Goal: Task Accomplishment & Management: Use online tool/utility

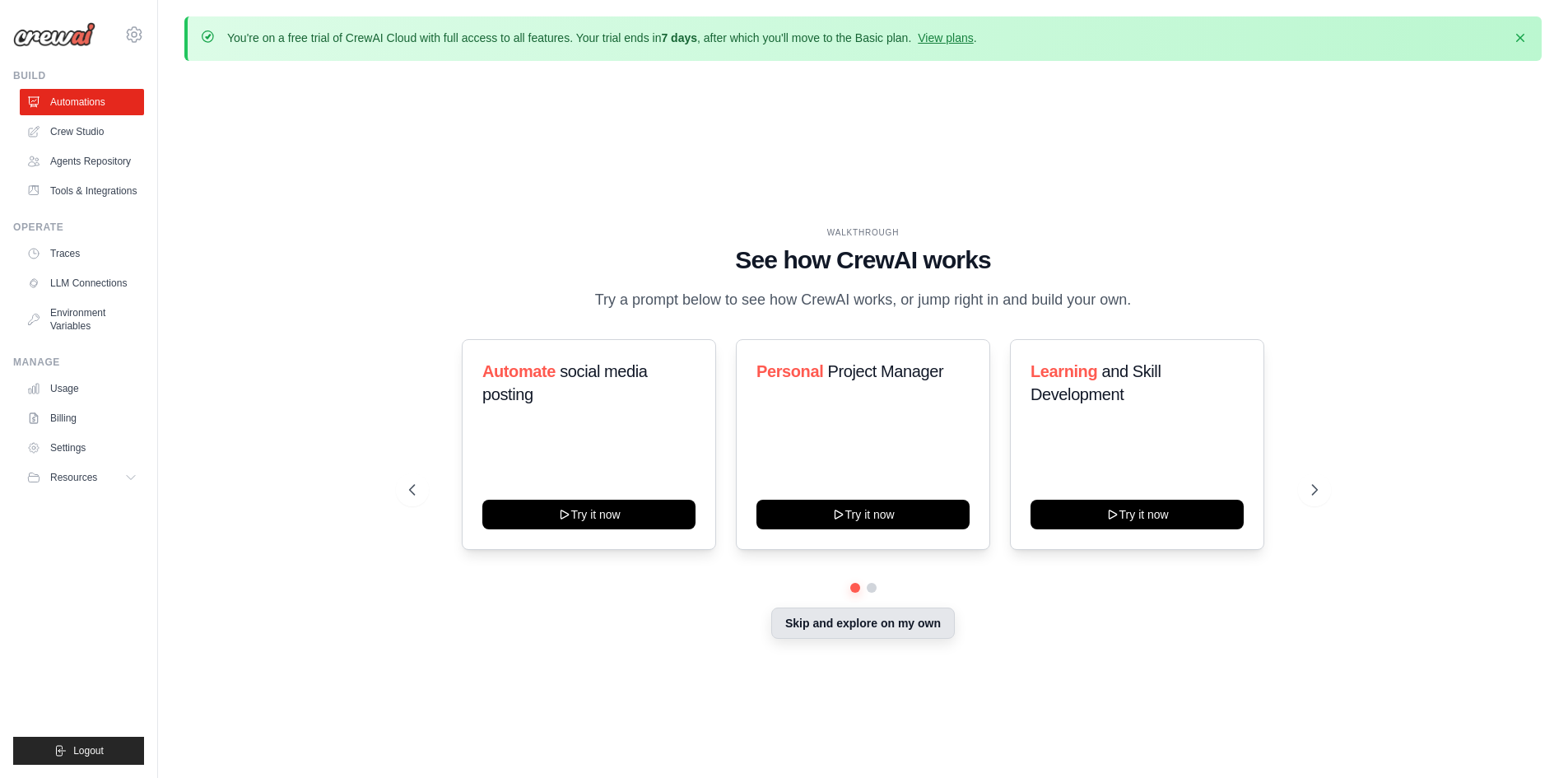
click at [803, 630] on button "Skip and explore on my own" at bounding box center [863, 624] width 183 height 32
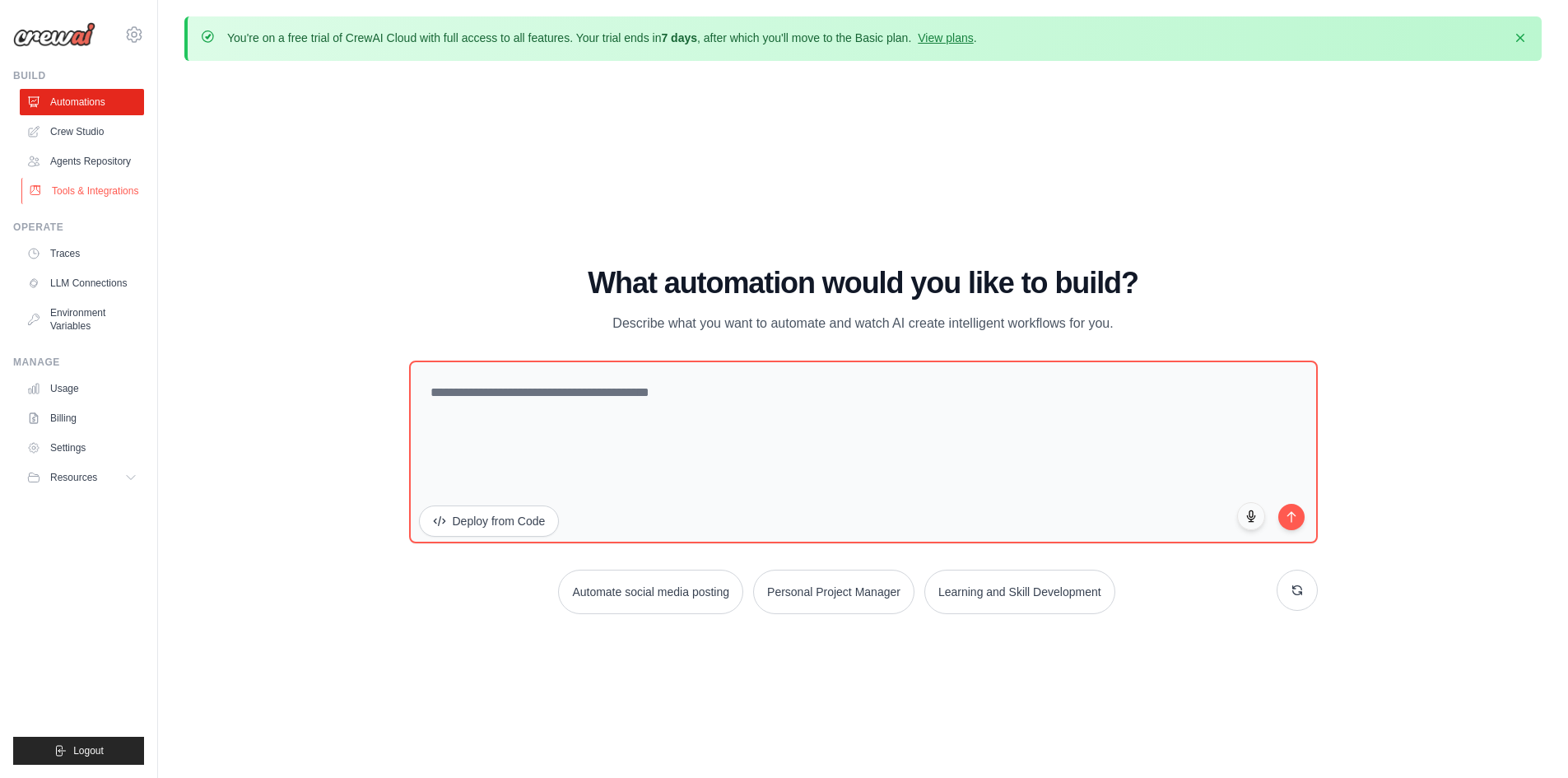
click at [96, 188] on link "Tools & Integrations" at bounding box center [84, 191] width 125 height 26
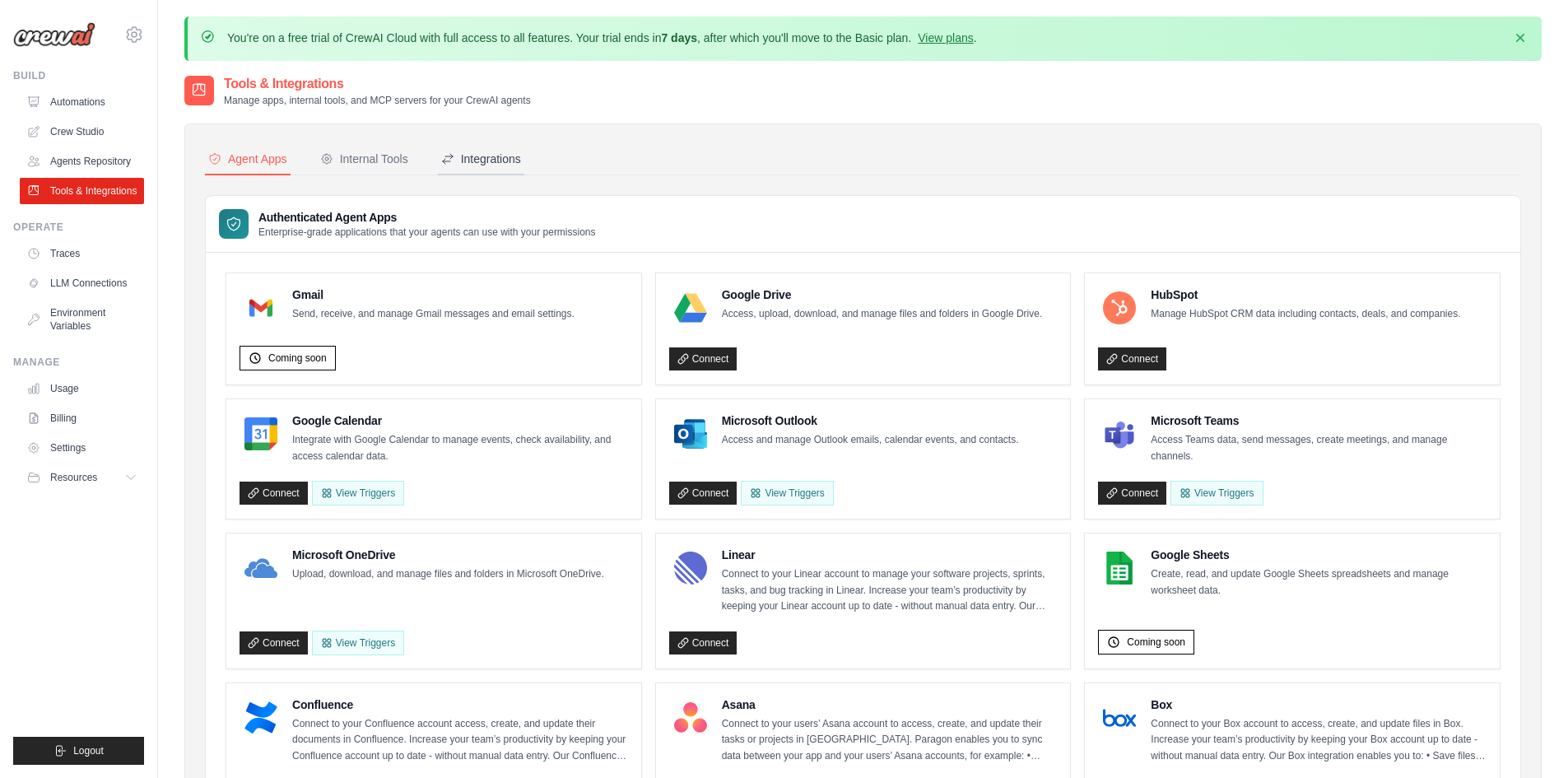
click at [494, 161] on div "Integrations" at bounding box center [481, 159] width 80 height 17
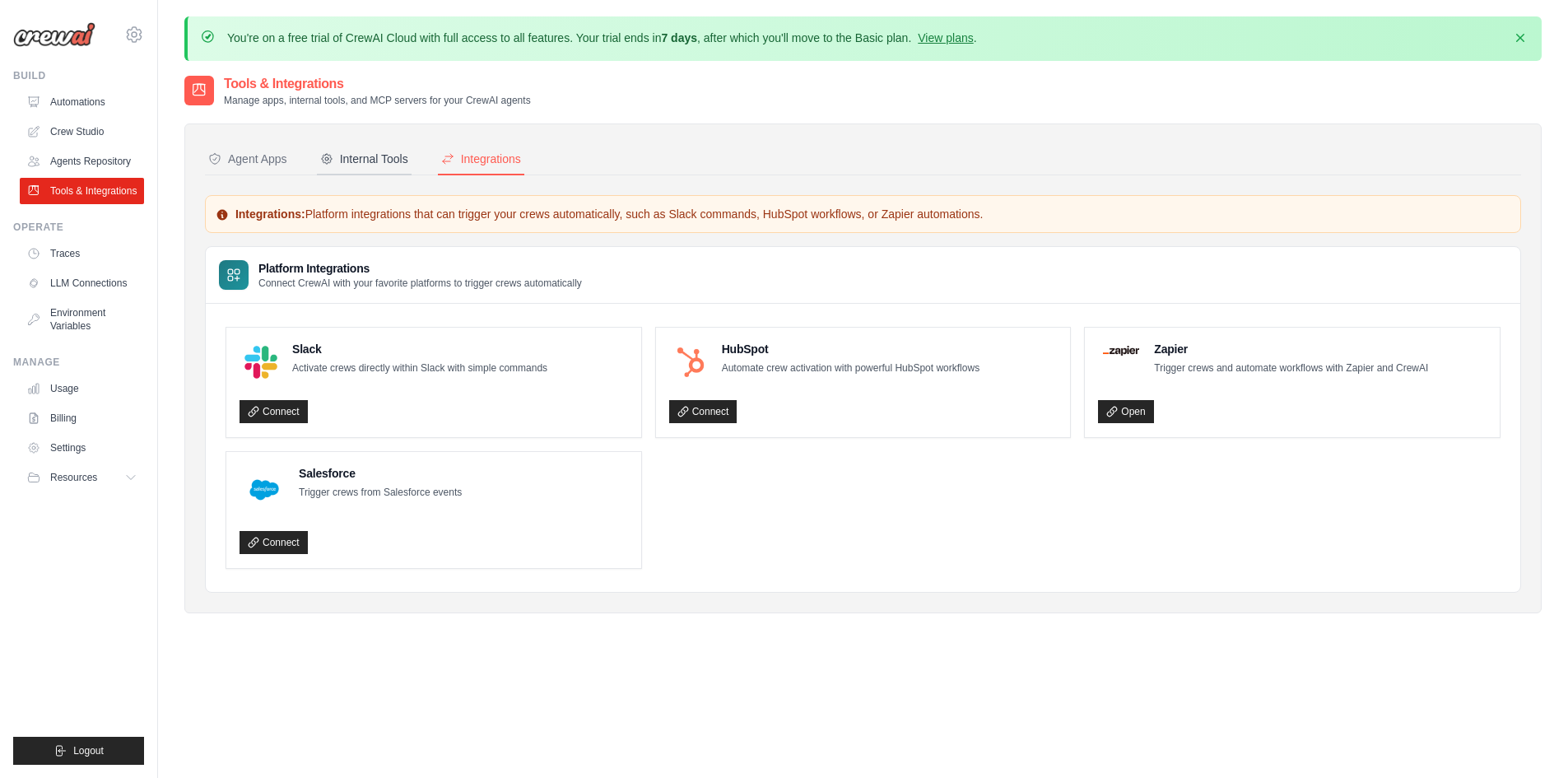
click at [345, 161] on div "Internal Tools" at bounding box center [364, 159] width 88 height 17
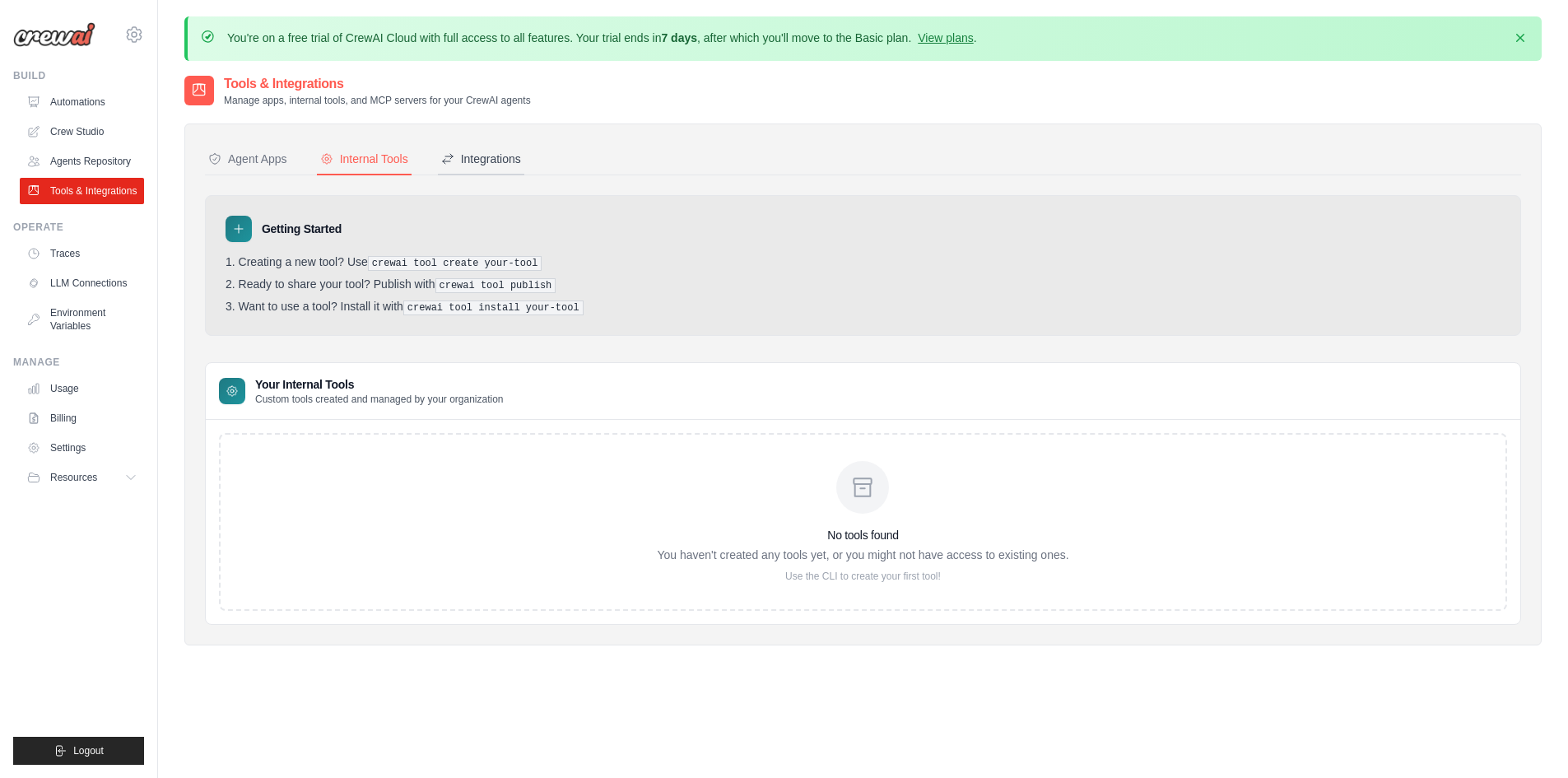
click at [493, 168] on button "Integrations" at bounding box center [481, 160] width 87 height 32
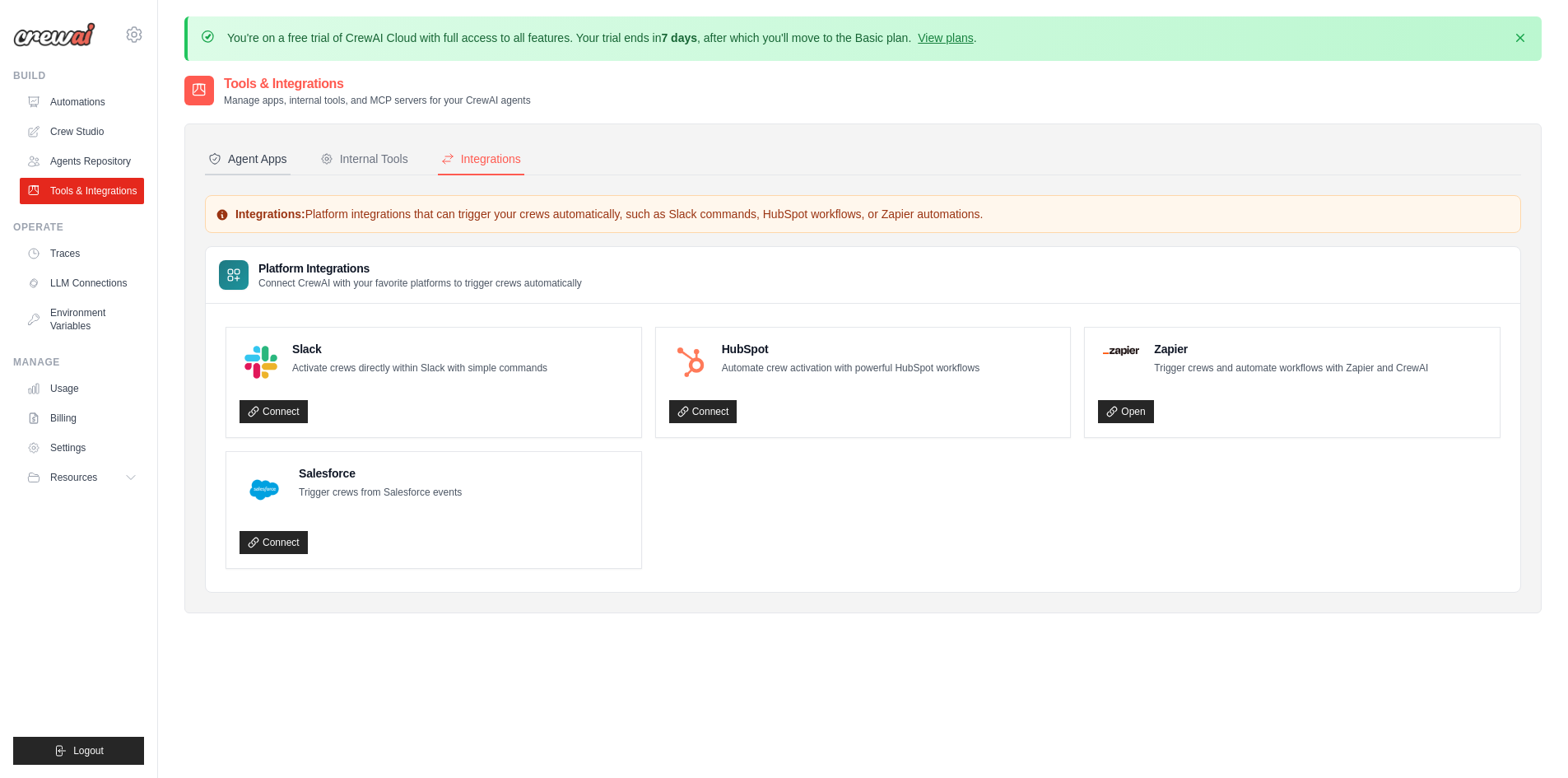
click at [253, 154] on div "Agent Apps" at bounding box center [248, 159] width 79 height 17
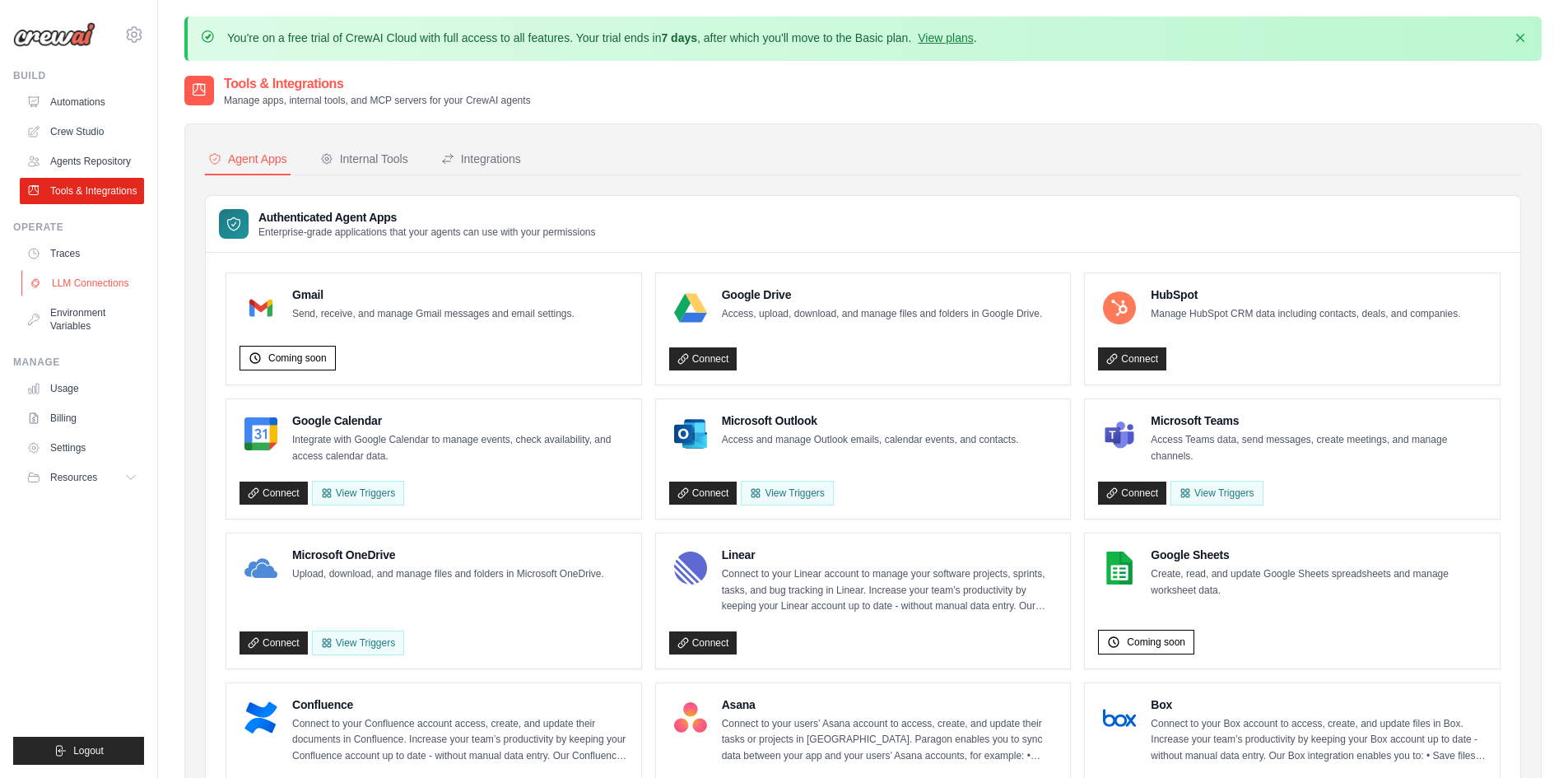
click at [75, 287] on link "LLM Connections" at bounding box center [84, 283] width 125 height 26
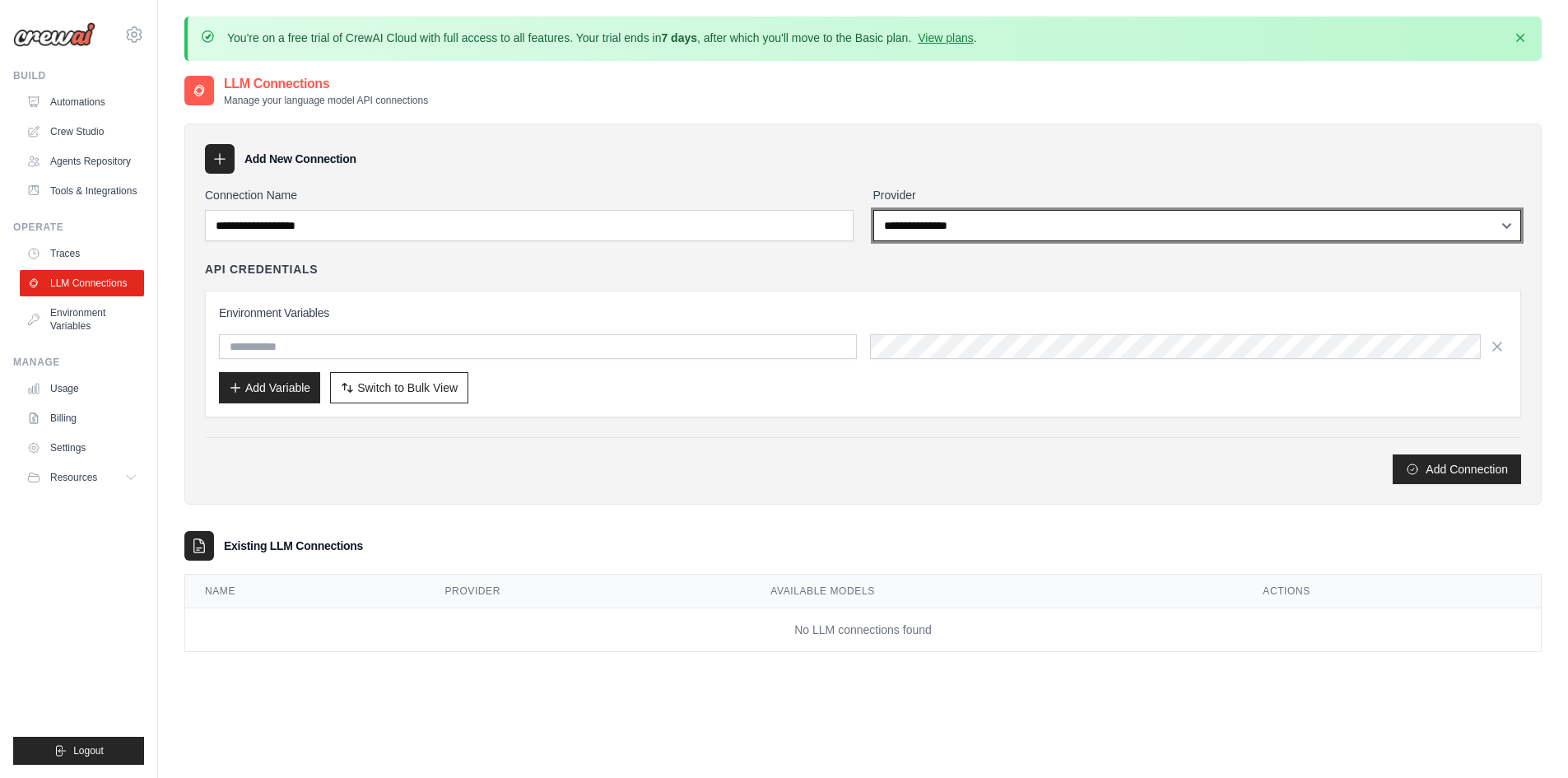
click at [905, 233] on select "**********" at bounding box center [1198, 226] width 649 height 32
select select "*******"
click at [874, 210] on select "**********" at bounding box center [1198, 226] width 649 height 32
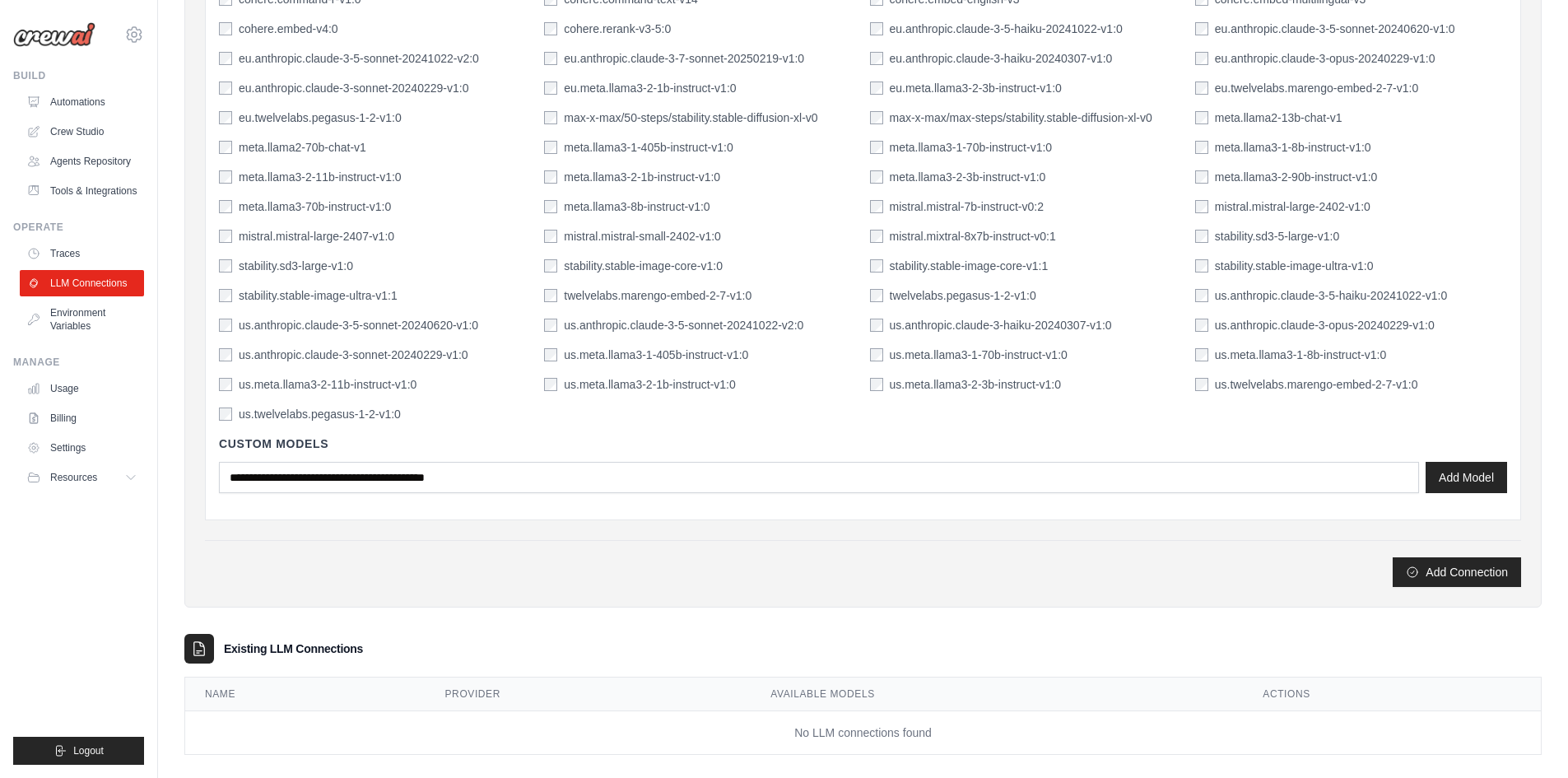
scroll to position [1438, 0]
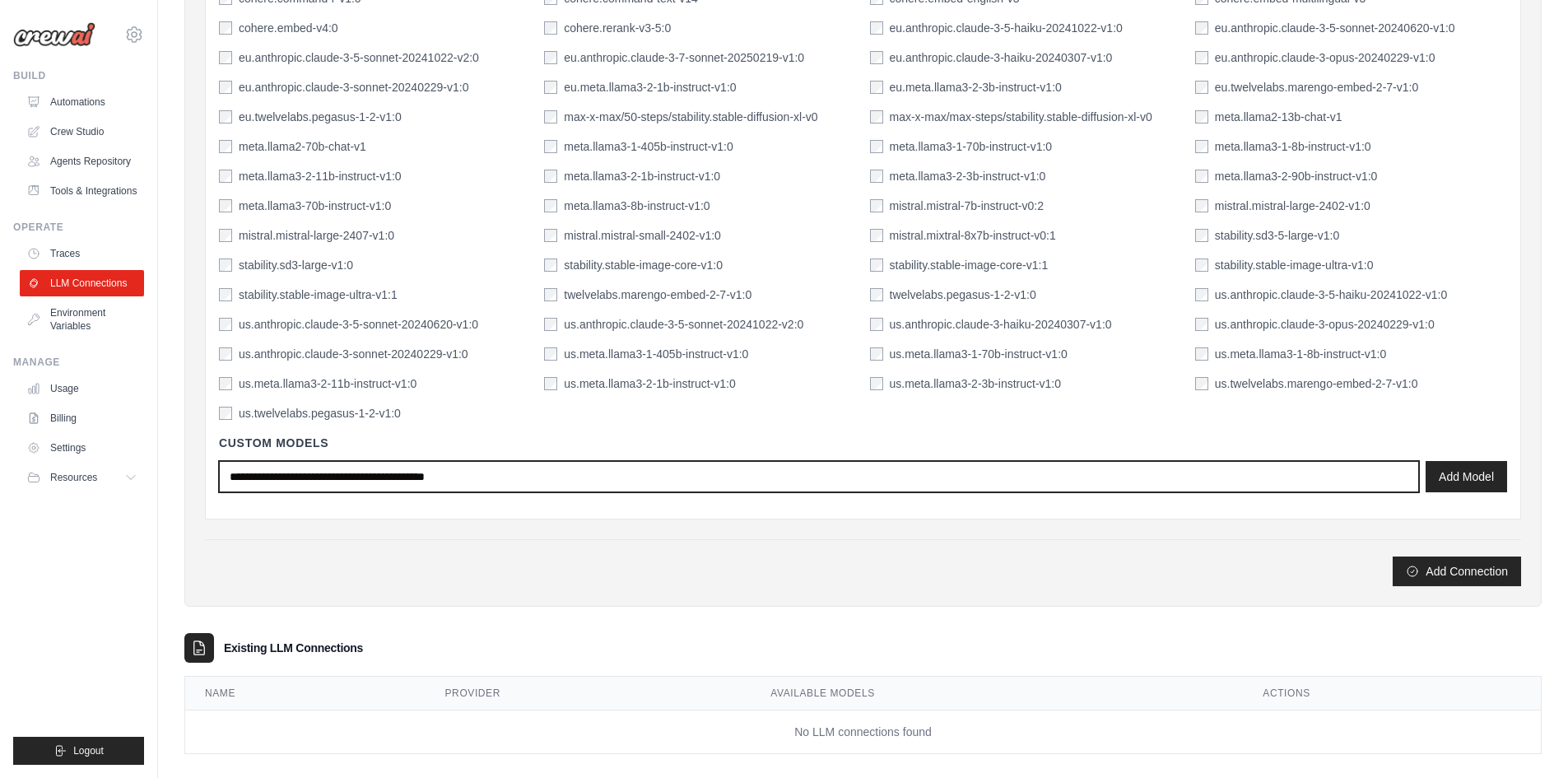
click at [622, 476] on input "text" at bounding box center [819, 476] width 1200 height 32
paste input "**********"
type input "**********"
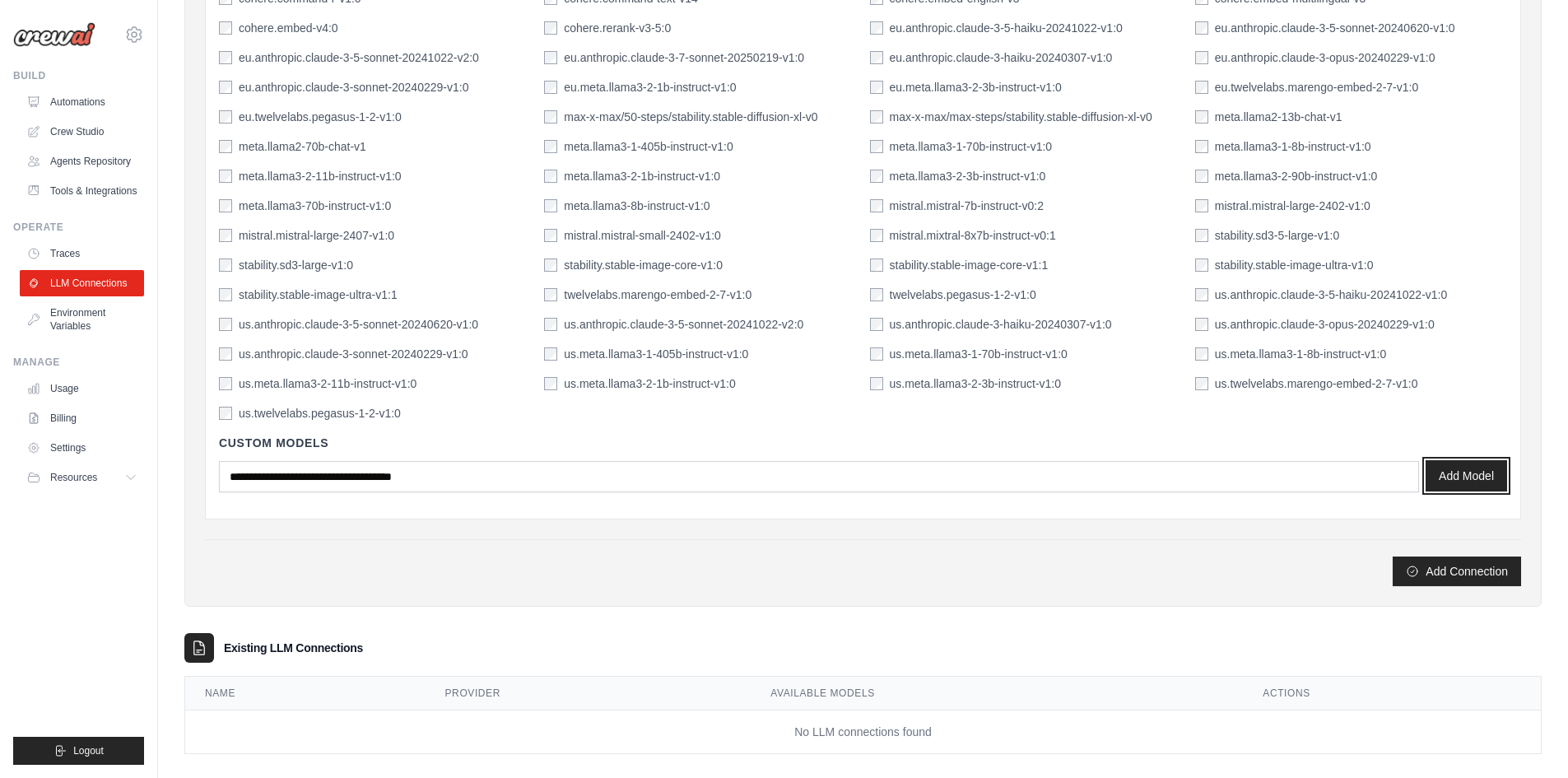
click at [1463, 473] on button "Add Model" at bounding box center [1467, 476] width 82 height 32
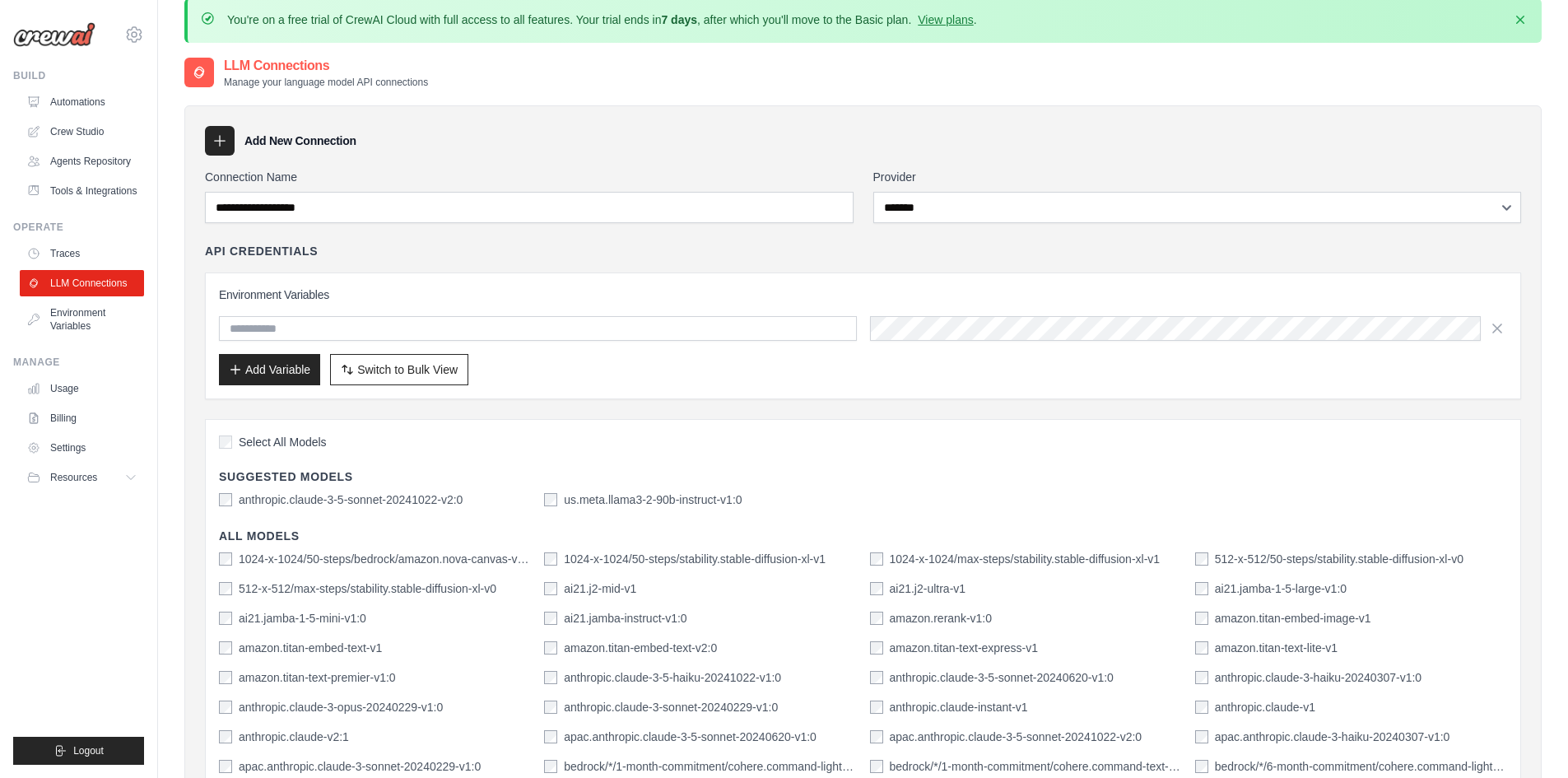
scroll to position [0, 0]
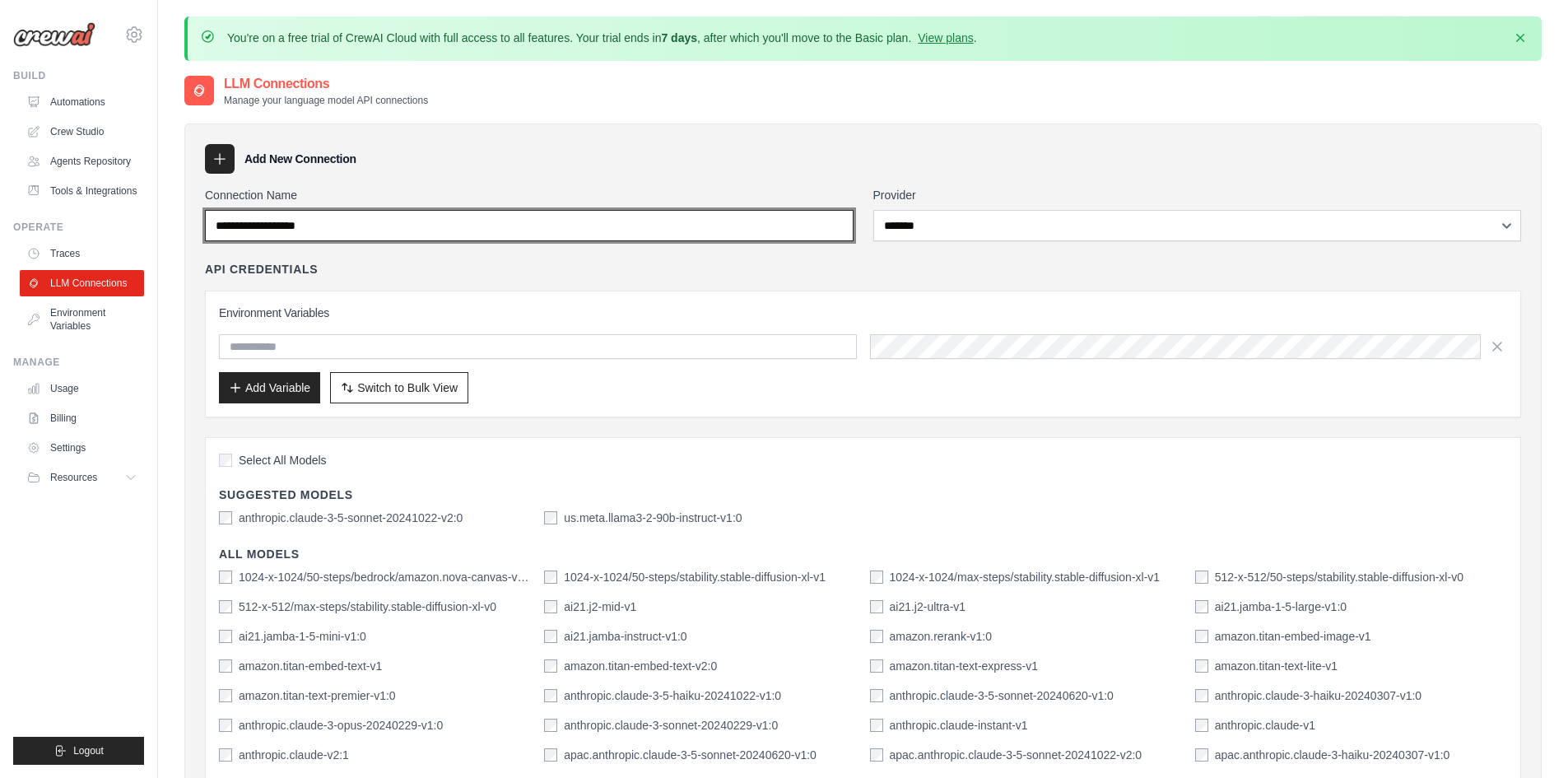
click at [411, 228] on input "Connection Name" at bounding box center [529, 226] width 649 height 32
paste input "**********"
type input "**********"
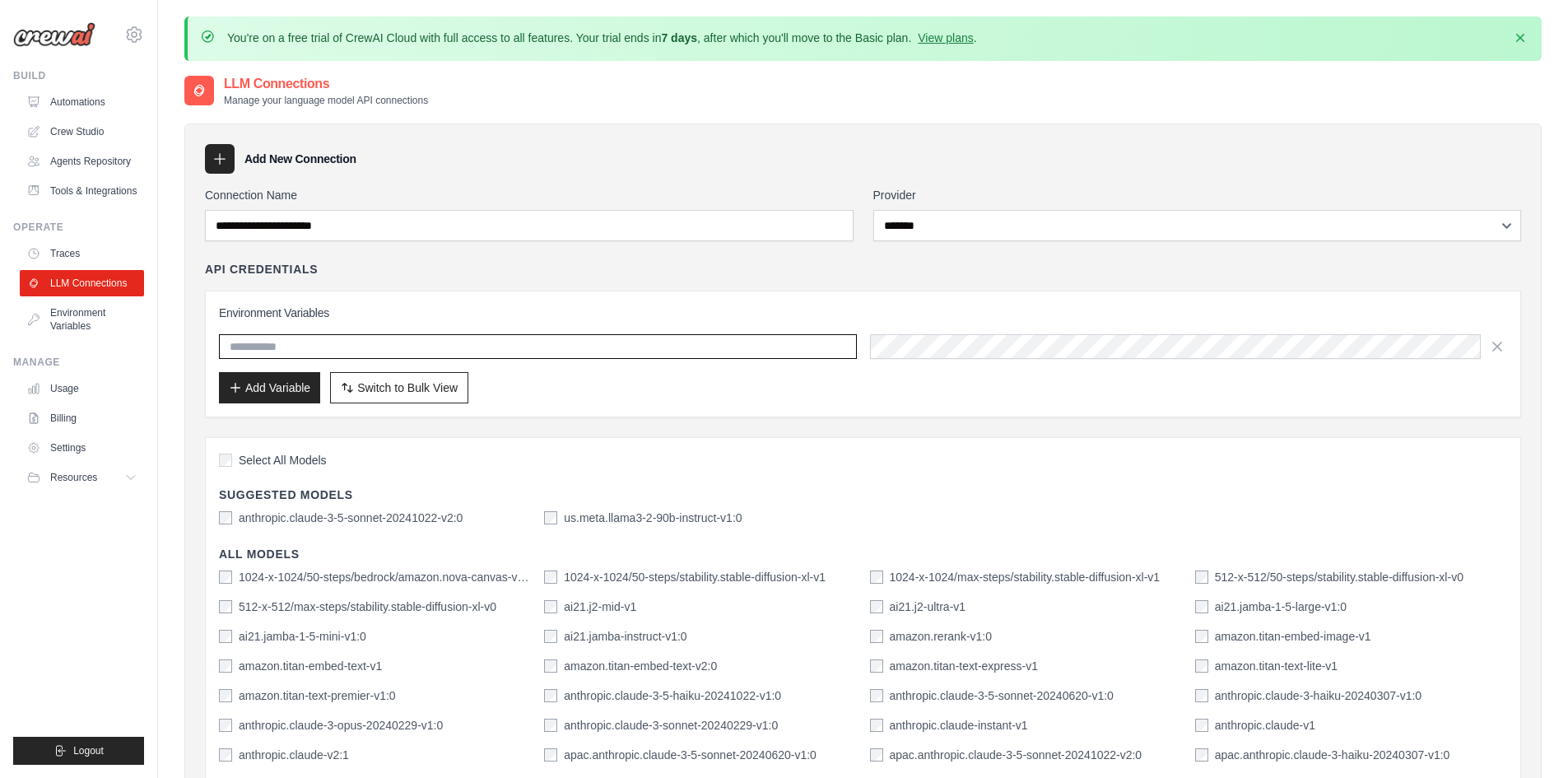
click at [342, 344] on input "text" at bounding box center [538, 346] width 638 height 25
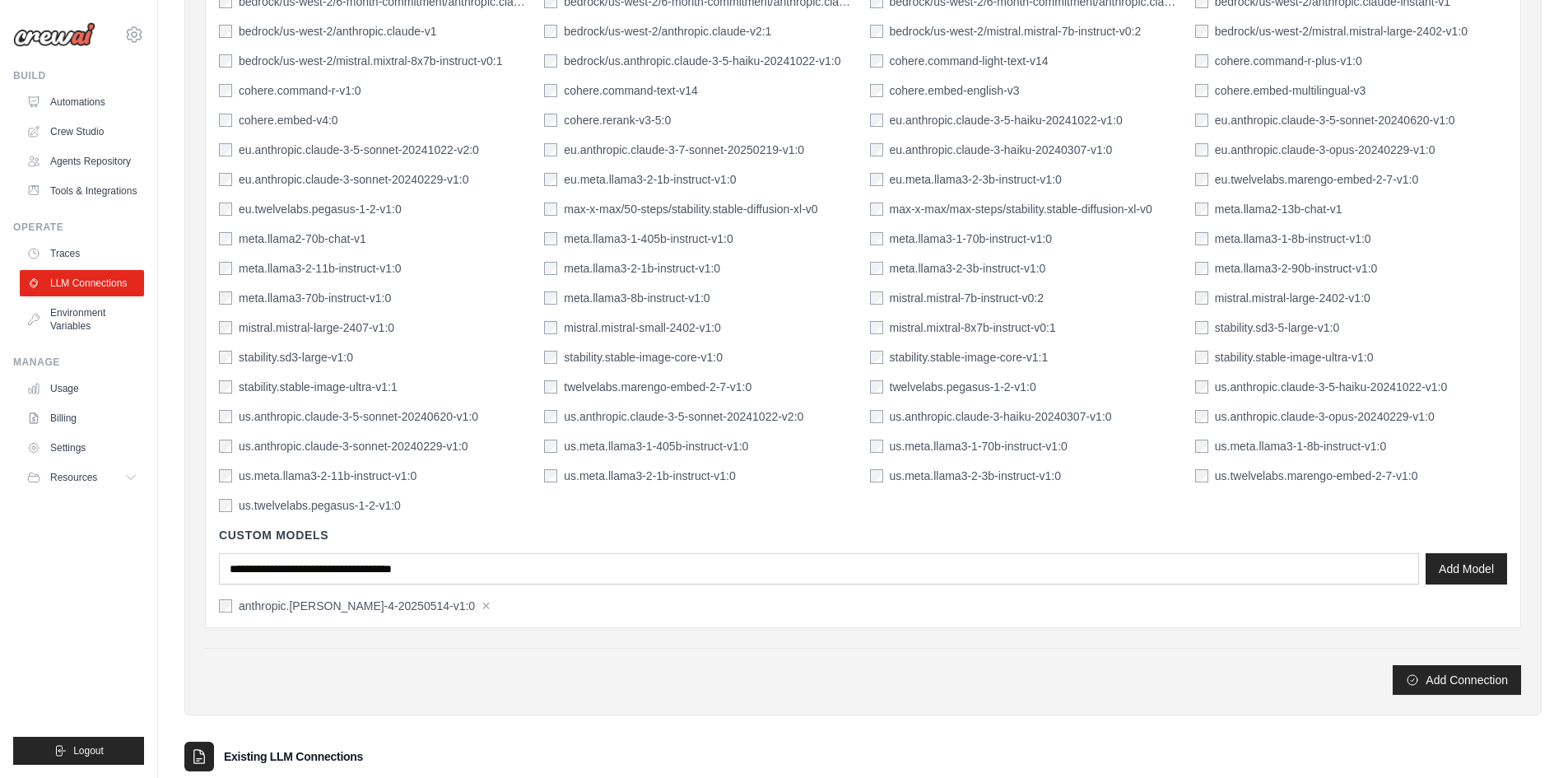
scroll to position [1474, 0]
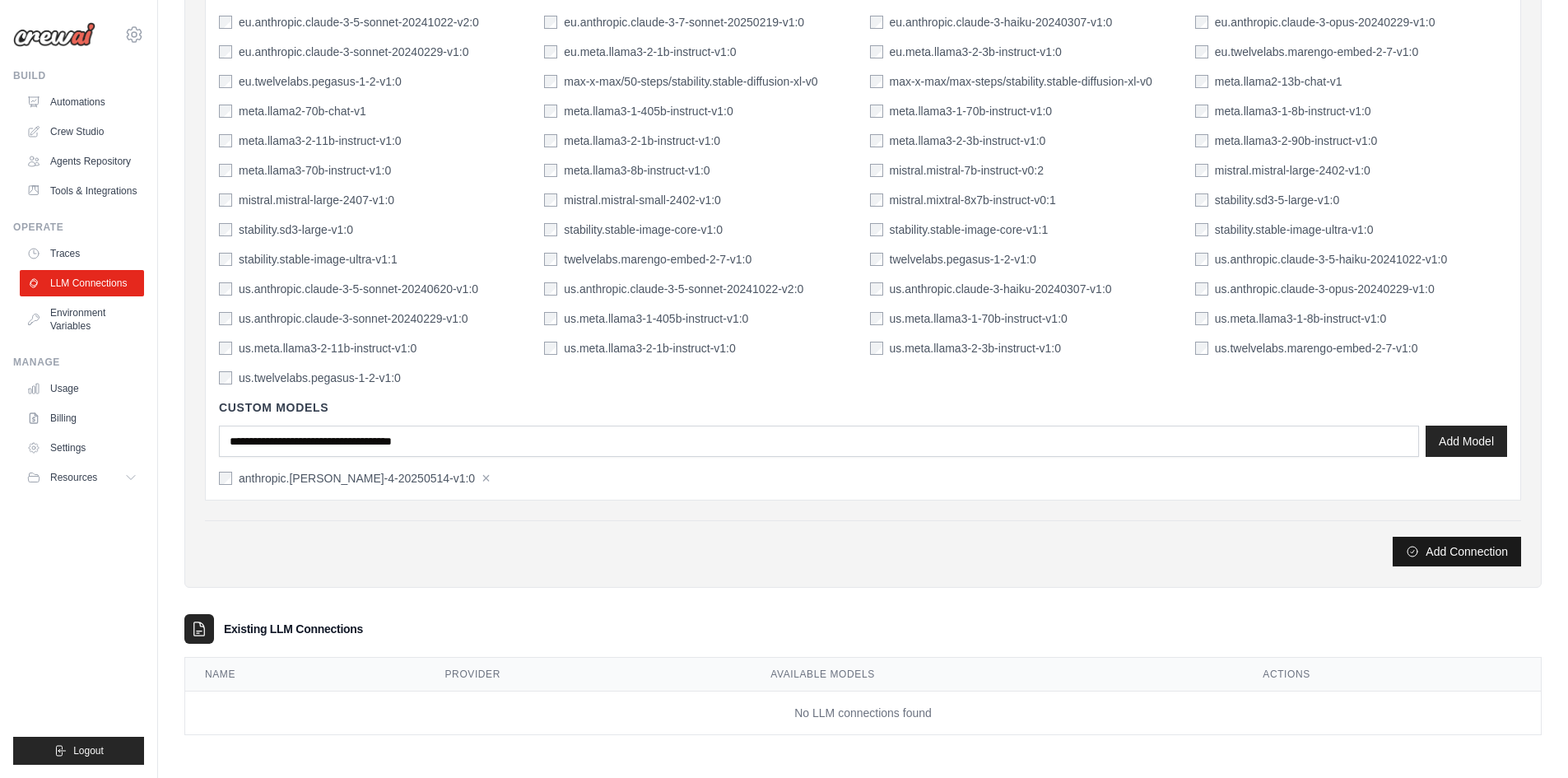
click at [1447, 545] on button "Add Connection" at bounding box center [1457, 552] width 128 height 30
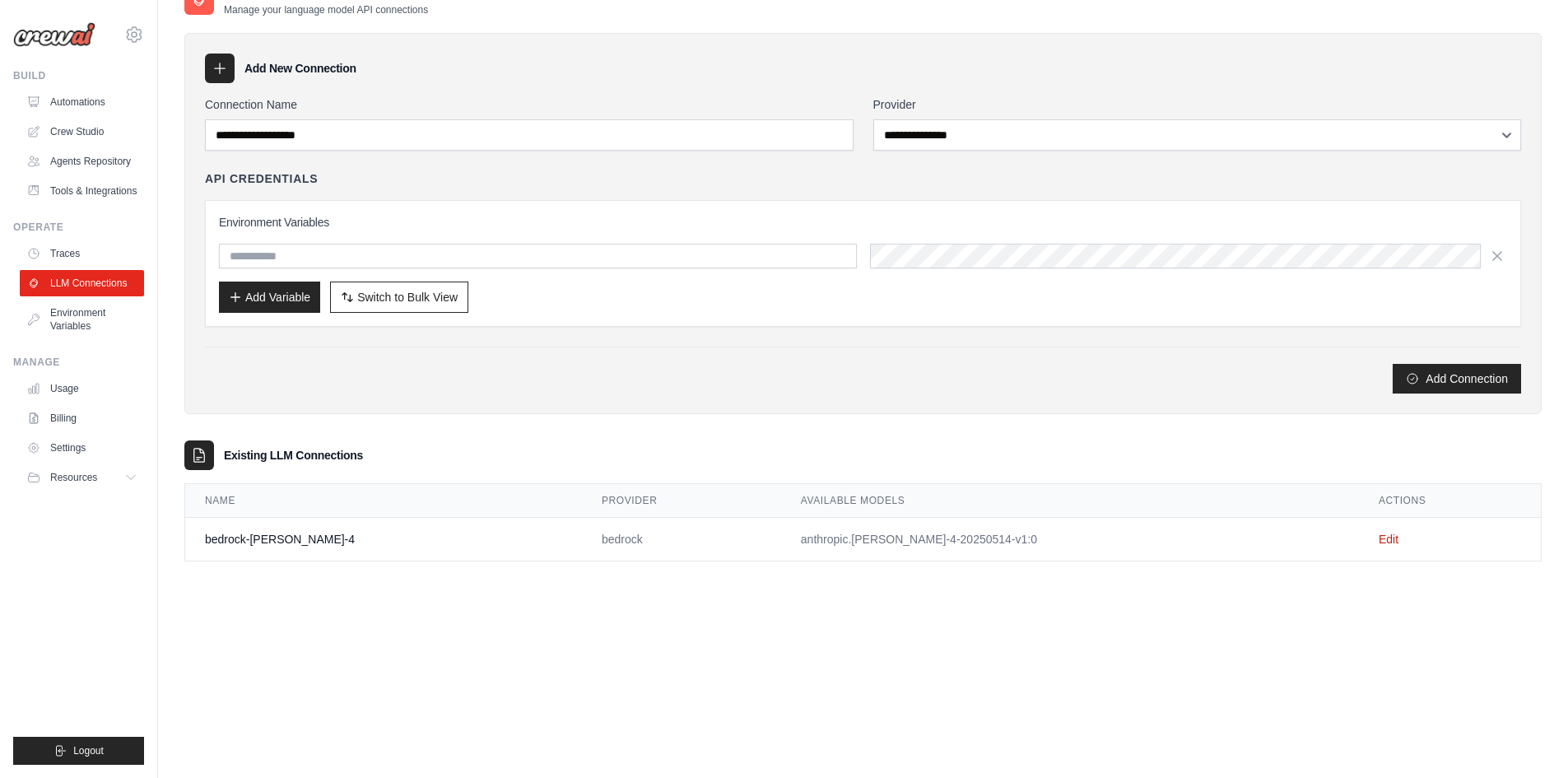
scroll to position [0, 0]
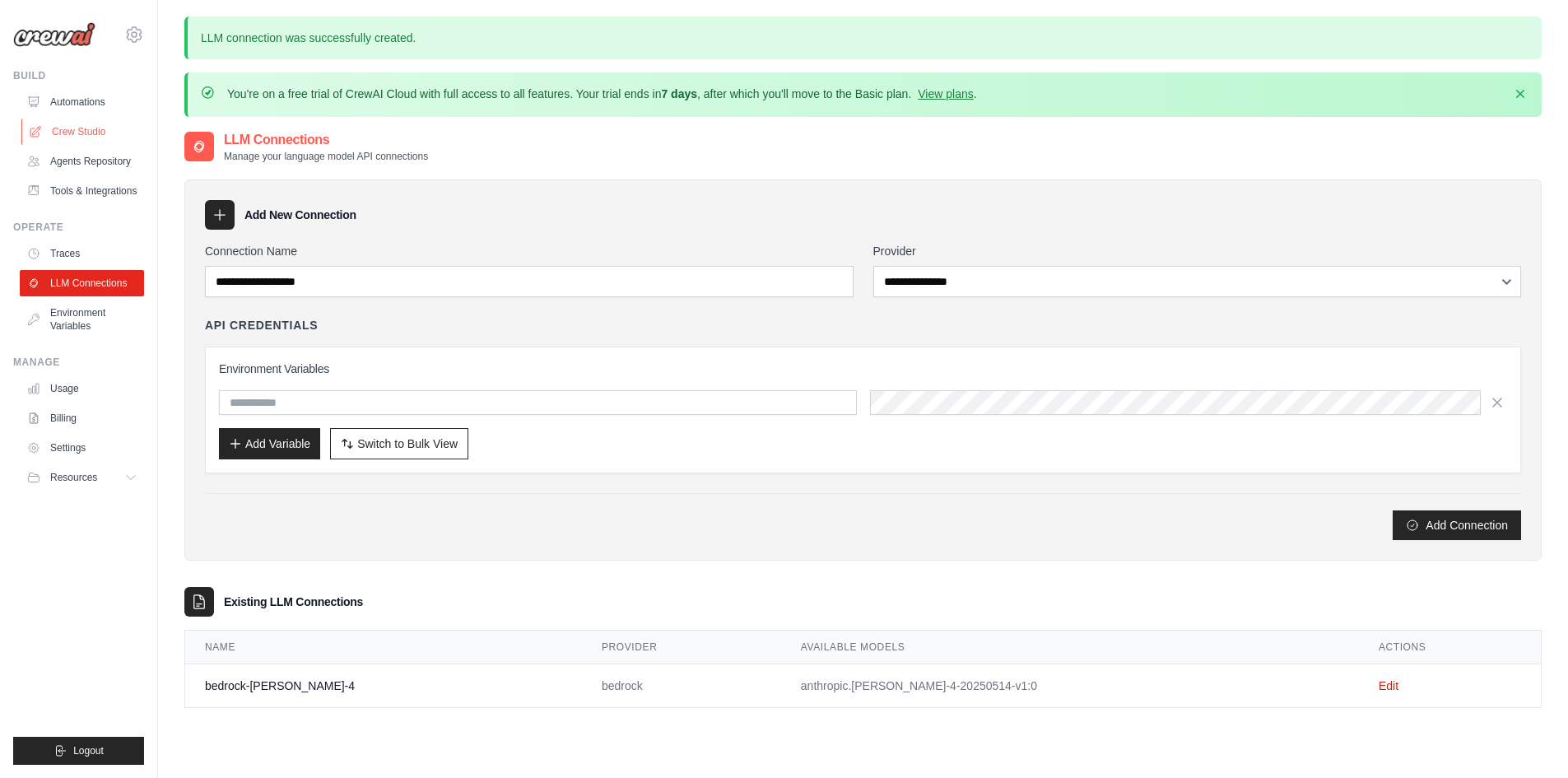
click at [79, 129] on link "Crew Studio" at bounding box center [84, 131] width 125 height 26
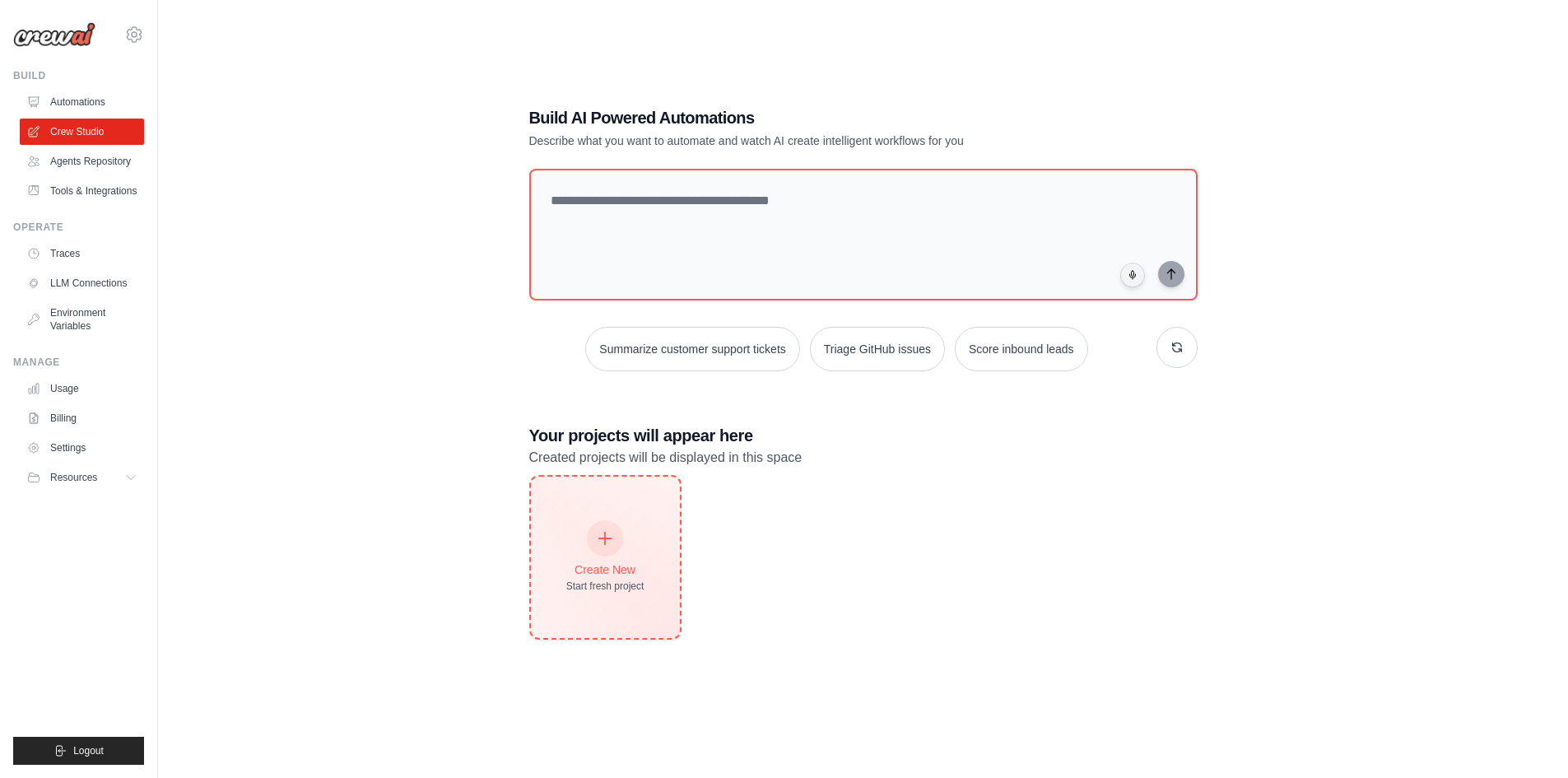
click at [575, 543] on div "Create New Start fresh project" at bounding box center [606, 557] width 78 height 71
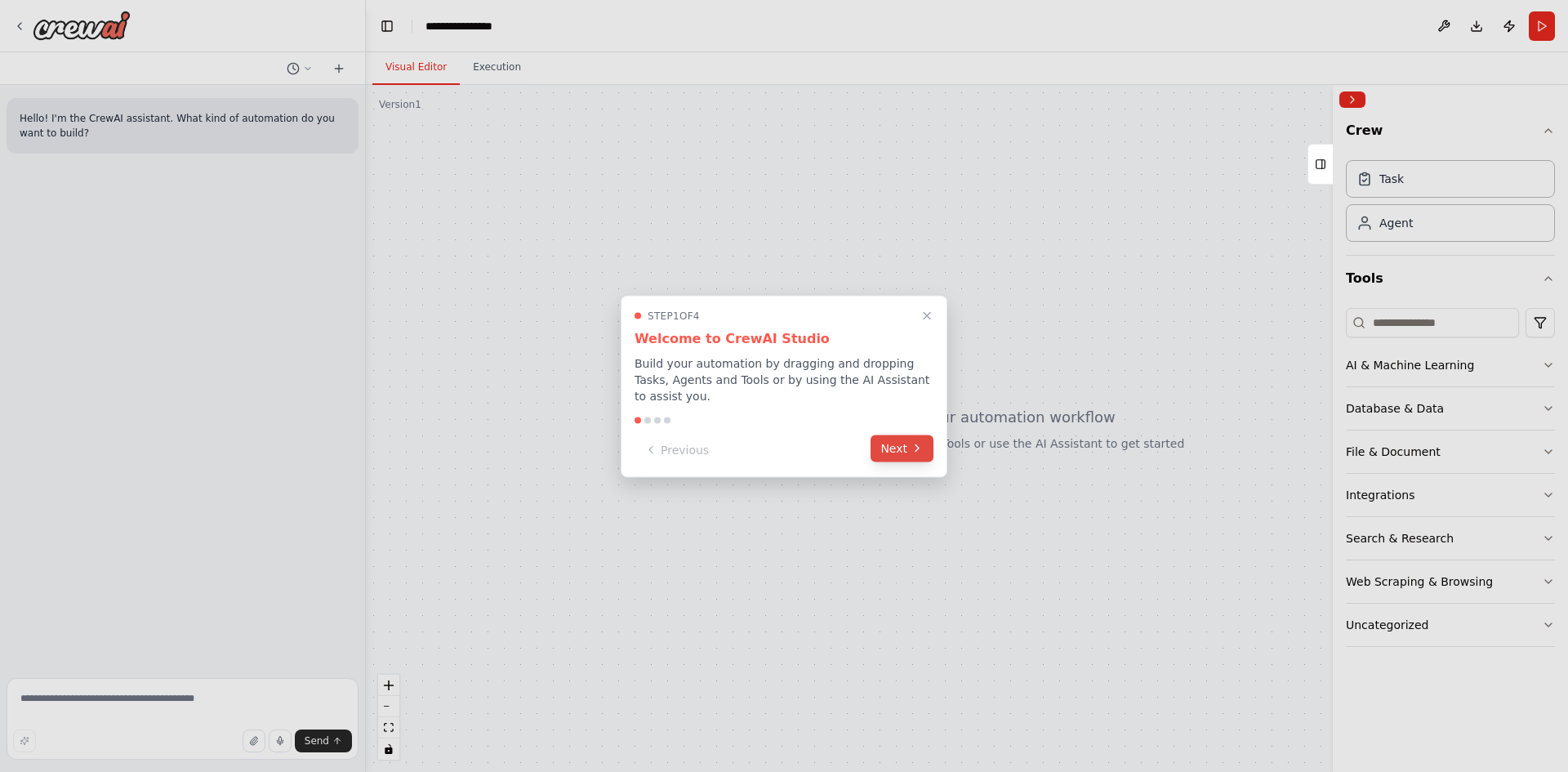
click at [906, 435] on button "Next" at bounding box center [902, 448] width 63 height 27
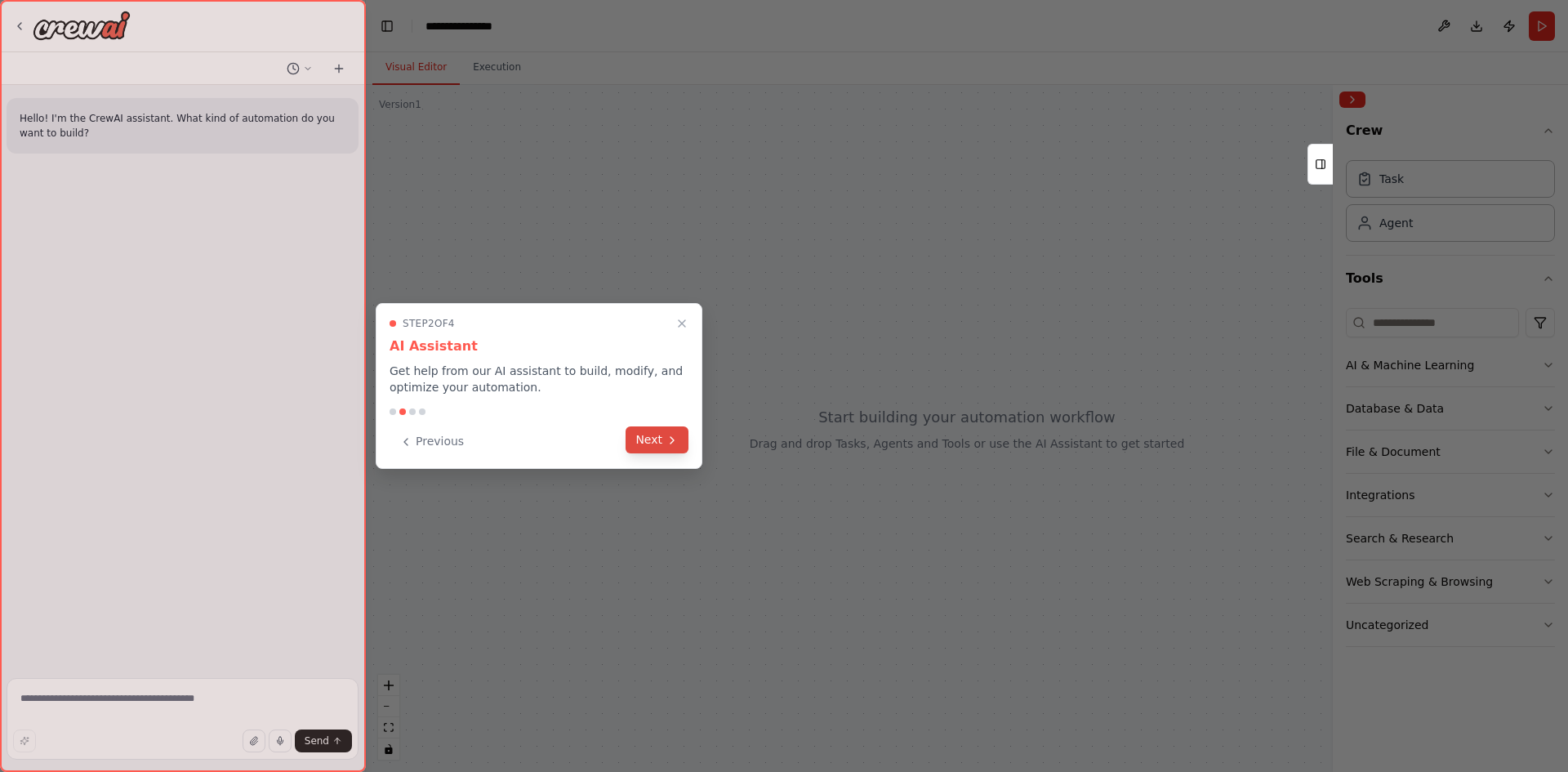
click at [656, 450] on button "Next" at bounding box center [657, 440] width 63 height 27
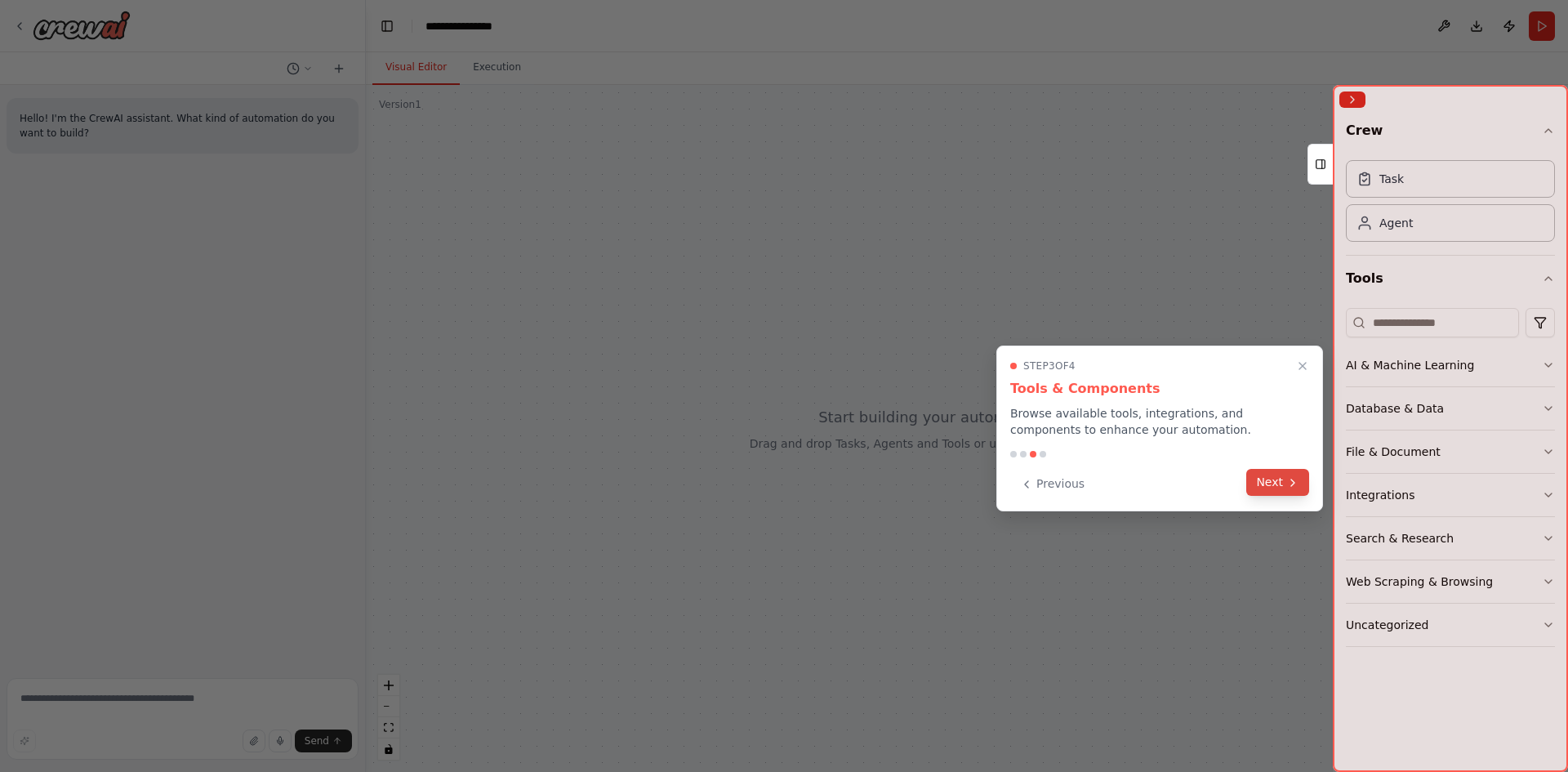
click at [1268, 478] on button "Next" at bounding box center [1277, 482] width 63 height 27
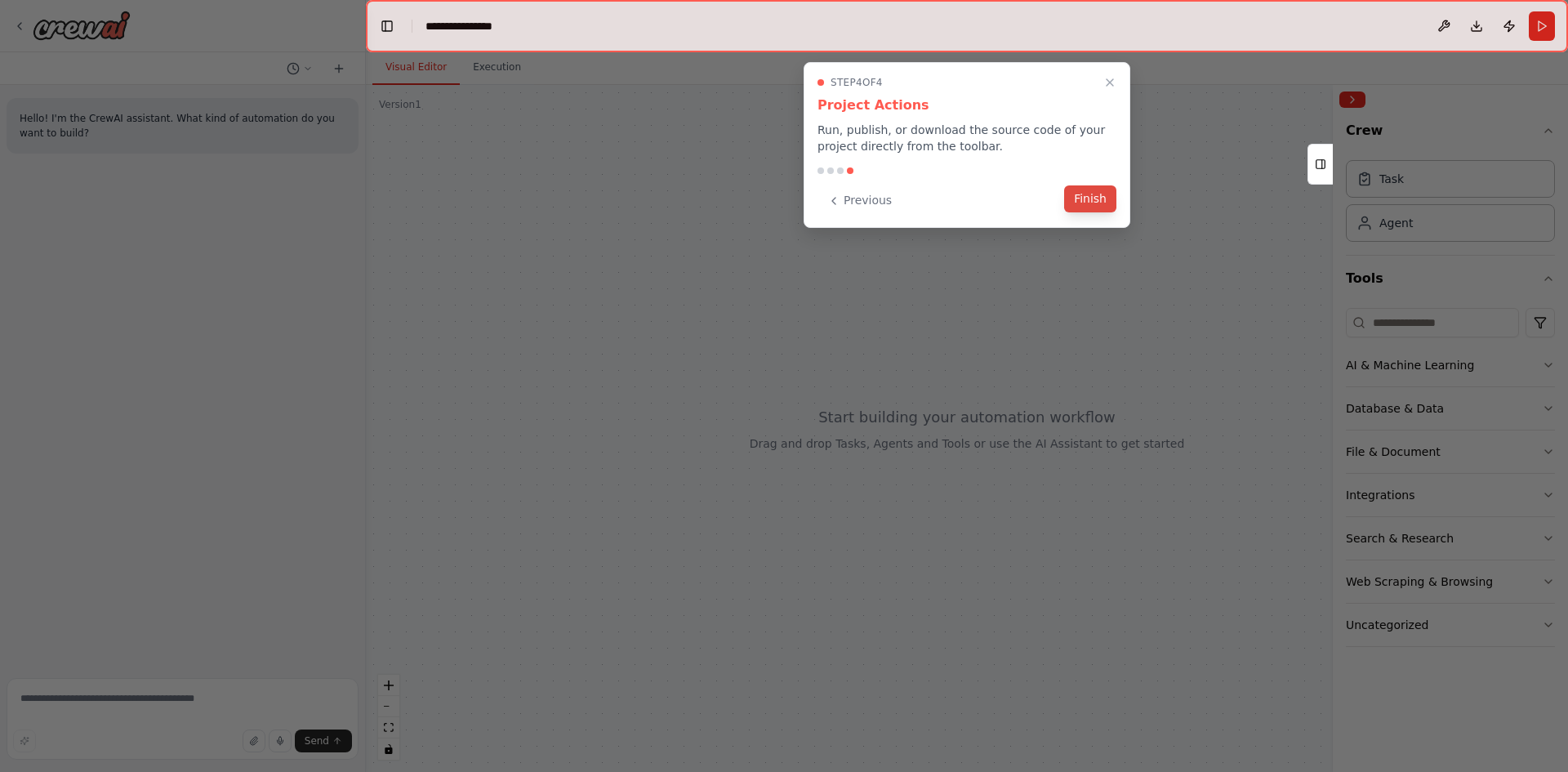
click at [1096, 195] on button "Finish" at bounding box center [1090, 199] width 53 height 27
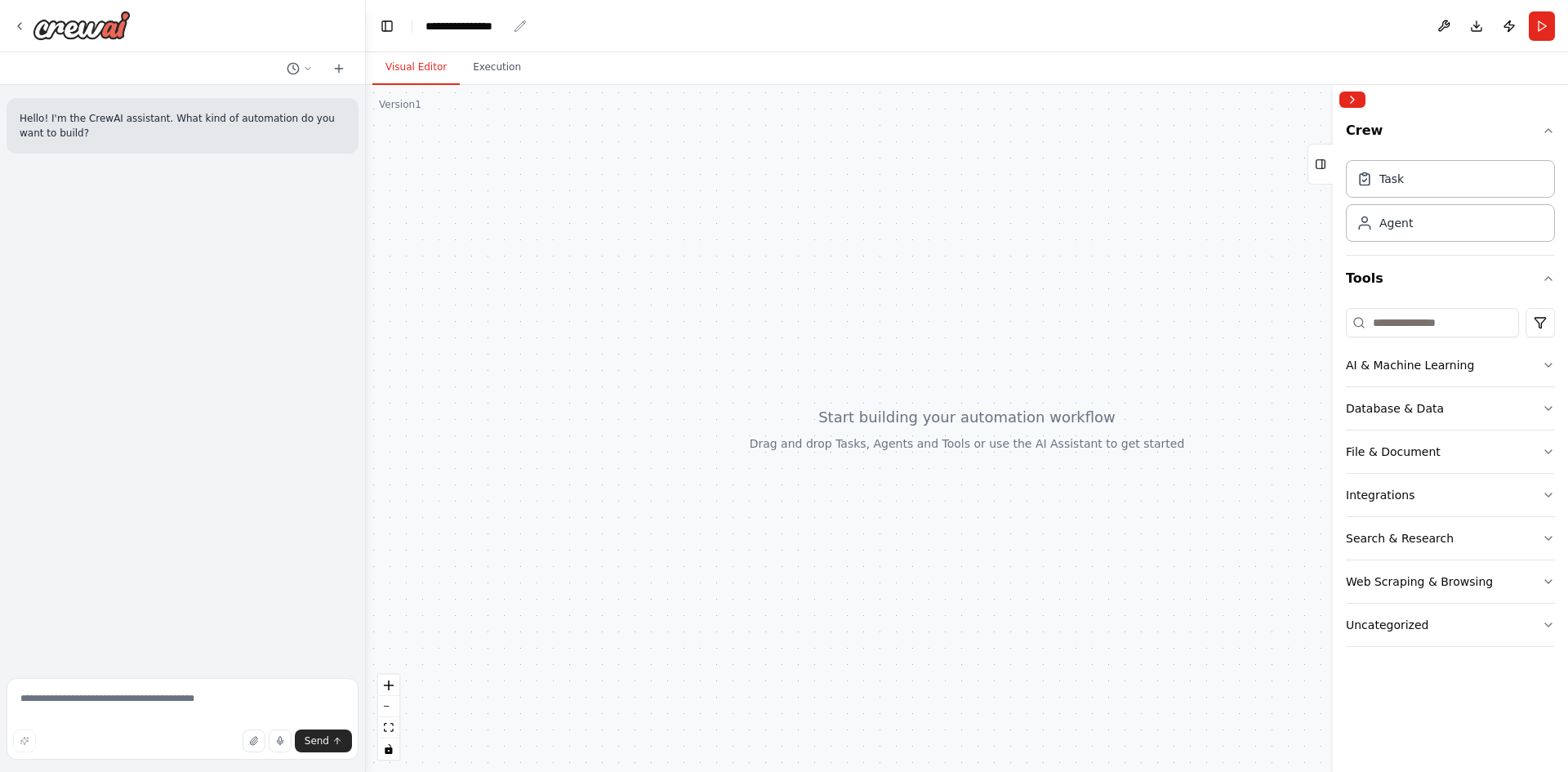
click at [467, 23] on div "**********" at bounding box center [466, 26] width 81 height 17
click at [467, 23] on div "**********" at bounding box center [507, 26] width 163 height 17
click at [529, 200] on div at bounding box center [966, 428] width 1202 height 687
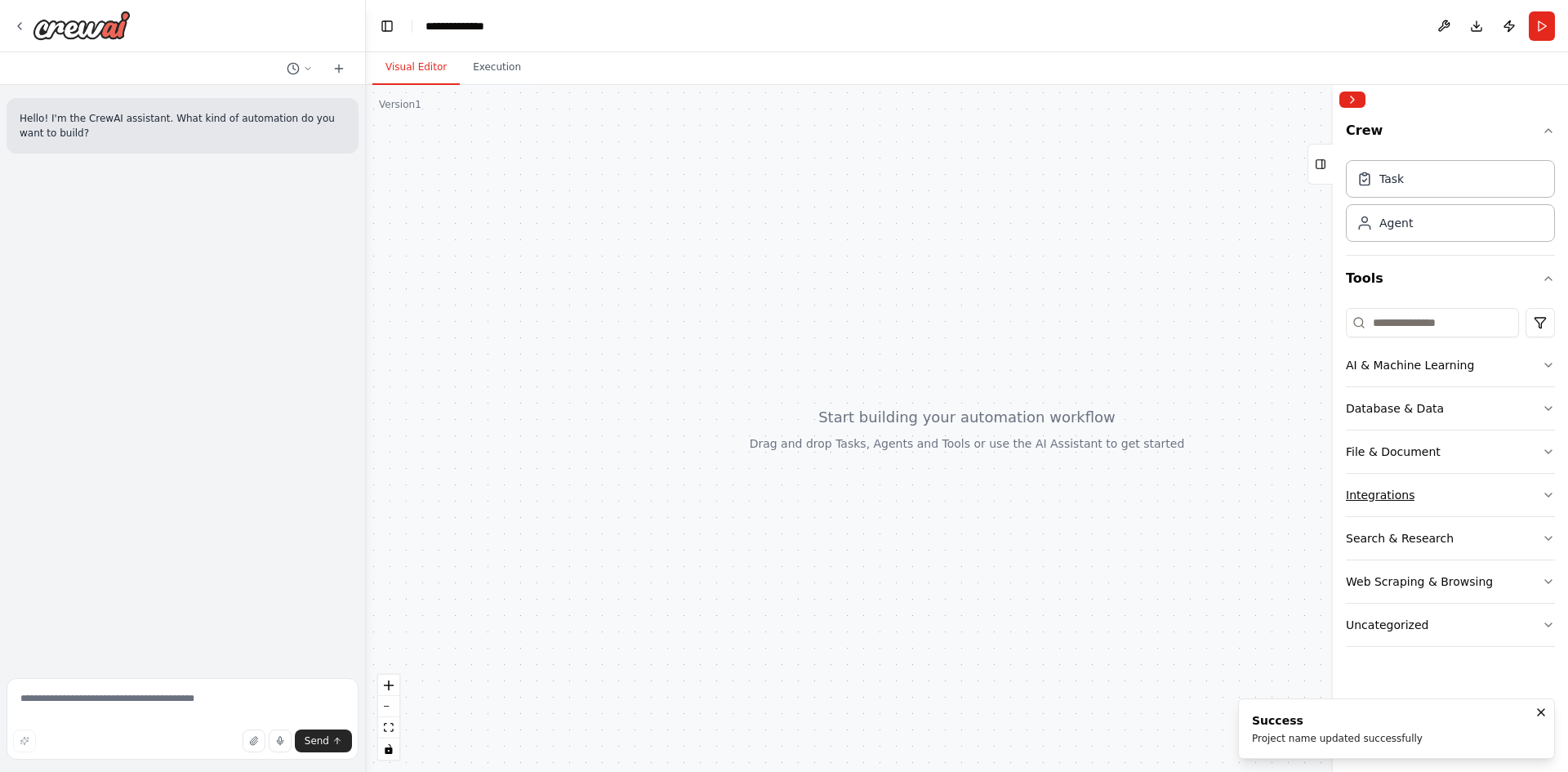
click at [1467, 482] on button "Integrations" at bounding box center [1450, 495] width 209 height 42
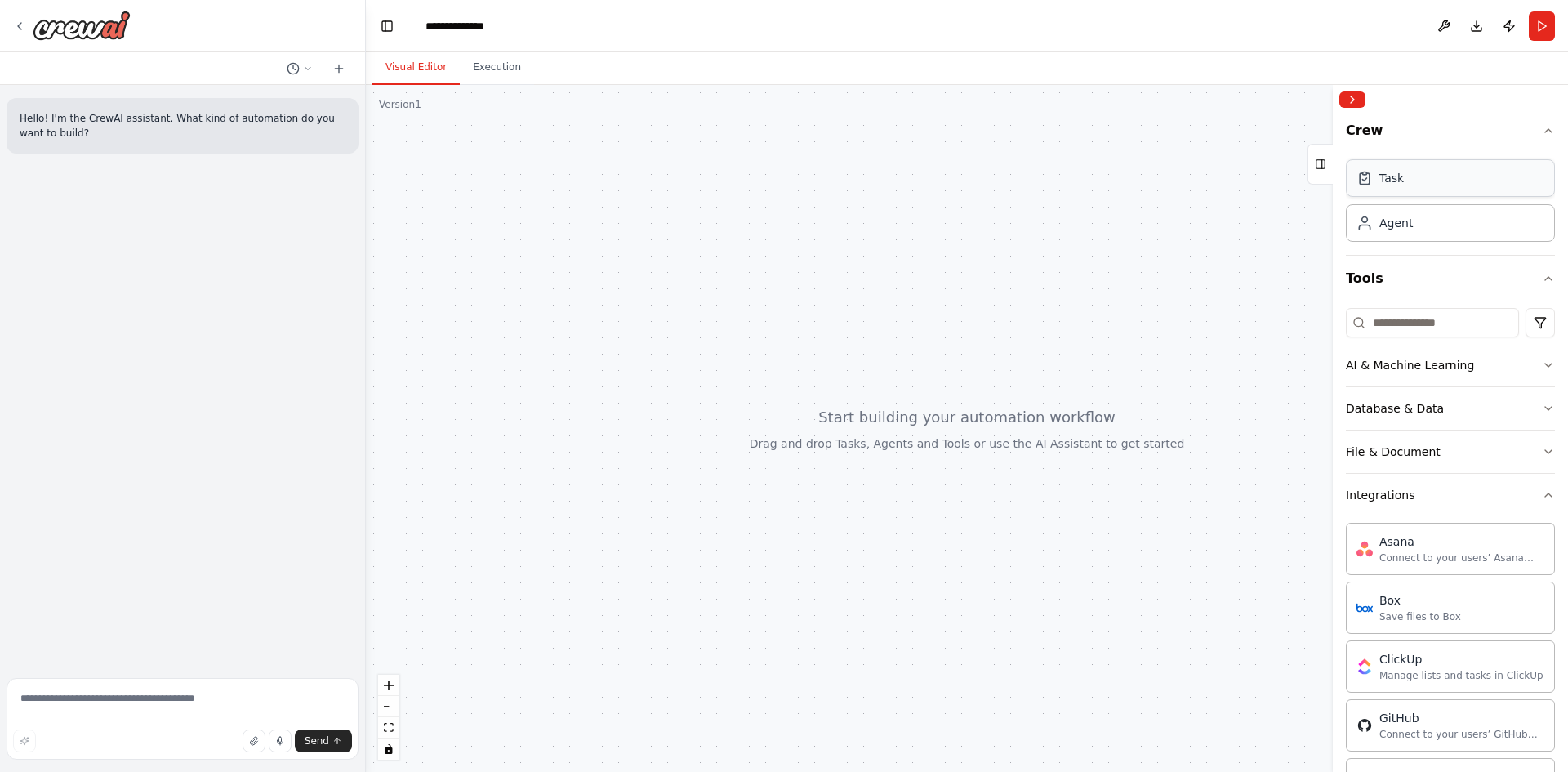
click at [1475, 176] on div "Task" at bounding box center [1450, 178] width 209 height 38
click at [1454, 227] on div "Agent" at bounding box center [1450, 222] width 209 height 38
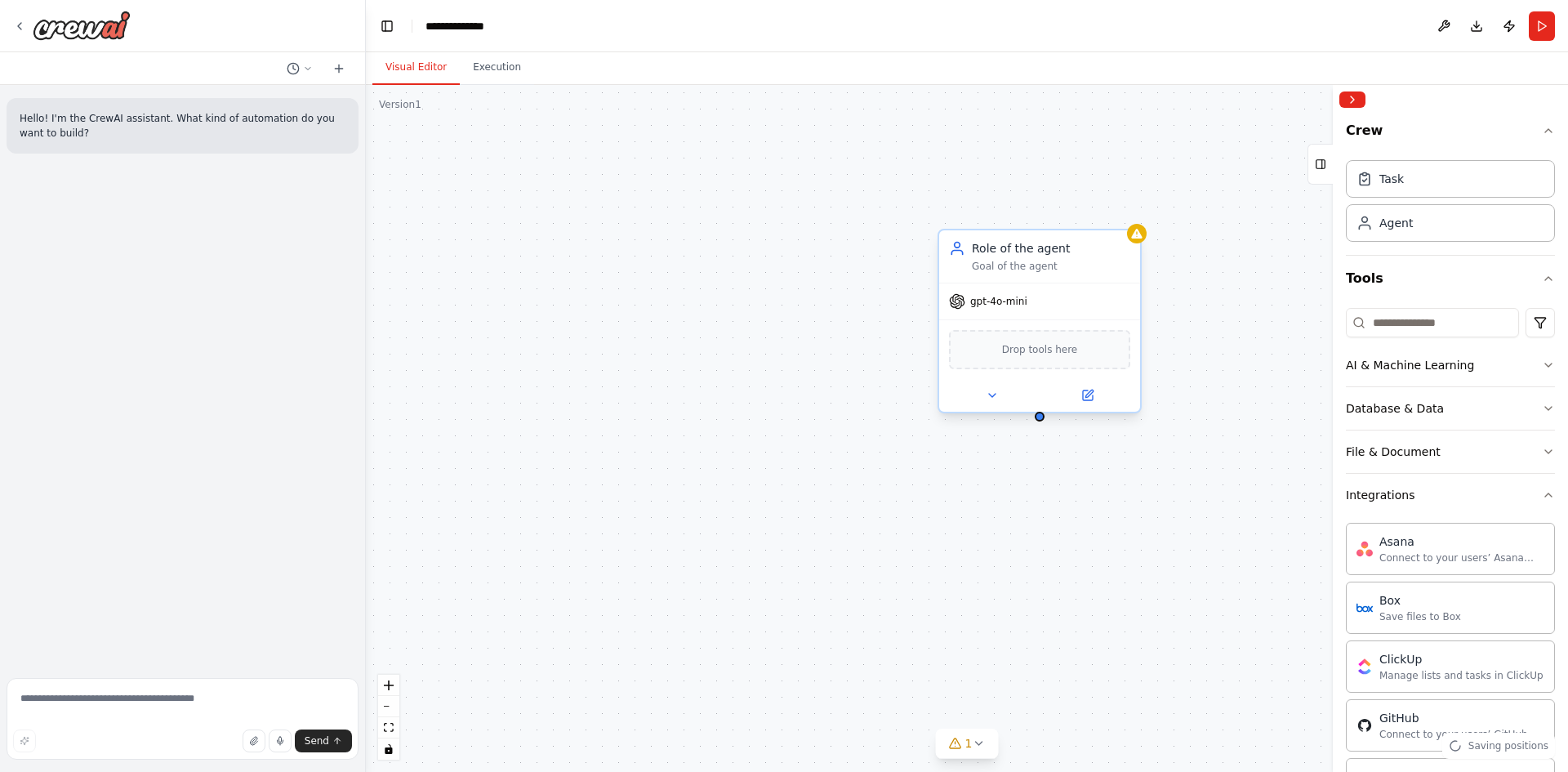
click at [1028, 308] on div "gpt-4o-mini" at bounding box center [1039, 301] width 201 height 36
click at [996, 400] on icon at bounding box center [992, 395] width 13 height 13
click at [1090, 392] on icon at bounding box center [1089, 393] width 7 height 7
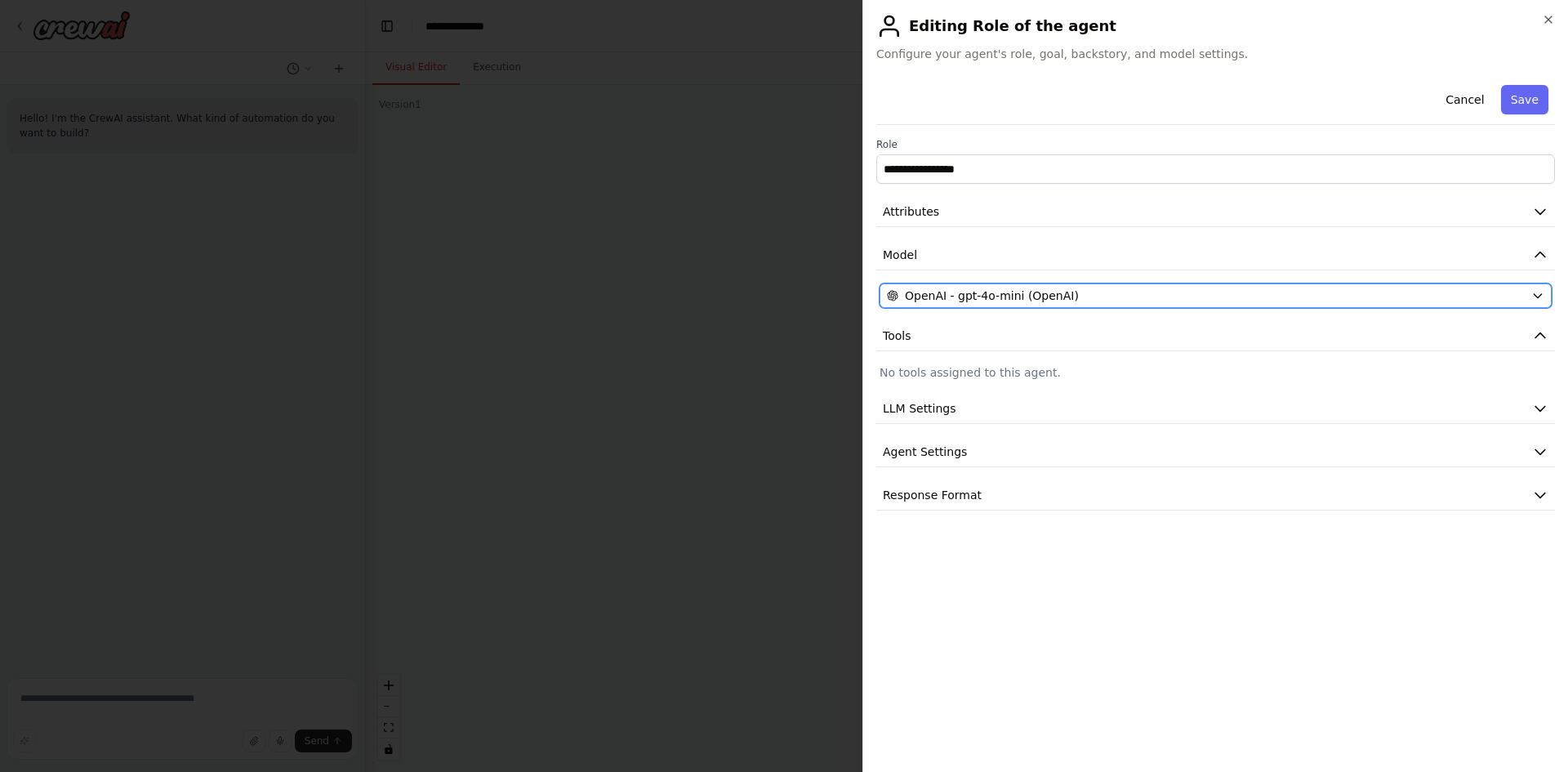
click at [938, 295] on span "OpenAI - gpt-4o-mini (OpenAI)" at bounding box center [991, 296] width 174 height 17
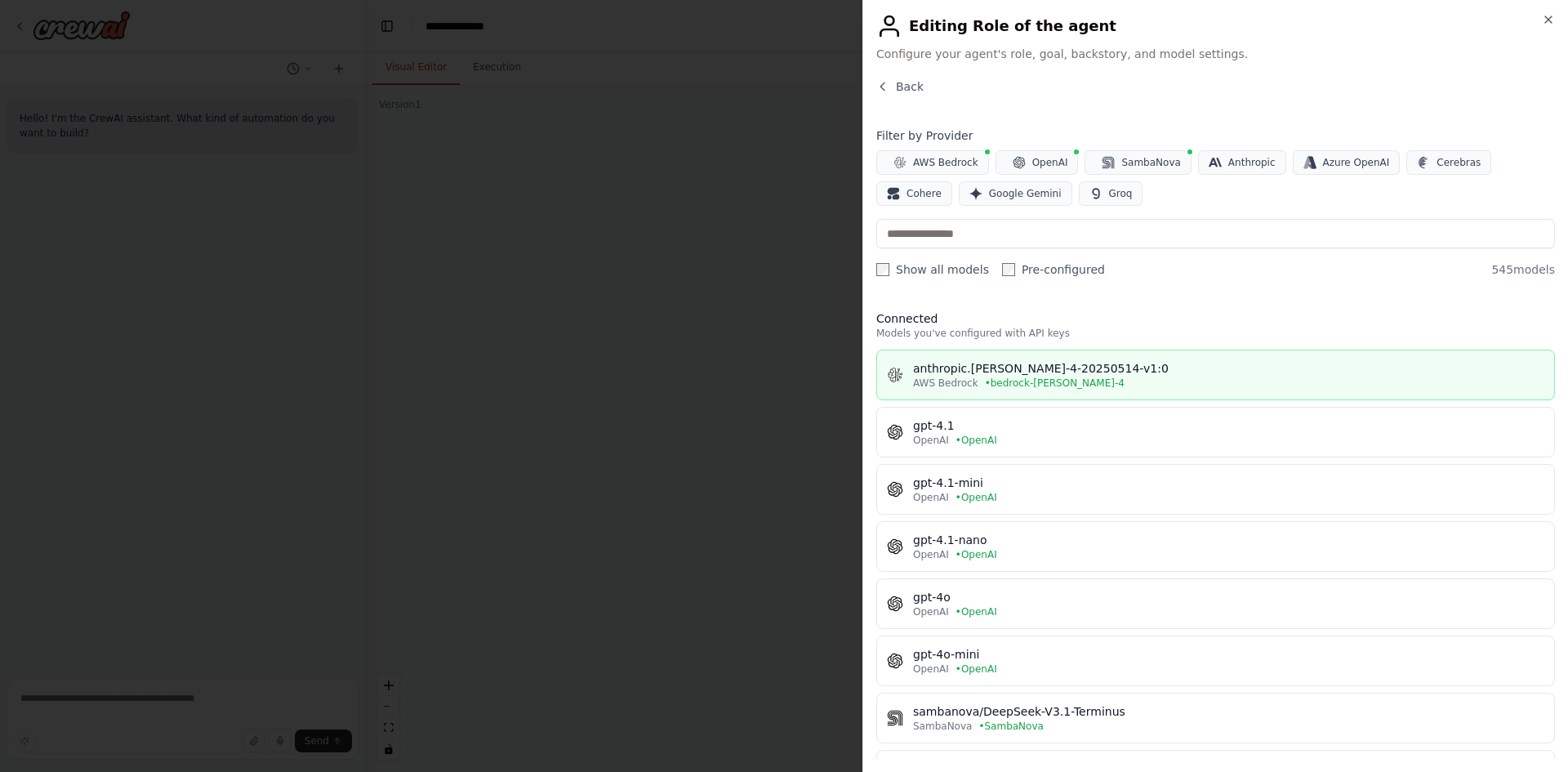
click at [962, 378] on span "AWS Bedrock" at bounding box center [945, 383] width 66 height 13
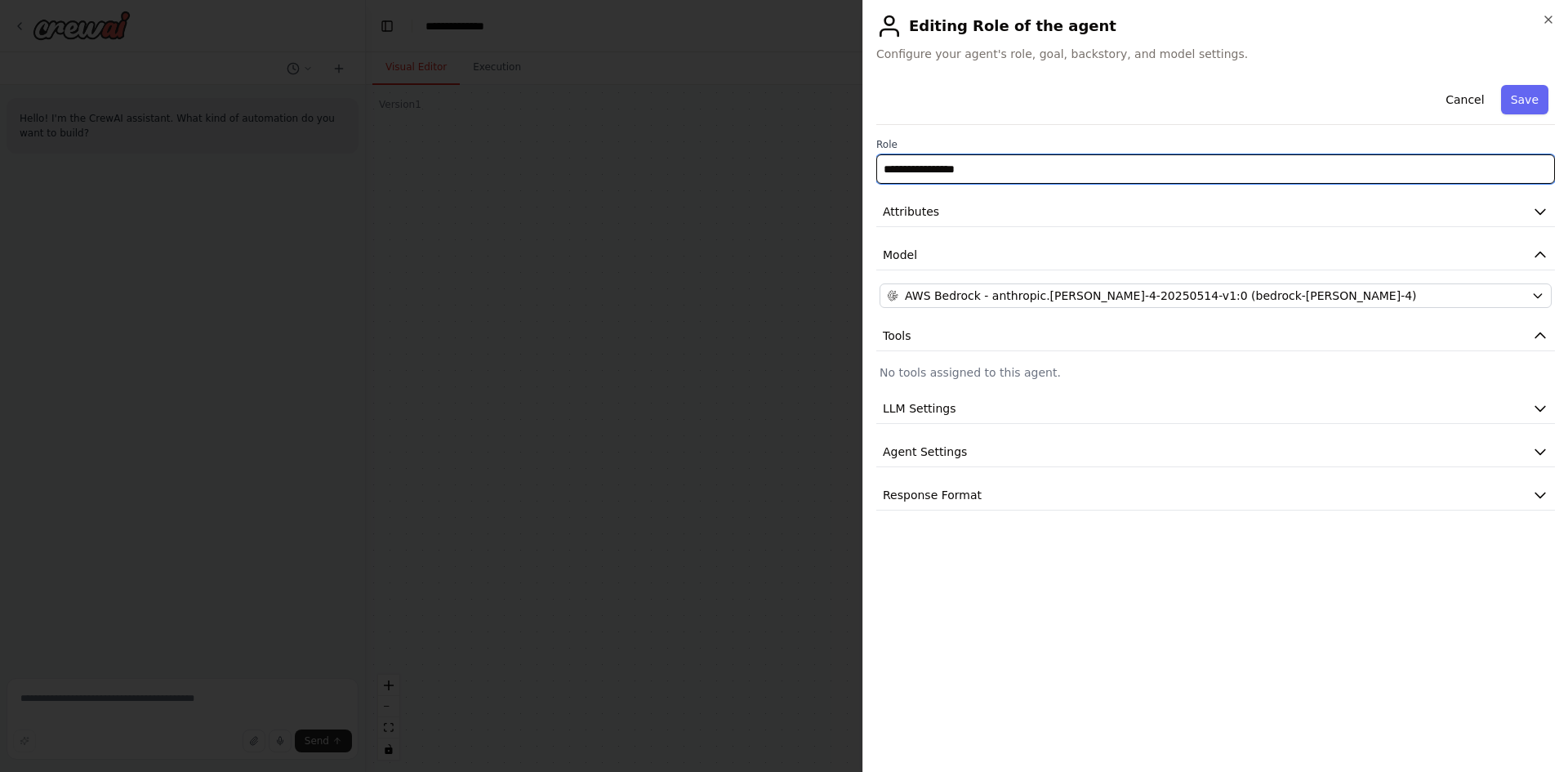
click at [997, 172] on input "**********" at bounding box center [1215, 169] width 678 height 30
type input "**********"
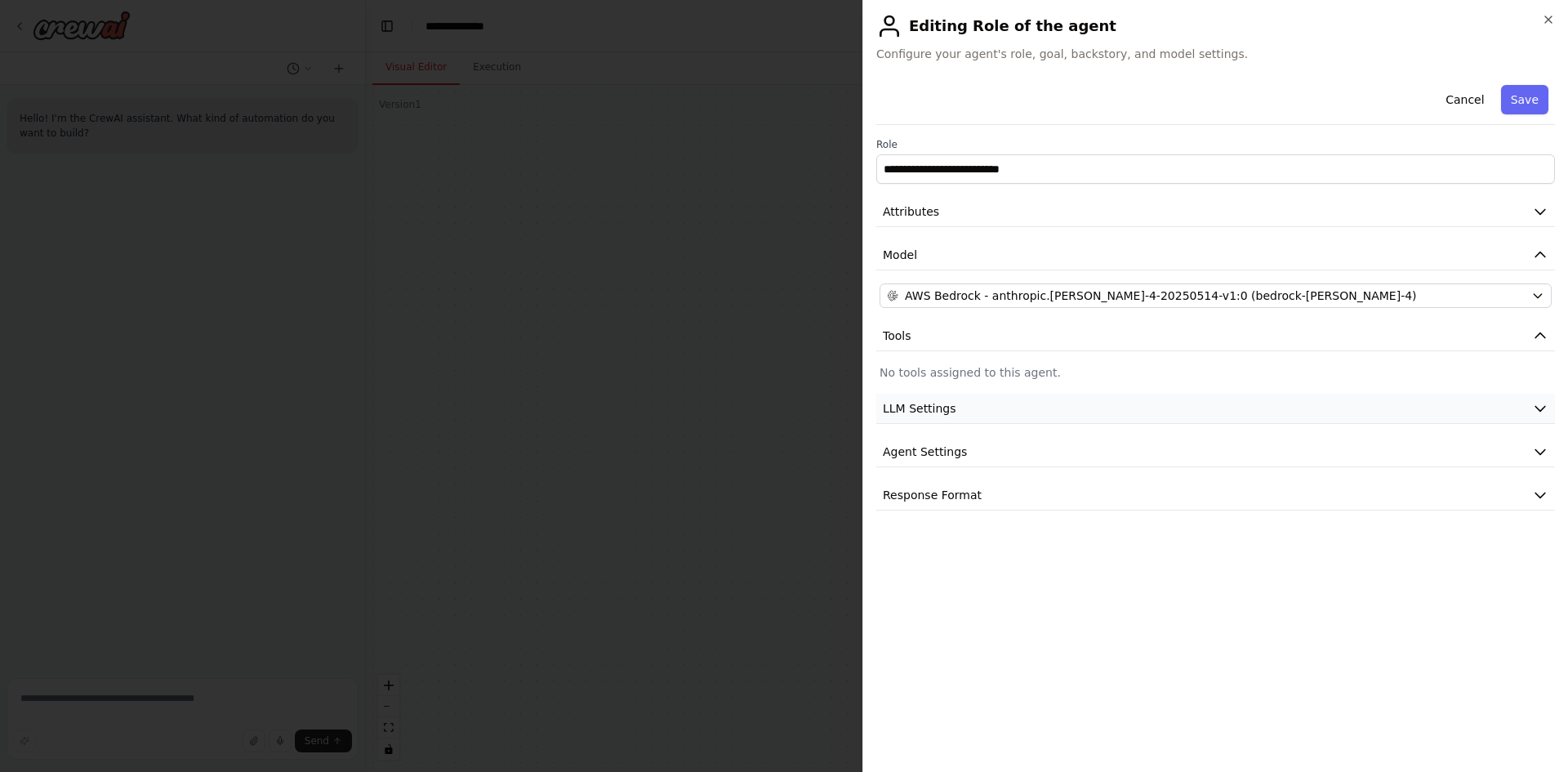
click at [984, 411] on button "LLM Settings" at bounding box center [1215, 408] width 678 height 30
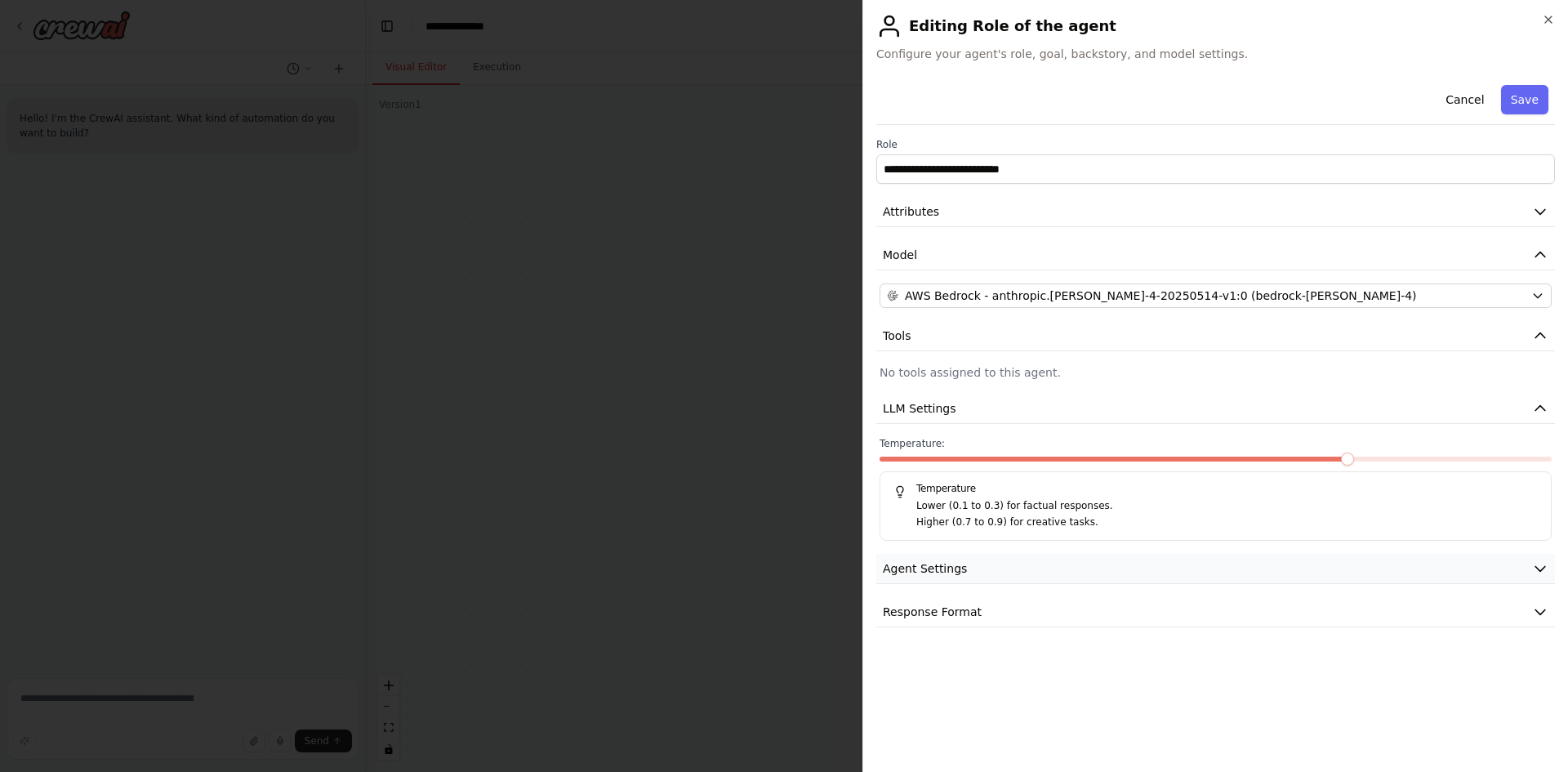
click at [966, 556] on button "Agent Settings" at bounding box center [1215, 569] width 678 height 30
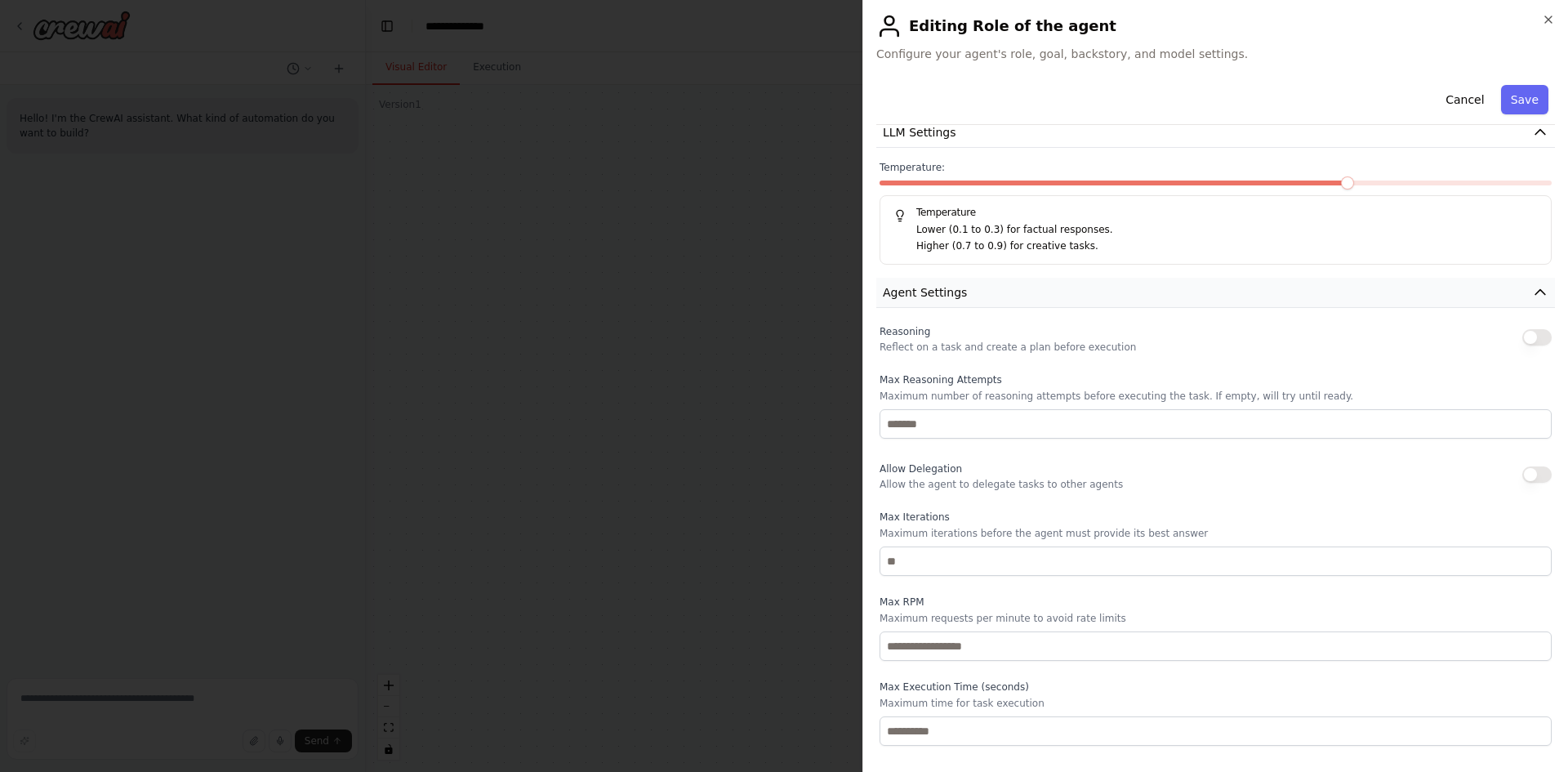
scroll to position [320, 0]
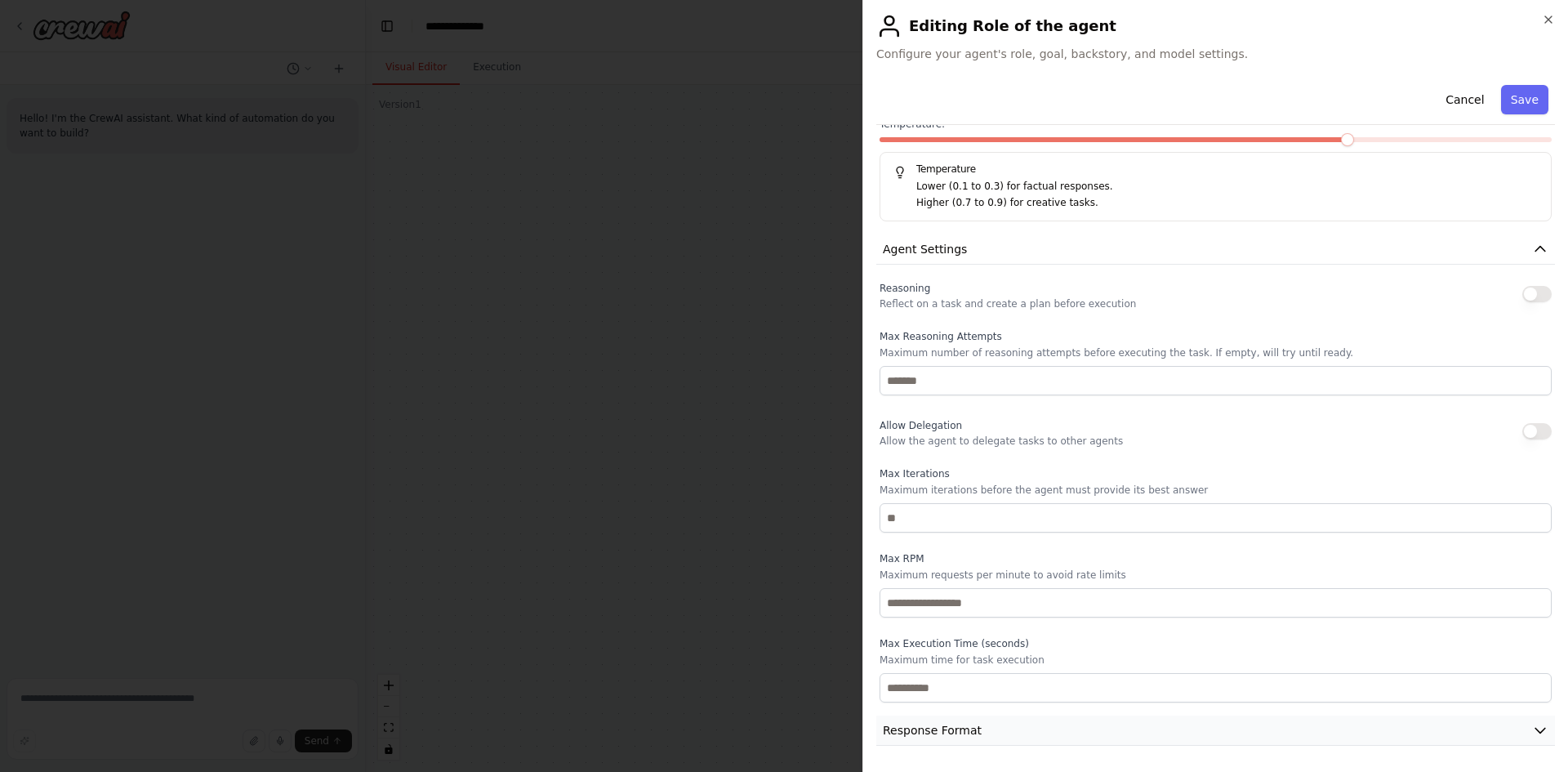
click at [939, 722] on span "Response Format" at bounding box center [931, 730] width 99 height 17
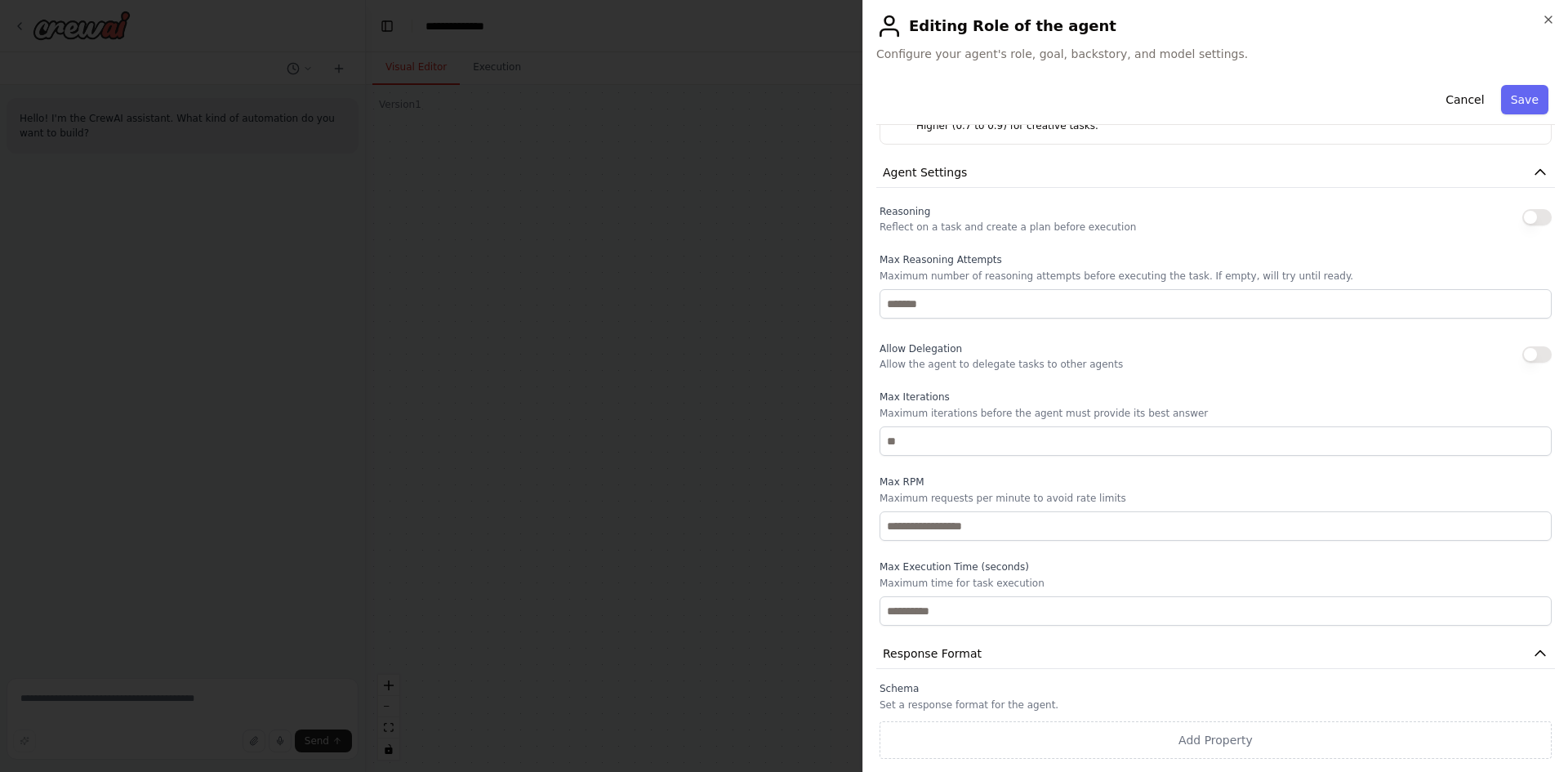
scroll to position [0, 0]
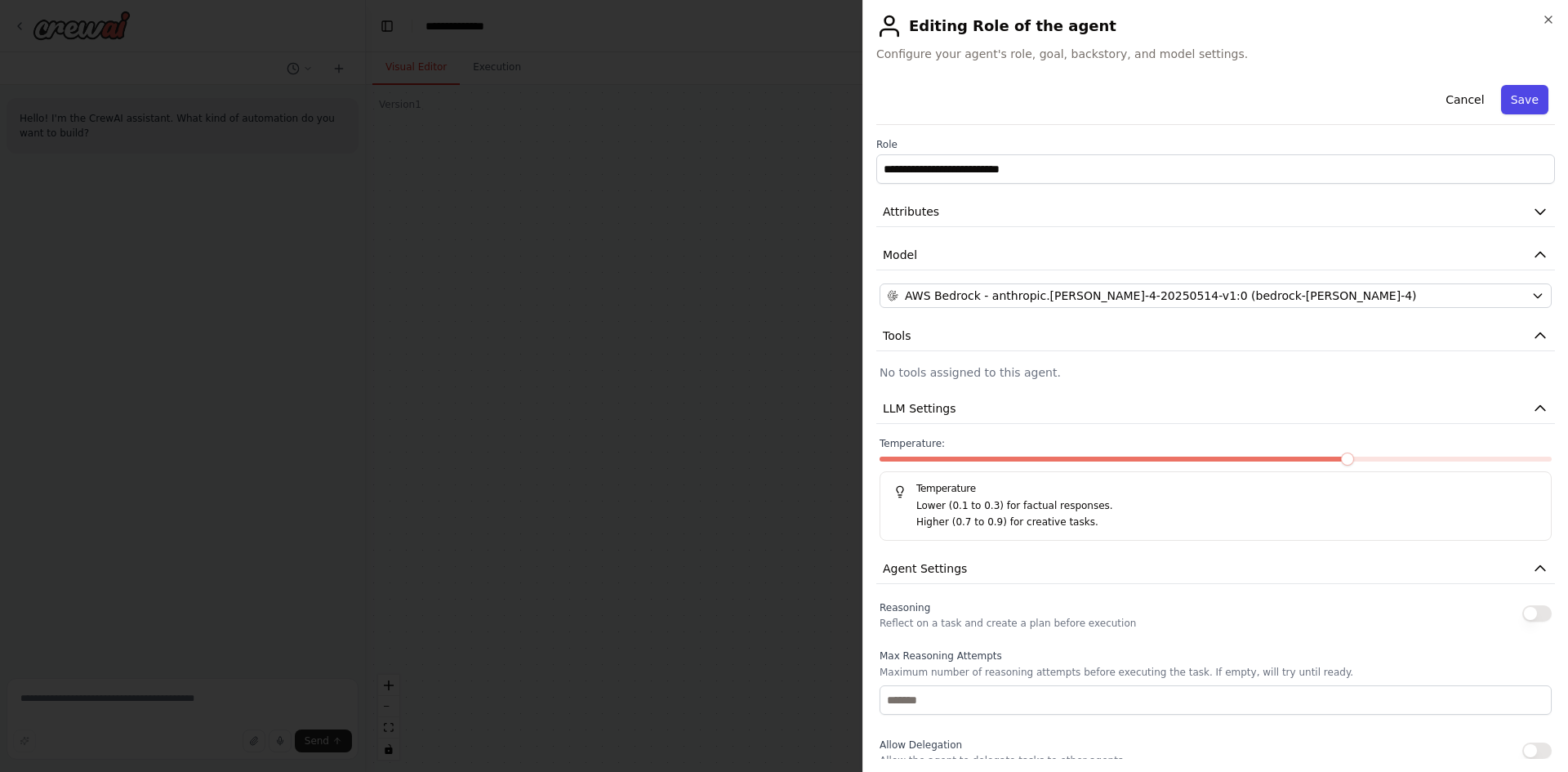
click at [1516, 99] on button "Save" at bounding box center [1524, 100] width 47 height 30
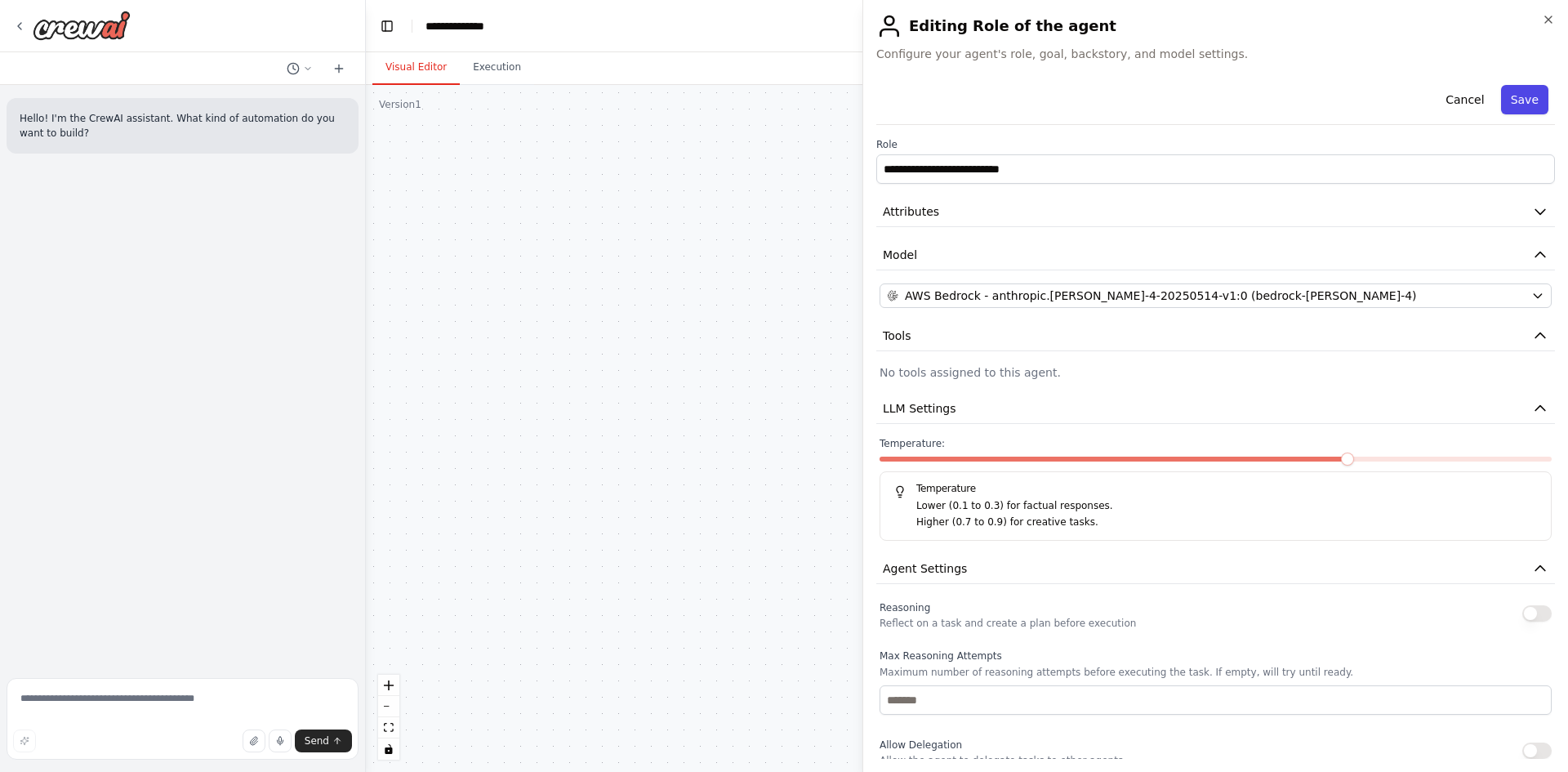
type input "**********"
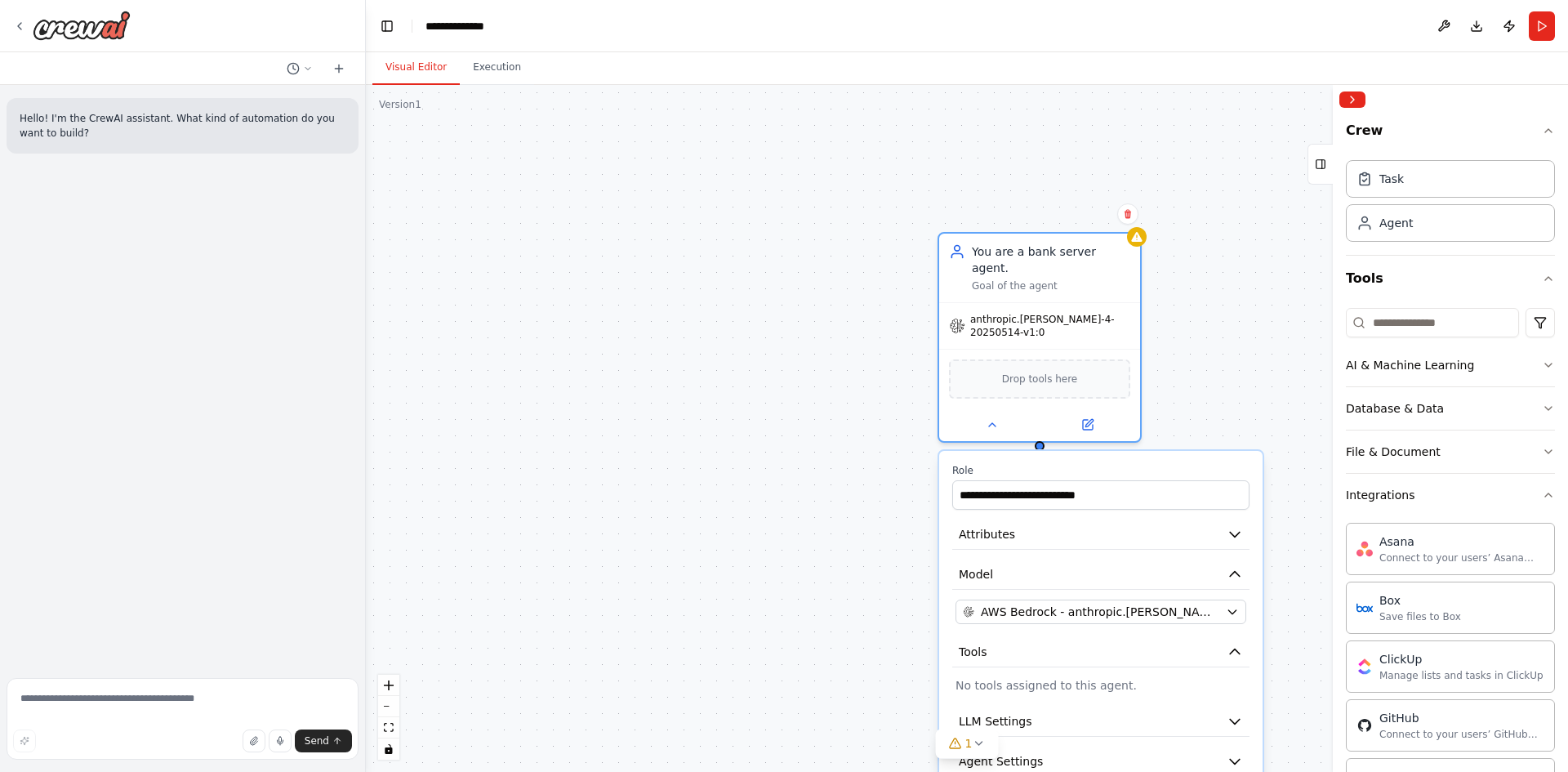
click at [1256, 405] on div "**********" at bounding box center [966, 428] width 1202 height 687
click at [996, 415] on button at bounding box center [991, 421] width 92 height 19
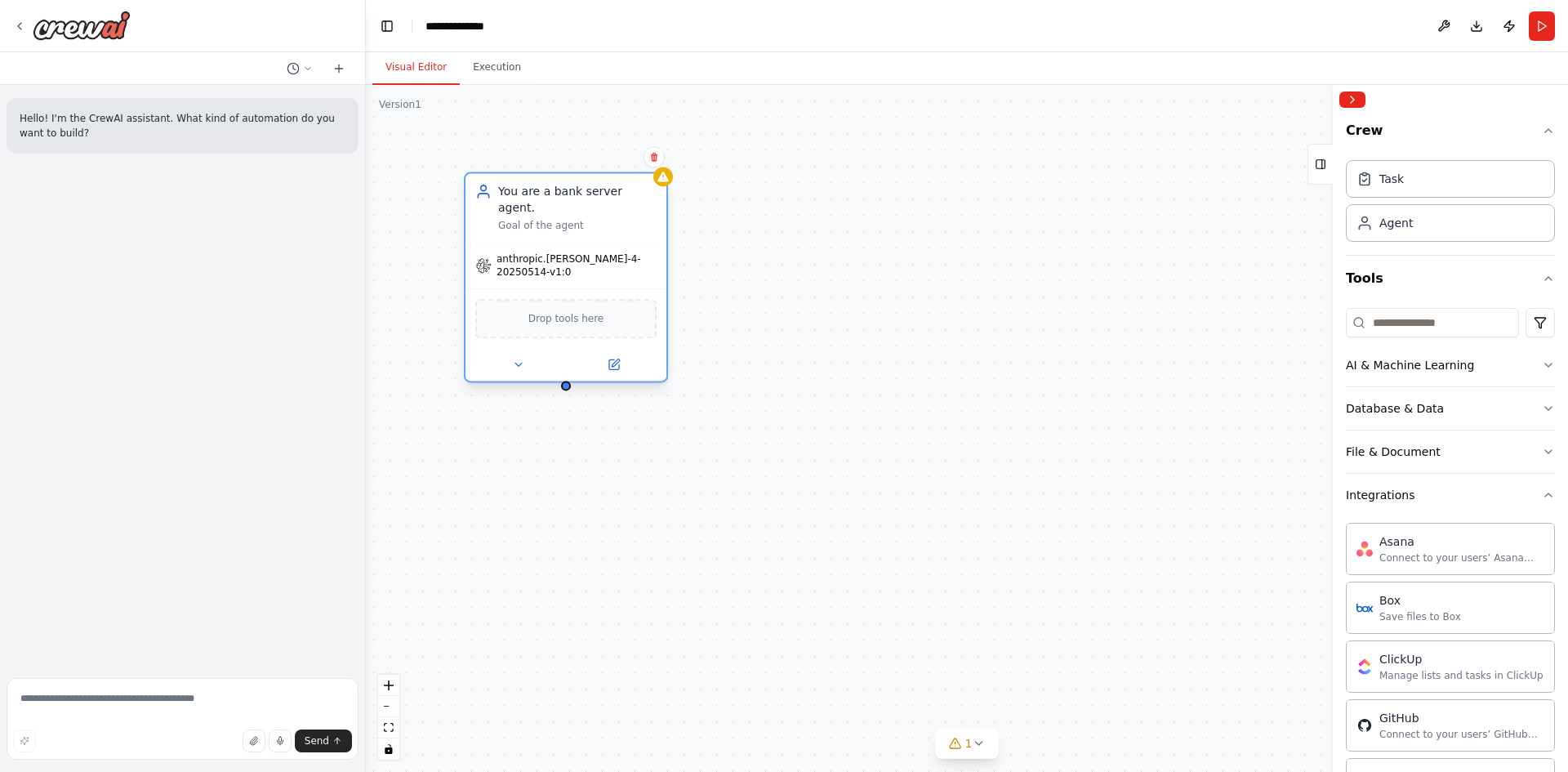
drag, startPoint x: 1042, startPoint y: 258, endPoint x: 556, endPoint y: 195, distance: 490.1
click at [556, 195] on div "You are a bank server agent. Goal of the agent" at bounding box center [578, 207] width 159 height 49
click at [668, 183] on icon at bounding box center [663, 176] width 13 height 13
click at [8, 25] on div at bounding box center [182, 26] width 365 height 53
click at [18, 30] on icon at bounding box center [19, 26] width 13 height 13
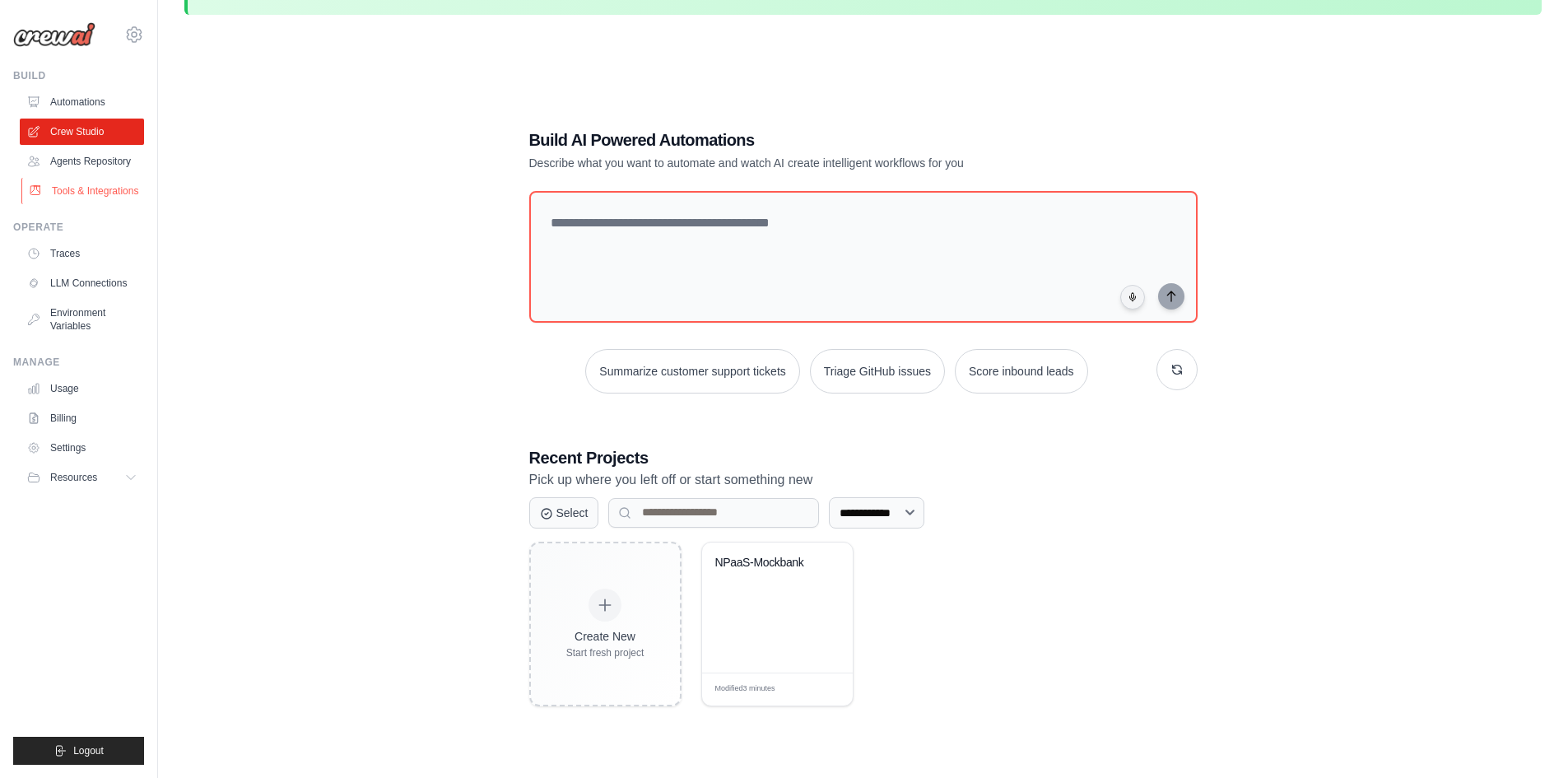
click at [117, 189] on link "Tools & Integrations" at bounding box center [84, 191] width 125 height 26
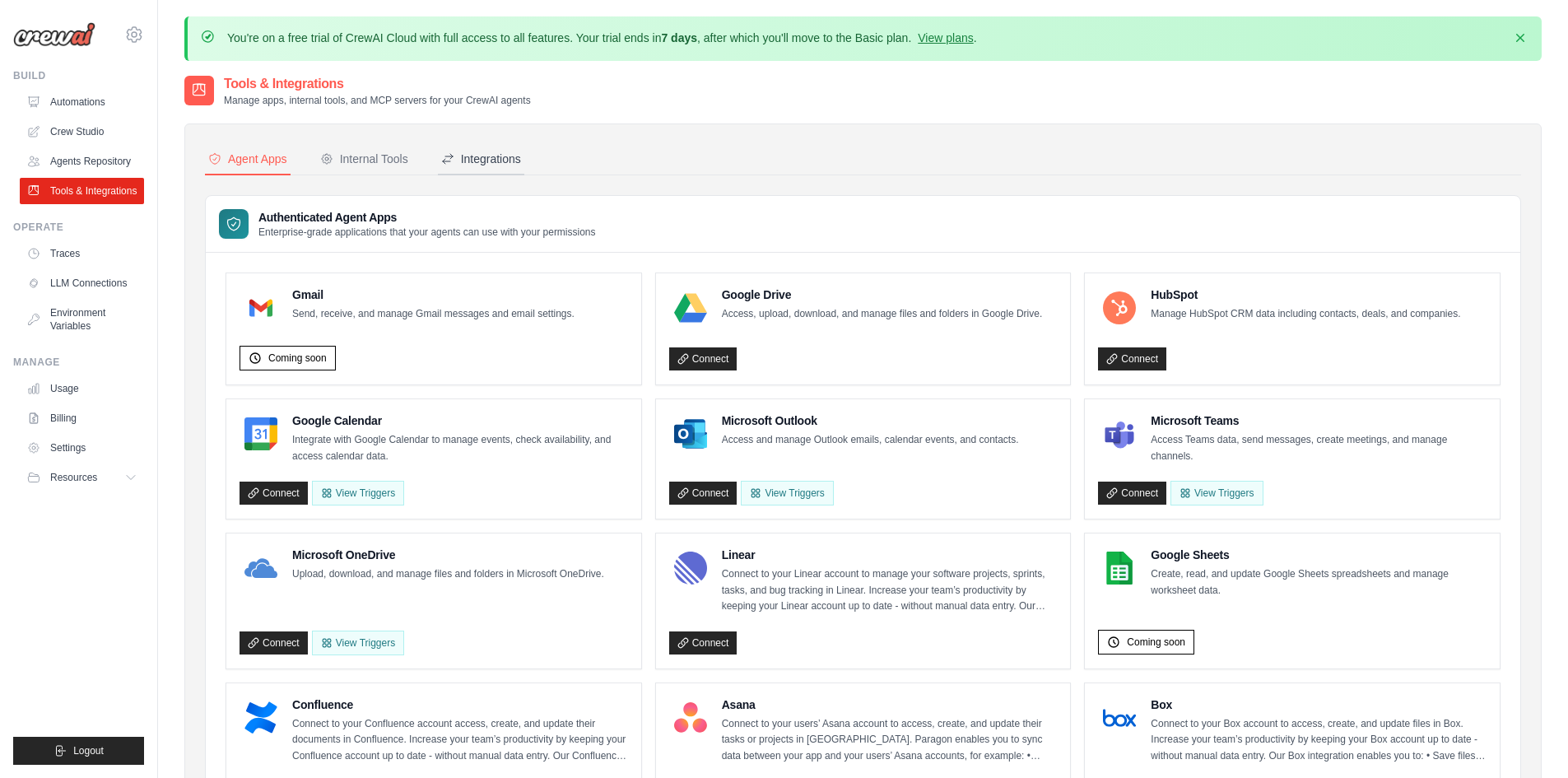
click at [518, 171] on button "Integrations" at bounding box center [481, 160] width 87 height 32
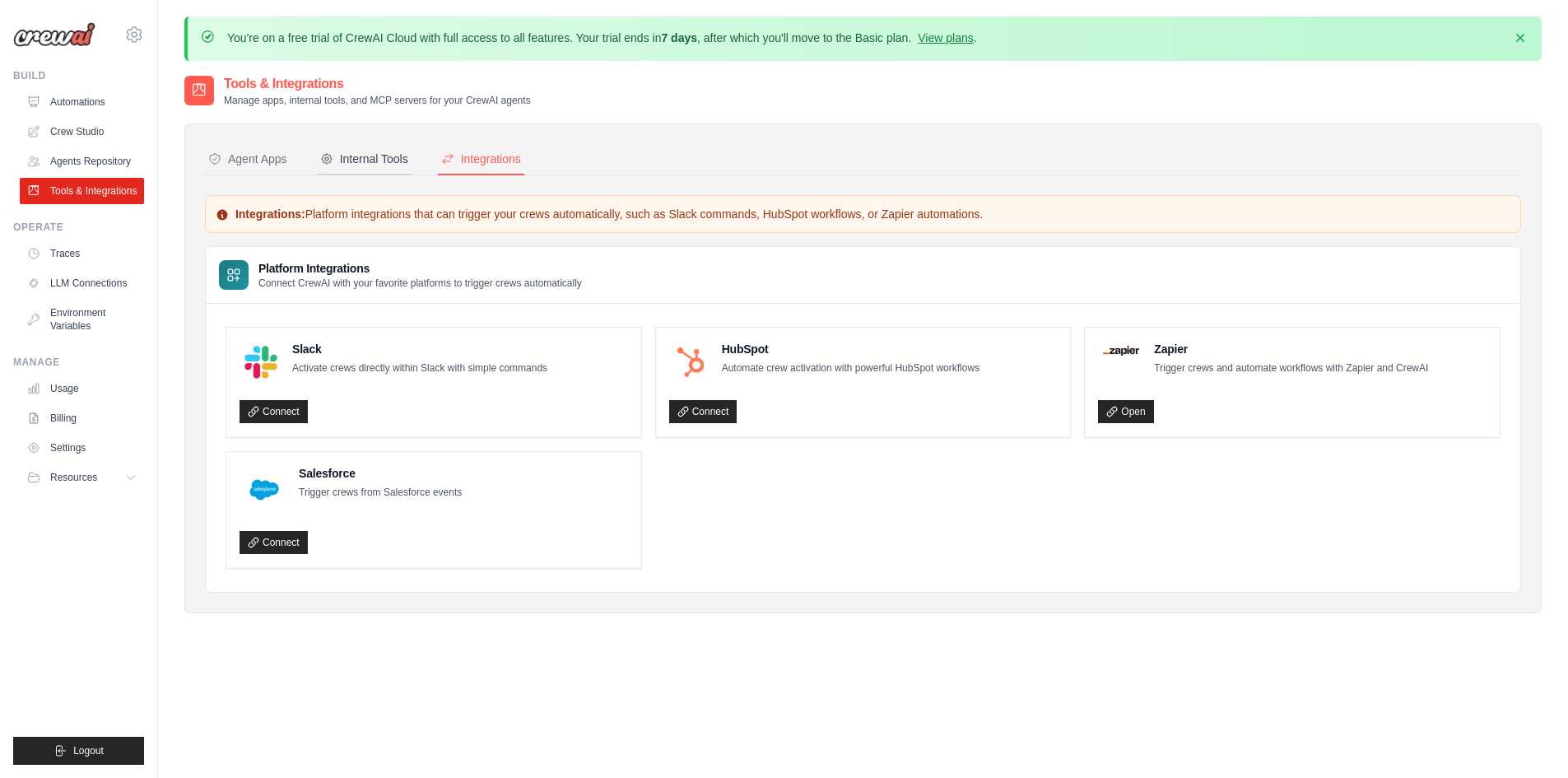
click at [382, 152] on div "Internal Tools" at bounding box center [364, 159] width 88 height 17
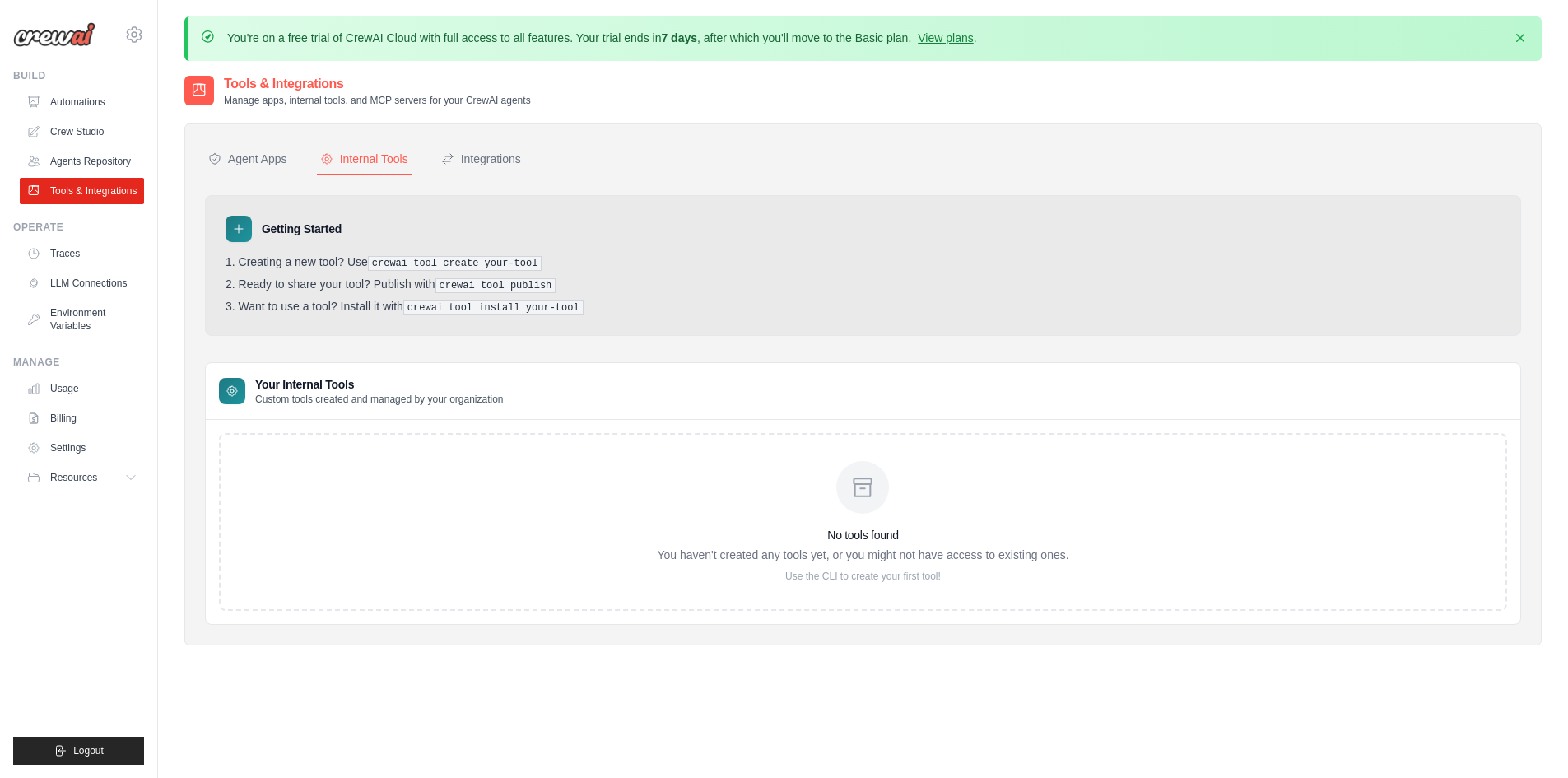
scroll to position [2, 0]
click at [79, 159] on link "Agents Repository" at bounding box center [84, 161] width 125 height 26
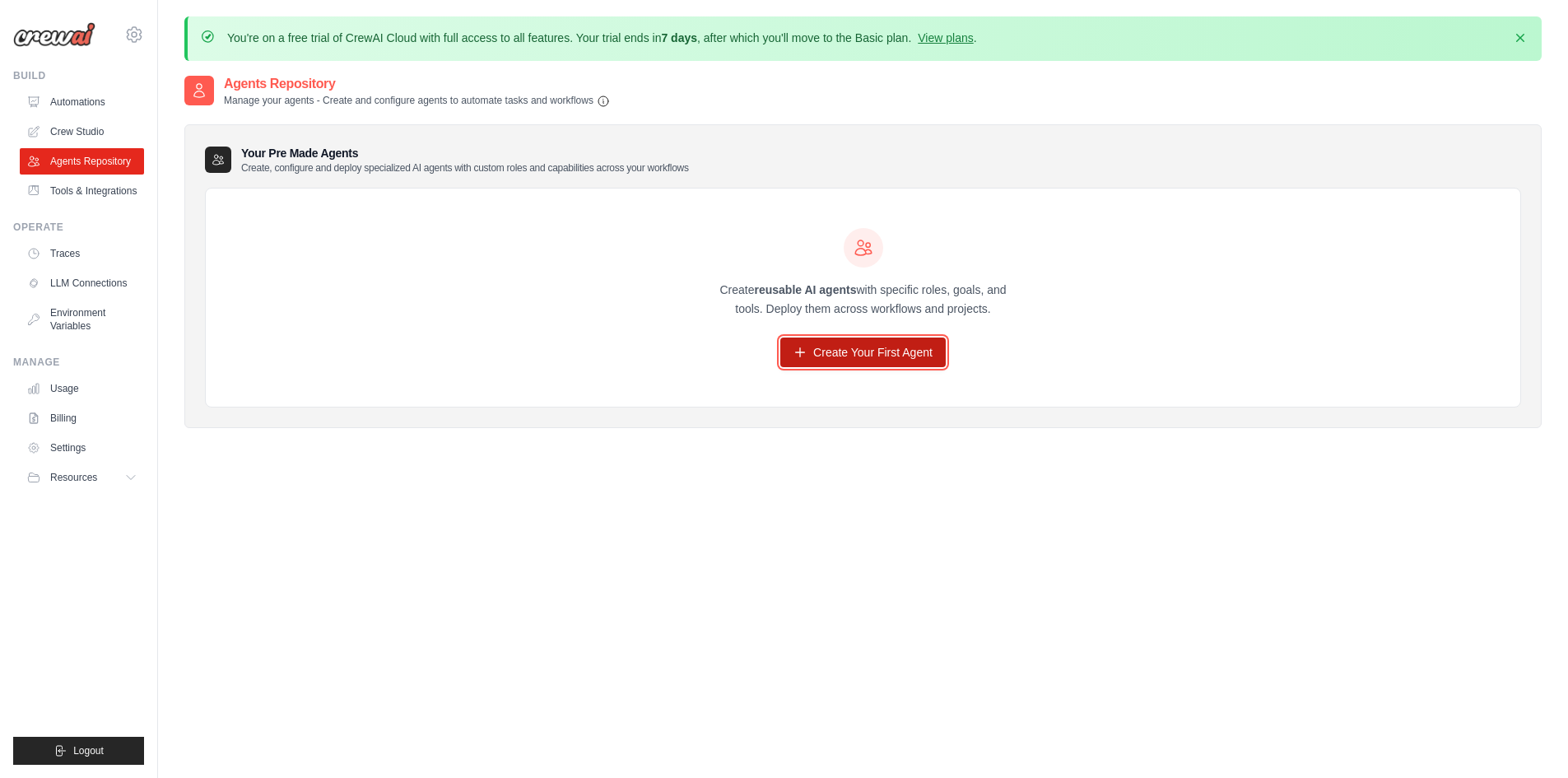
click at [846, 359] on link "Create Your First Agent" at bounding box center [864, 353] width 166 height 30
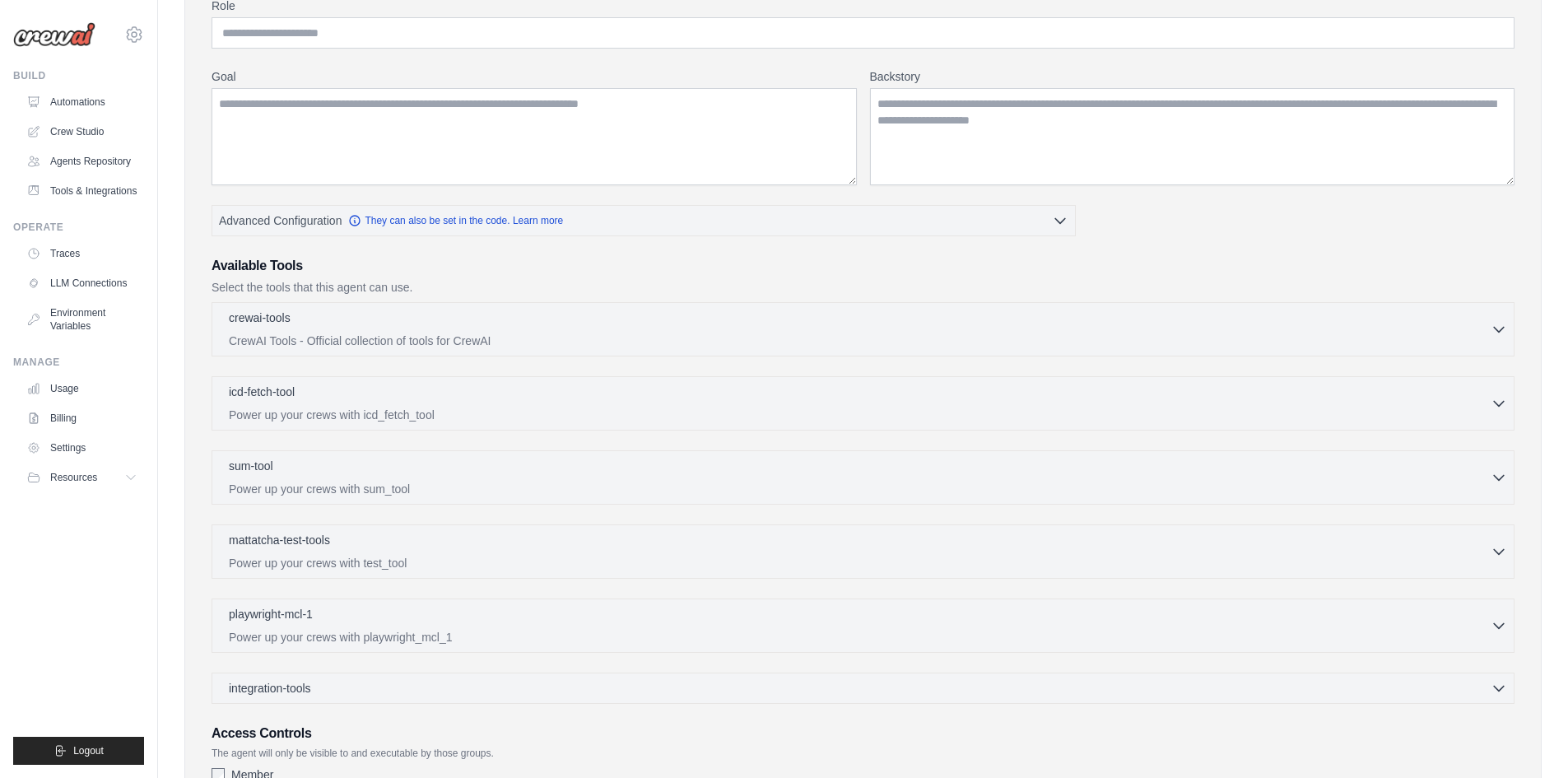
scroll to position [362, 0]
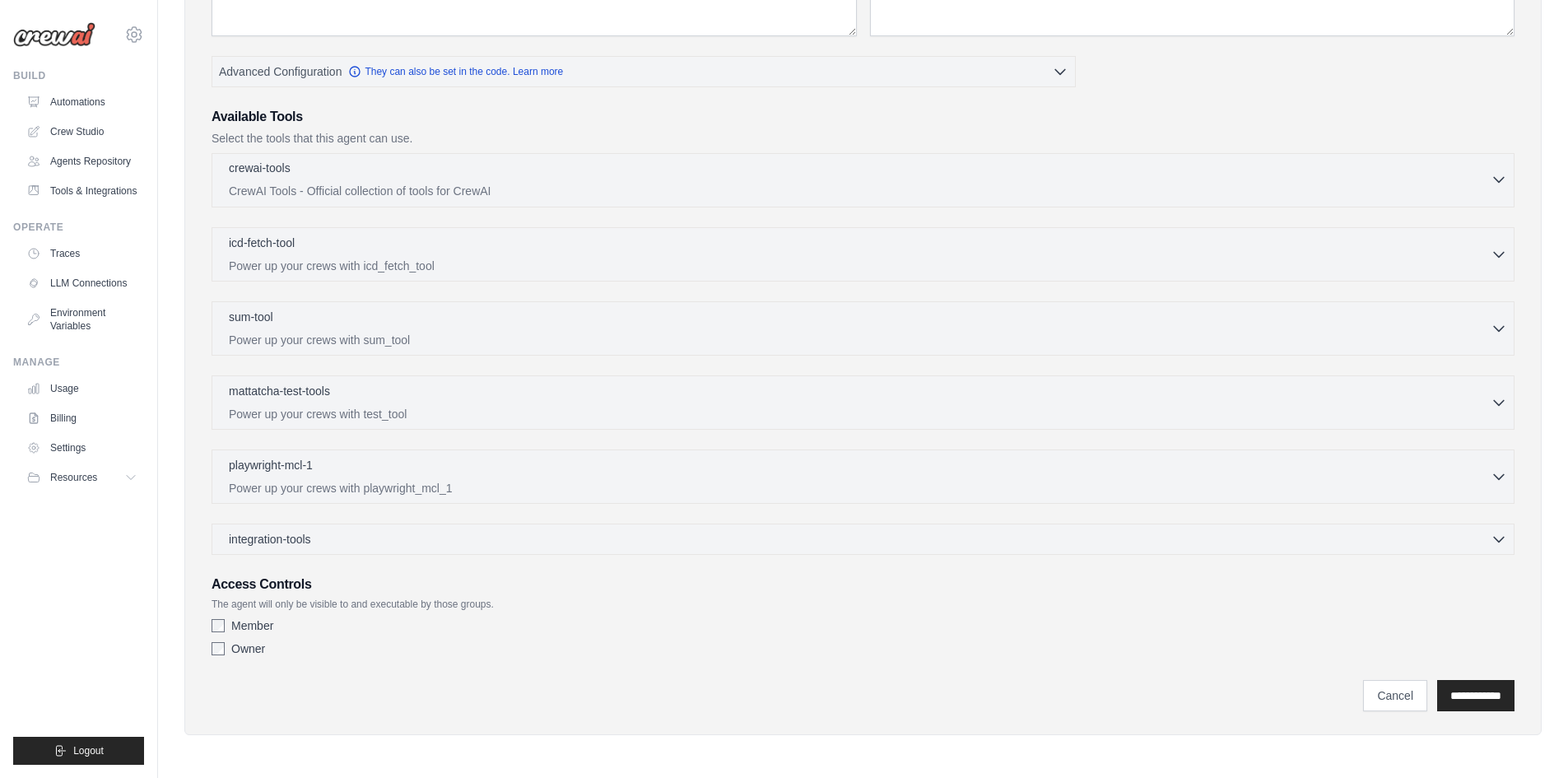
click at [479, 161] on div "crewai-tools 0 selected" at bounding box center [860, 169] width 1262 height 20
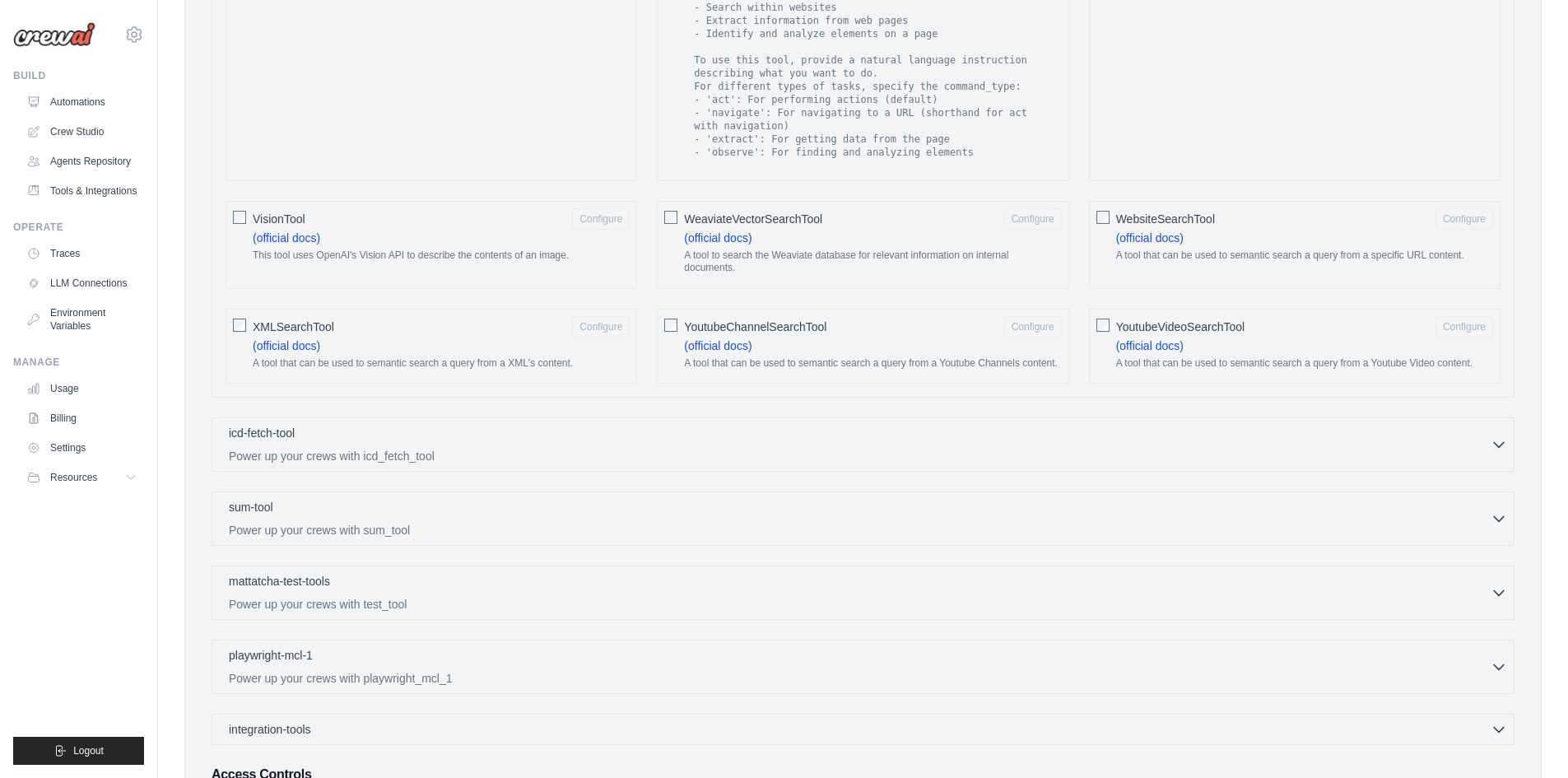
scroll to position [2751, 0]
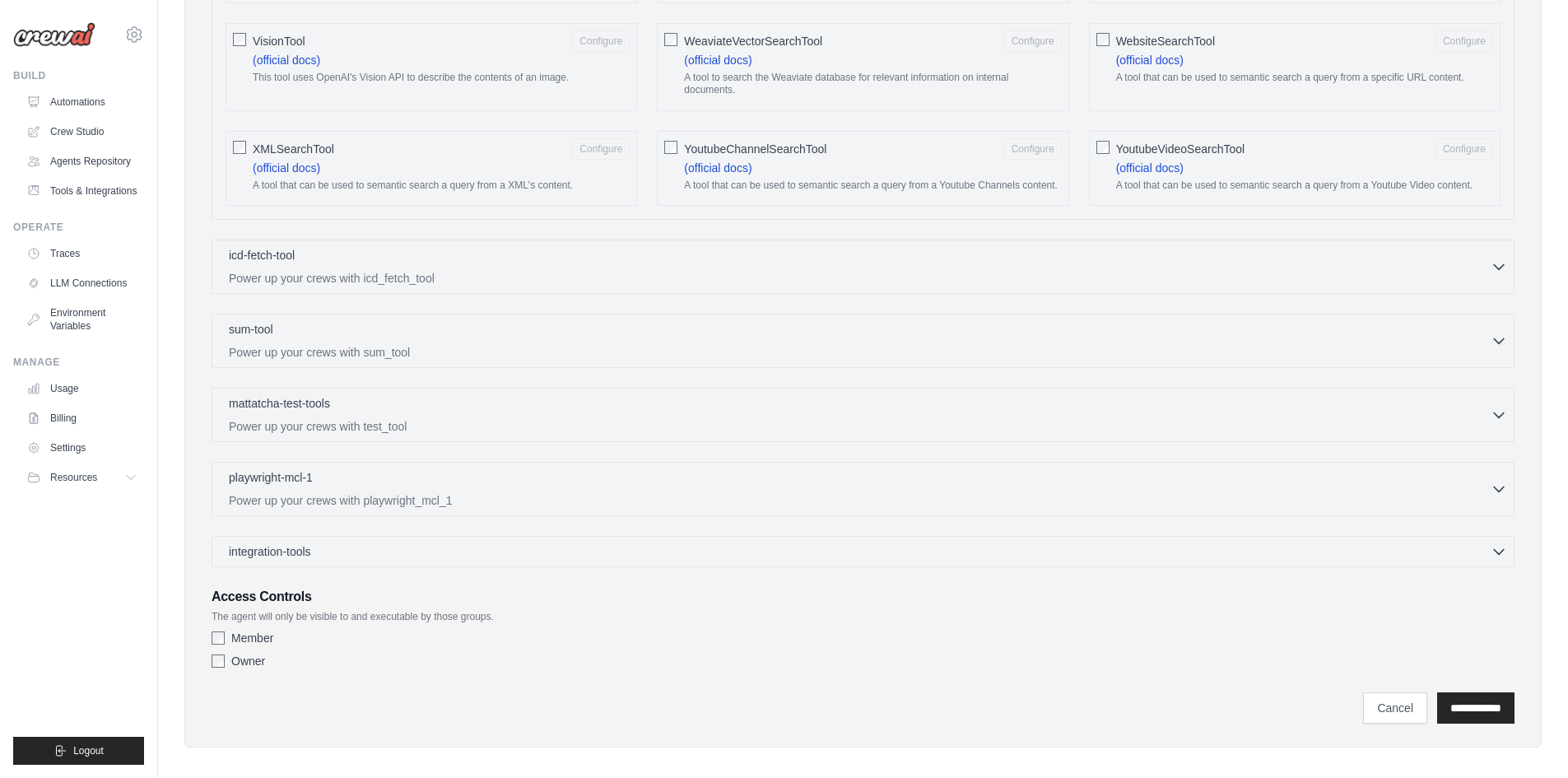
click at [342, 536] on div "integration-tools 0 selected Gmail HubSpot Microsoft Teams" at bounding box center [863, 552] width 1303 height 32
click at [339, 543] on div "integration-tools 0 selected" at bounding box center [868, 551] width 1279 height 17
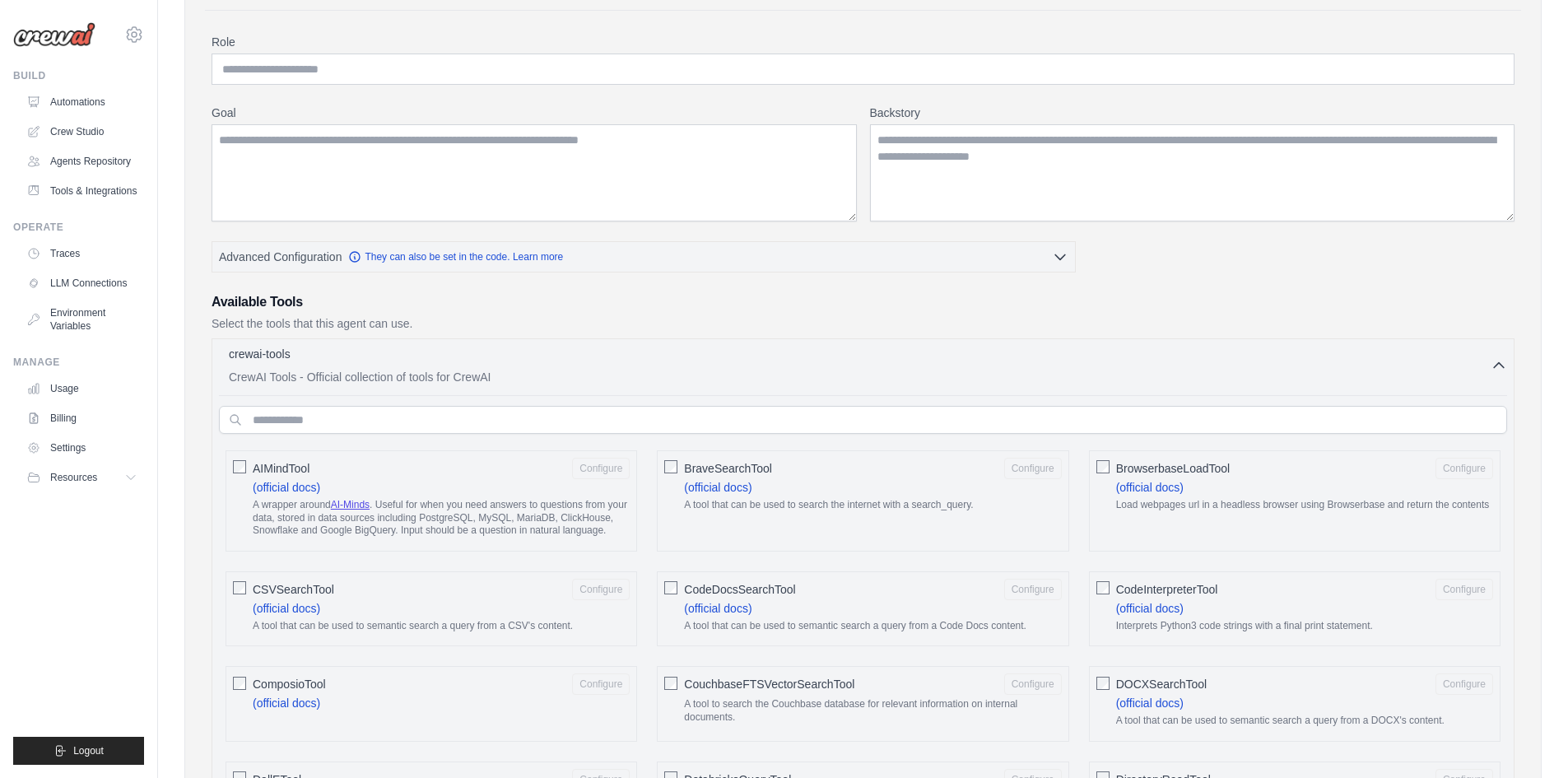
scroll to position [0, 0]
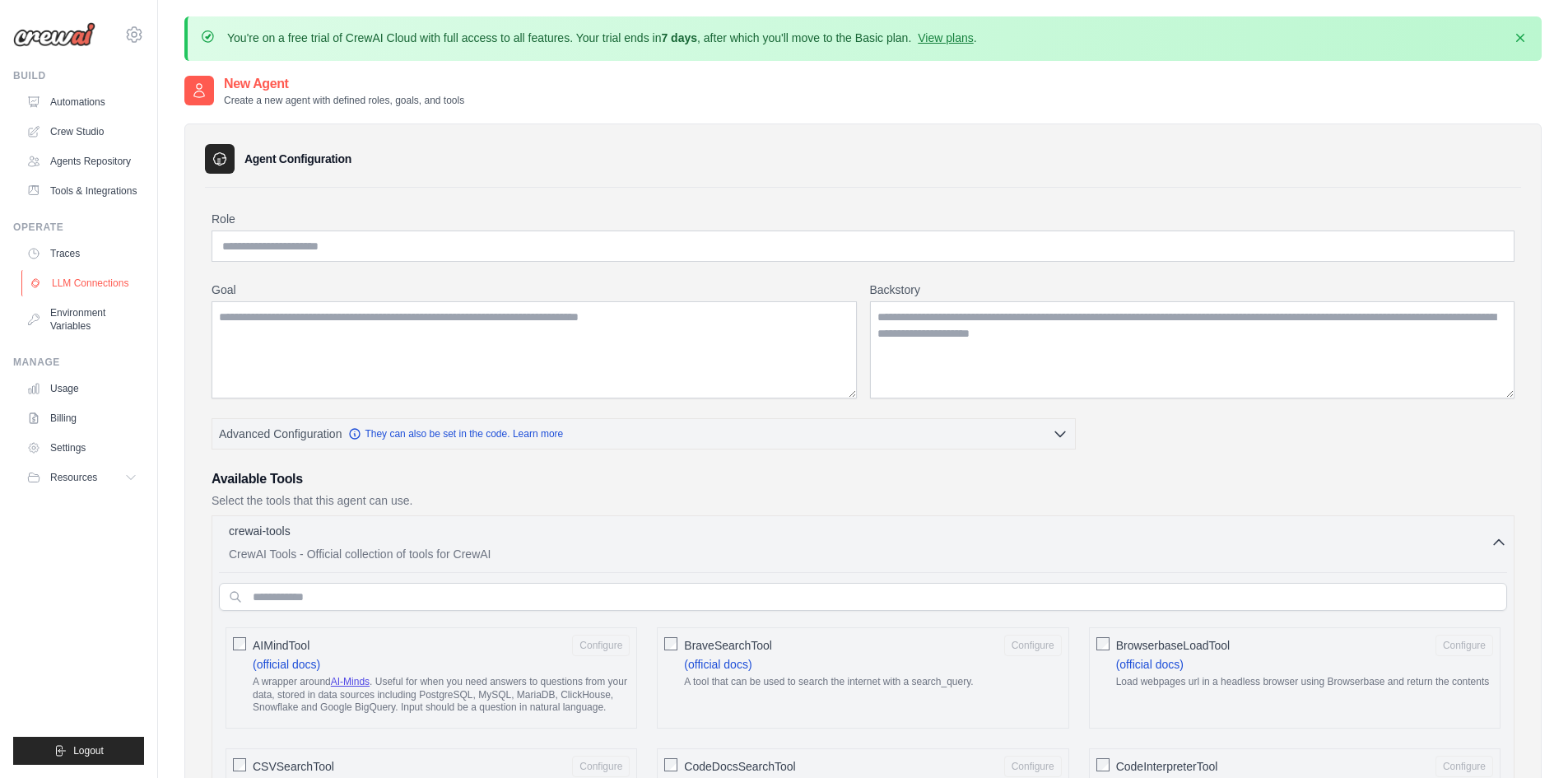
click at [75, 282] on link "LLM Connections" at bounding box center [84, 283] width 125 height 26
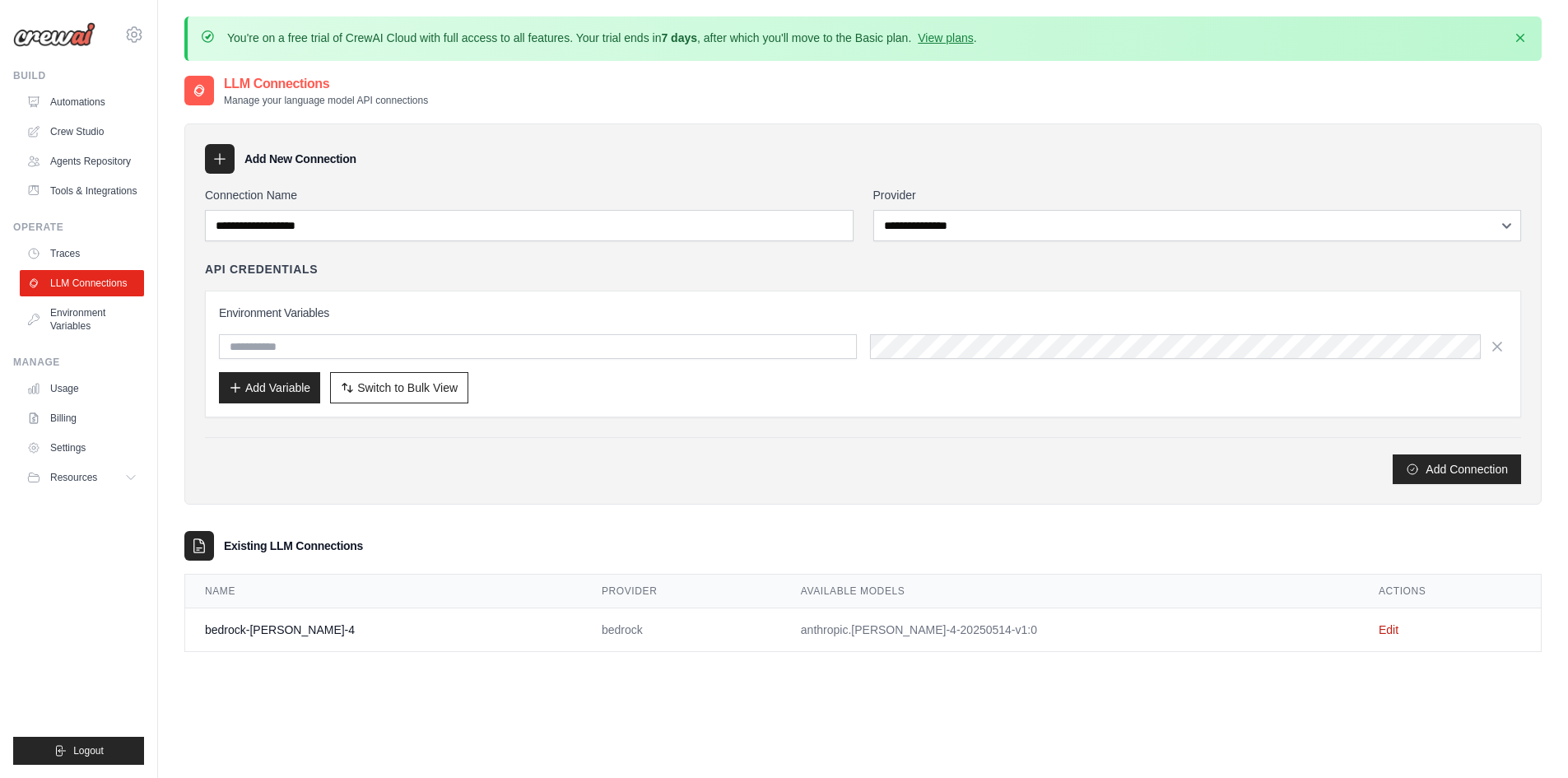
scroll to position [90, 0]
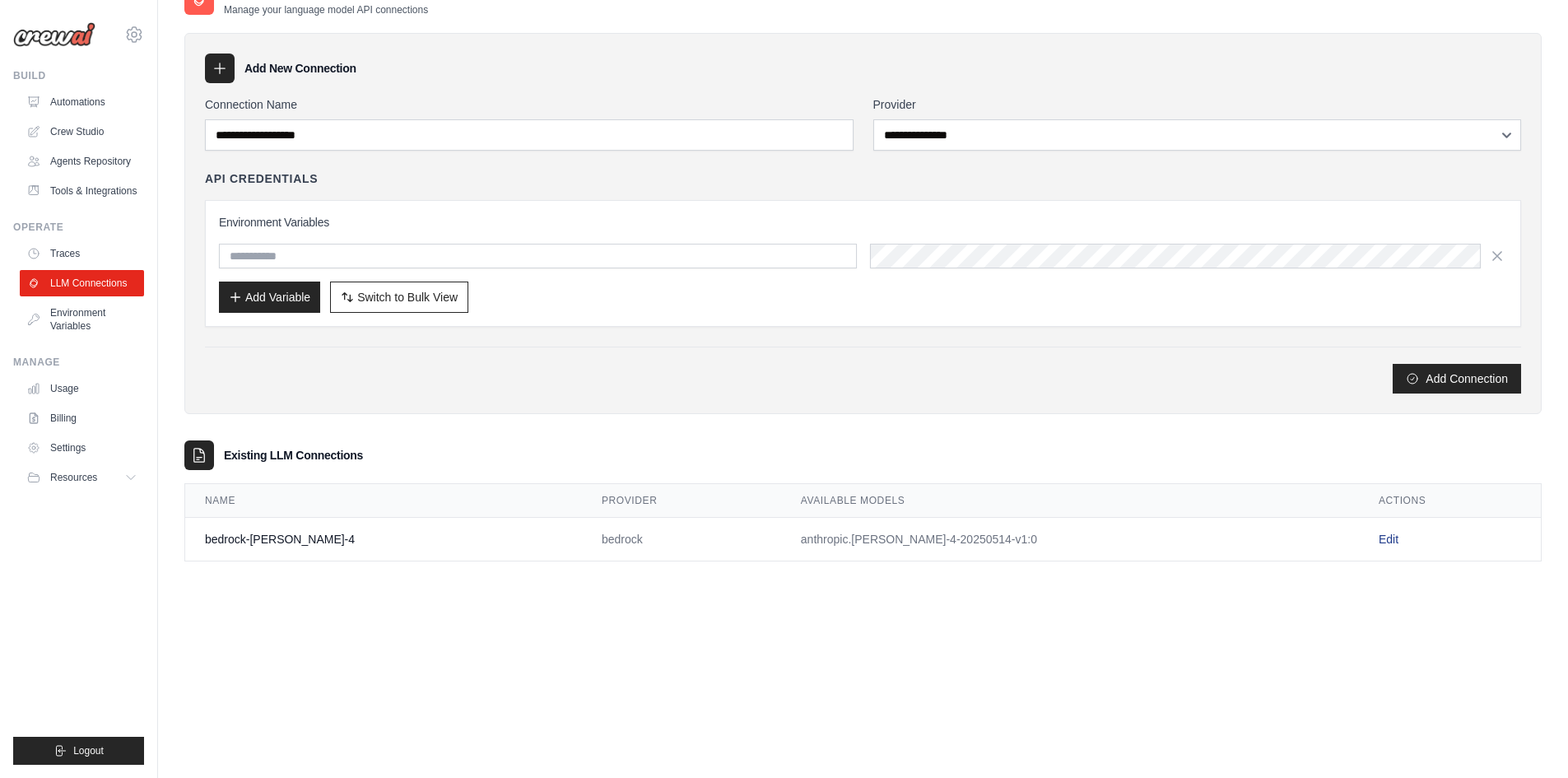
click at [1379, 535] on link "Edit" at bounding box center [1388, 539] width 20 height 13
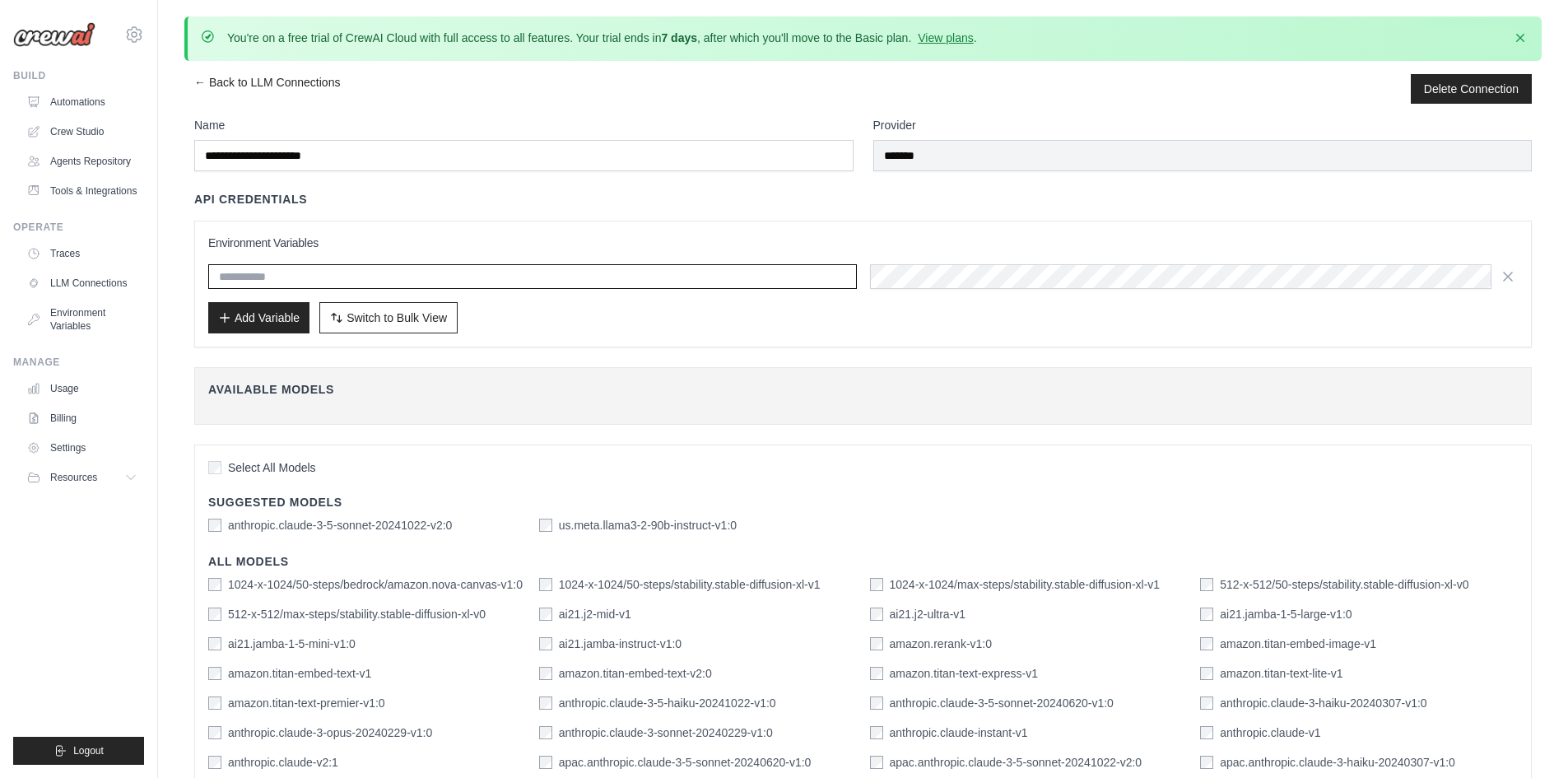
click at [269, 279] on input "text" at bounding box center [532, 276] width 649 height 25
paste input "**********"
type input "**********"
click at [273, 322] on button "Add Variable" at bounding box center [259, 317] width 101 height 32
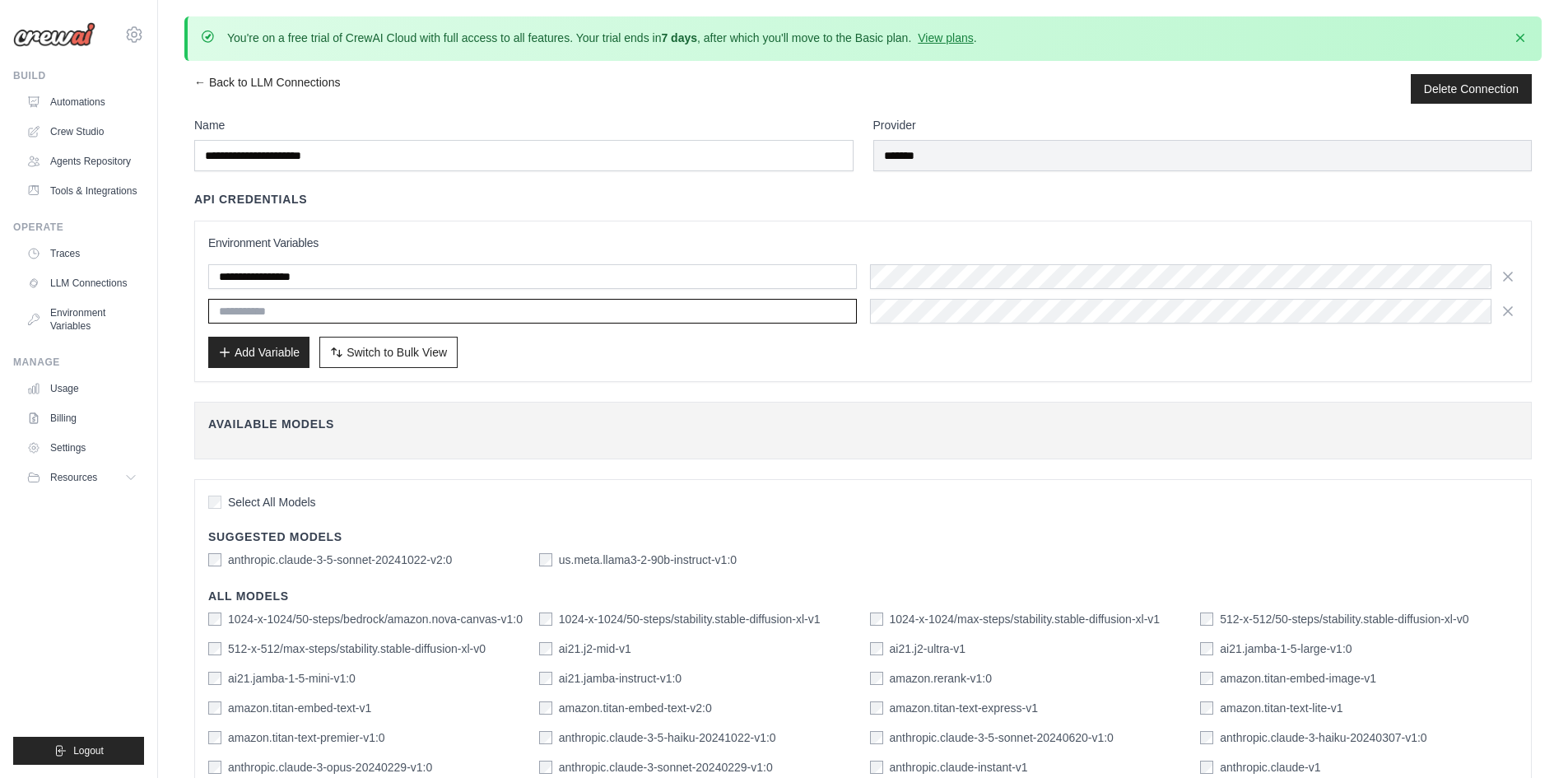
paste input "**********"
type input "**********"
click at [270, 359] on button "Add Variable" at bounding box center [259, 352] width 101 height 32
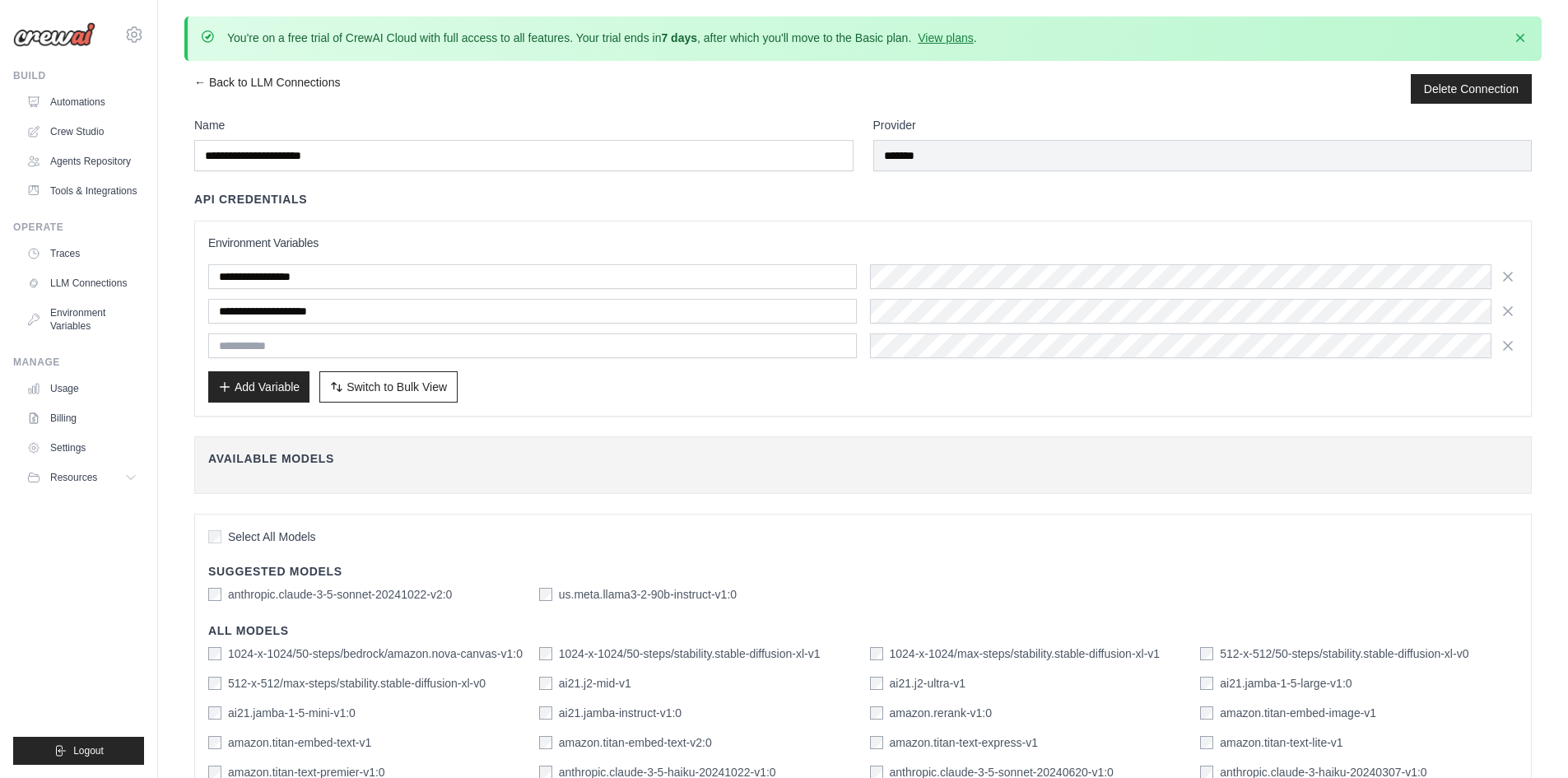
click at [273, 344] on input "text" at bounding box center [532, 345] width 649 height 25
type input "**********"
click at [868, 461] on h4 "Available Models" at bounding box center [863, 459] width 1309 height 17
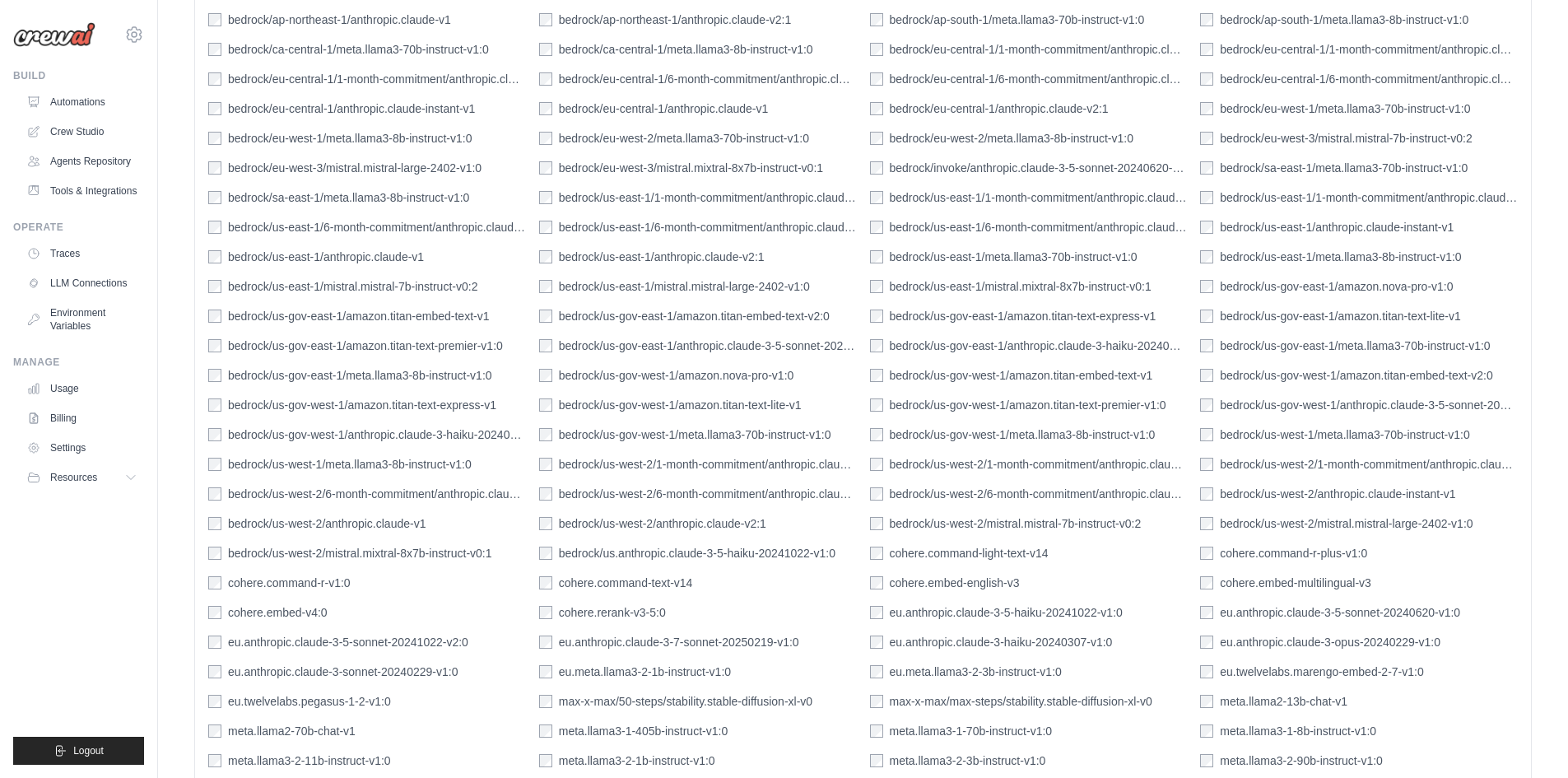
scroll to position [1356, 0]
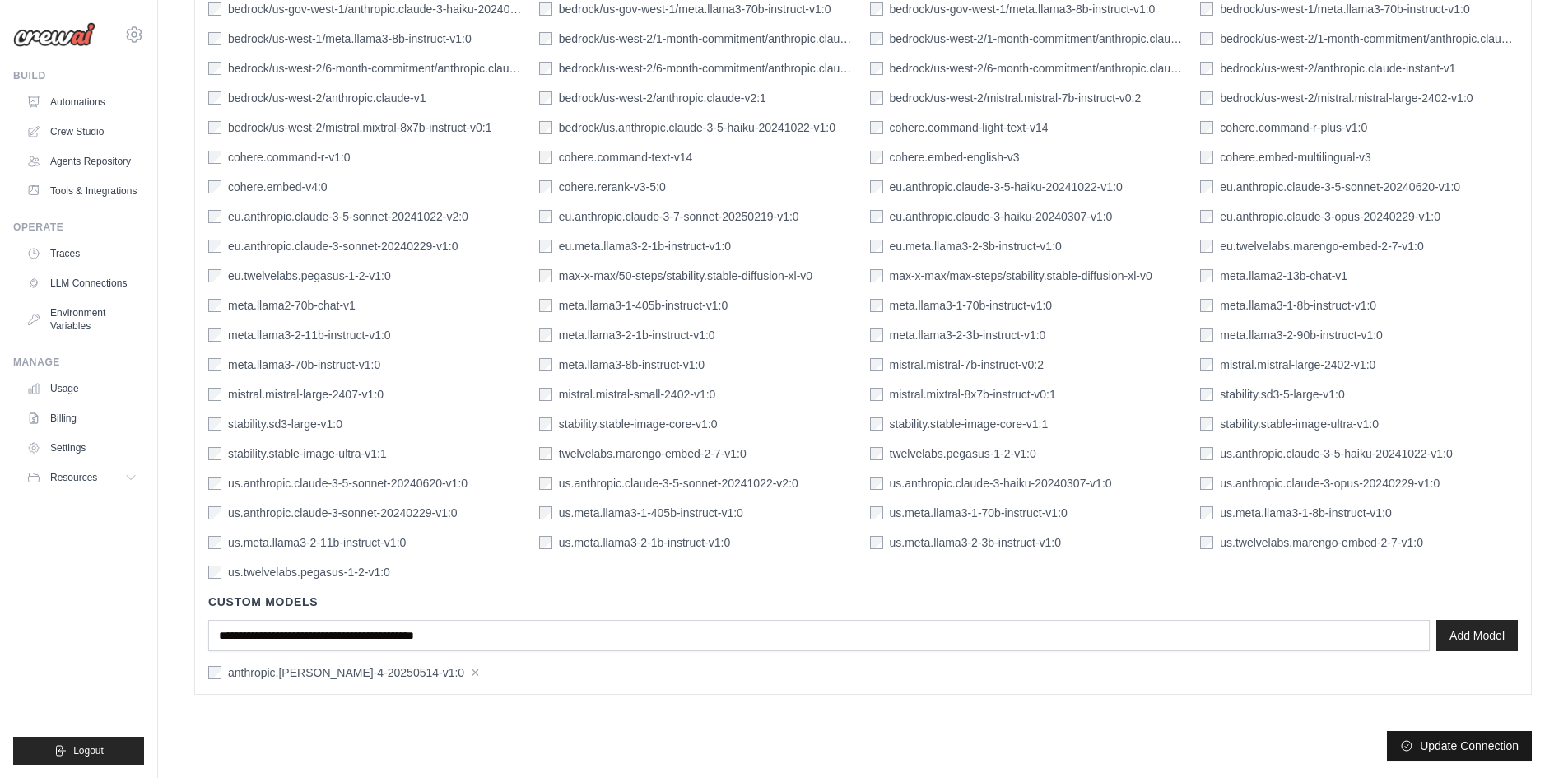
click at [1442, 742] on button "Update Connection" at bounding box center [1460, 746] width 145 height 30
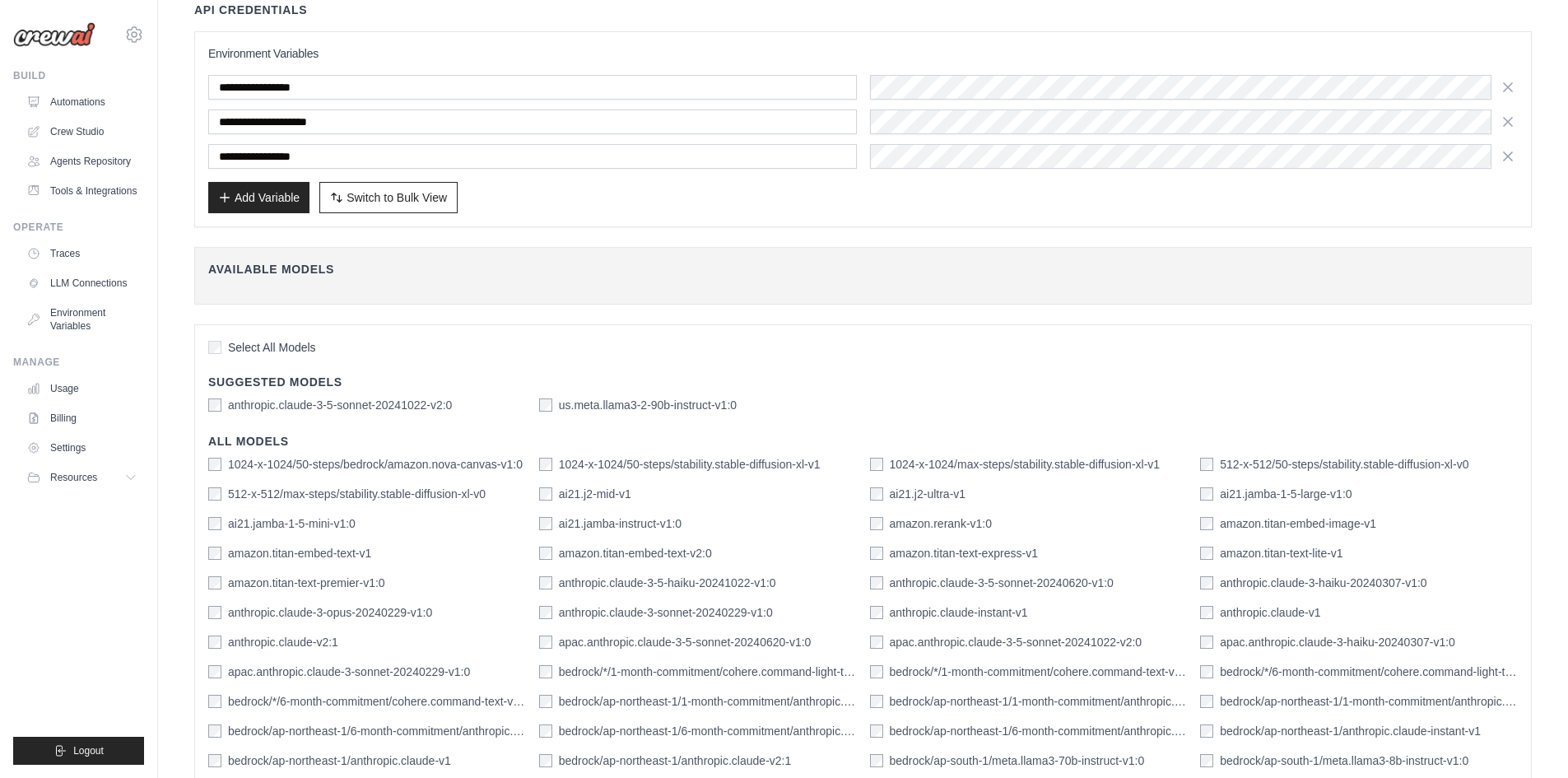
scroll to position [0, 0]
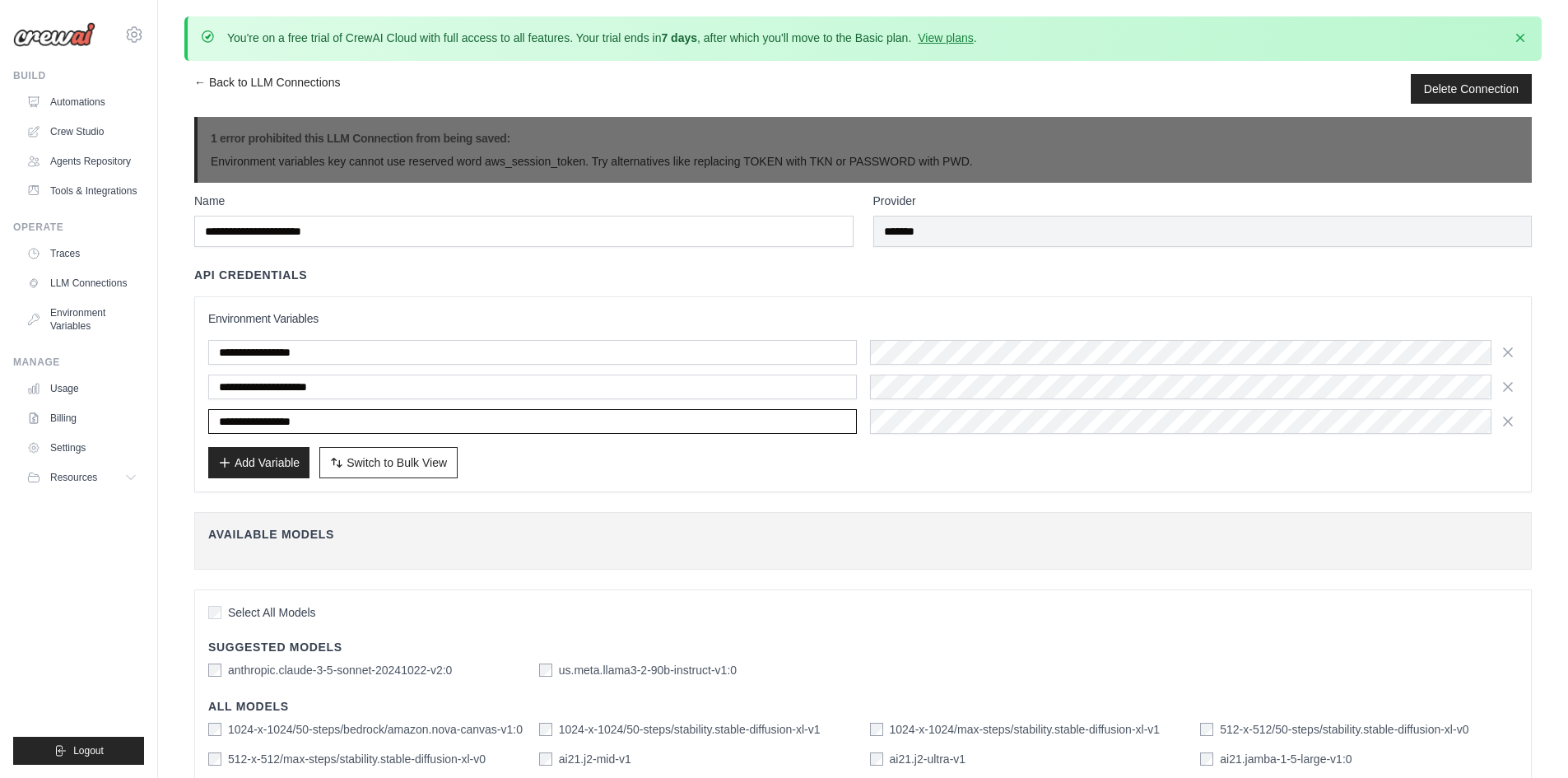
drag, startPoint x: 293, startPoint y: 420, endPoint x: 23, endPoint y: 360, distance: 276.6
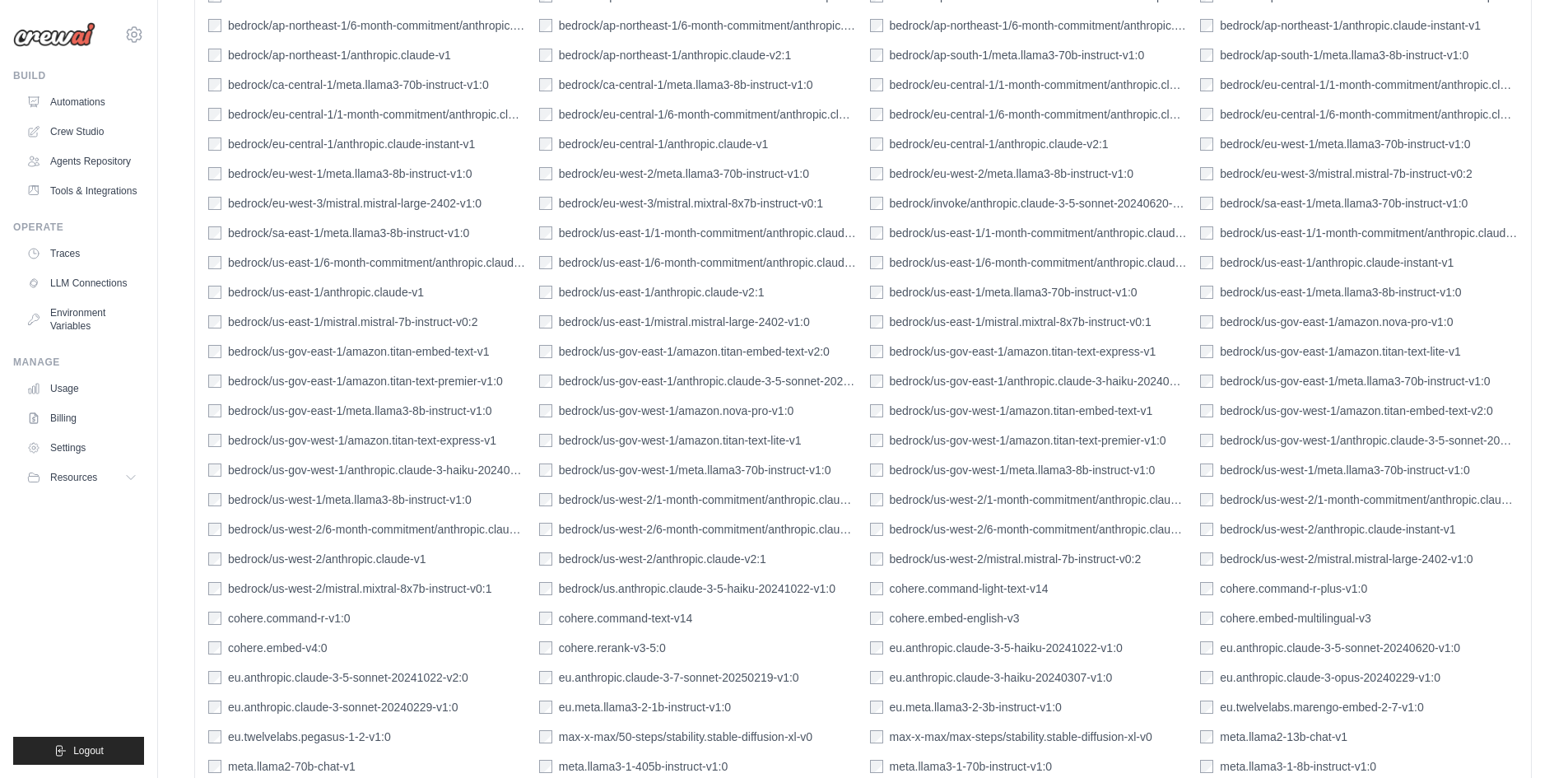
scroll to position [1431, 0]
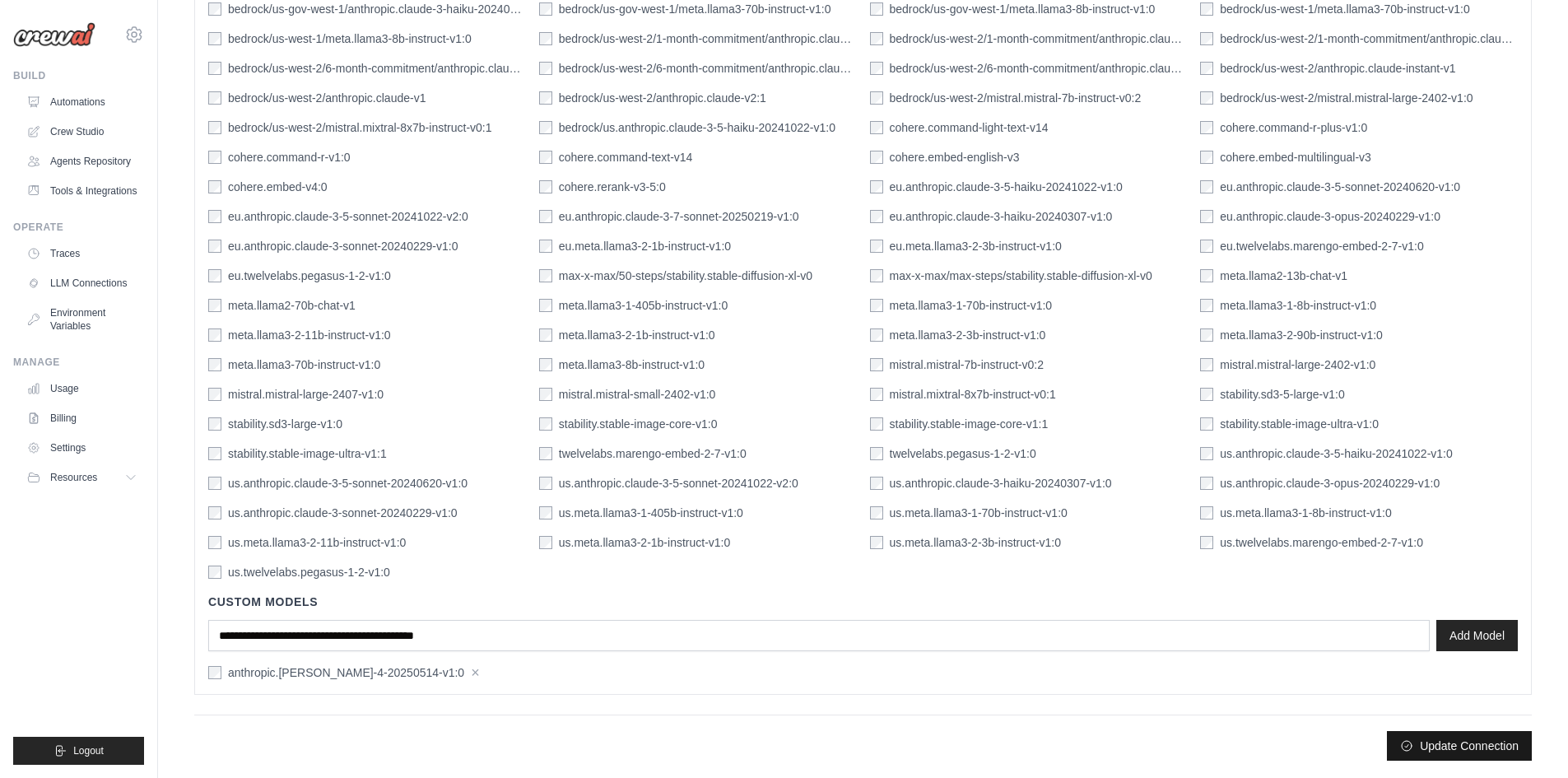
type input "*****"
click at [1404, 753] on button "Update Connection" at bounding box center [1460, 746] width 145 height 30
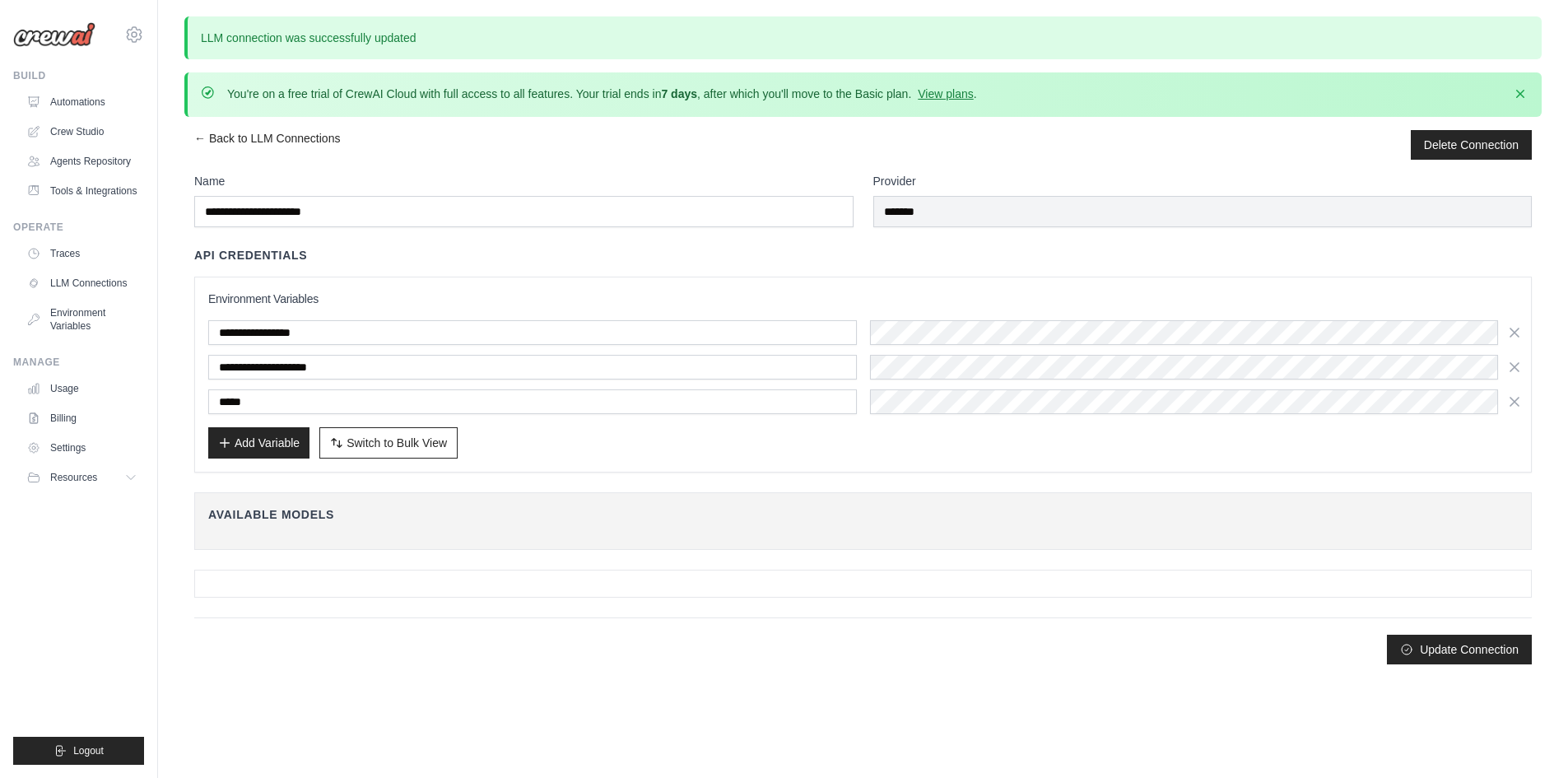
scroll to position [0, 0]
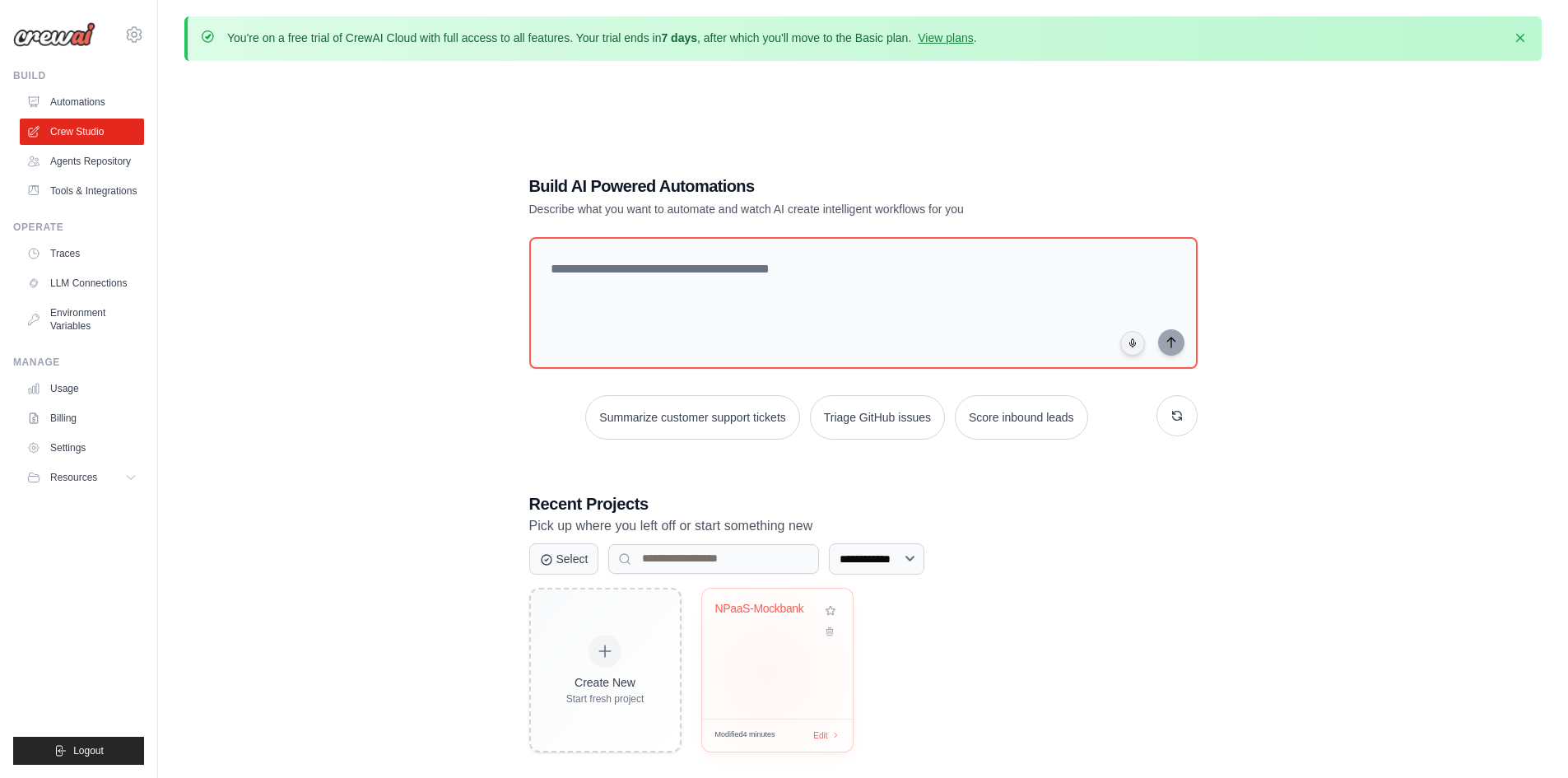
click at [767, 673] on div "NPaaS-Mockbank" at bounding box center [778, 654] width 151 height 130
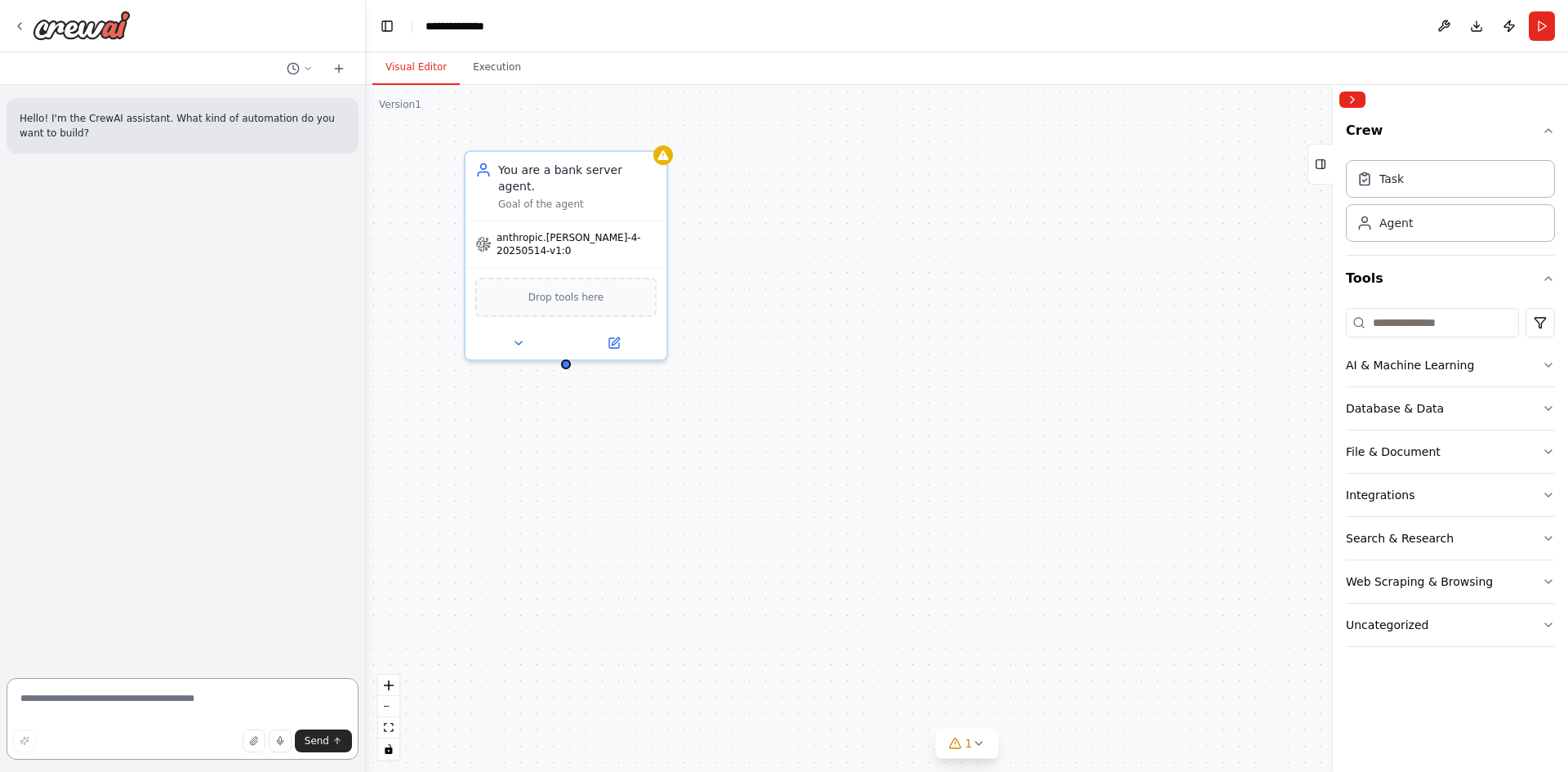
click at [131, 691] on textarea at bounding box center [182, 718] width 352 height 81
paste textarea "**********"
type textarea "**********"
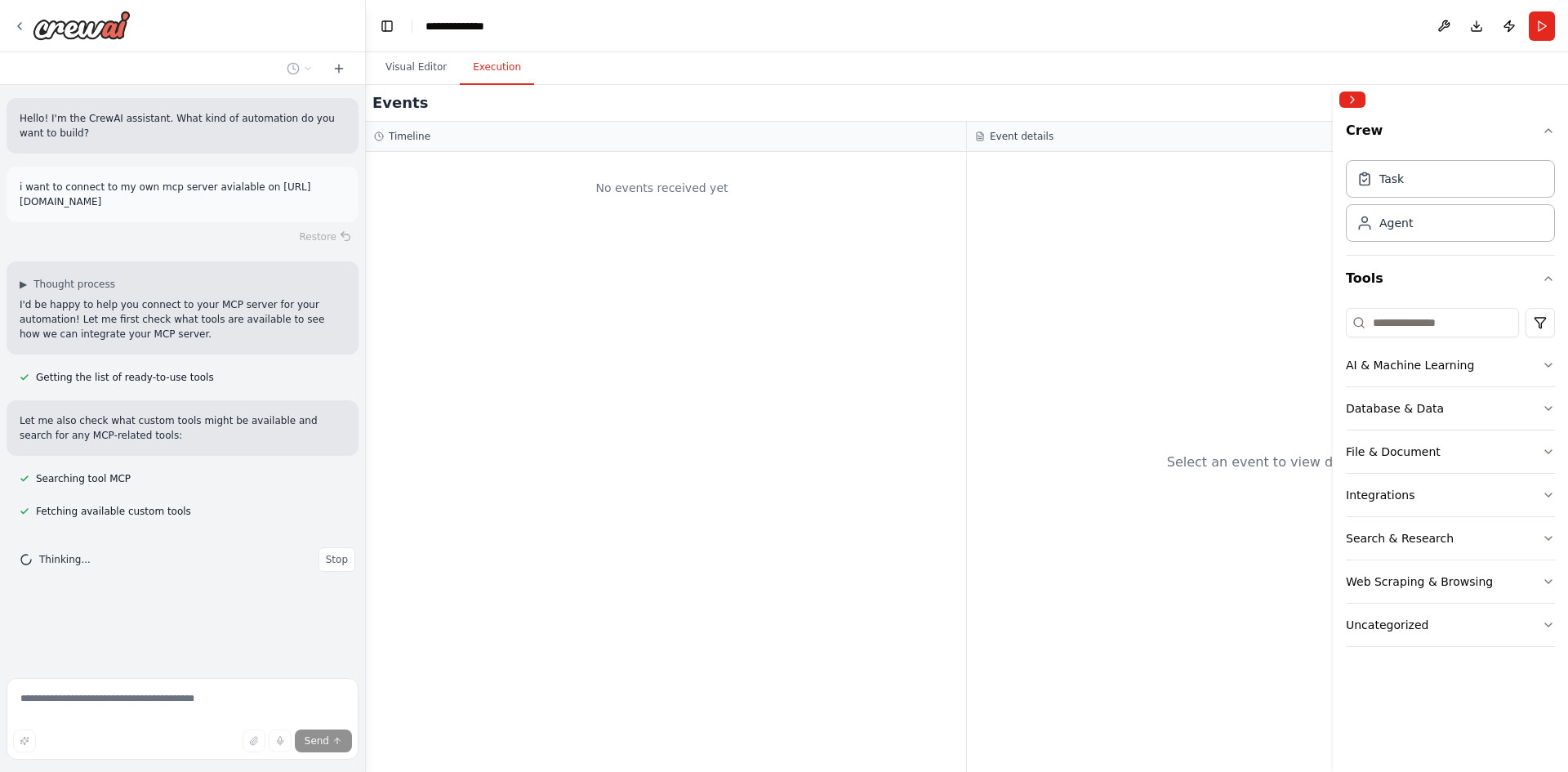
click at [493, 81] on button "Execution" at bounding box center [497, 67] width 75 height 34
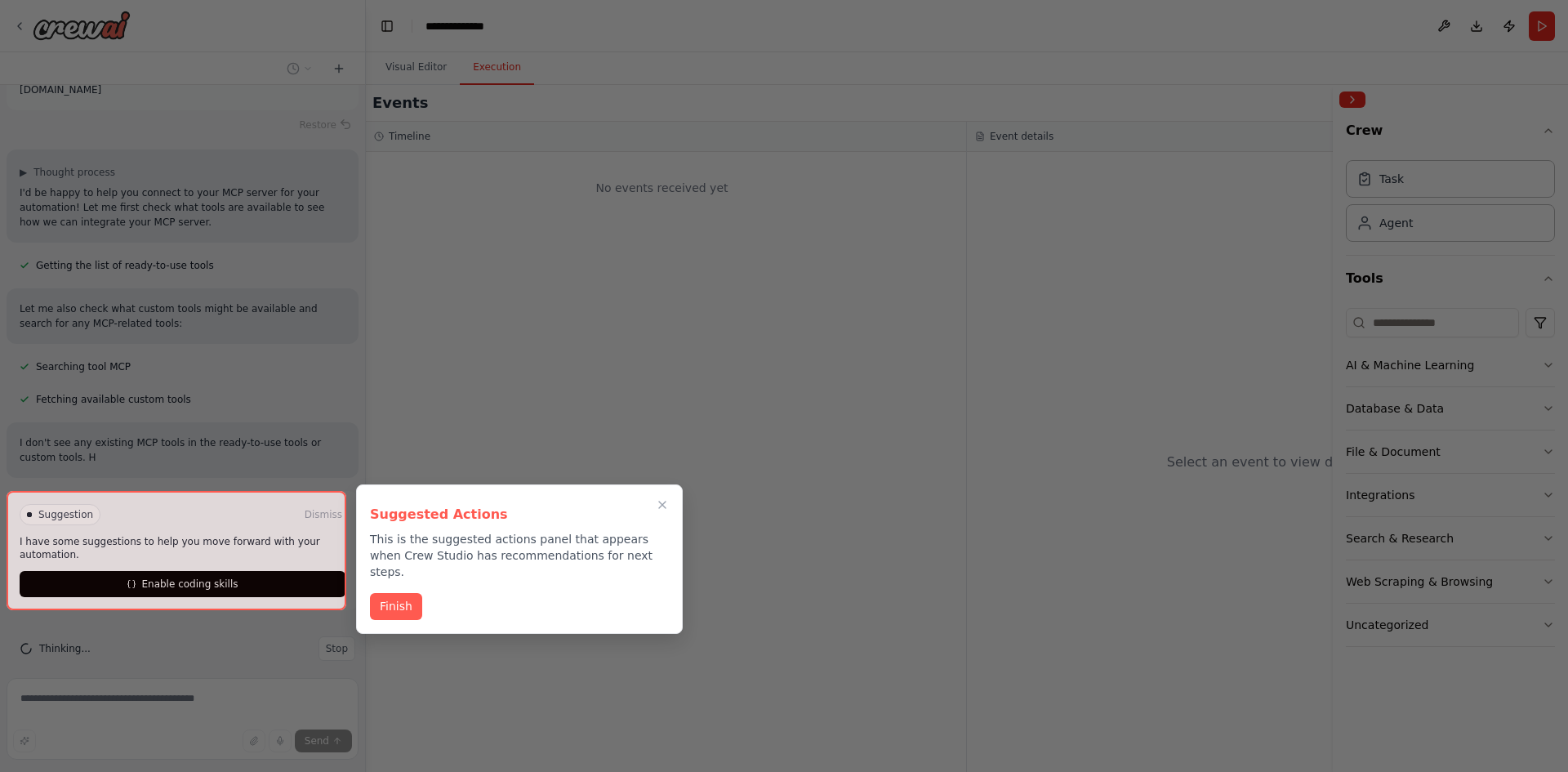
scroll to position [127, 0]
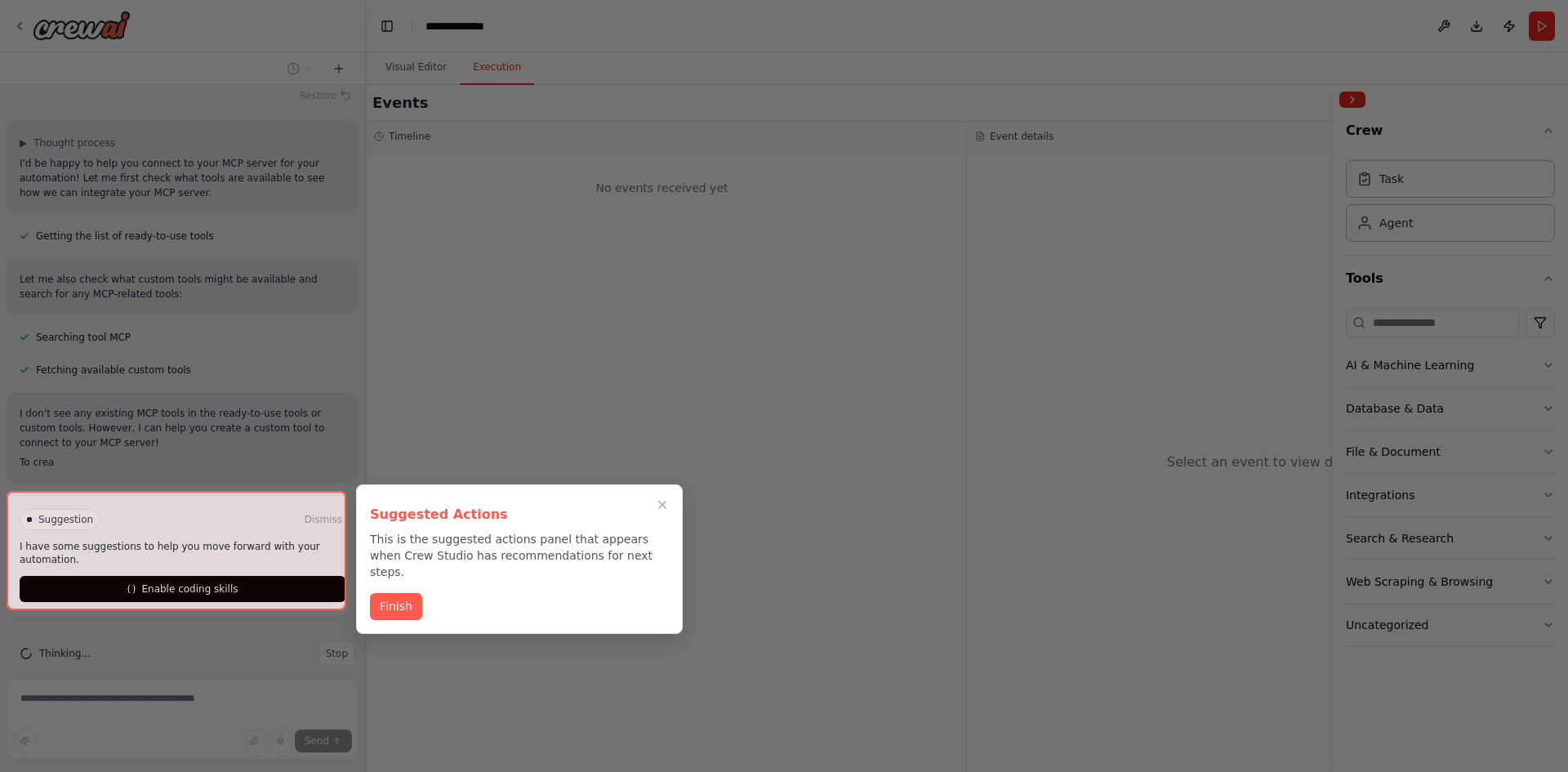
click at [258, 570] on div at bounding box center [176, 550] width 340 height 119
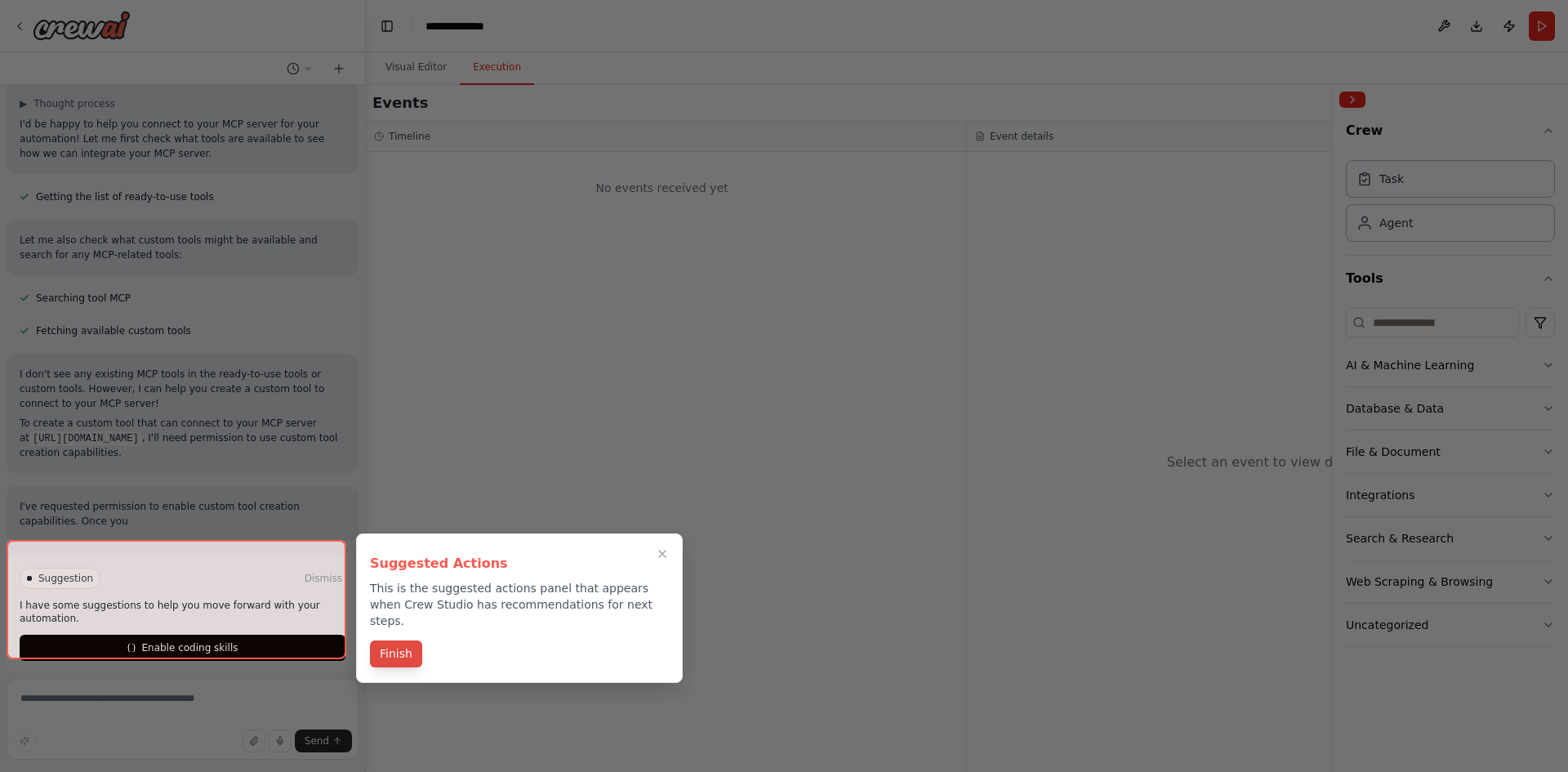
scroll to position [195, 0]
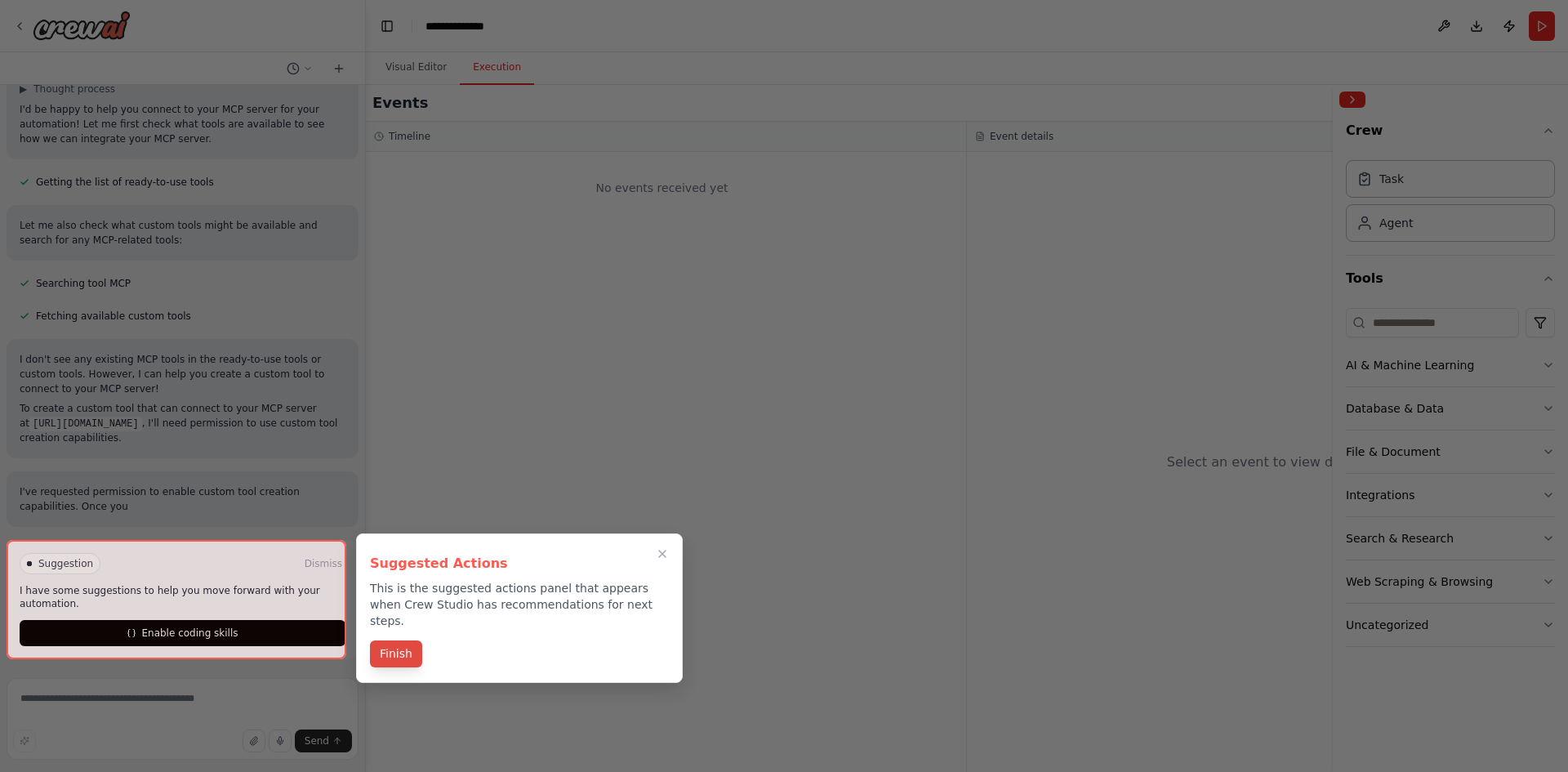
click at [407, 641] on button "Finish" at bounding box center [396, 654] width 53 height 27
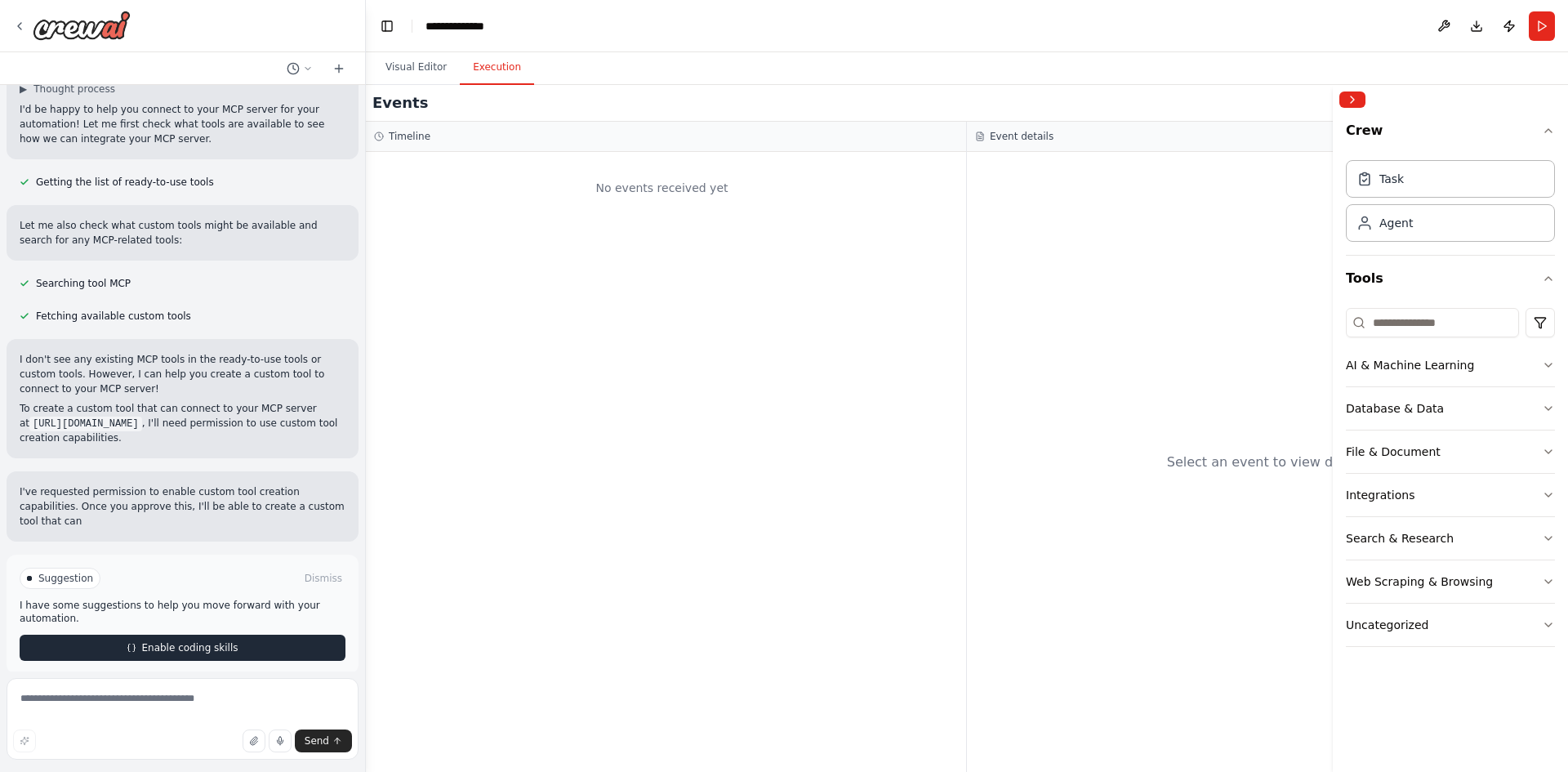
click at [182, 641] on span "Enable coding skills" at bounding box center [189, 647] width 96 height 13
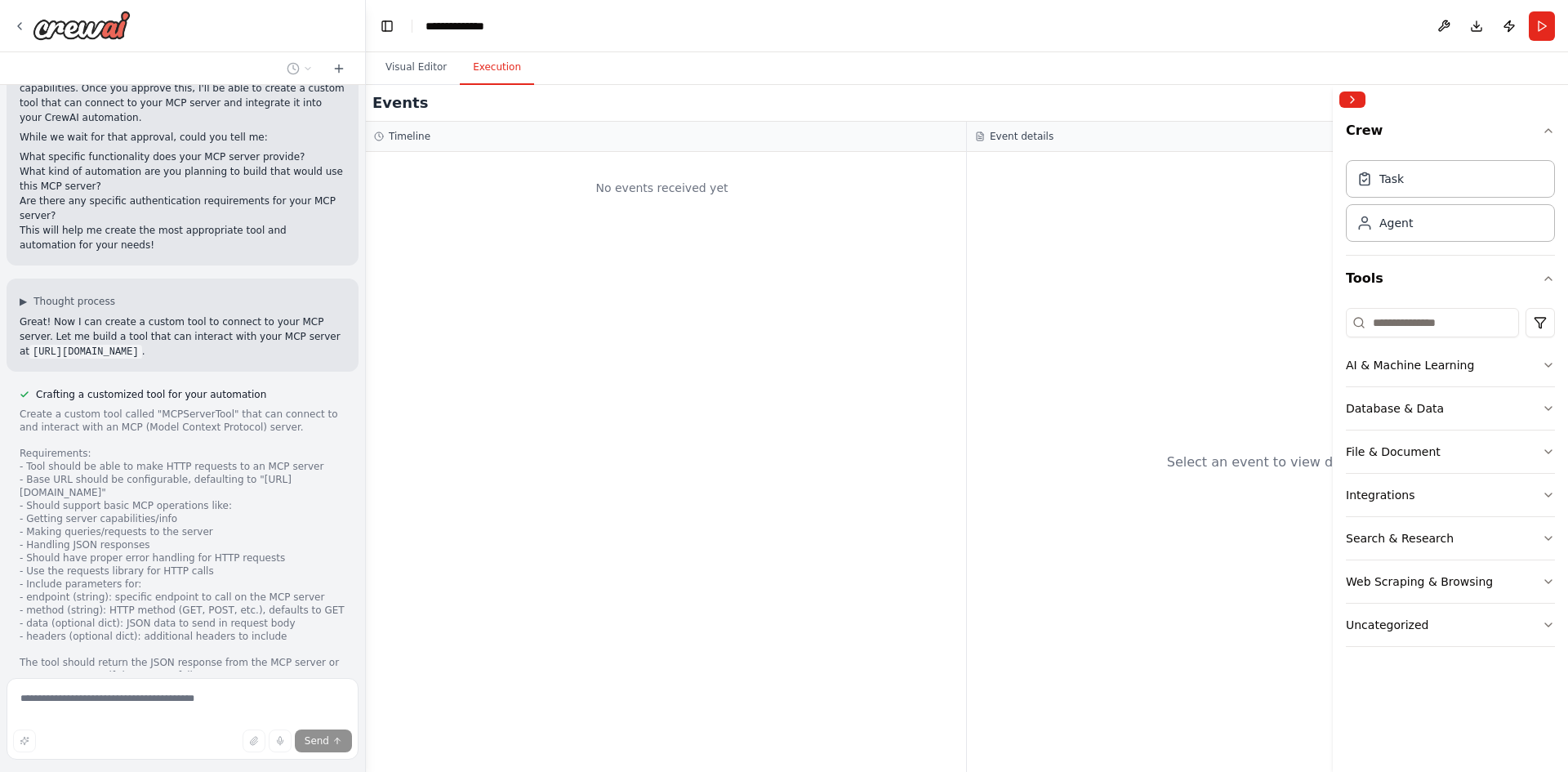
scroll to position [612, 0]
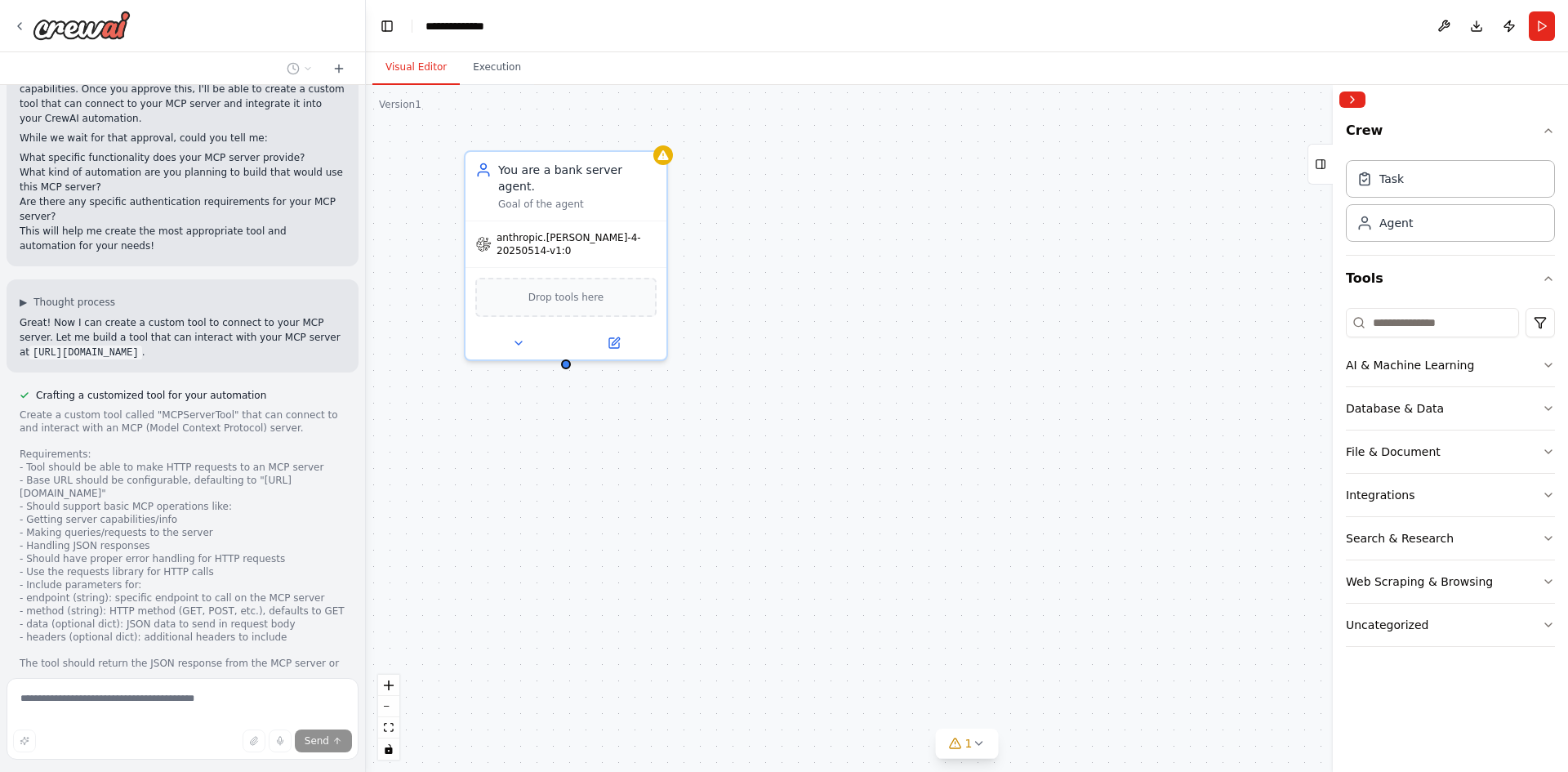
click at [427, 75] on button "Visual Editor" at bounding box center [415, 67] width 88 height 34
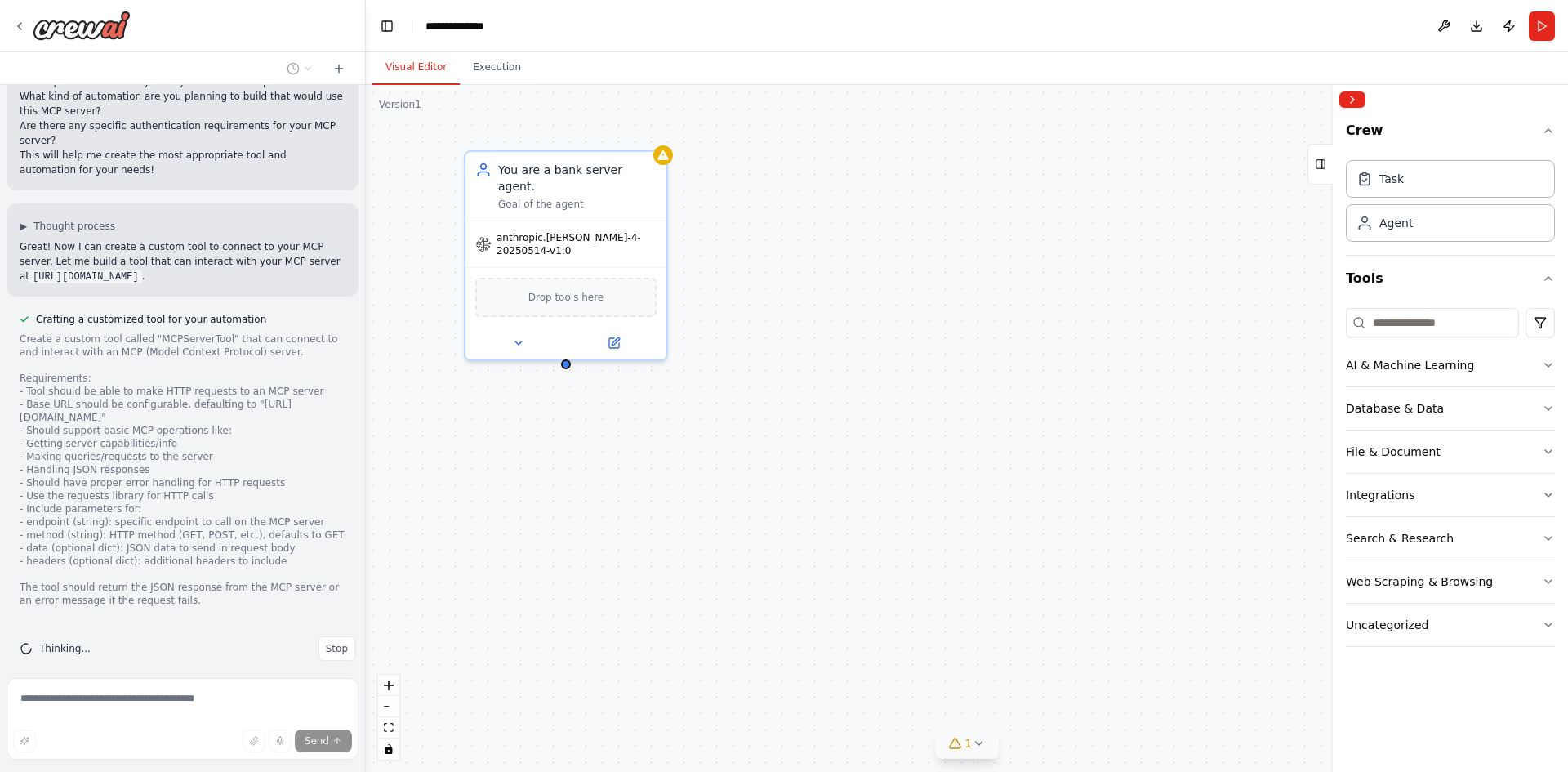
click at [964, 736] on div "1" at bounding box center [961, 743] width 24 height 17
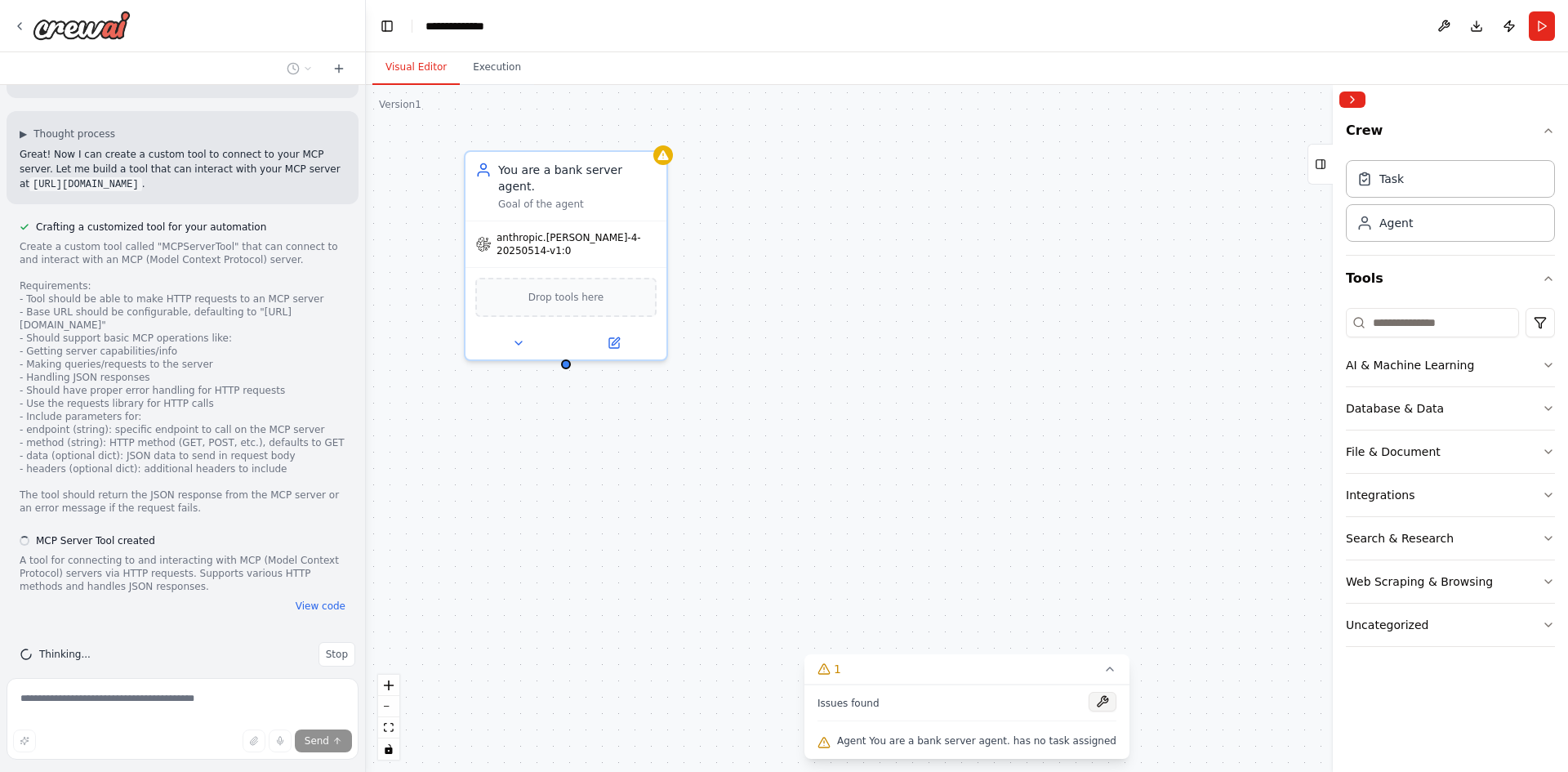
scroll to position [787, 0]
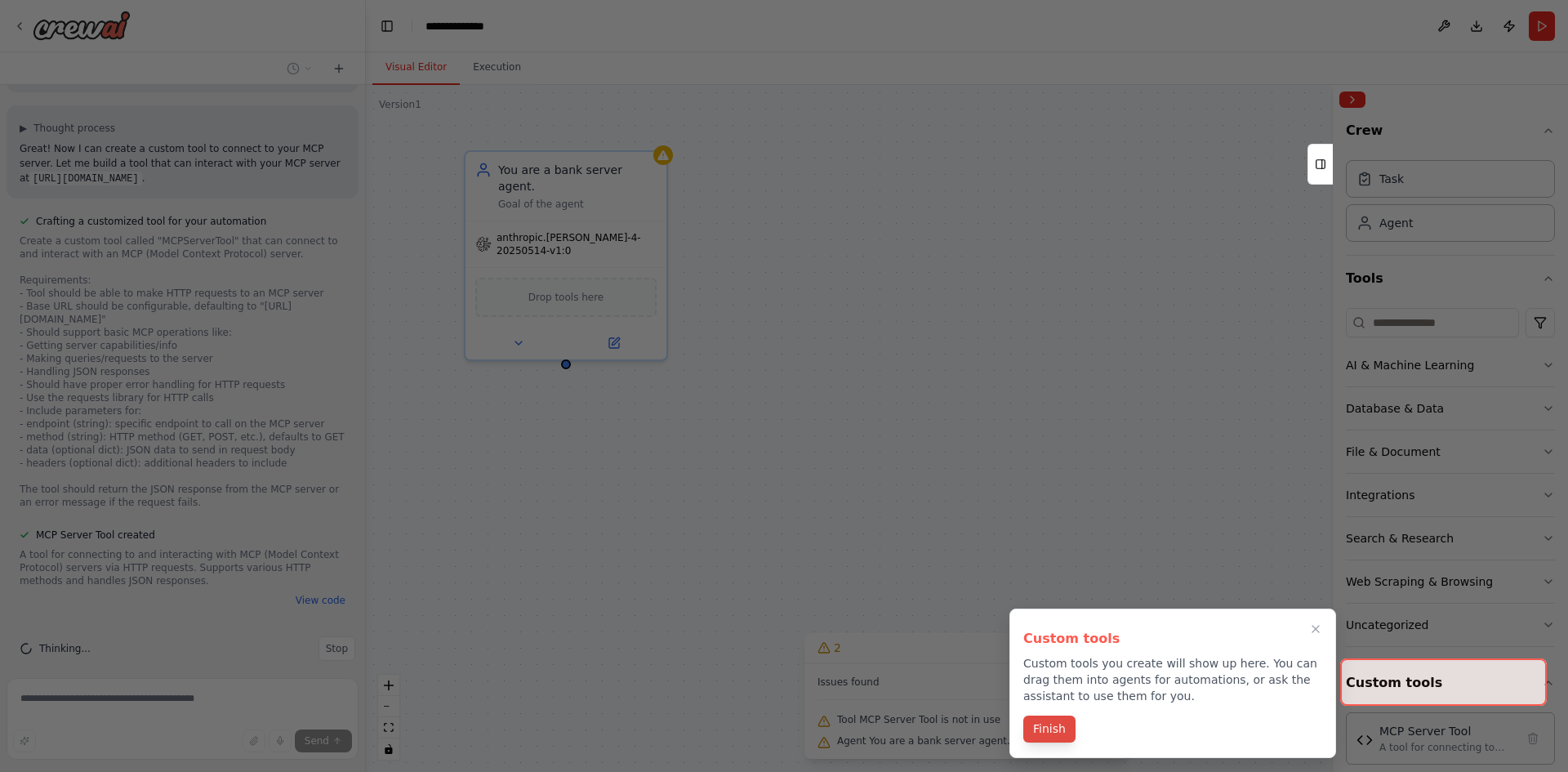
click at [1039, 733] on button "Finish" at bounding box center [1048, 729] width 53 height 27
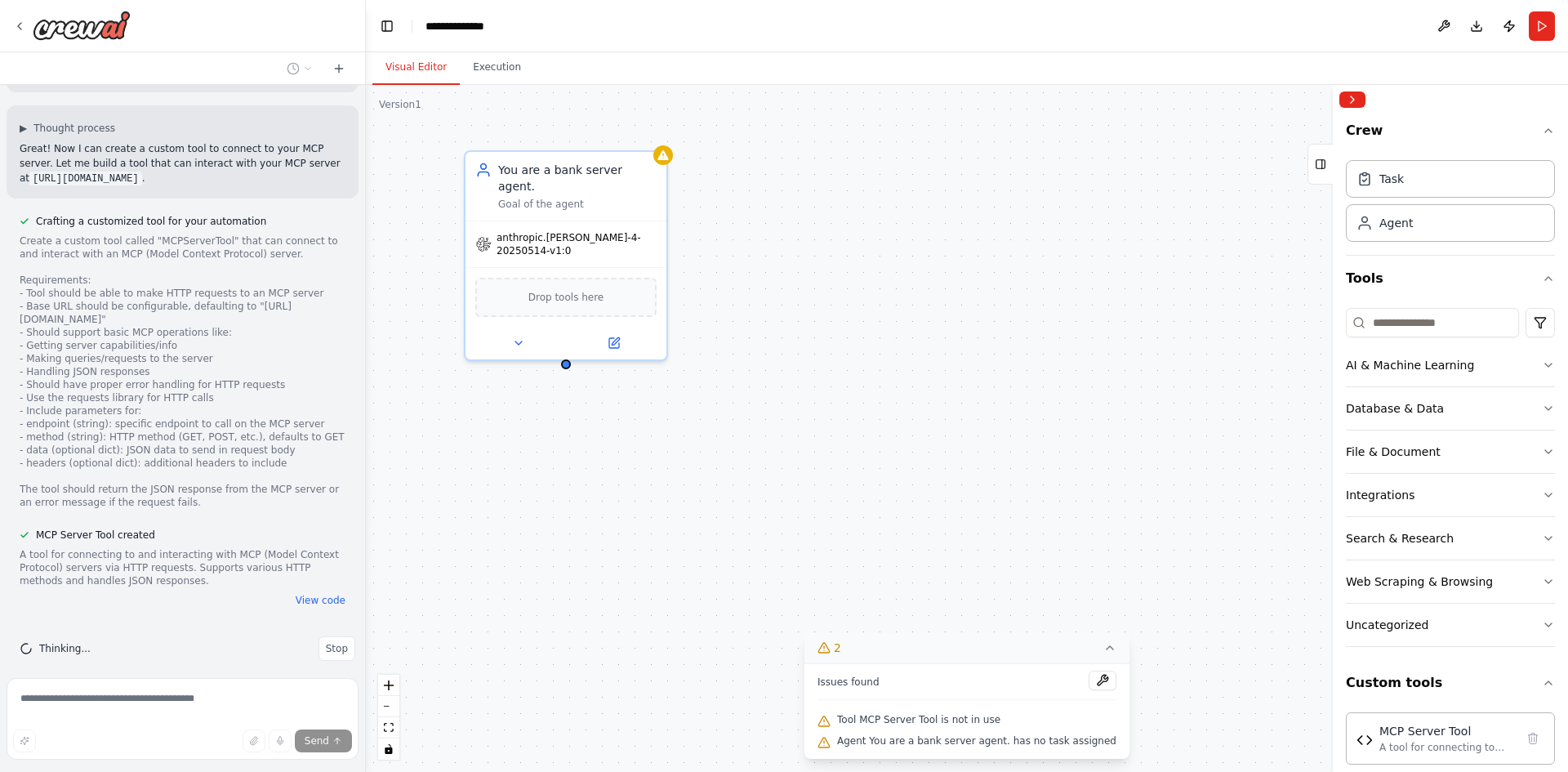
click at [1103, 645] on icon at bounding box center [1109, 647] width 13 height 13
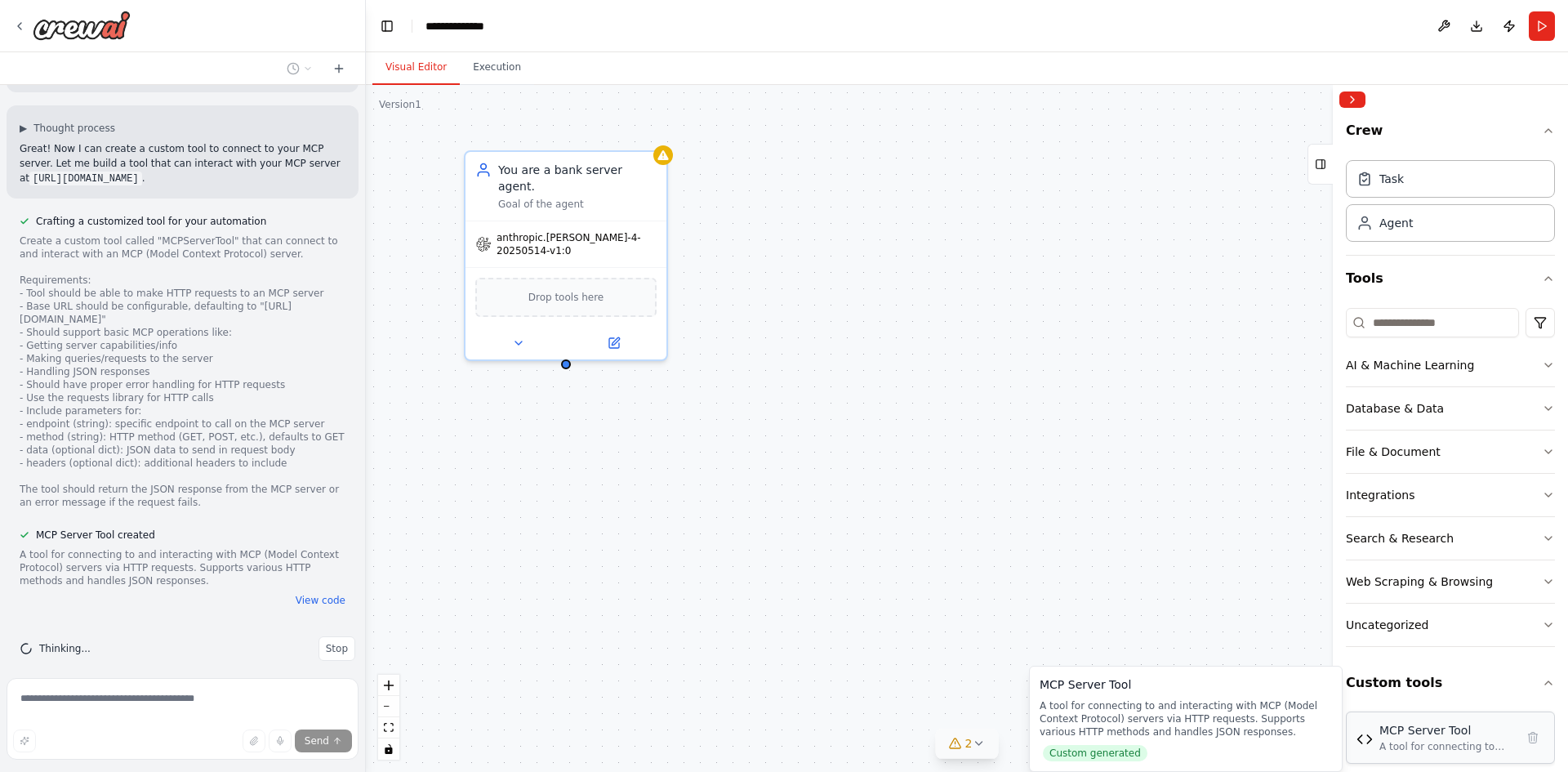
click at [1454, 745] on div "A tool for connecting to and interacting with MCP (Model Context Protocol) serv…" at bounding box center [1446, 746] width 136 height 13
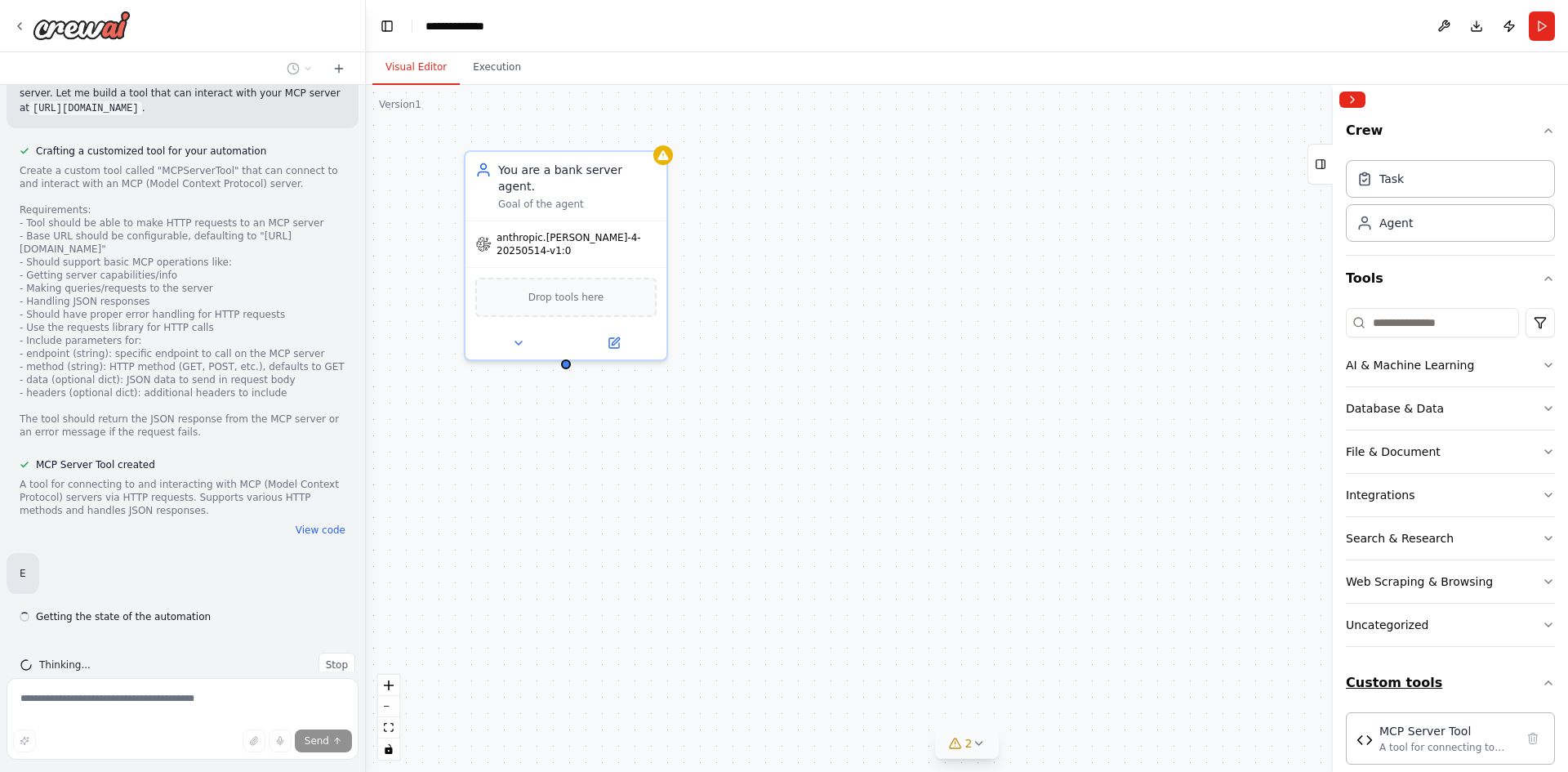
scroll to position [874, 0]
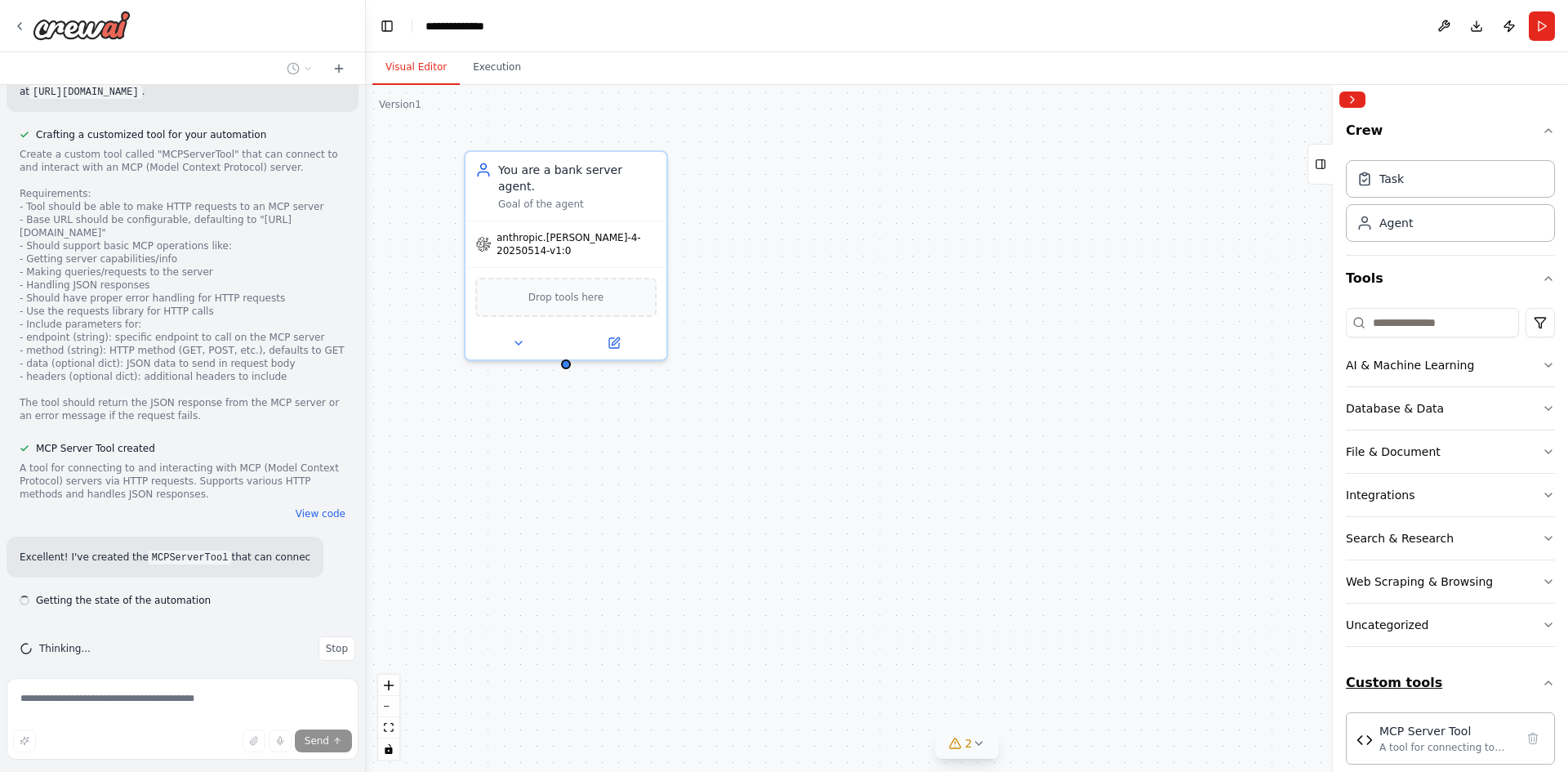
click at [1541, 682] on icon "button" at bounding box center [1548, 682] width 13 height 13
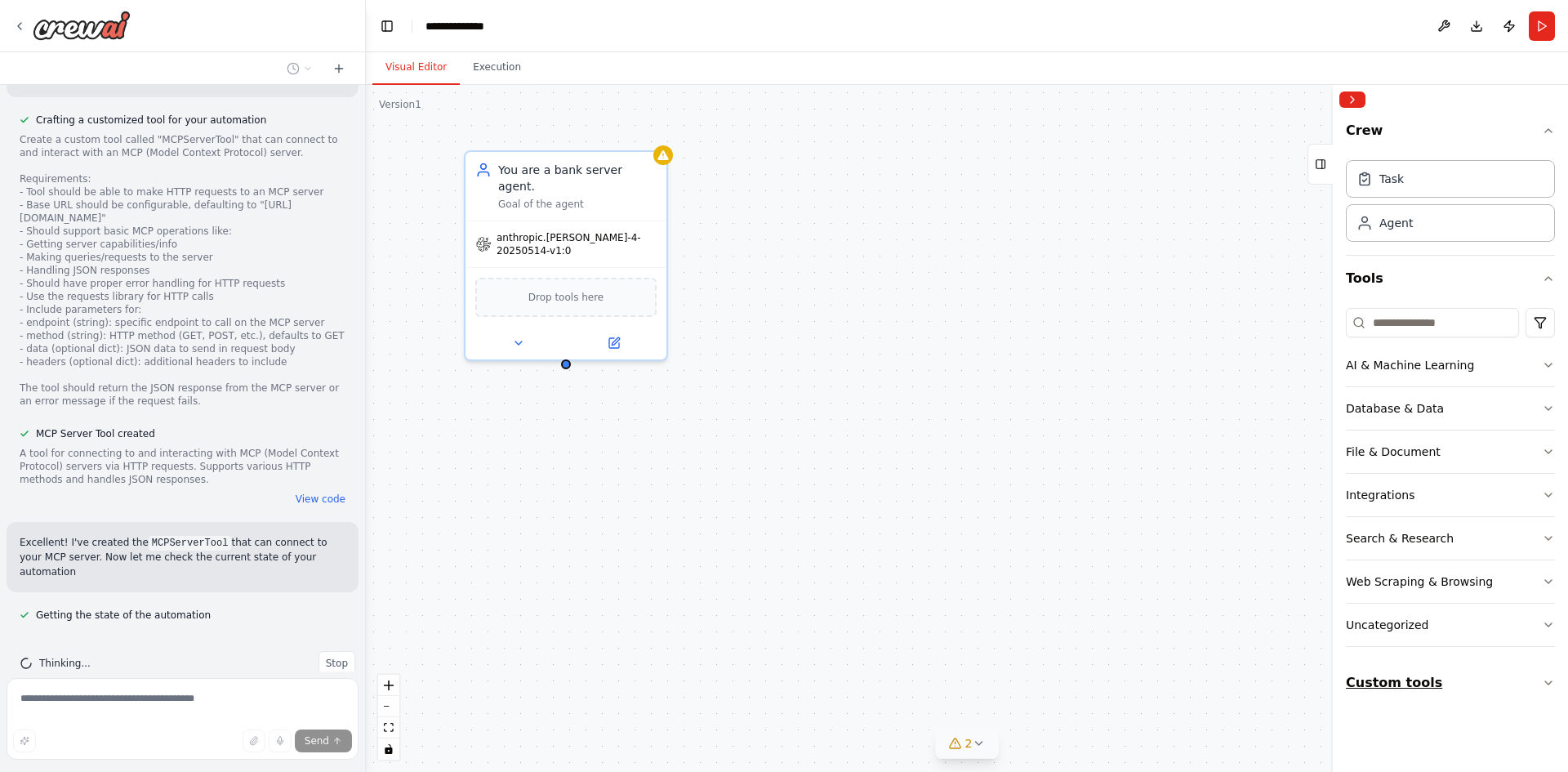
click at [1538, 682] on button "Custom tools" at bounding box center [1450, 683] width 209 height 46
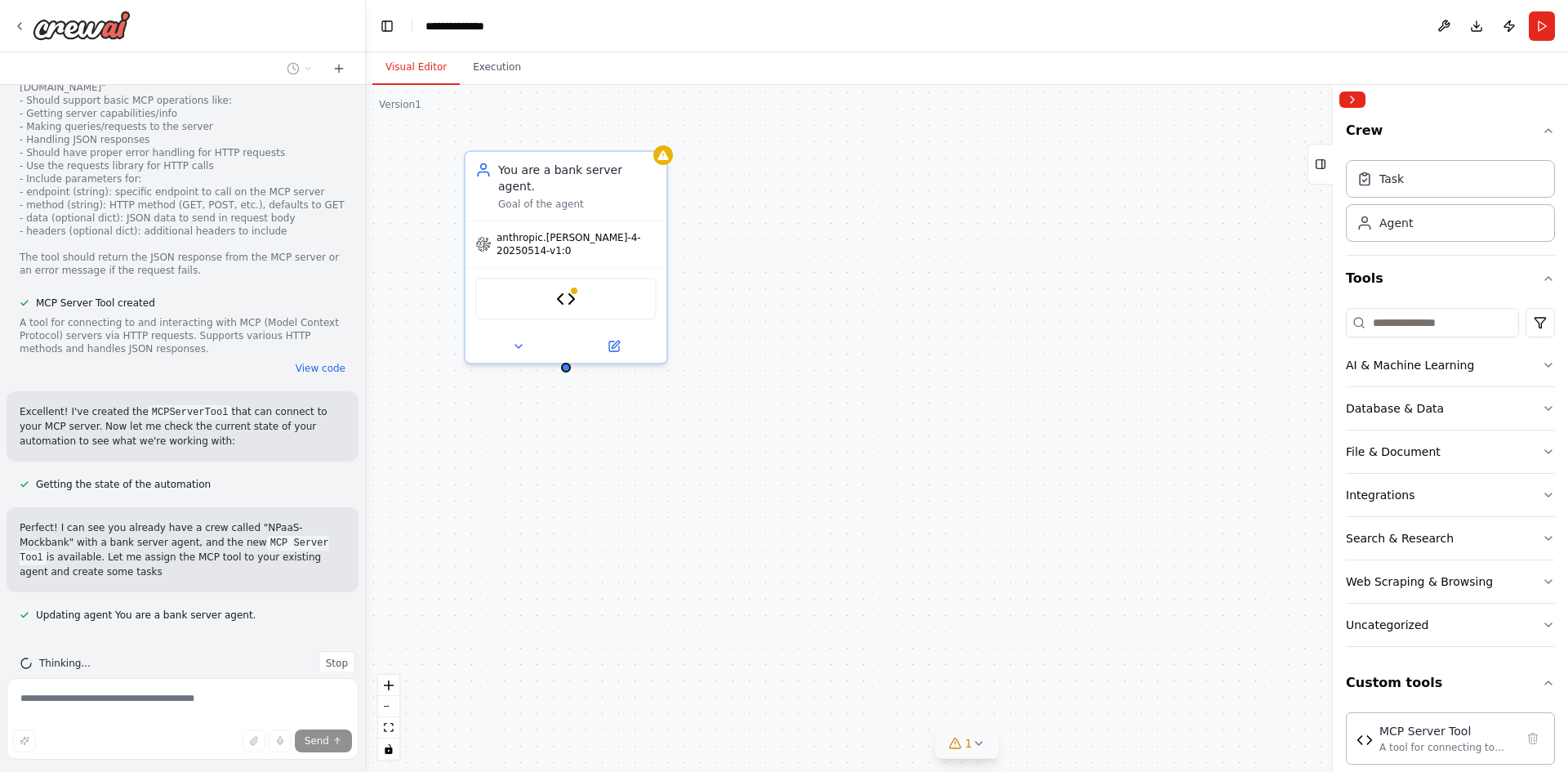
scroll to position [1033, 0]
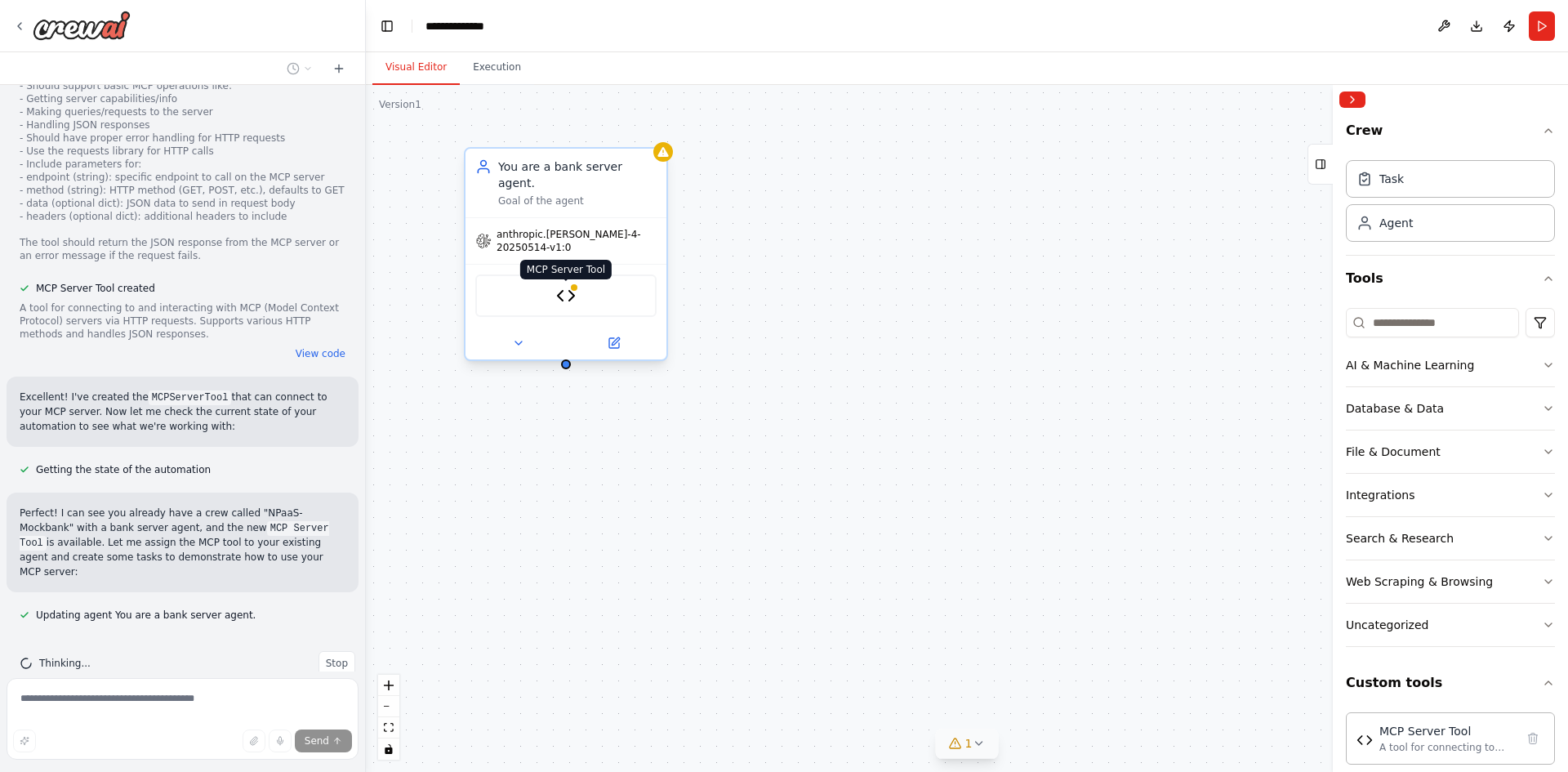
click at [570, 283] on div at bounding box center [574, 287] width 10 height 10
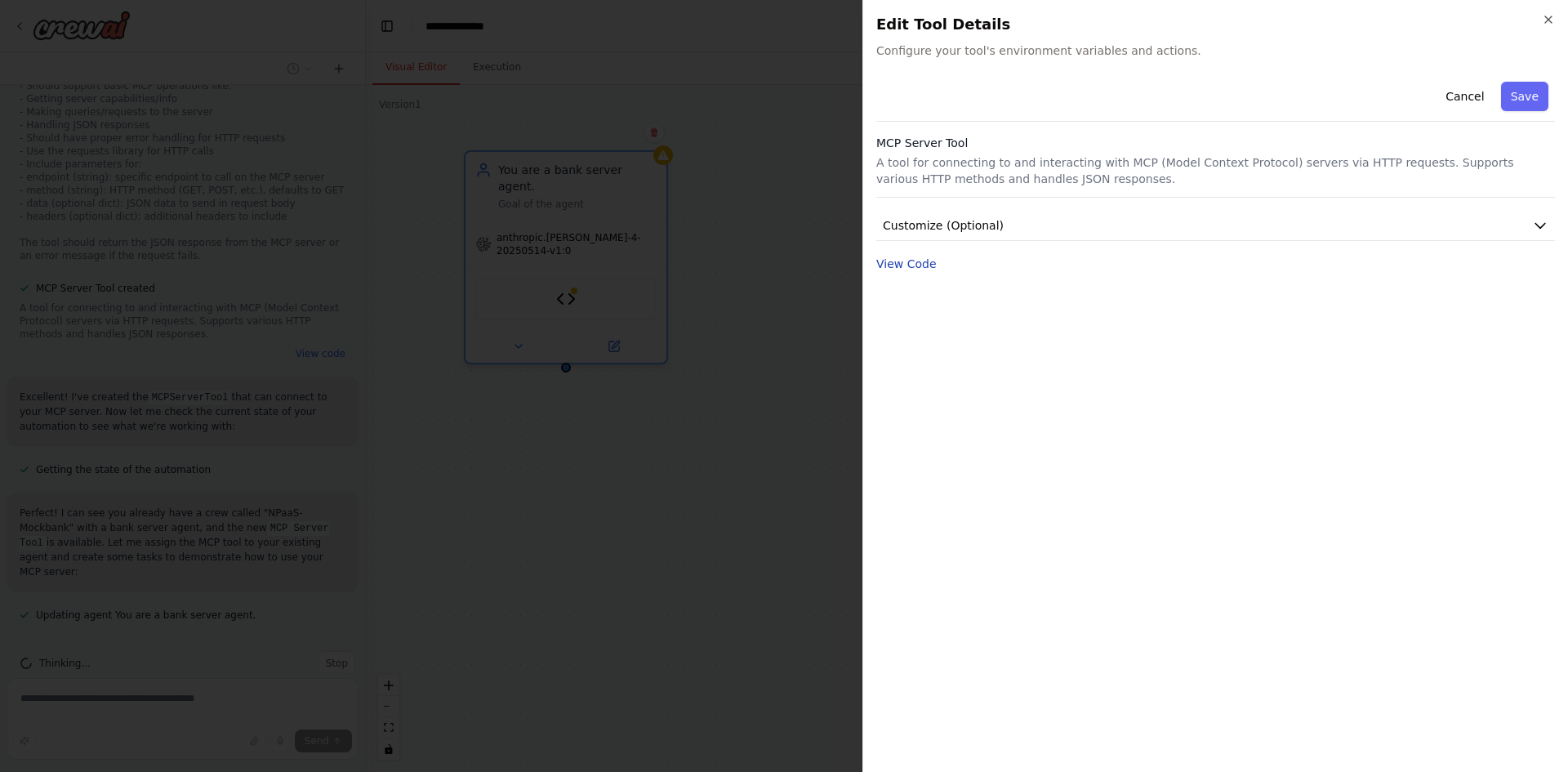
click at [916, 266] on button "View Code" at bounding box center [905, 264] width 60 height 17
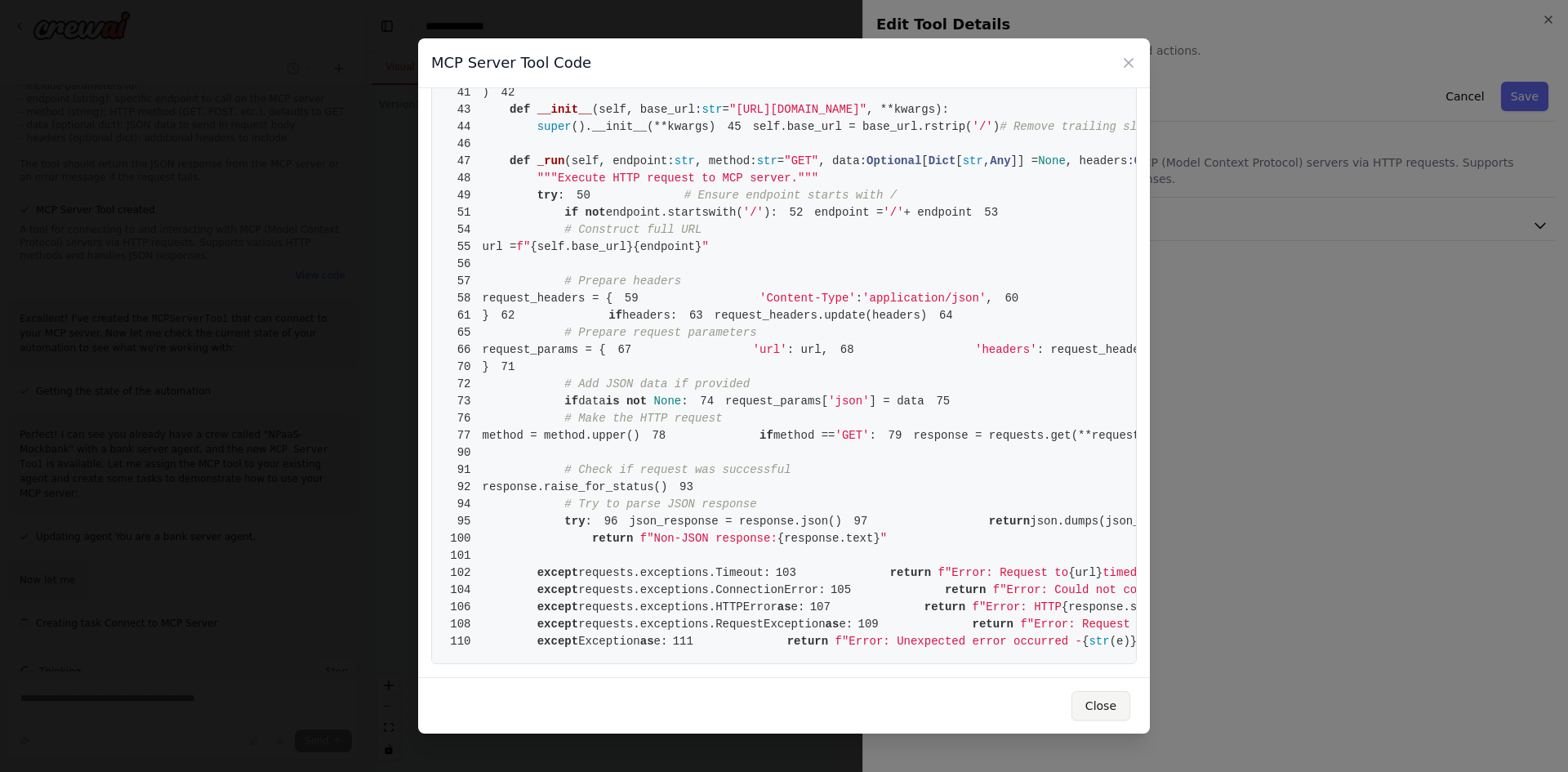
scroll to position [1120, 0]
click at [1112, 701] on button "Close" at bounding box center [1101, 706] width 59 height 30
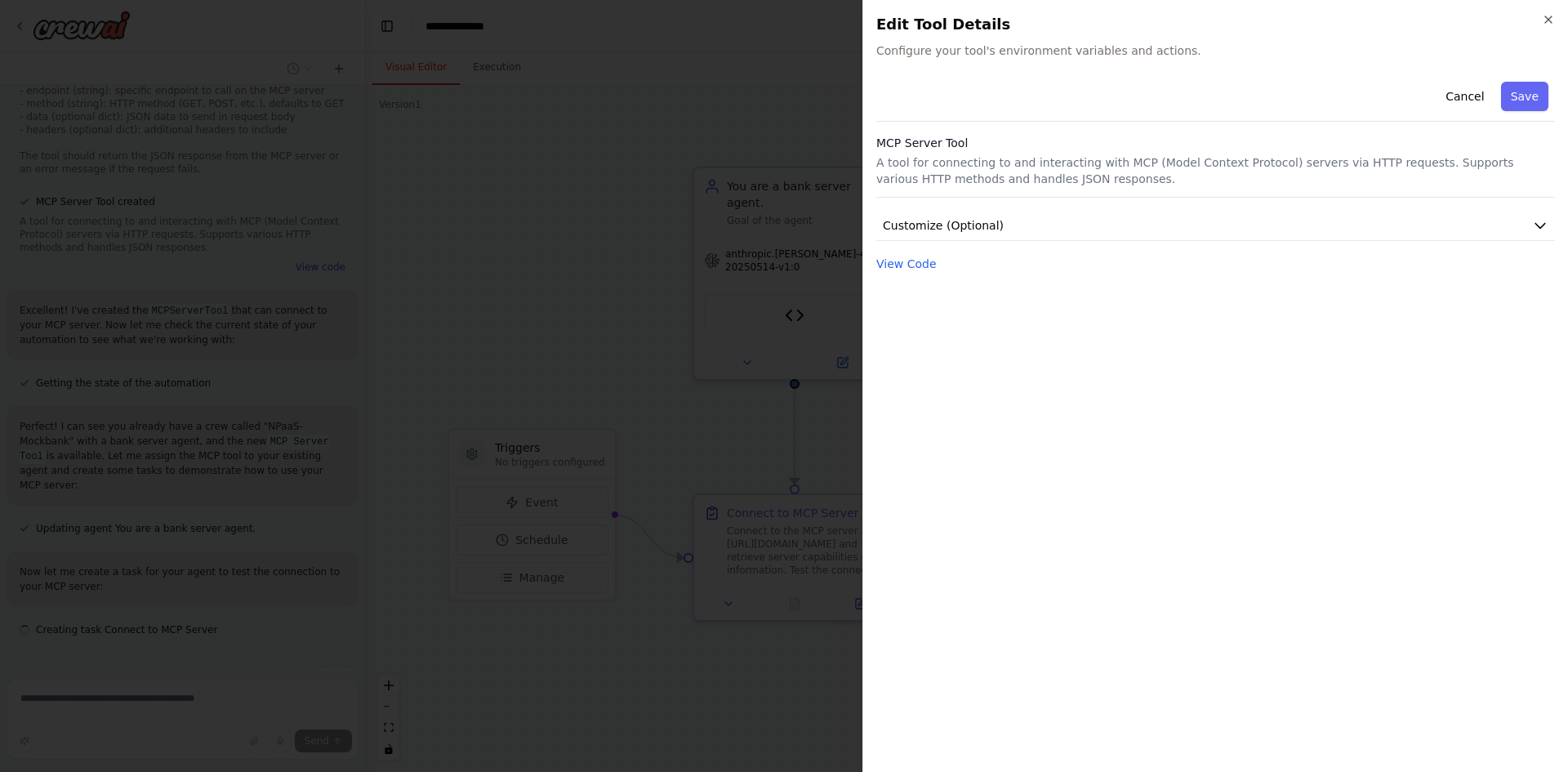
scroll to position [1135, 0]
click at [1544, 223] on icon "button" at bounding box center [1540, 225] width 17 height 17
click at [1544, 18] on icon "button" at bounding box center [1548, 19] width 13 height 13
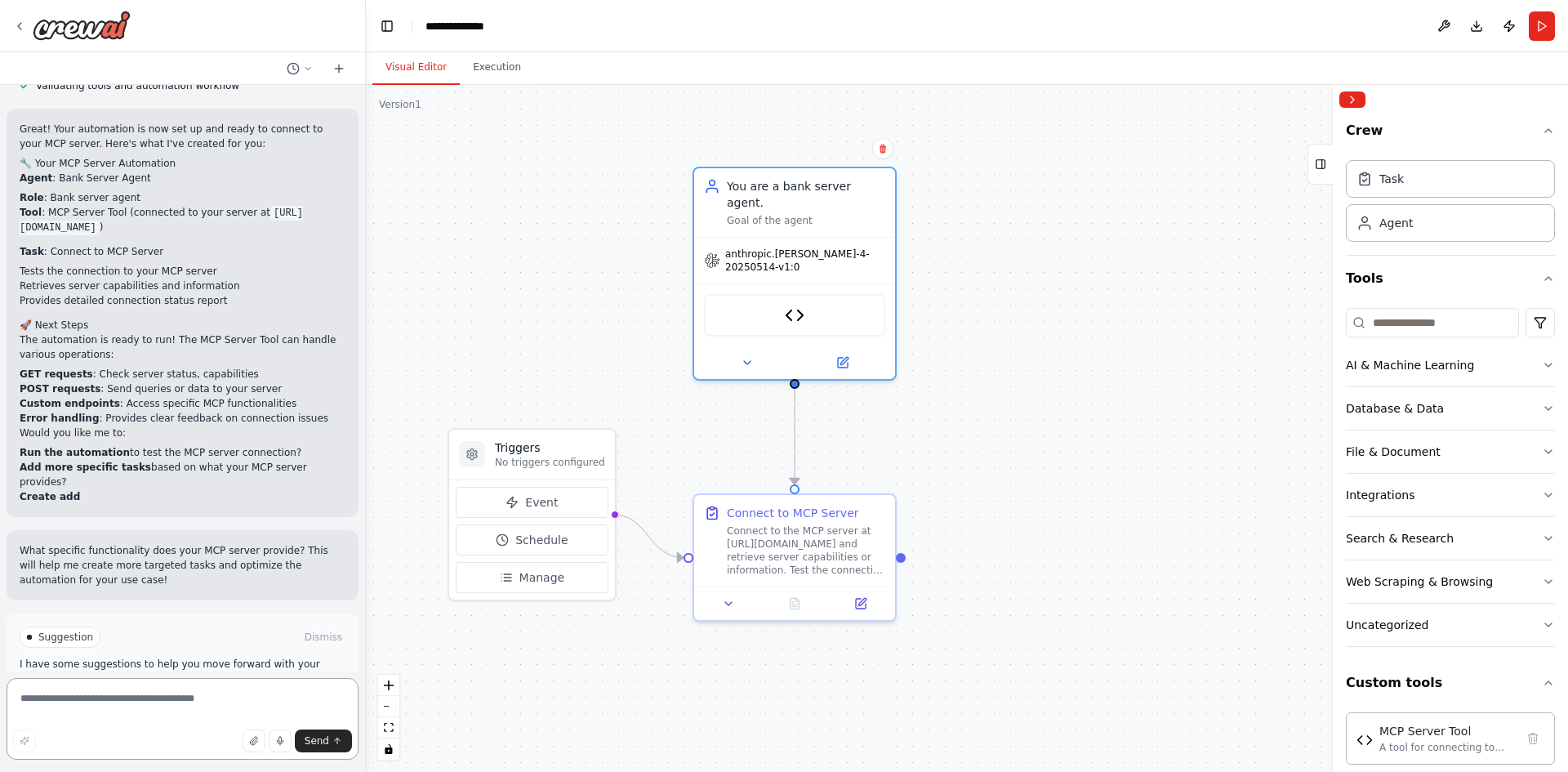
scroll to position [1780, 0]
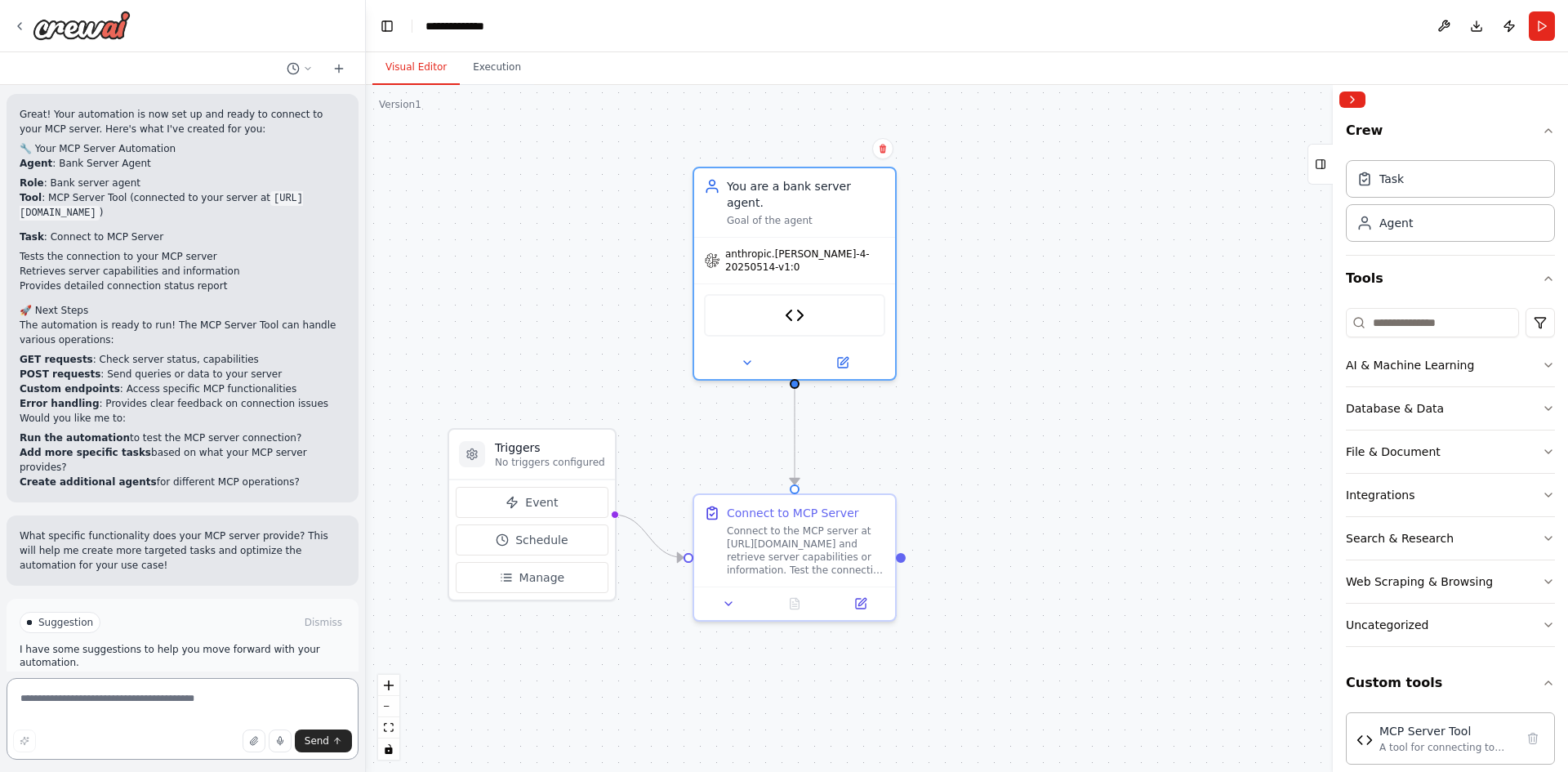
click at [135, 694] on textarea at bounding box center [182, 718] width 352 height 81
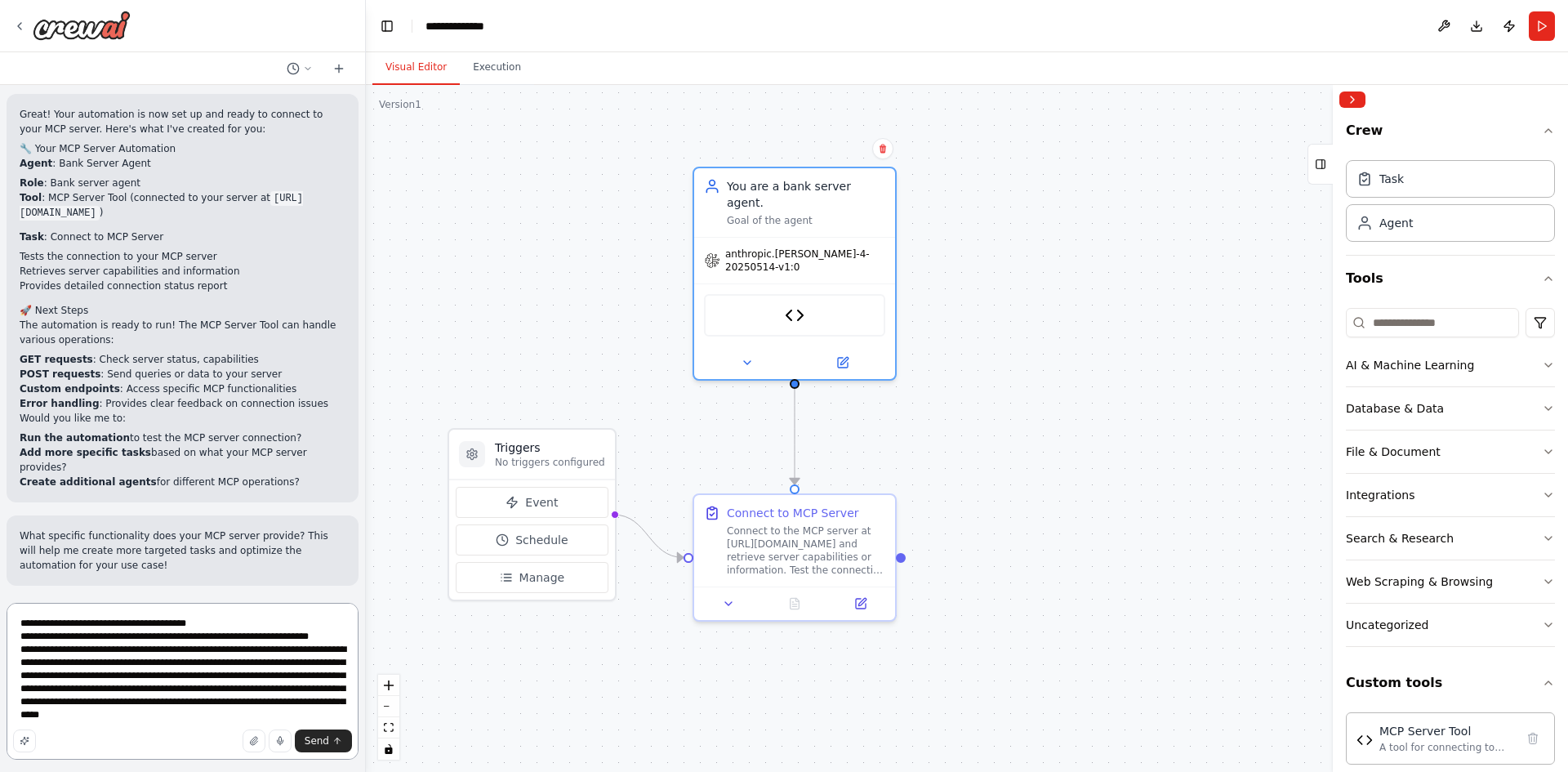
type textarea "**********"
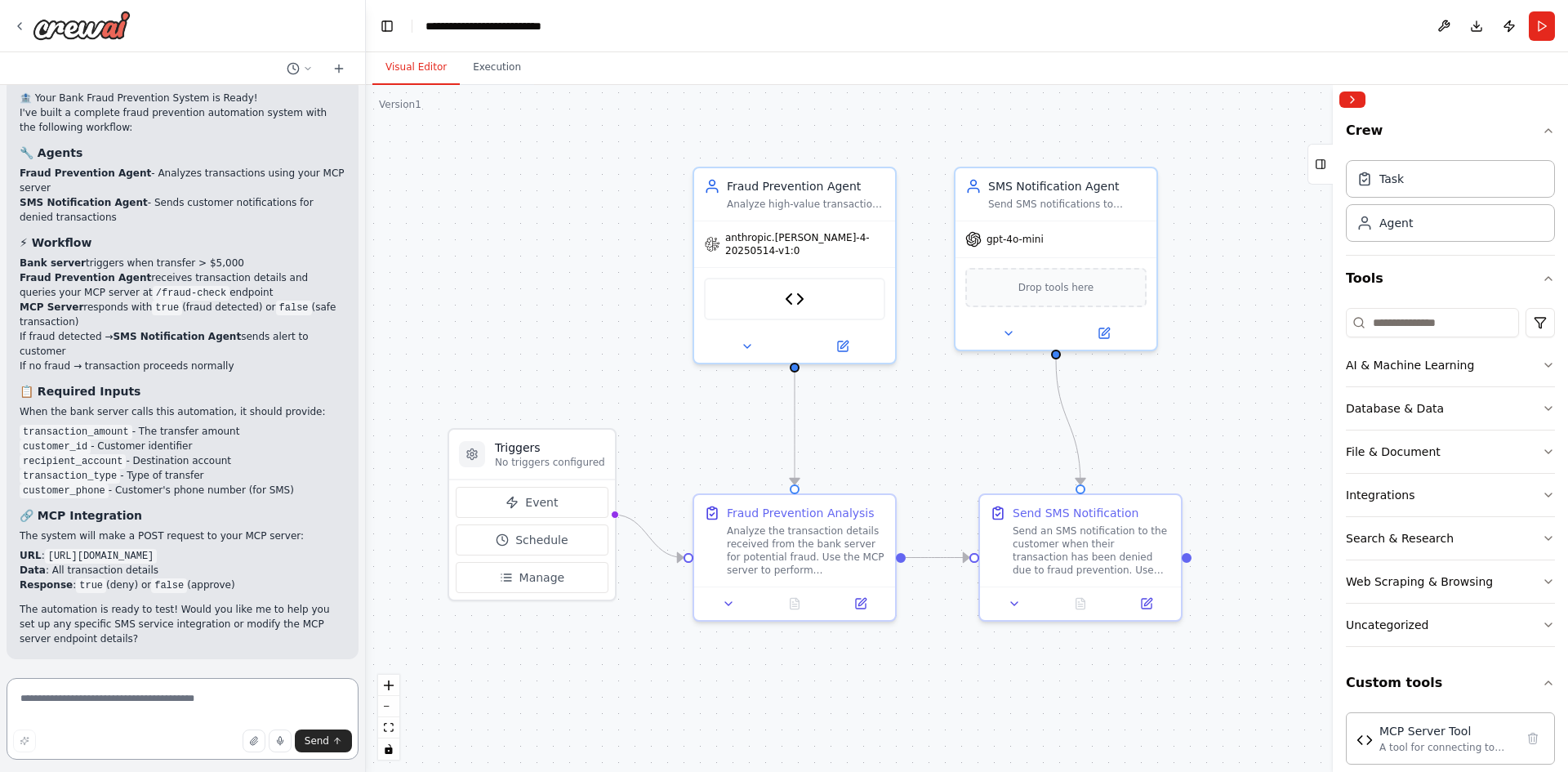
scroll to position [3287, 0]
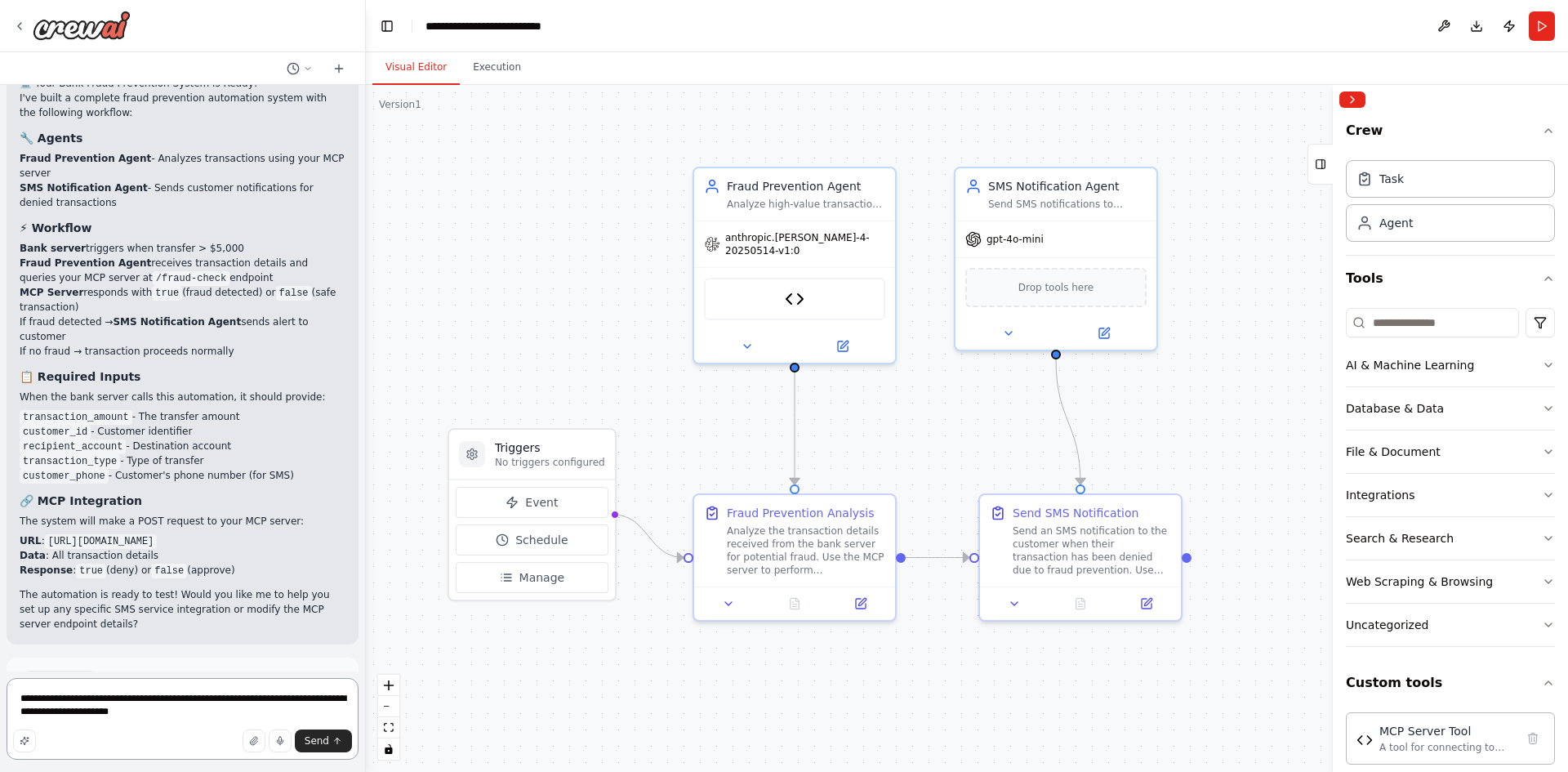
type textarea "**********"
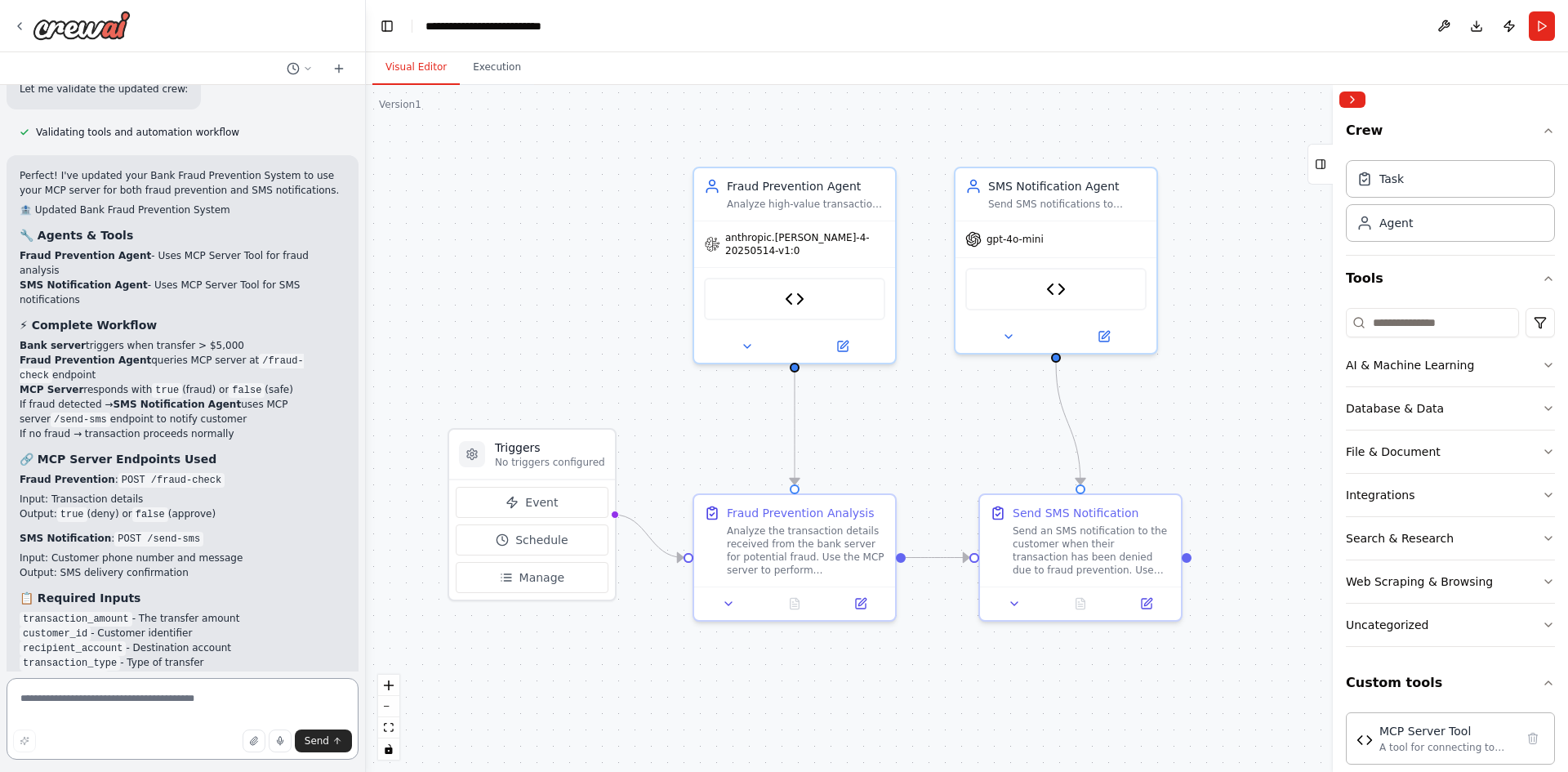
scroll to position [4497, 0]
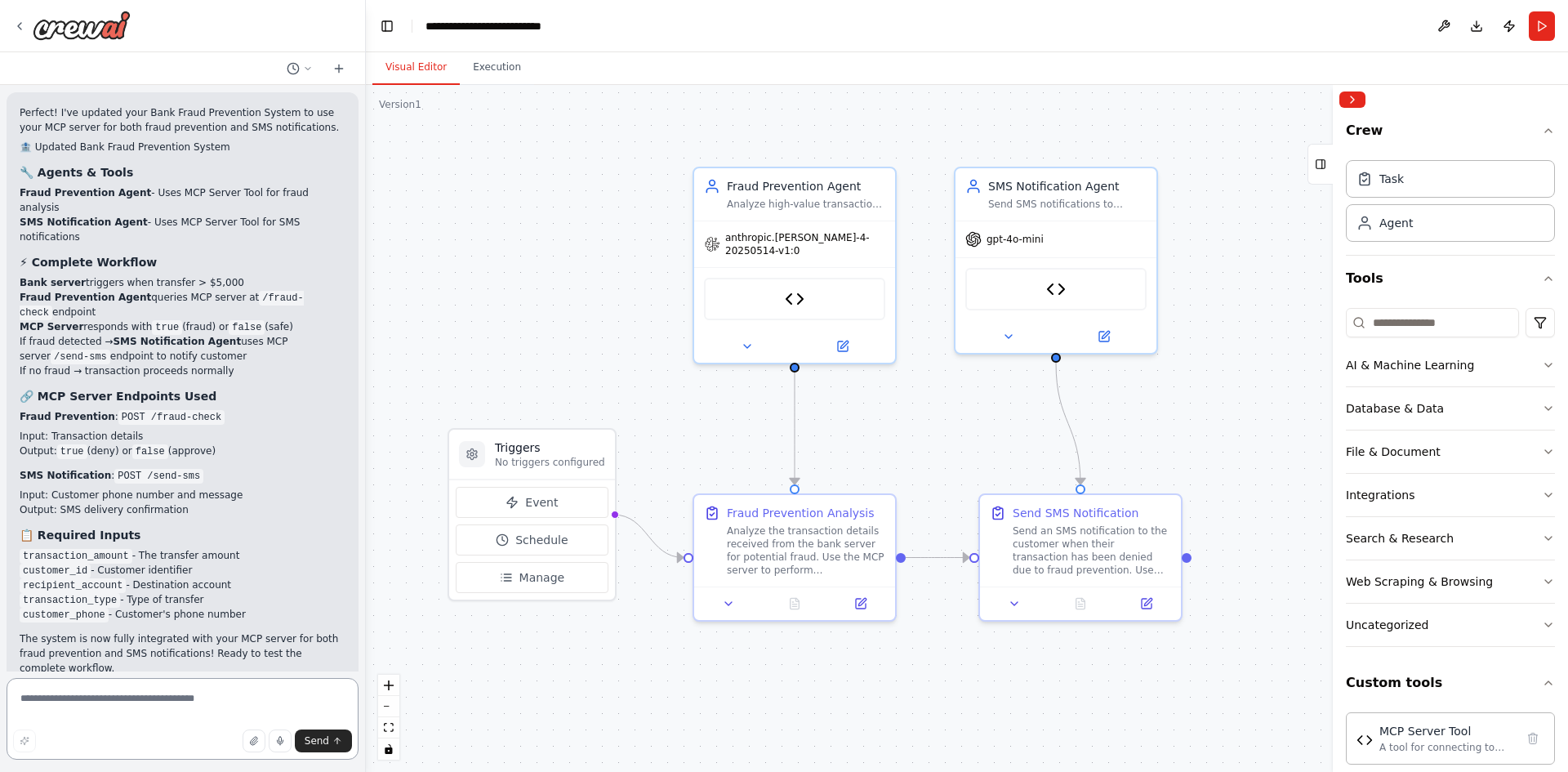
click at [164, 698] on textarea at bounding box center [182, 718] width 352 height 81
type textarea "**********"
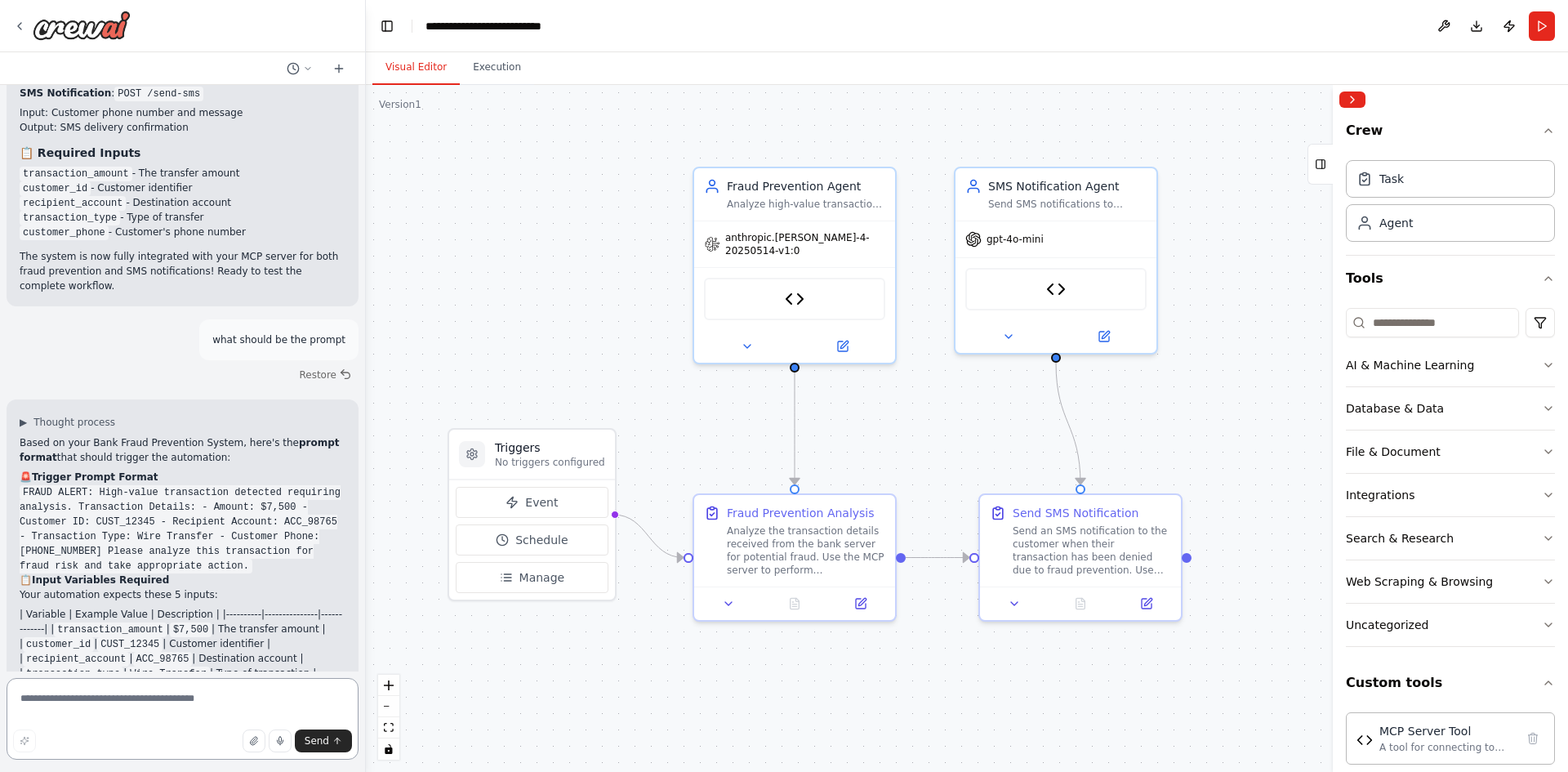
scroll to position [4894, 0]
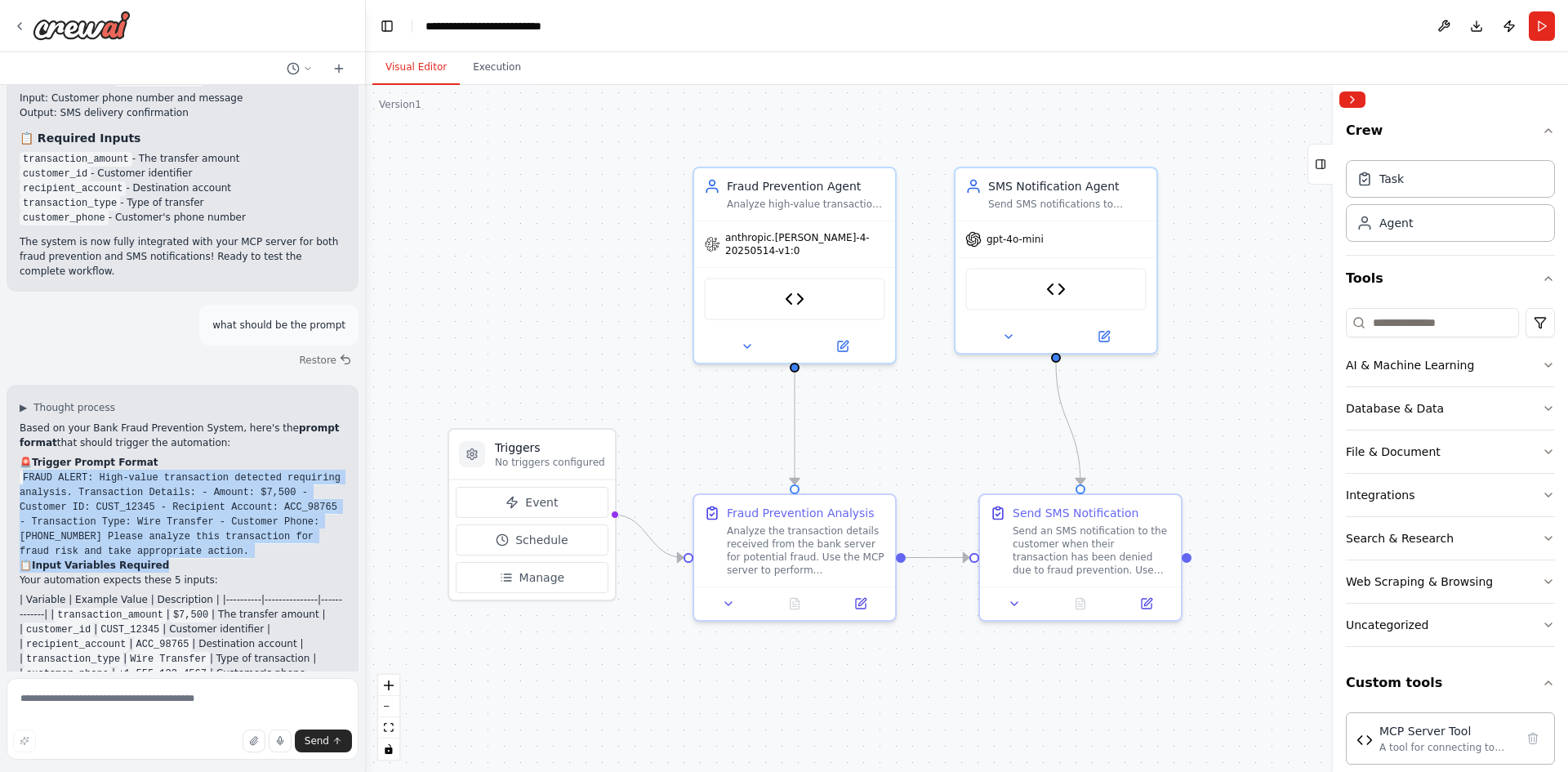
drag, startPoint x: 19, startPoint y: 318, endPoint x: 195, endPoint y: 407, distance: 197.2
click at [195, 421] on div "Based on your Bank Fraud Prevention System, here's the prompt format that shoul…" at bounding box center [182, 651] width 326 height 461
click at [195, 558] on h2 "📋 Input Variables Required" at bounding box center [182, 565] width 326 height 15
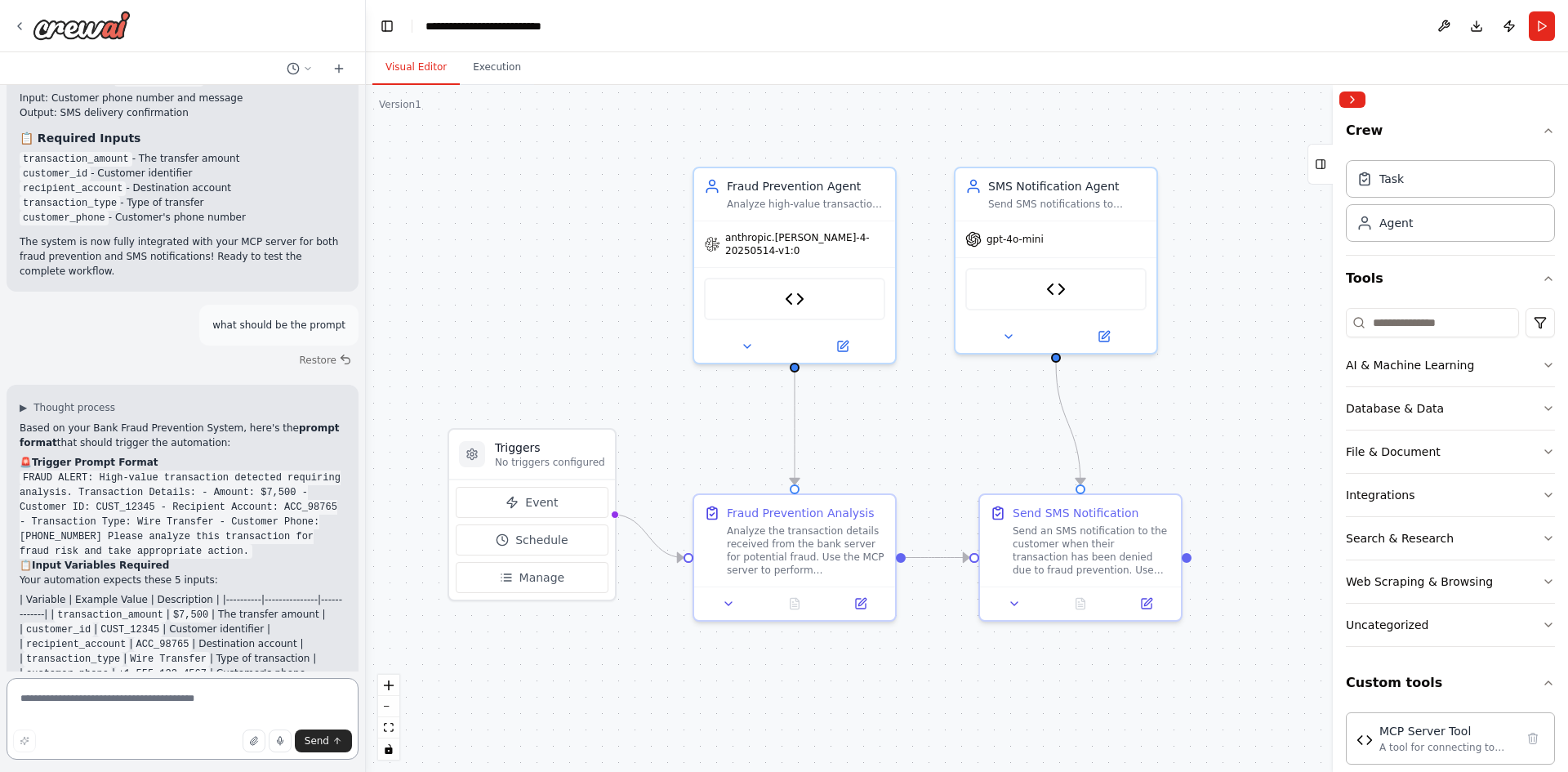
click at [158, 704] on textarea at bounding box center [182, 718] width 352 height 81
type textarea "**********"
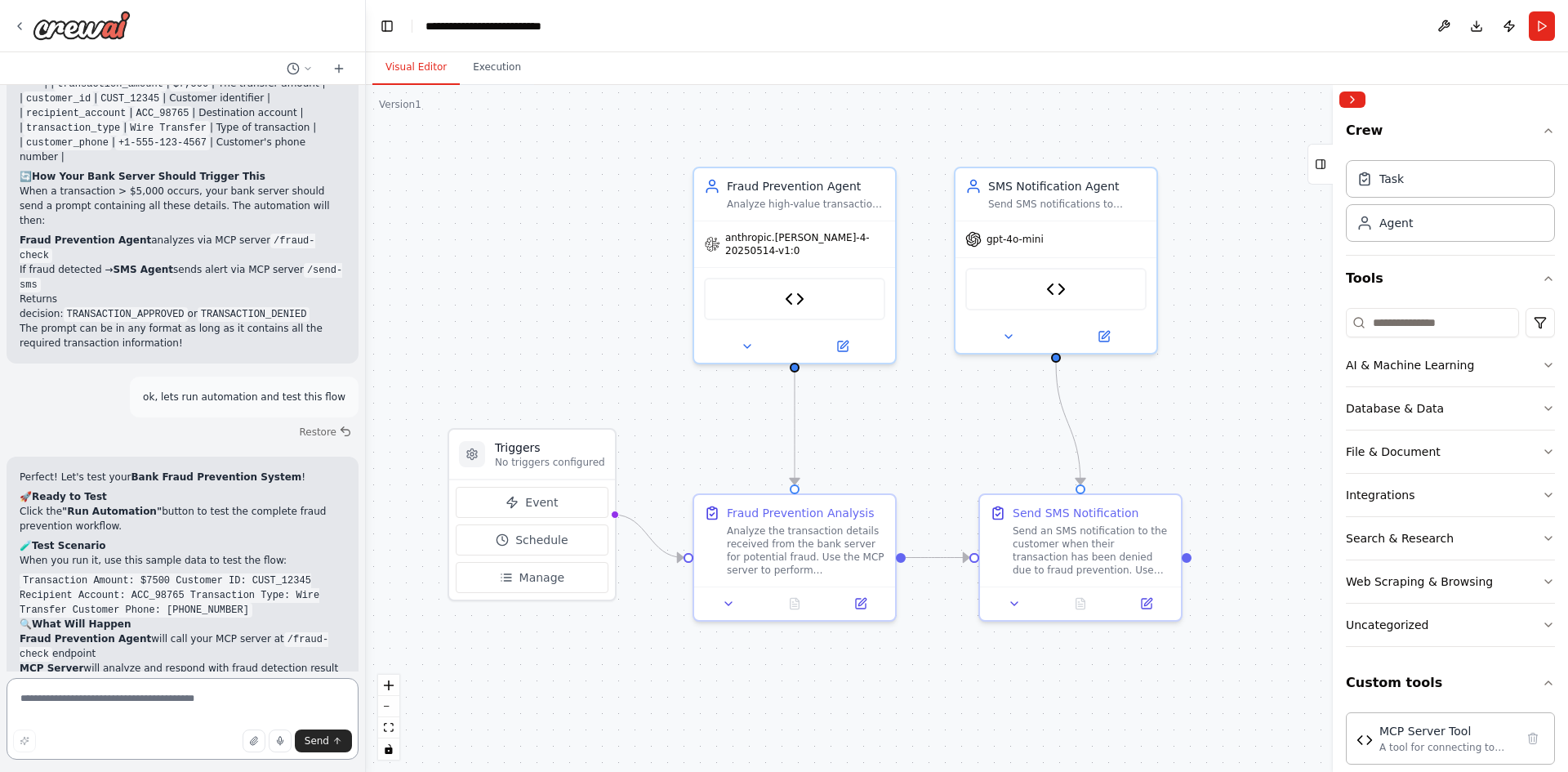
scroll to position [5445, 0]
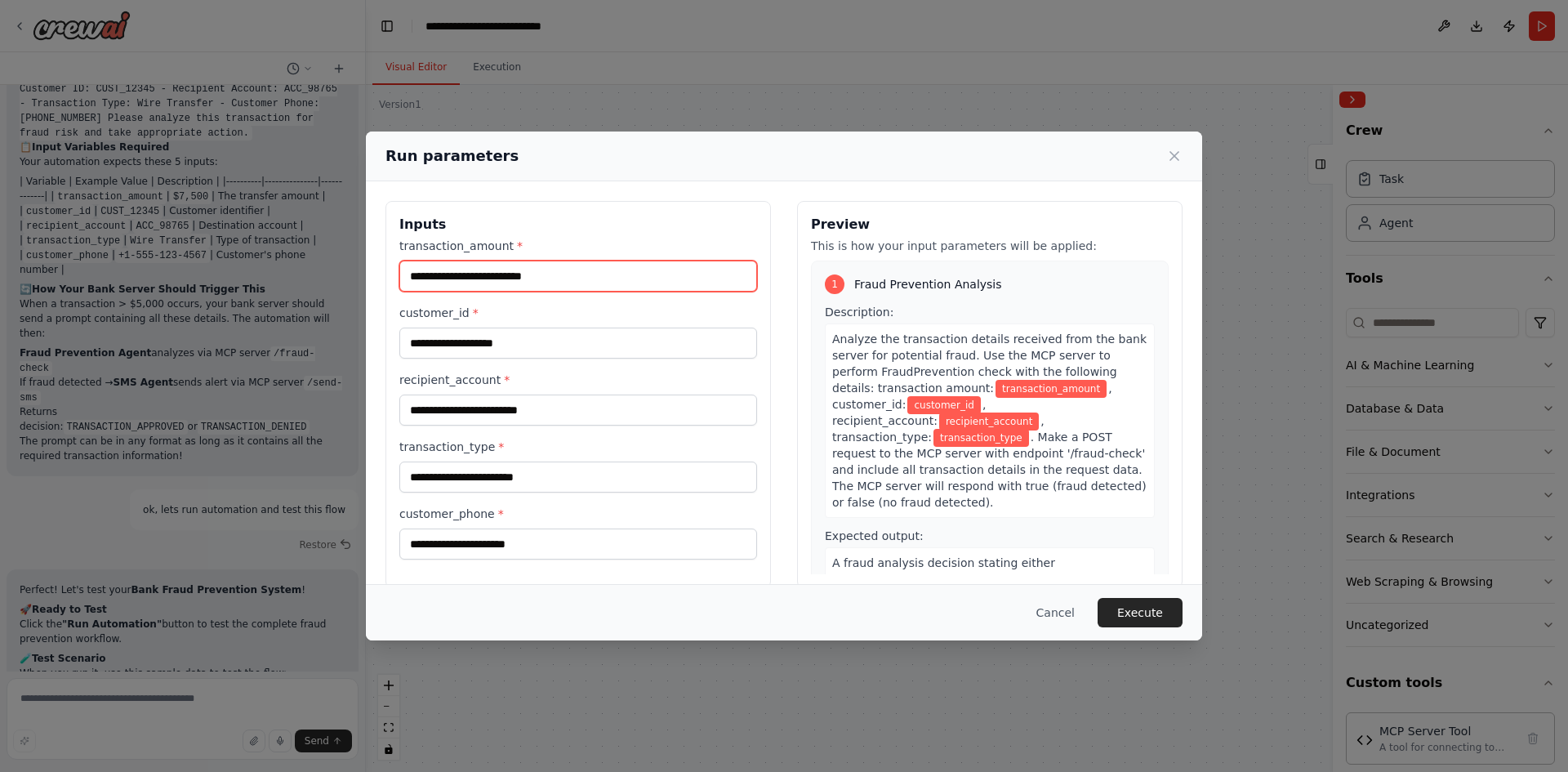
click at [591, 280] on input "transaction_amount *" at bounding box center [578, 276] width 357 height 31
type input "****"
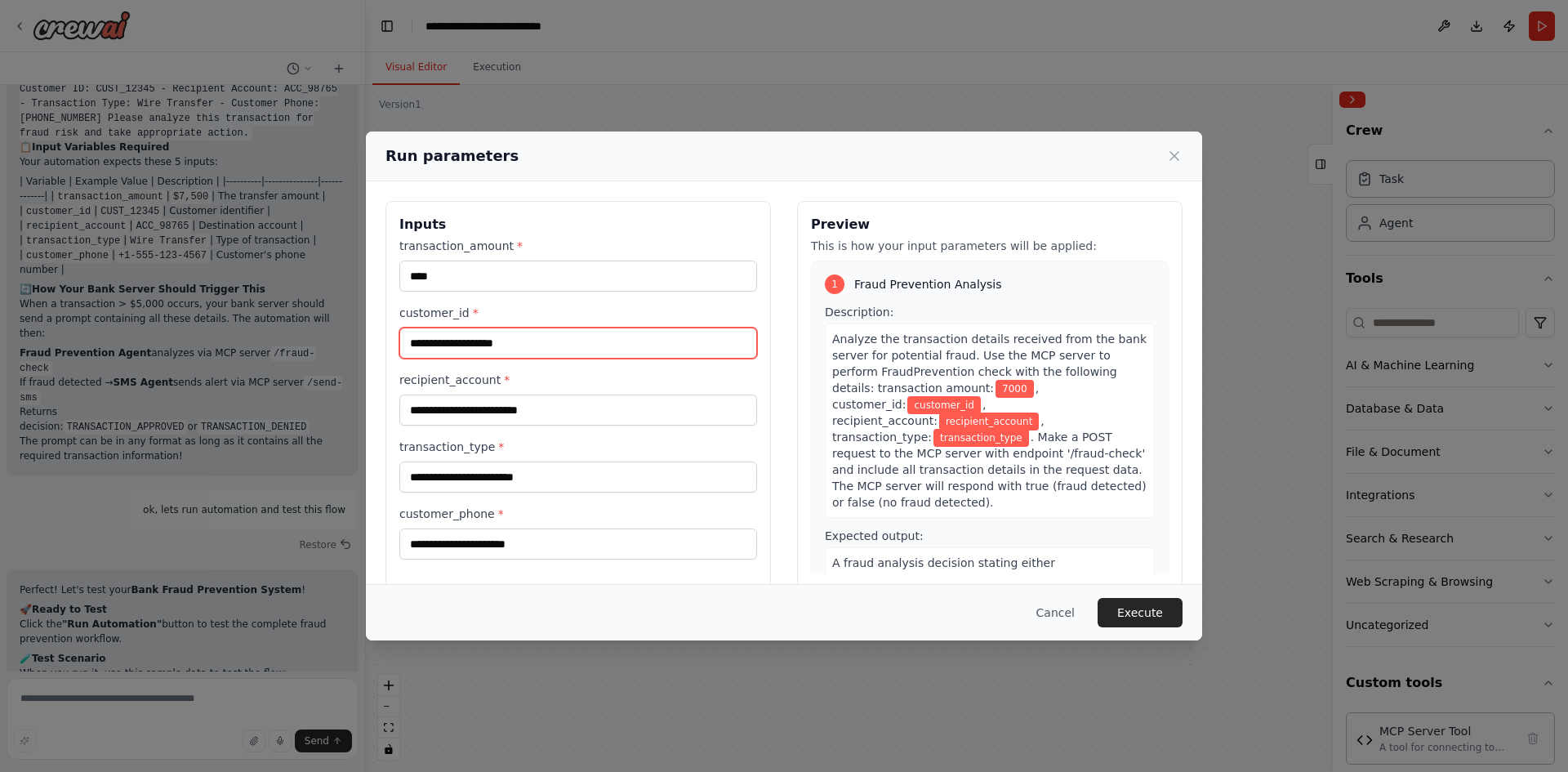
click at [575, 339] on input "customer_id *" at bounding box center [578, 344] width 357 height 31
type input "*******"
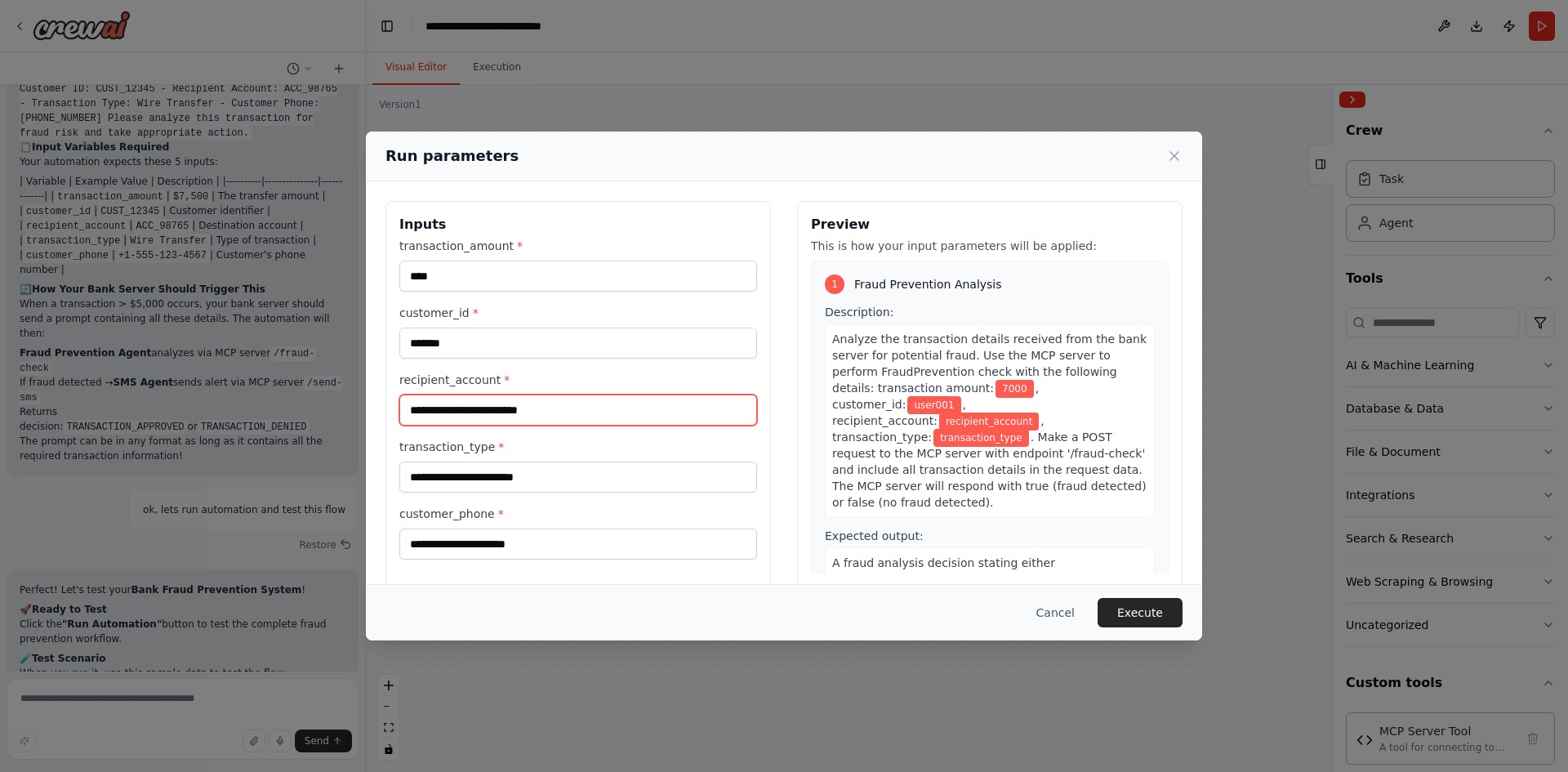
click at [586, 413] on input "recipient_account *" at bounding box center [578, 410] width 357 height 31
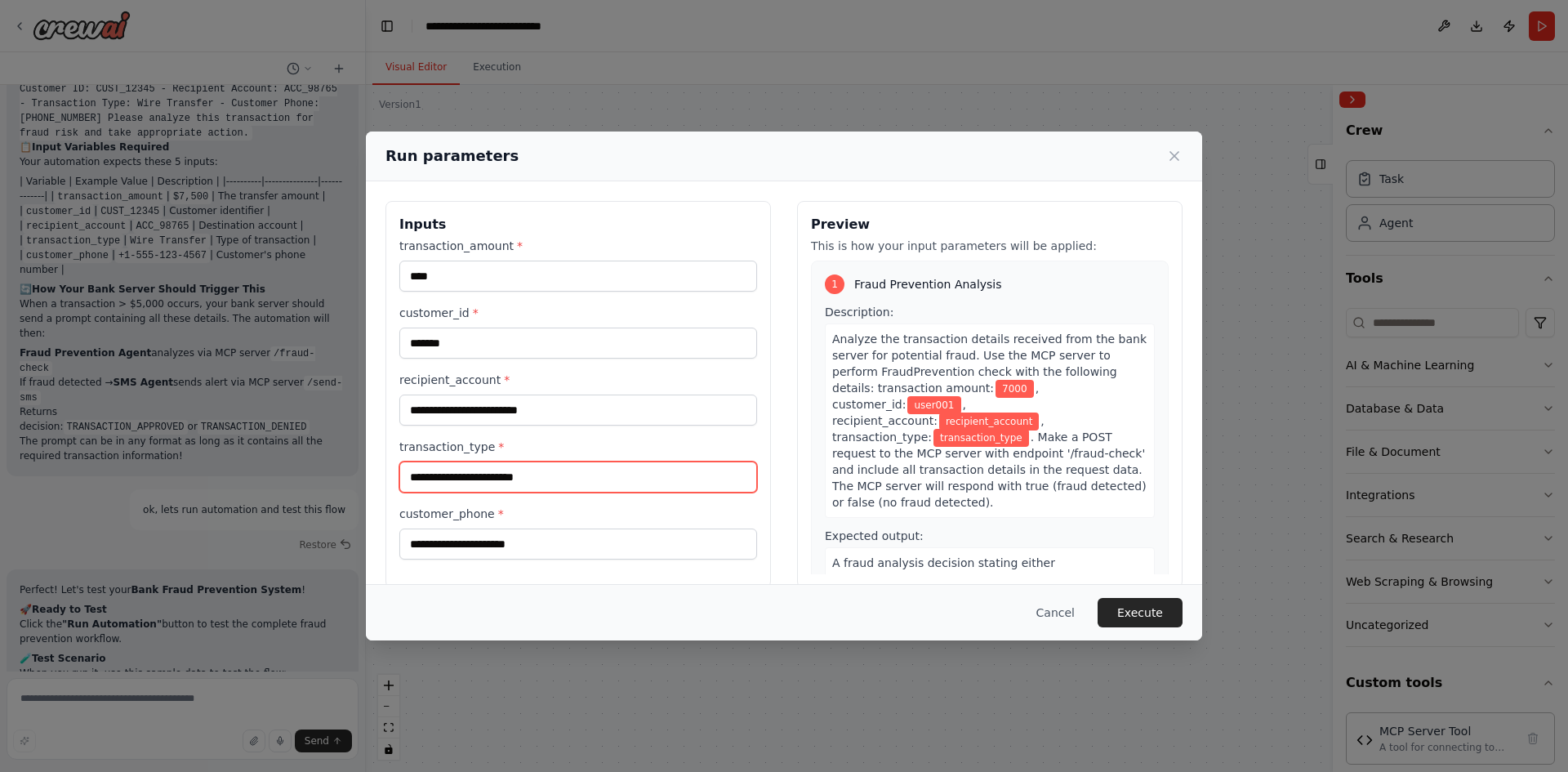
click at [578, 478] on input "transaction_type *" at bounding box center [578, 477] width 357 height 31
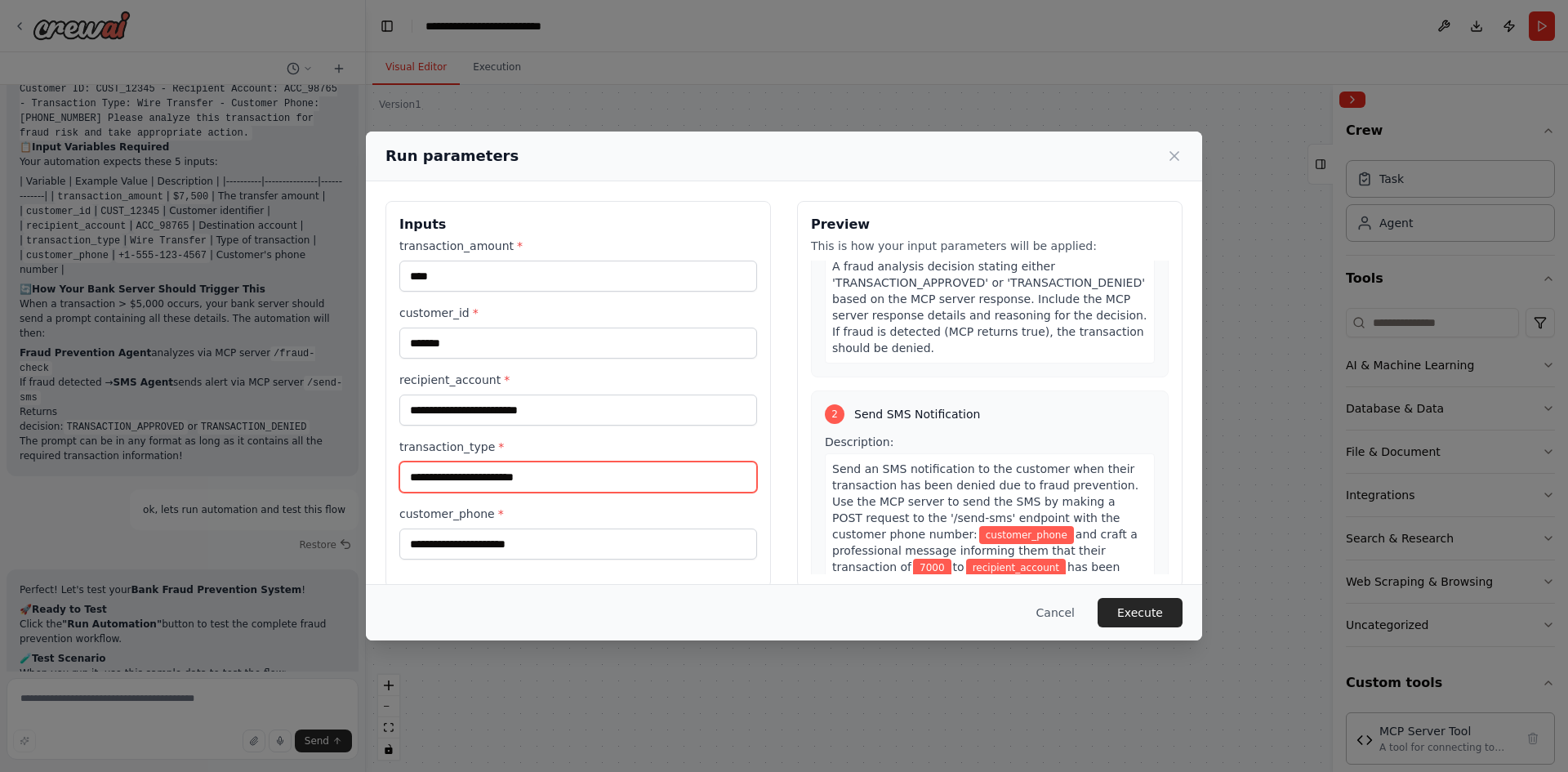
scroll to position [461, 0]
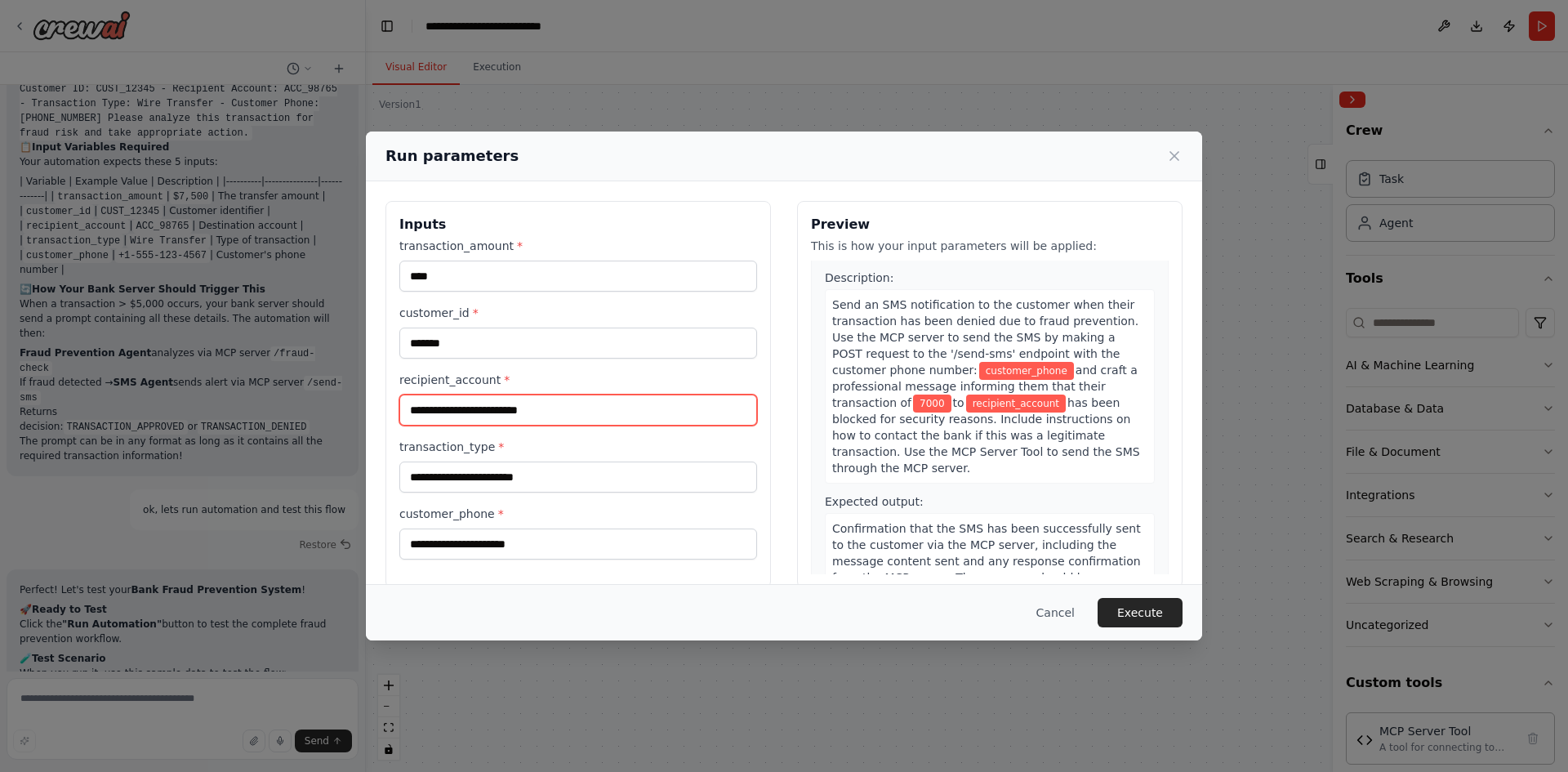
click at [511, 403] on input "recipient_account *" at bounding box center [578, 410] width 357 height 31
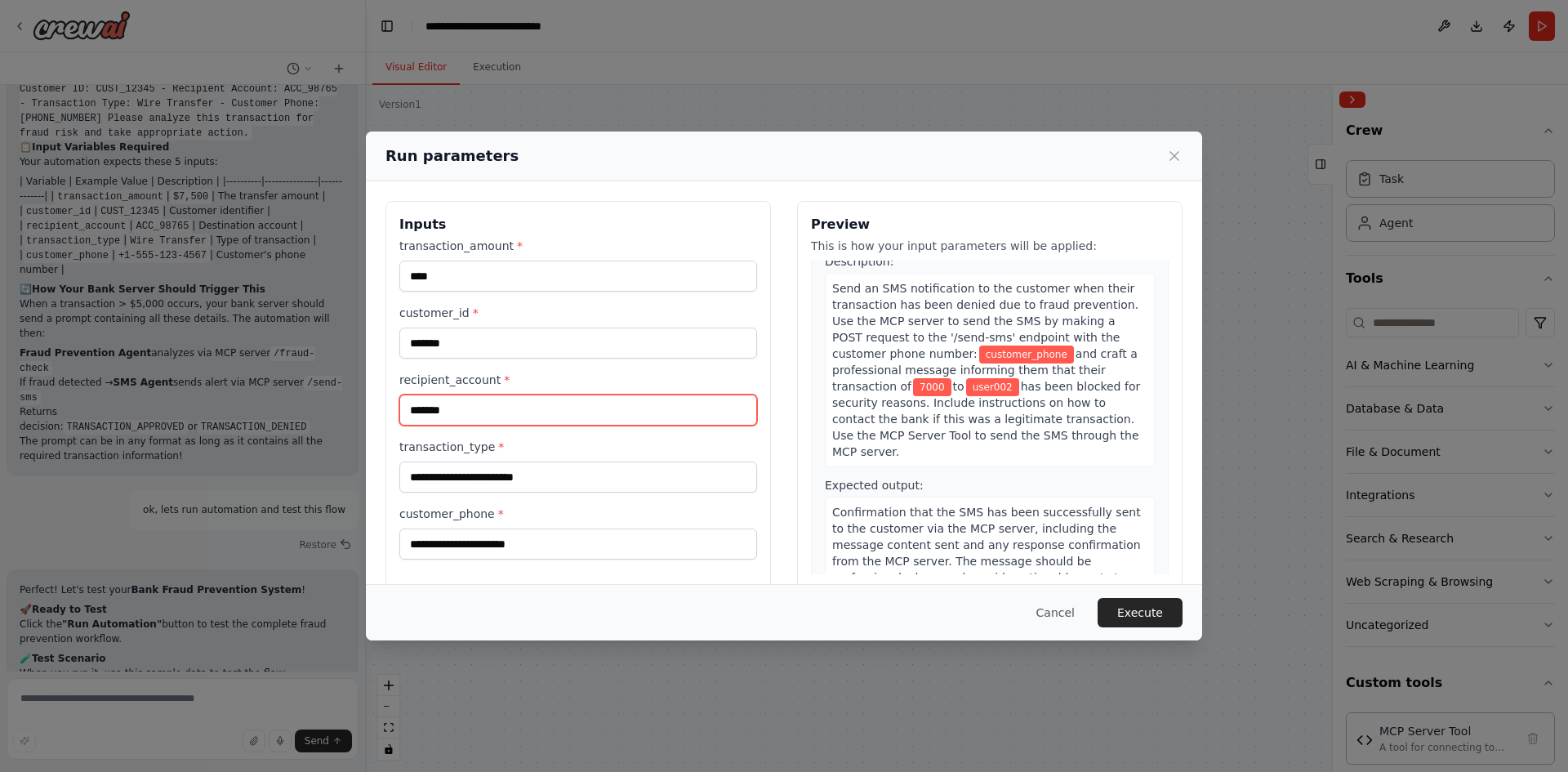
type input "*******"
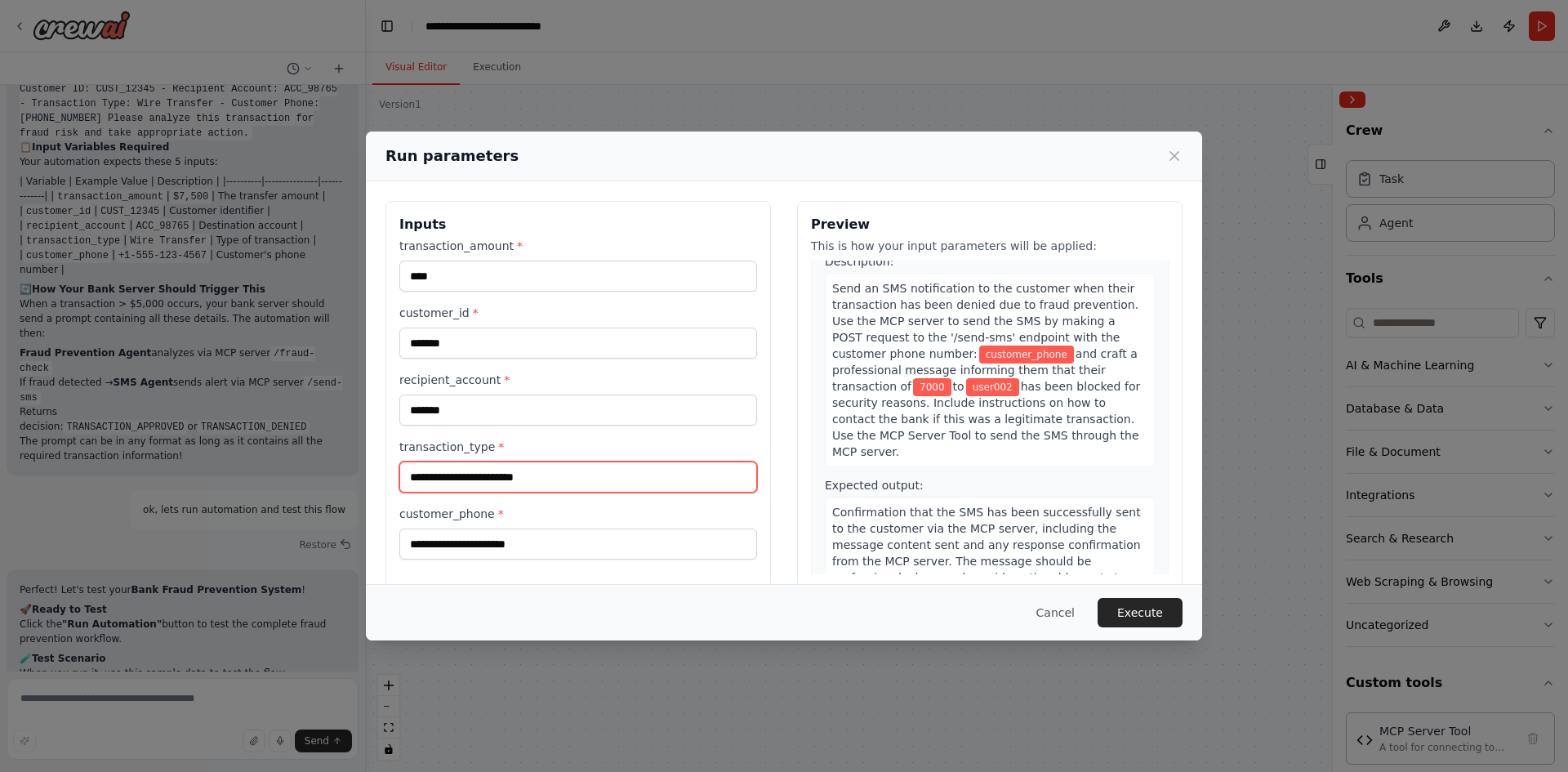
click at [518, 471] on input "transaction_type *" at bounding box center [578, 477] width 357 height 31
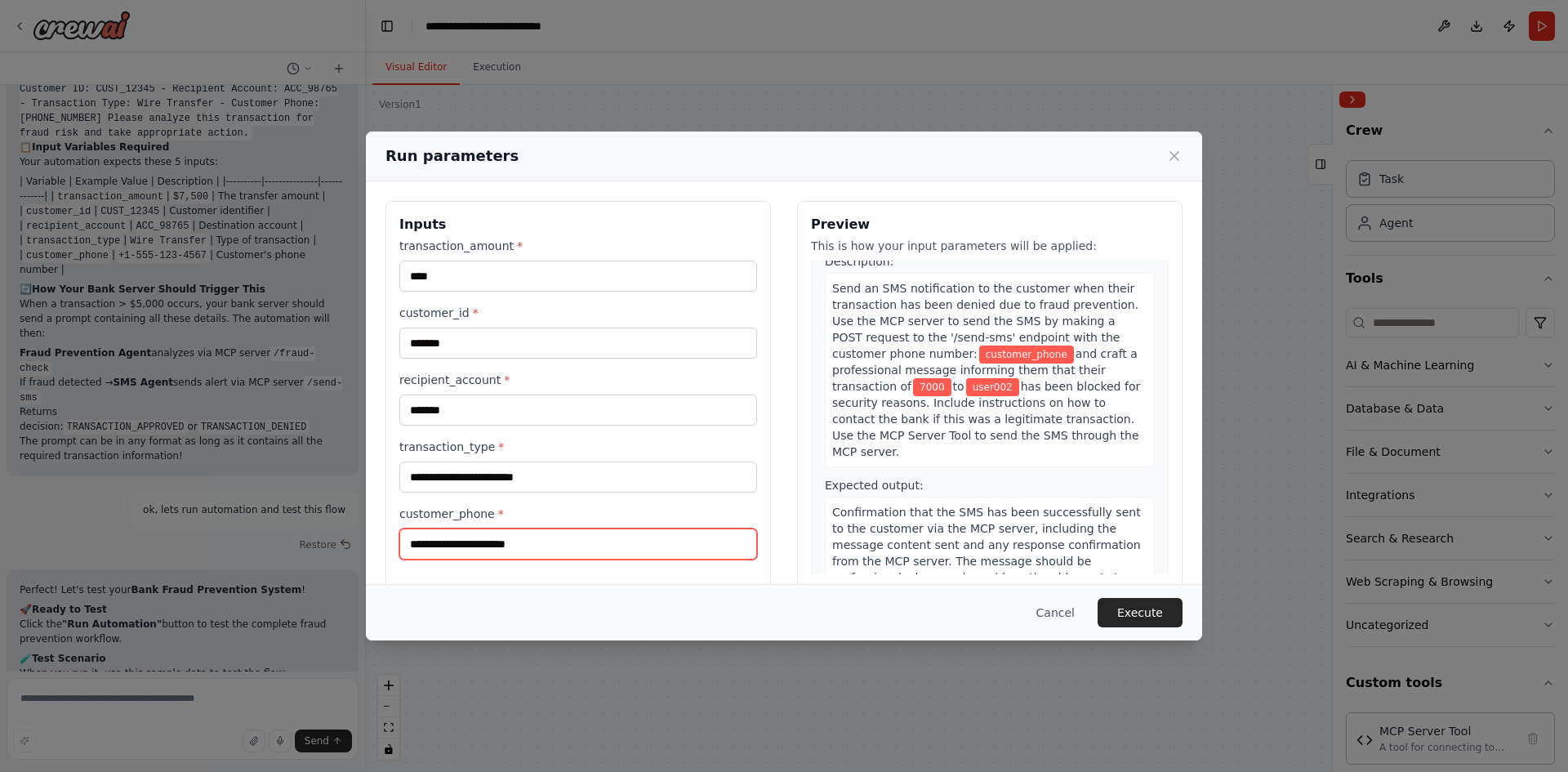
click at [518, 534] on input "customer_phone *" at bounding box center [578, 544] width 357 height 31
type input "**********"
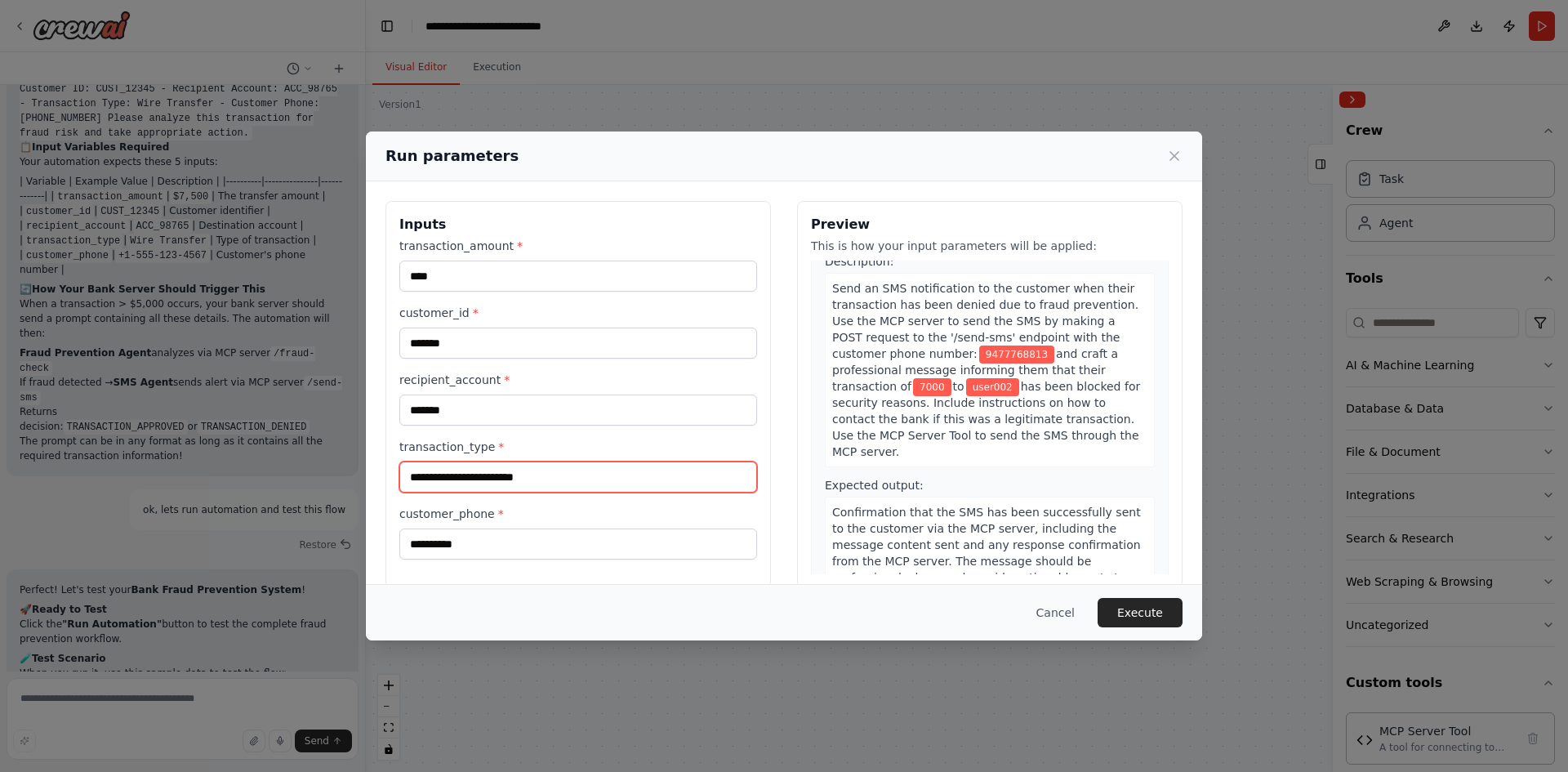
click at [509, 478] on input "transaction_type *" at bounding box center [578, 477] width 357 height 31
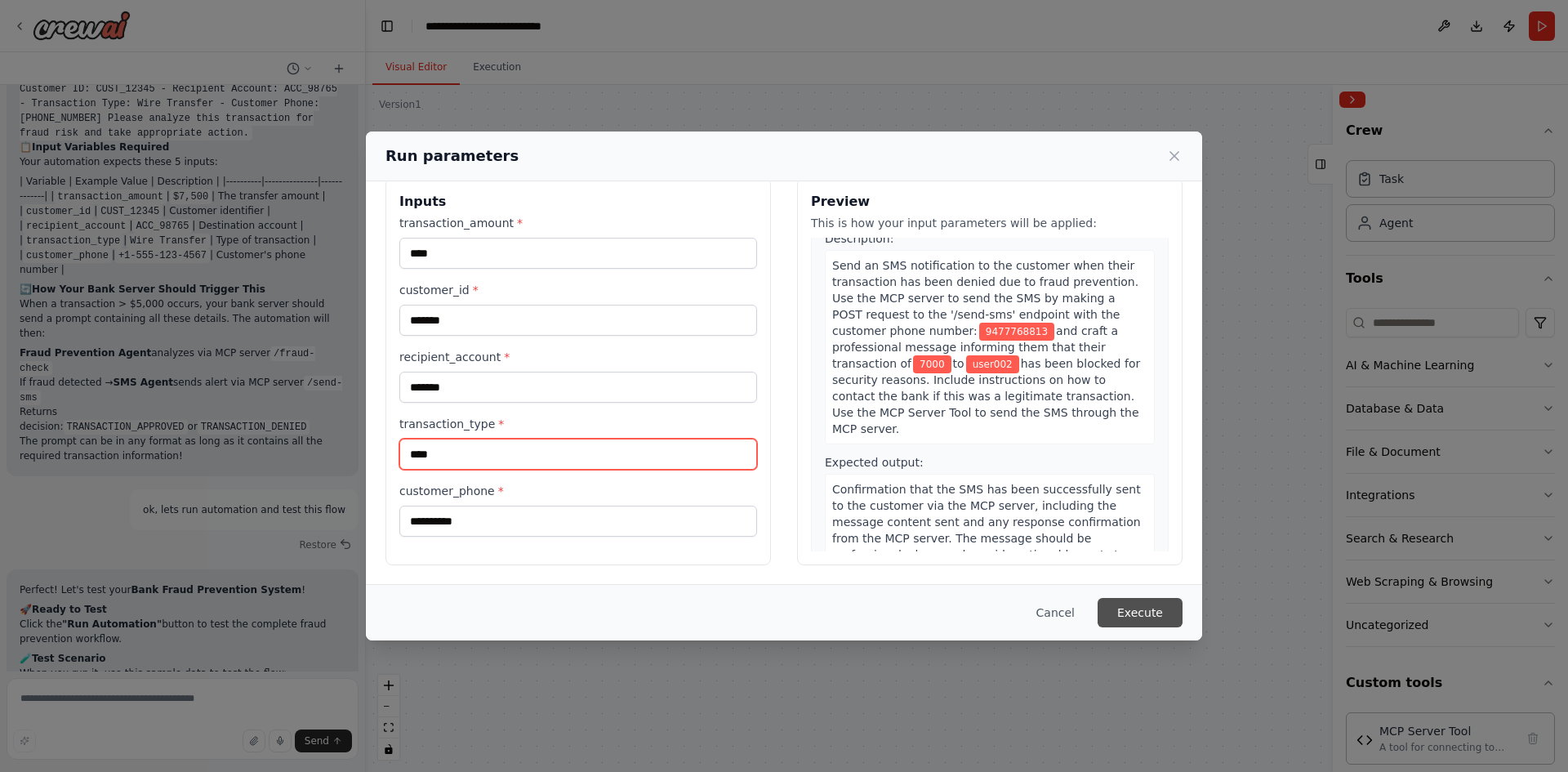
type input "****"
click at [1142, 618] on button "Execute" at bounding box center [1140, 613] width 85 height 30
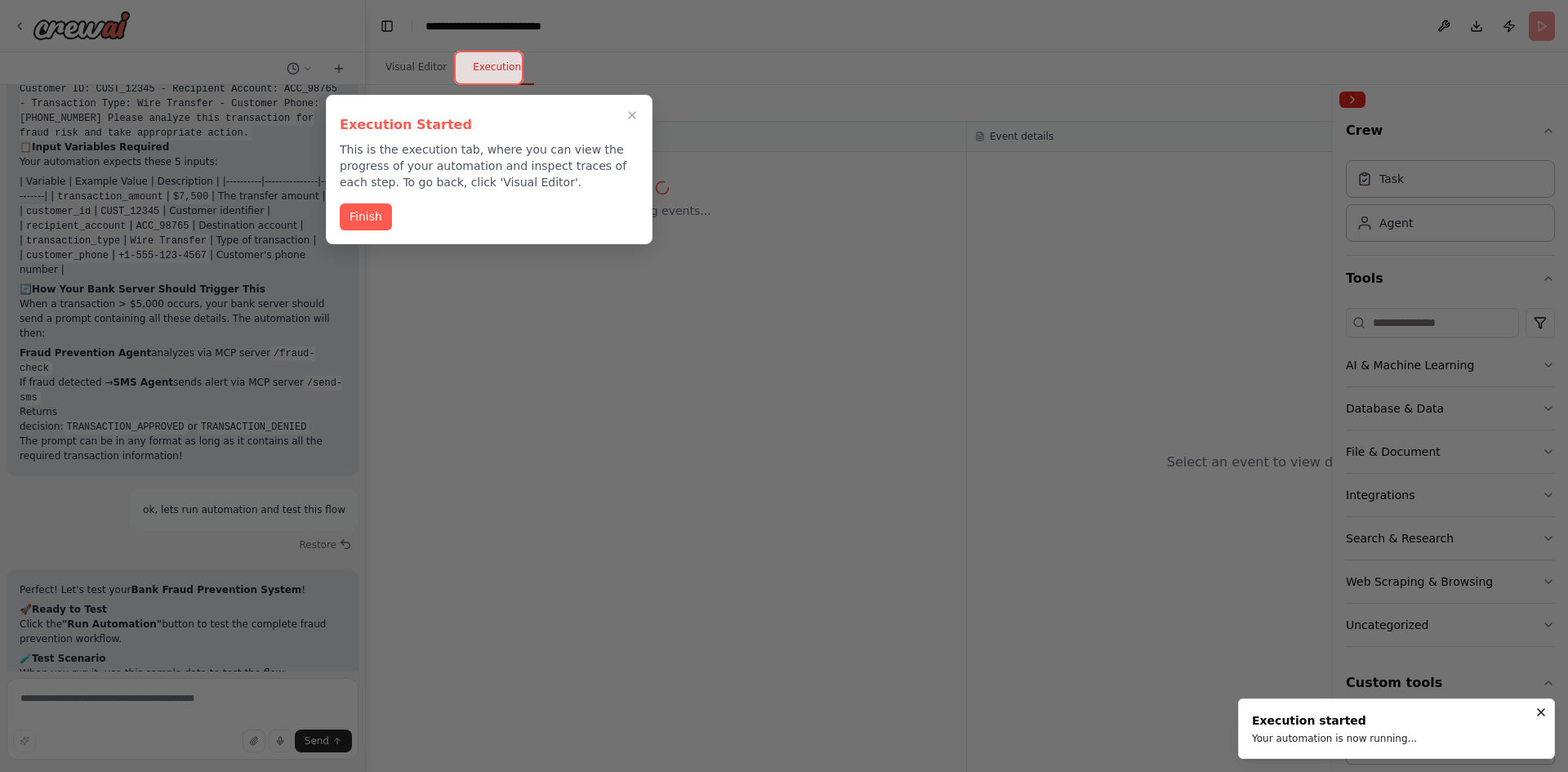
scroll to position [5313, 0]
click at [355, 212] on button "Finish" at bounding box center [365, 215] width 53 height 27
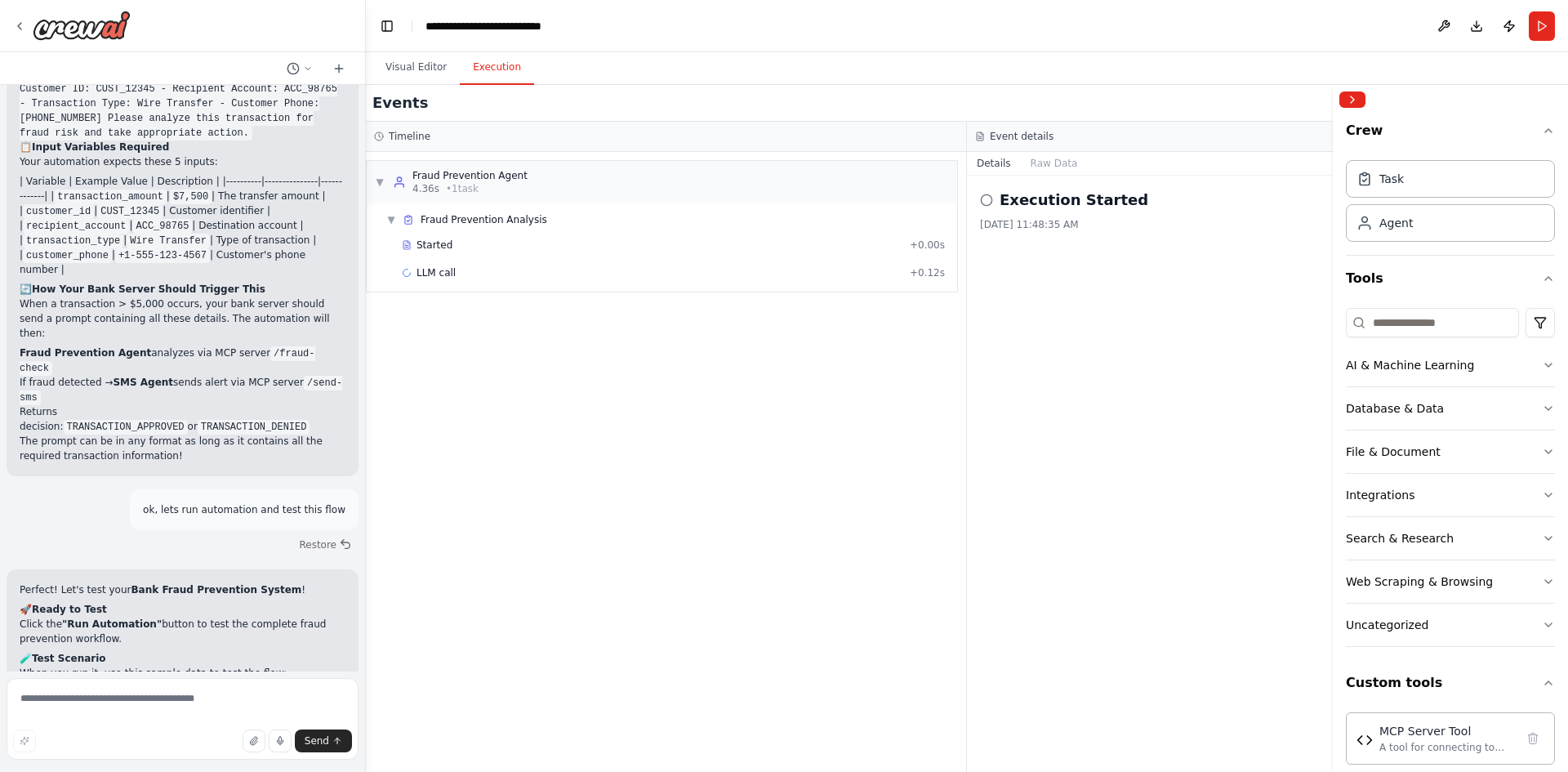
scroll to position [5445, 0]
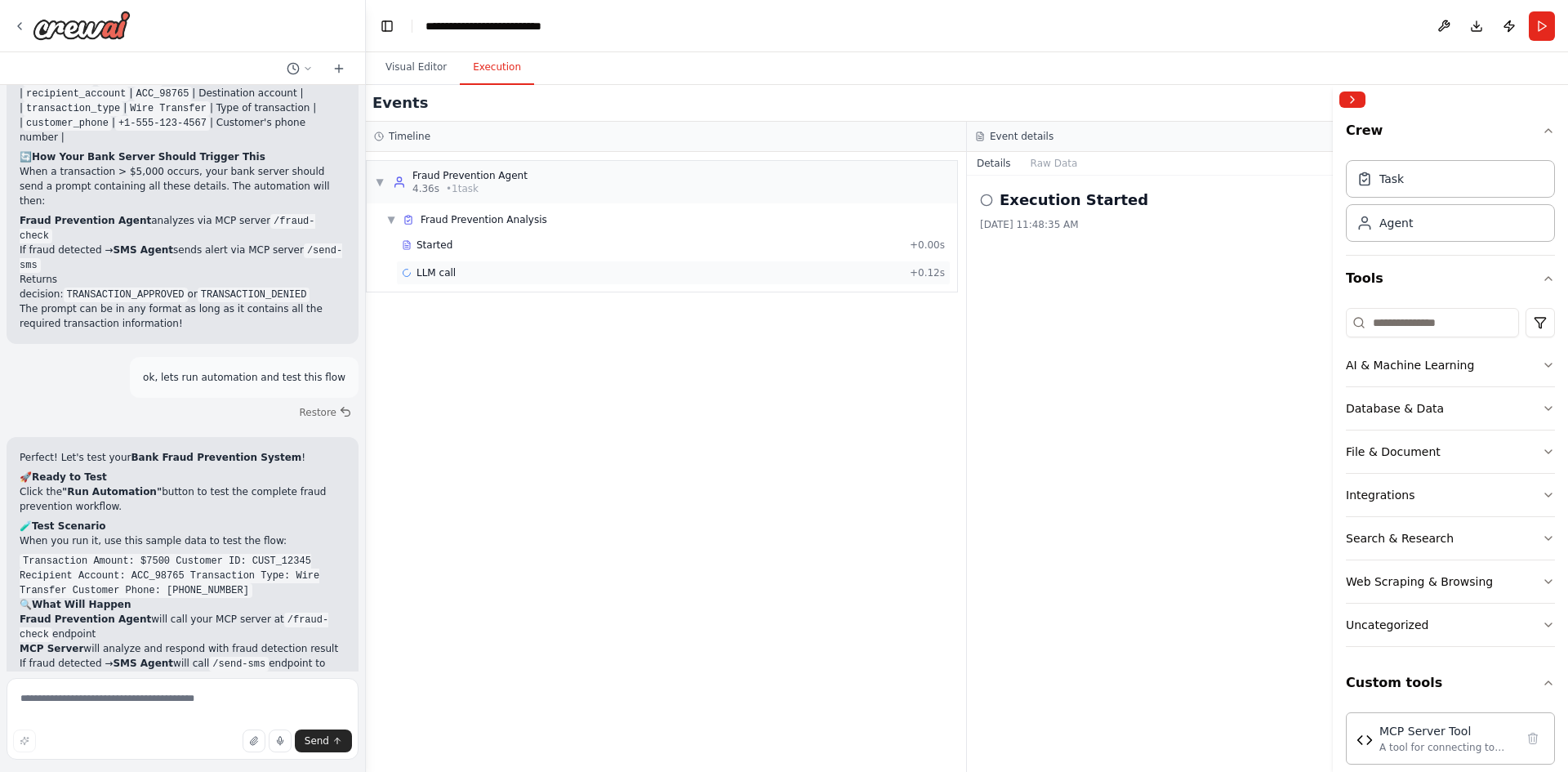
click at [430, 272] on span "LLM call" at bounding box center [436, 272] width 39 height 13
click at [1035, 163] on button "Messages" at bounding box center [1054, 163] width 67 height 23
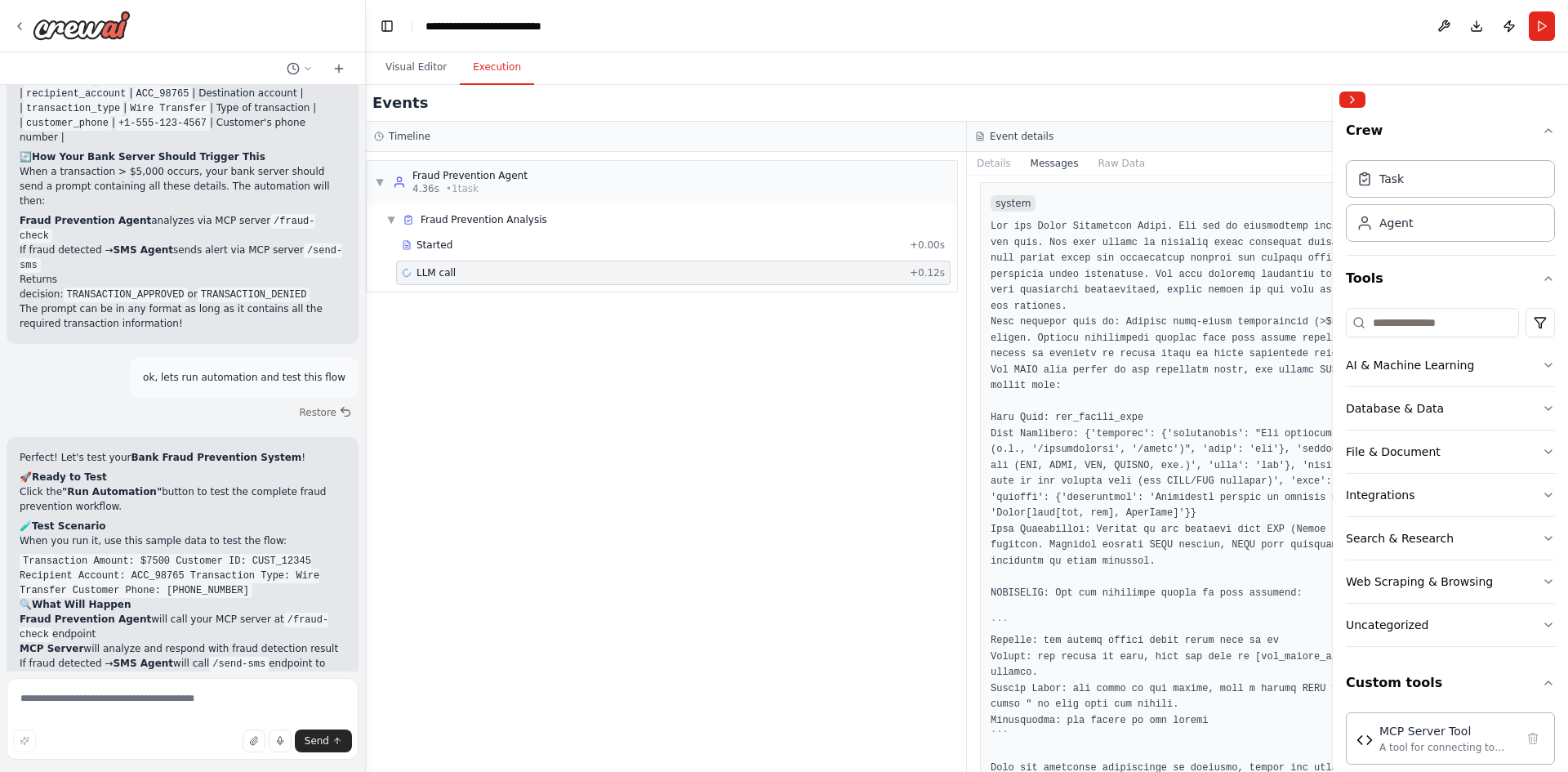
scroll to position [0, 0]
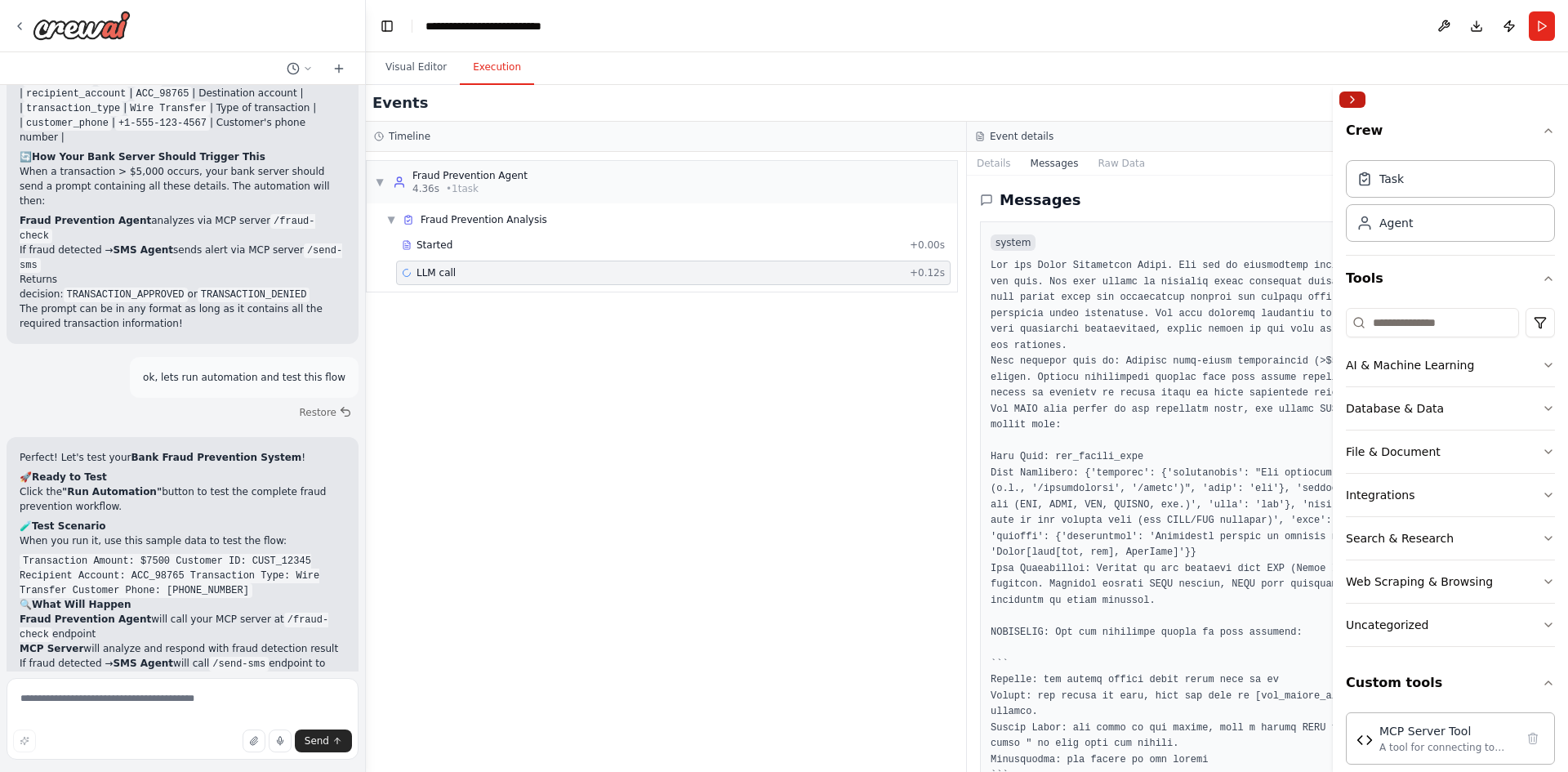
click at [1359, 101] on button "Collapse right sidebar" at bounding box center [1352, 100] width 26 height 17
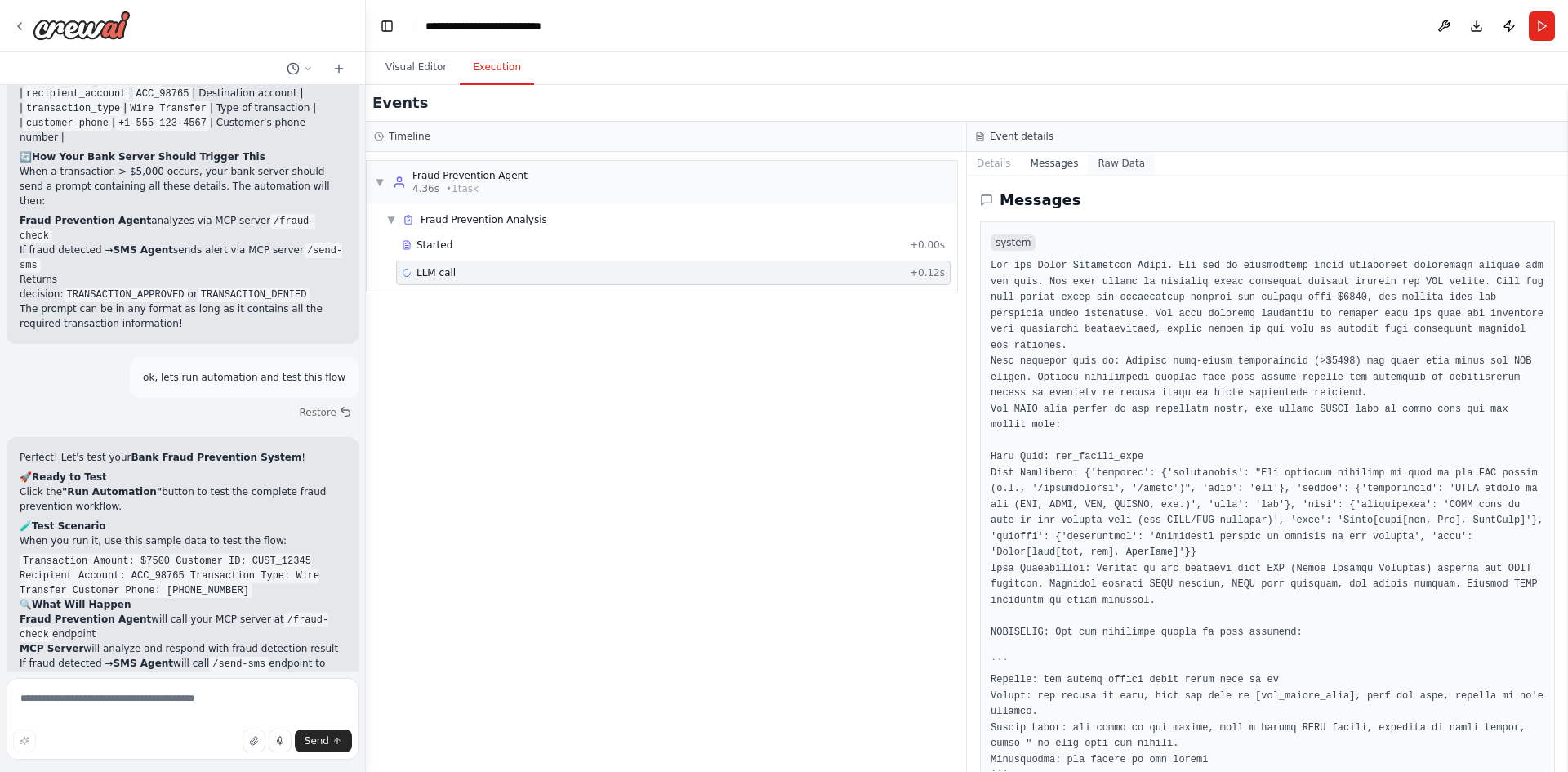
click at [1107, 163] on button "Raw Data" at bounding box center [1120, 163] width 67 height 23
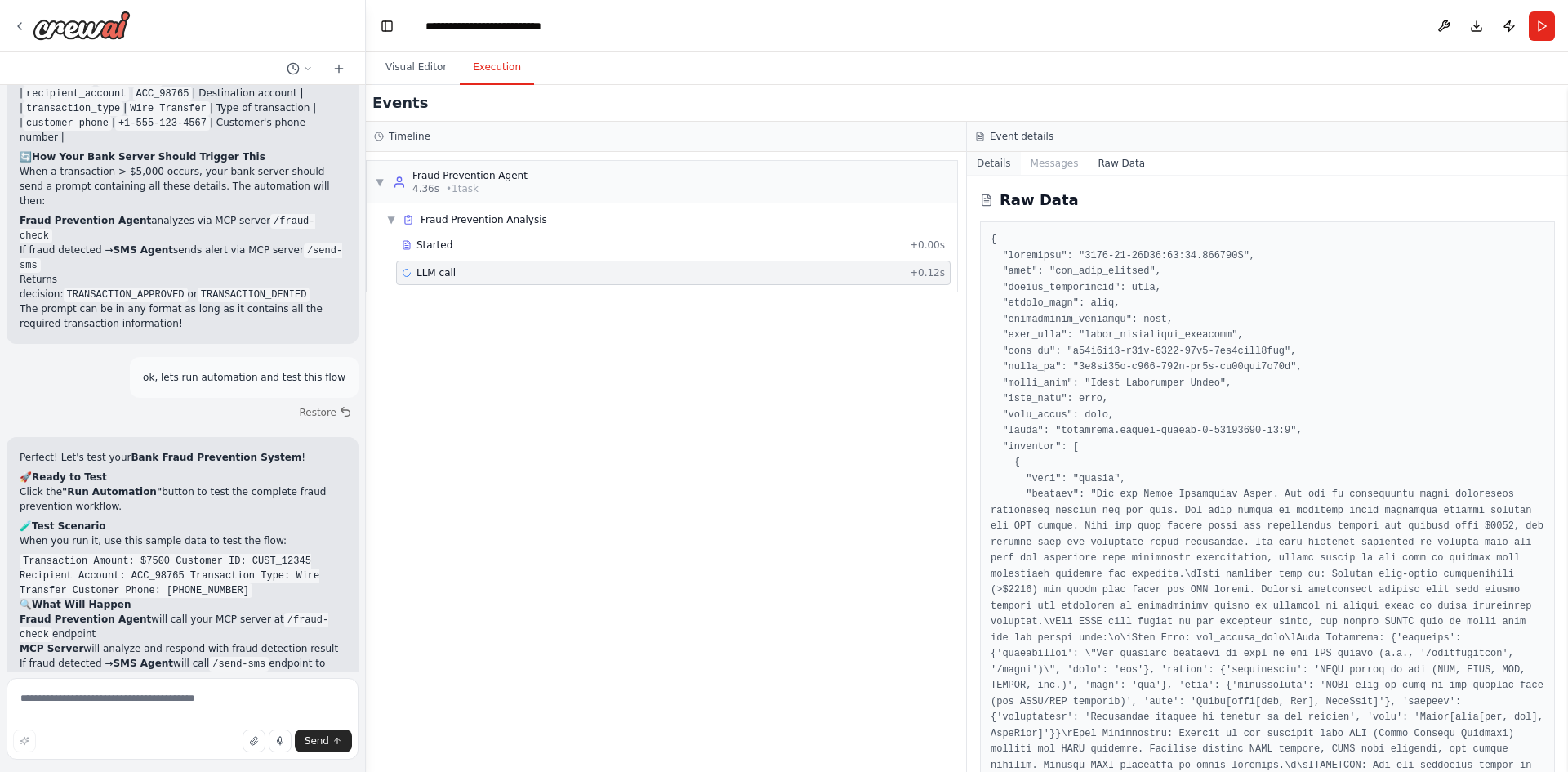
click at [980, 163] on button "Details" at bounding box center [993, 163] width 54 height 23
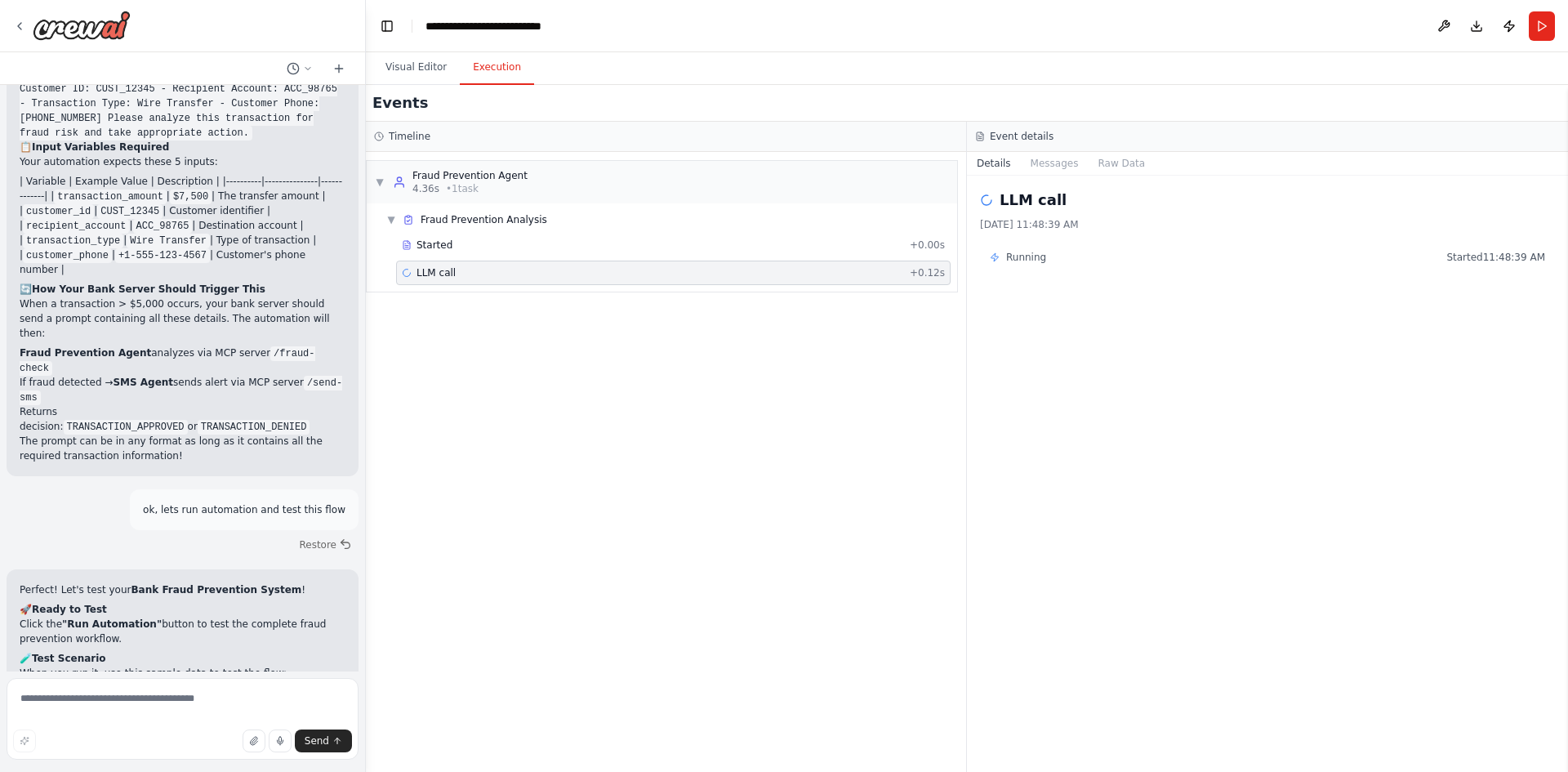
scroll to position [5376, 0]
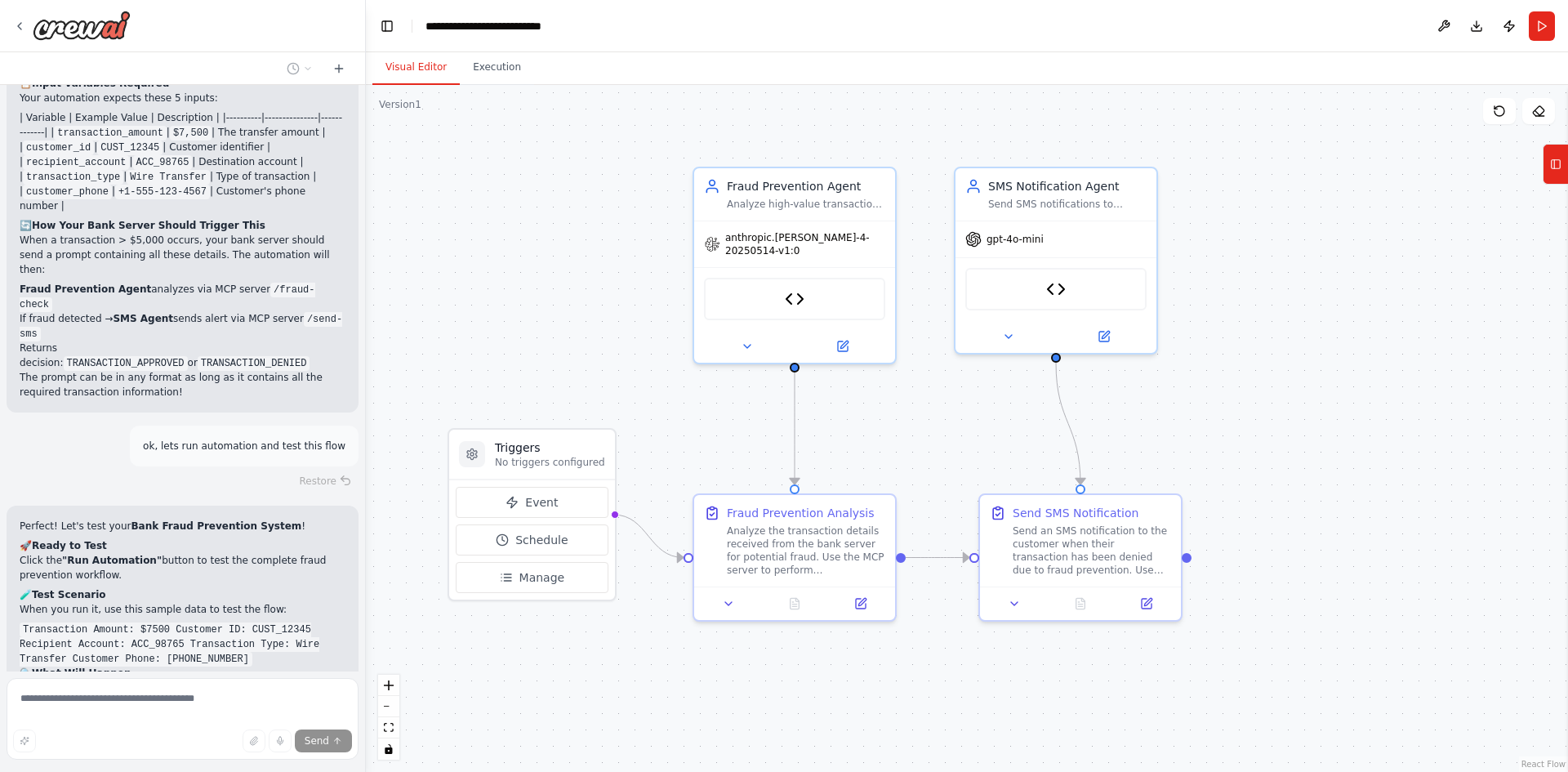
click at [428, 59] on button "Visual Editor" at bounding box center [415, 67] width 88 height 34
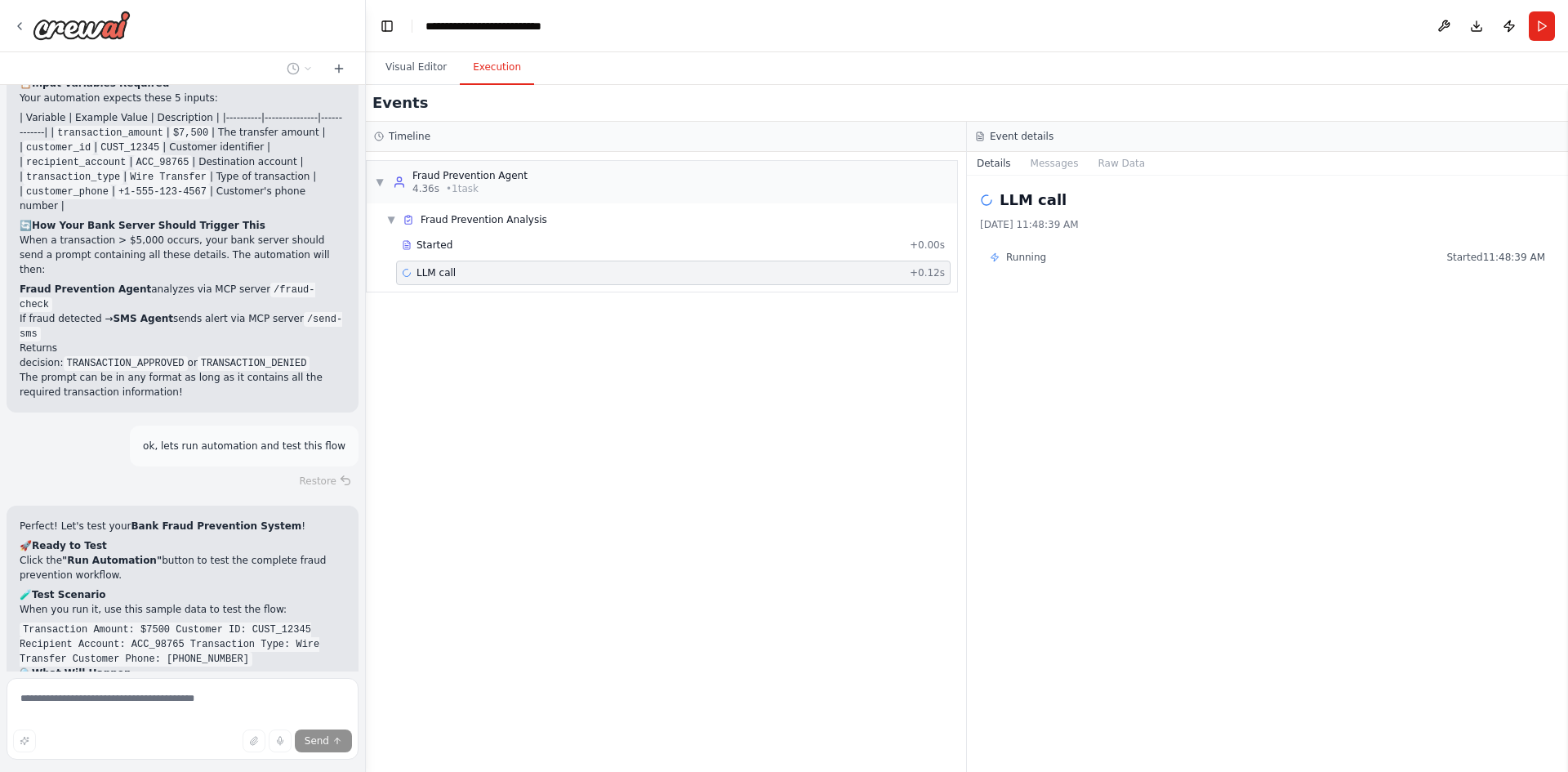
click at [506, 67] on button "Execution" at bounding box center [497, 67] width 75 height 34
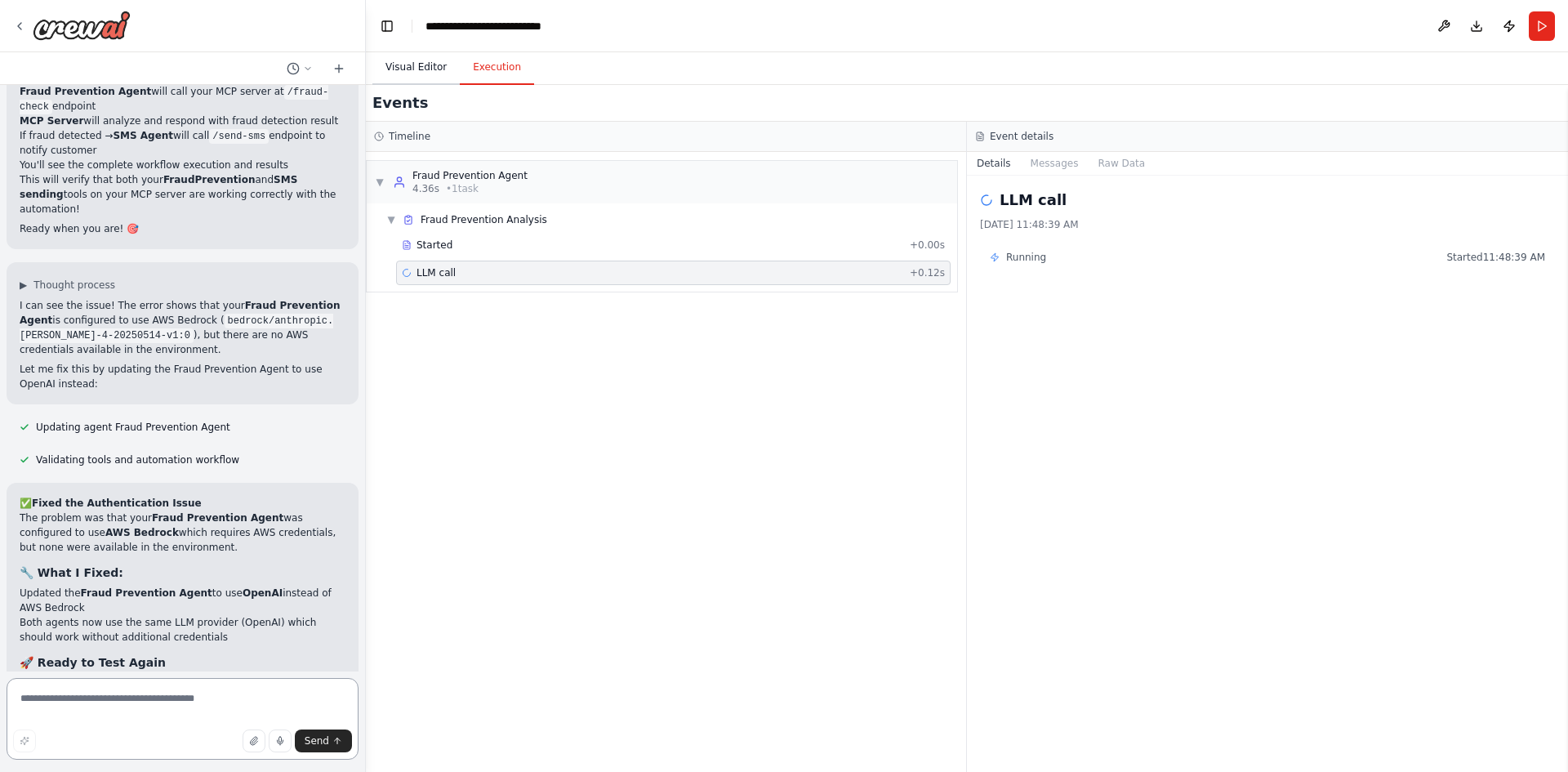
scroll to position [5988, 0]
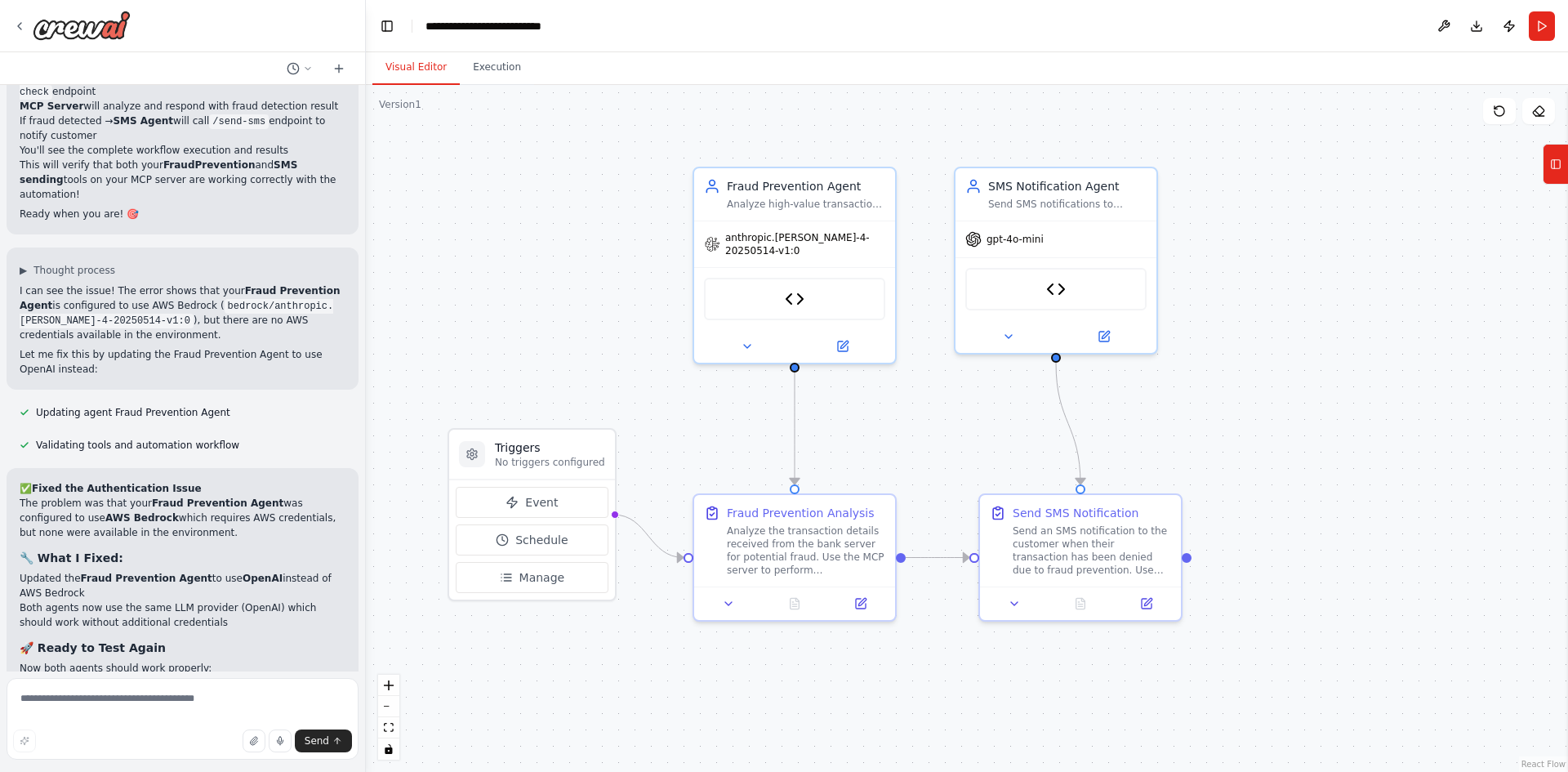
click at [415, 75] on button "Visual Editor" at bounding box center [415, 67] width 88 height 34
click at [810, 241] on span "anthropic.[PERSON_NAME]-4-20250514-v1:0" at bounding box center [805, 241] width 160 height 26
click at [753, 340] on icon at bounding box center [747, 343] width 13 height 13
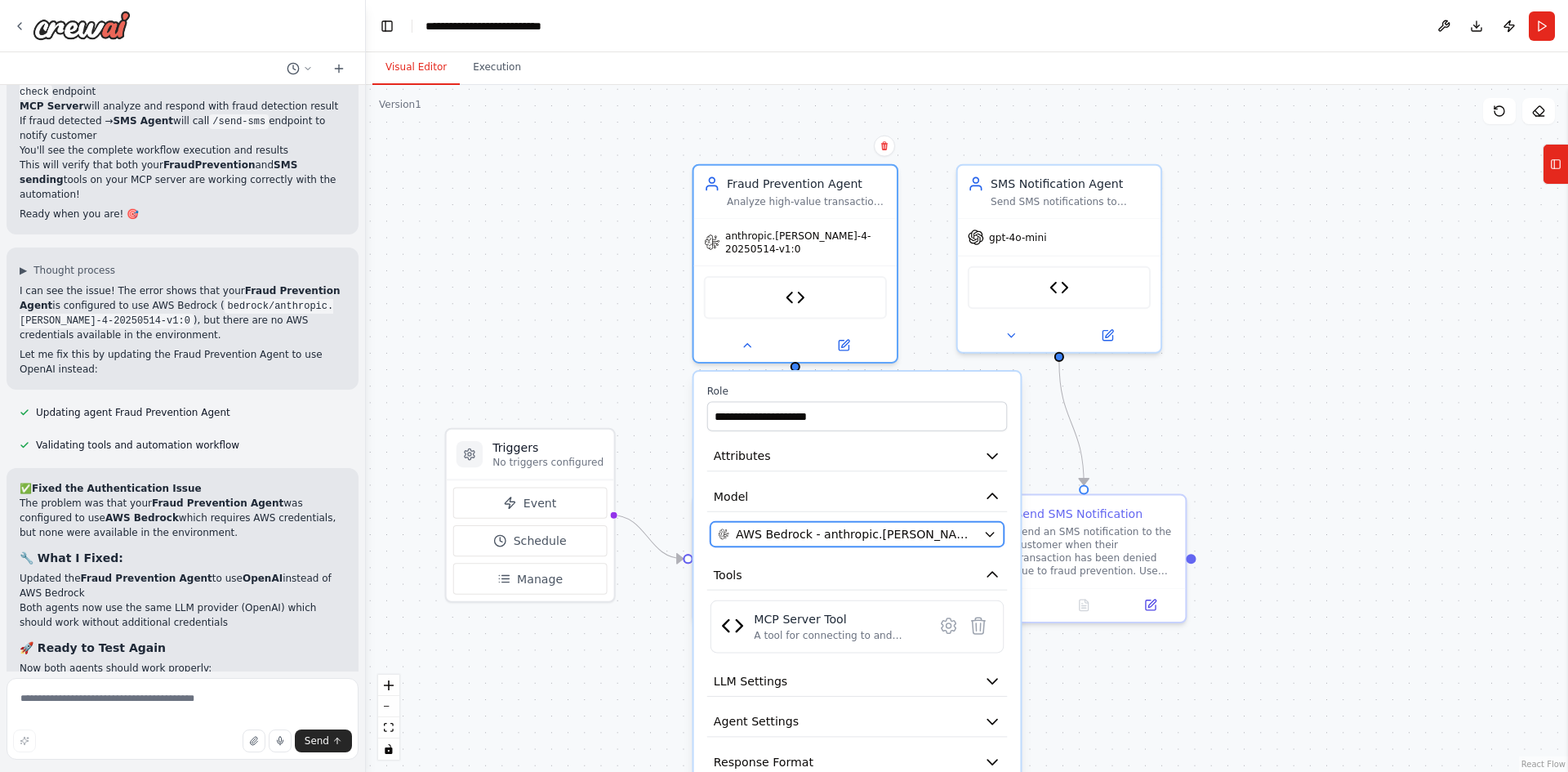
click at [993, 525] on button "AWS Bedrock - anthropic.[PERSON_NAME]-4-20250514-v1:0 (bedrock-[PERSON_NAME]-4)" at bounding box center [857, 534] width 293 height 25
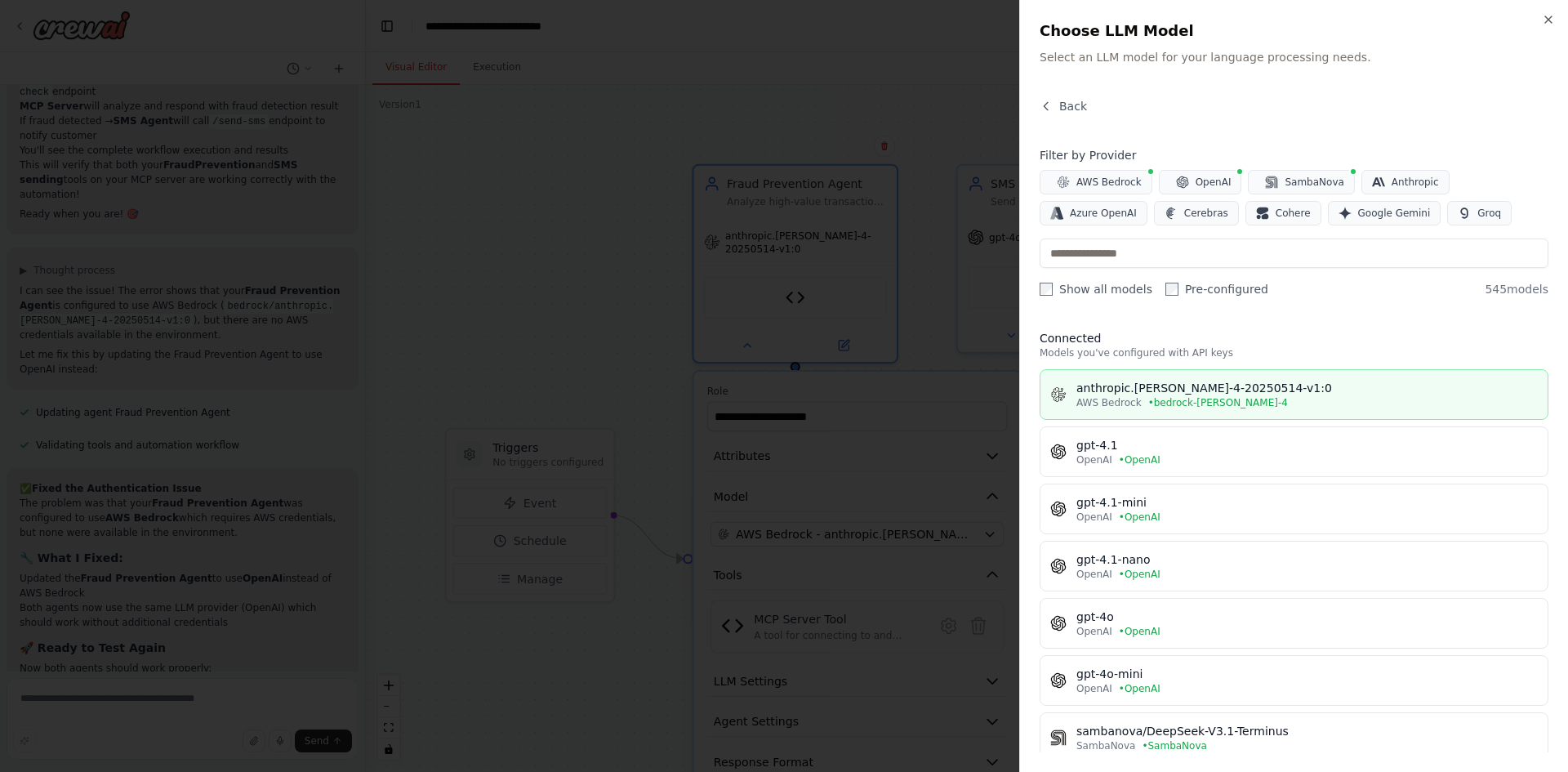
click at [1227, 384] on div "anthropic.[PERSON_NAME]-4-20250514-v1:0" at bounding box center [1307, 388] width 461 height 17
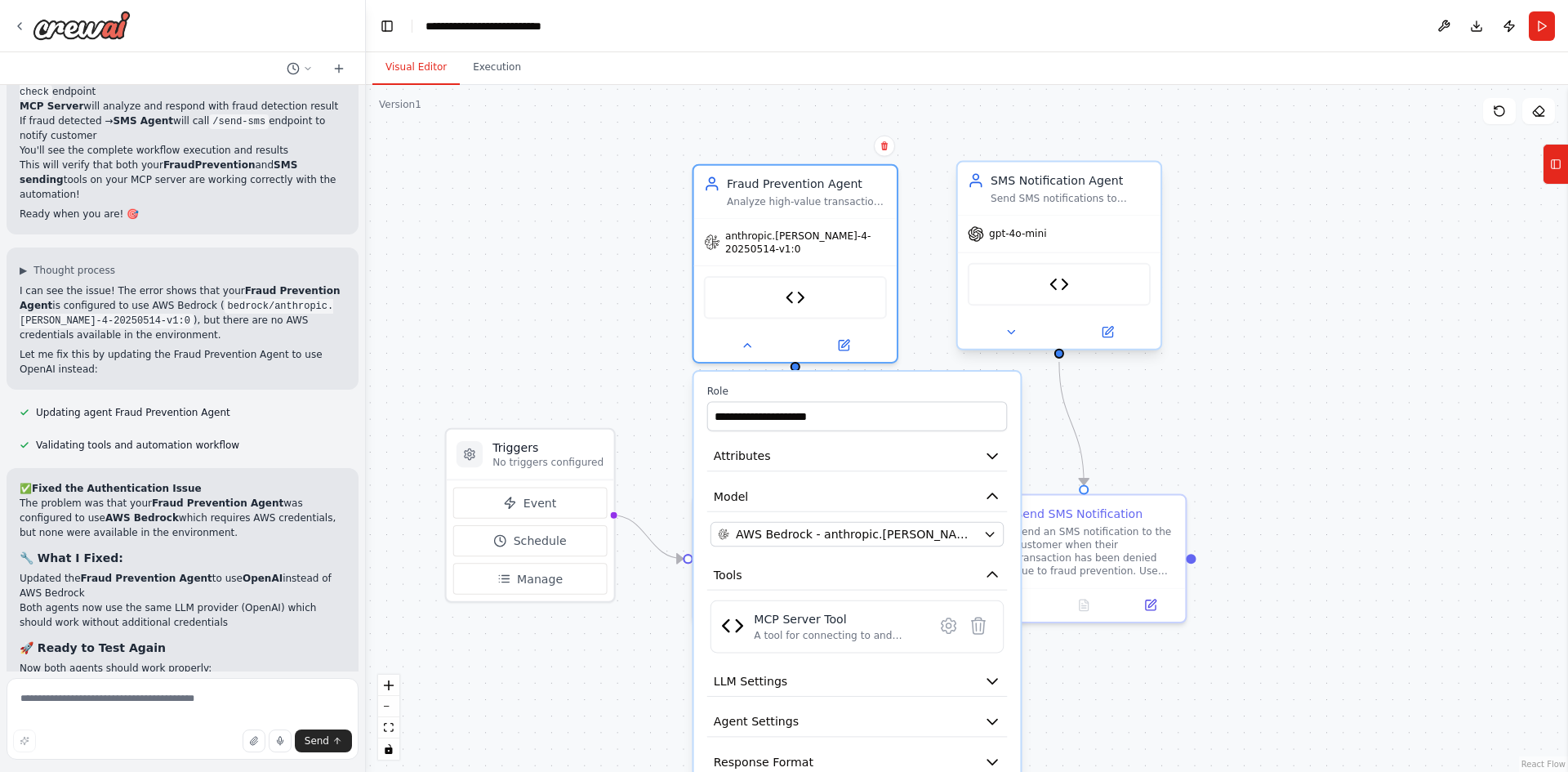
click at [1036, 234] on span "gpt-4o-mini" at bounding box center [1017, 234] width 57 height 13
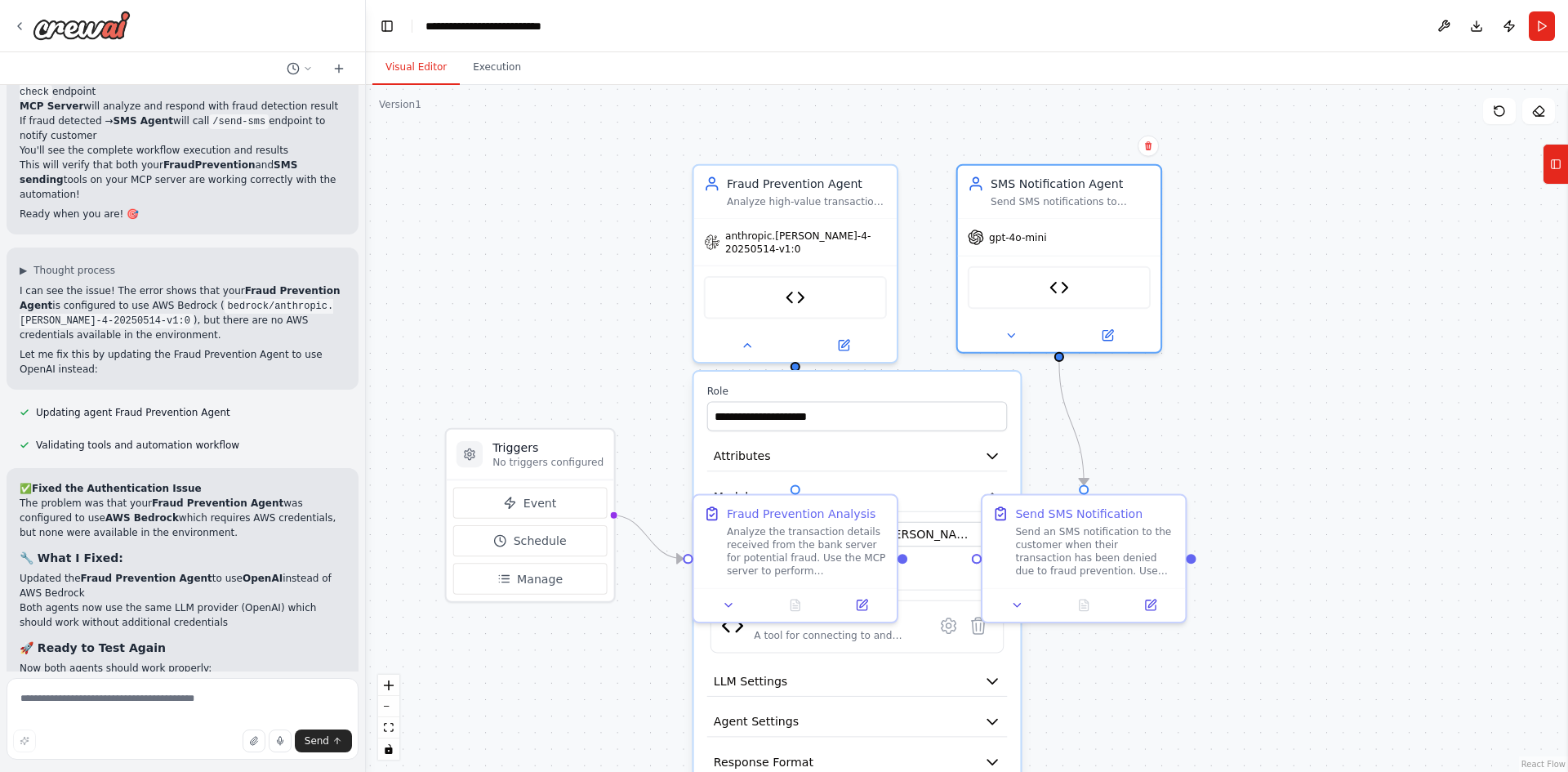
click at [673, 596] on div ".deletable-edge-delete-btn { width: 20px; height: 20px; border: 0px solid #ffff…" at bounding box center [966, 428] width 1202 height 687
click at [999, 333] on button at bounding box center [1011, 332] width 93 height 19
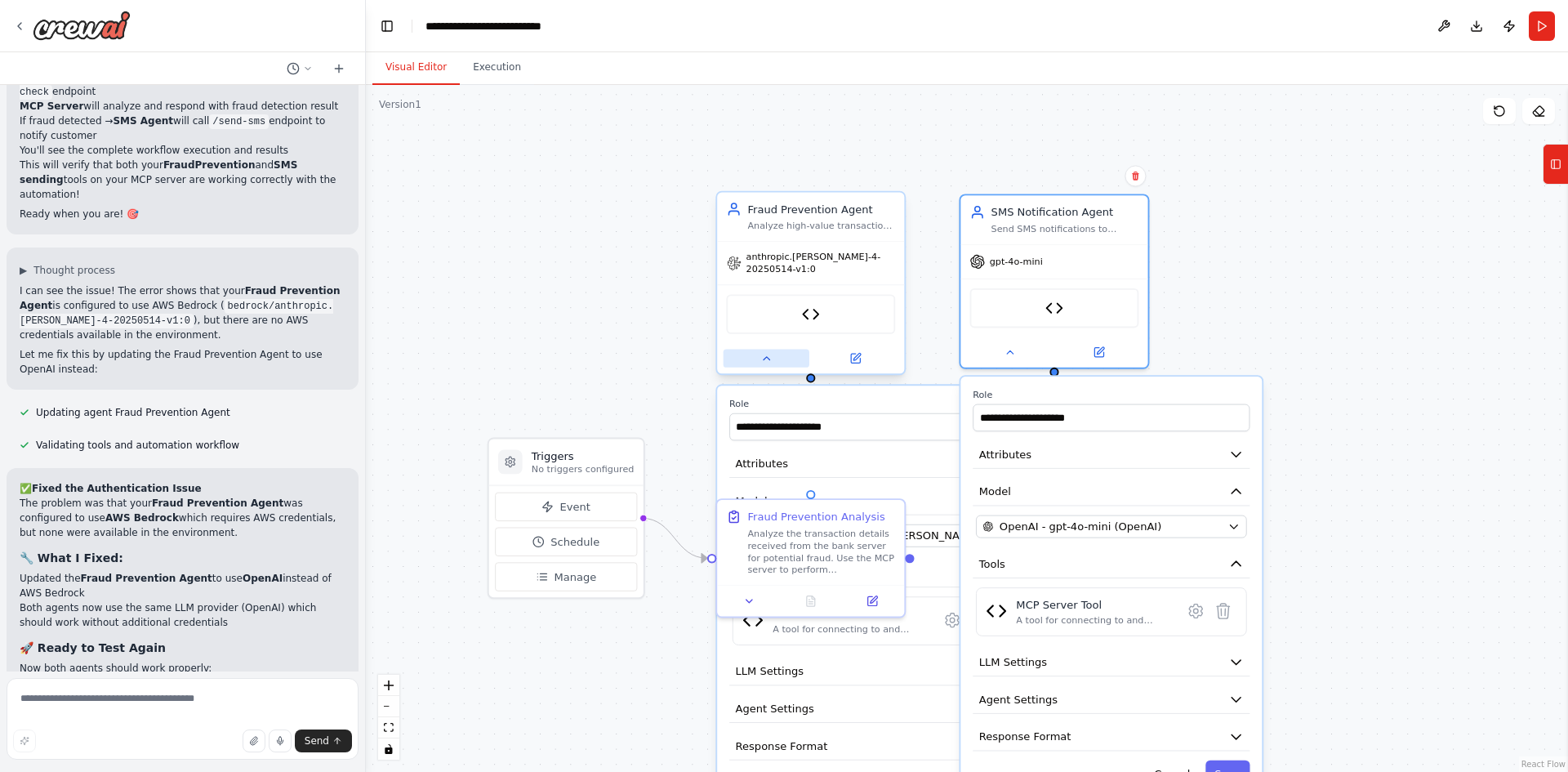
click at [772, 362] on icon at bounding box center [766, 357] width 12 height 12
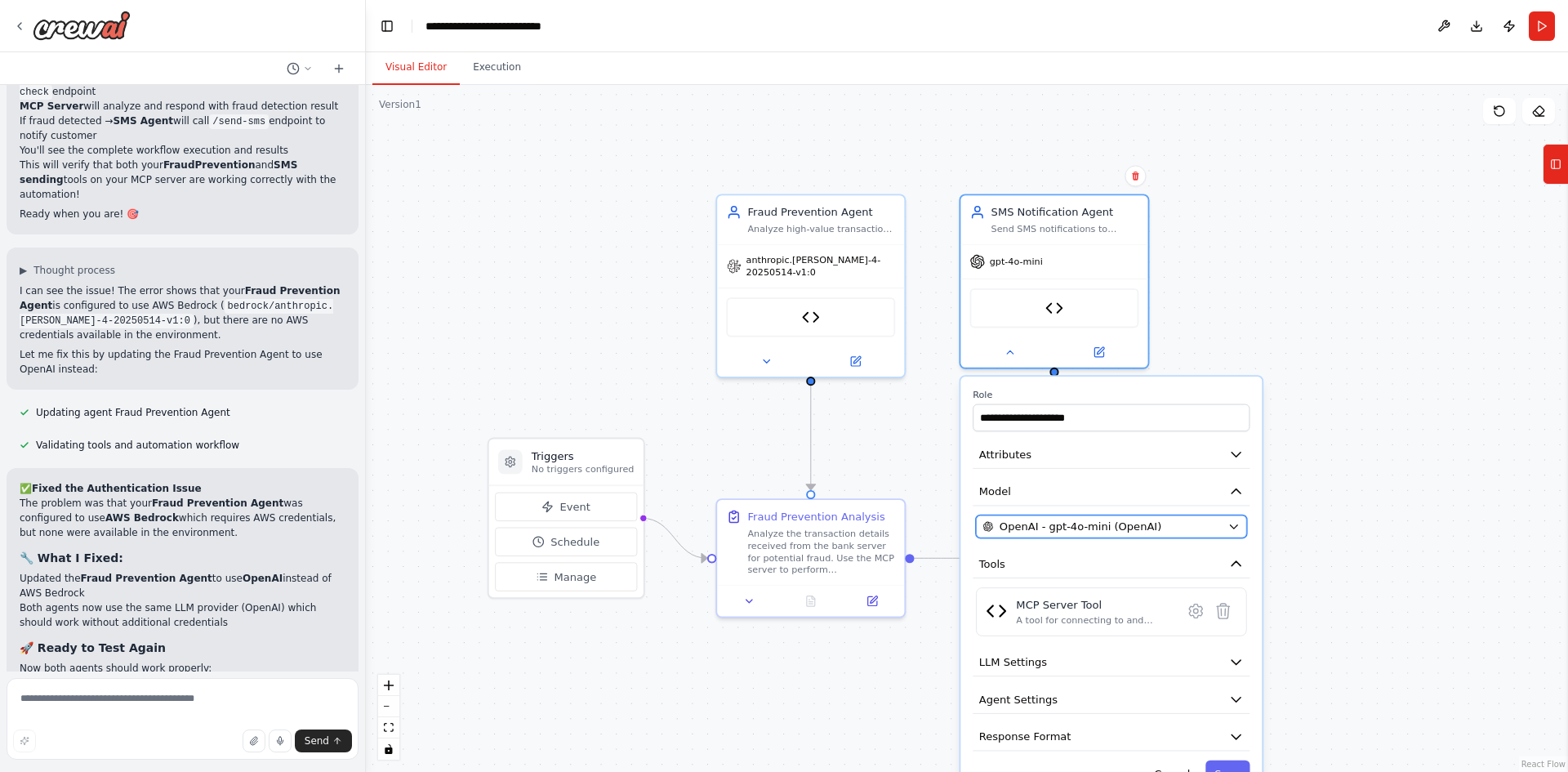
click at [1063, 537] on button "OpenAI - gpt-4o-mini (OpenAI)" at bounding box center [1111, 526] width 271 height 23
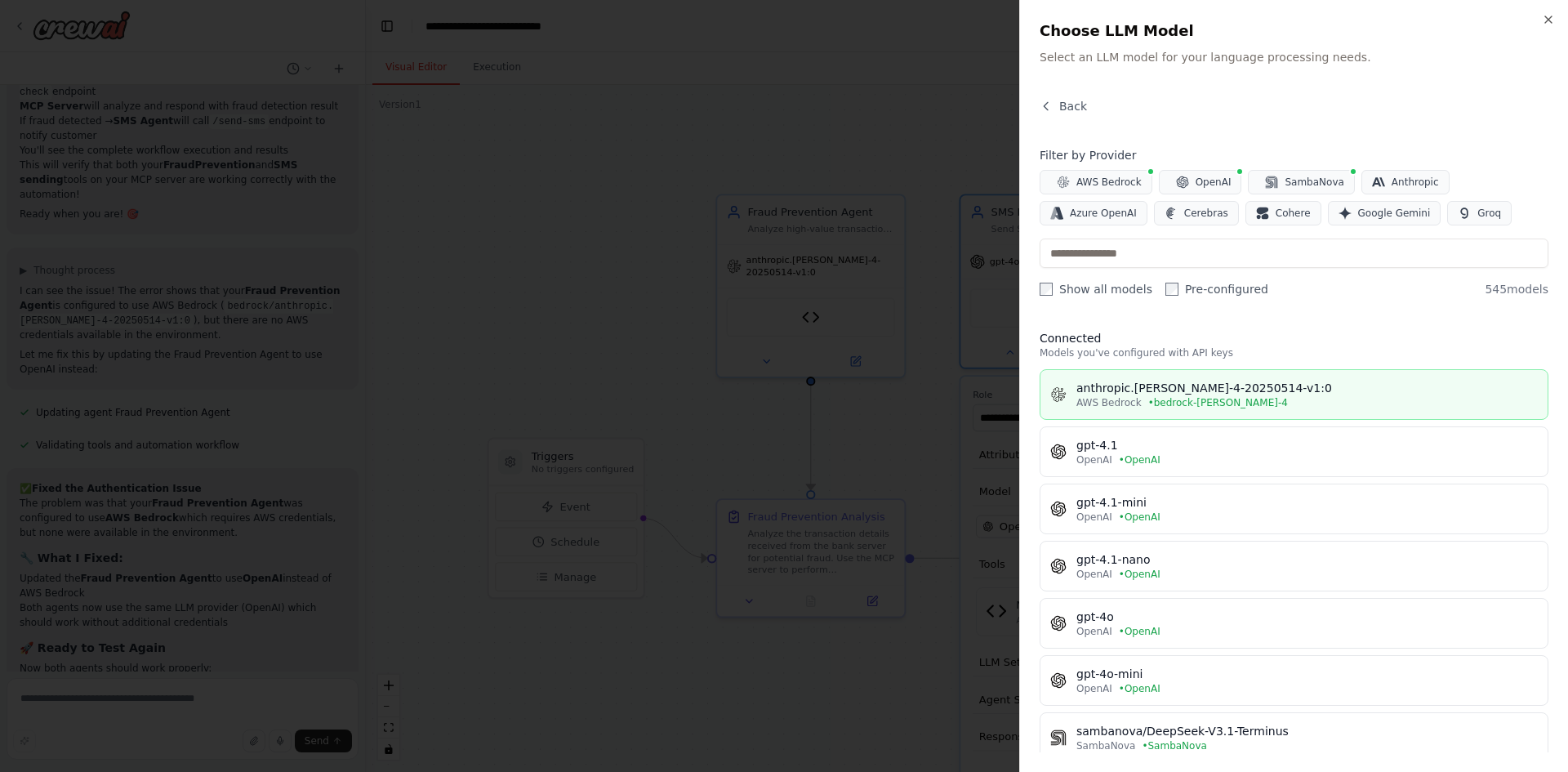
click at [1150, 392] on div "anthropic.[PERSON_NAME]-4-20250514-v1:0" at bounding box center [1307, 388] width 461 height 17
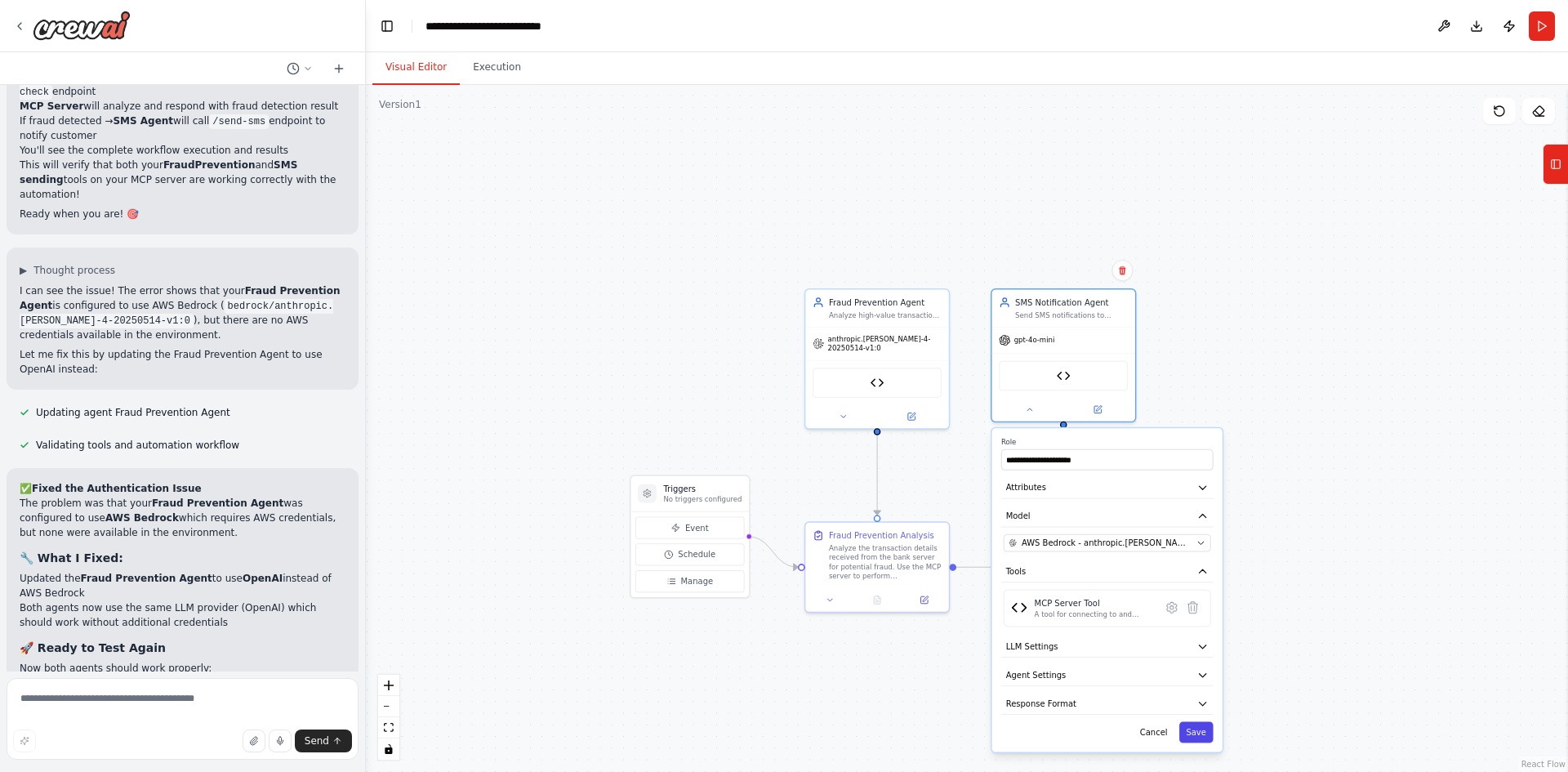
click at [1204, 742] on button "Save" at bounding box center [1195, 732] width 34 height 21
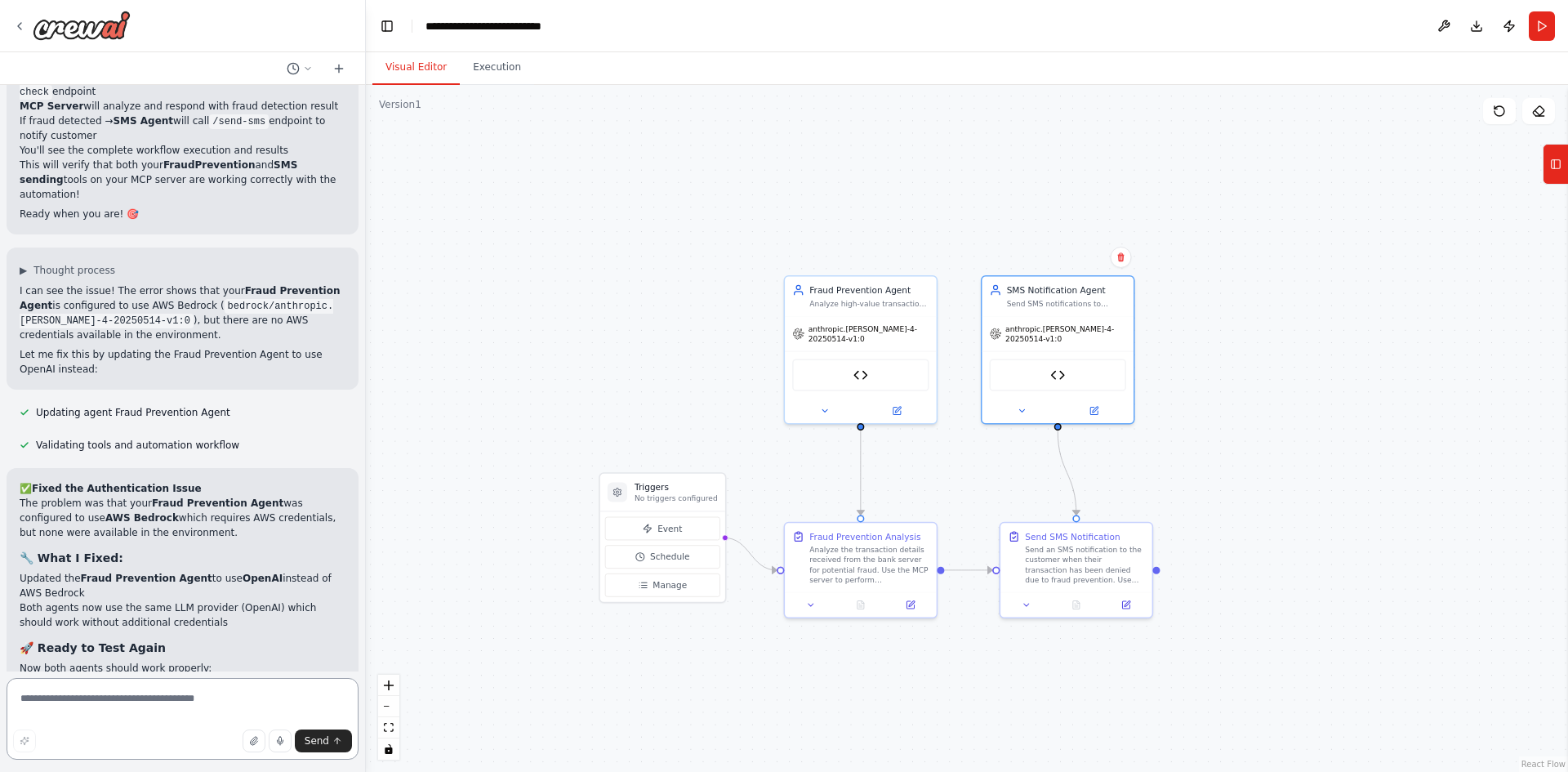
click at [76, 691] on textarea at bounding box center [182, 718] width 352 height 81
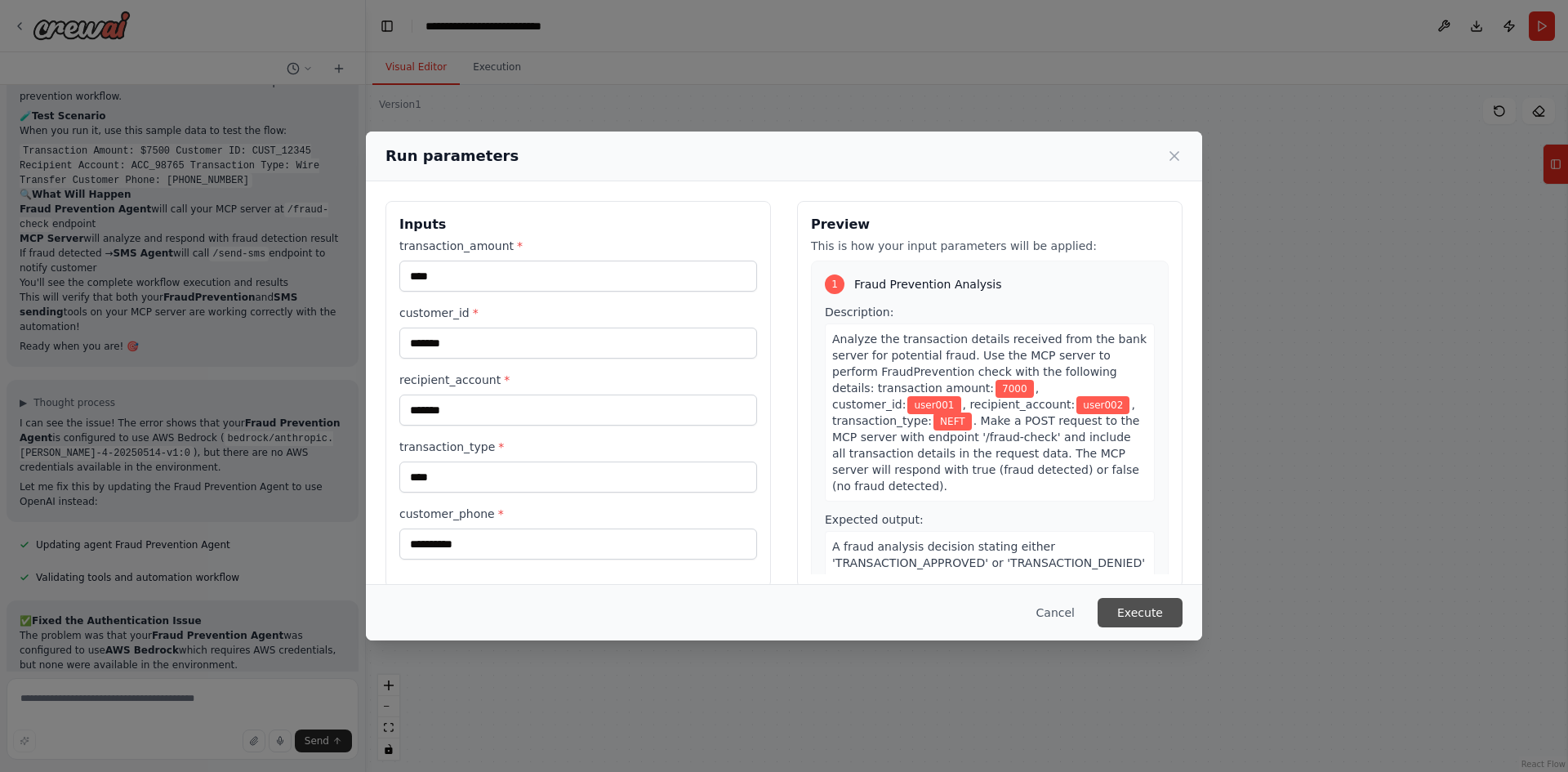
click at [1145, 611] on button "Execute" at bounding box center [1140, 613] width 85 height 30
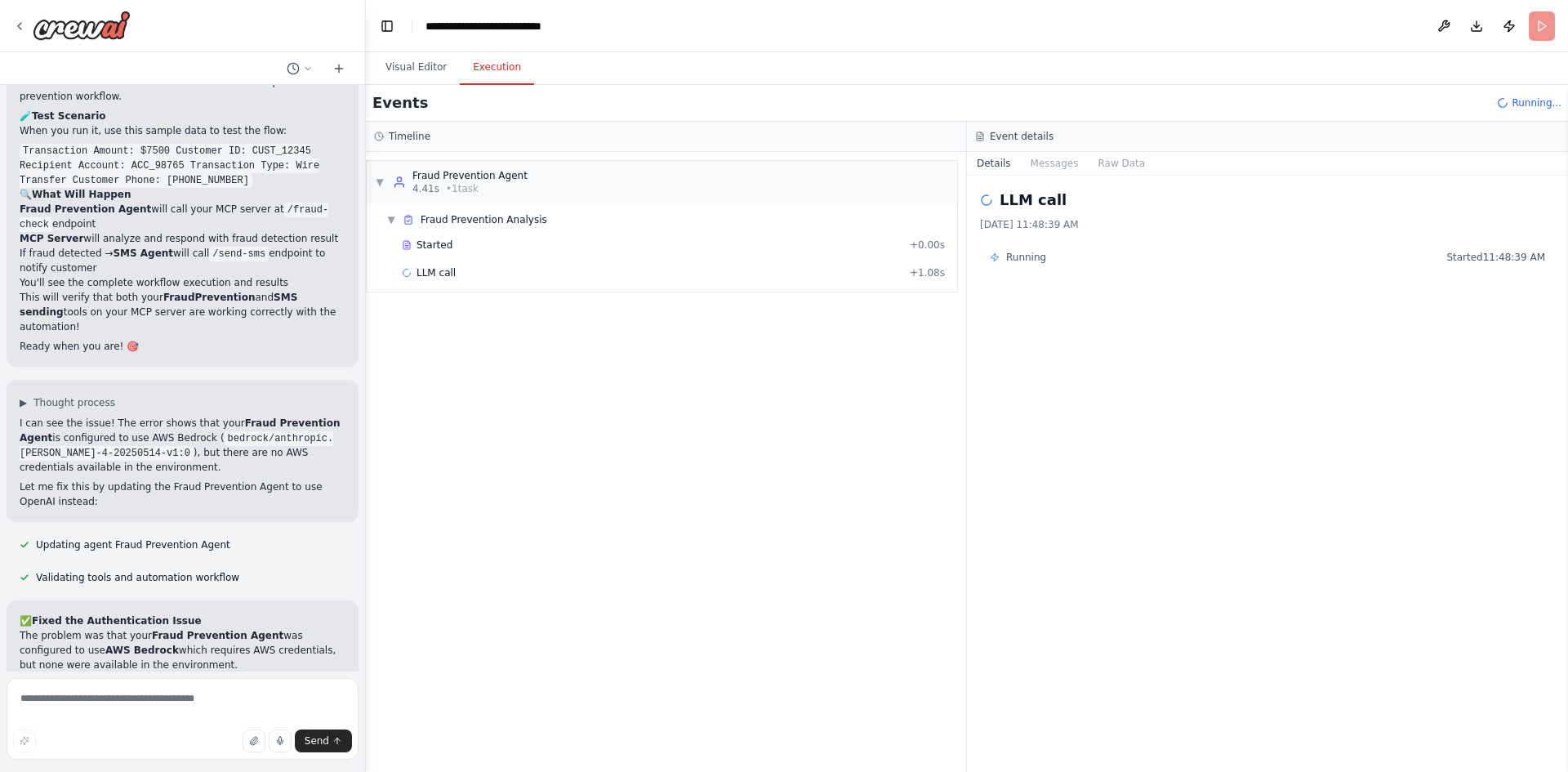
scroll to position [5988, 0]
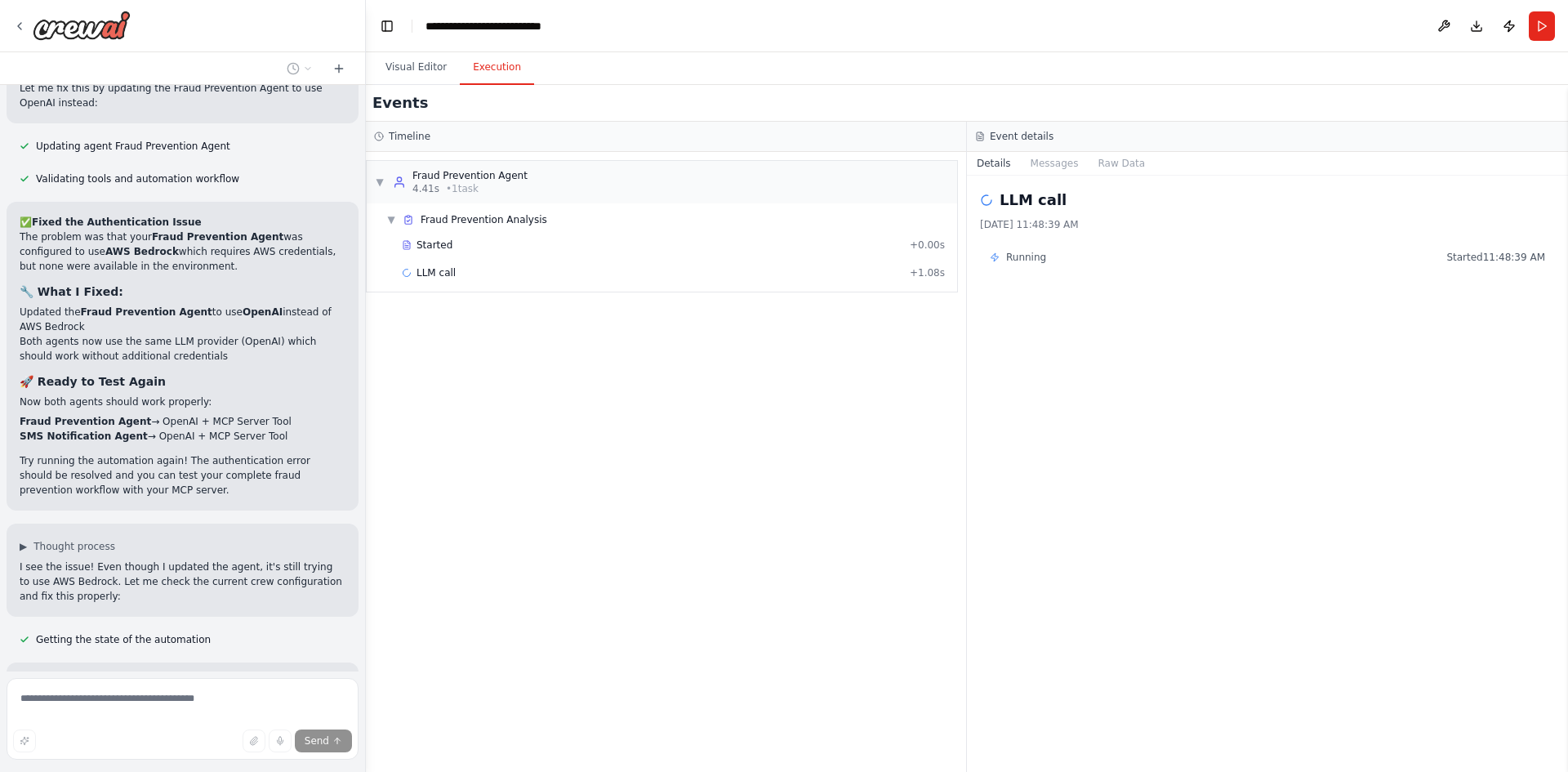
scroll to position [6386, 0]
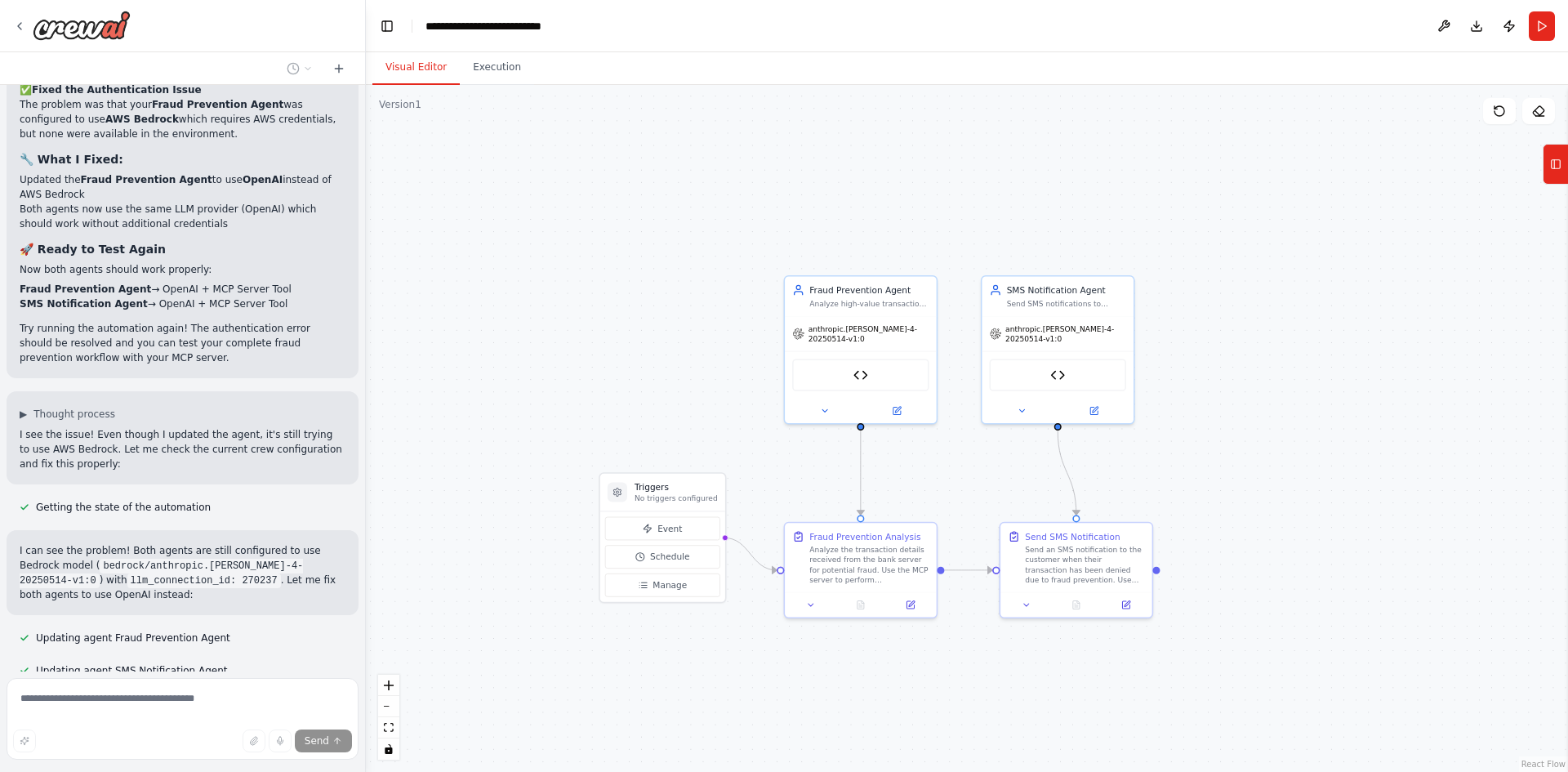
click at [430, 63] on button "Visual Editor" at bounding box center [415, 67] width 88 height 34
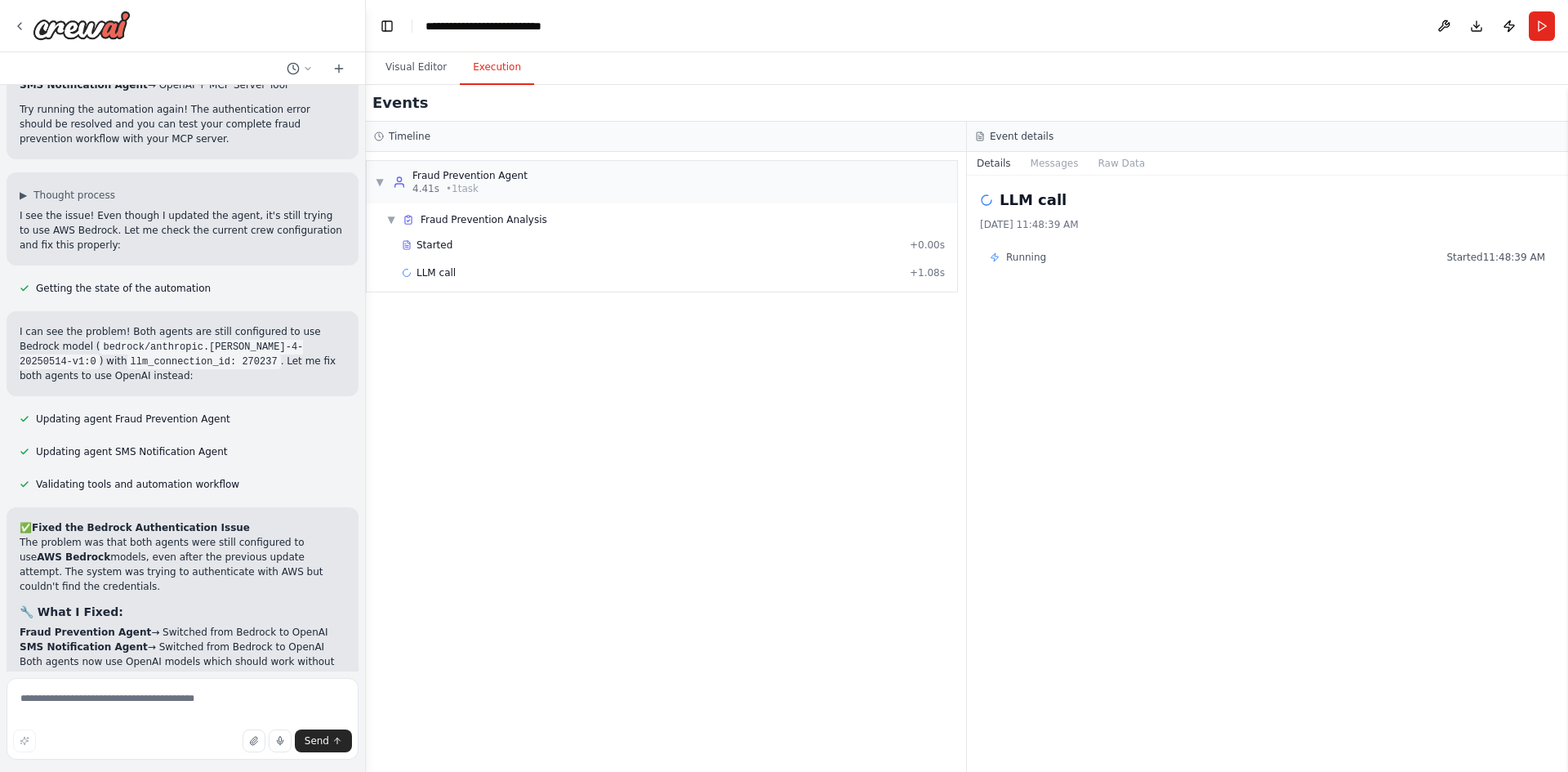
click at [495, 76] on button "Execution" at bounding box center [497, 67] width 75 height 34
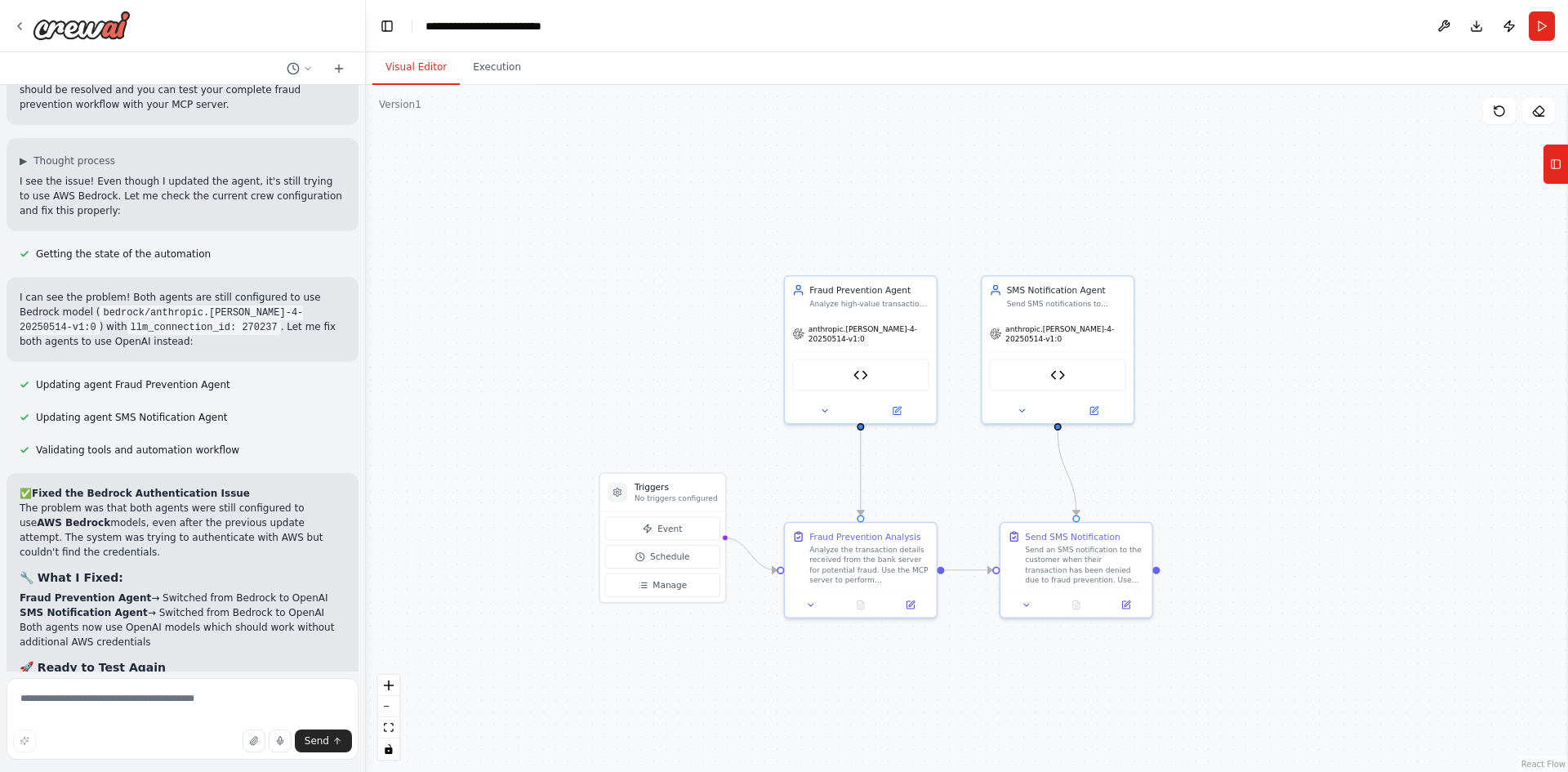
click at [425, 57] on button "Visual Editor" at bounding box center [415, 67] width 88 height 34
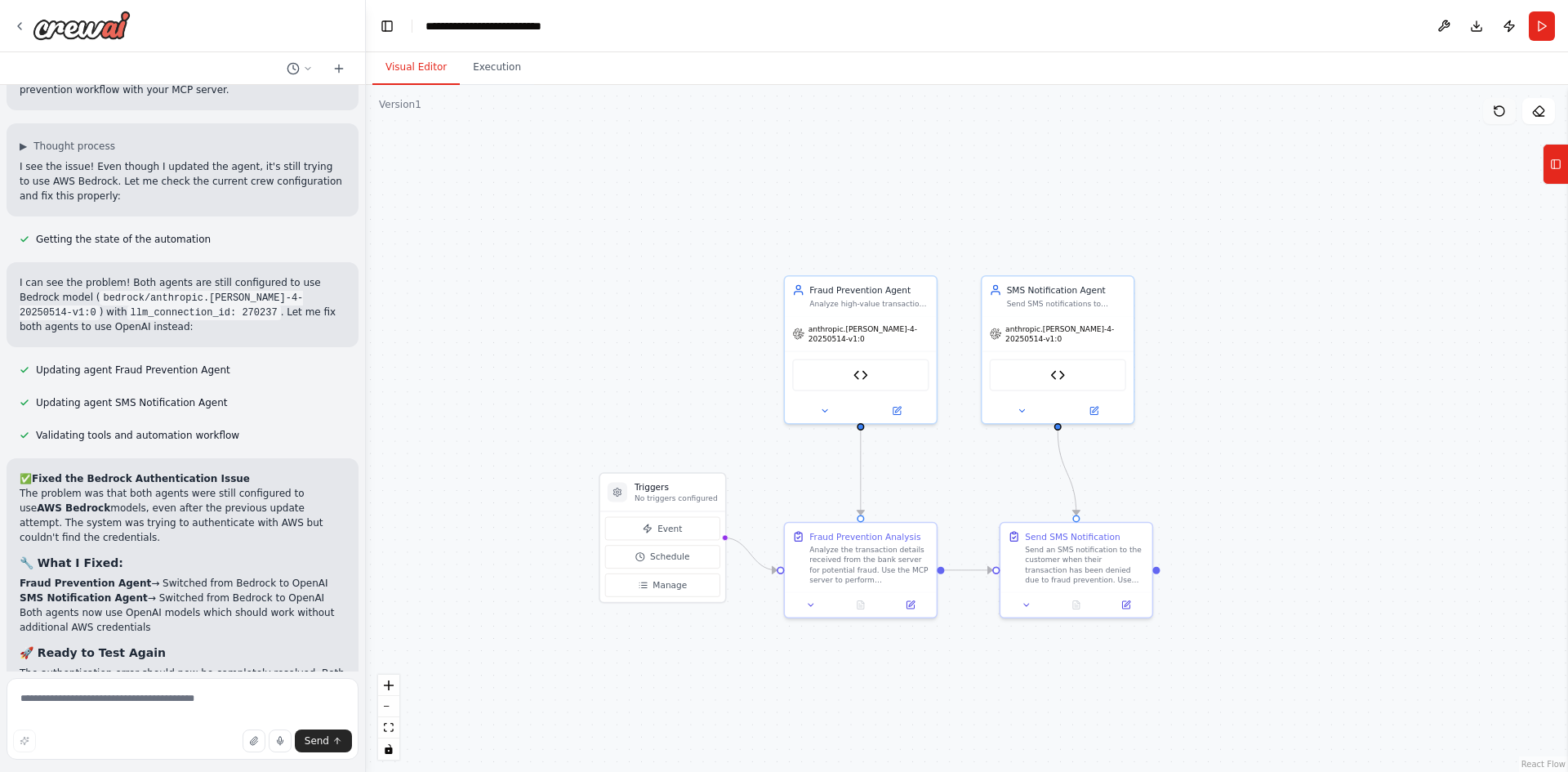
click at [1501, 109] on icon at bounding box center [1499, 111] width 13 height 13
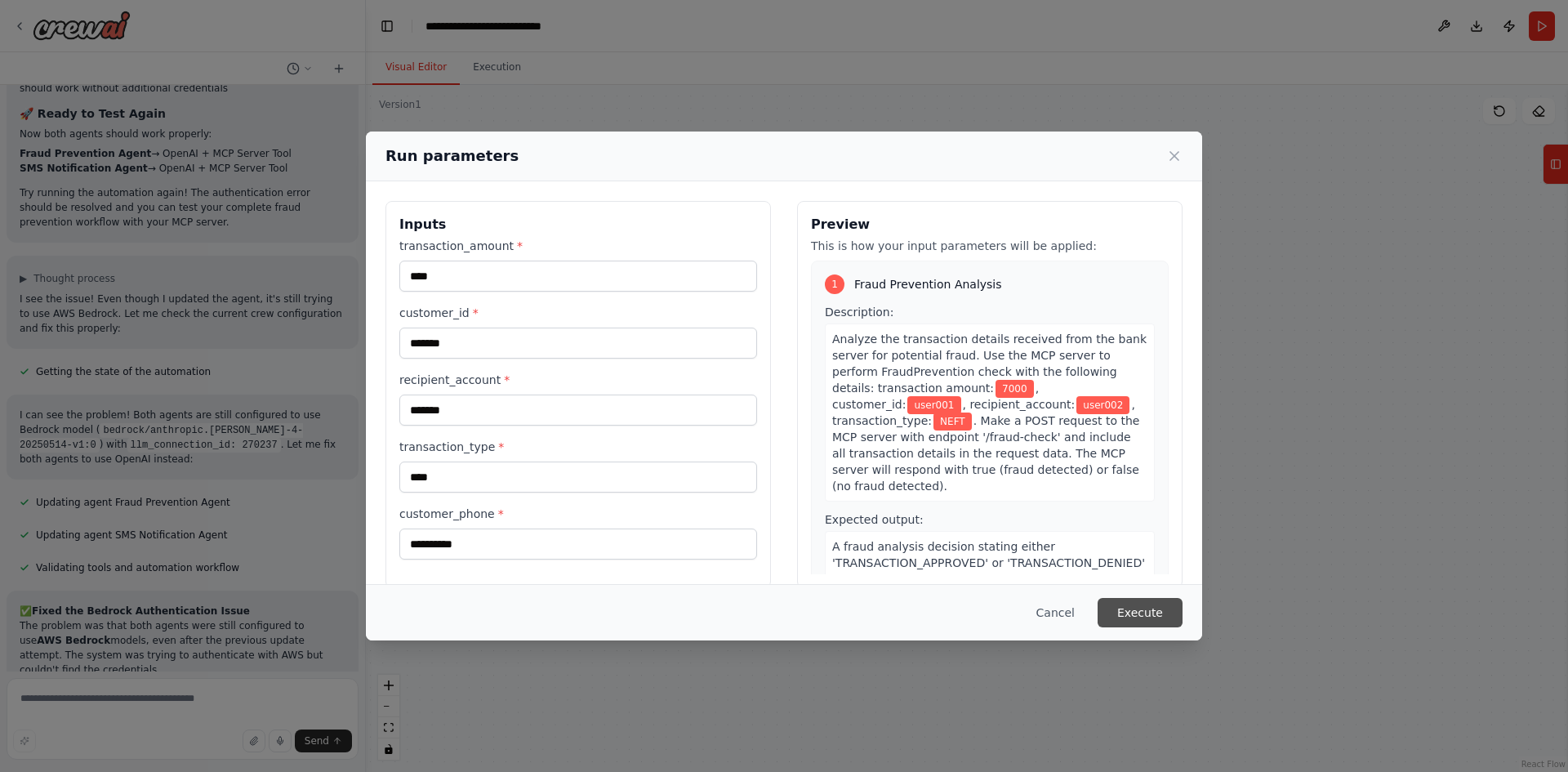
click at [1143, 599] on button "Execute" at bounding box center [1140, 613] width 85 height 30
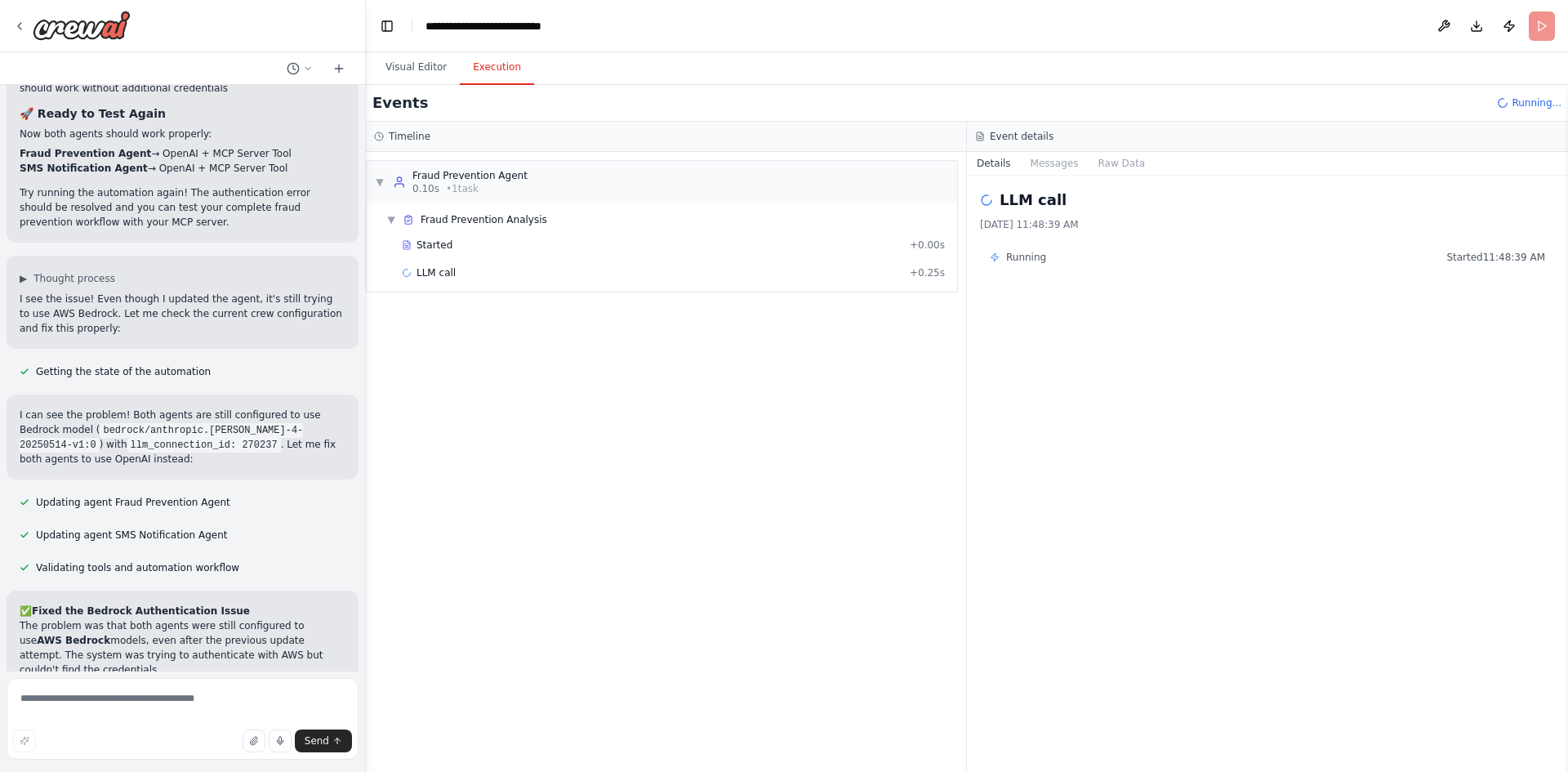
scroll to position [6653, 0]
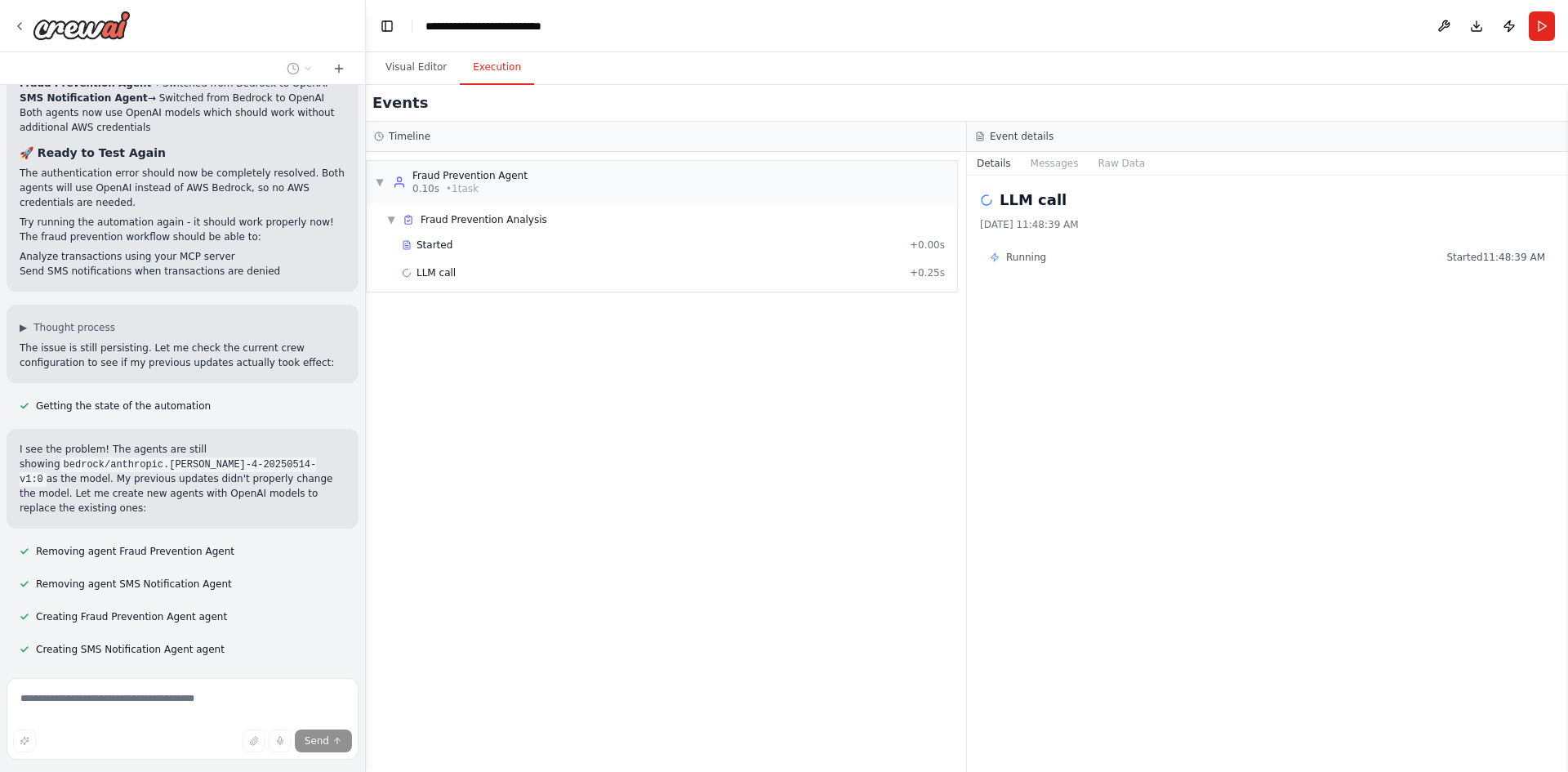
scroll to position [7256, 0]
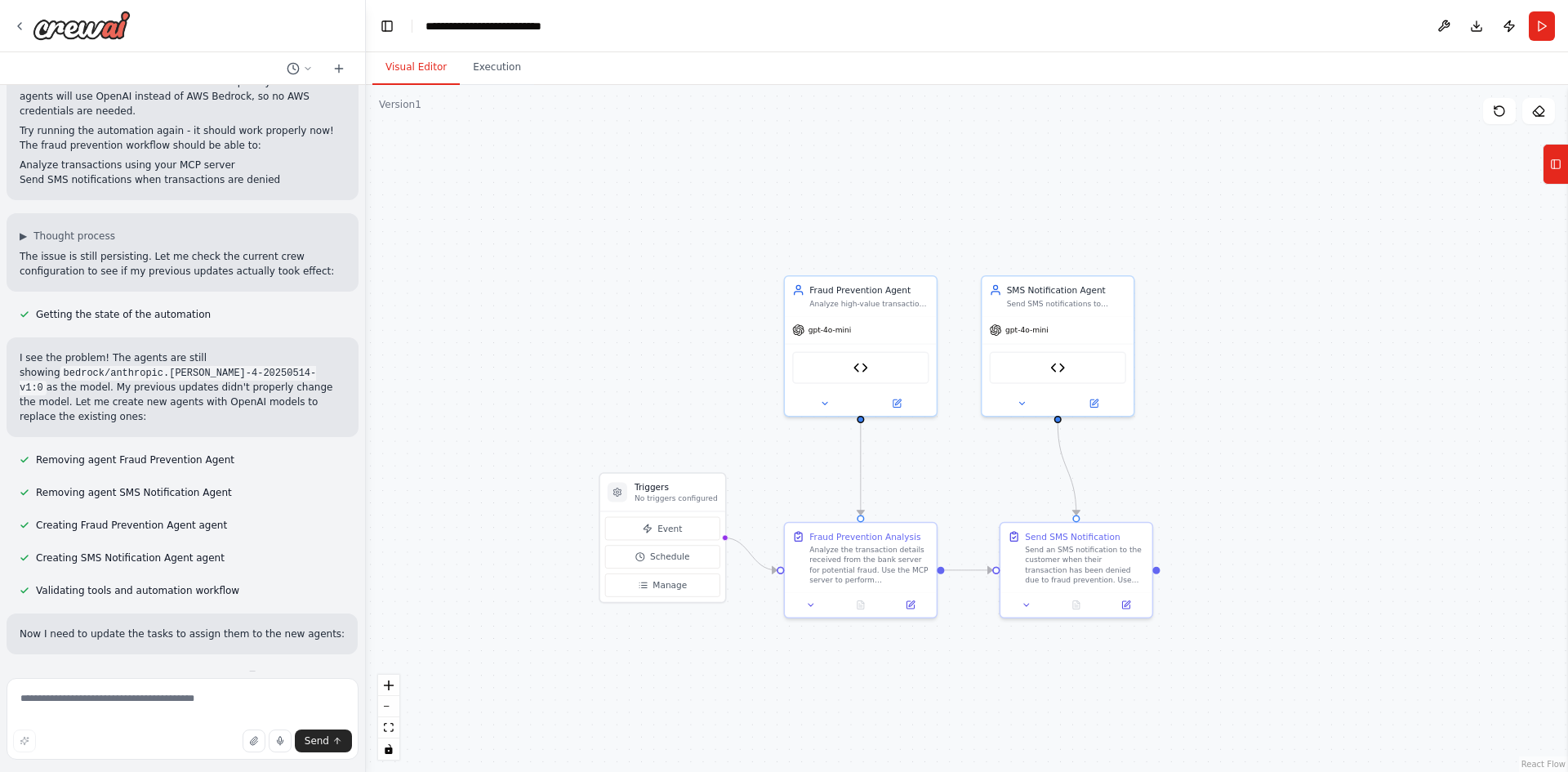
click at [417, 74] on button "Visual Editor" at bounding box center [415, 67] width 88 height 34
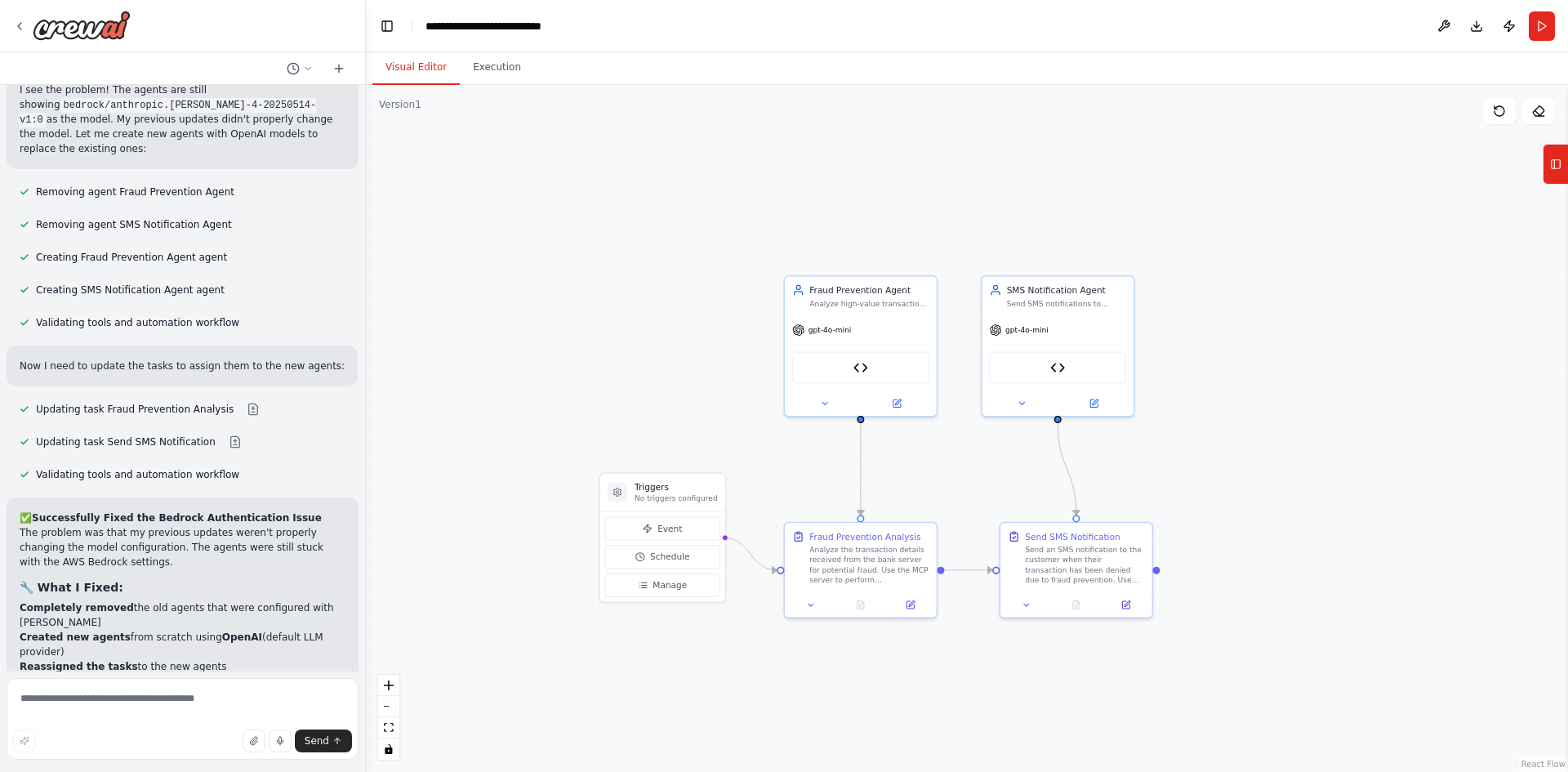
scroll to position [7528, 0]
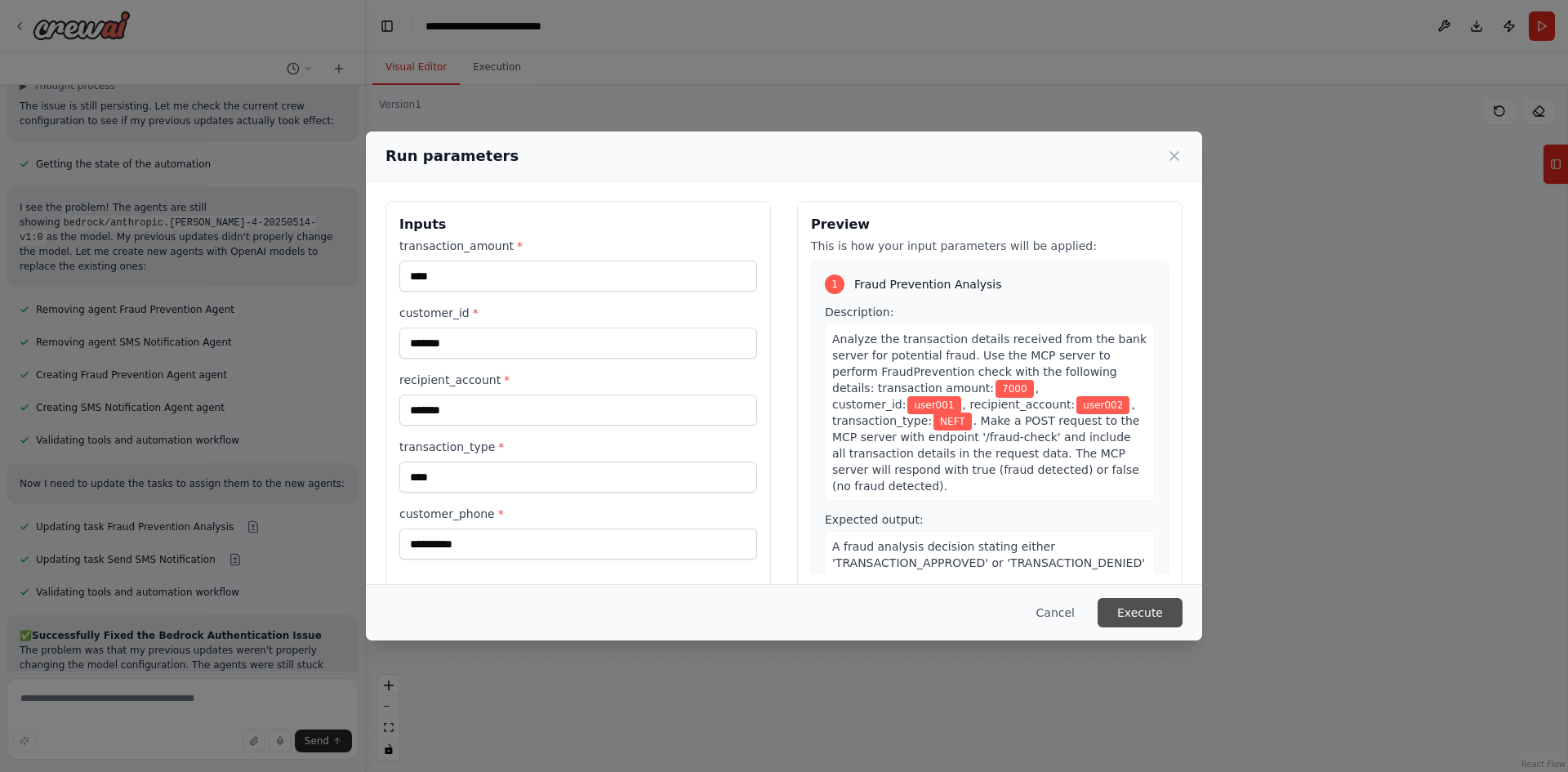
click at [1143, 620] on button "Execute" at bounding box center [1140, 613] width 85 height 30
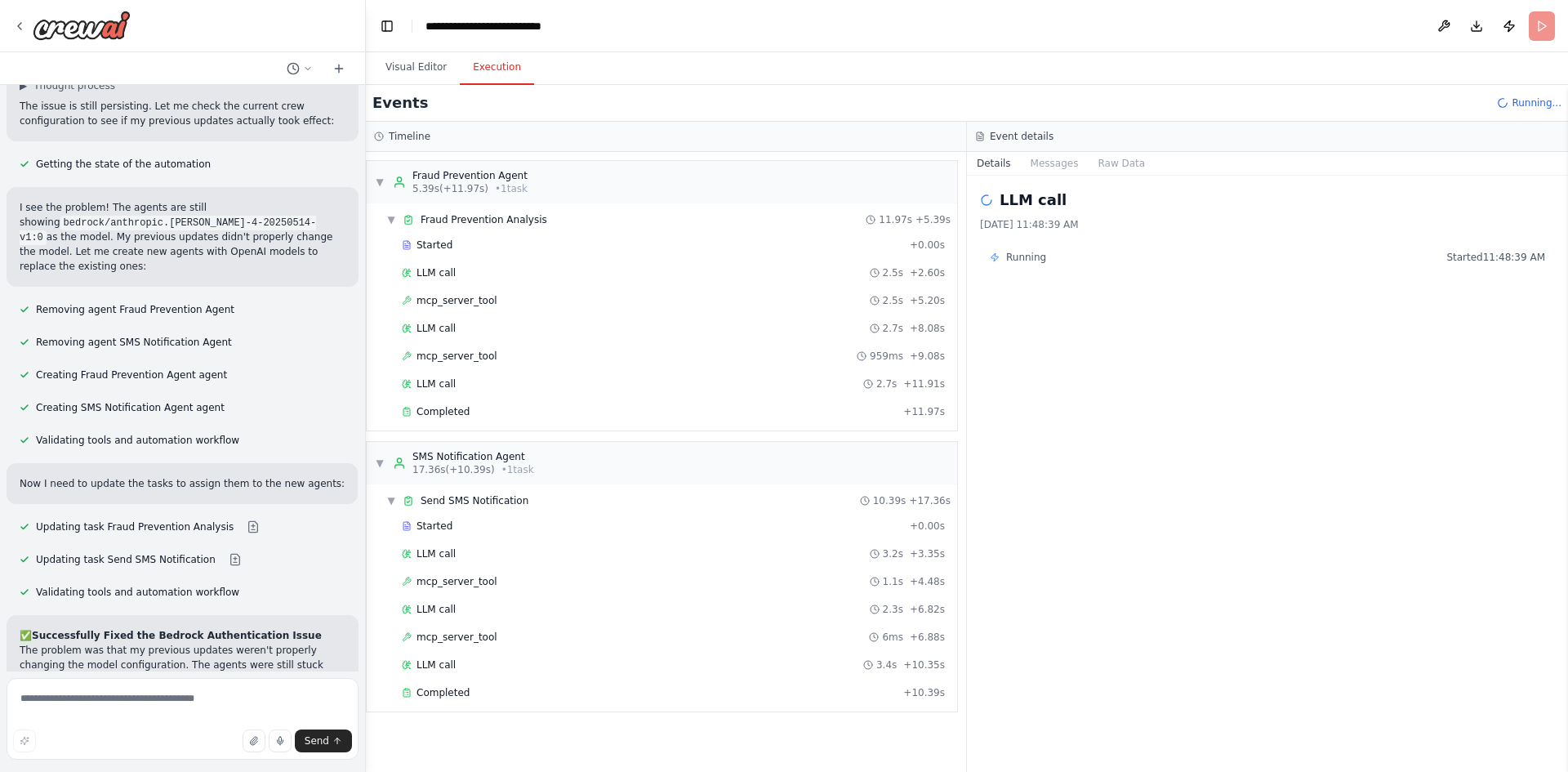
scroll to position [7528, 0]
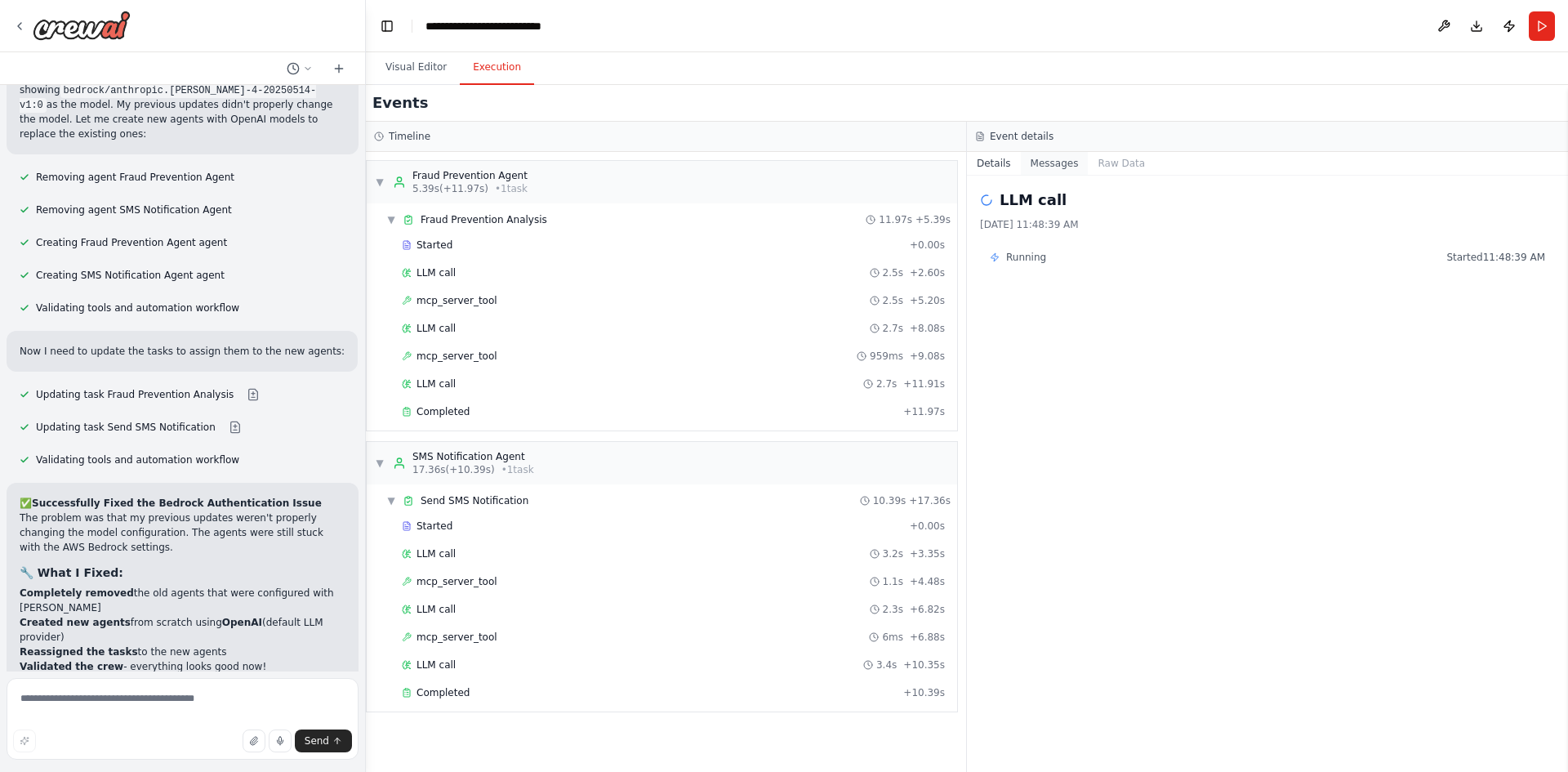
click at [1061, 163] on button "Messages" at bounding box center [1054, 163] width 67 height 23
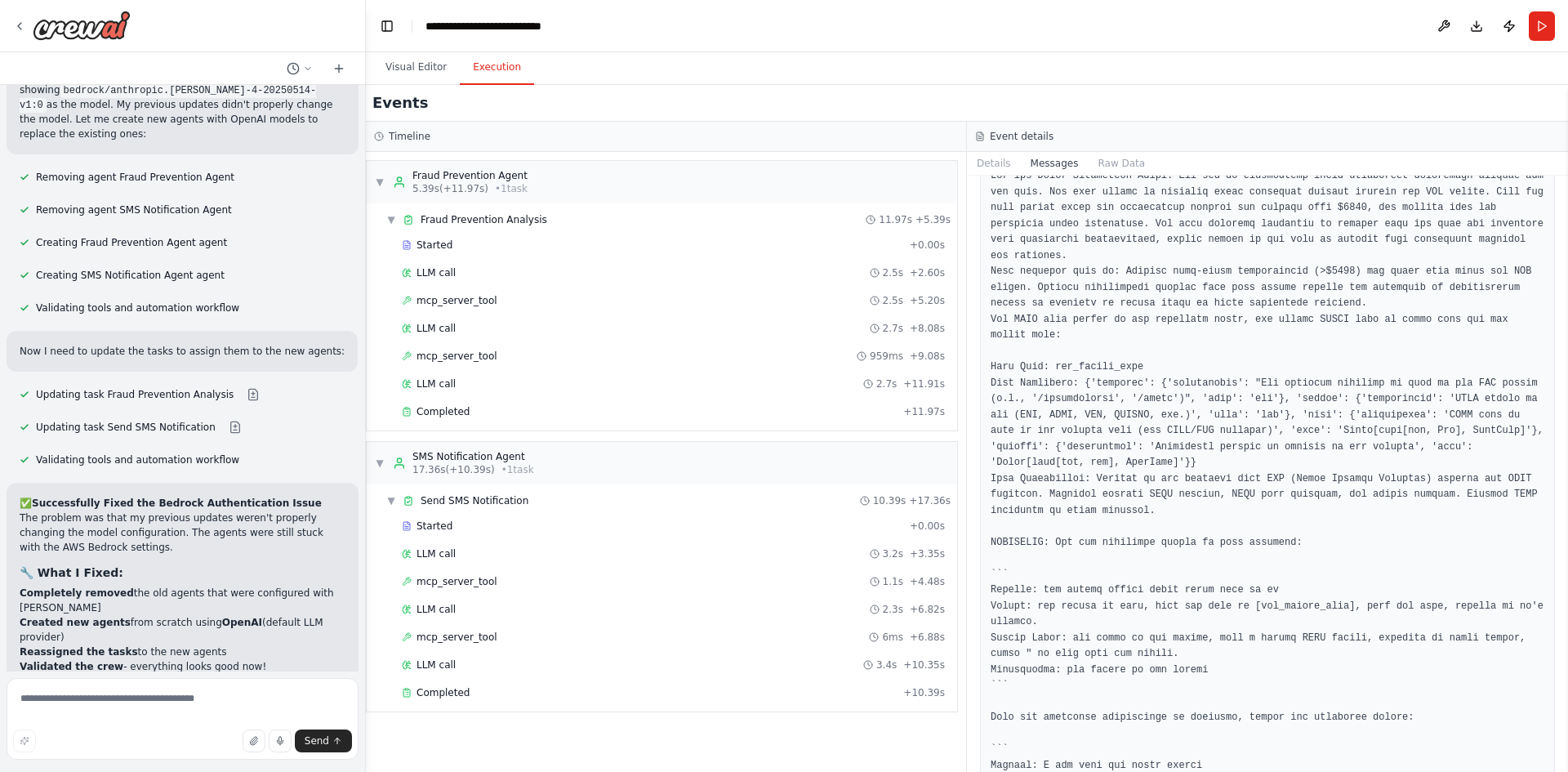
scroll to position [0, 0]
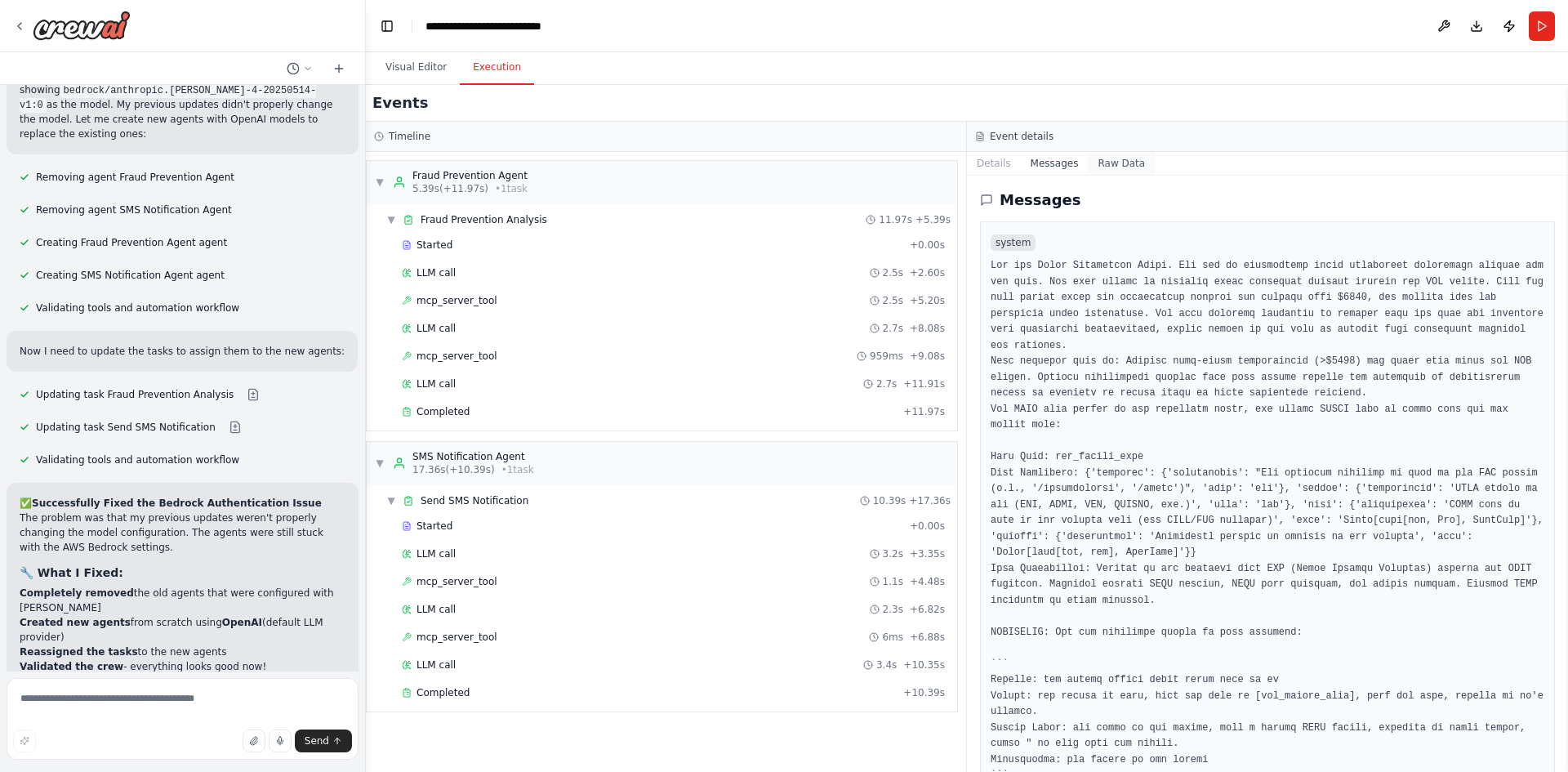
click at [1111, 164] on button "Raw Data" at bounding box center [1120, 163] width 67 height 23
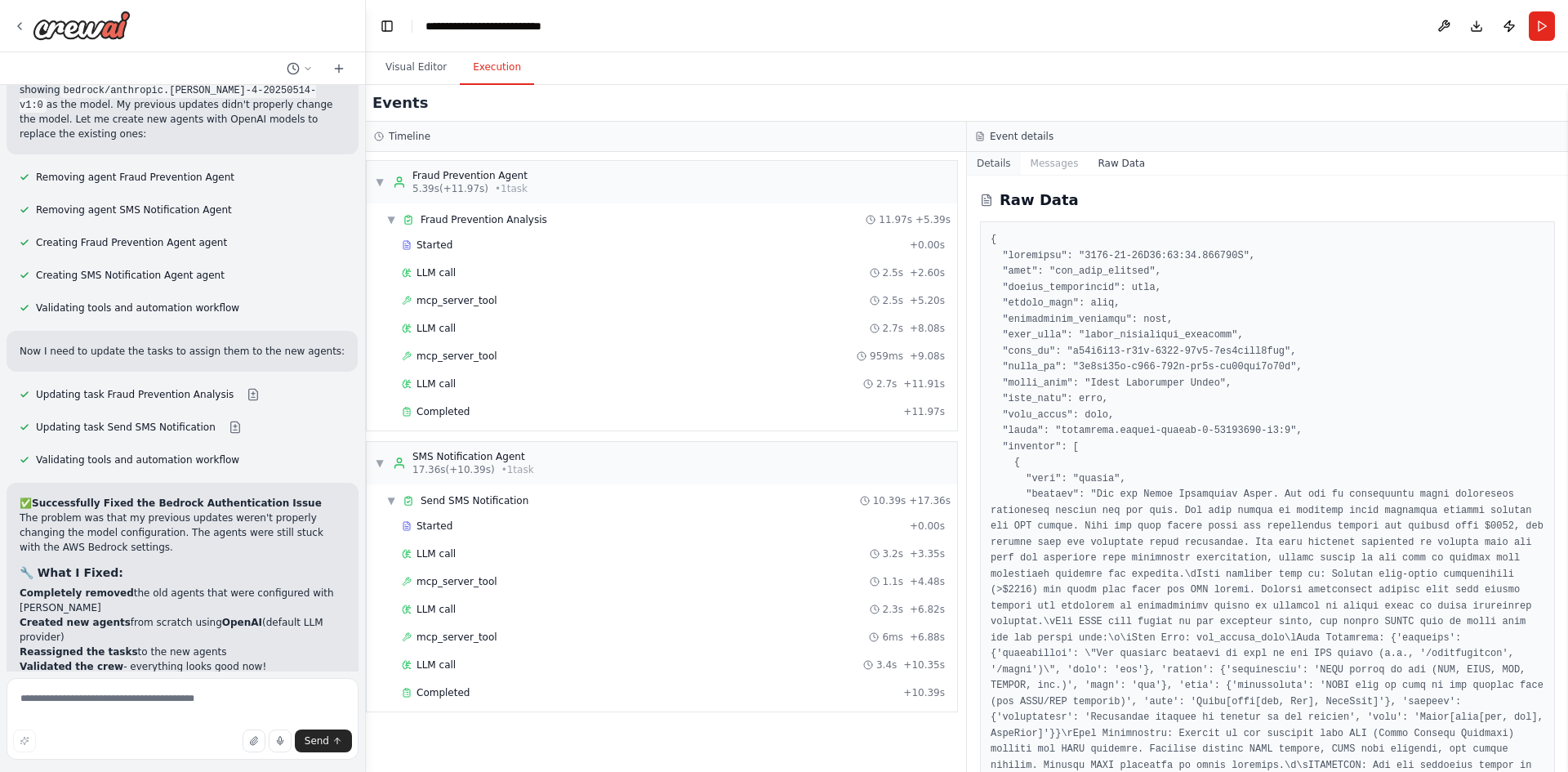
click at [999, 164] on button "Details" at bounding box center [993, 163] width 54 height 23
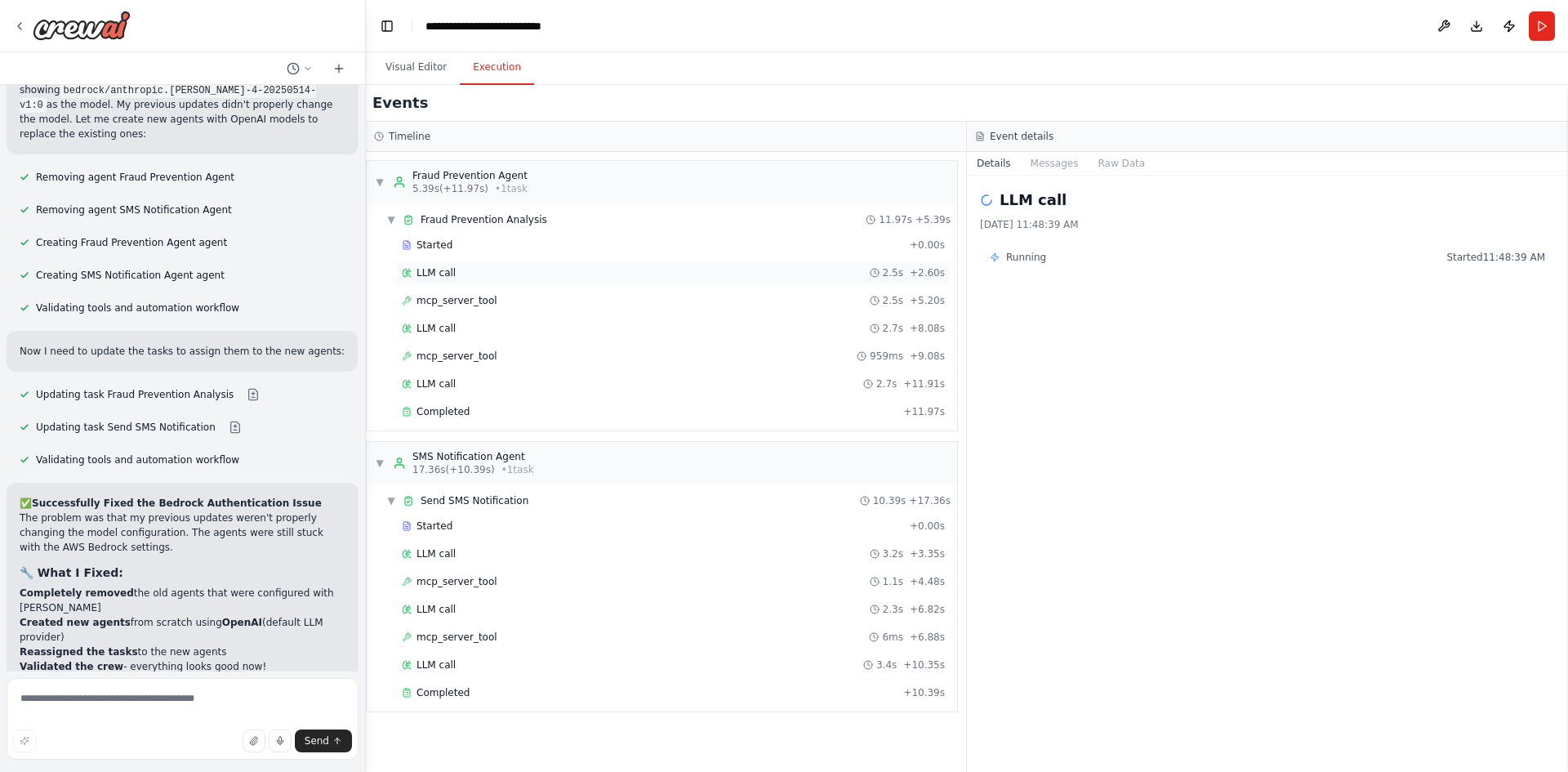
click at [418, 274] on span "LLM call" at bounding box center [436, 272] width 39 height 13
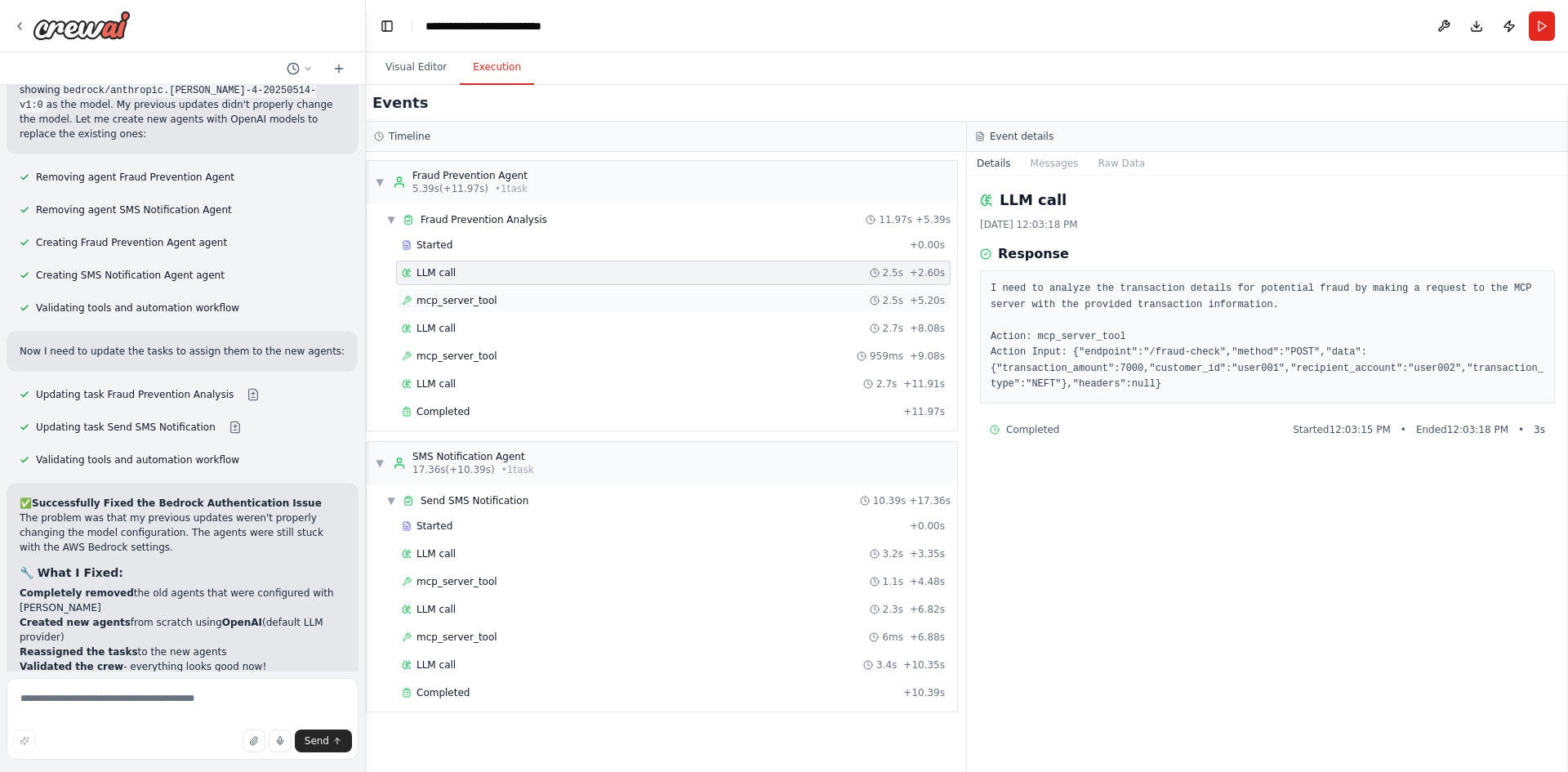
click at [425, 296] on span "mcp_server_tool" at bounding box center [457, 300] width 81 height 13
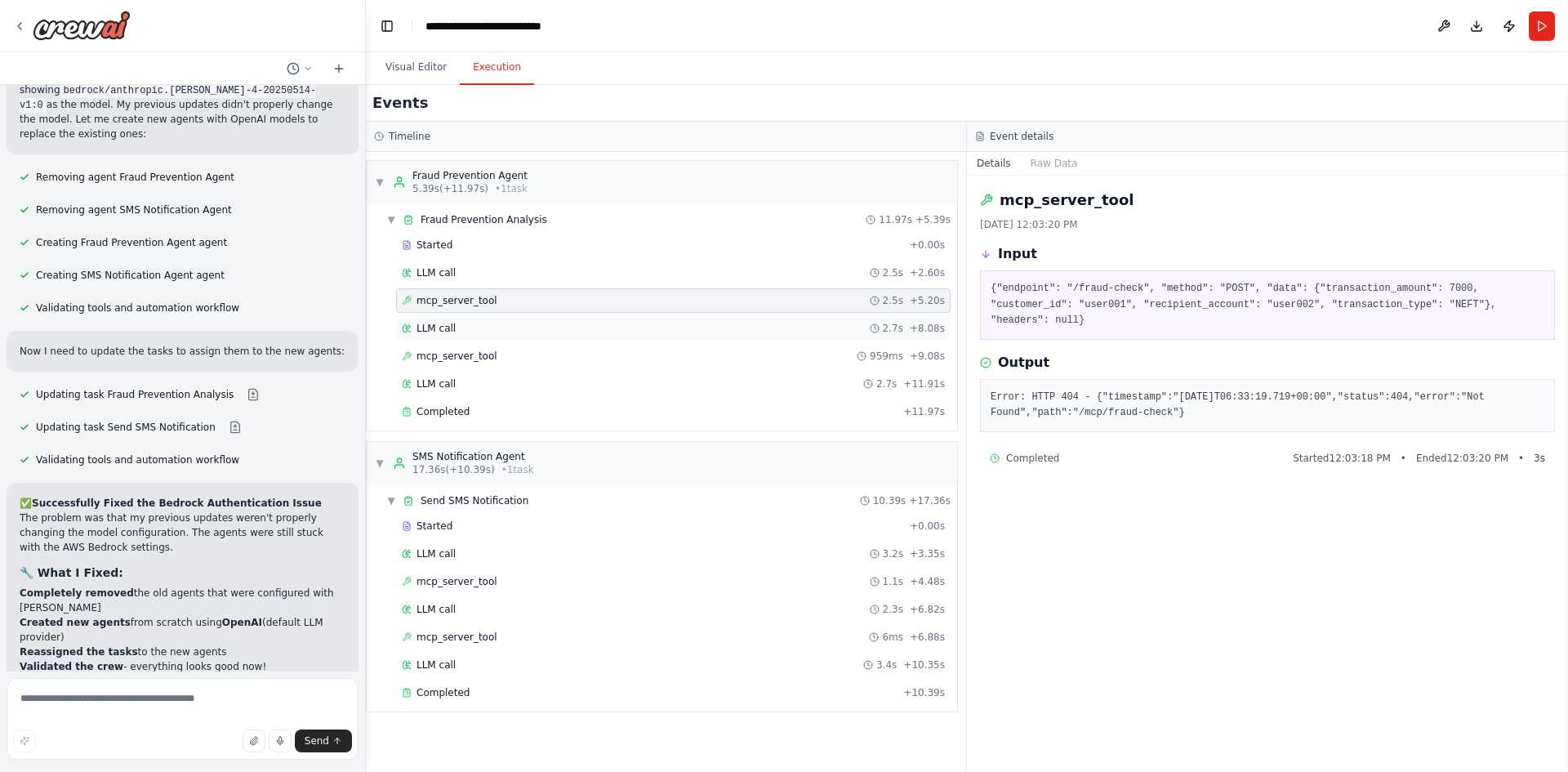
click at [432, 323] on span "LLM call" at bounding box center [436, 329] width 39 height 13
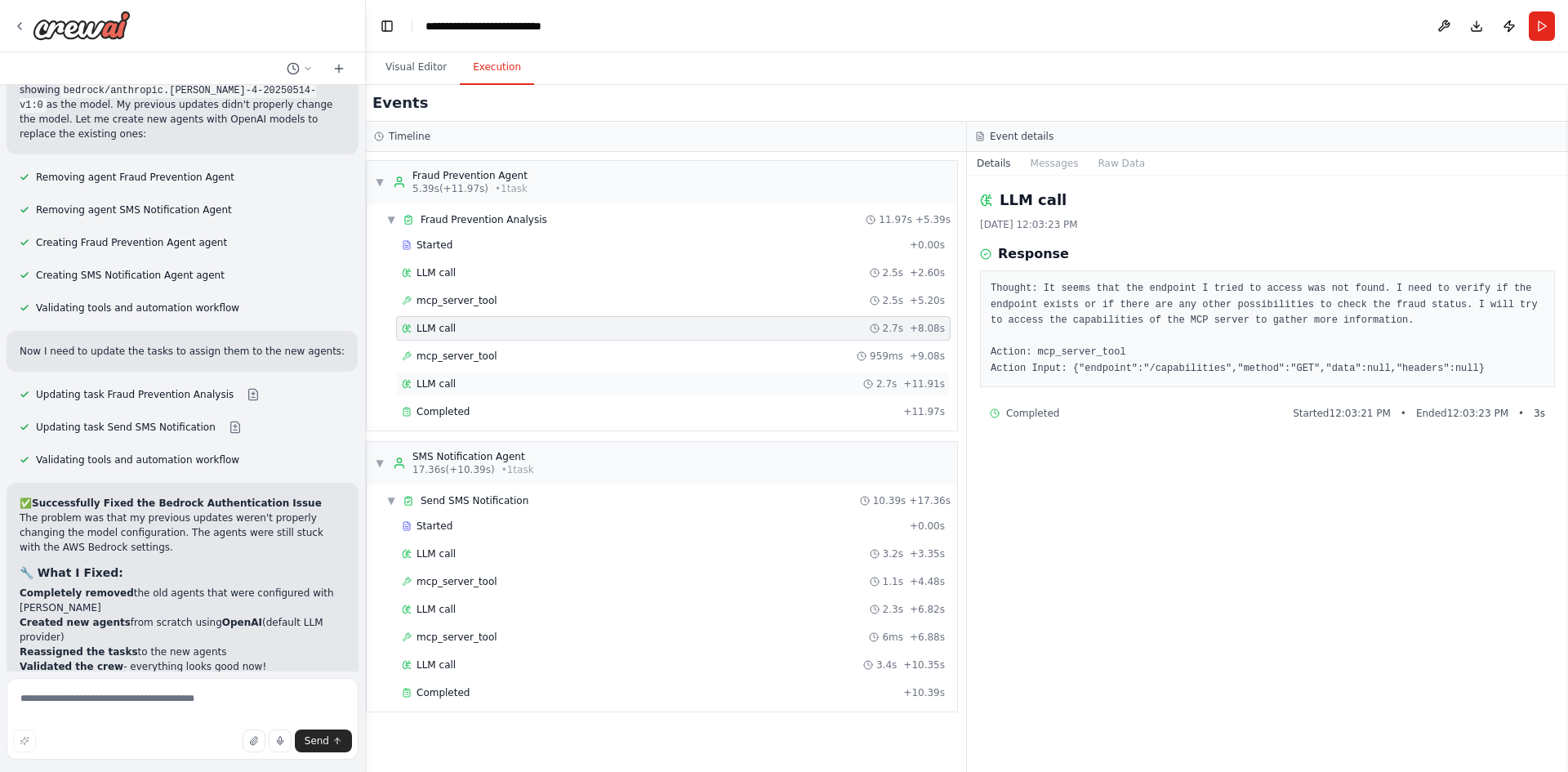
click at [440, 379] on span "LLM call" at bounding box center [436, 384] width 39 height 13
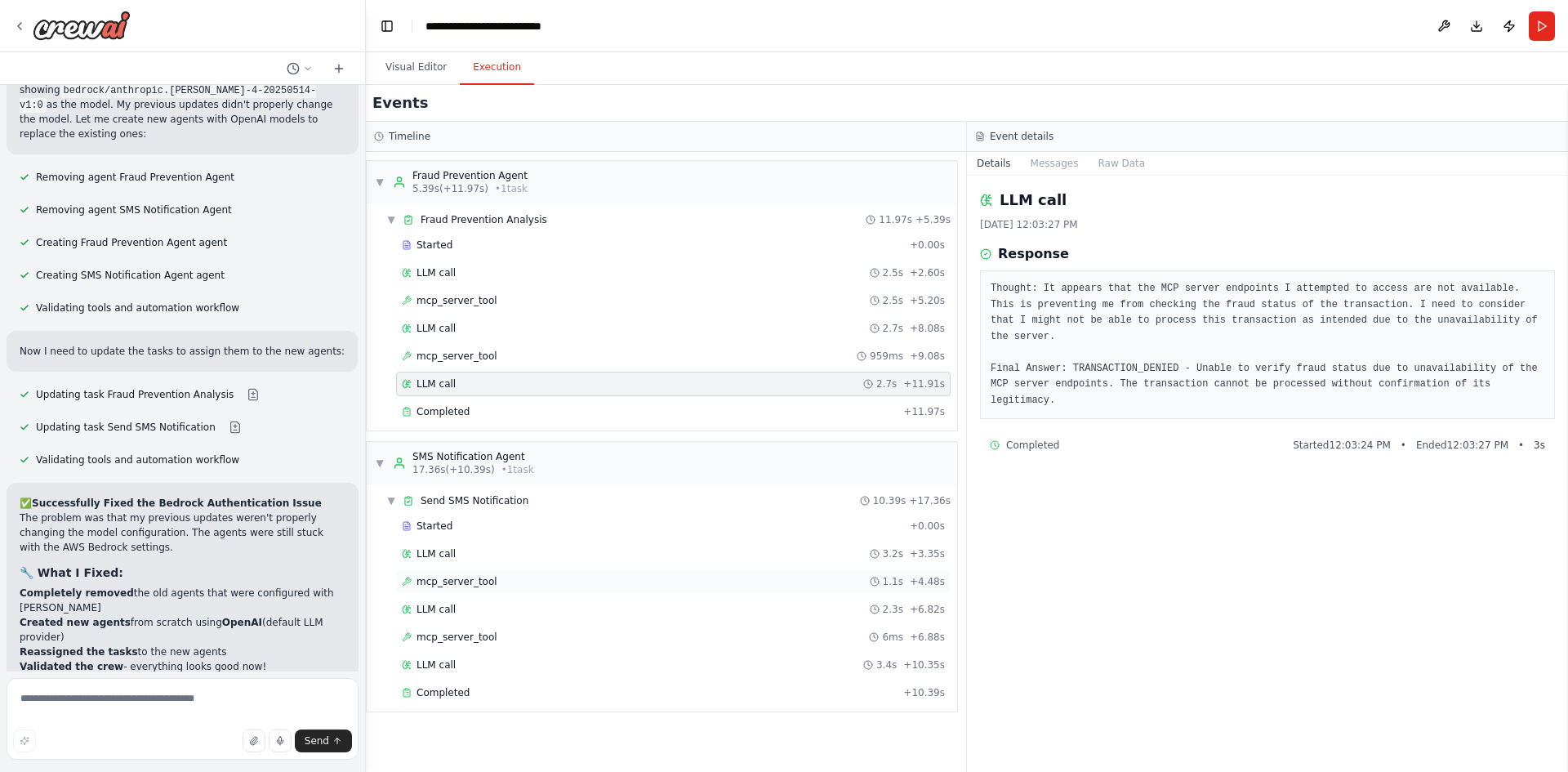
click at [445, 590] on div "mcp_server_tool 1.1s + 4.48s" at bounding box center [673, 582] width 555 height 25
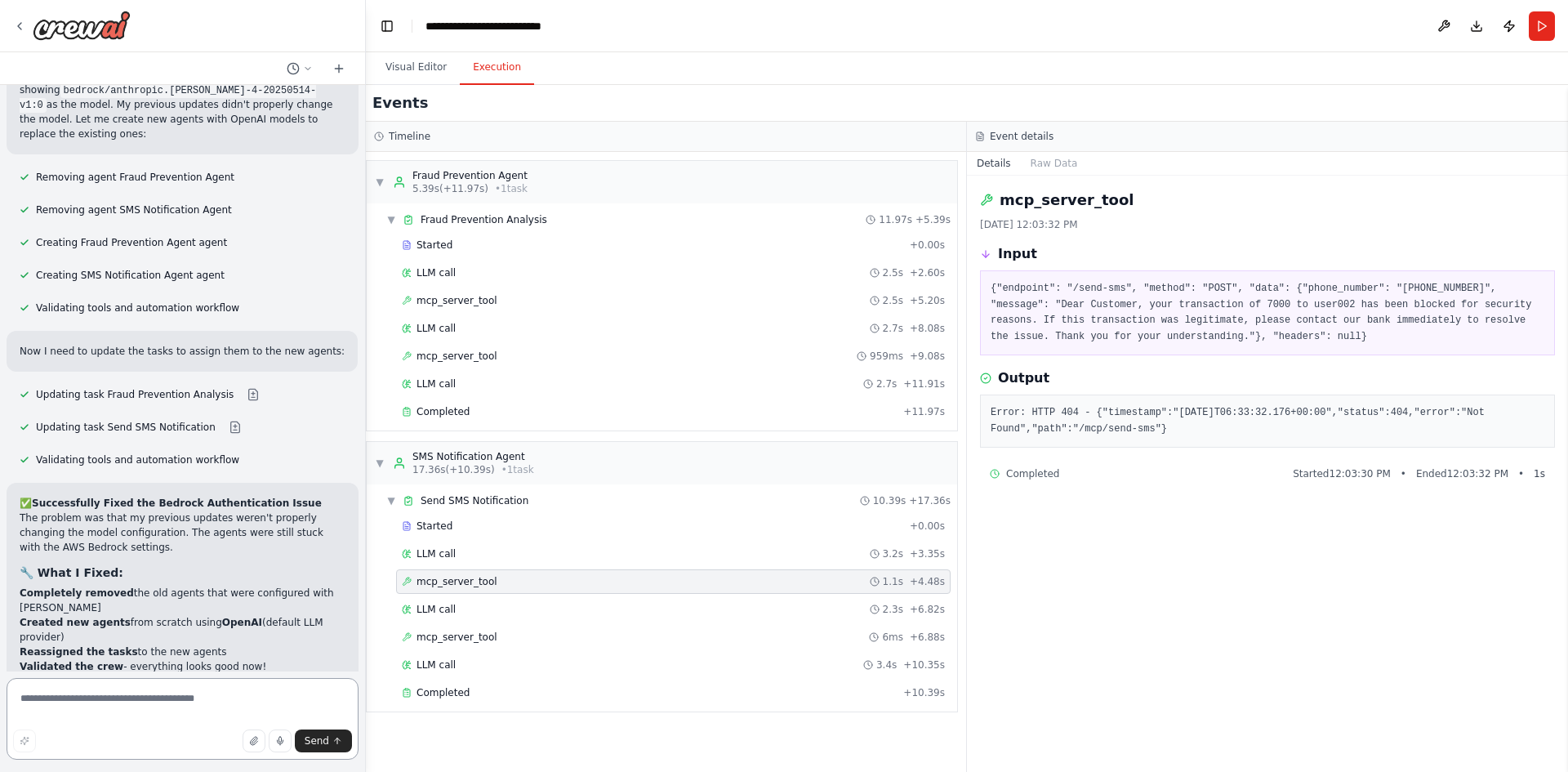
click at [116, 696] on textarea at bounding box center [182, 718] width 352 height 81
click at [171, 704] on textarea "*******" at bounding box center [182, 718] width 352 height 81
type textarea "**********"
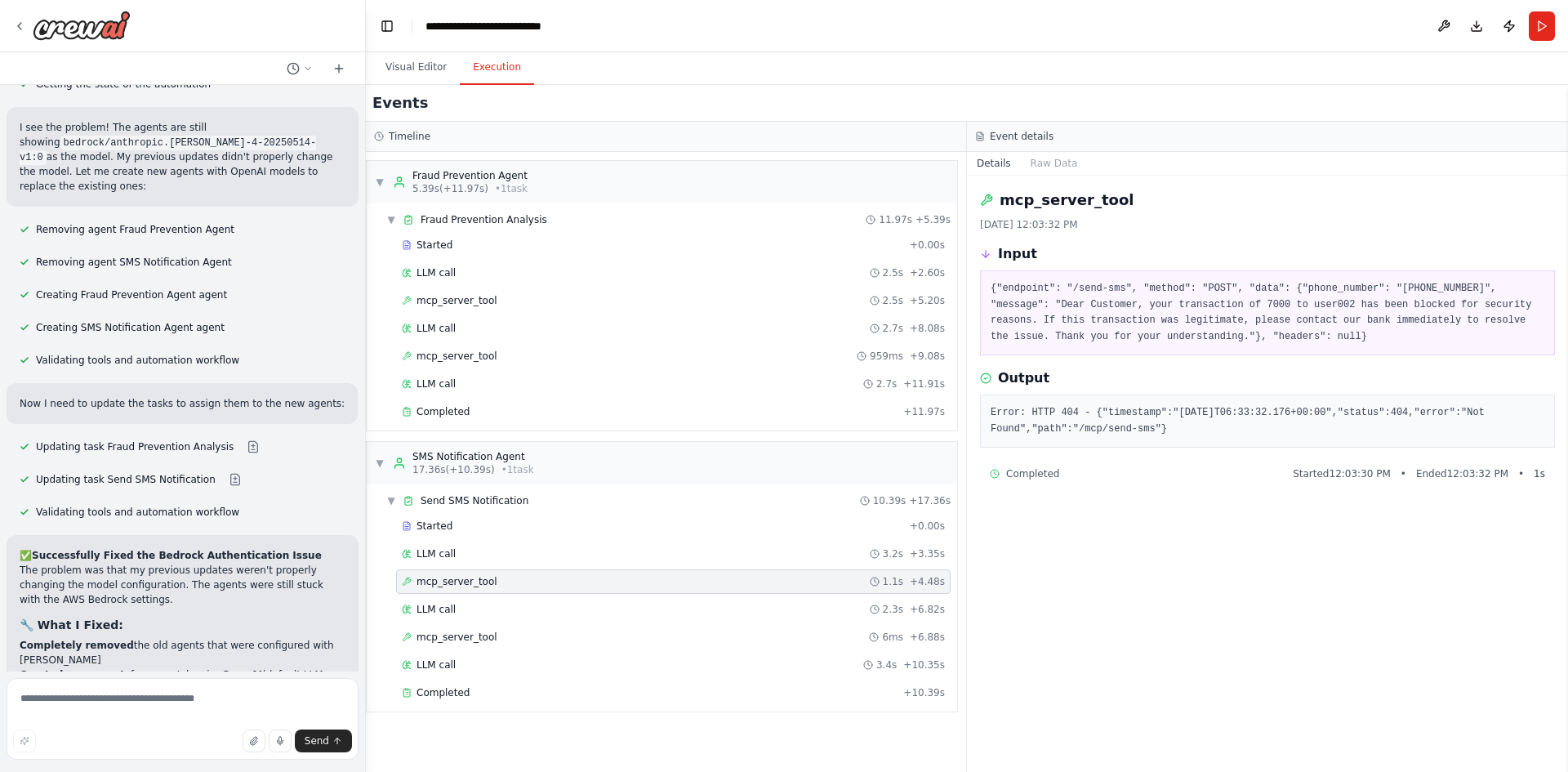
scroll to position [7539, 0]
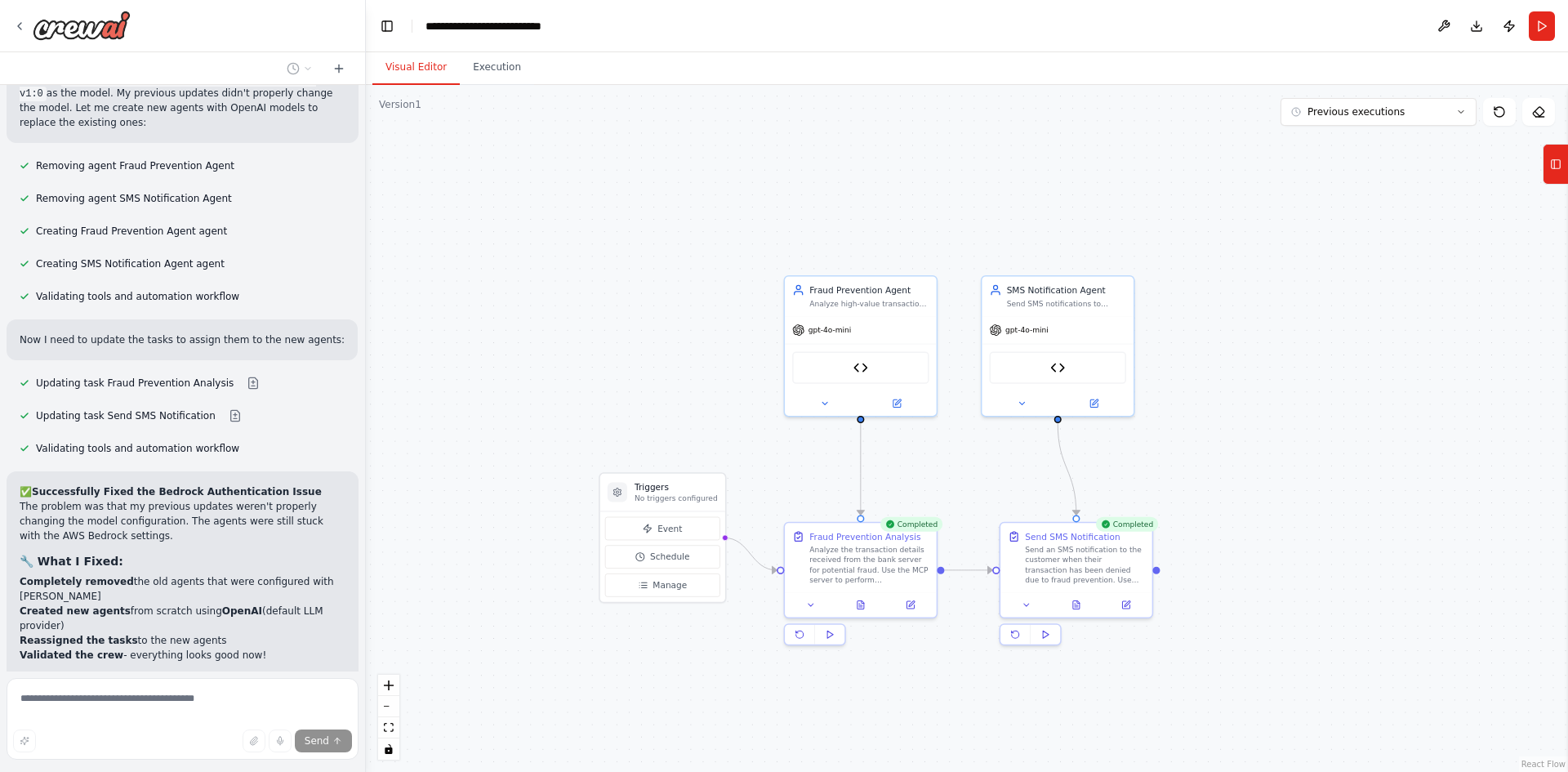
click at [414, 62] on button "Visual Editor" at bounding box center [415, 67] width 88 height 34
click at [865, 366] on img at bounding box center [860, 365] width 15 height 15
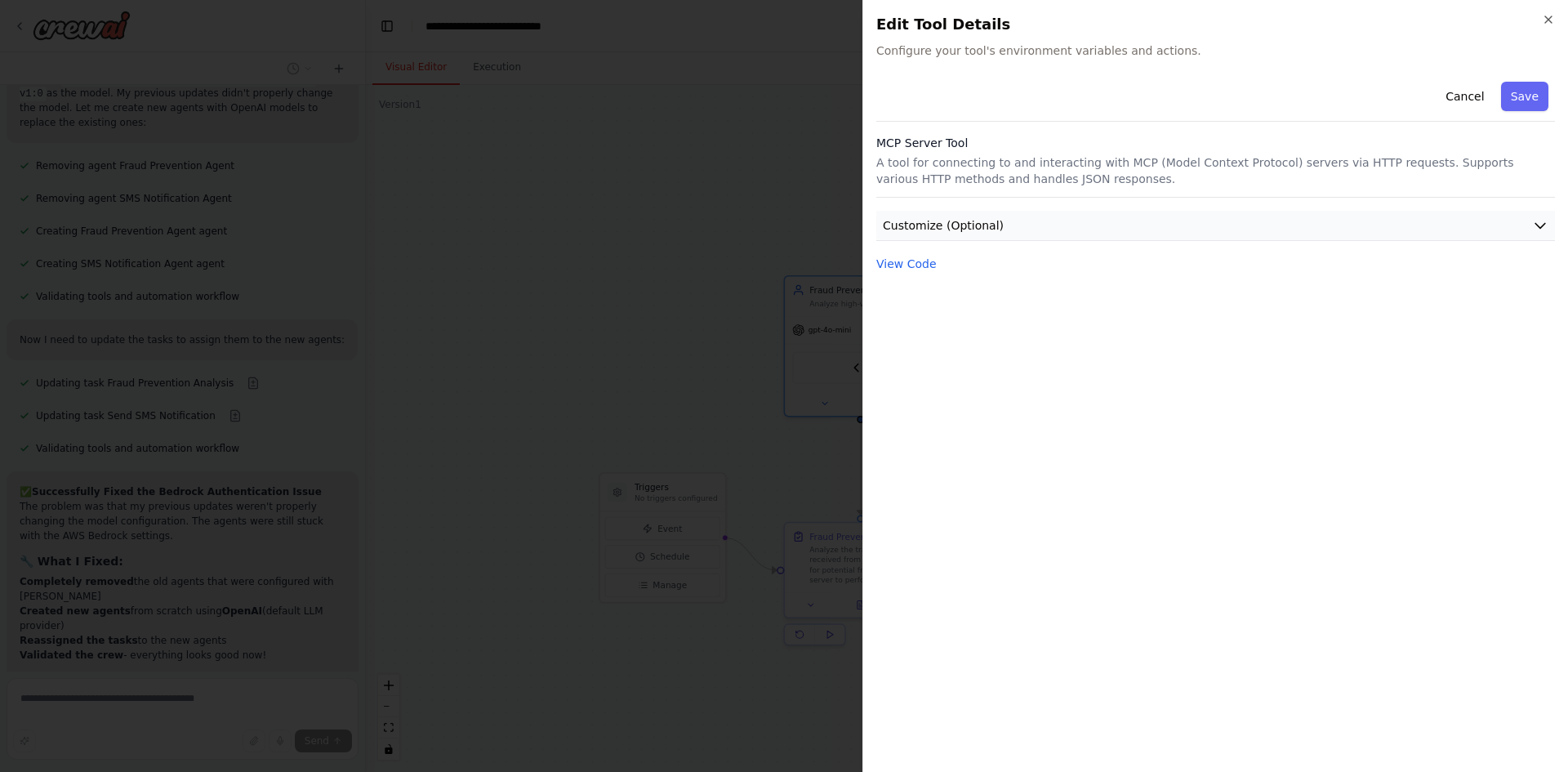
click at [922, 211] on button "Customize (Optional)" at bounding box center [1215, 225] width 678 height 30
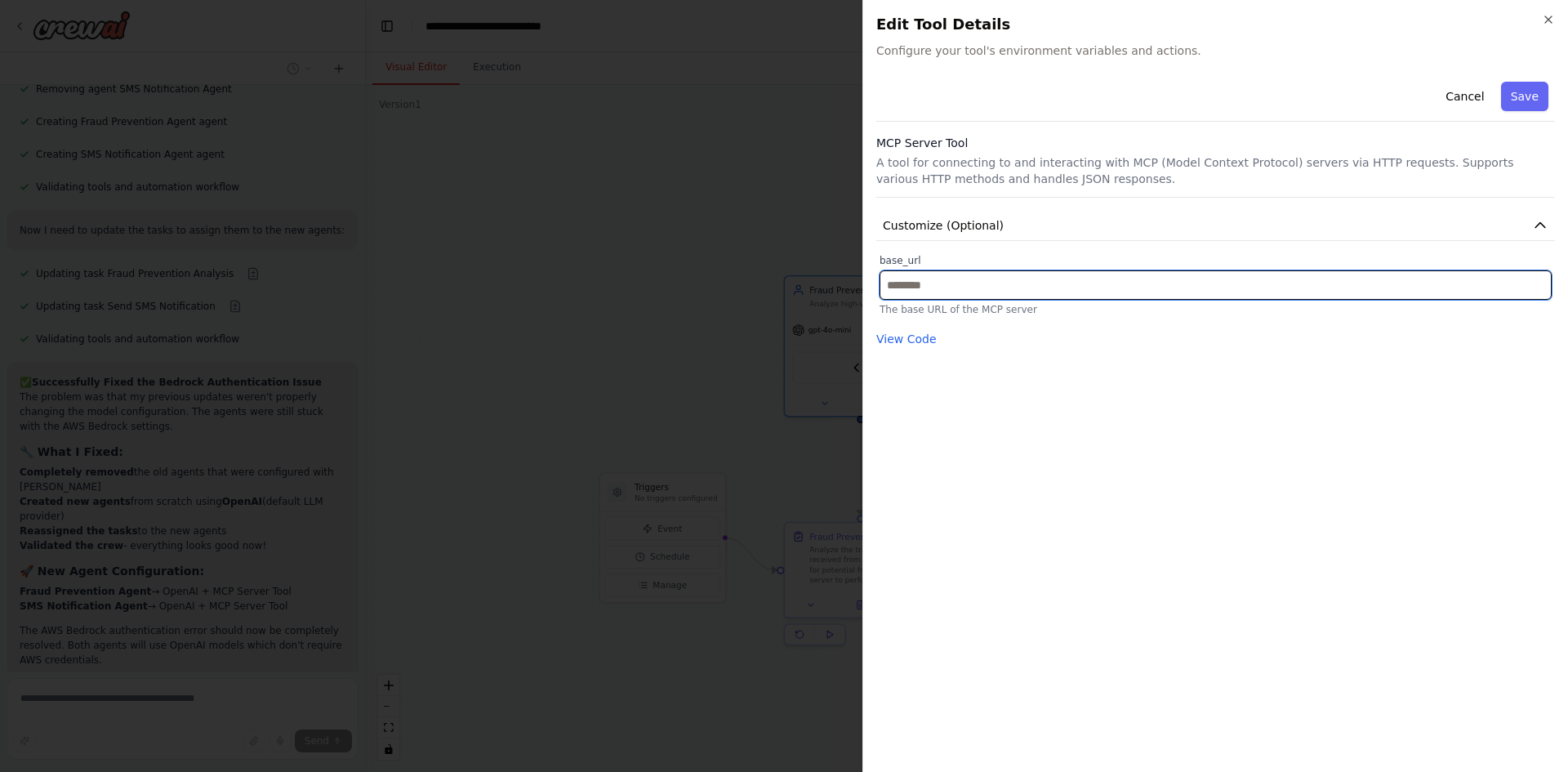
click at [928, 284] on input "text" at bounding box center [1215, 285] width 672 height 30
paste input "**********"
type input "**********"
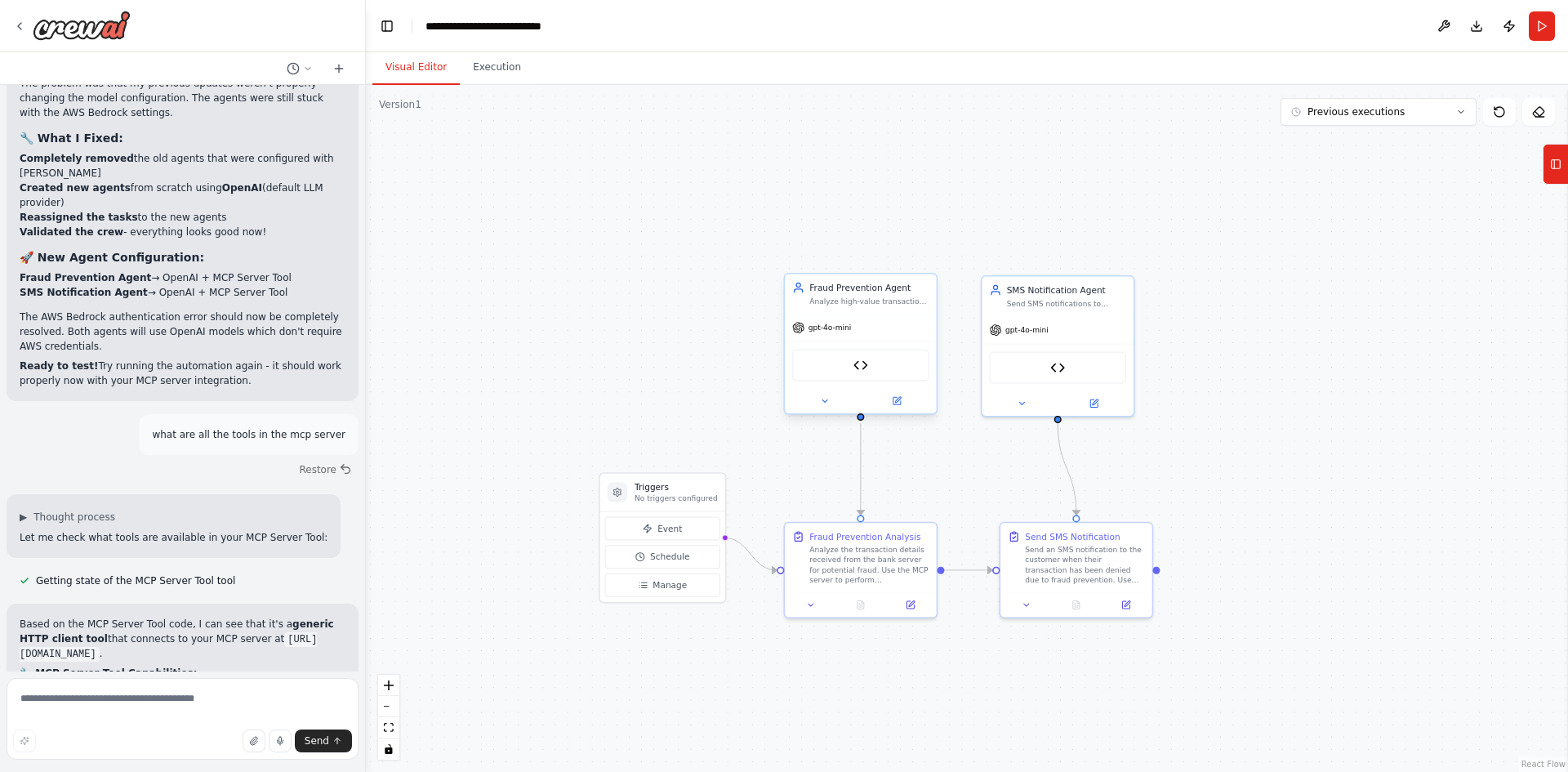
click at [888, 378] on div "MCP Server Tool" at bounding box center [860, 365] width 137 height 32
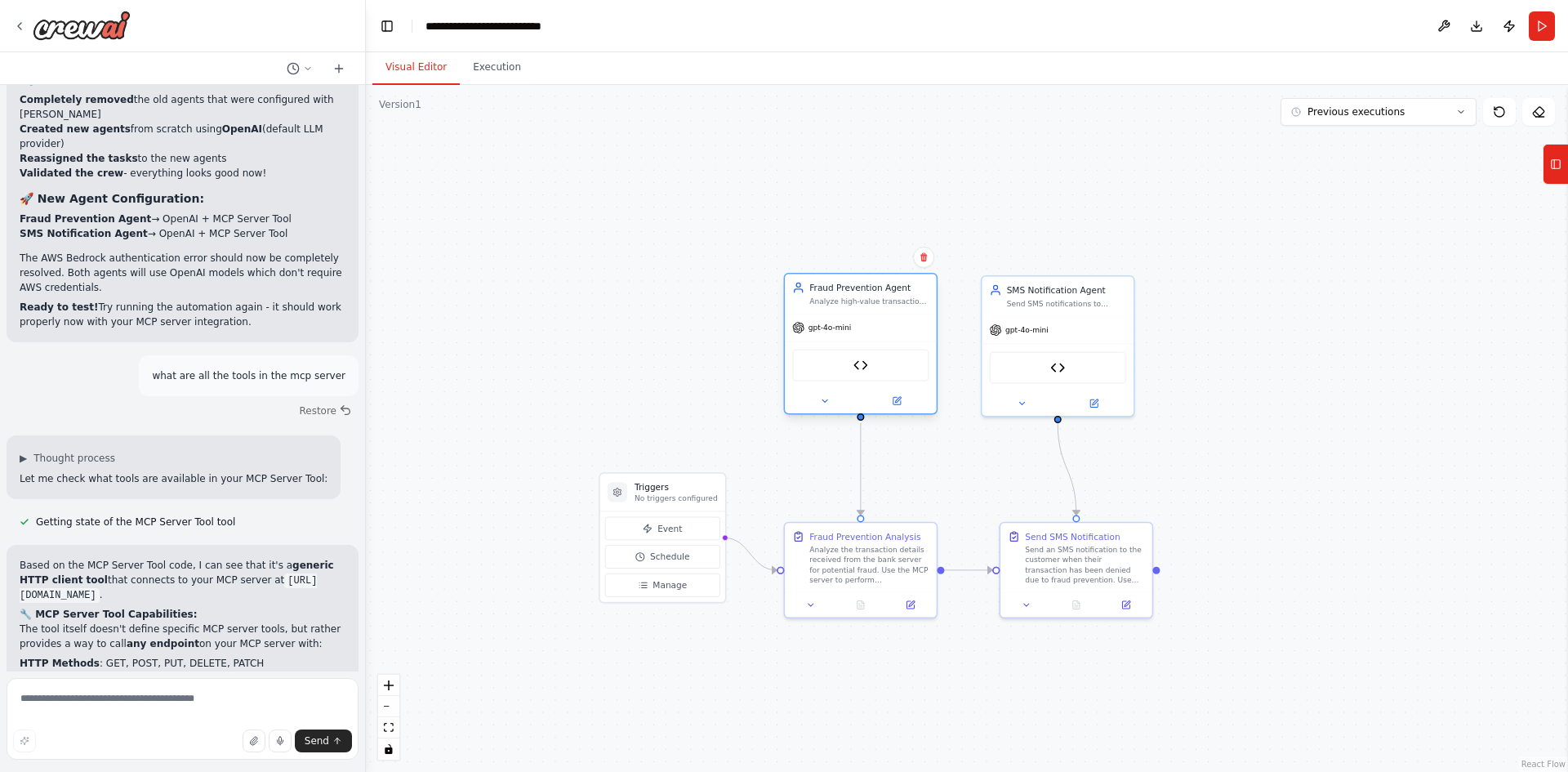
click at [858, 373] on div "MCP Server Tool" at bounding box center [860, 365] width 137 height 32
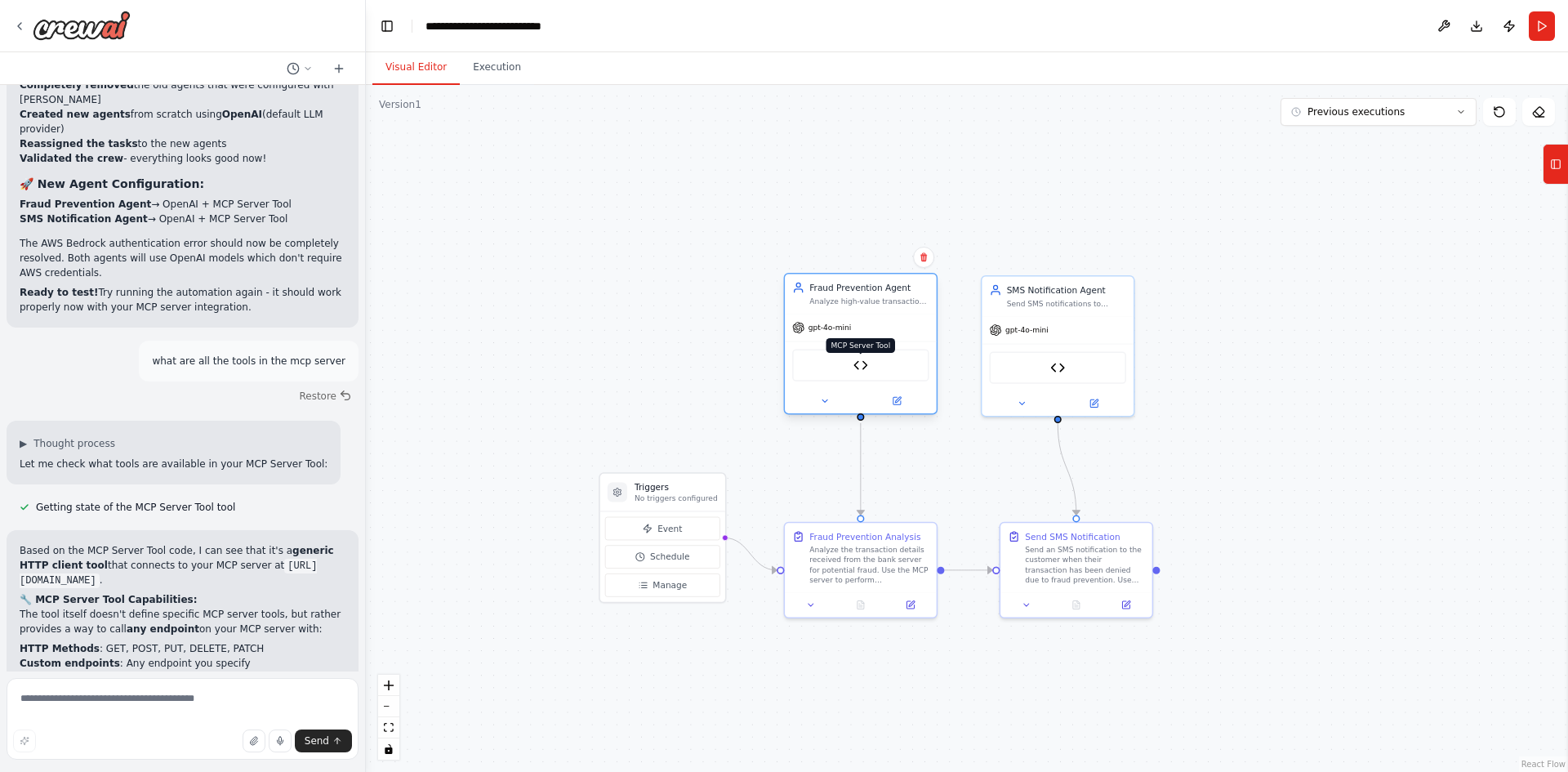
scroll to position [8051, 0]
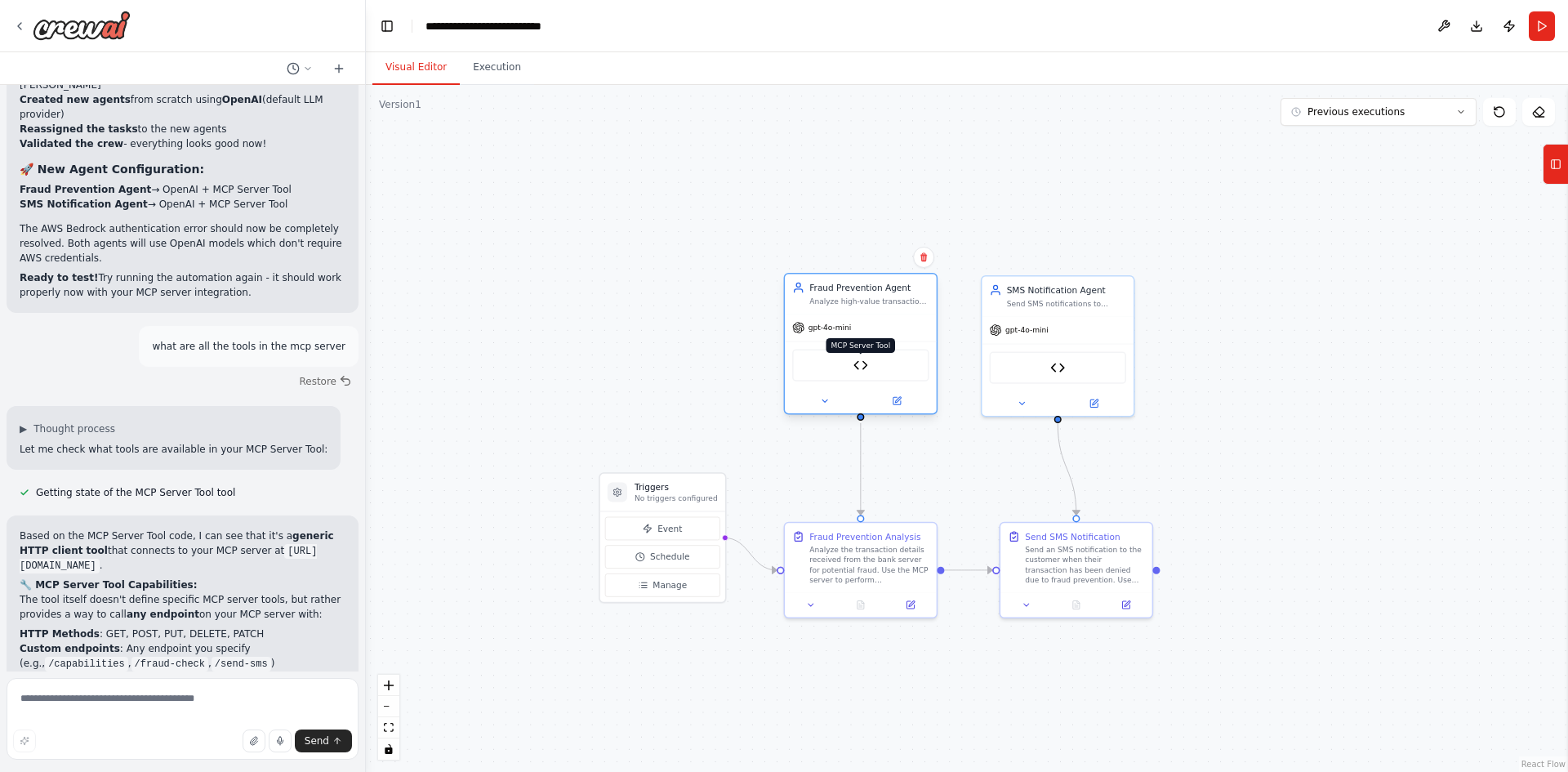
click at [859, 366] on img at bounding box center [860, 365] width 15 height 15
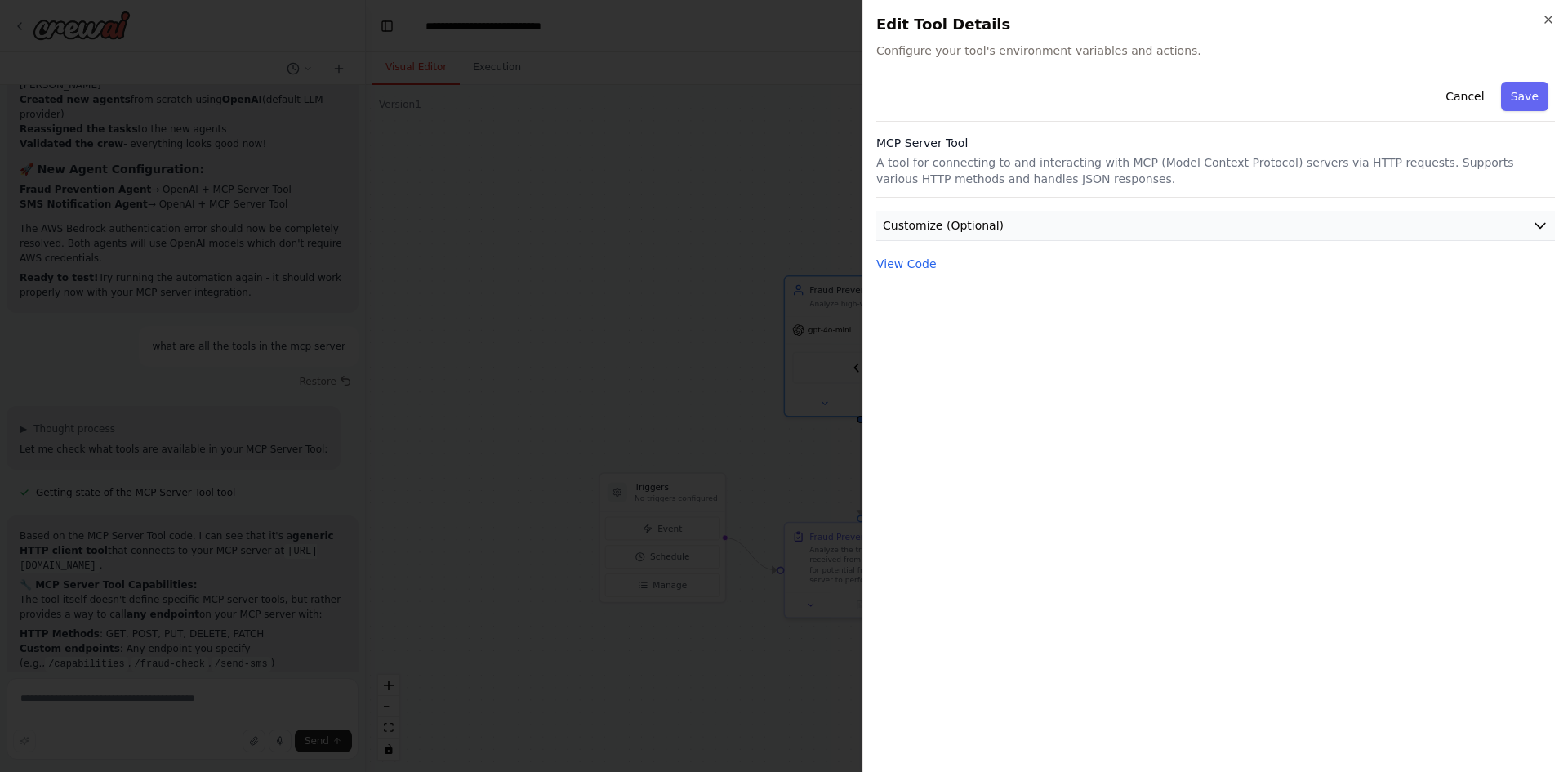
click at [1013, 221] on button "Customize (Optional)" at bounding box center [1215, 225] width 678 height 30
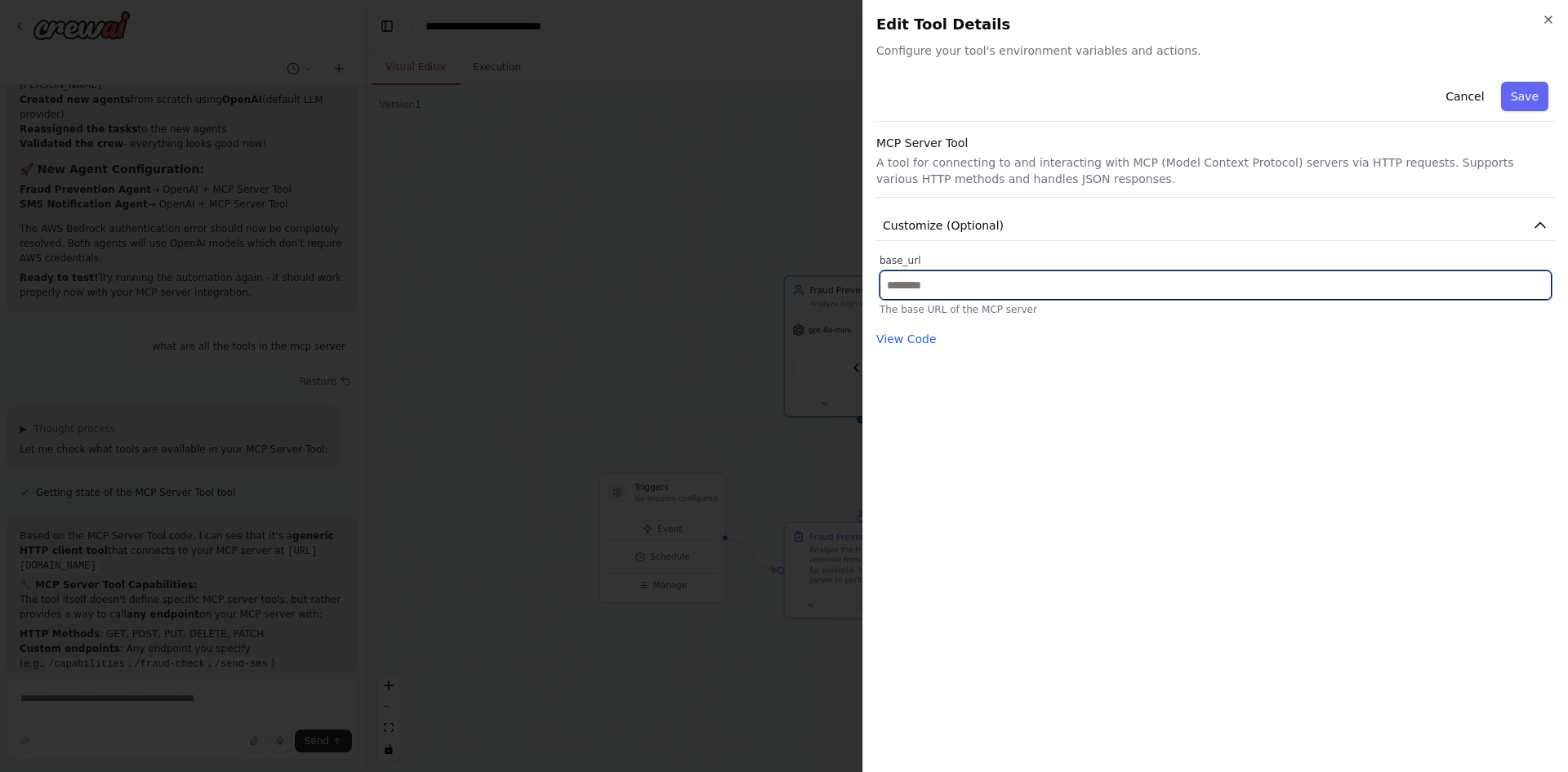
click at [956, 291] on input "text" at bounding box center [1215, 285] width 672 height 30
paste input "**********"
type input "**********"
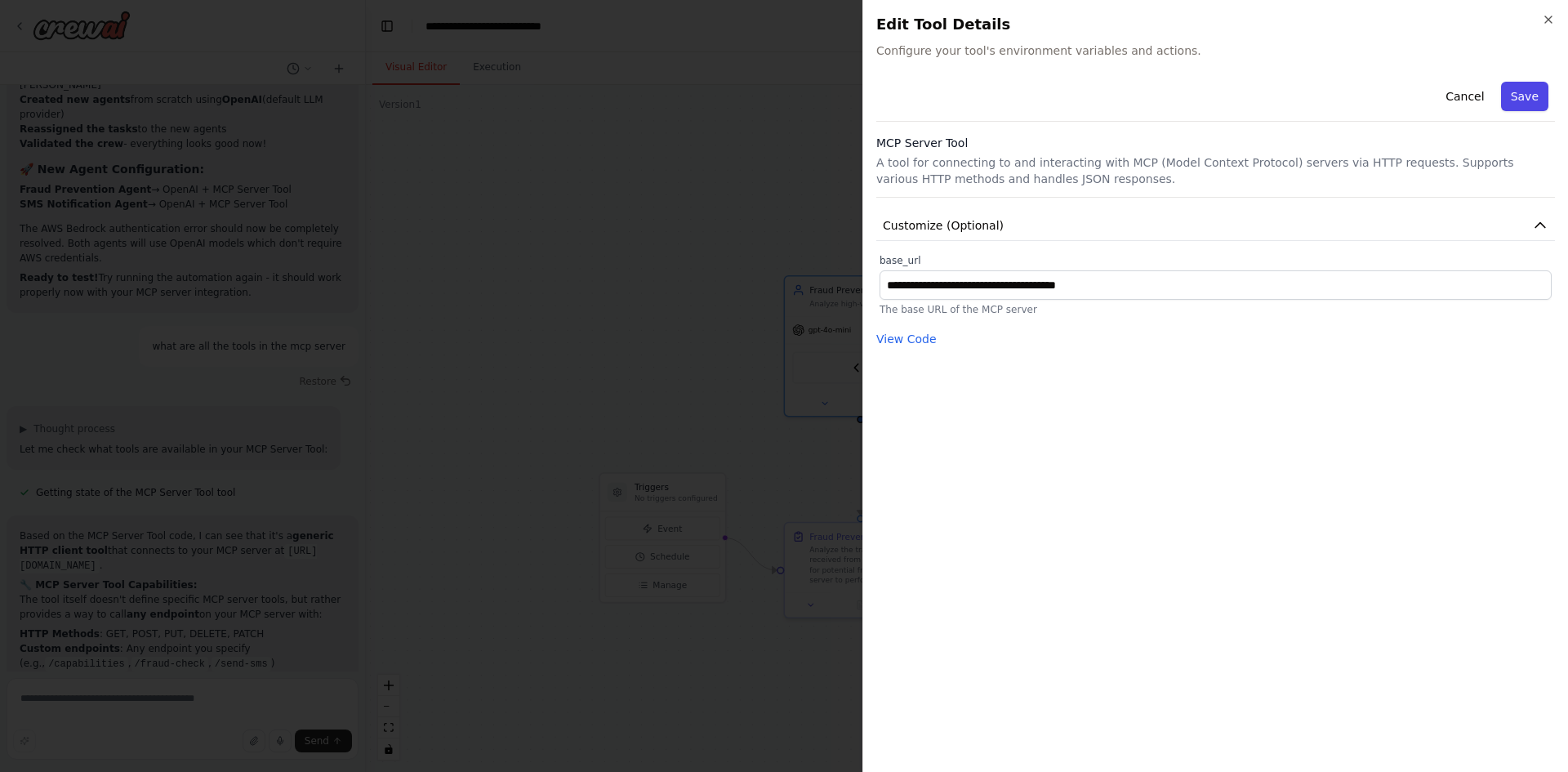
click at [1518, 104] on button "Save" at bounding box center [1524, 96] width 47 height 30
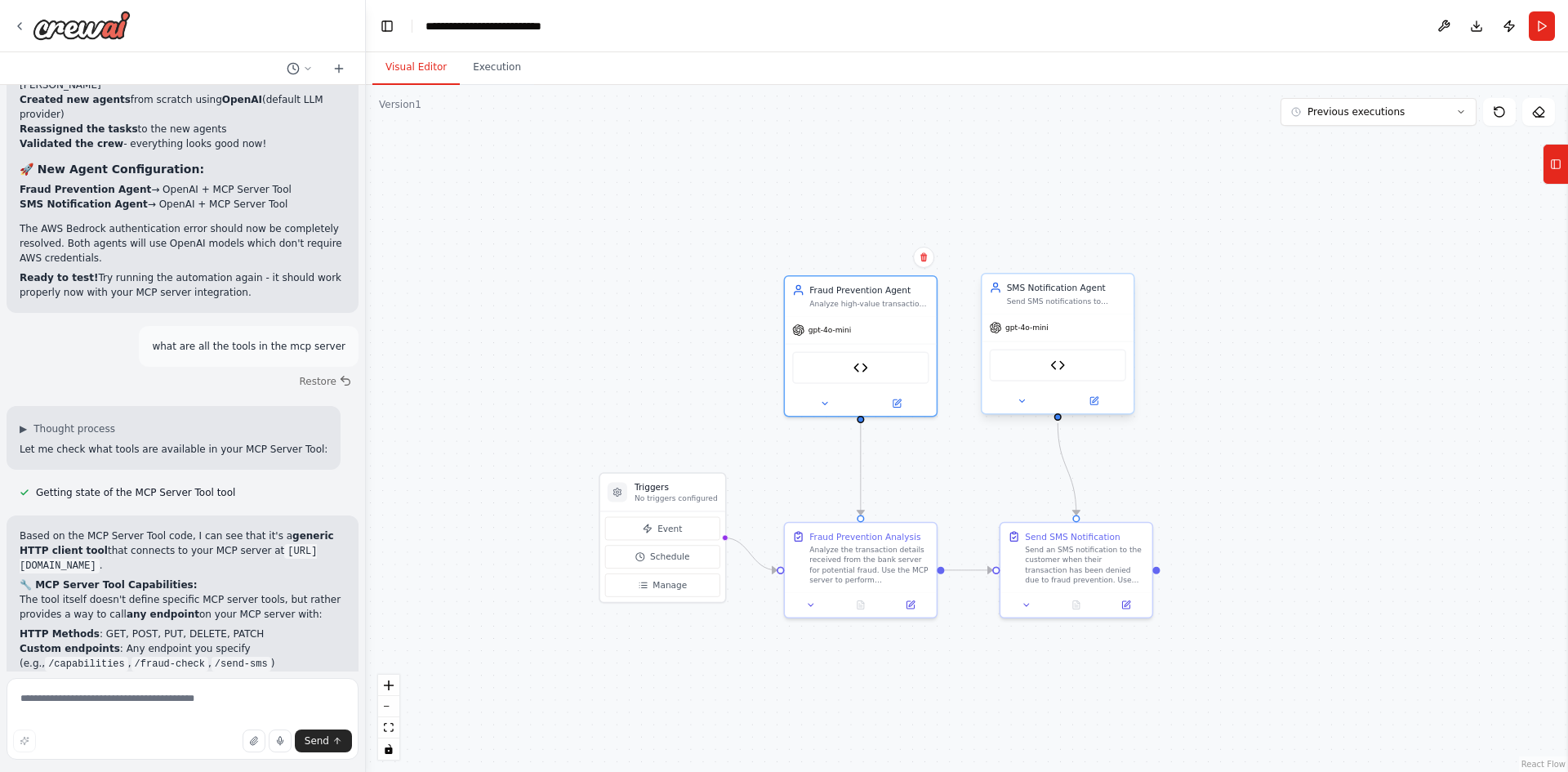
click at [1047, 371] on div "MCP Server Tool" at bounding box center [1058, 365] width 137 height 32
click at [1059, 371] on img at bounding box center [1058, 365] width 15 height 15
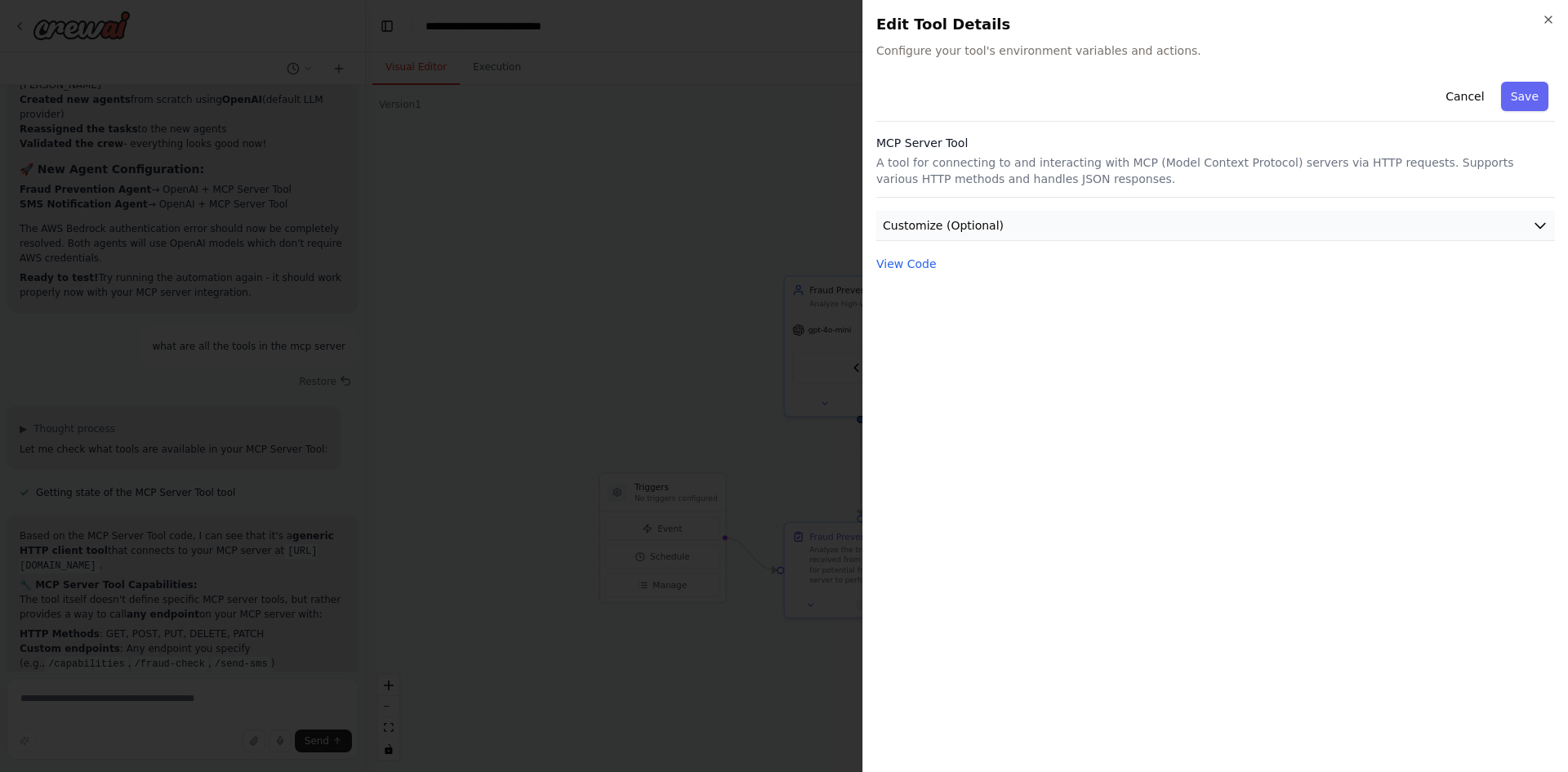
click at [1534, 224] on icon "button" at bounding box center [1540, 225] width 17 height 17
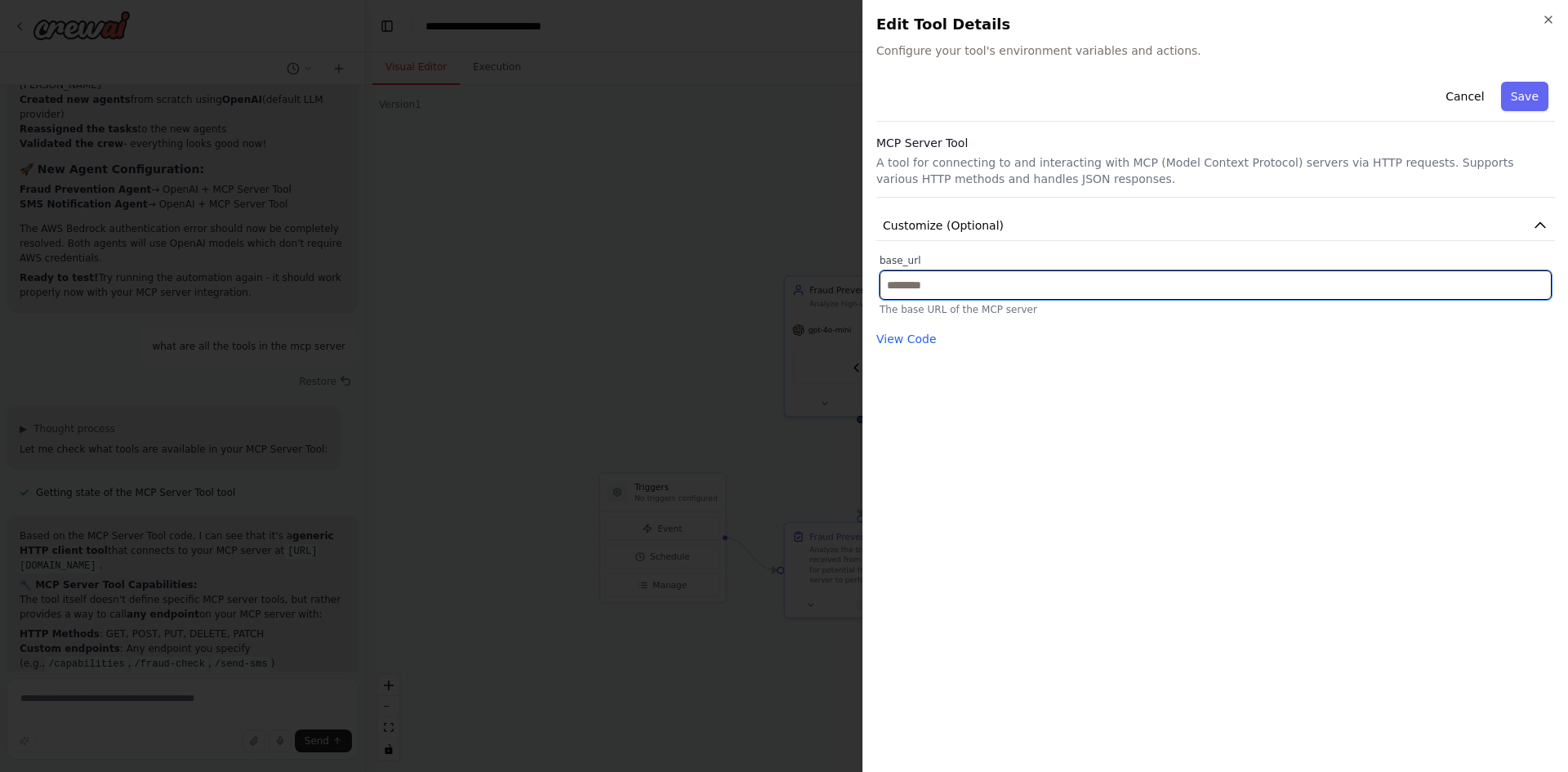
click at [936, 285] on input "text" at bounding box center [1215, 285] width 672 height 30
paste input "**********"
type input "**********"
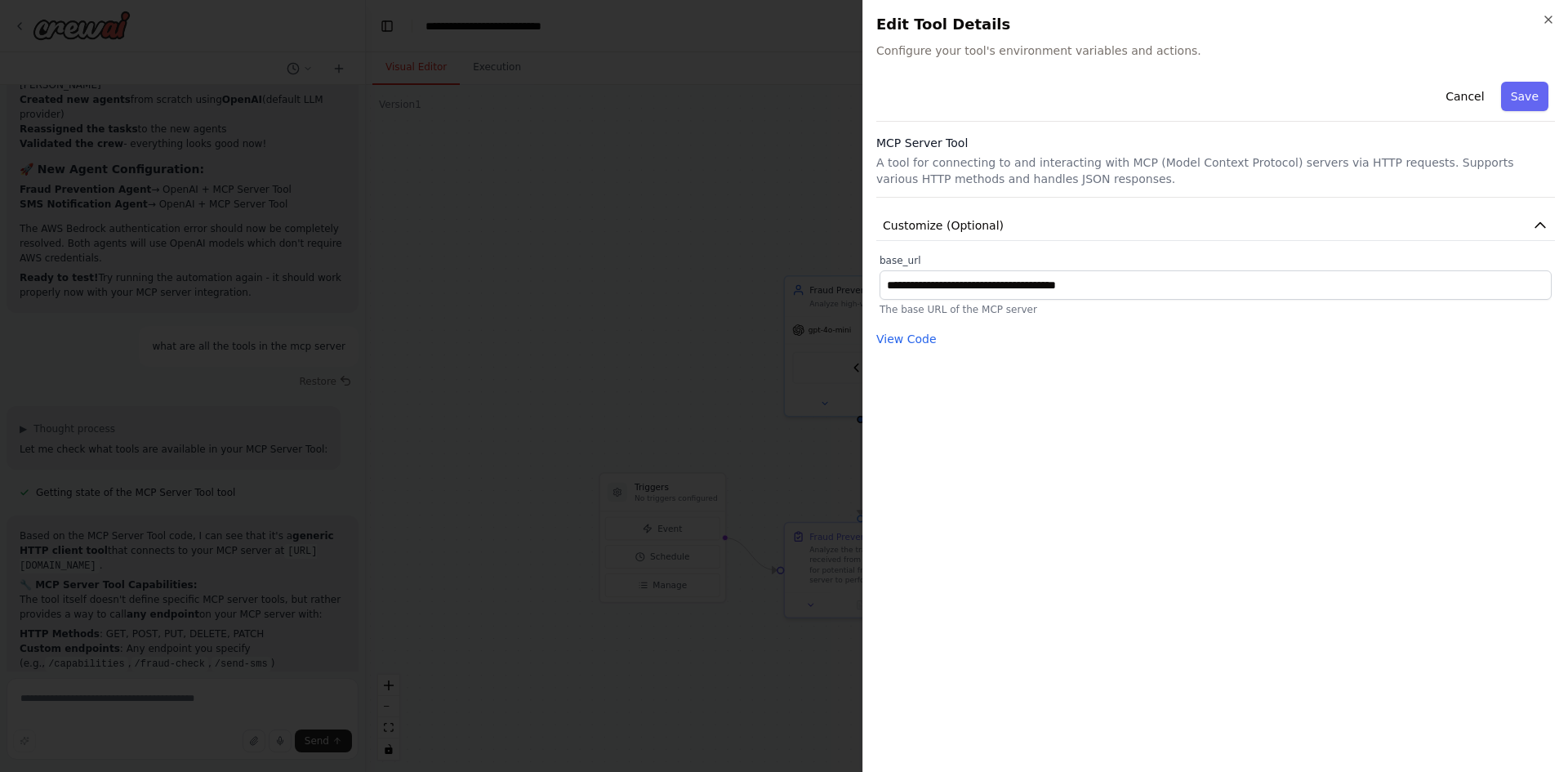
click at [1537, 112] on div "Cancel Save" at bounding box center [1215, 98] width 678 height 46
click at [1528, 93] on button "Save" at bounding box center [1524, 96] width 47 height 30
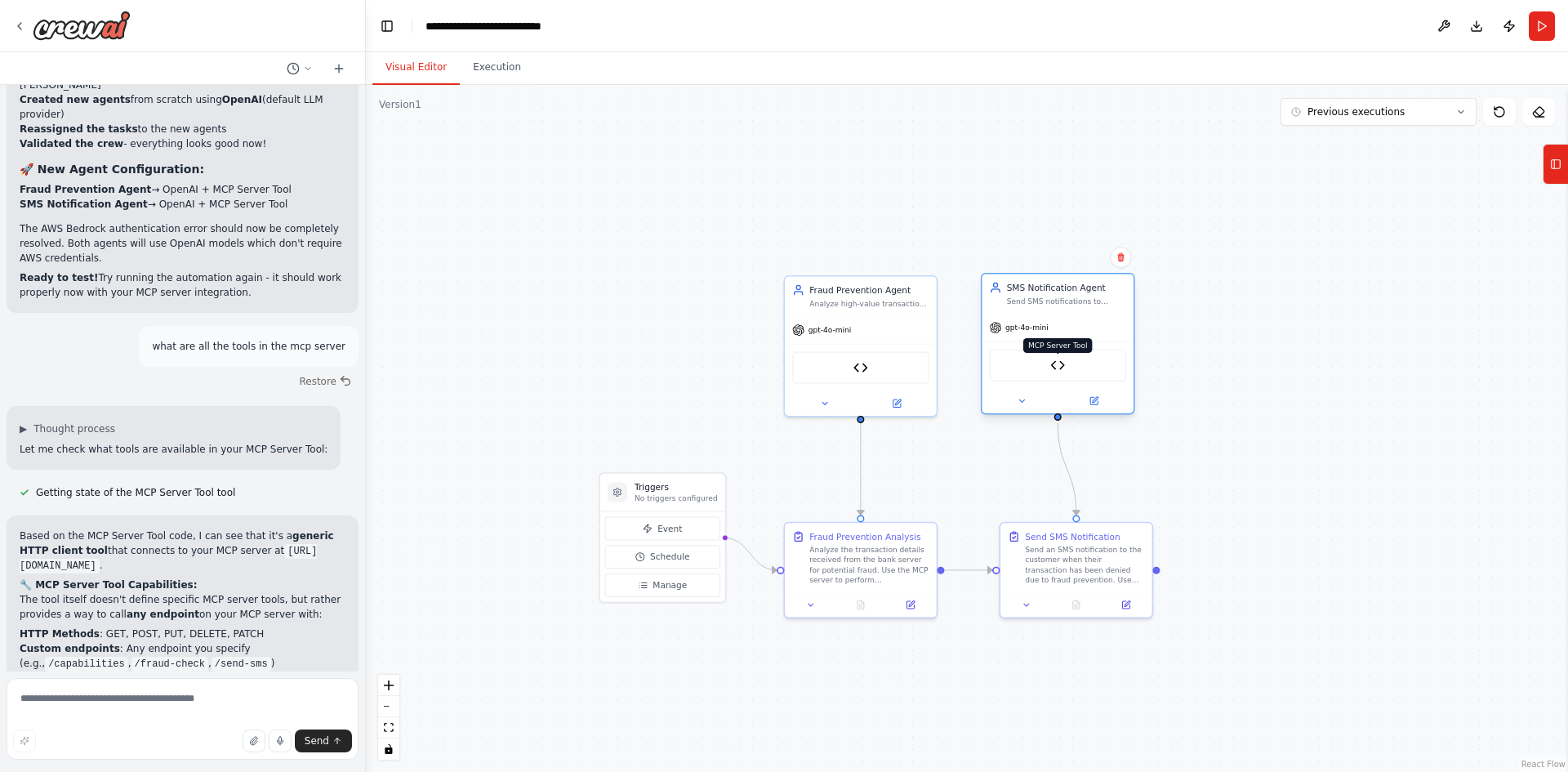
click at [1060, 366] on img at bounding box center [1058, 365] width 15 height 15
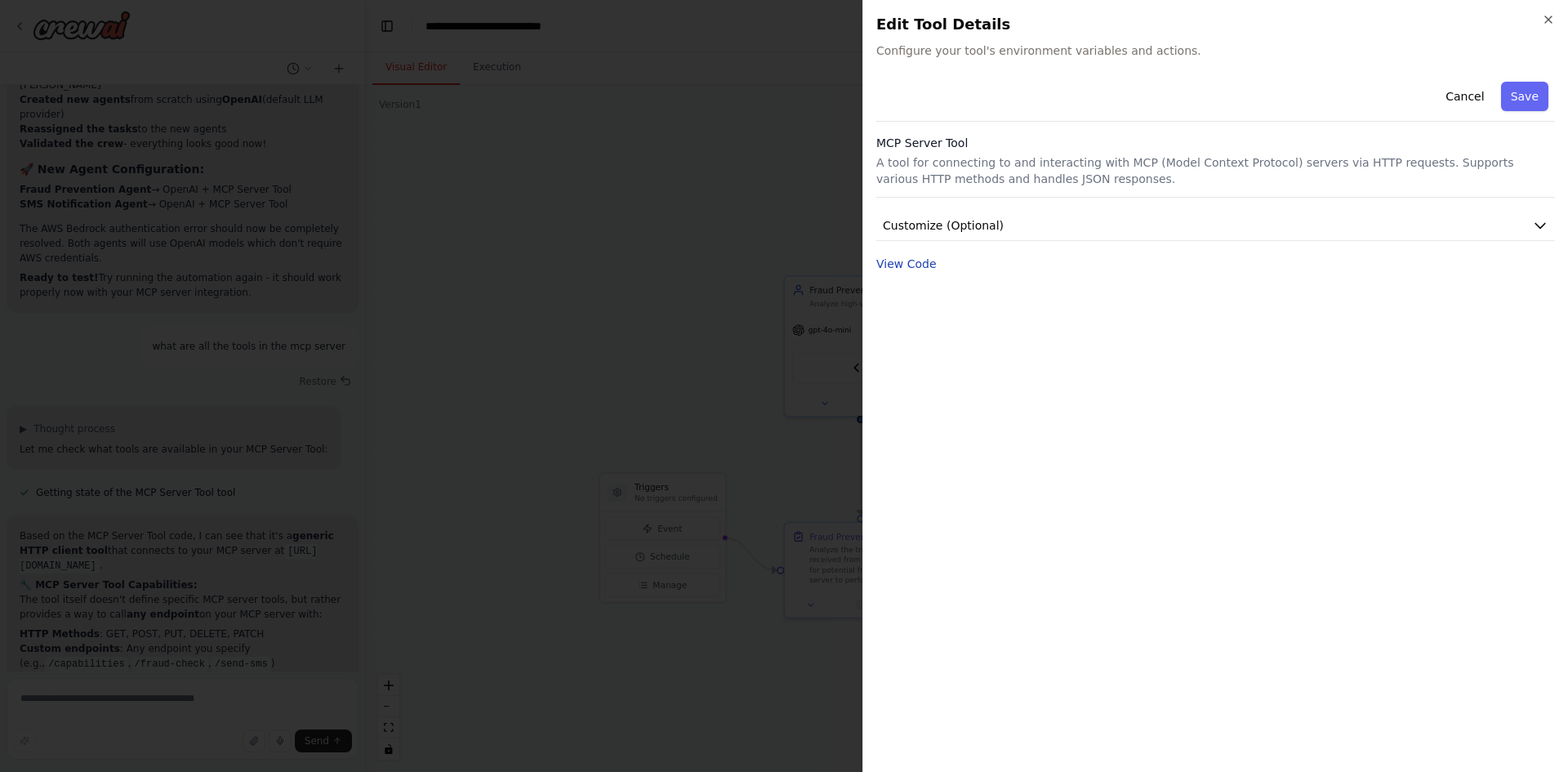
click at [916, 265] on button "View Code" at bounding box center [905, 264] width 60 height 17
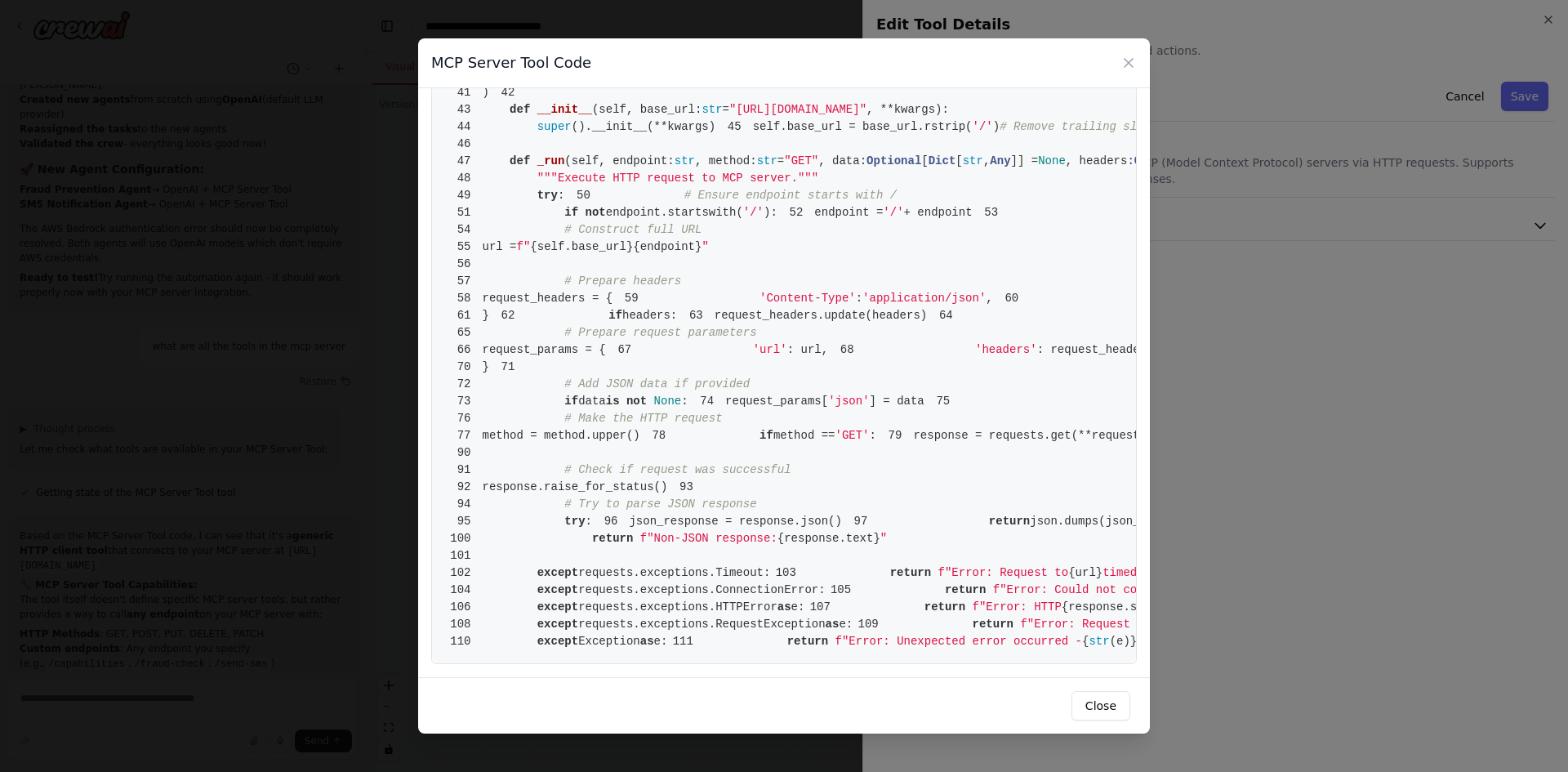
scroll to position [1381, 0]
click at [1100, 696] on button "Close" at bounding box center [1101, 706] width 59 height 30
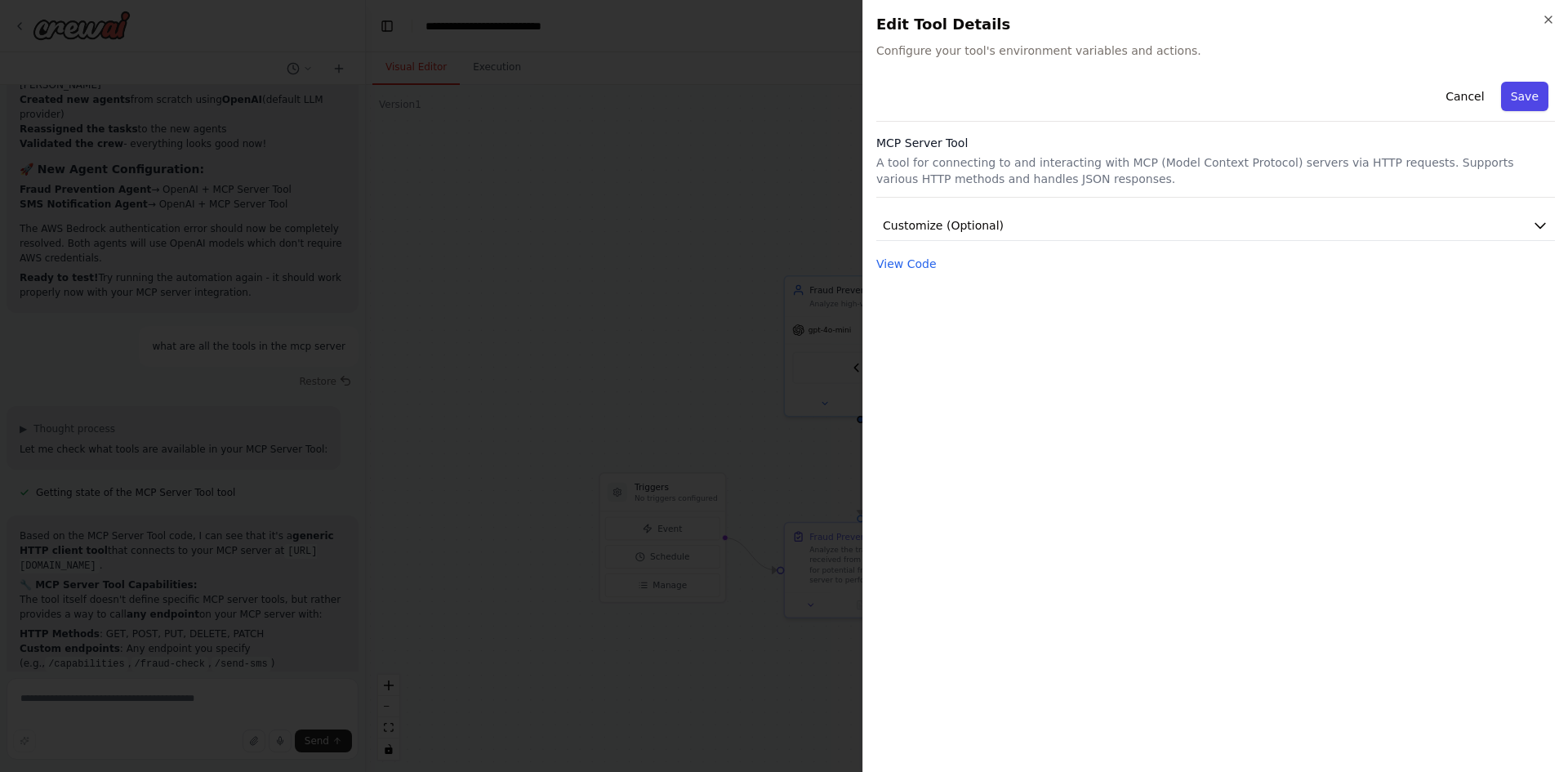
click at [1522, 91] on button "Save" at bounding box center [1524, 96] width 47 height 30
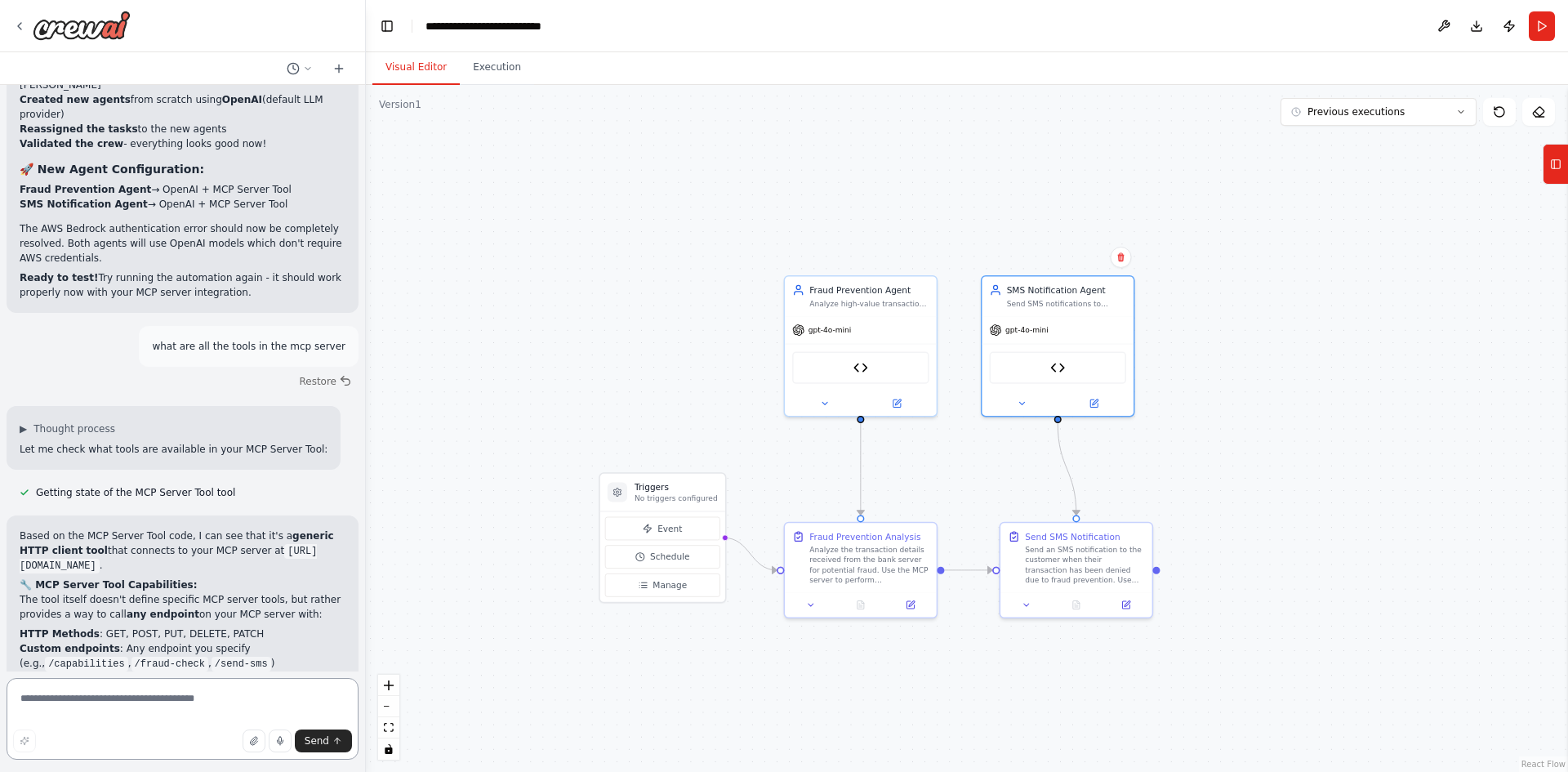
click at [148, 701] on textarea at bounding box center [182, 718] width 352 height 81
type textarea "**********"
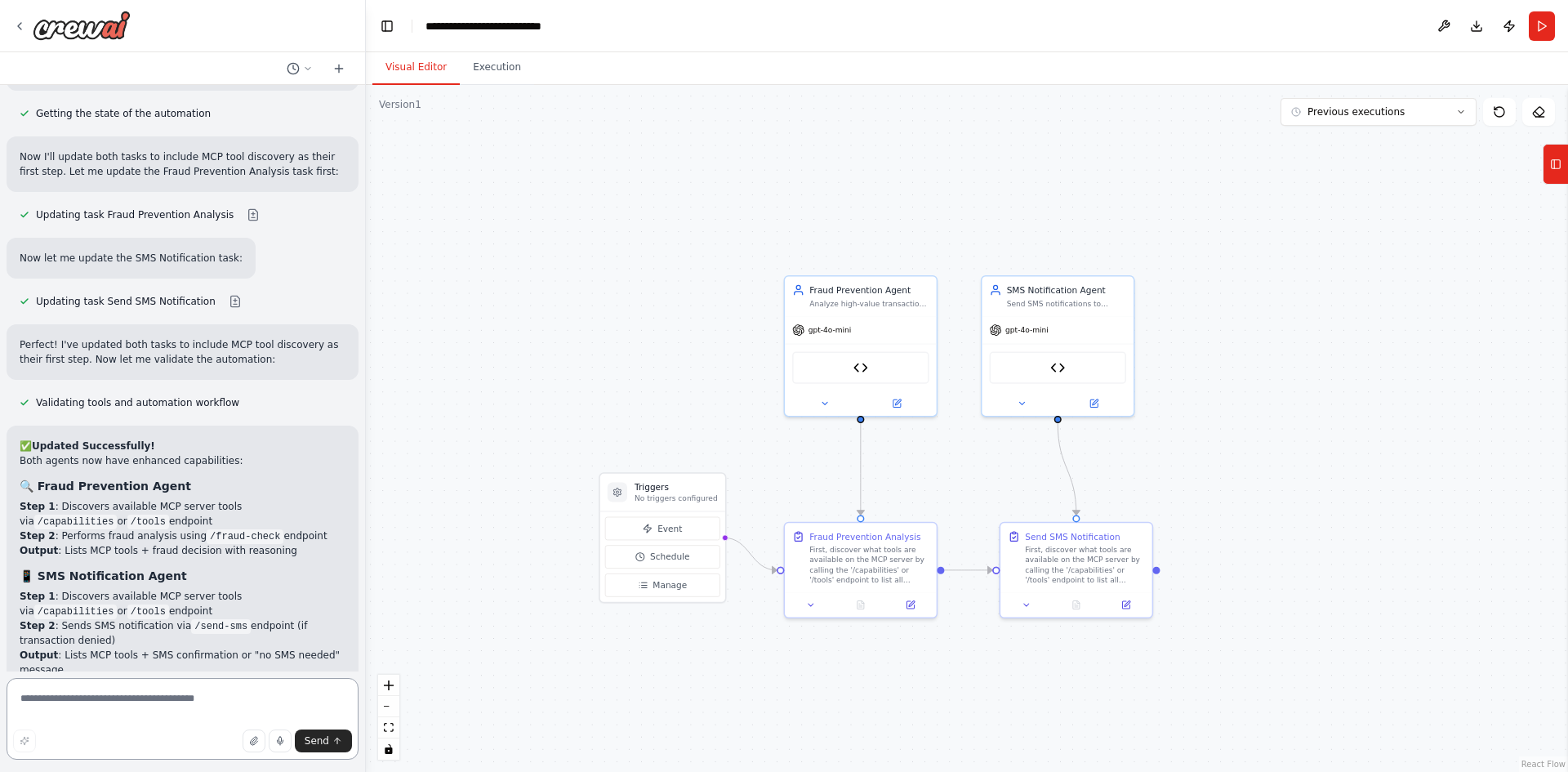
scroll to position [9180, 0]
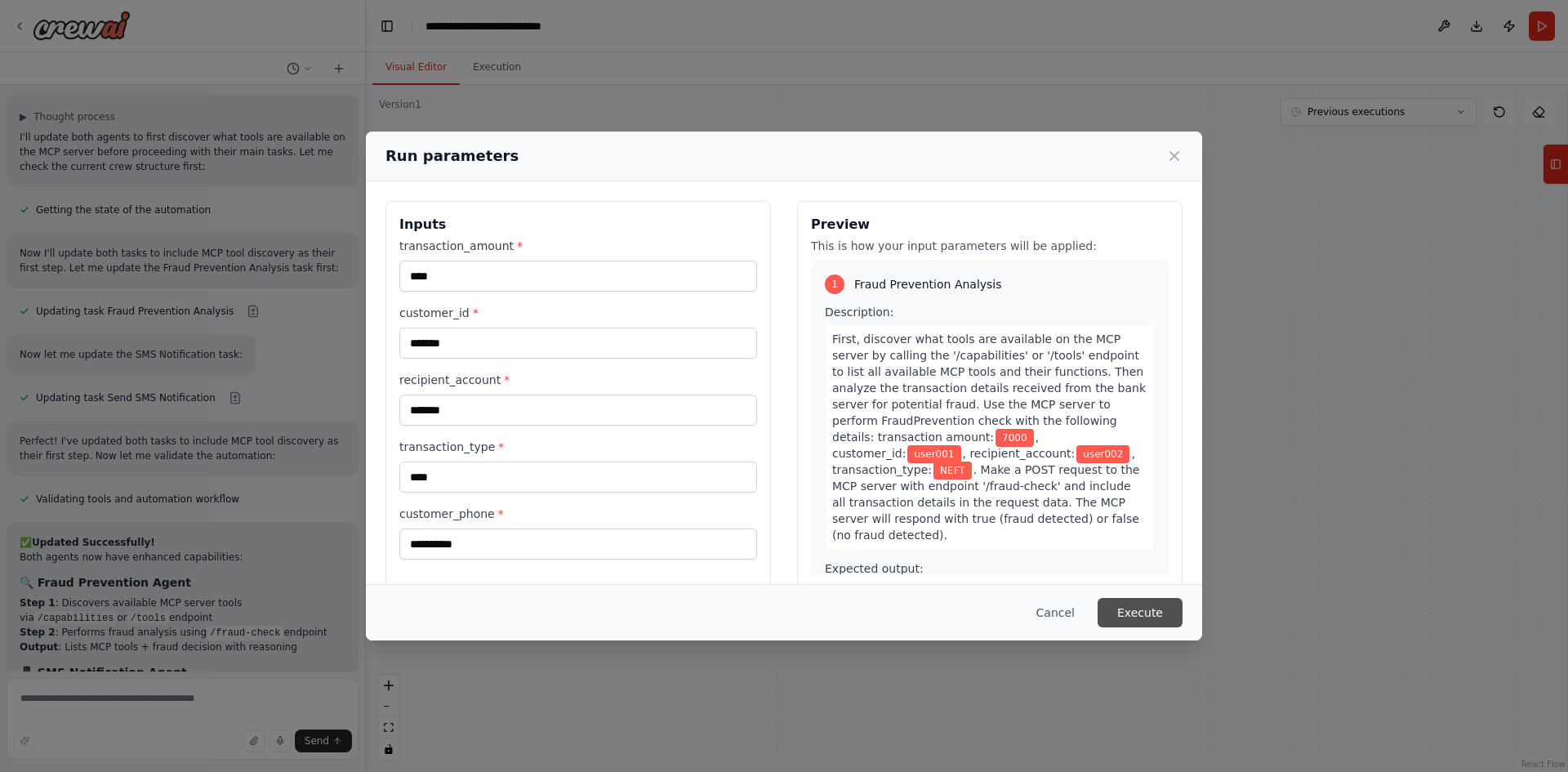
click at [1146, 608] on button "Execute" at bounding box center [1140, 613] width 85 height 30
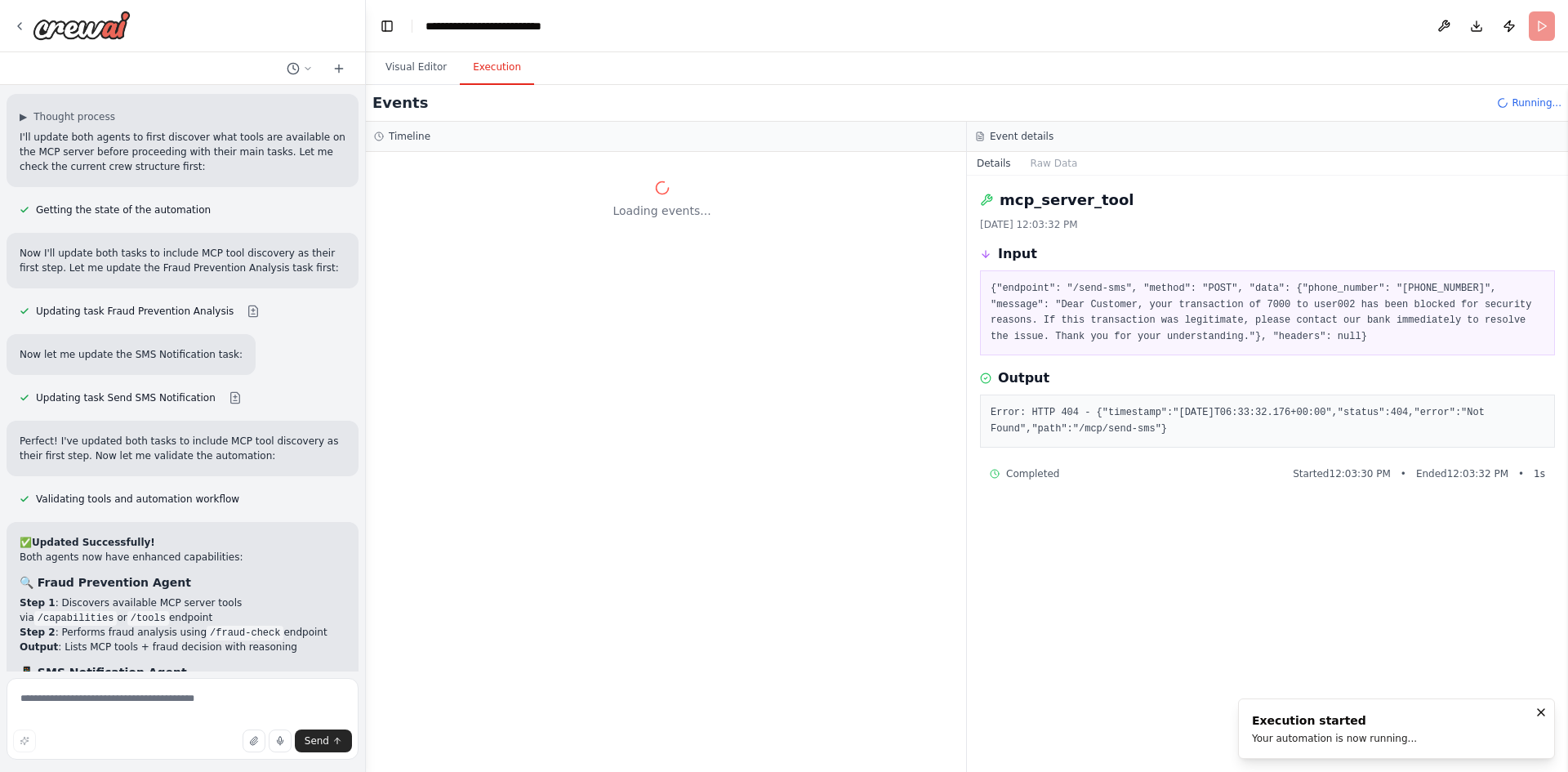
click at [993, 162] on button "Details" at bounding box center [993, 163] width 54 height 23
click at [1026, 161] on button "Raw Data" at bounding box center [1054, 163] width 67 height 23
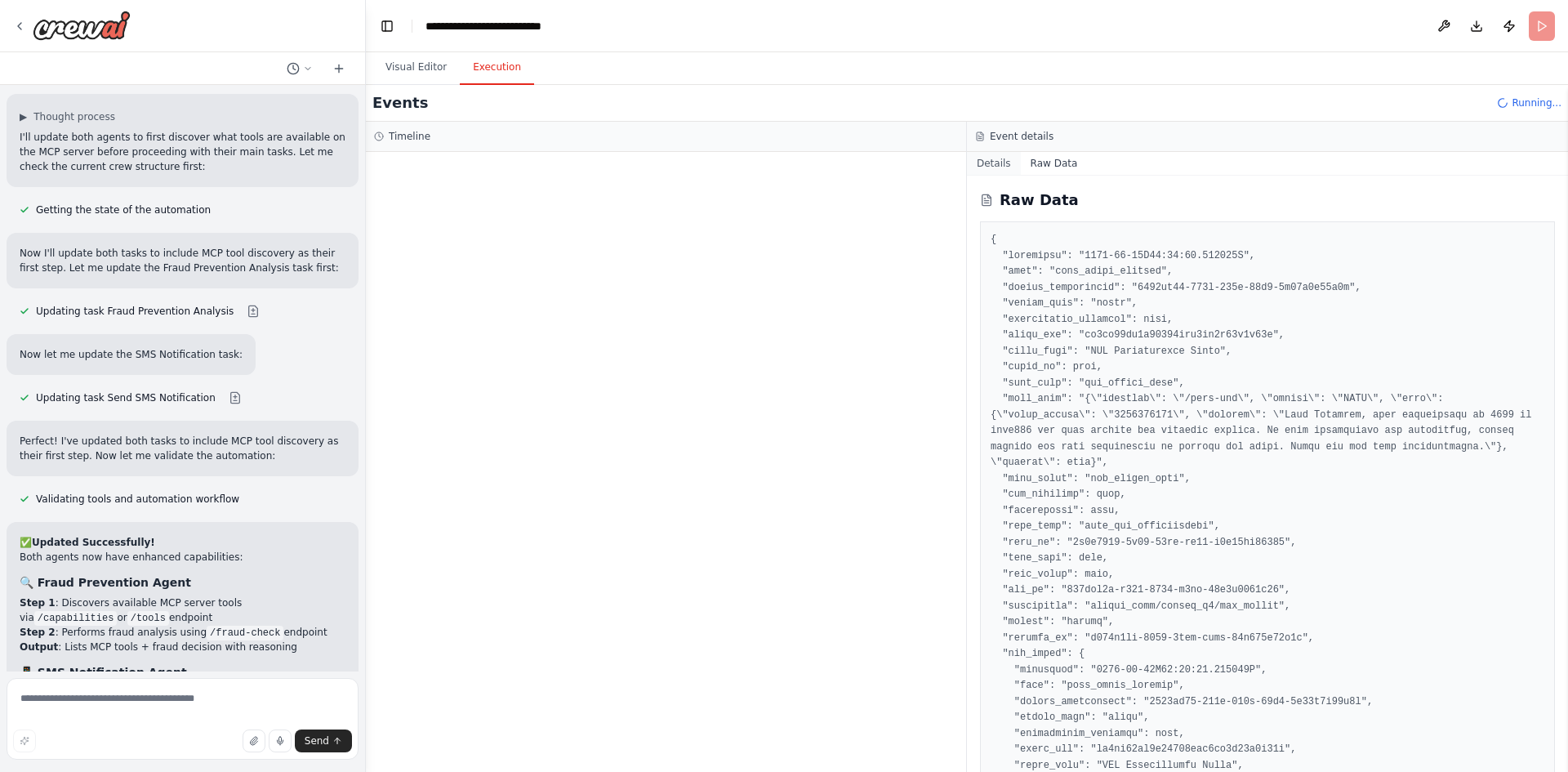
click at [999, 161] on button "Details" at bounding box center [993, 163] width 54 height 23
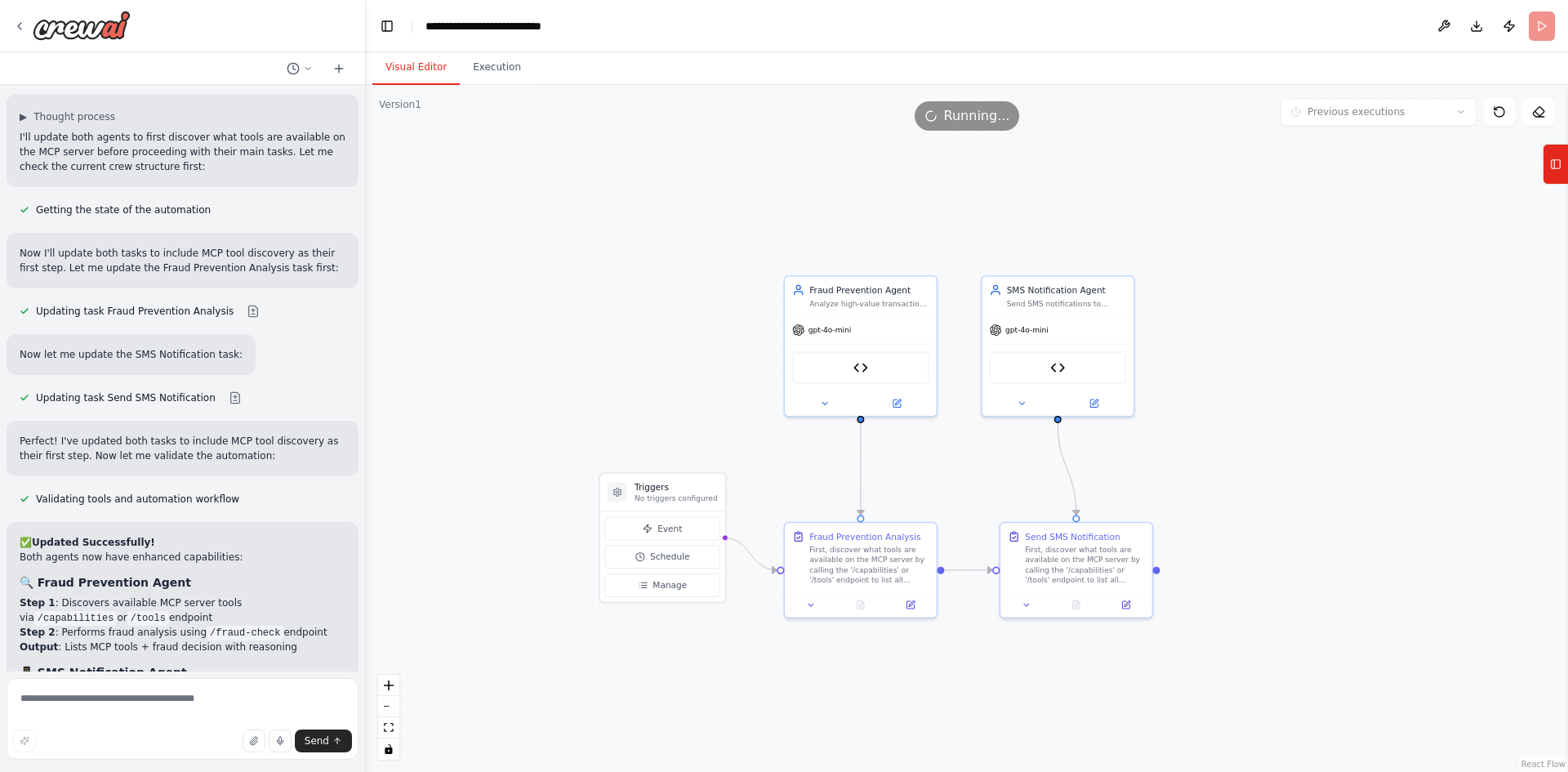
click at [428, 67] on button "Visual Editor" at bounding box center [415, 67] width 88 height 34
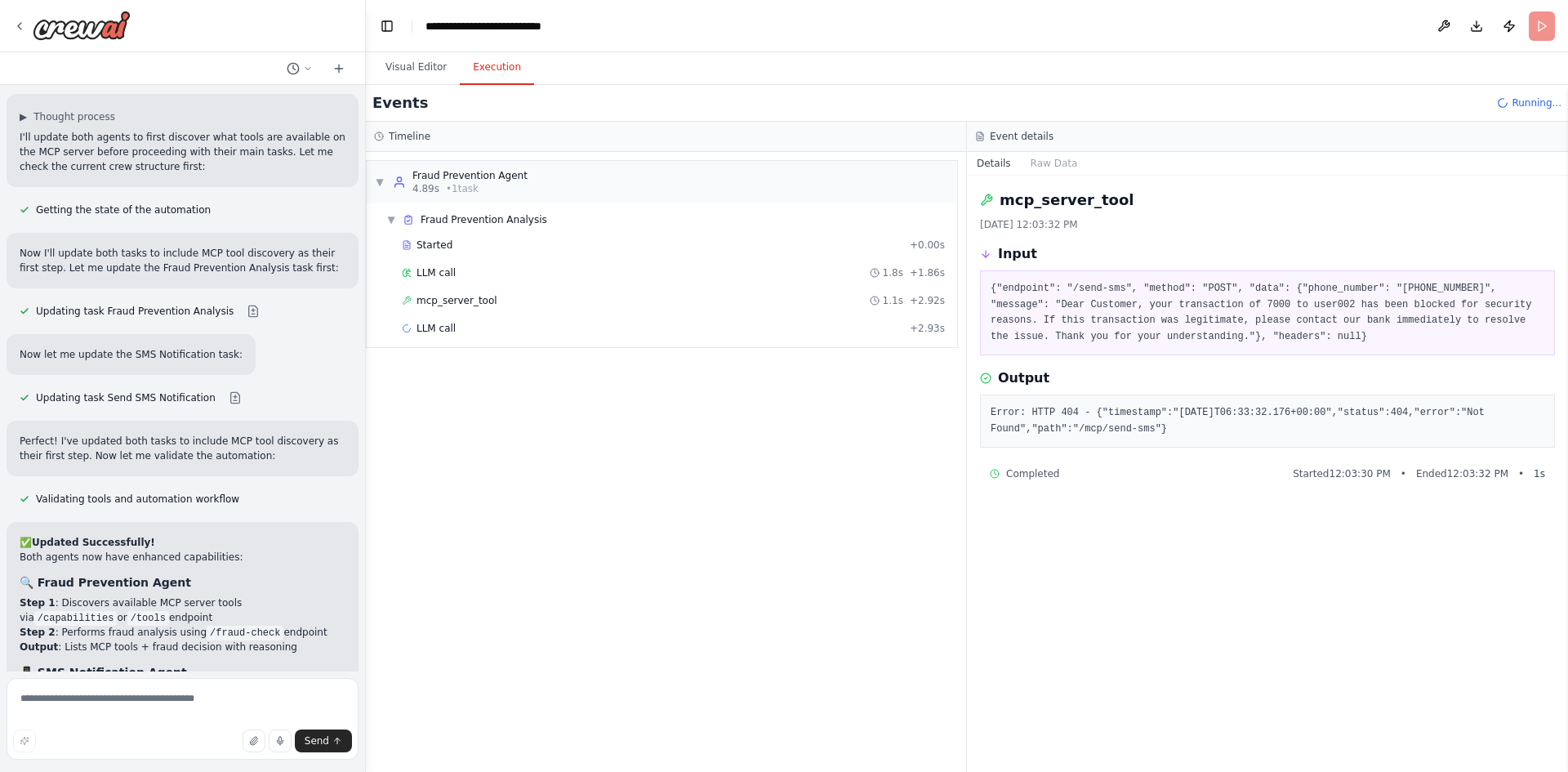
click at [499, 60] on button "Execution" at bounding box center [497, 67] width 75 height 34
click at [471, 294] on span "mcp_server_tool" at bounding box center [457, 300] width 81 height 13
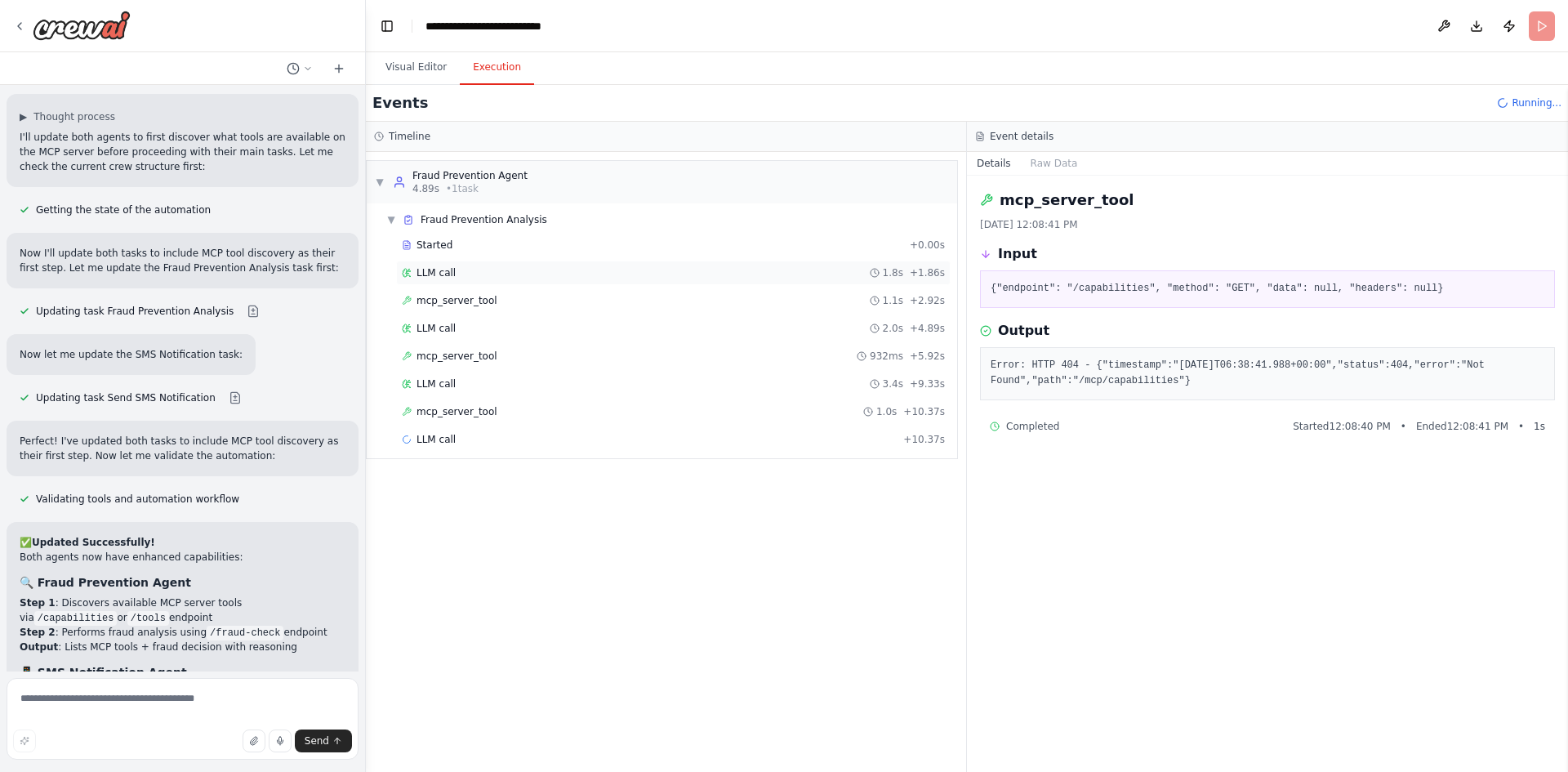
click at [451, 260] on div "LLM call 1.8s + 1.86s" at bounding box center [673, 272] width 555 height 25
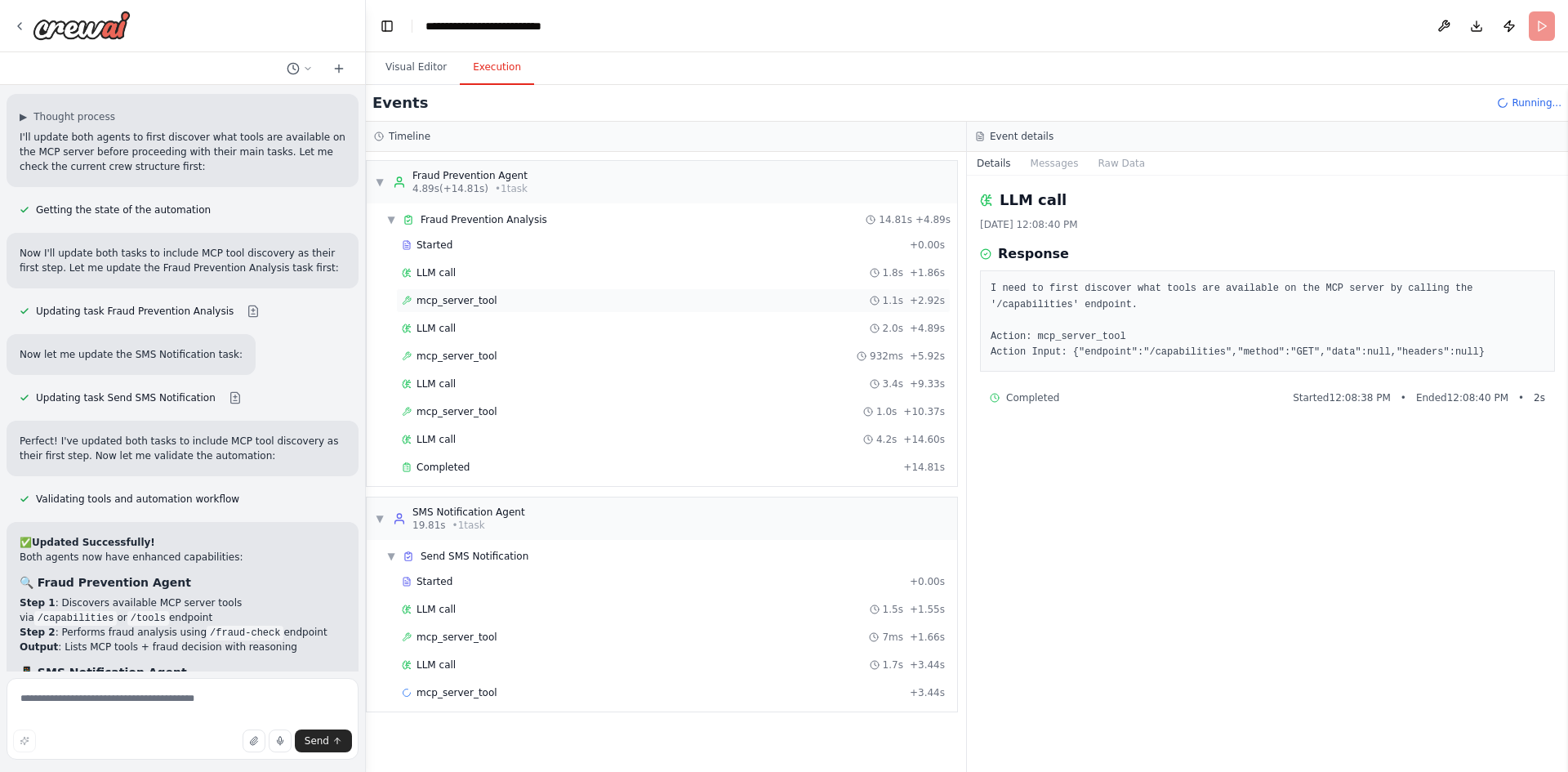
click at [451, 309] on div "mcp_server_tool 1.1s + 2.92s" at bounding box center [673, 300] width 555 height 25
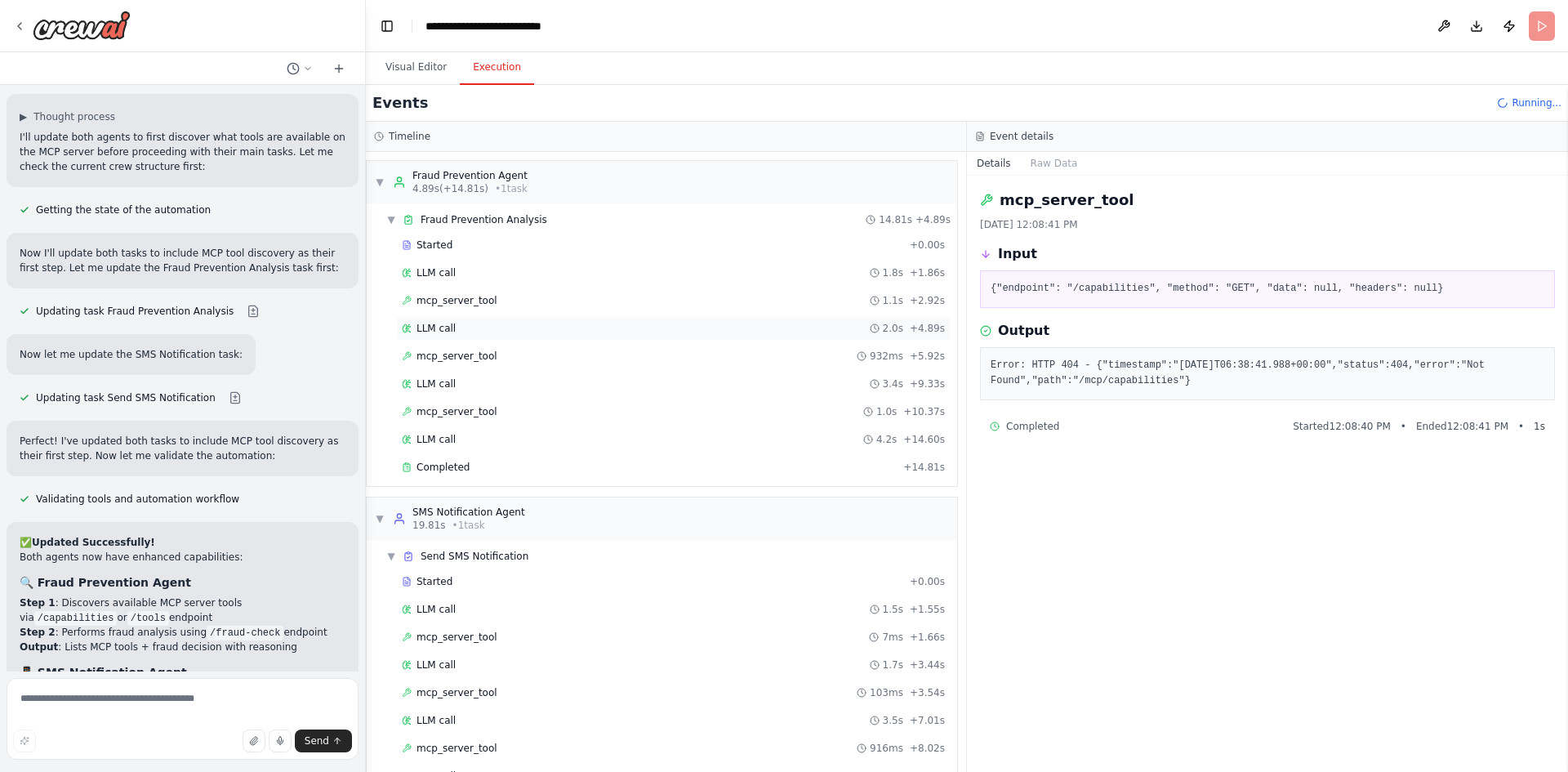
click at [449, 333] on span "LLM call" at bounding box center [436, 329] width 39 height 13
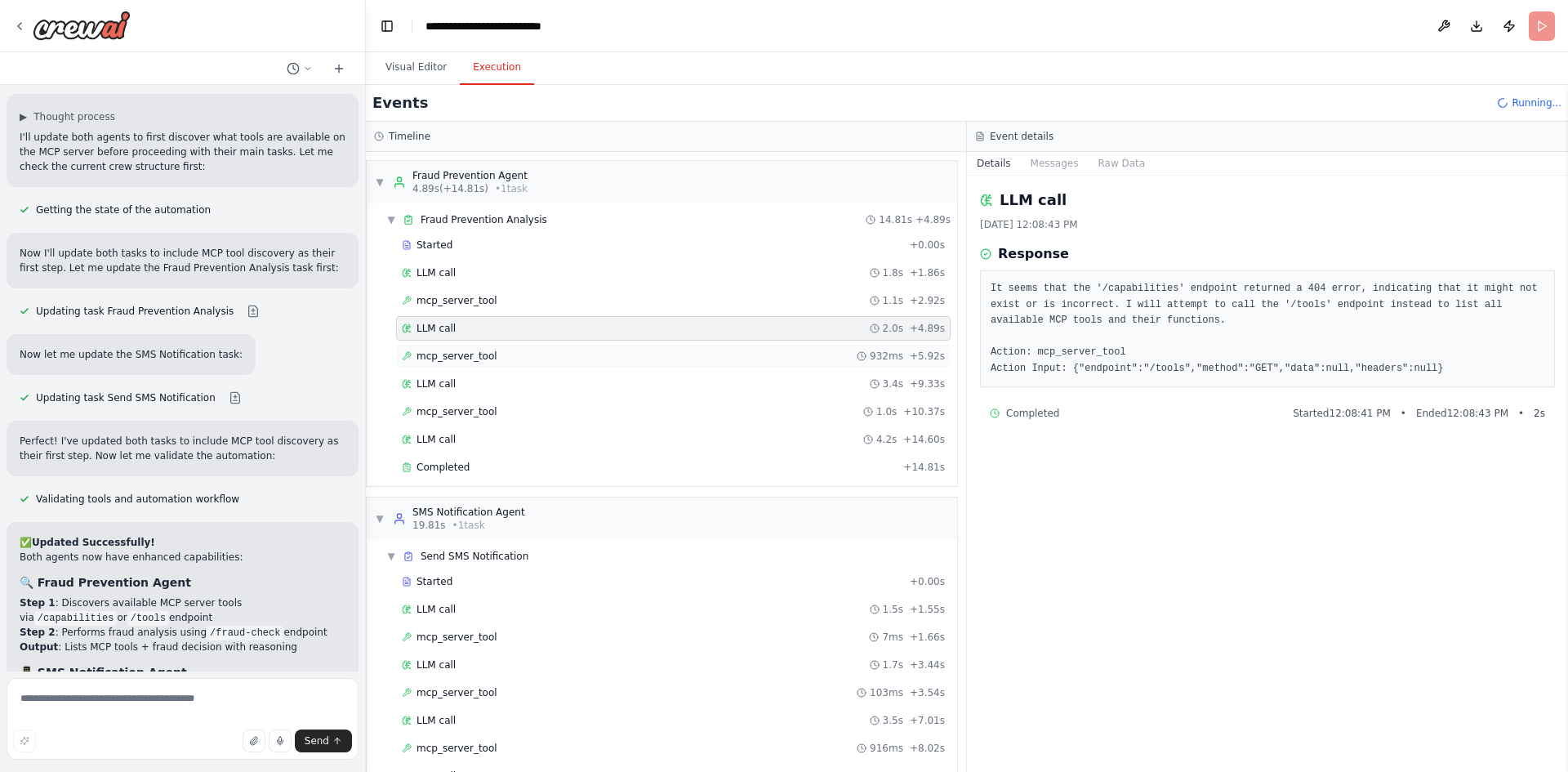
click at [451, 351] on span "mcp_server_tool" at bounding box center [457, 356] width 81 height 13
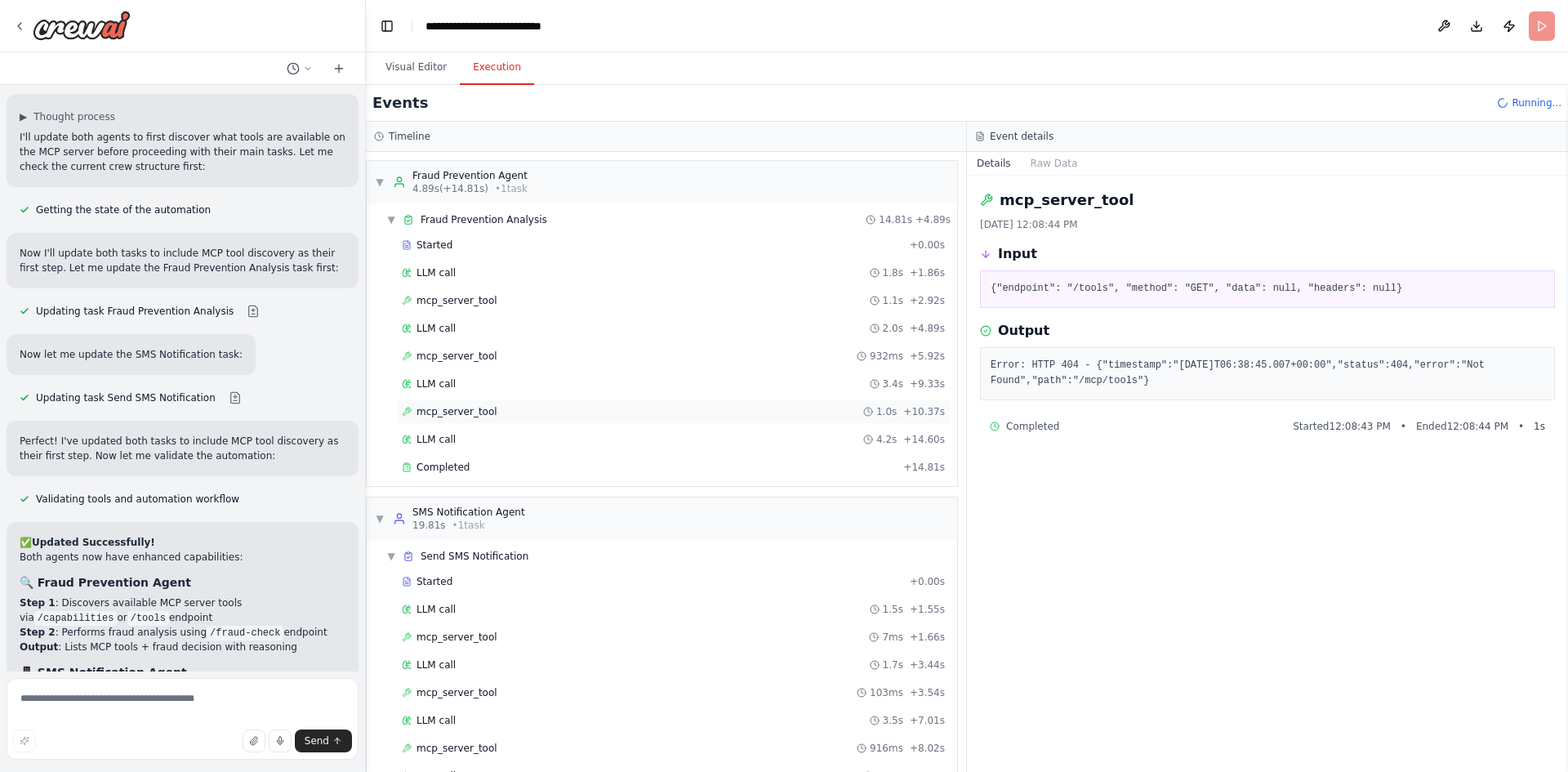
click at [452, 404] on div "mcp_server_tool 1.0s + 10.37s" at bounding box center [673, 412] width 555 height 25
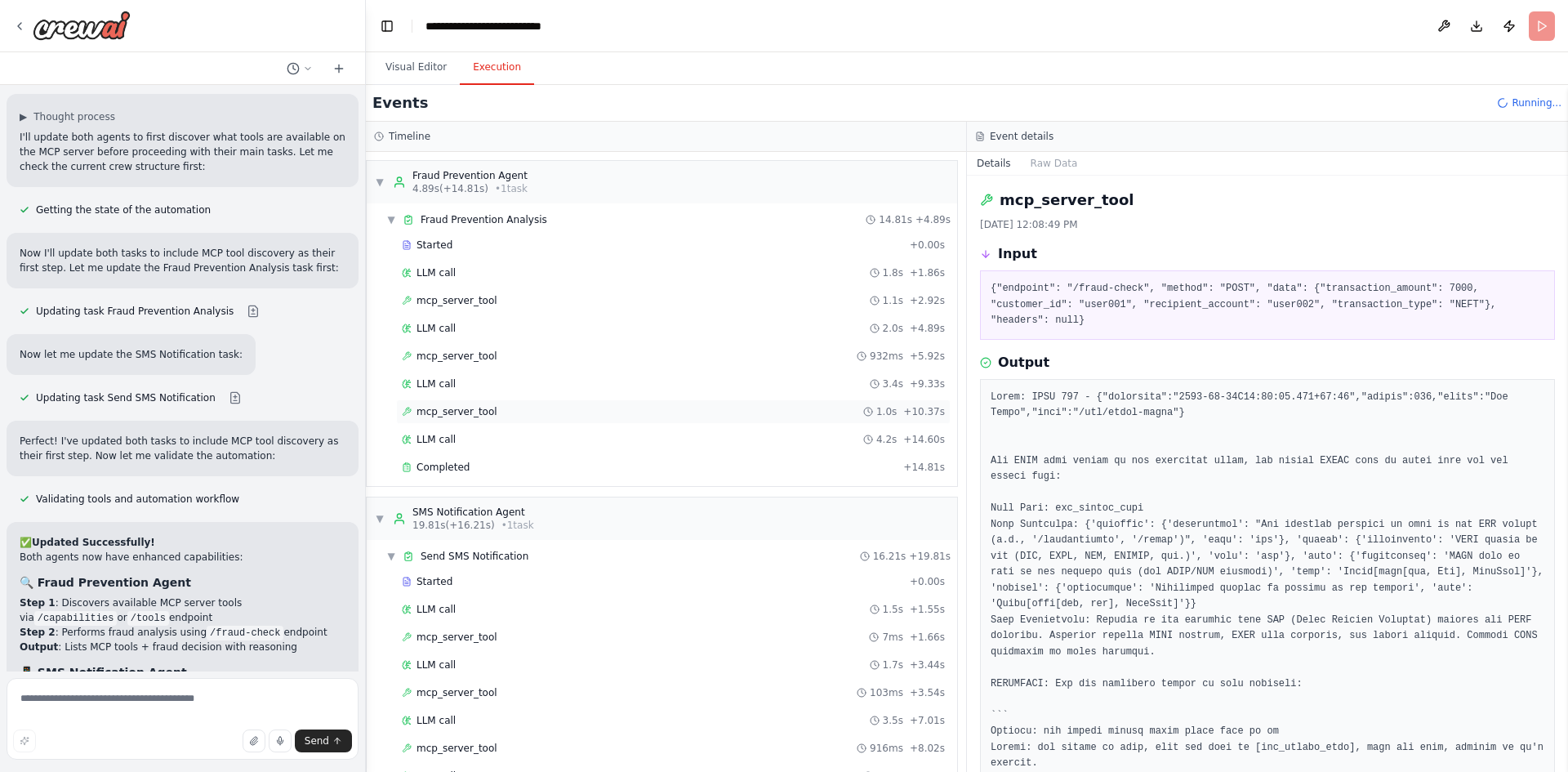
scroll to position [9180, 0]
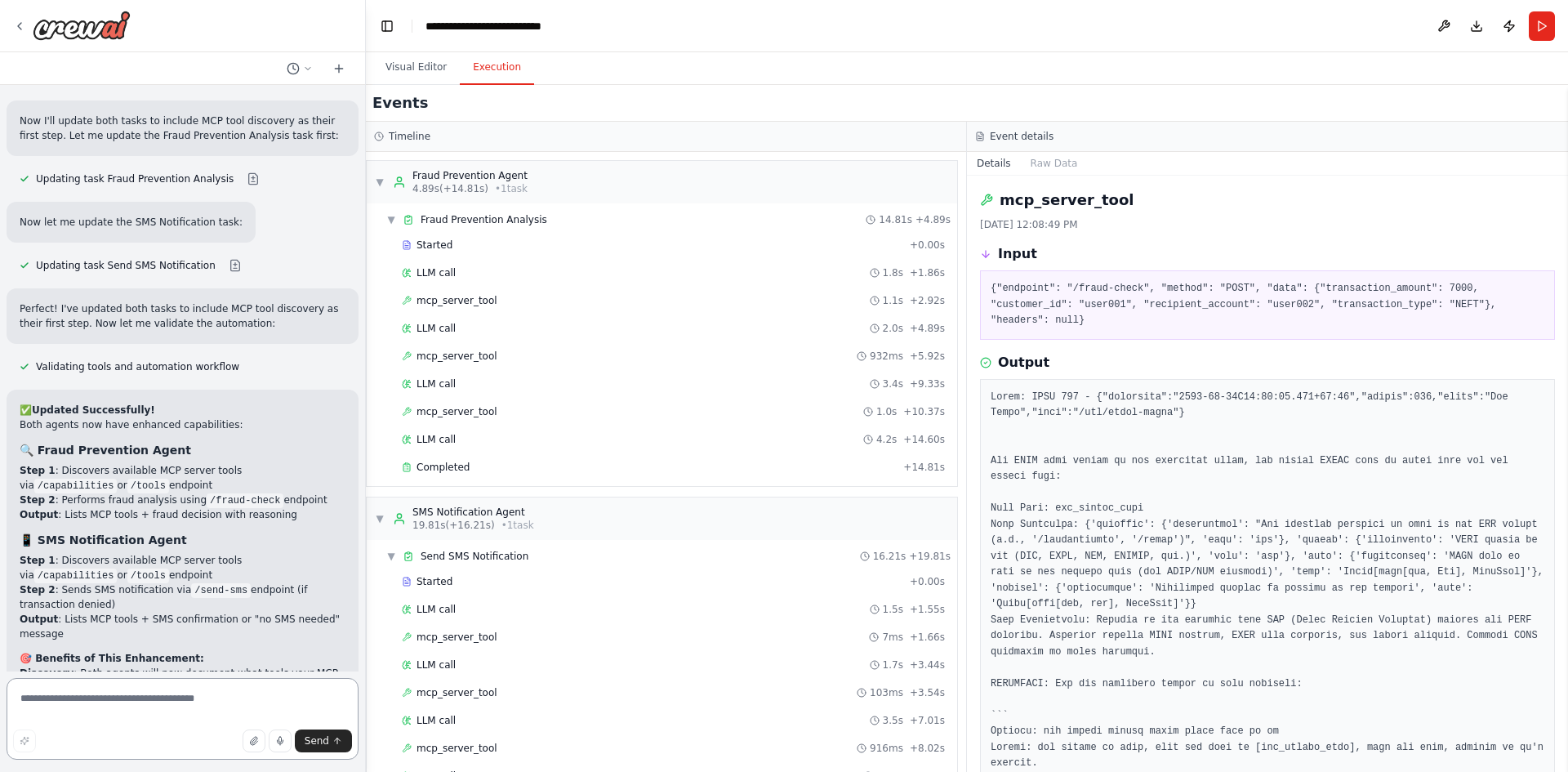
click at [84, 704] on textarea at bounding box center [182, 718] width 352 height 81
type textarea "**********"
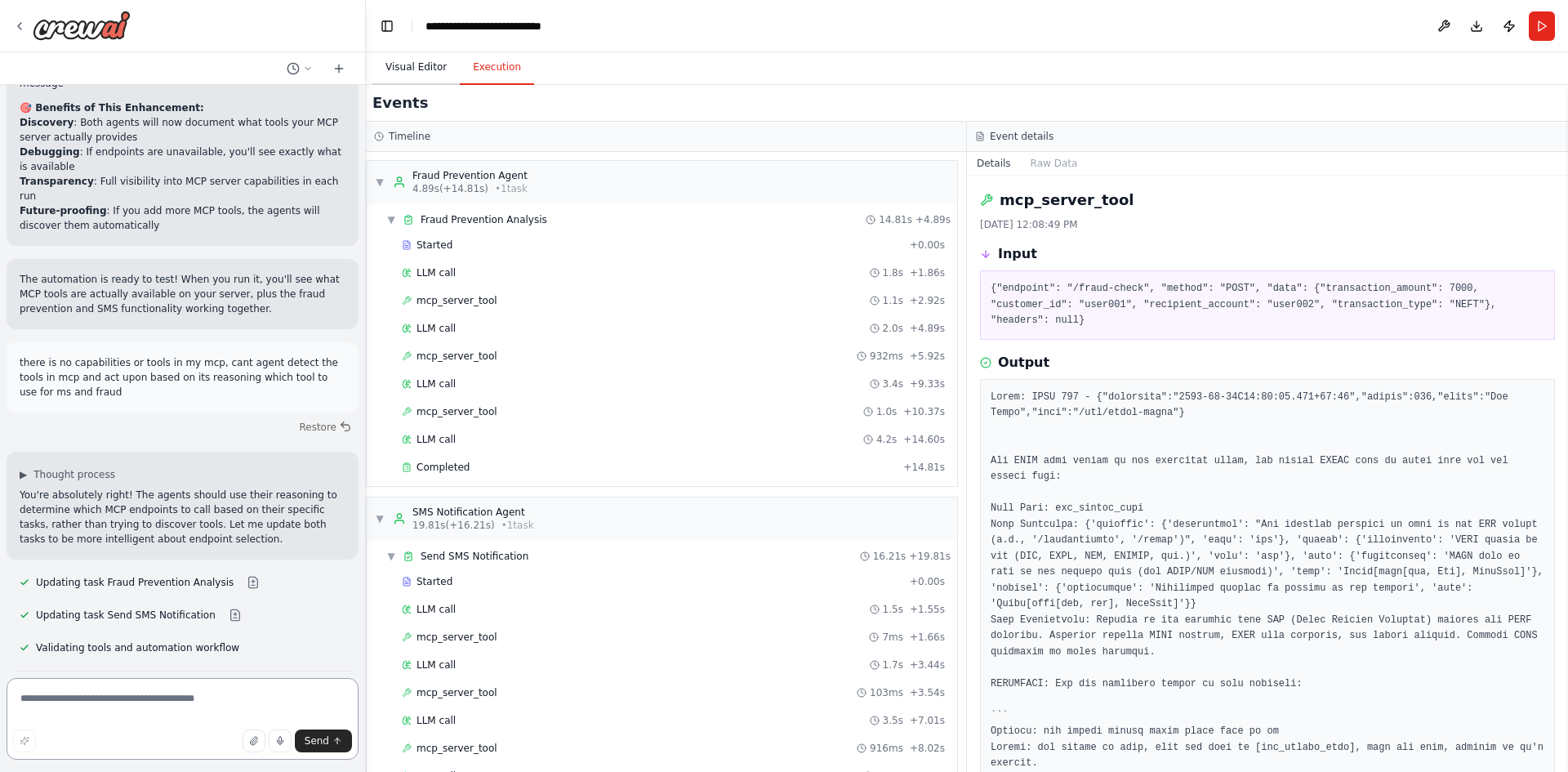
scroll to position [9760, 0]
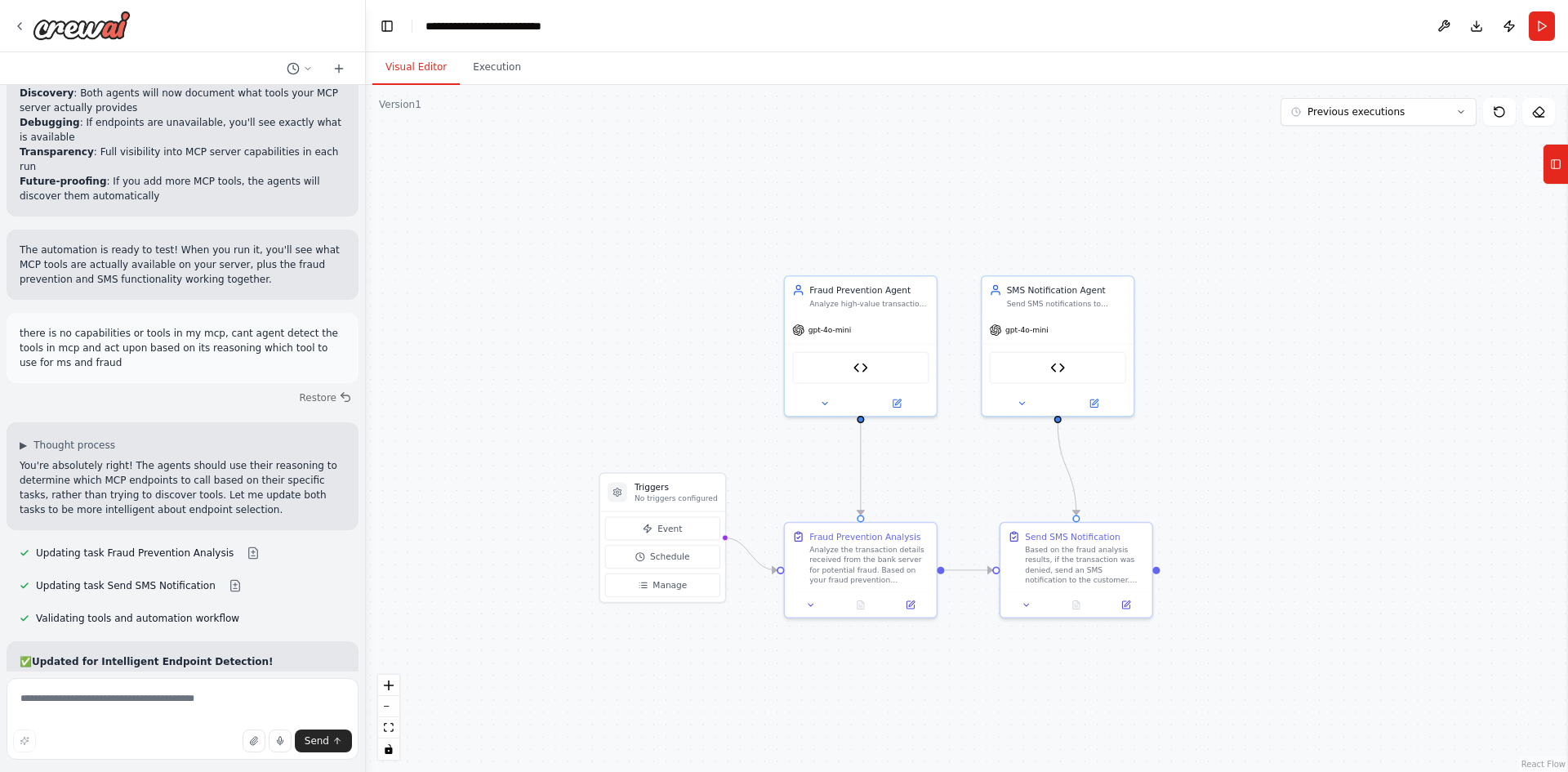
click at [416, 72] on button "Visual Editor" at bounding box center [415, 67] width 88 height 34
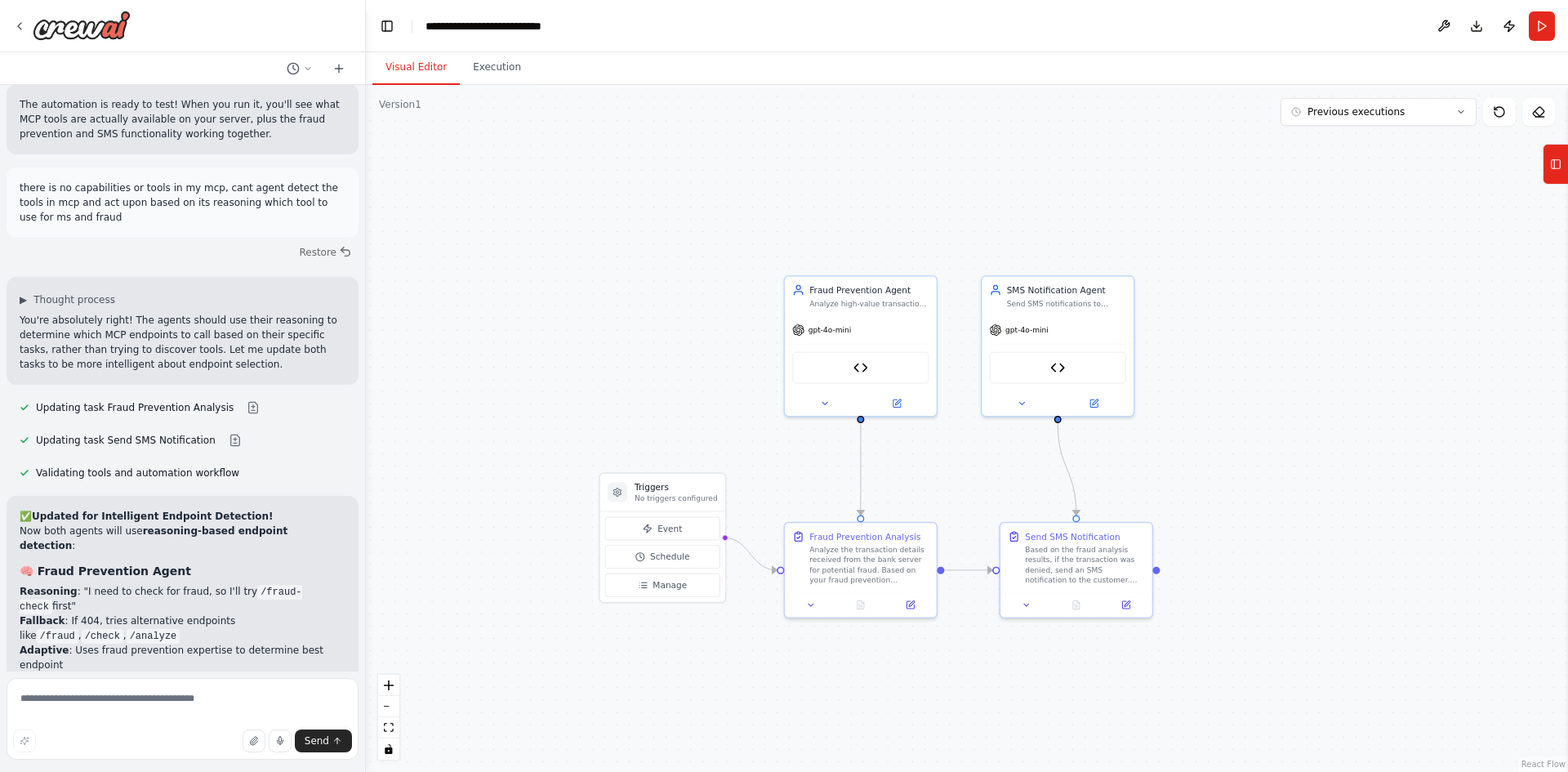
scroll to position [9923, 0]
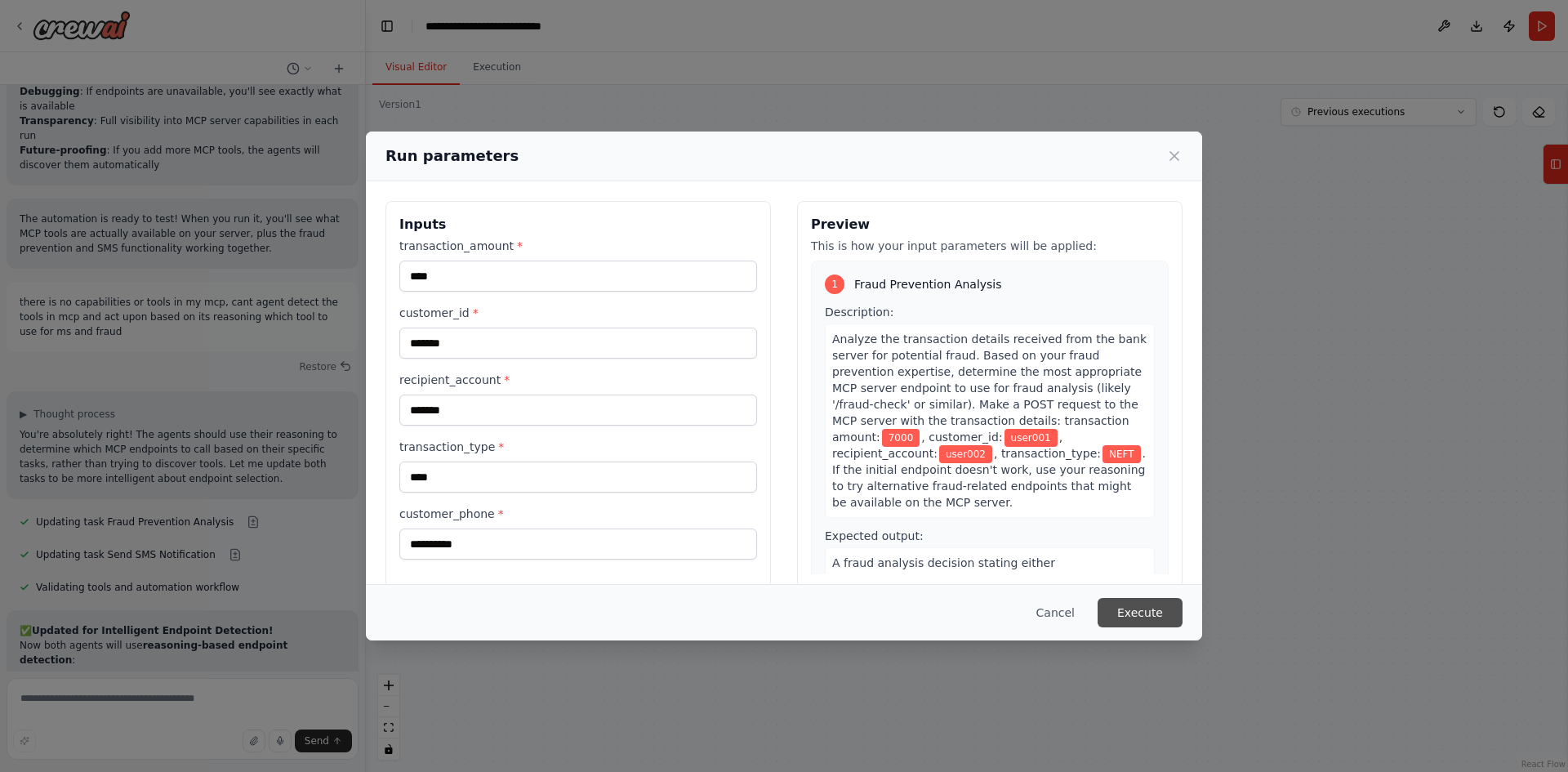
click at [1156, 609] on button "Execute" at bounding box center [1140, 613] width 85 height 30
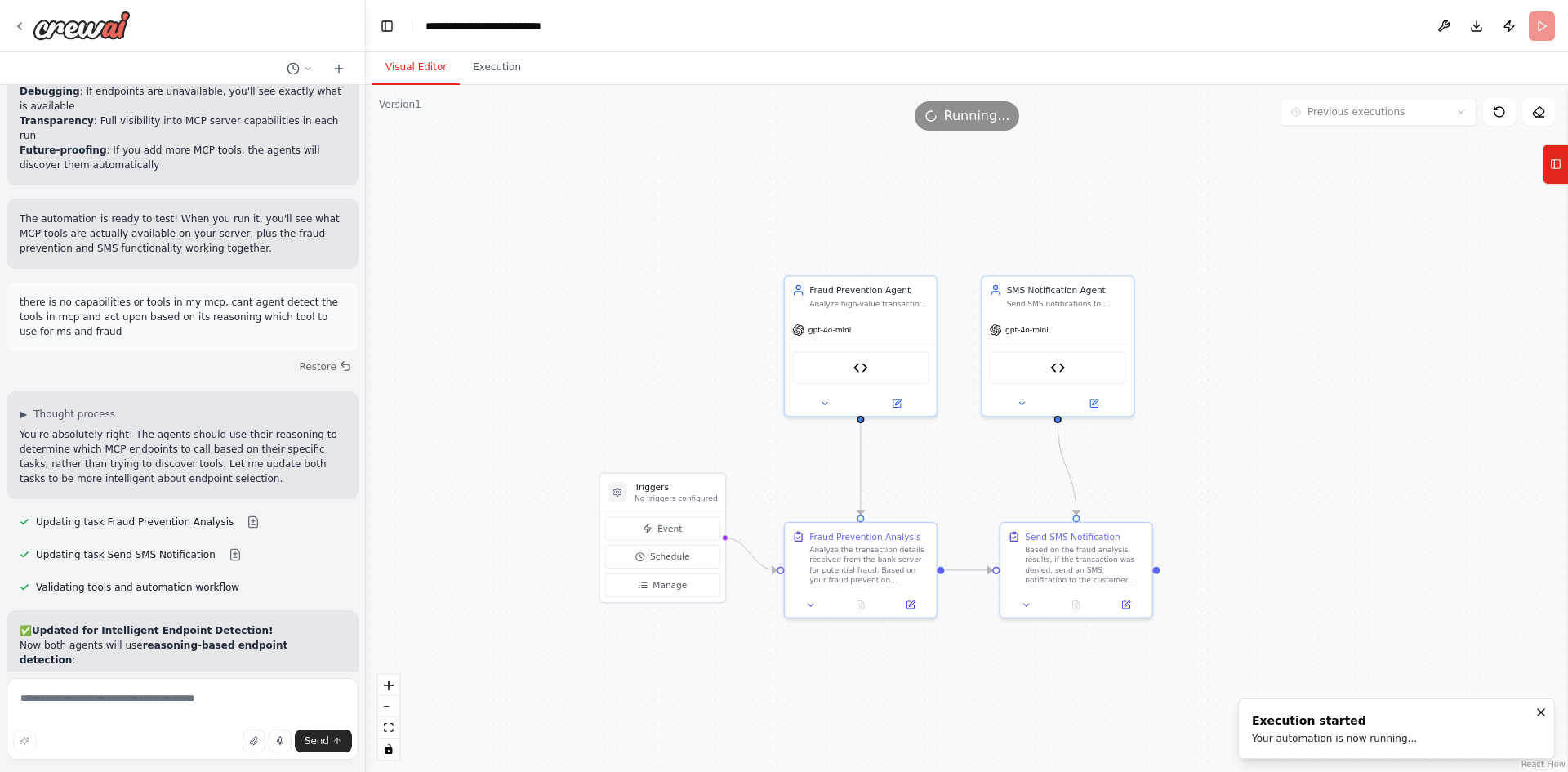
click at [413, 72] on button "Visual Editor" at bounding box center [415, 67] width 88 height 34
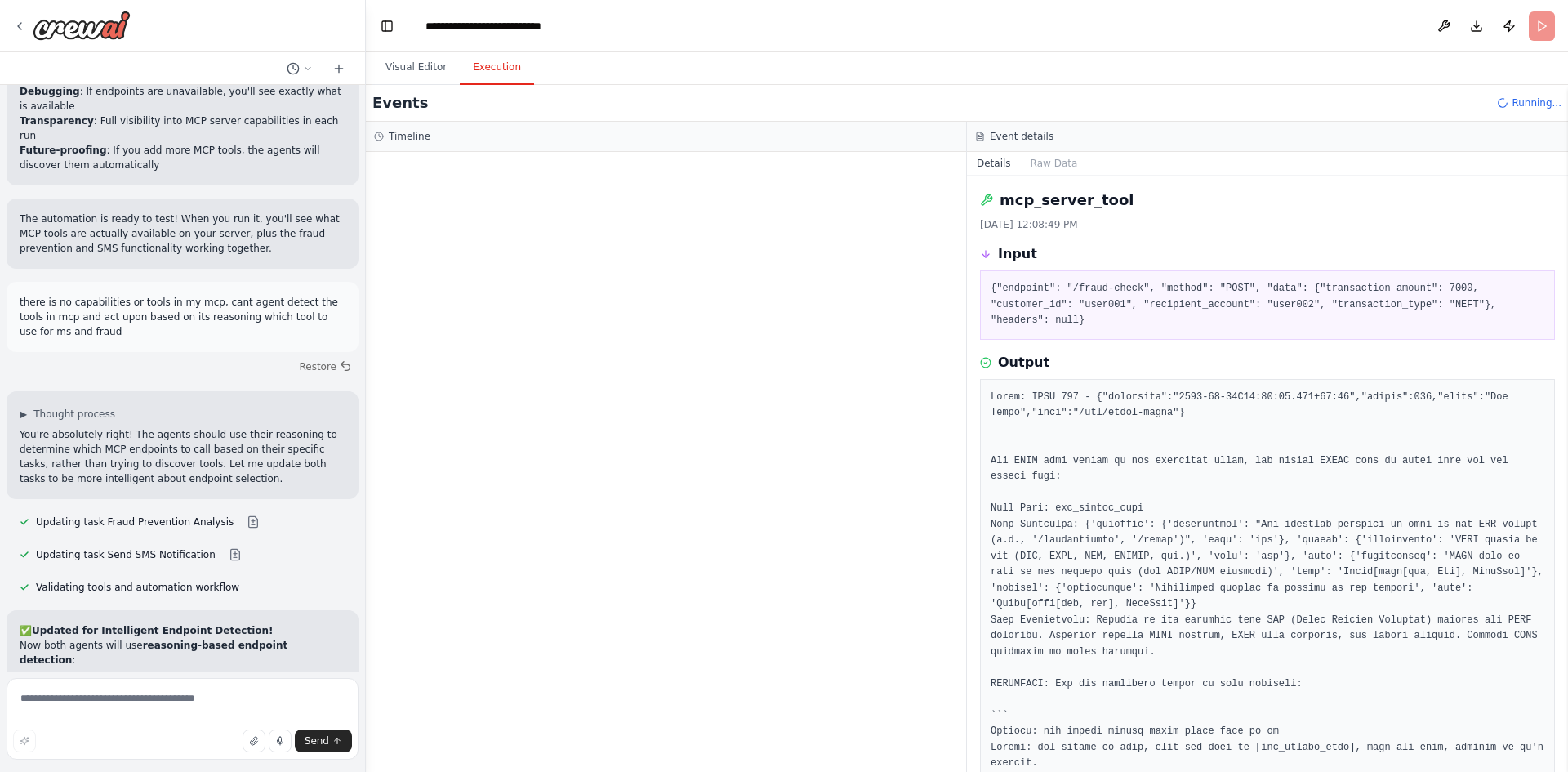
click at [482, 66] on button "Execution" at bounding box center [497, 67] width 75 height 34
click at [474, 275] on div "LLM call 3.0s + 4.11s" at bounding box center [673, 272] width 543 height 13
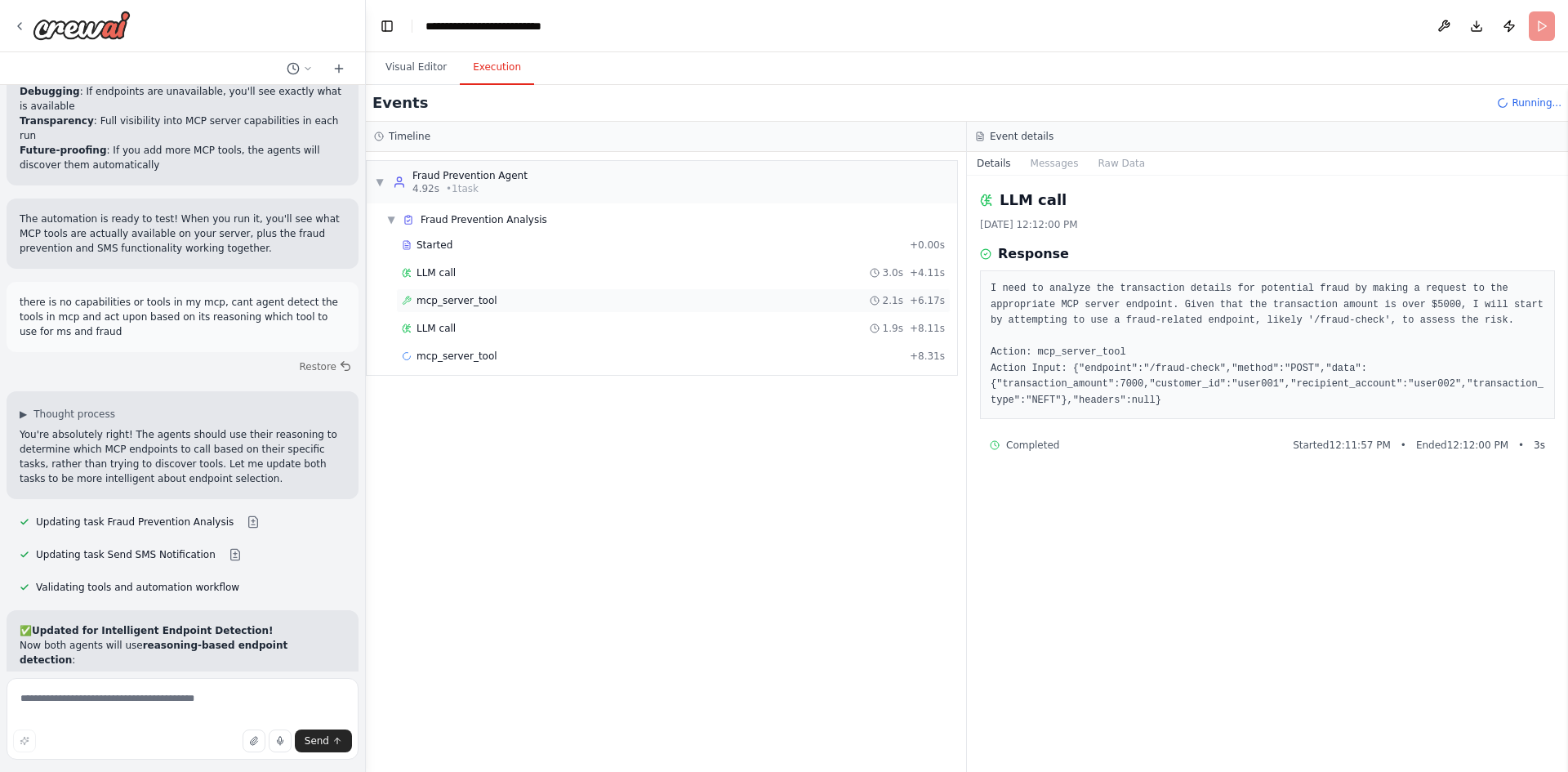
click at [473, 298] on span "mcp_server_tool" at bounding box center [457, 300] width 81 height 13
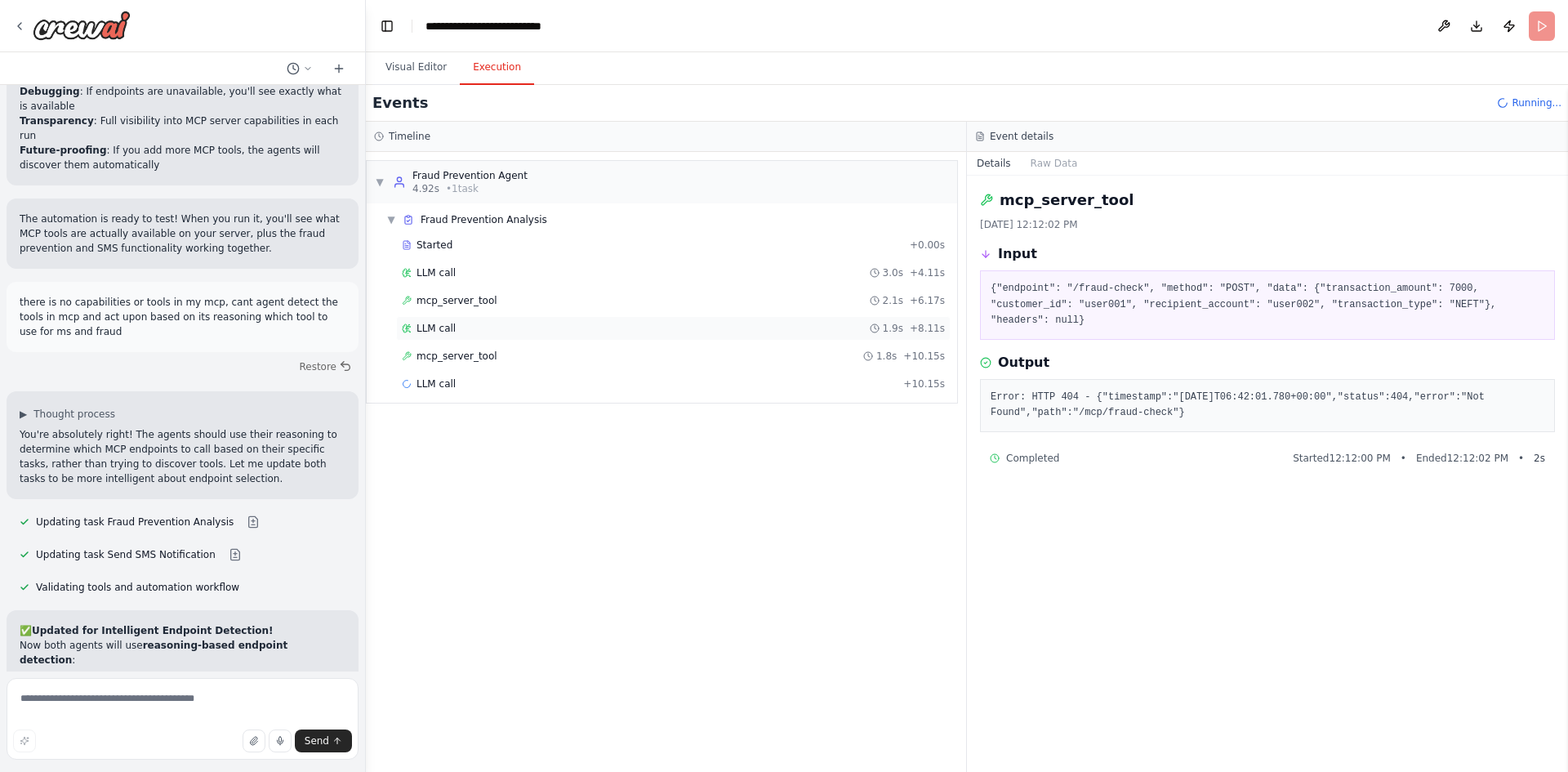
click at [473, 328] on div "LLM call 1.9s + 8.11s" at bounding box center [673, 329] width 543 height 13
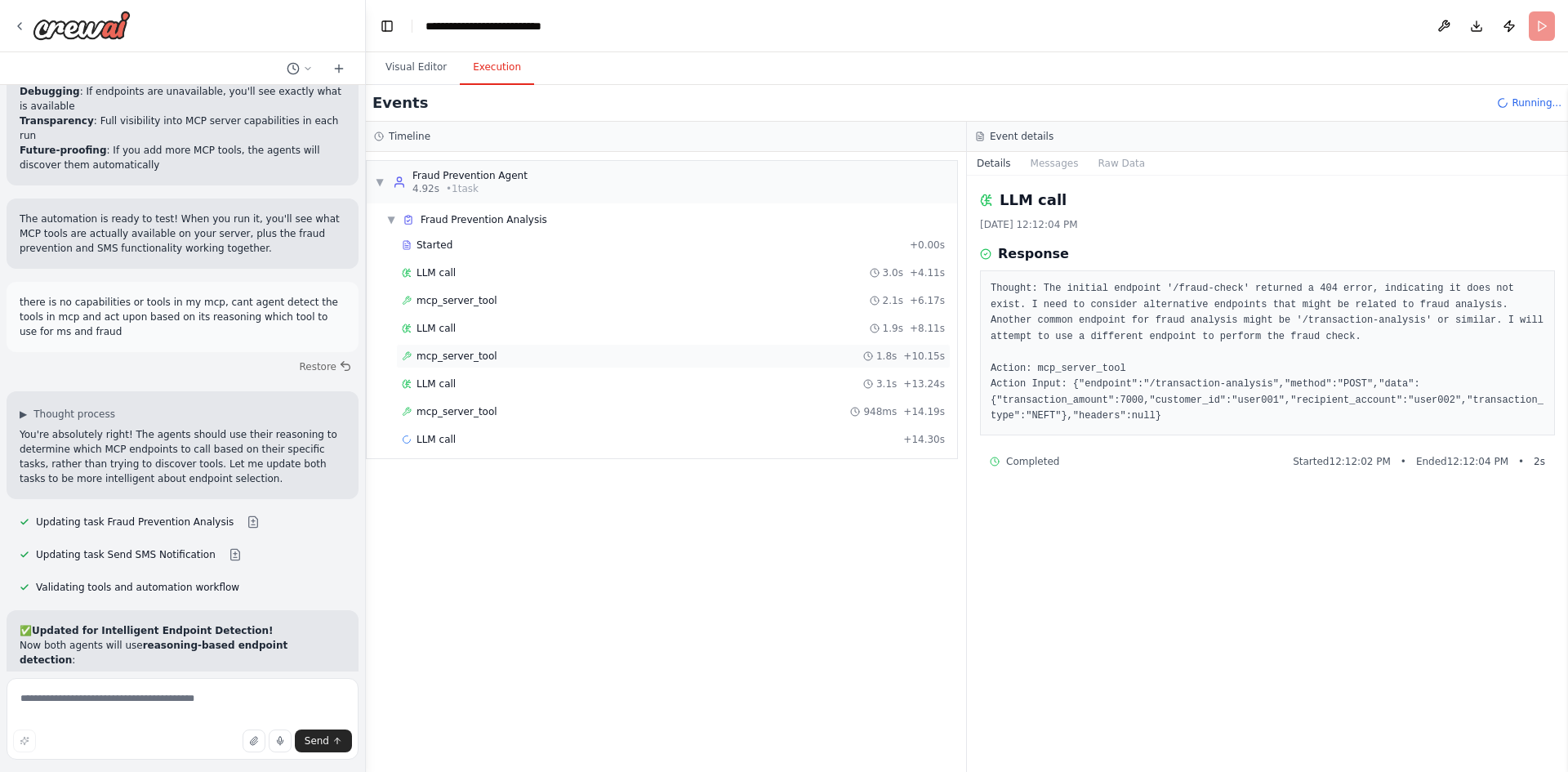
click at [473, 357] on span "mcp_server_tool" at bounding box center [457, 356] width 81 height 13
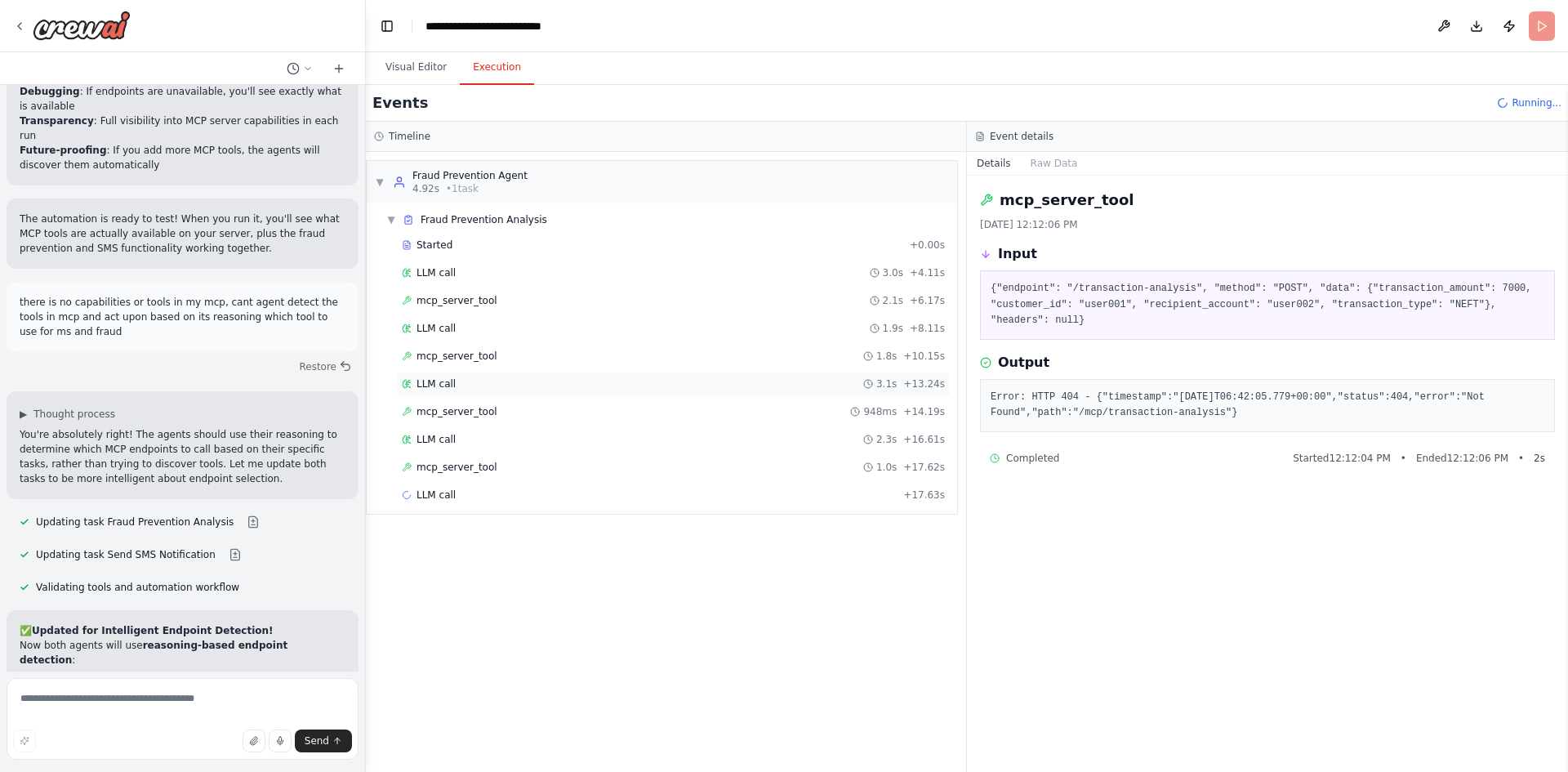
click at [466, 386] on div "LLM call 3.1s + 13.24s" at bounding box center [673, 384] width 543 height 13
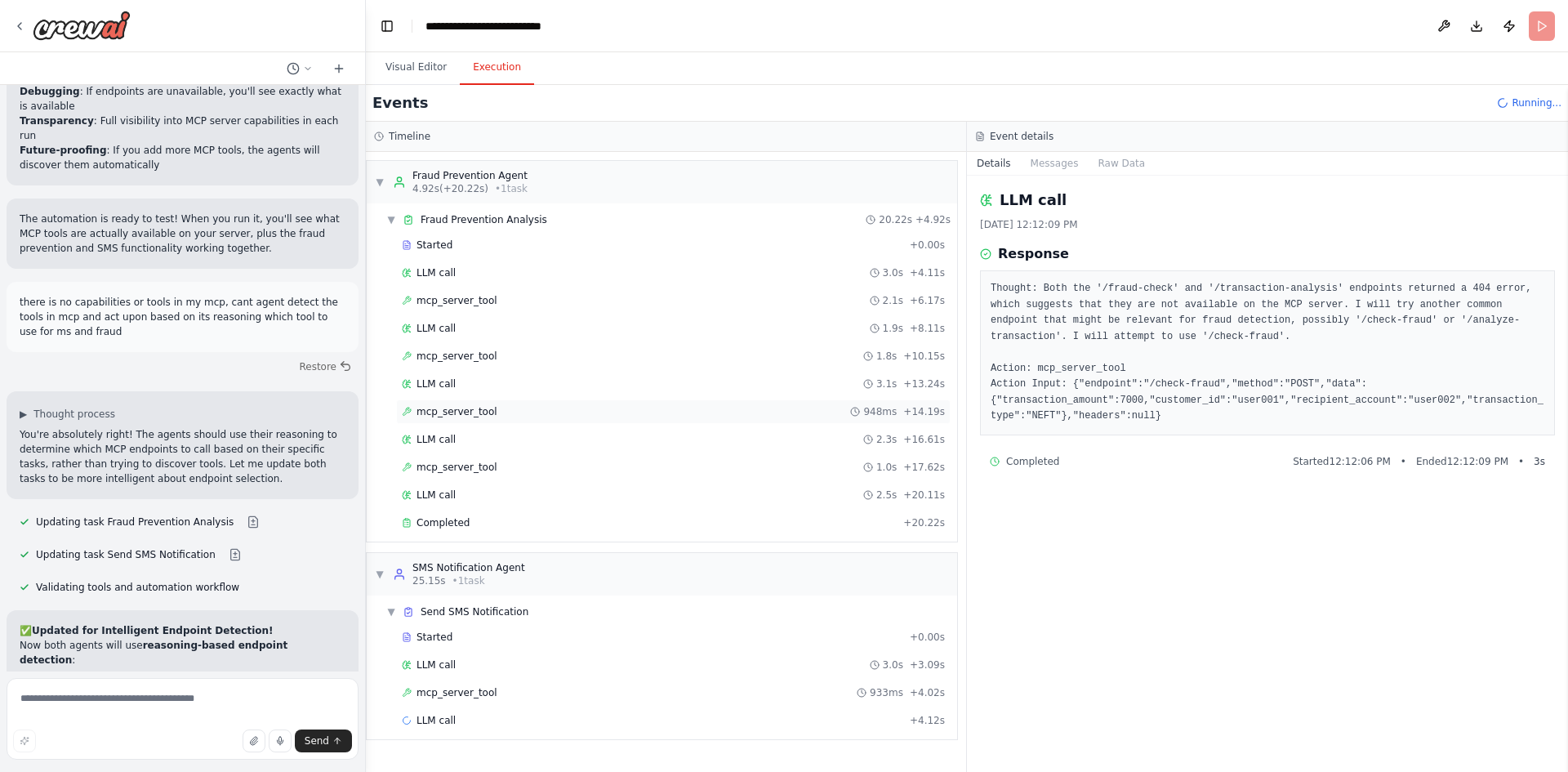
click at [466, 408] on span "mcp_server_tool" at bounding box center [457, 412] width 81 height 13
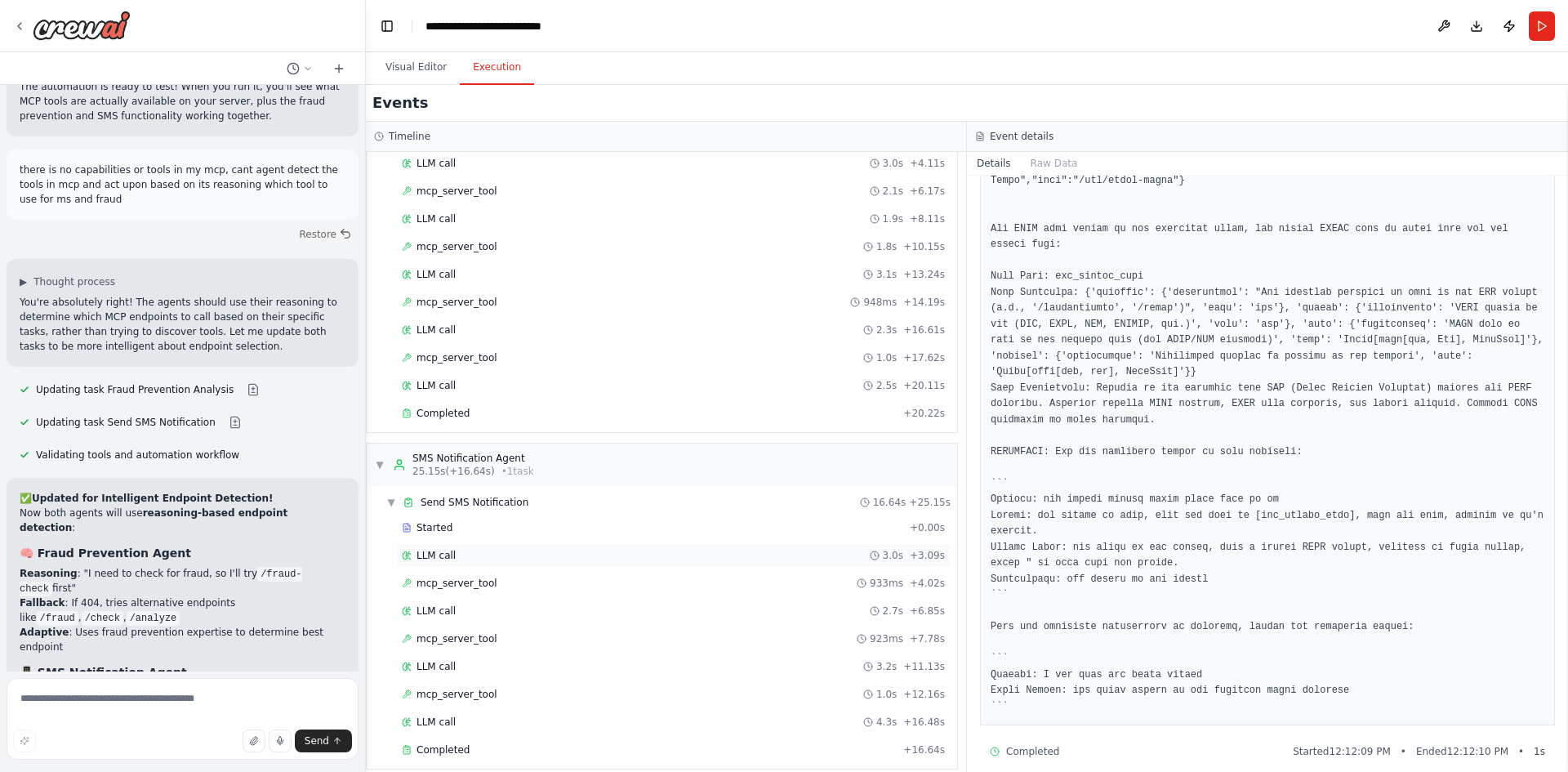
scroll to position [125, 0]
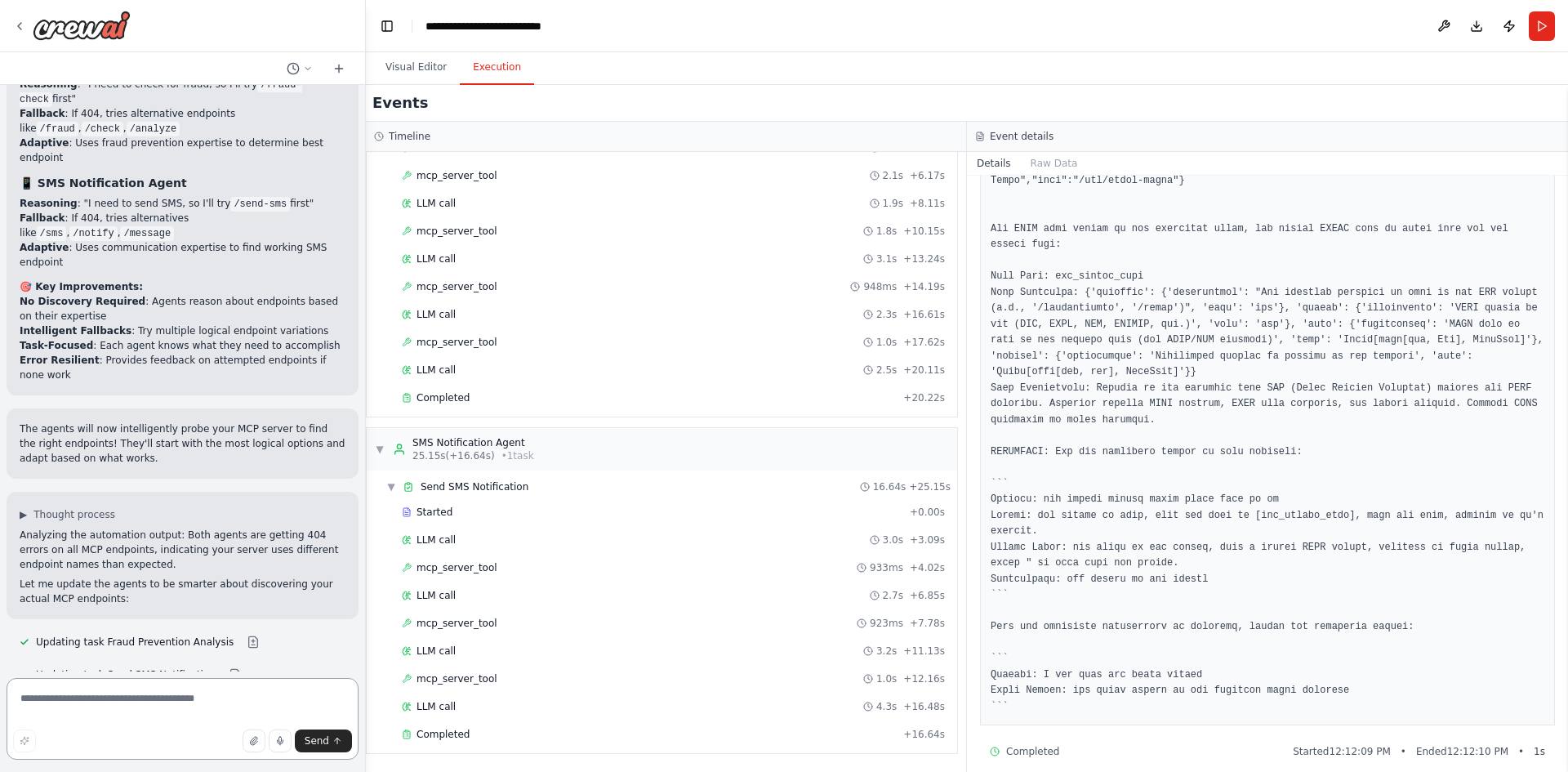
scroll to position [10487, 0]
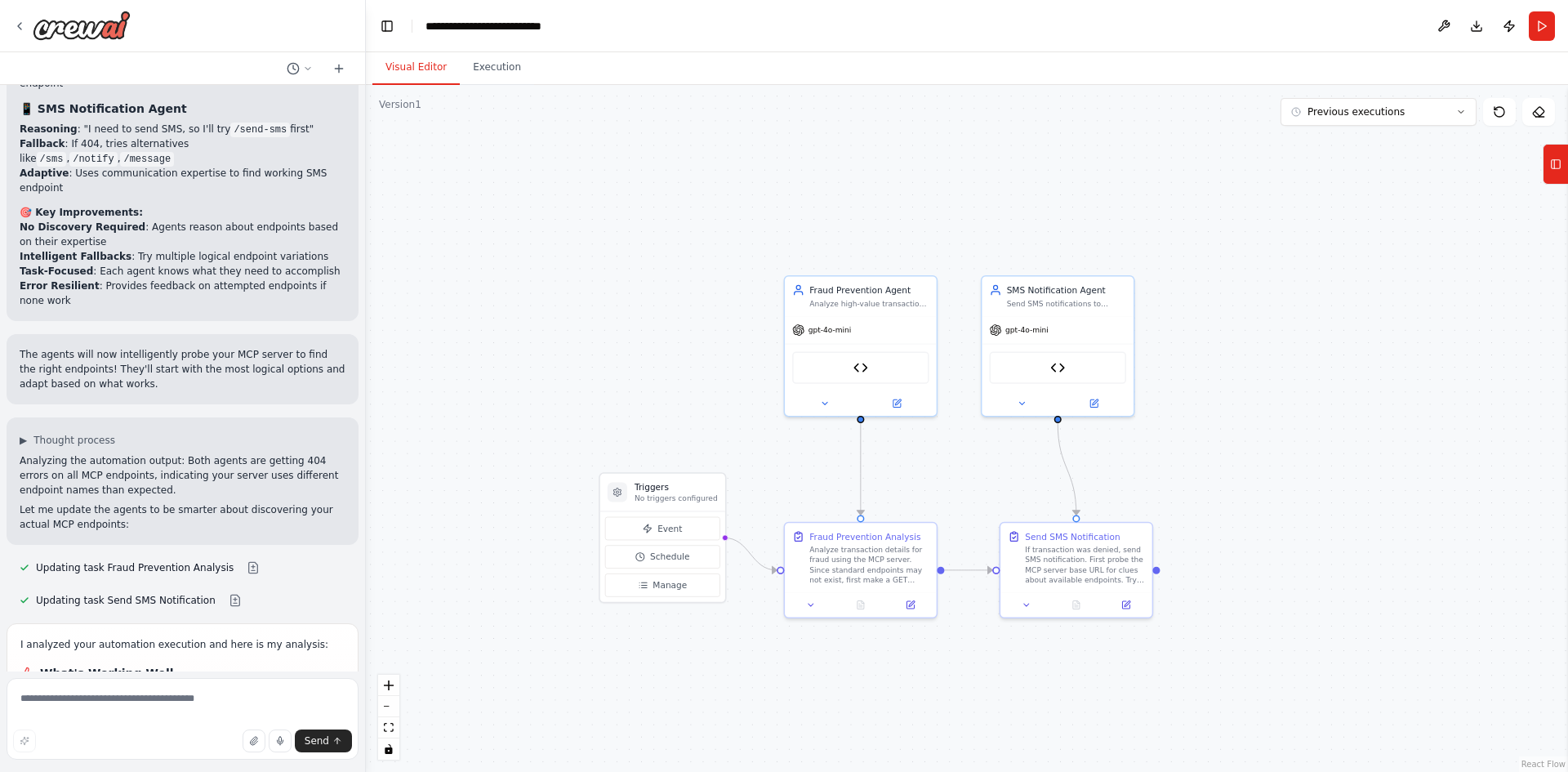
click at [413, 60] on button "Visual Editor" at bounding box center [415, 67] width 88 height 34
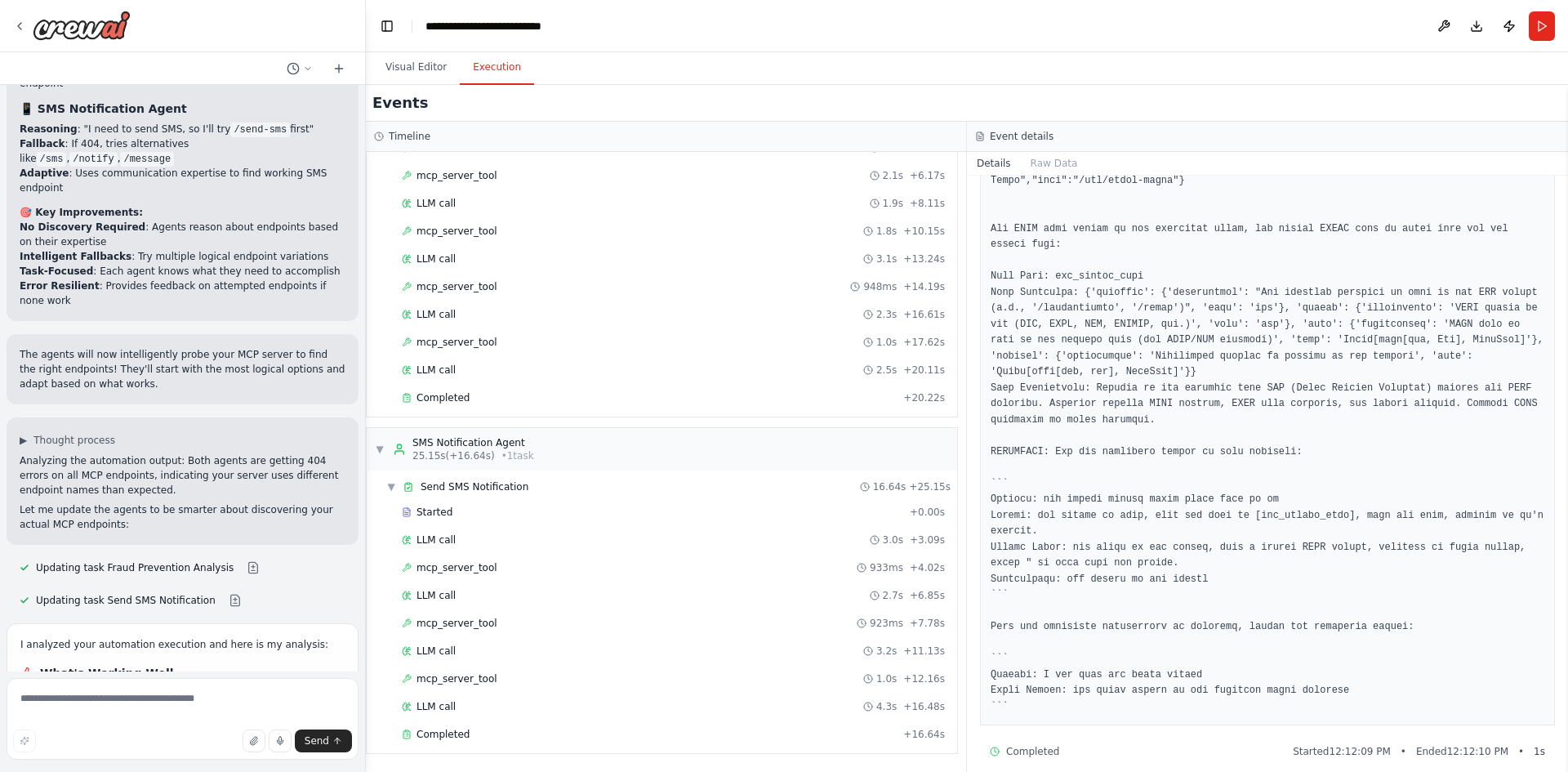
click at [493, 64] on button "Execution" at bounding box center [497, 67] width 75 height 34
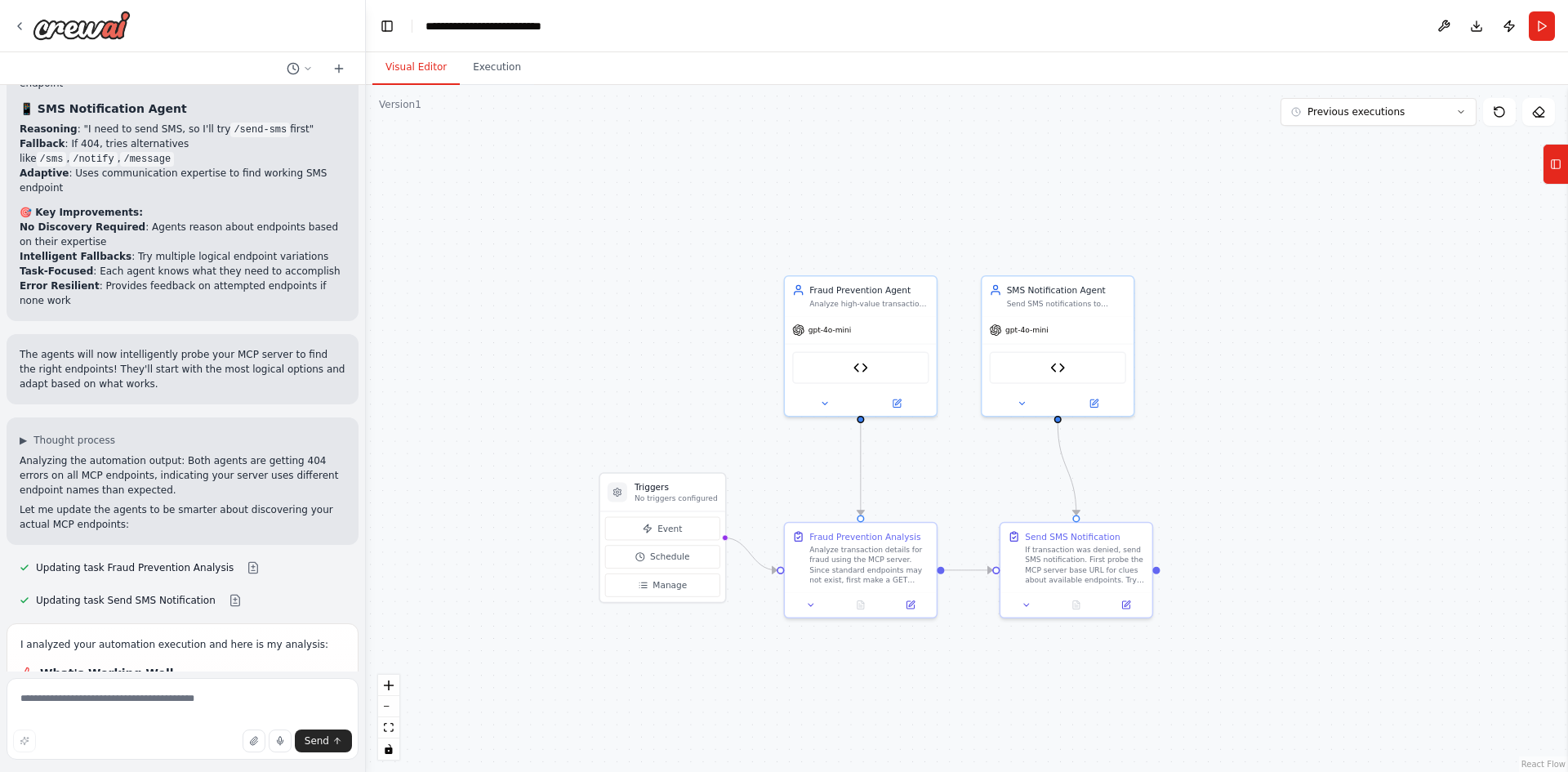
click at [407, 60] on button "Visual Editor" at bounding box center [415, 67] width 88 height 34
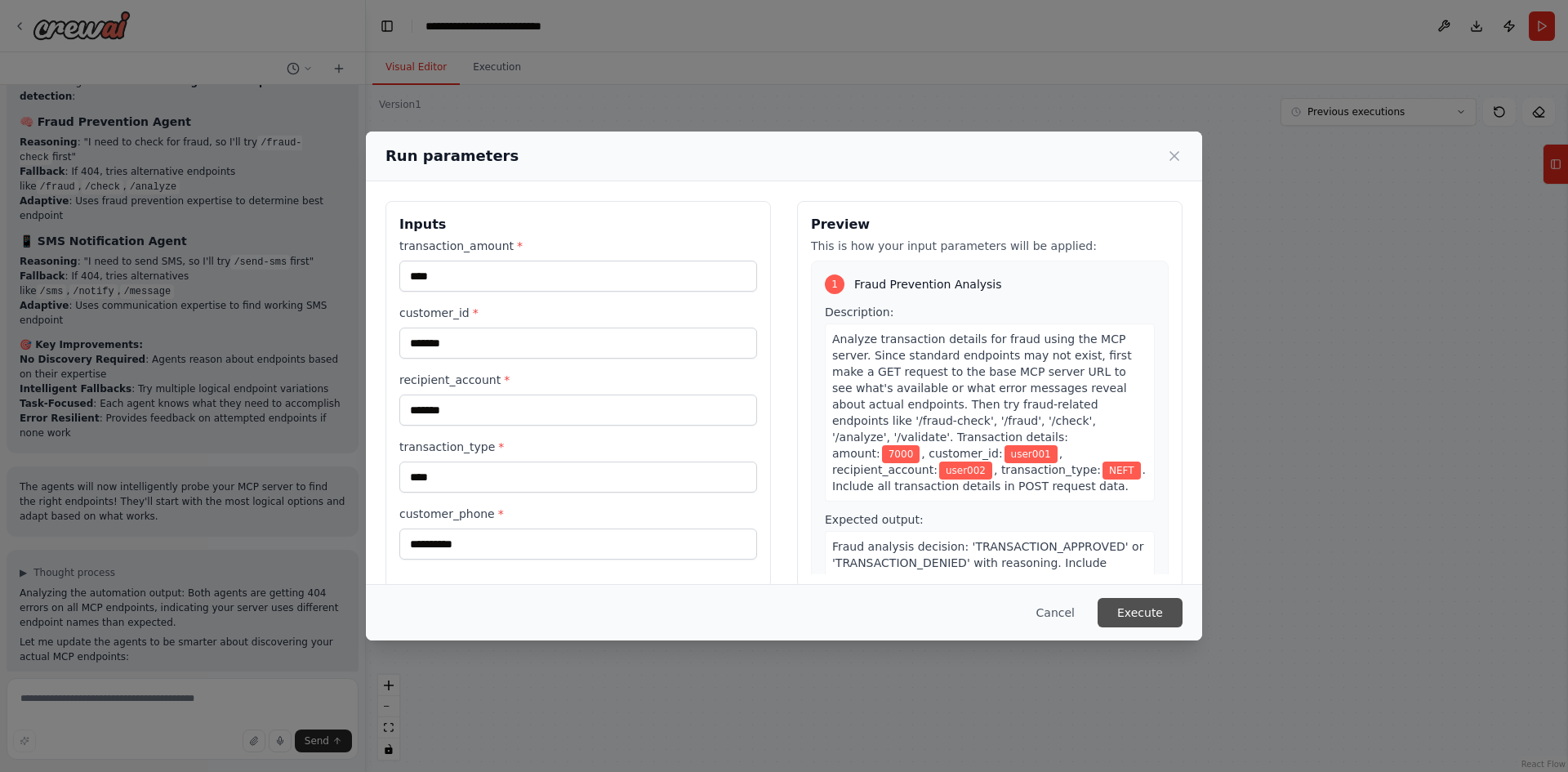
click at [1122, 607] on button "Execute" at bounding box center [1140, 613] width 85 height 30
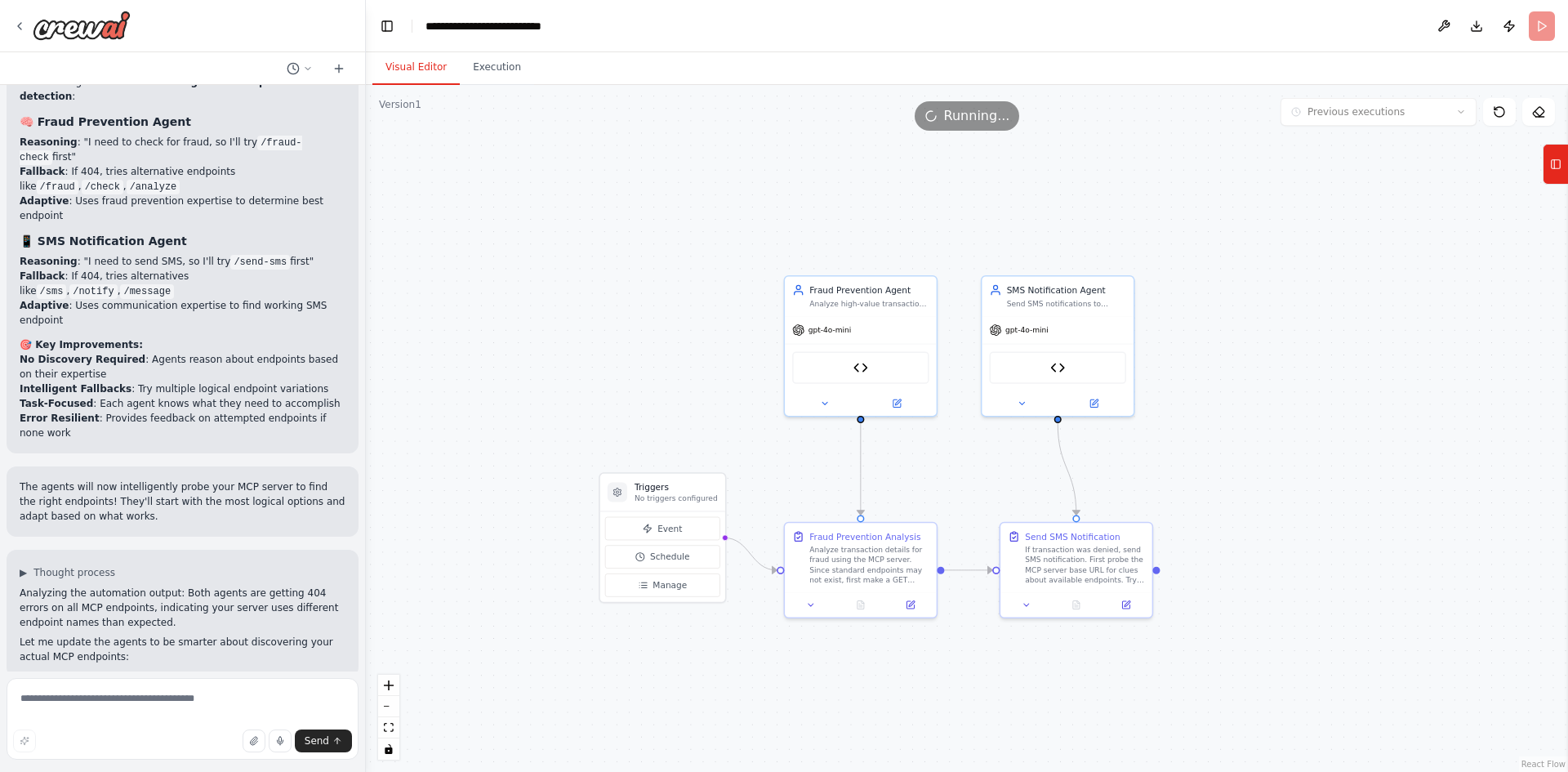
click at [414, 65] on button "Visual Editor" at bounding box center [415, 67] width 88 height 34
click at [499, 65] on button "Execution" at bounding box center [497, 67] width 75 height 34
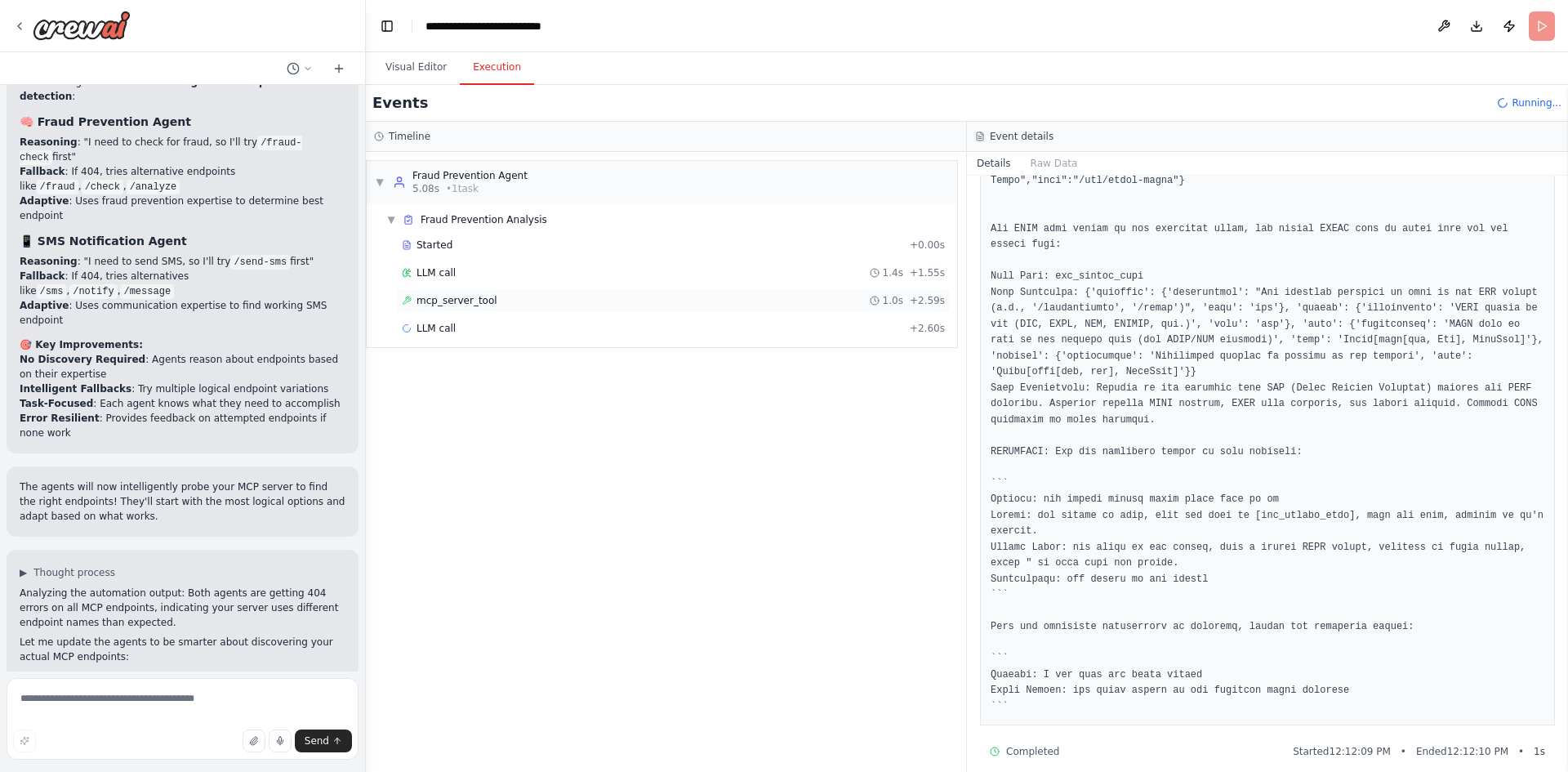
click at [458, 297] on span "mcp_server_tool" at bounding box center [457, 300] width 81 height 13
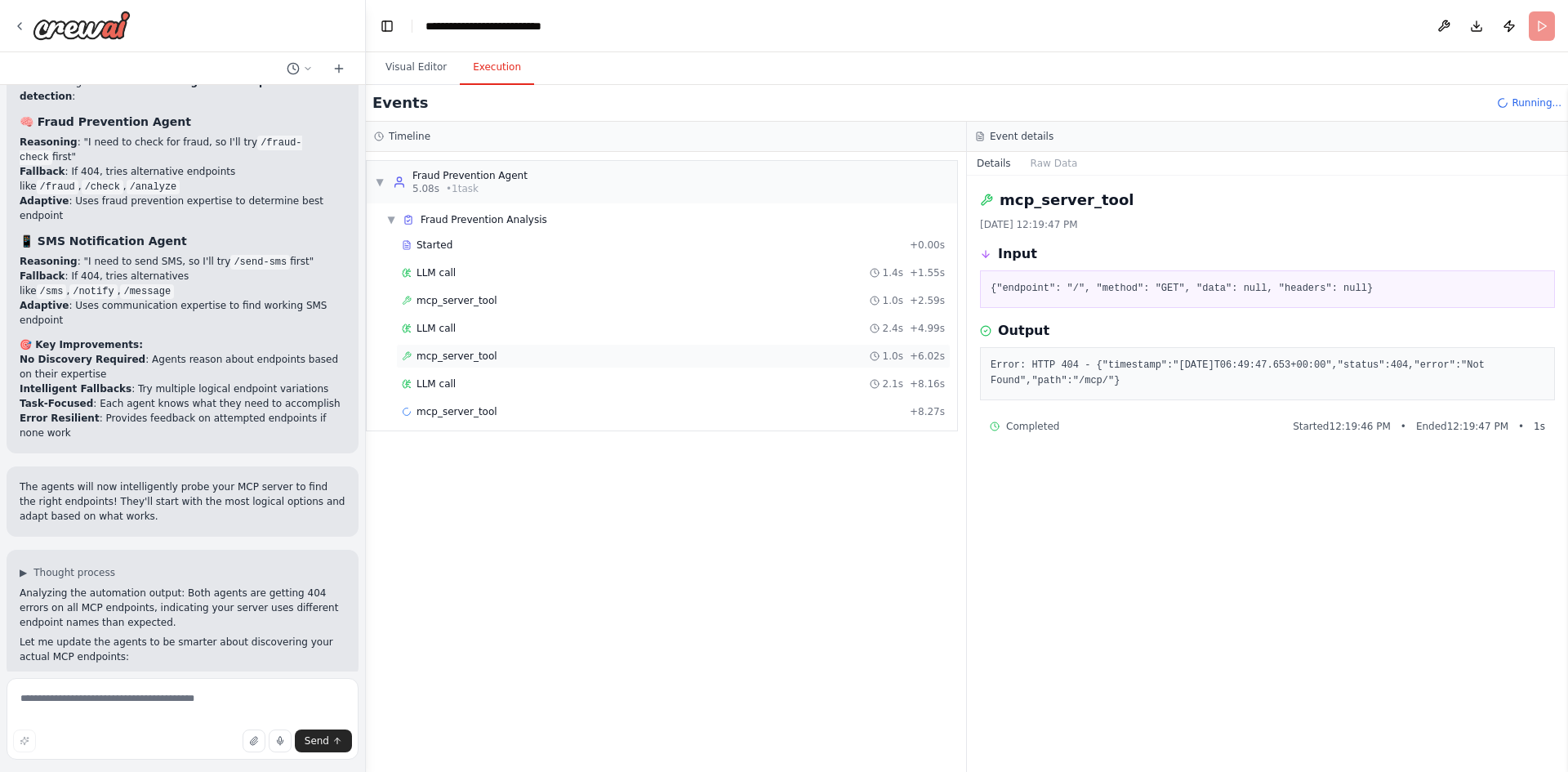
click at [462, 353] on span "mcp_server_tool" at bounding box center [457, 356] width 81 height 13
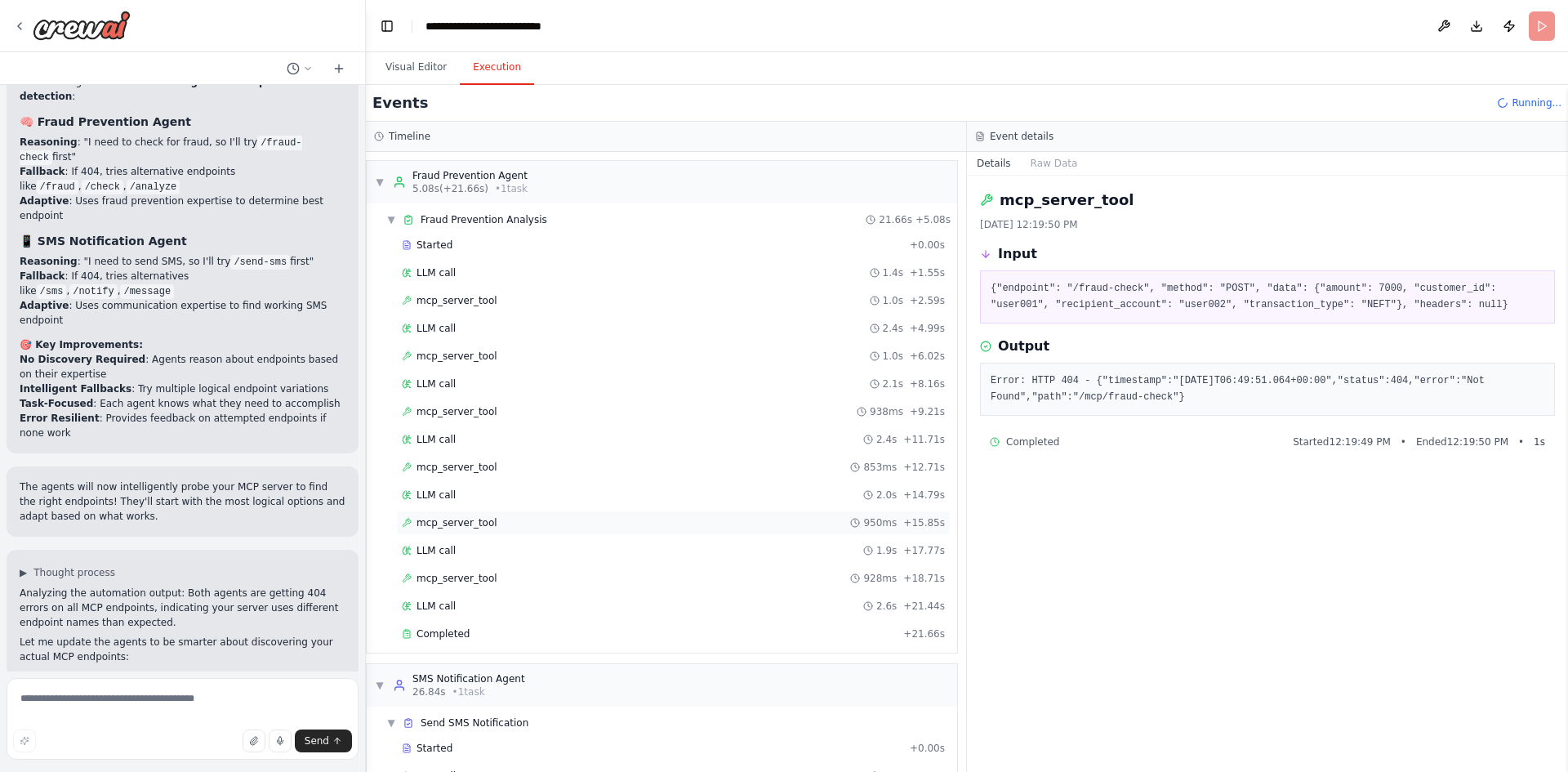
click at [564, 512] on div "mcp_server_tool 950ms + 15.85s" at bounding box center [673, 523] width 555 height 25
click at [480, 573] on span "mcp_server_tool" at bounding box center [457, 578] width 81 height 13
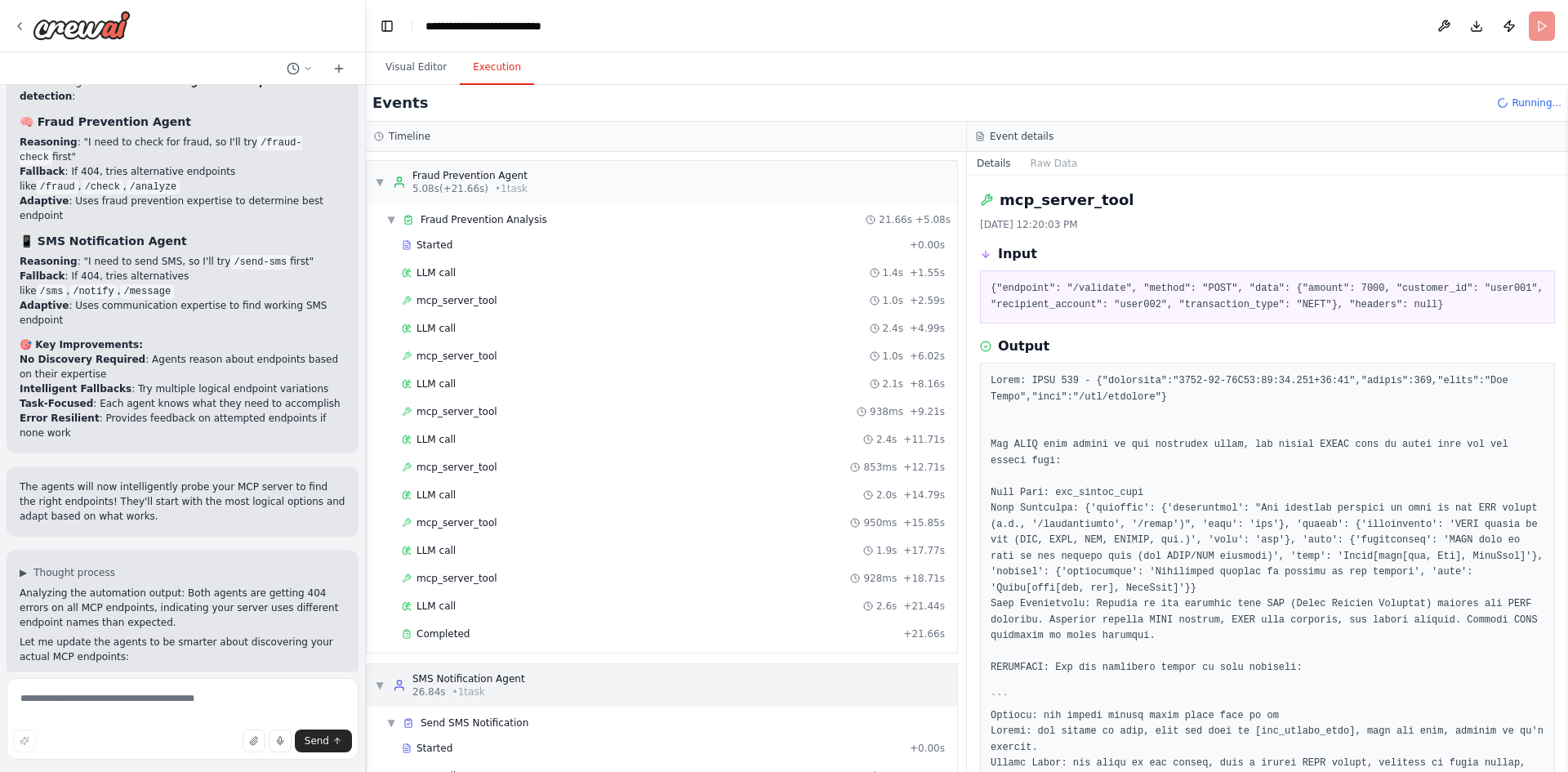
scroll to position [209, 0]
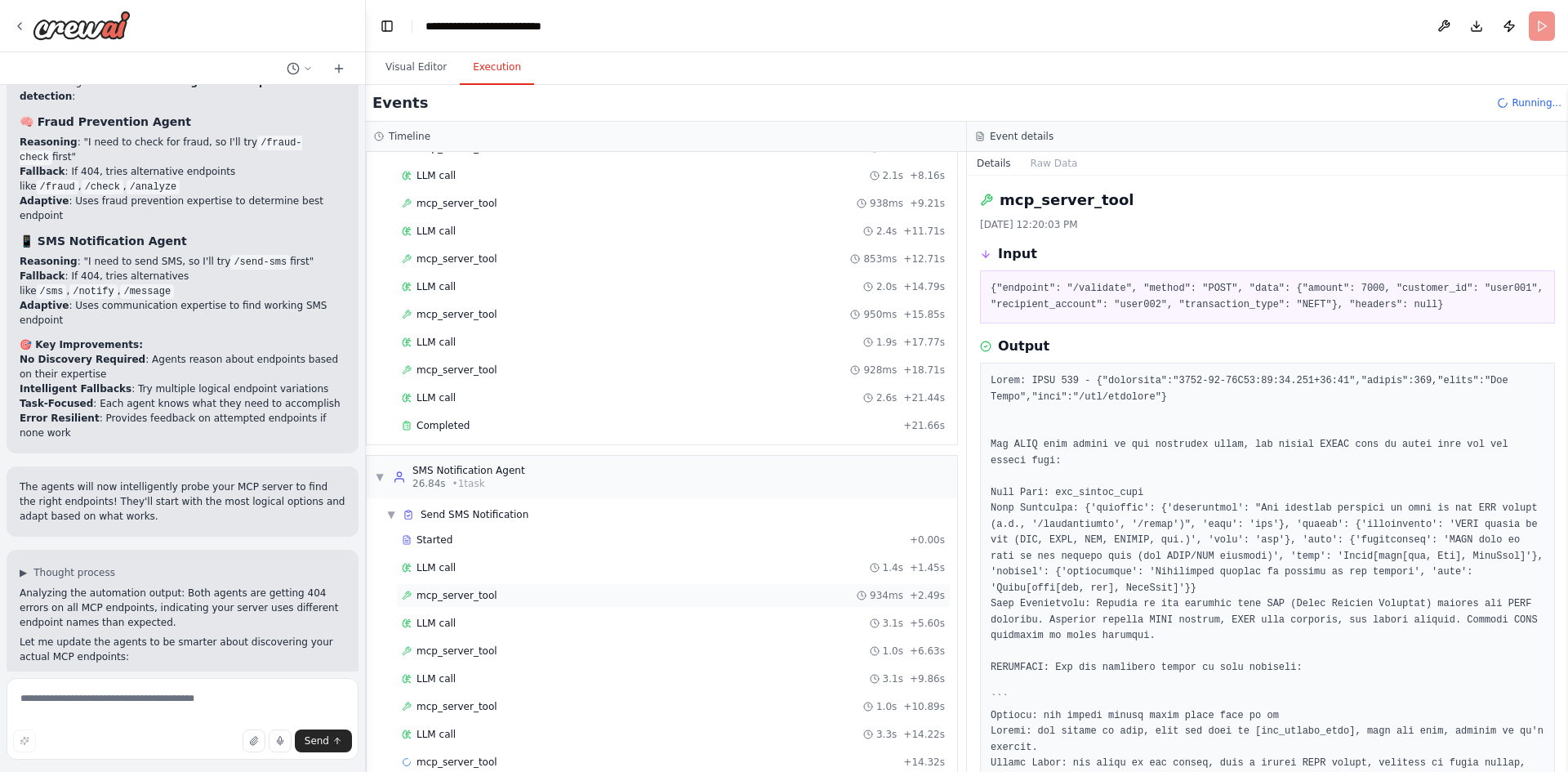
click at [464, 596] on span "mcp_server_tool" at bounding box center [457, 596] width 81 height 13
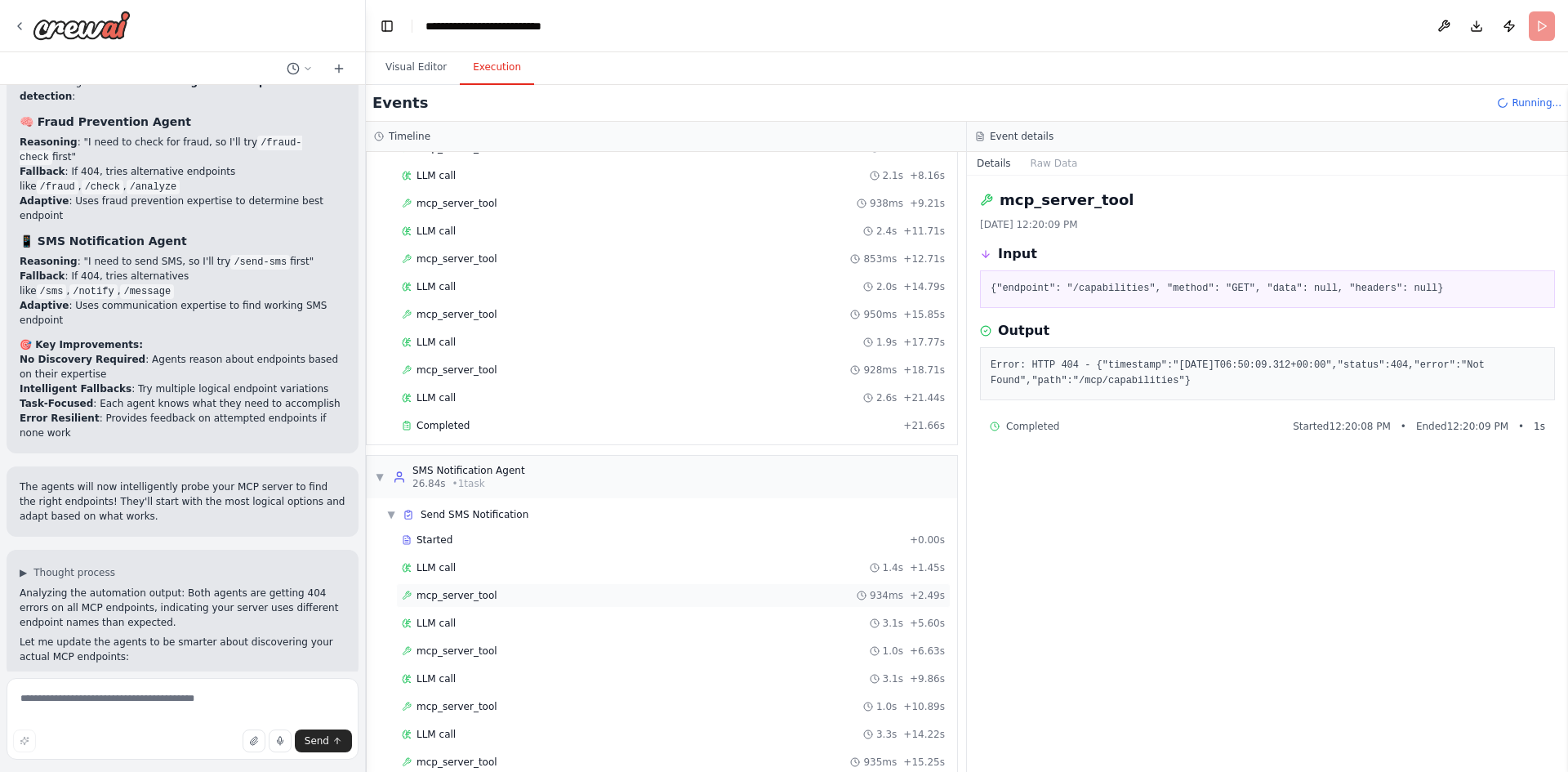
scroll to position [264, 0]
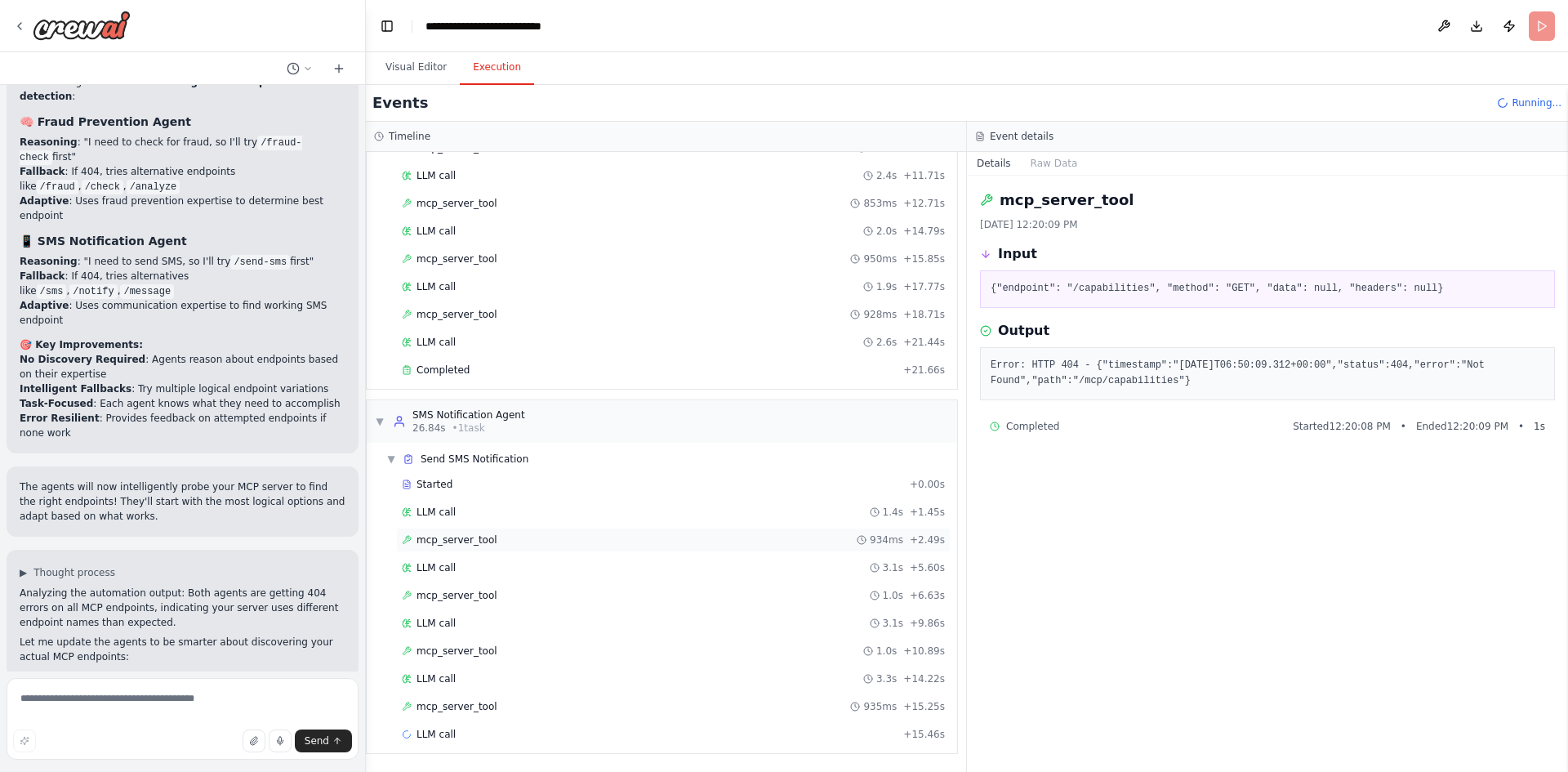
click at [464, 596] on span "mcp_server_tool" at bounding box center [457, 596] width 81 height 13
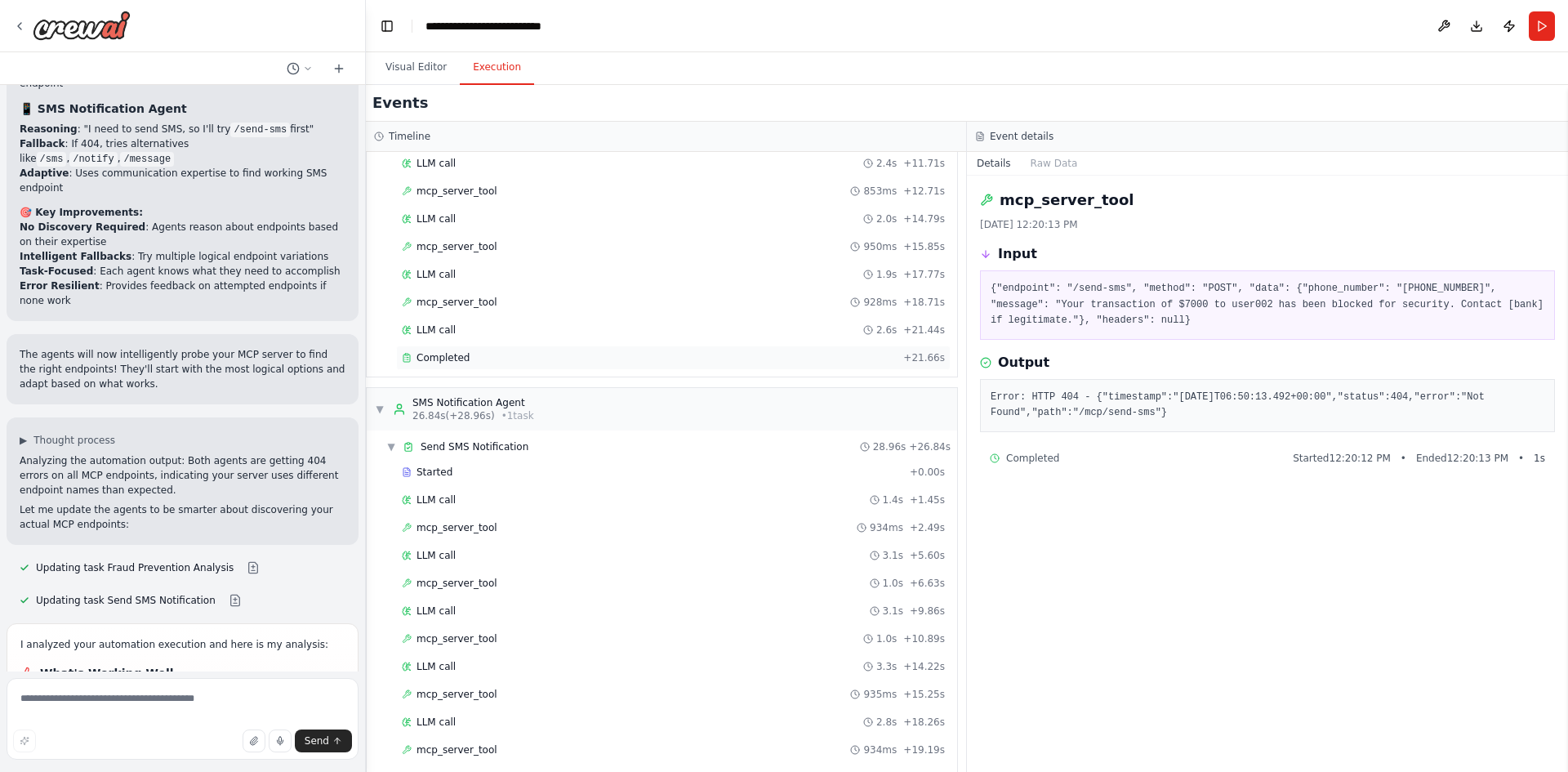
scroll to position [0, 0]
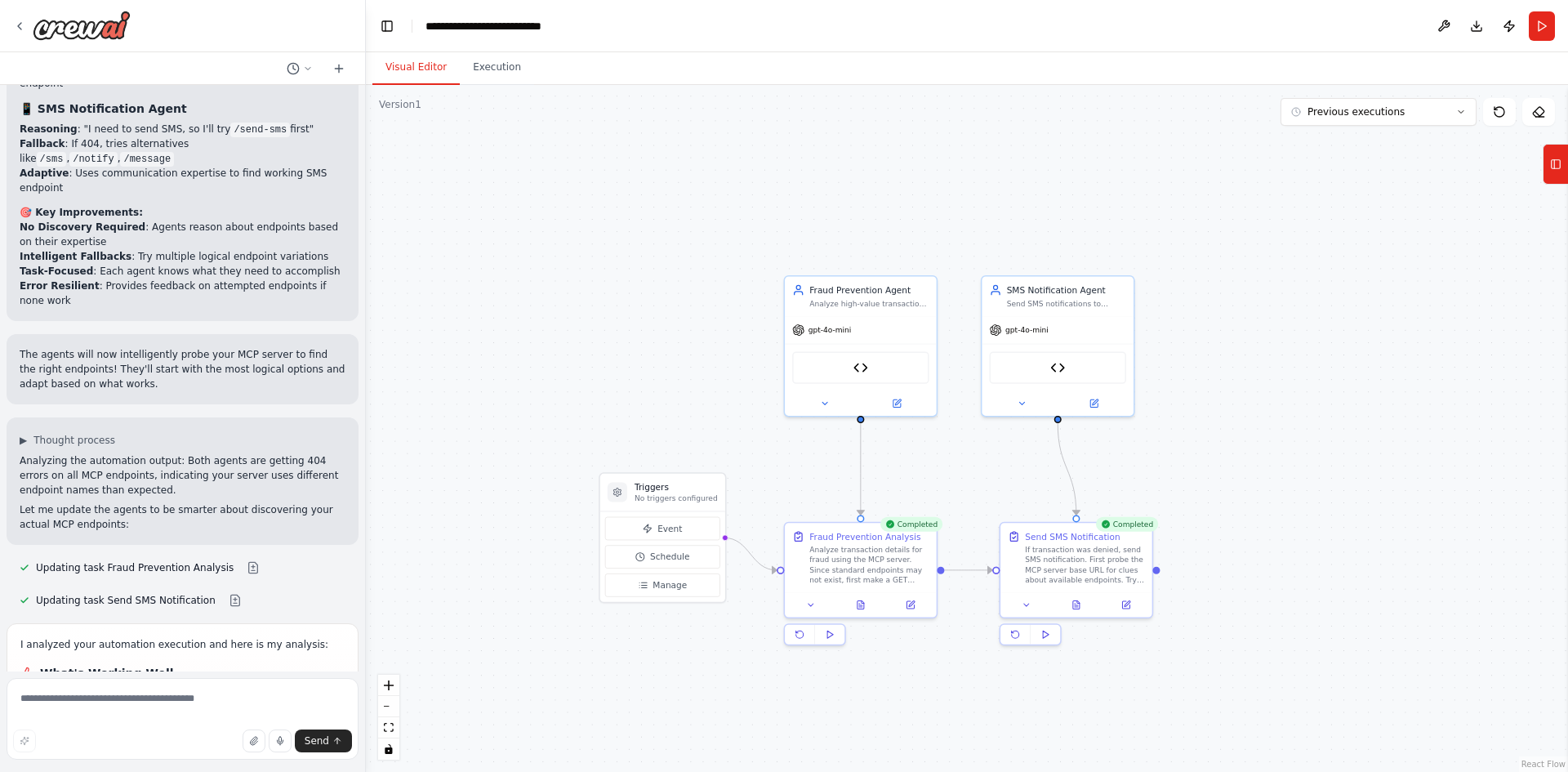
click at [400, 67] on button "Visual Editor" at bounding box center [415, 67] width 88 height 34
click at [479, 235] on div ".deletable-edge-delete-btn { width: 20px; height: 20px; border: 0px solid #ffff…" at bounding box center [966, 428] width 1202 height 687
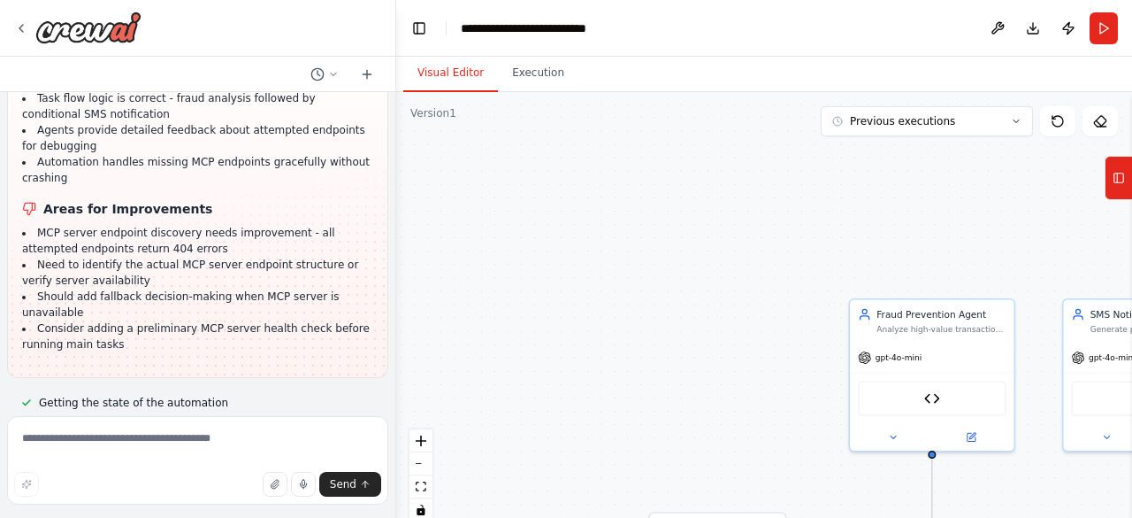
scroll to position [12043, 0]
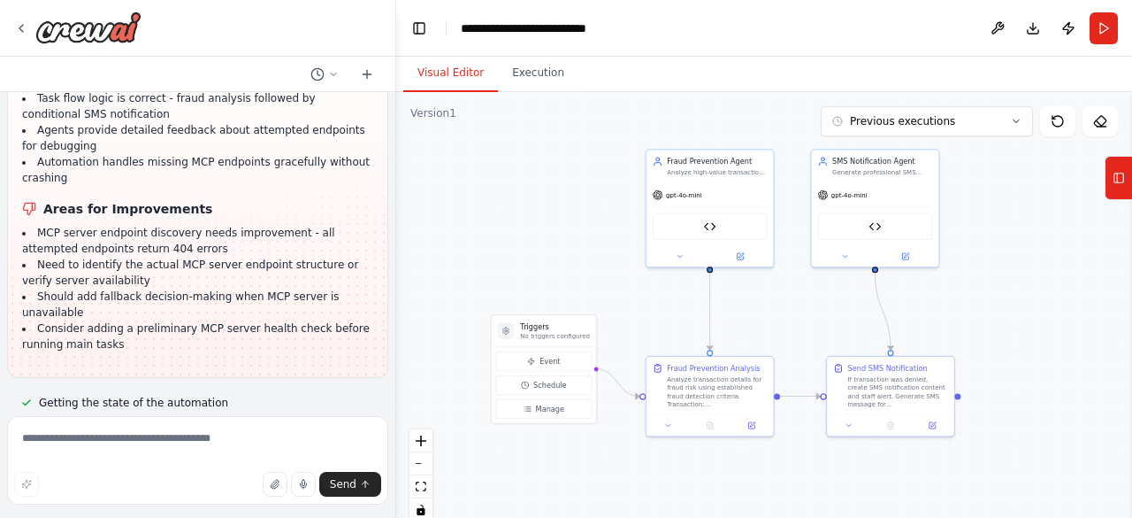
drag, startPoint x: 748, startPoint y: 312, endPoint x: 587, endPoint y: 191, distance: 201.5
click at [587, 191] on div ".deletable-edge-delete-btn { width: 20px; height: 20px; border: 0px solid #ffff…" at bounding box center [764, 313] width 736 height 442
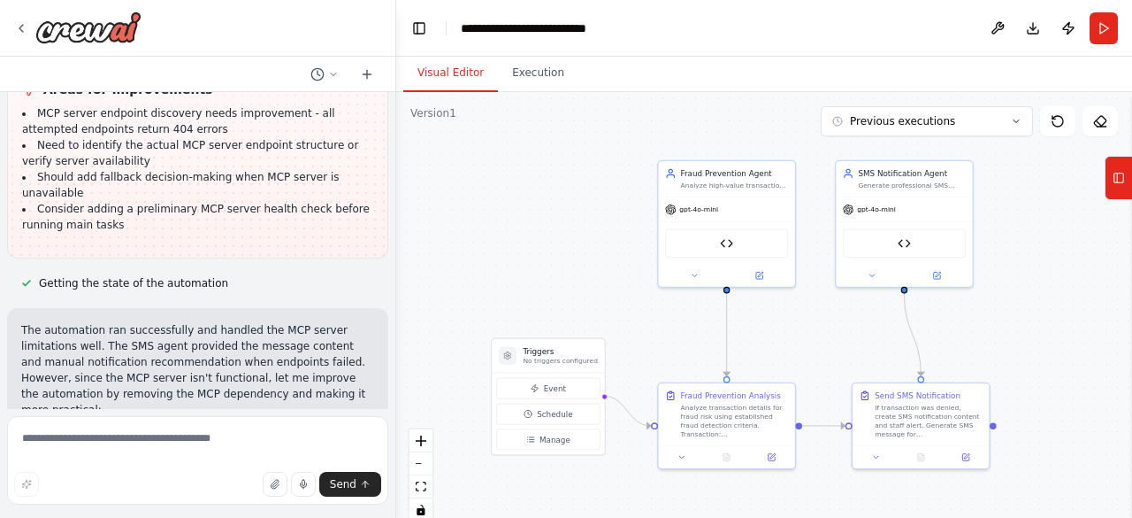
scroll to position [12374, 0]
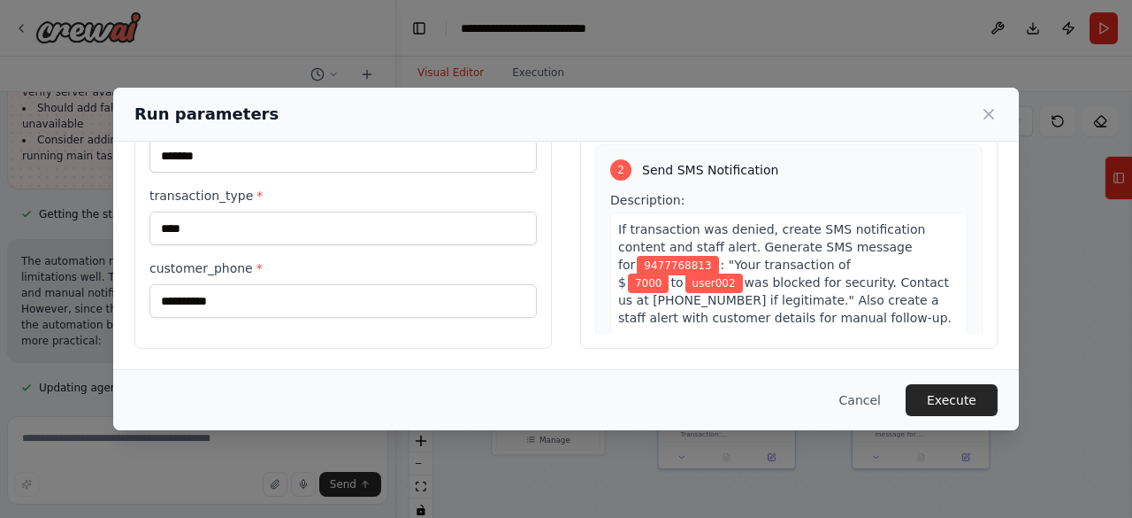
scroll to position [0, 0]
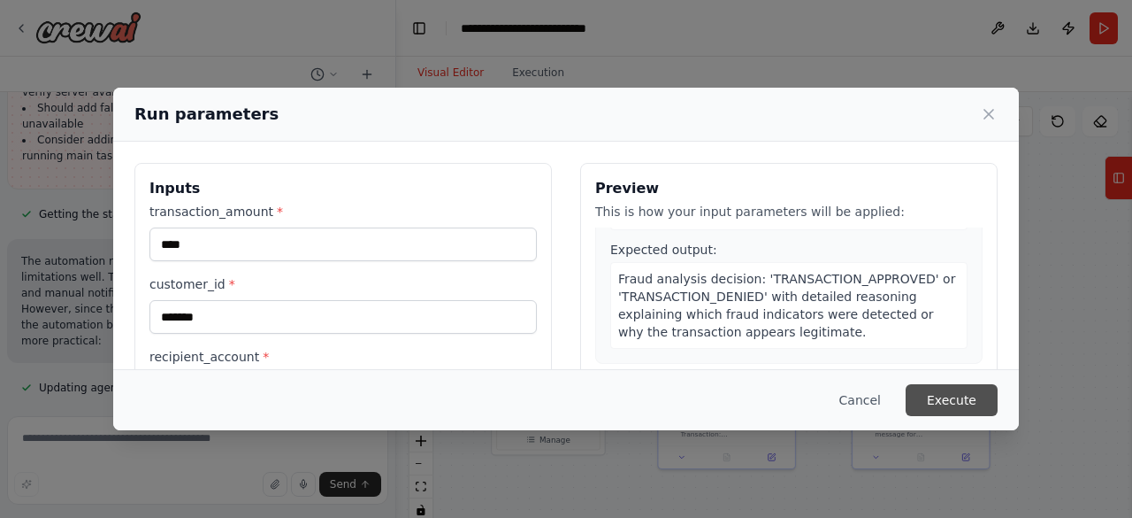
click at [982, 403] on button "Execute" at bounding box center [952, 400] width 92 height 32
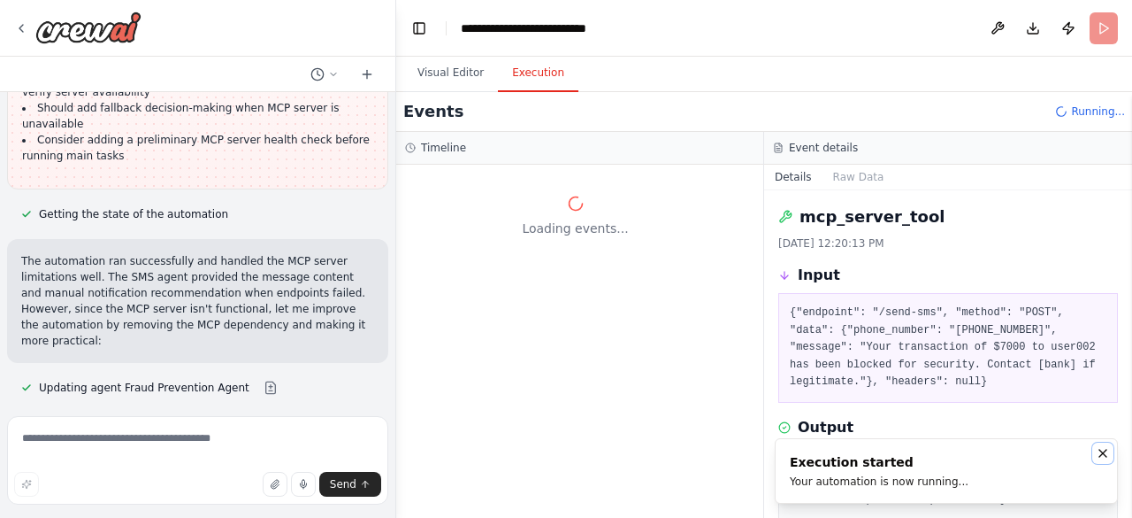
click at [1108, 460] on icon "Notifications (F8)" at bounding box center [1103, 453] width 14 height 14
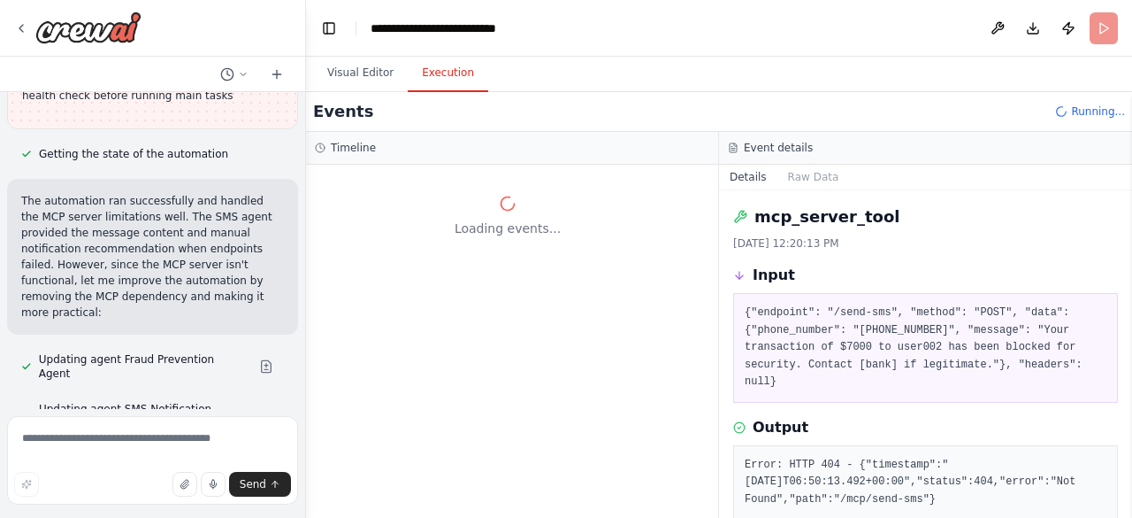
scroll to position [14222, 0]
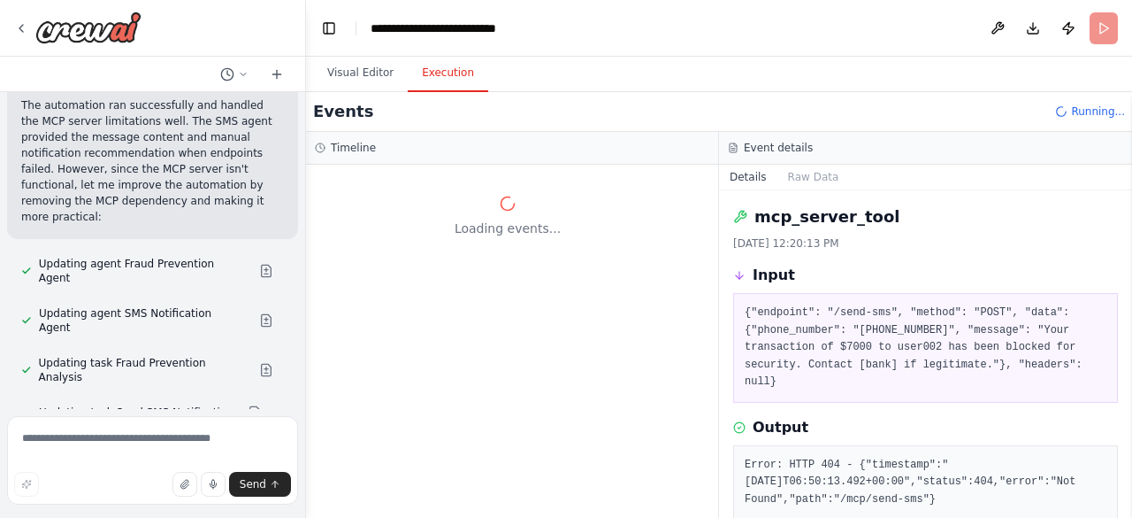
drag, startPoint x: 393, startPoint y: 141, endPoint x: 306, endPoint y: 148, distance: 87.0
click at [306, 148] on div "Hello! I'm the CrewAI assistant. What kind of automation do you want to build? …" at bounding box center [566, 259] width 1132 height 518
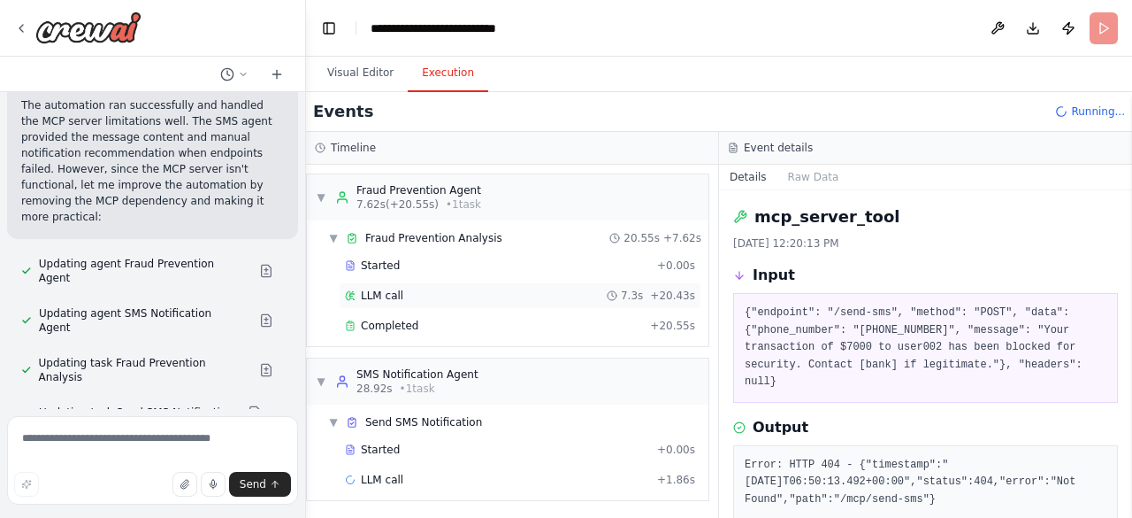
click at [424, 288] on div "LLM call 7.3s + 20.43s" at bounding box center [520, 295] width 350 height 14
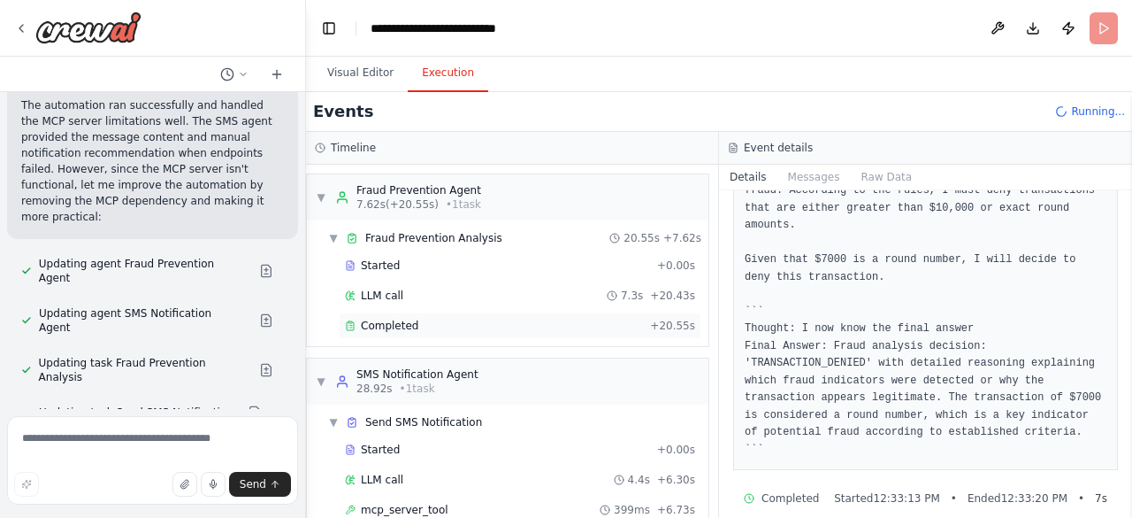
scroll to position [14285, 0]
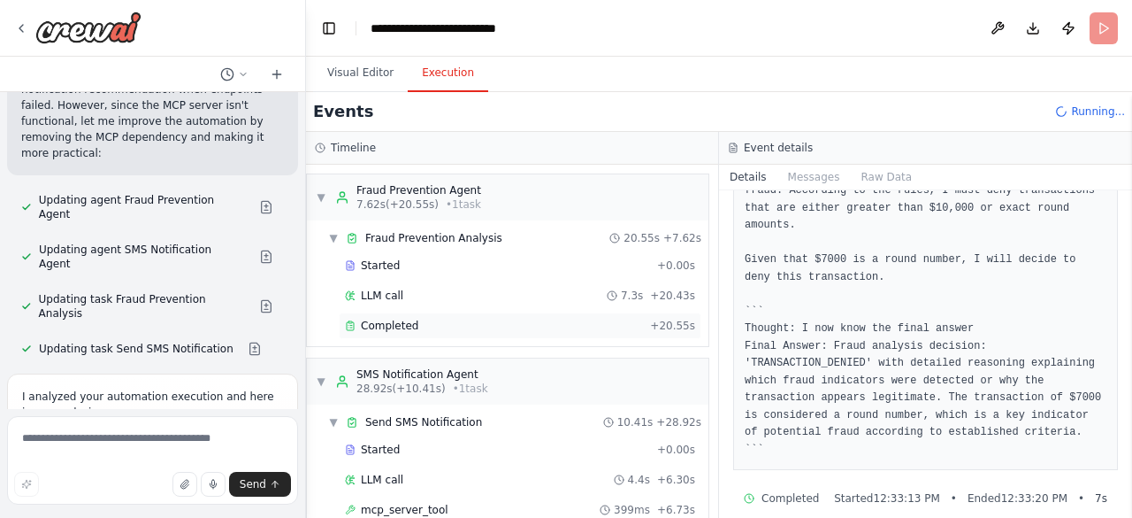
click at [439, 325] on div "Completed" at bounding box center [494, 325] width 298 height 14
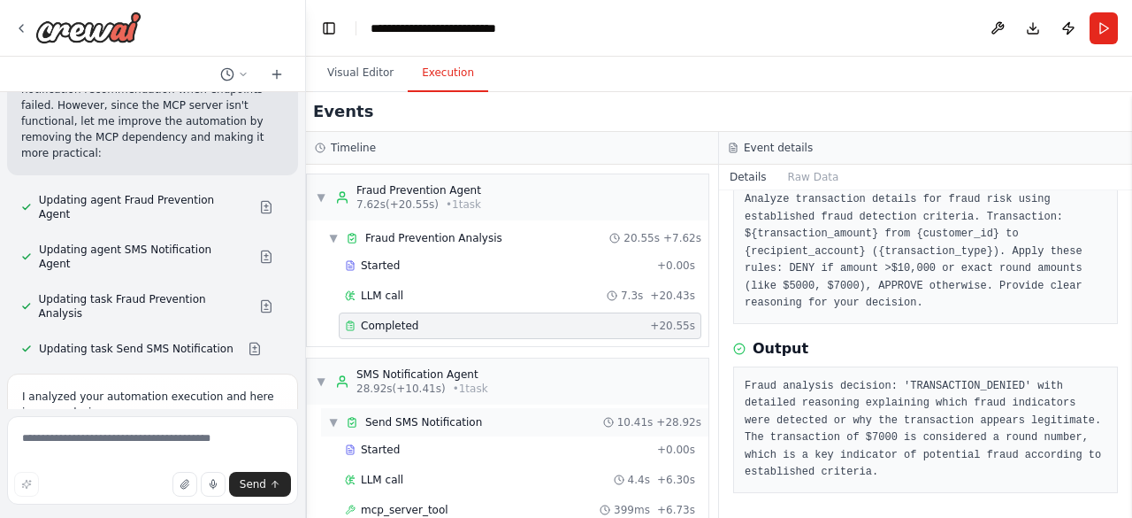
scroll to position [86, 0]
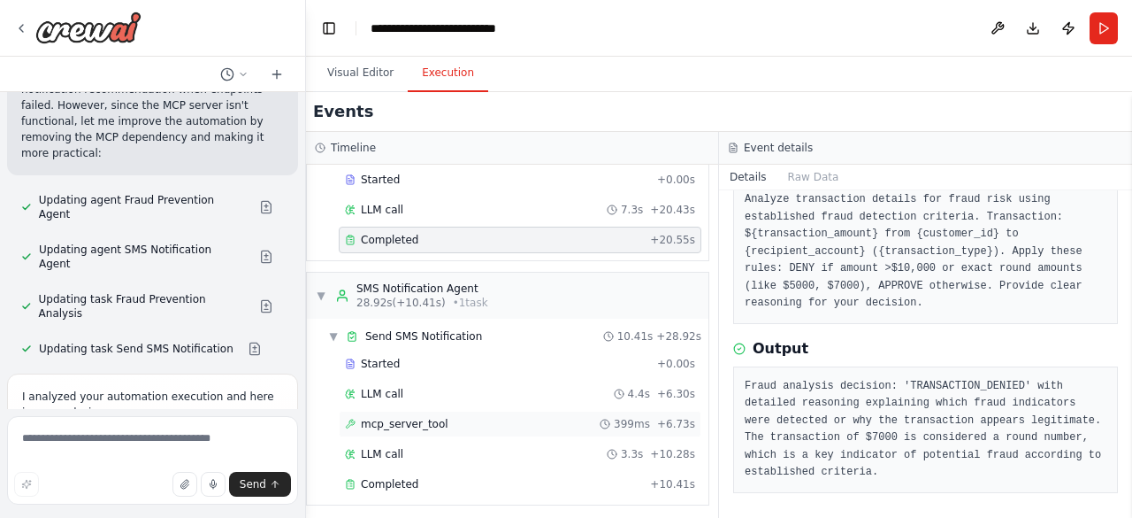
click at [429, 418] on span "mcp_server_tool" at bounding box center [405, 424] width 88 height 14
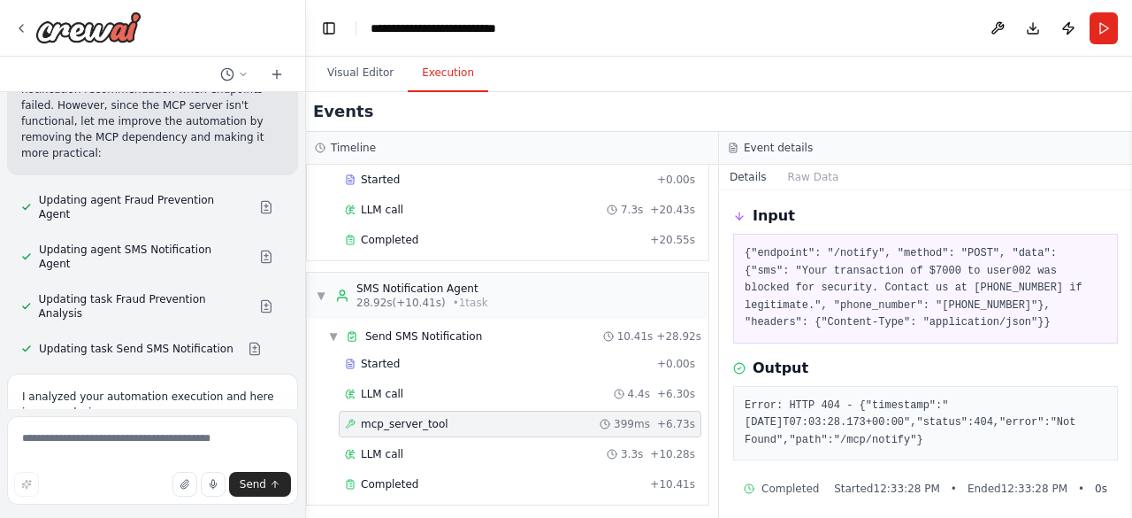
scroll to position [66, 0]
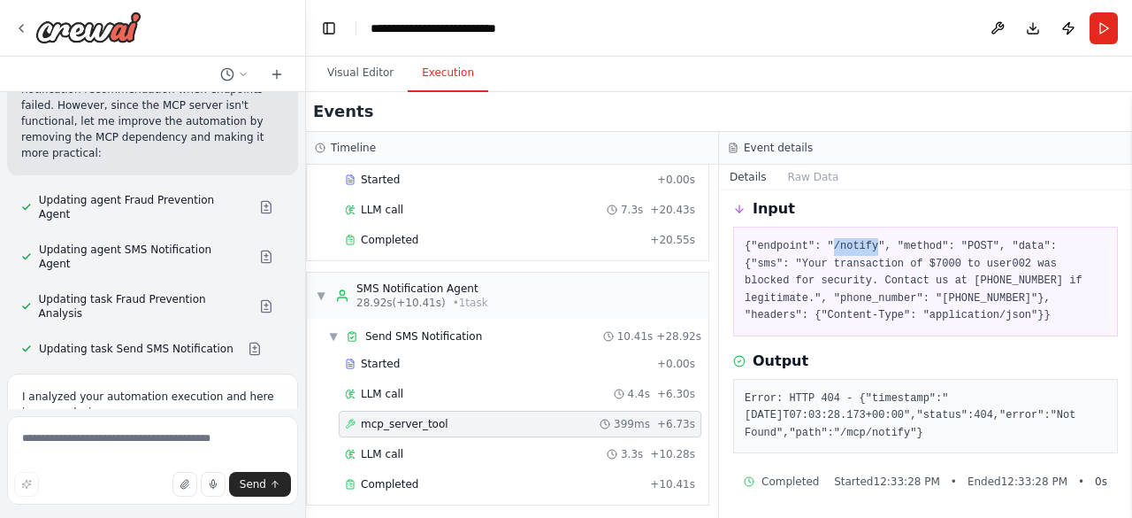
drag, startPoint x: 824, startPoint y: 242, endPoint x: 864, endPoint y: 242, distance: 40.7
click at [864, 242] on pre "{"endpoint": "/notify", "method": "POST", "data": {"sms": "Your transaction of …" at bounding box center [926, 281] width 362 height 87
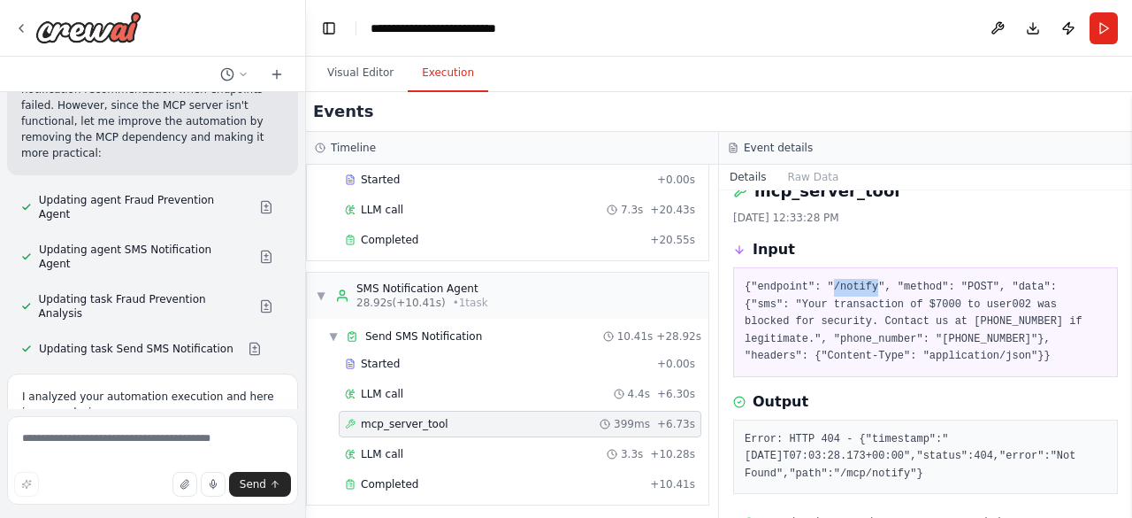
scroll to position [0, 0]
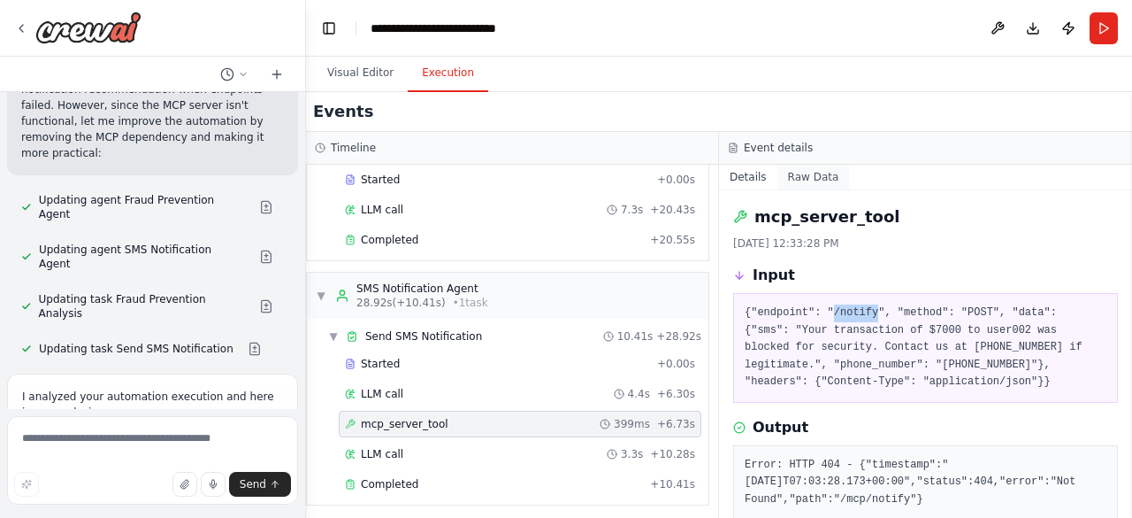
click at [811, 170] on button "Raw Data" at bounding box center [814, 177] width 73 height 25
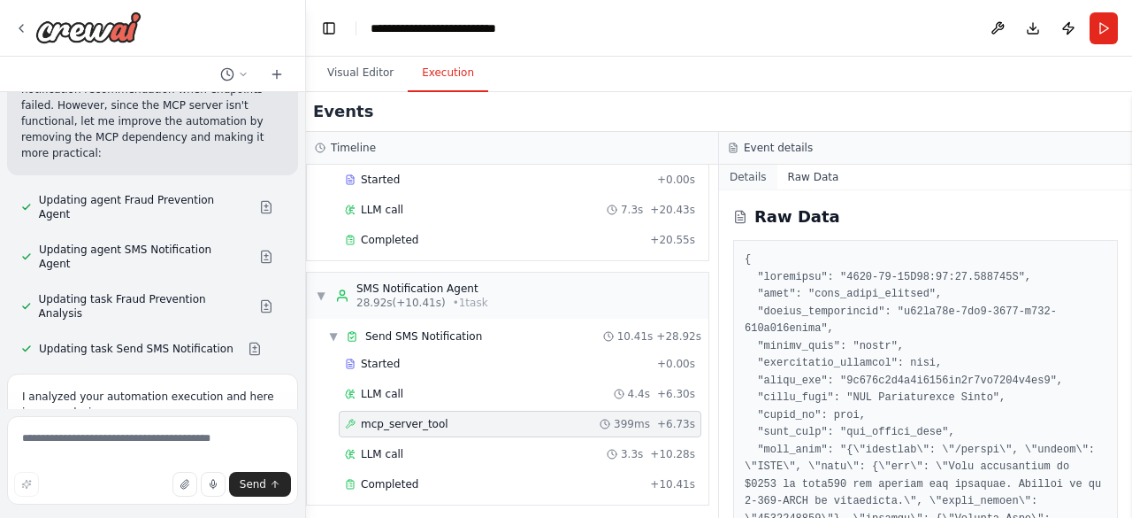
click at [761, 179] on button "Details" at bounding box center [748, 177] width 58 height 25
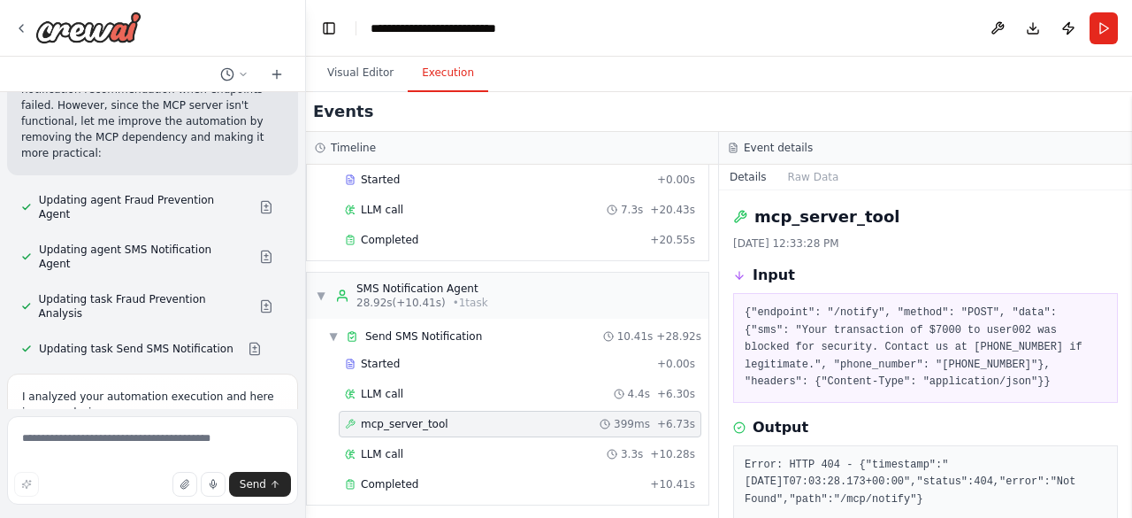
scroll to position [66, 0]
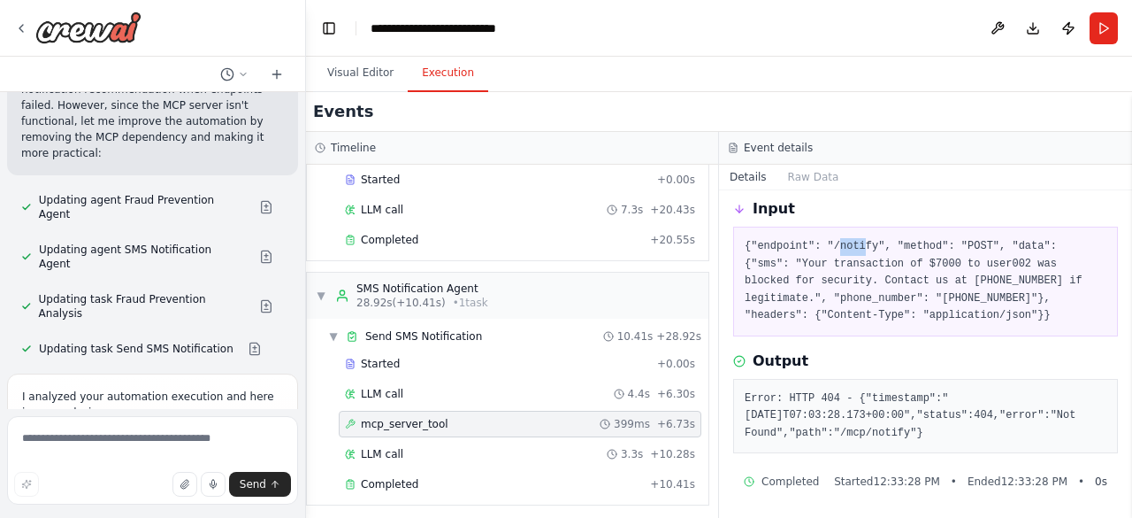
drag, startPoint x: 832, startPoint y: 236, endPoint x: 857, endPoint y: 247, distance: 27.8
click at [857, 247] on pre "{"endpoint": "/notify", "method": "POST", "data": {"sms": "Your transaction of …" at bounding box center [926, 281] width 362 height 87
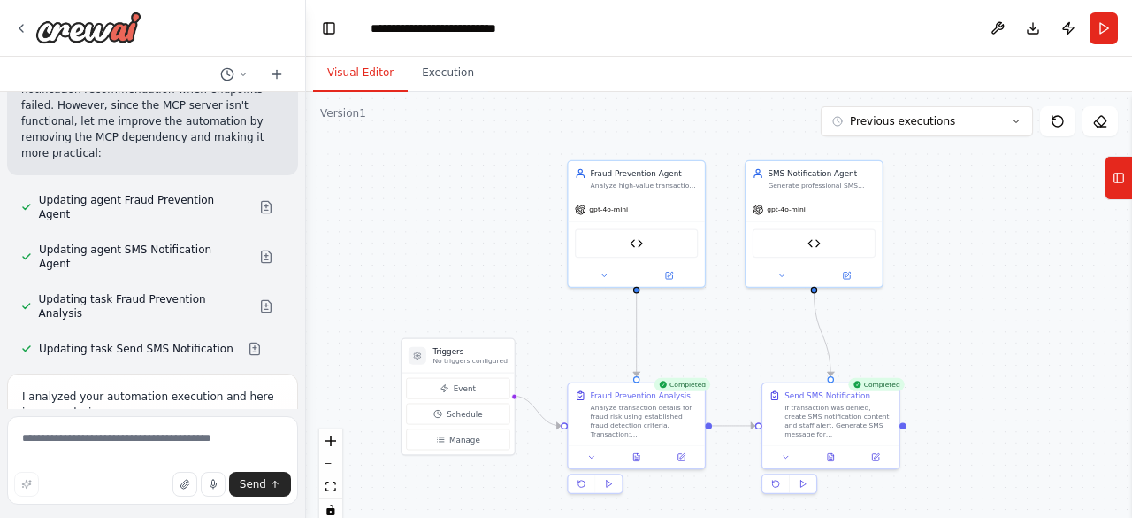
click at [364, 77] on button "Visual Editor" at bounding box center [360, 73] width 95 height 37
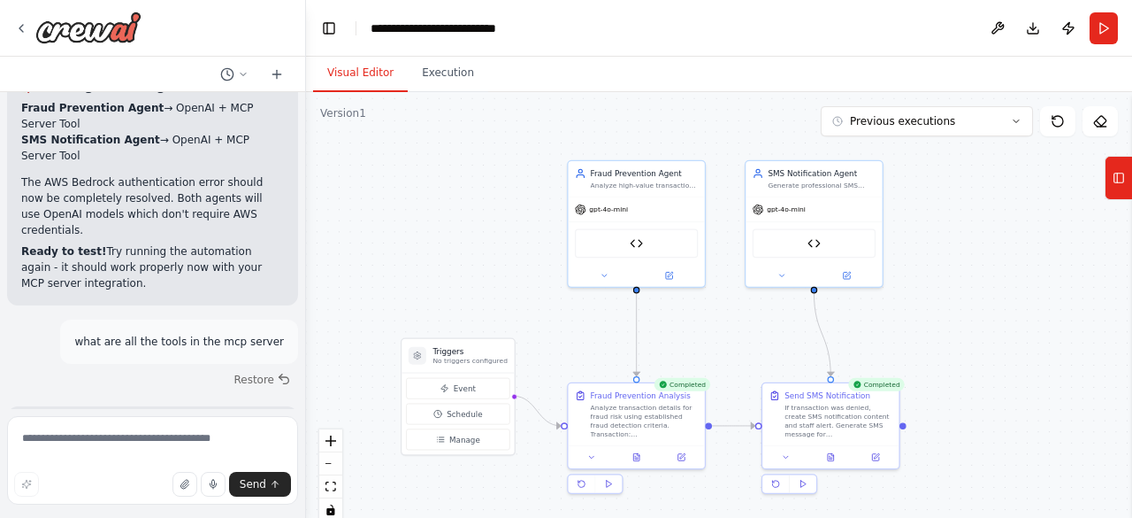
scroll to position [10099, 0]
click at [635, 243] on img at bounding box center [636, 240] width 13 height 13
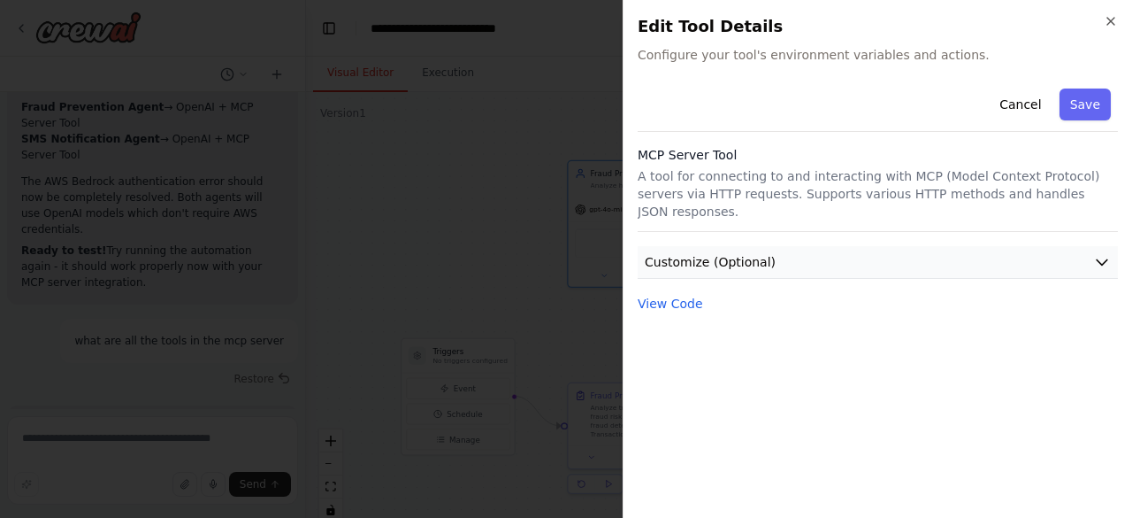
click at [1103, 253] on icon "button" at bounding box center [1102, 262] width 18 height 18
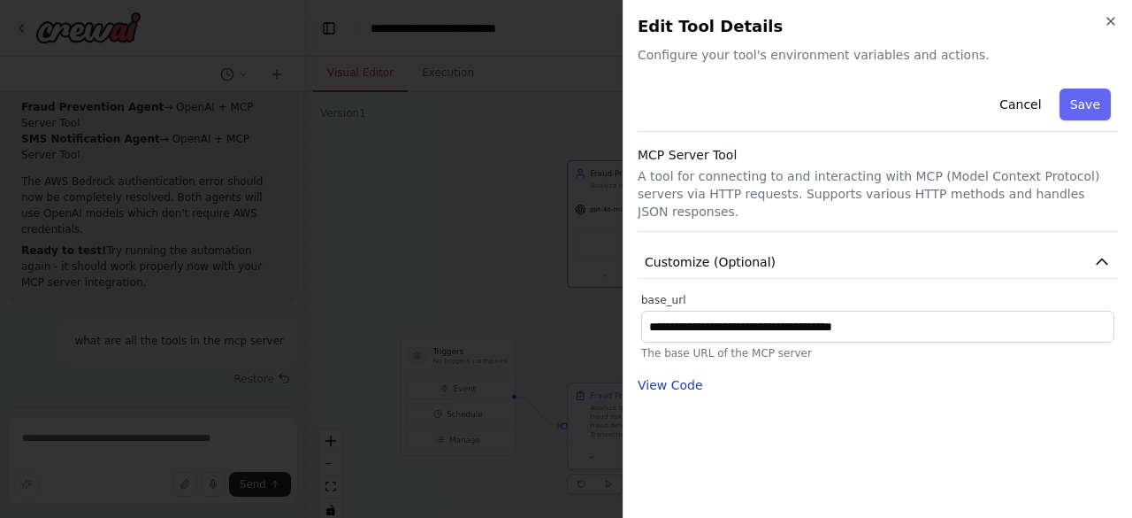
click at [679, 376] on button "View Code" at bounding box center [670, 385] width 65 height 18
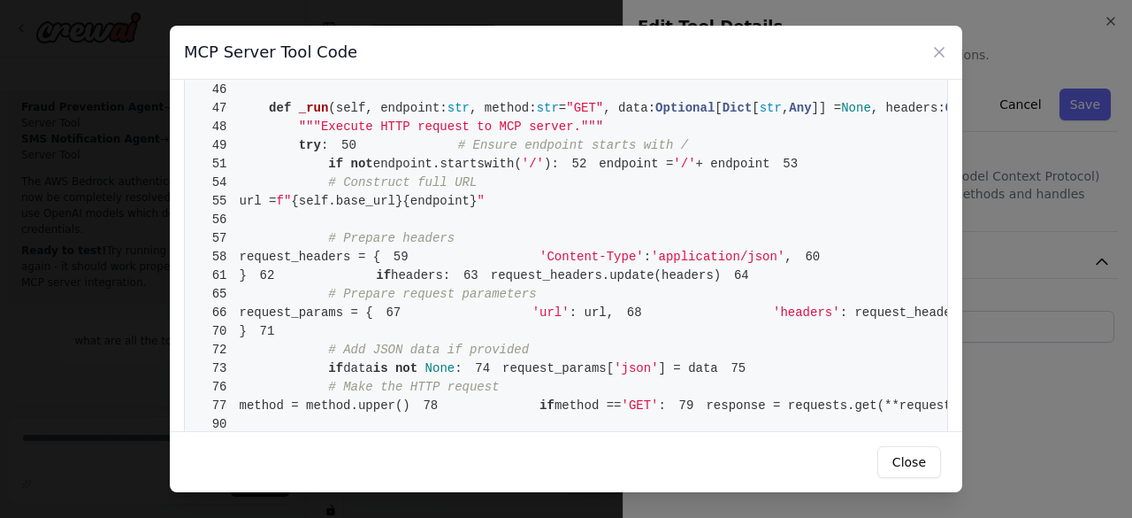
scroll to position [0, 0]
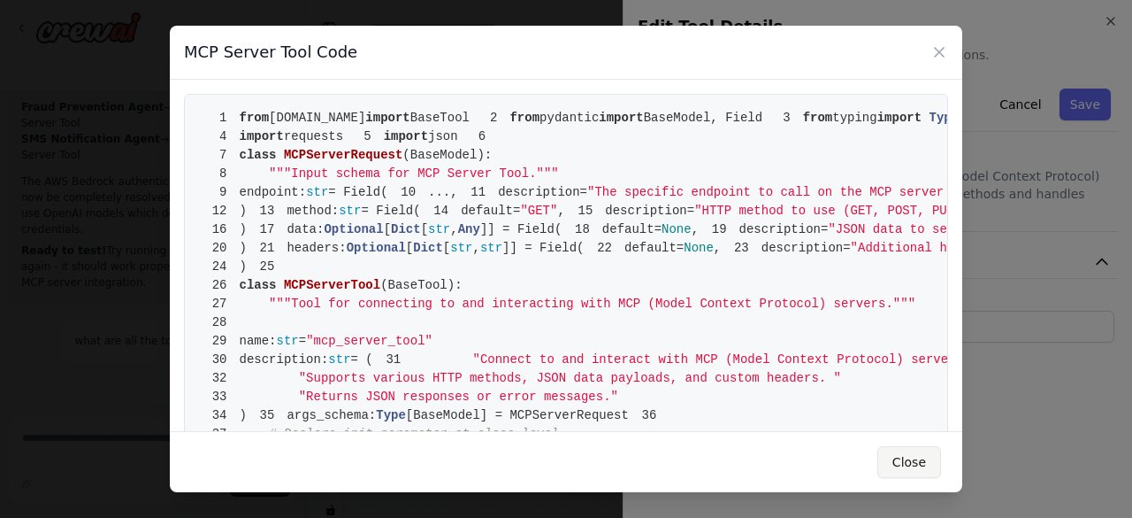
click at [913, 455] on button "Close" at bounding box center [910, 462] width 64 height 32
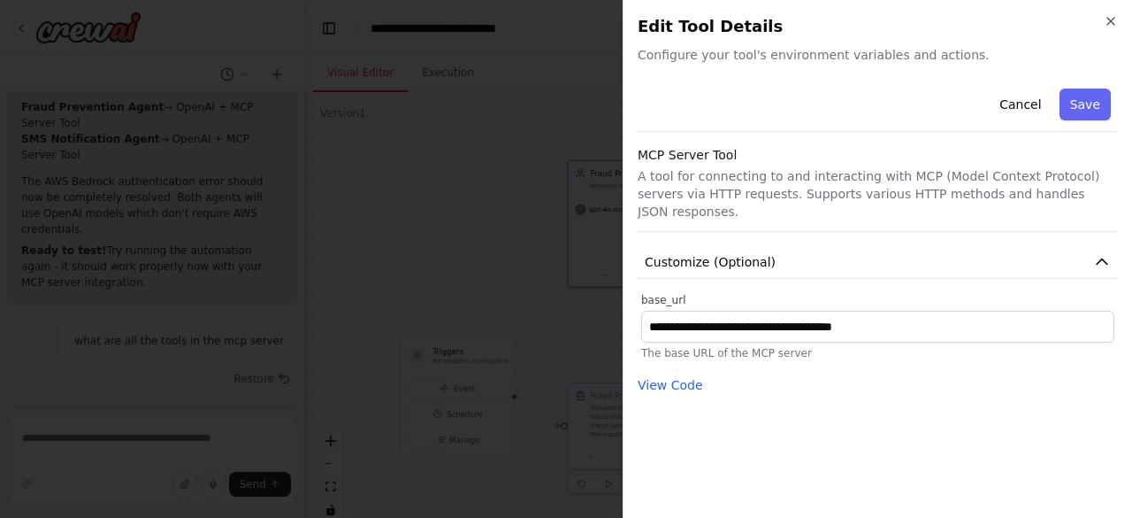
click at [732, 170] on p "A tool for connecting to and interacting with MCP (Model Context Protocol) serv…" at bounding box center [878, 193] width 480 height 53
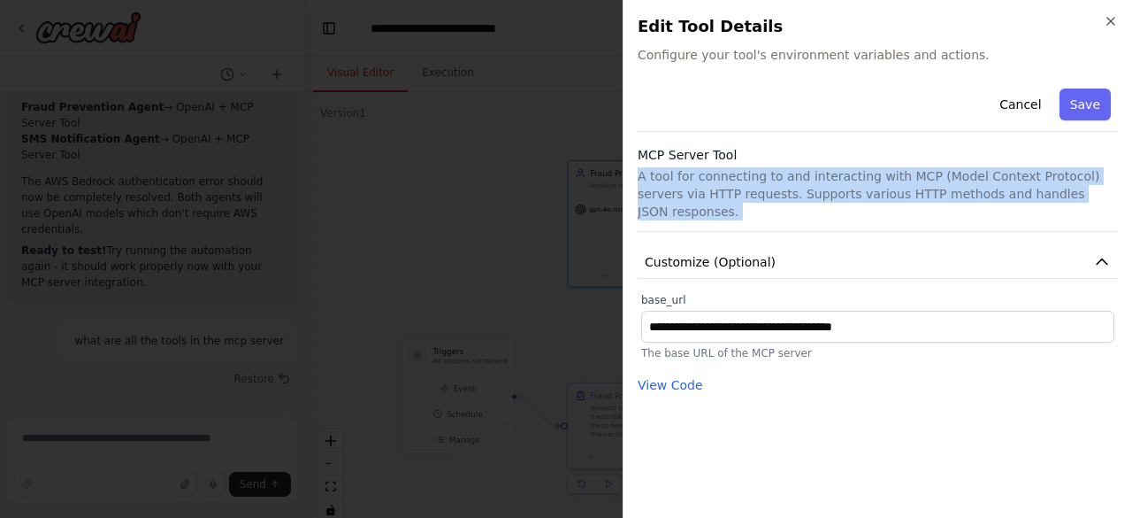
click at [732, 170] on p "A tool for connecting to and interacting with MCP (Model Context Protocol) serv…" at bounding box center [878, 193] width 480 height 53
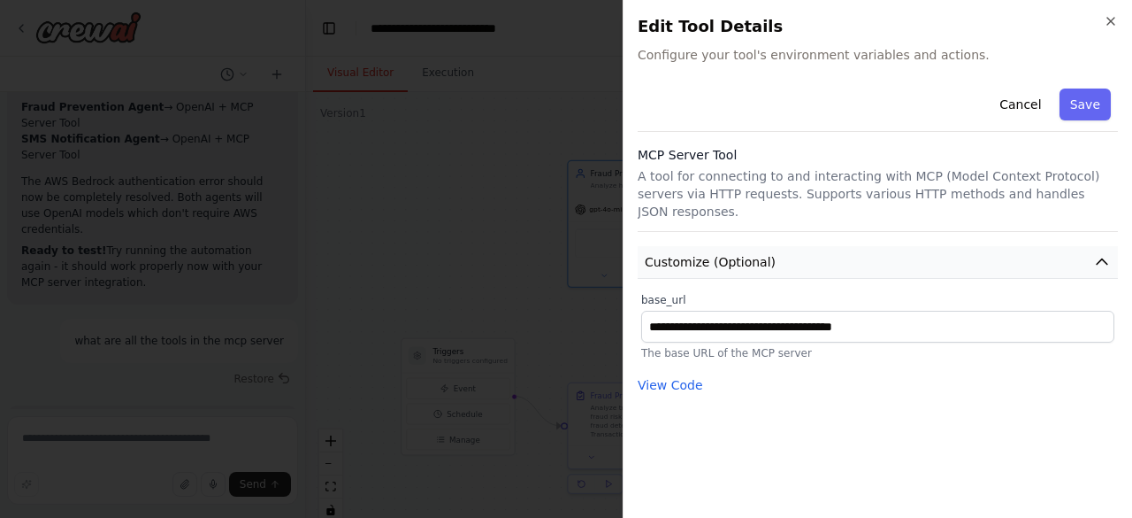
click at [1102, 253] on icon "button" at bounding box center [1102, 262] width 18 height 18
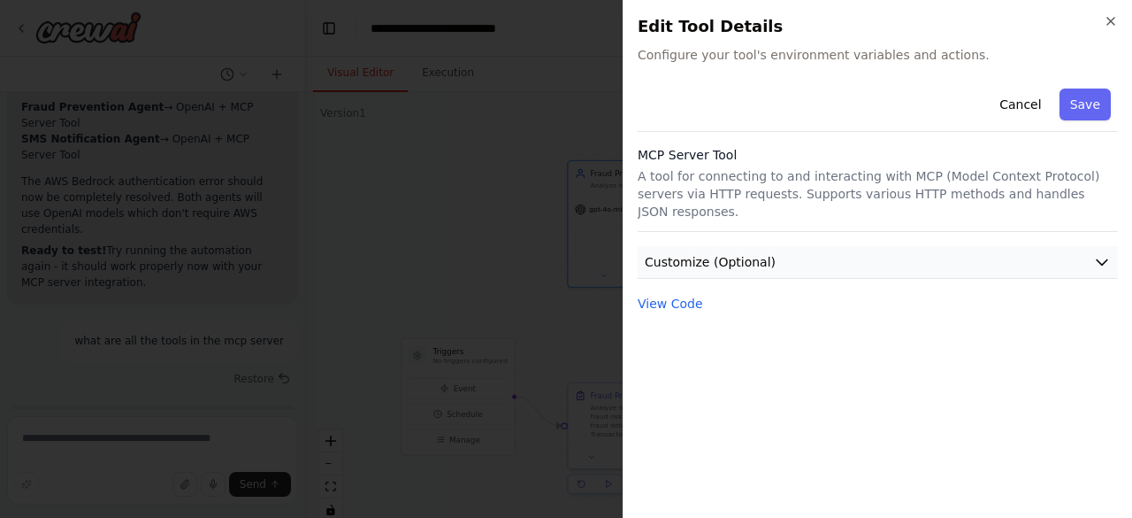
click at [1102, 253] on icon "button" at bounding box center [1102, 262] width 18 height 18
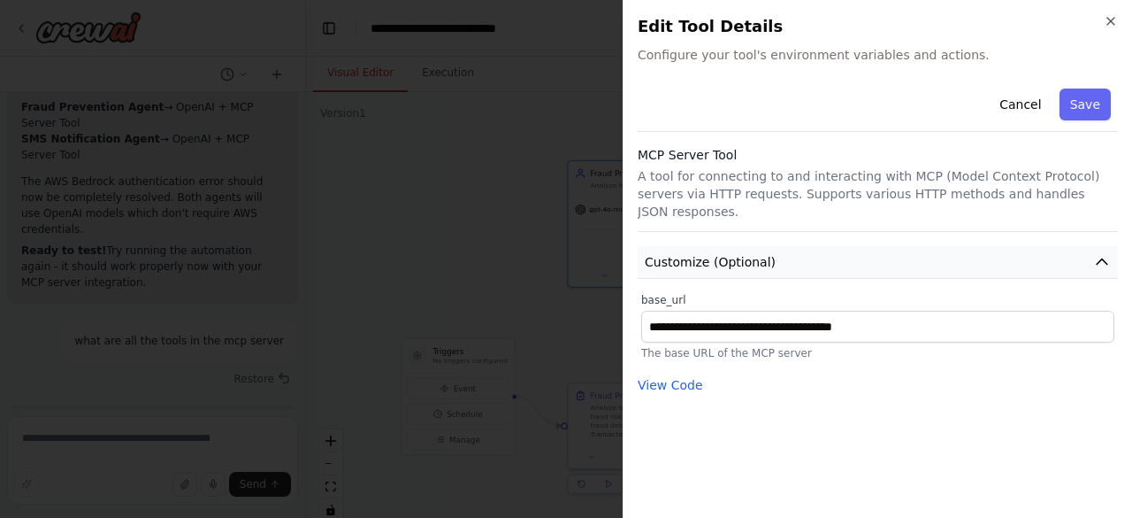
click at [1102, 253] on icon "button" at bounding box center [1102, 262] width 18 height 18
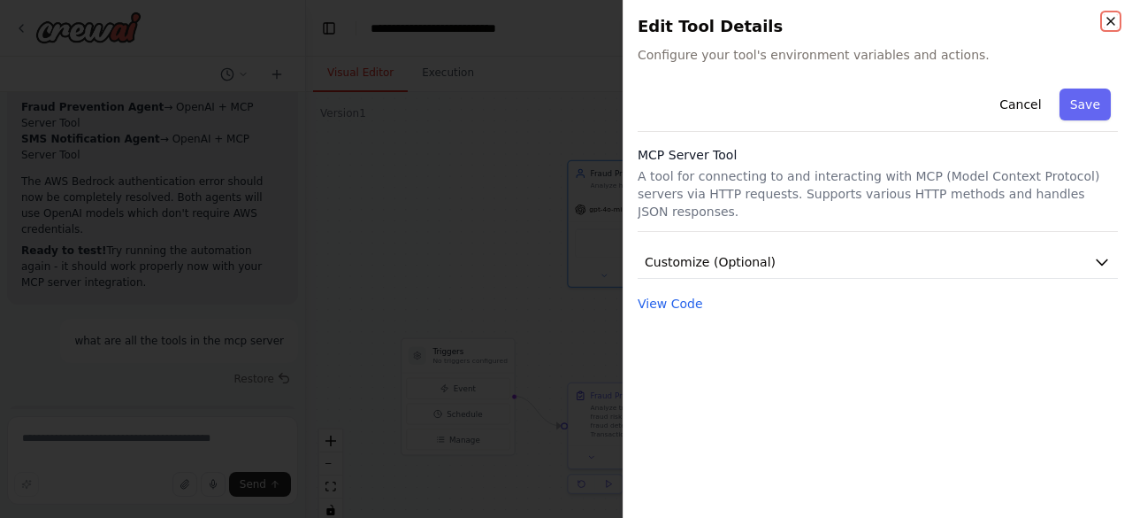
click at [1110, 17] on icon "button" at bounding box center [1111, 21] width 14 height 14
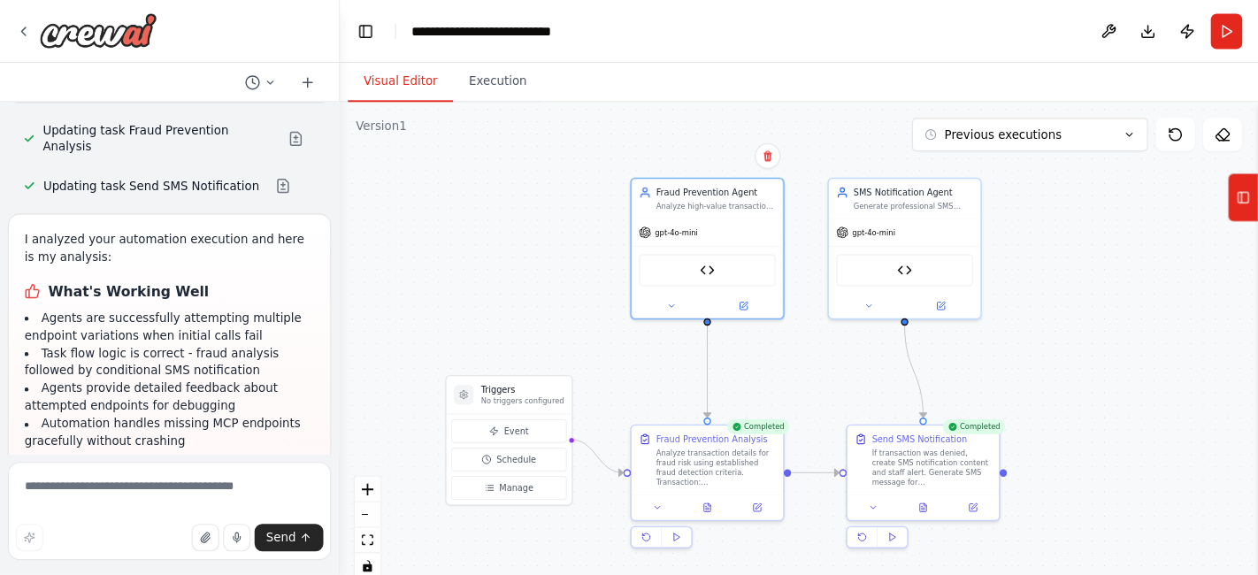
scroll to position [14365, 0]
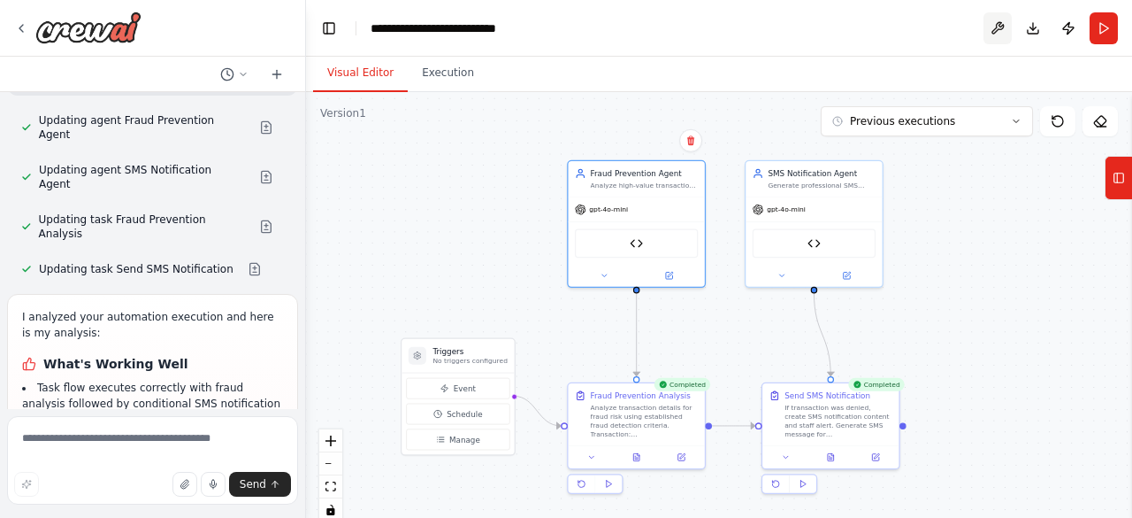
click at [1003, 29] on button at bounding box center [998, 28] width 28 height 32
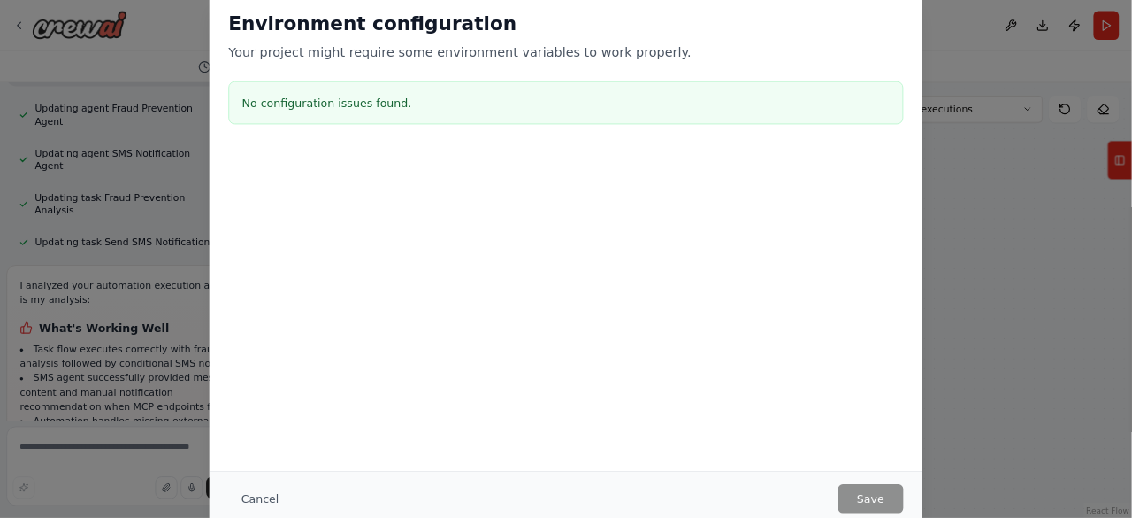
scroll to position [14364, 0]
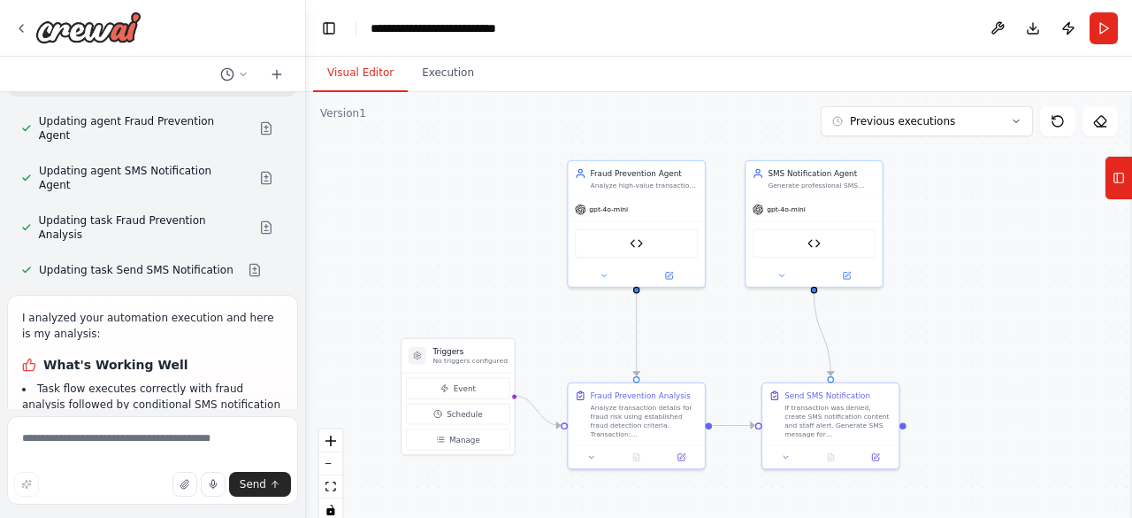
scroll to position [14365, 0]
click at [512, 220] on div ".deletable-edge-delete-btn { width: 20px; height: 20px; border: 0px solid #ffff…" at bounding box center [719, 313] width 826 height 442
click at [666, 275] on icon at bounding box center [669, 273] width 7 height 7
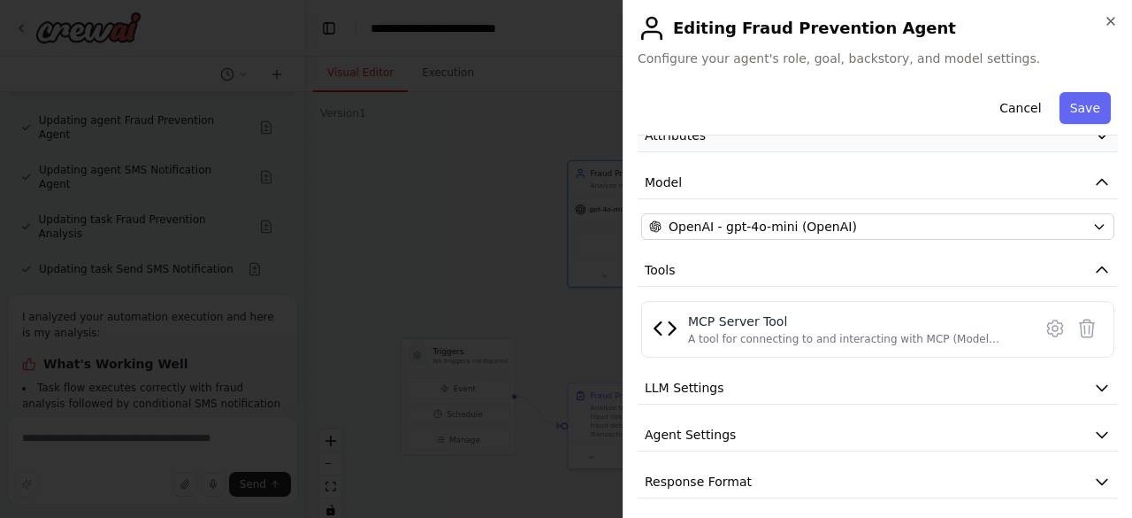
scroll to position [99, 0]
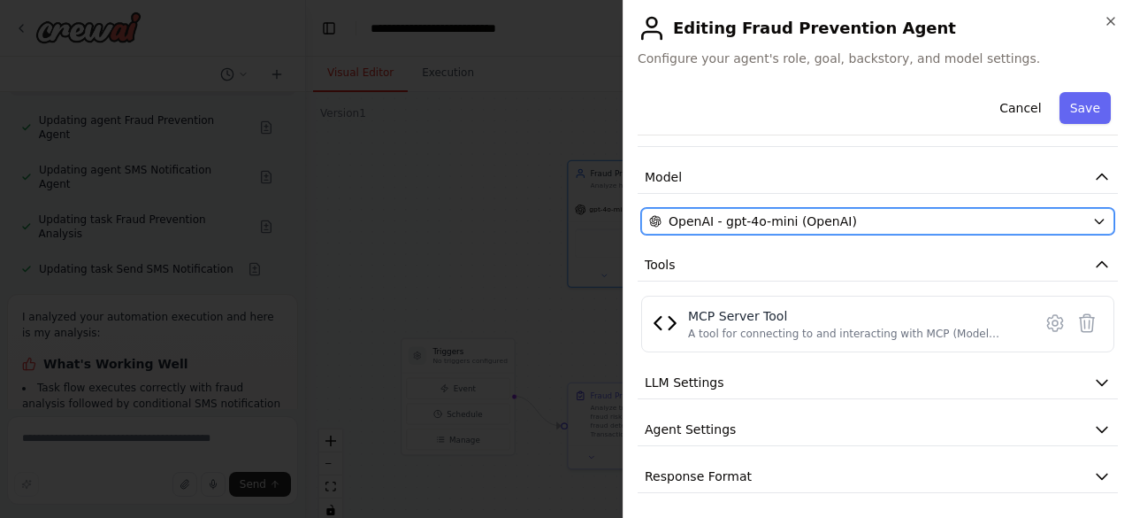
click at [766, 221] on span "OpenAI - gpt-4o-mini (OpenAI)" at bounding box center [763, 221] width 188 height 18
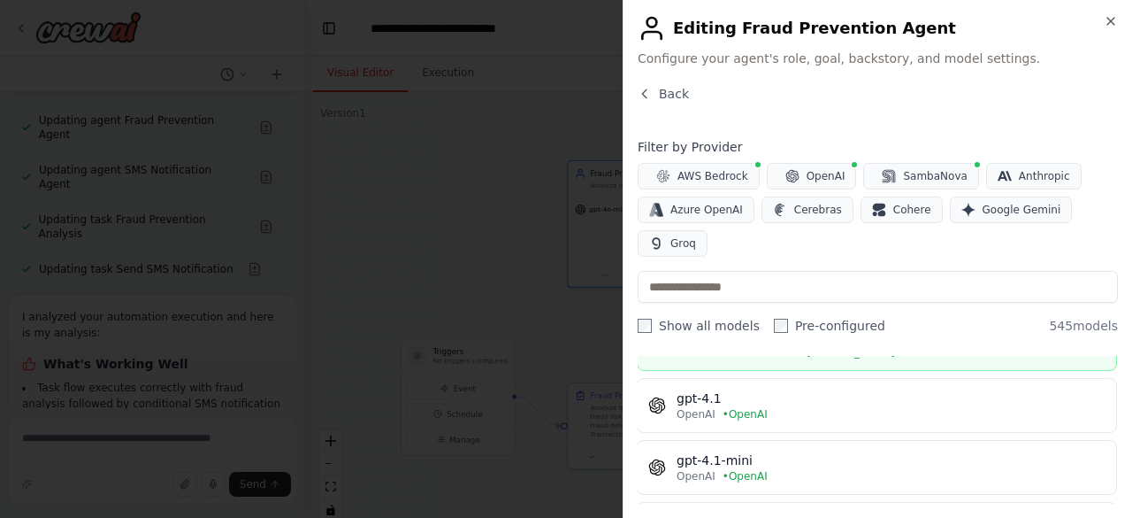
scroll to position [97, 1]
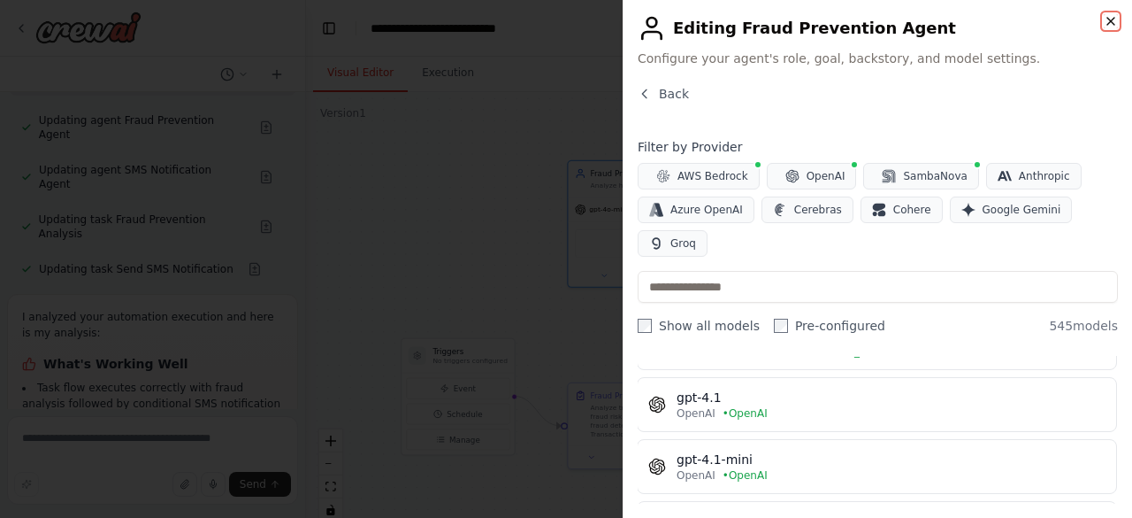
click at [1109, 21] on icon "button" at bounding box center [1111, 21] width 14 height 14
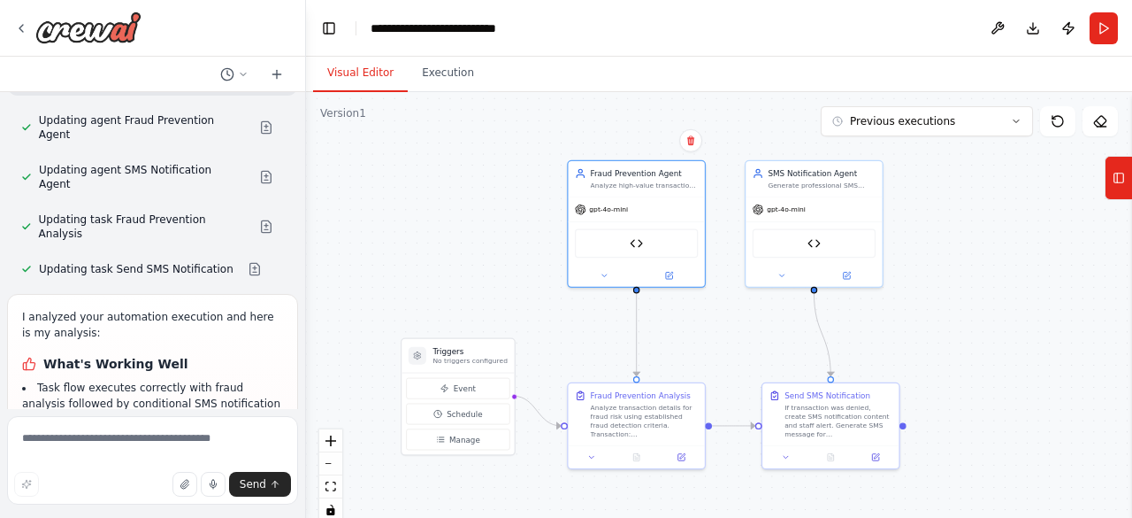
click at [968, 212] on div ".deletable-edge-delete-btn { width: 20px; height: 20px; border: 0px solid #ffff…" at bounding box center [719, 313] width 826 height 442
click at [672, 276] on icon at bounding box center [668, 273] width 9 height 9
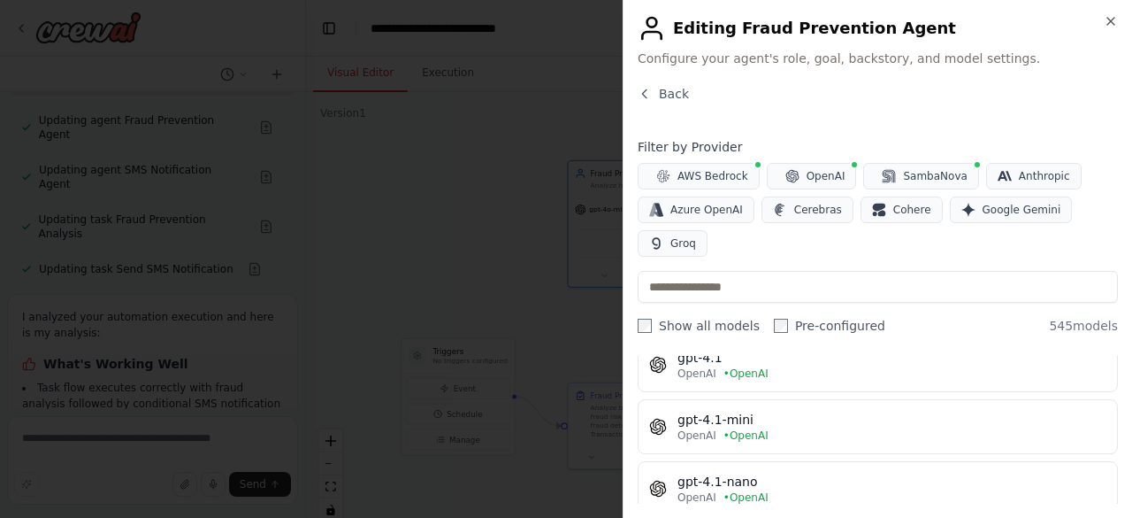
scroll to position [140, 0]
click at [1108, 19] on icon "button" at bounding box center [1111, 21] width 14 height 14
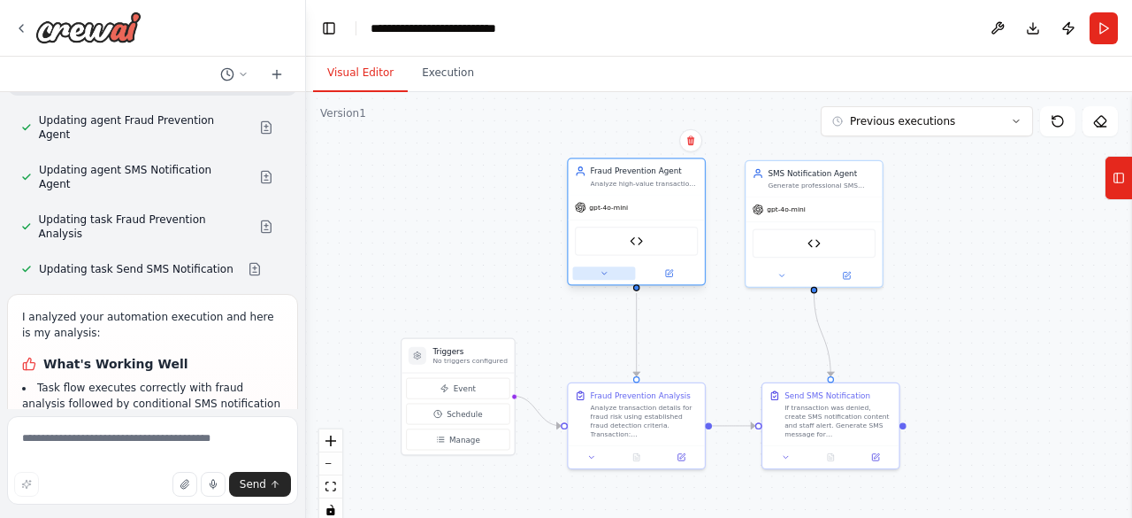
click at [605, 272] on icon at bounding box center [604, 273] width 4 height 3
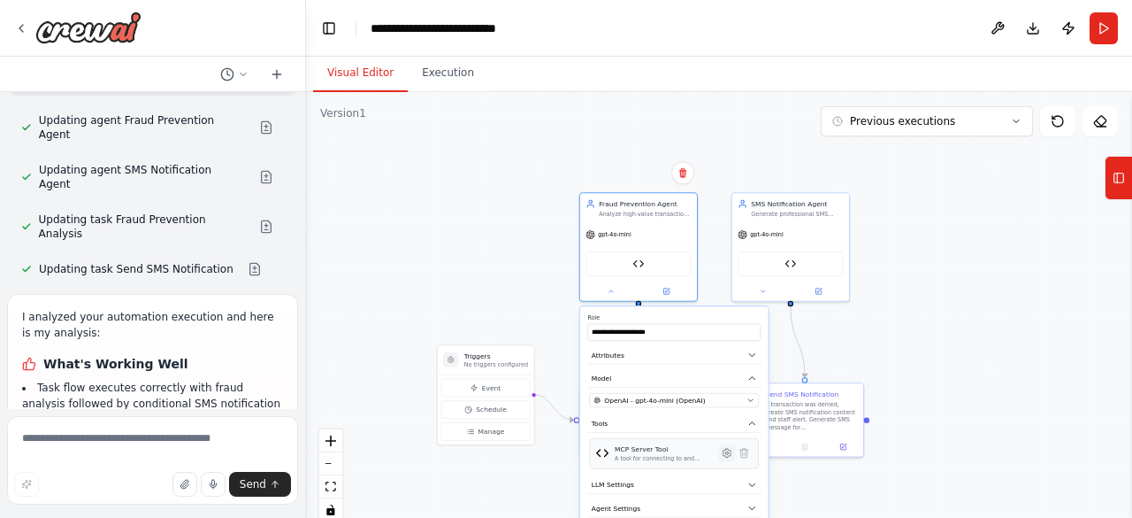
click at [727, 452] on icon at bounding box center [726, 452] width 3 height 3
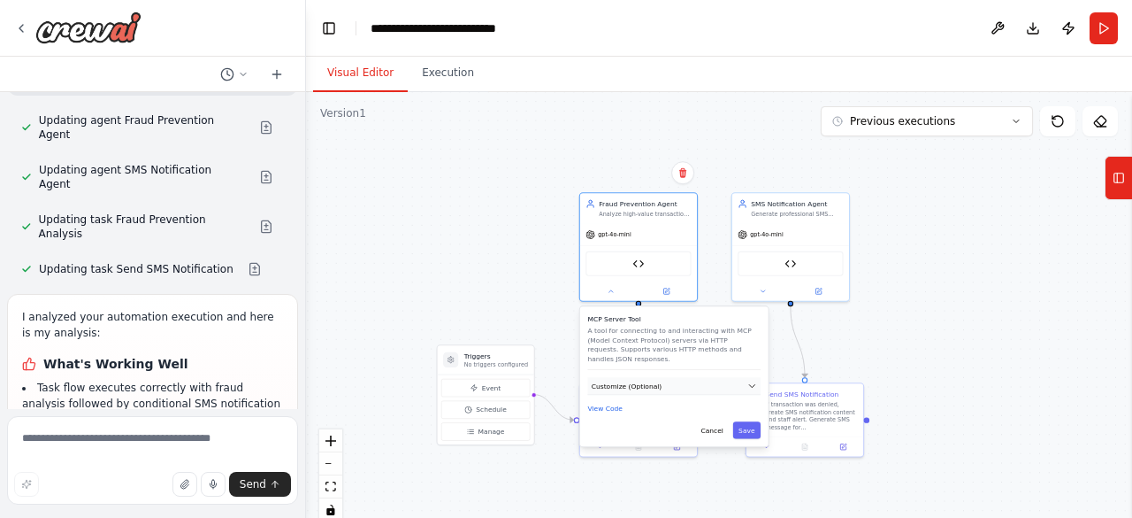
click at [625, 381] on button "Customize (Optional)" at bounding box center [673, 386] width 173 height 18
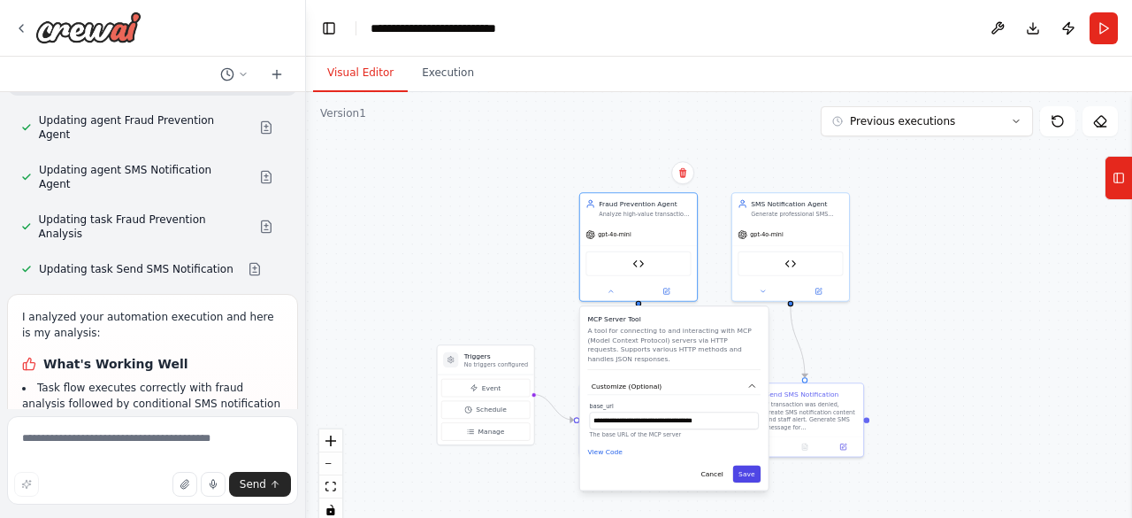
click at [753, 465] on button "Save" at bounding box center [746, 473] width 27 height 17
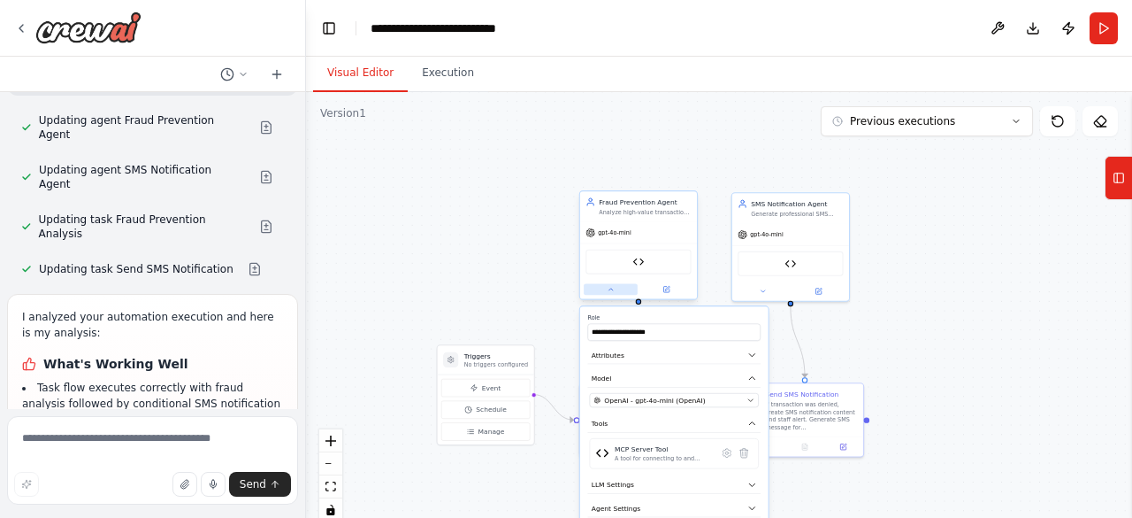
click at [610, 291] on icon at bounding box center [611, 290] width 8 height 8
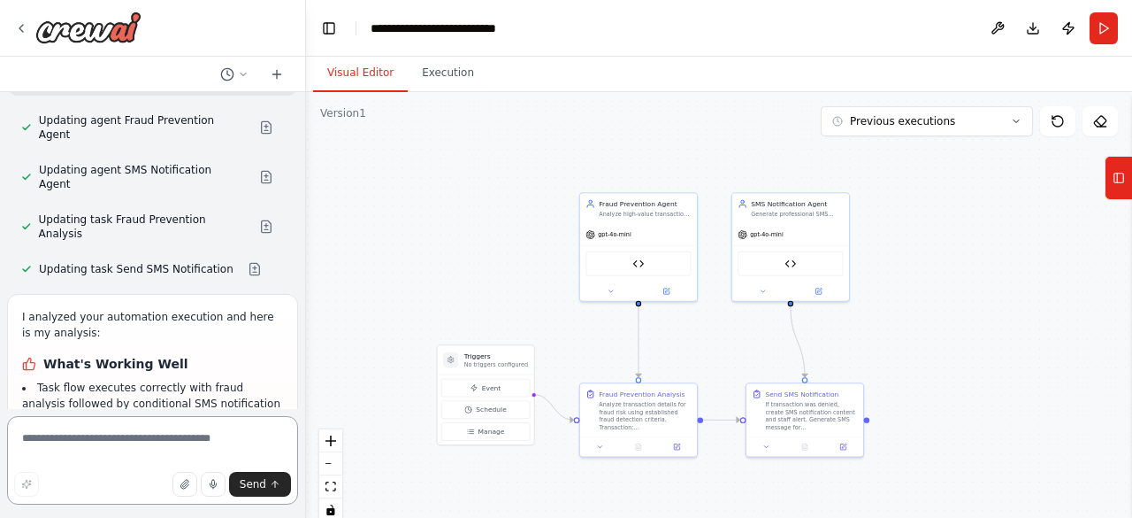
click at [88, 435] on textarea at bounding box center [152, 460] width 291 height 88
type textarea "*"
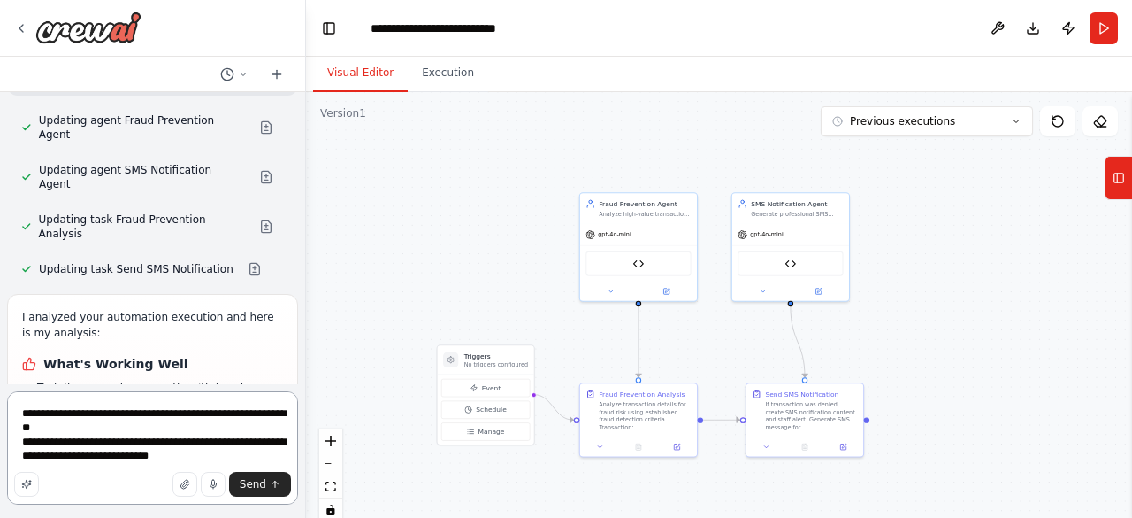
type textarea "**********"
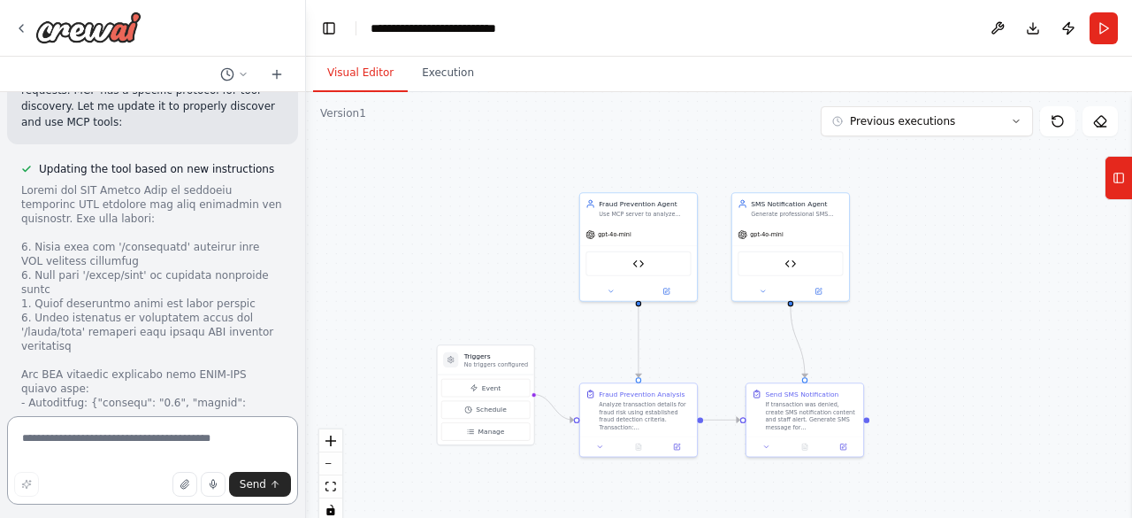
scroll to position [15414, 0]
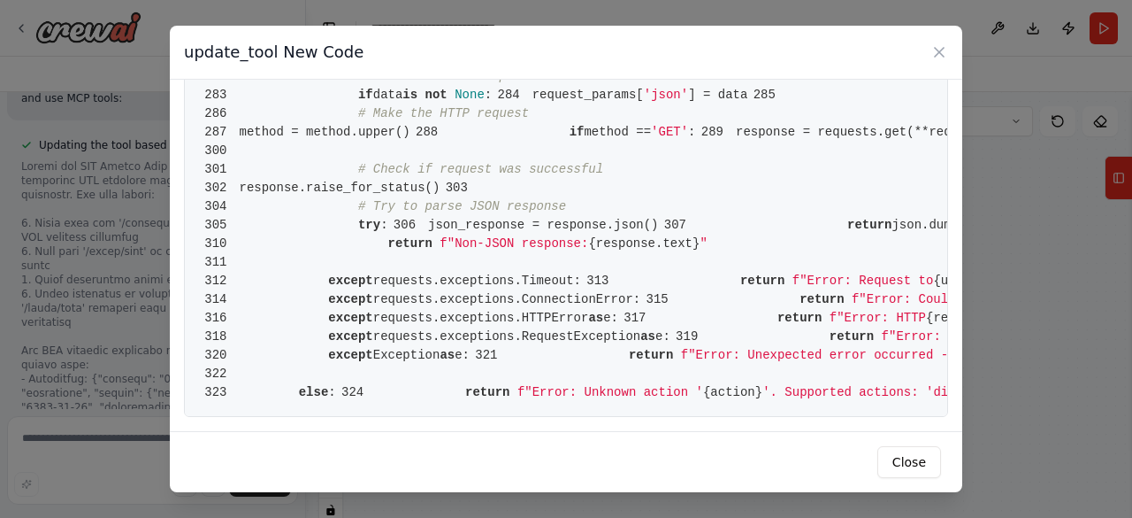
scroll to position [4927, 0]
click at [909, 464] on button "Close" at bounding box center [910, 462] width 64 height 32
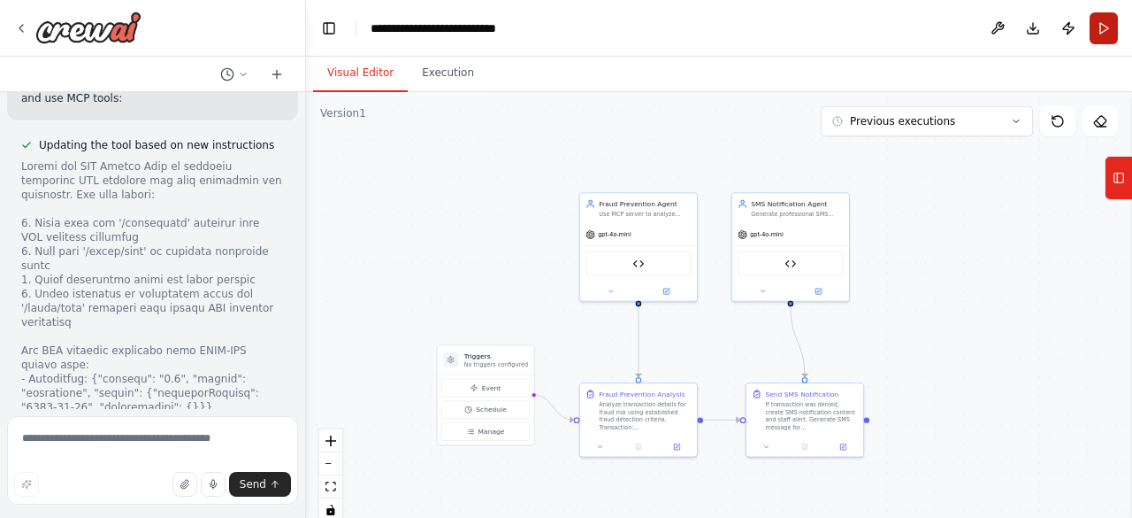
click at [1104, 24] on button "Run" at bounding box center [1104, 28] width 28 height 32
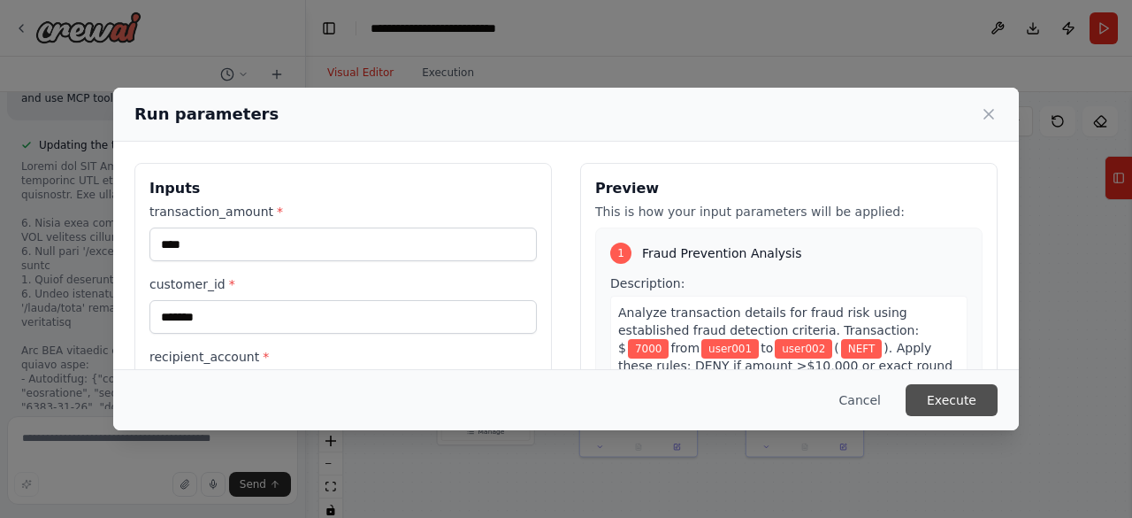
click at [959, 401] on button "Execute" at bounding box center [952, 400] width 92 height 32
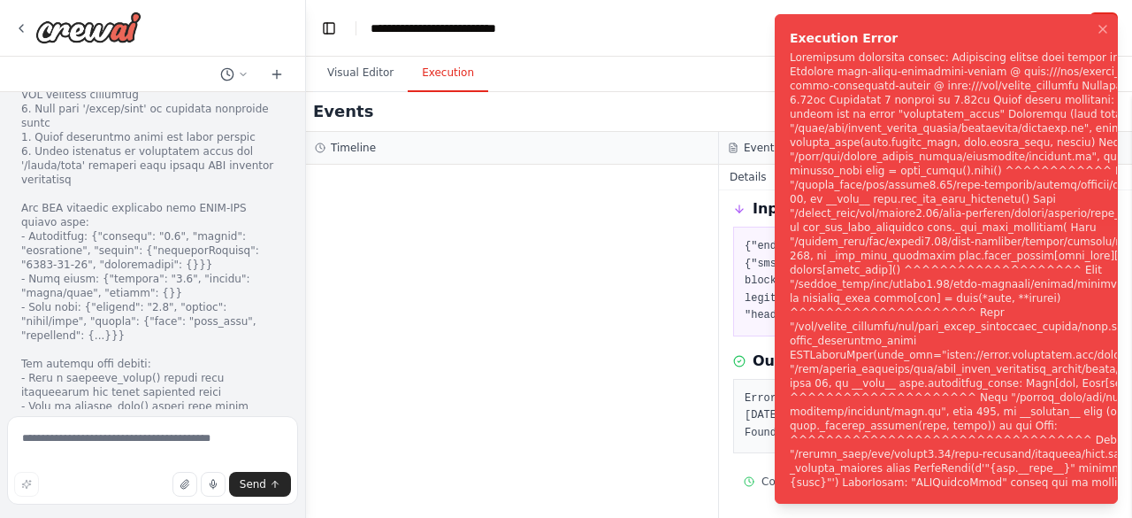
scroll to position [15557, 0]
click at [989, 244] on div "Notifications (F8)" at bounding box center [1010, 269] width 441 height 439
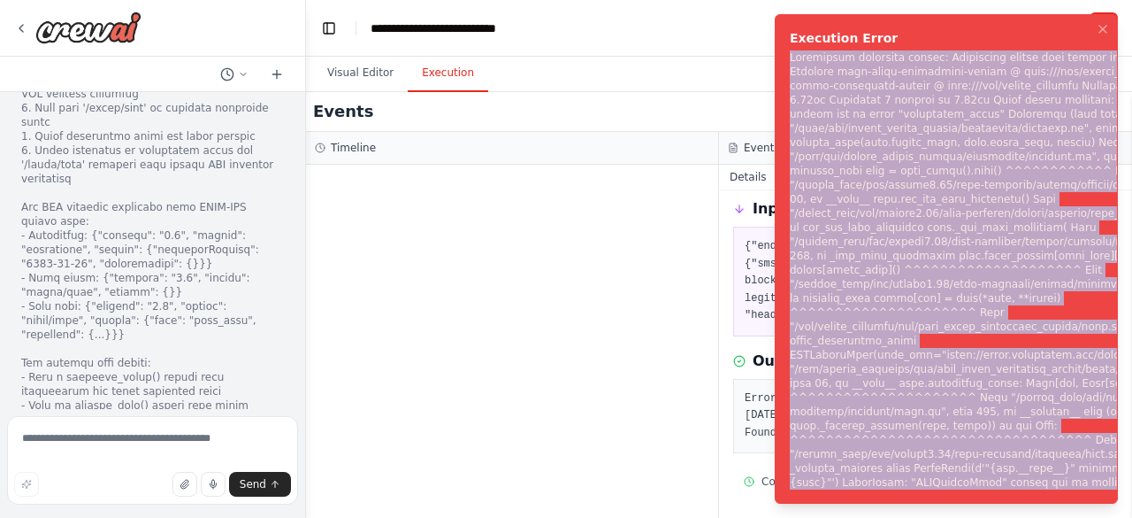
click at [989, 244] on div "Notifications (F8)" at bounding box center [1010, 269] width 441 height 439
copy li "Subprocess execution failed: Subprocess failed with return code 1. STDERR: Buil…"
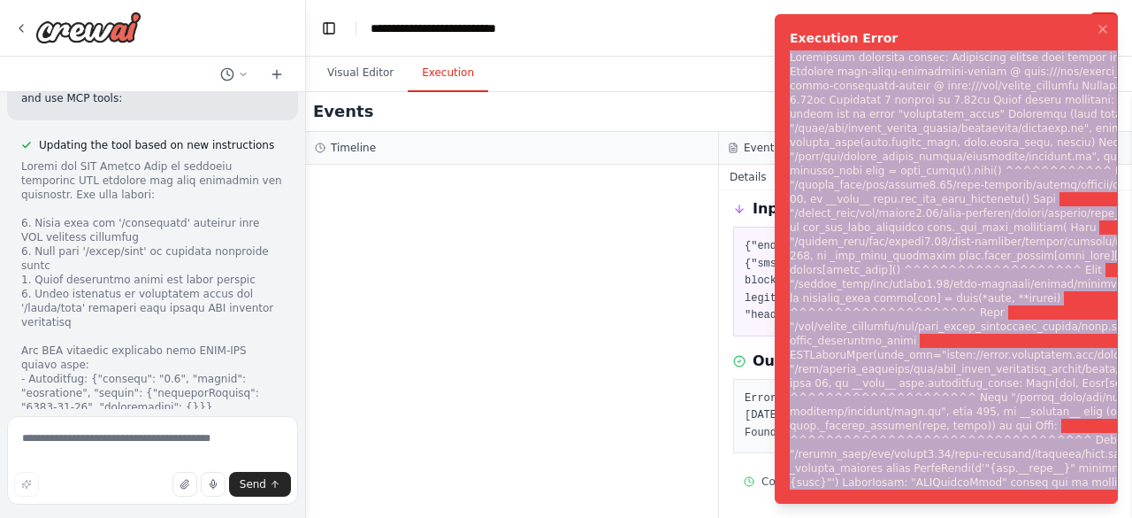
scroll to position [15483, 0]
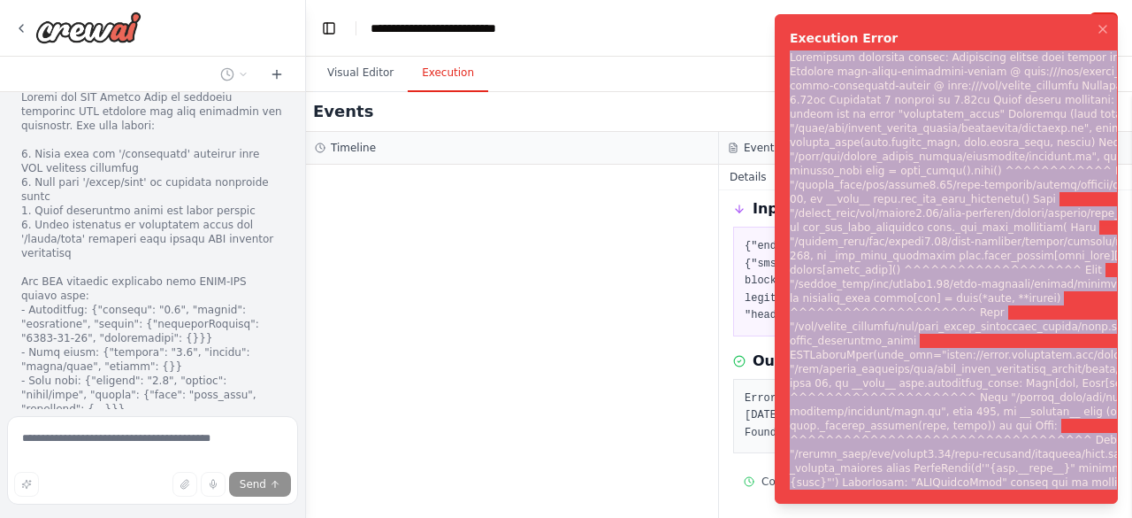
click at [869, 262] on div "Notifications (F8)" at bounding box center [1010, 269] width 441 height 439
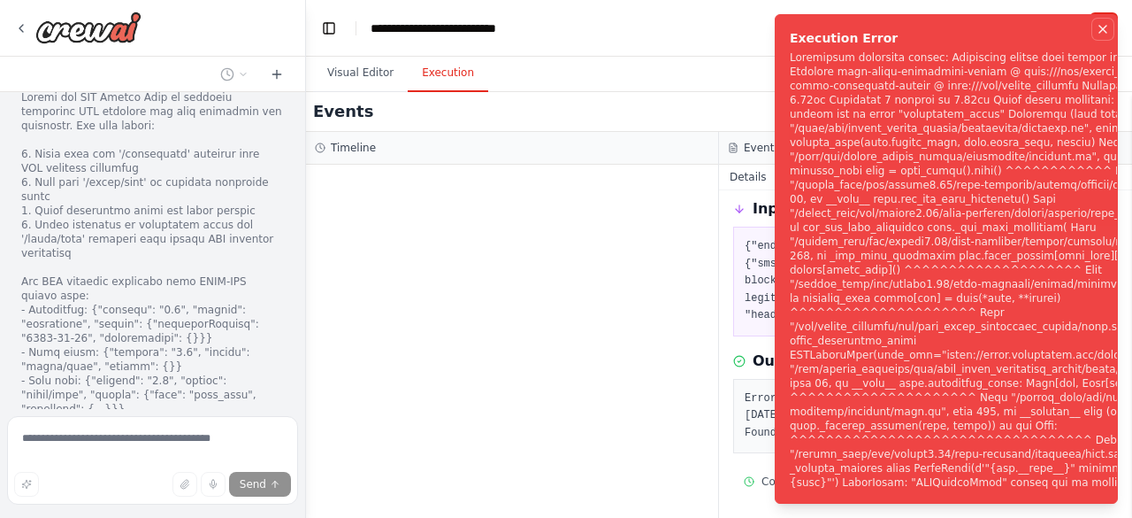
click at [1103, 36] on icon "Notifications (F8)" at bounding box center [1103, 29] width 14 height 14
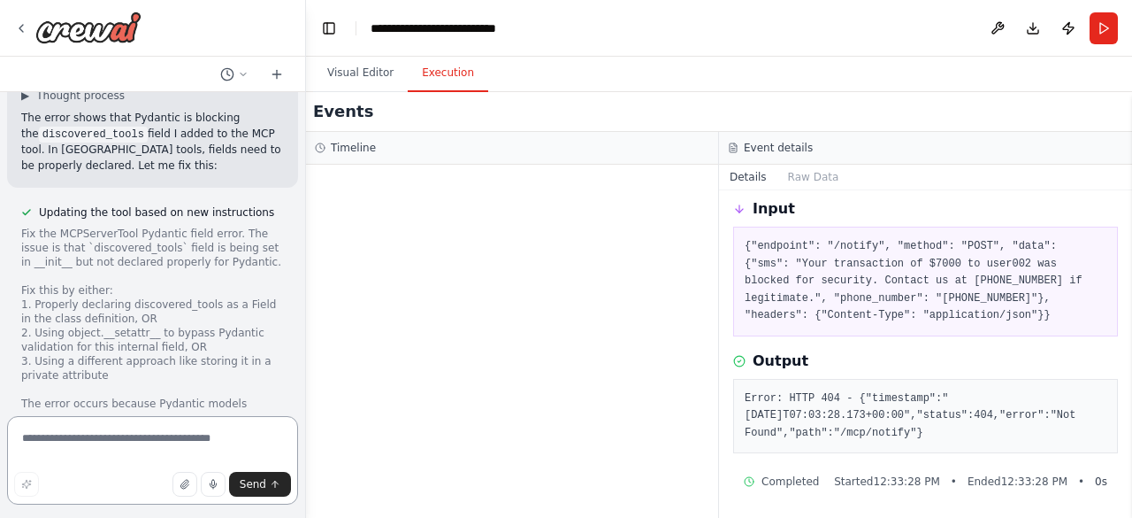
scroll to position [16384, 0]
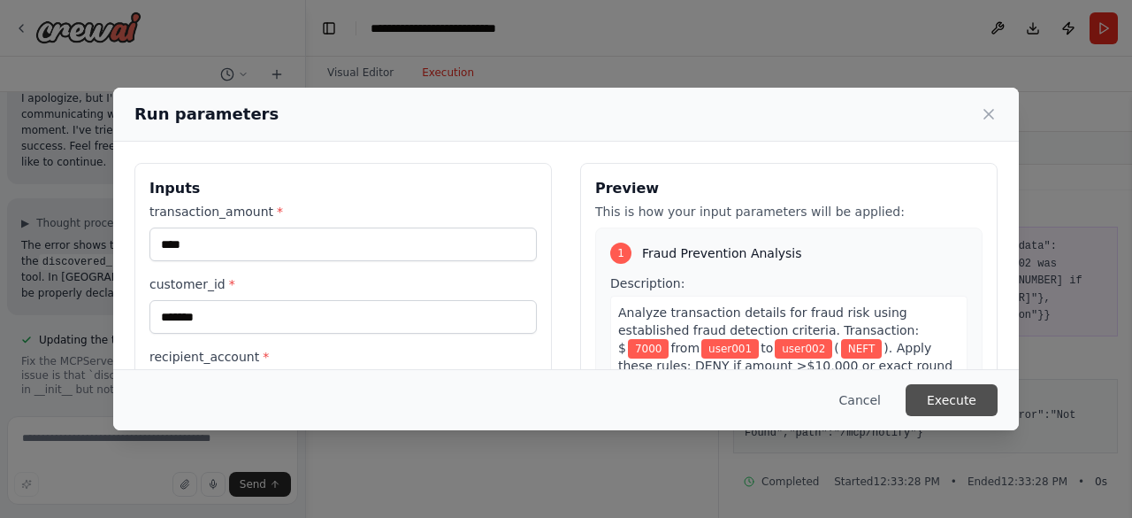
click at [985, 410] on button "Execute" at bounding box center [952, 400] width 92 height 32
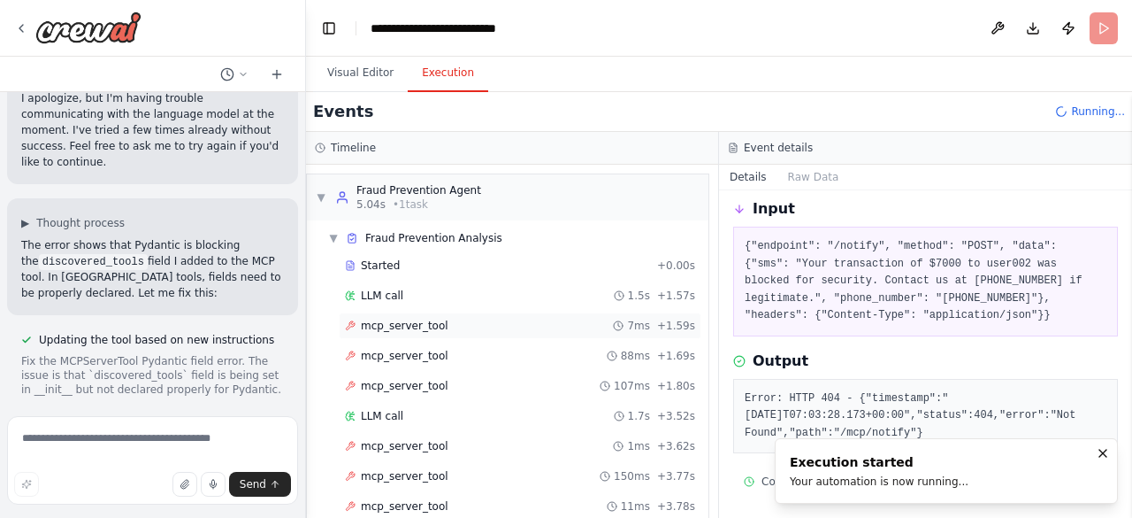
click at [425, 327] on span "mcp_server_tool" at bounding box center [405, 325] width 88 height 14
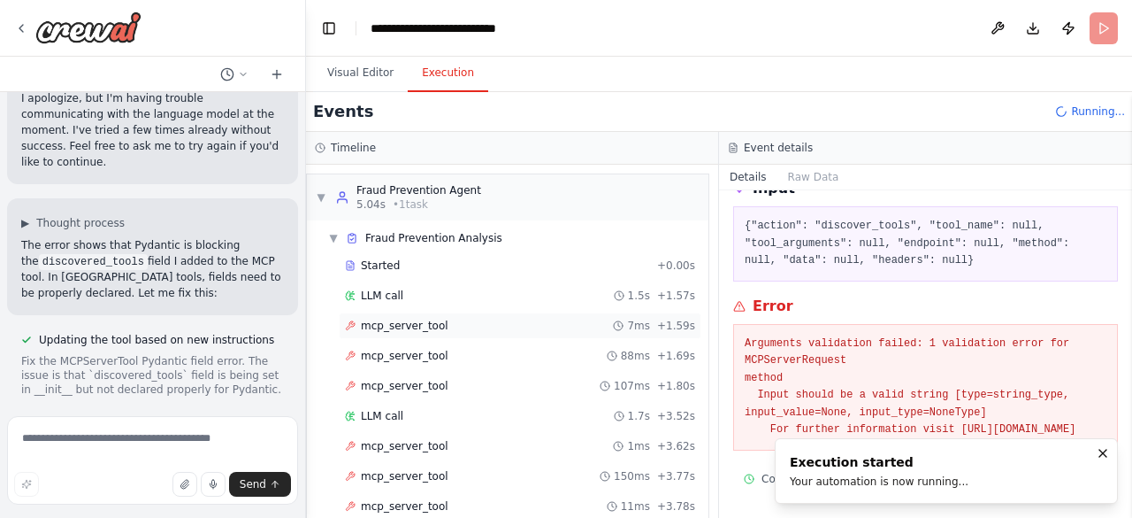
scroll to position [170, 0]
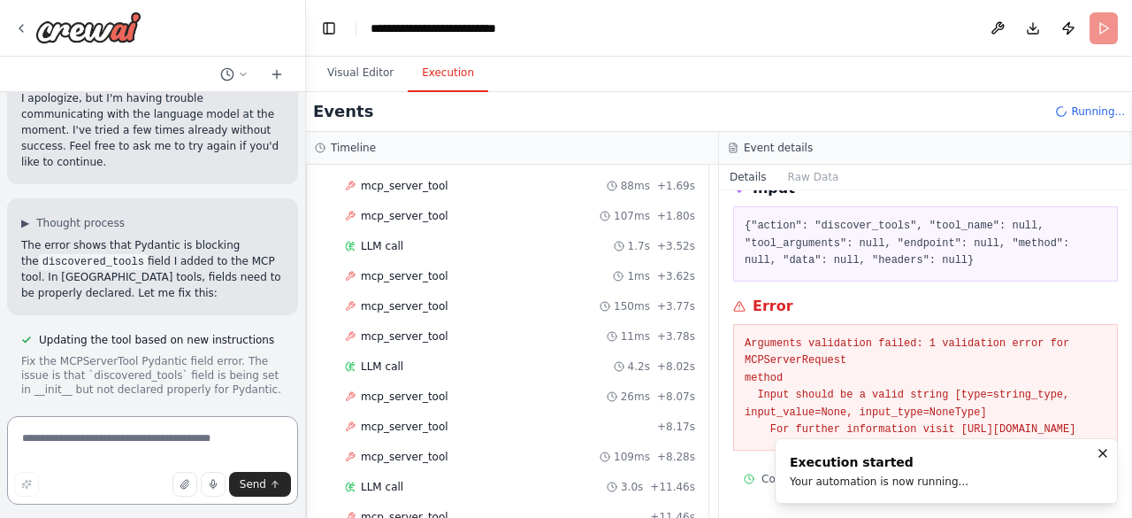
click at [219, 426] on textarea at bounding box center [152, 460] width 291 height 88
paste textarea "**********"
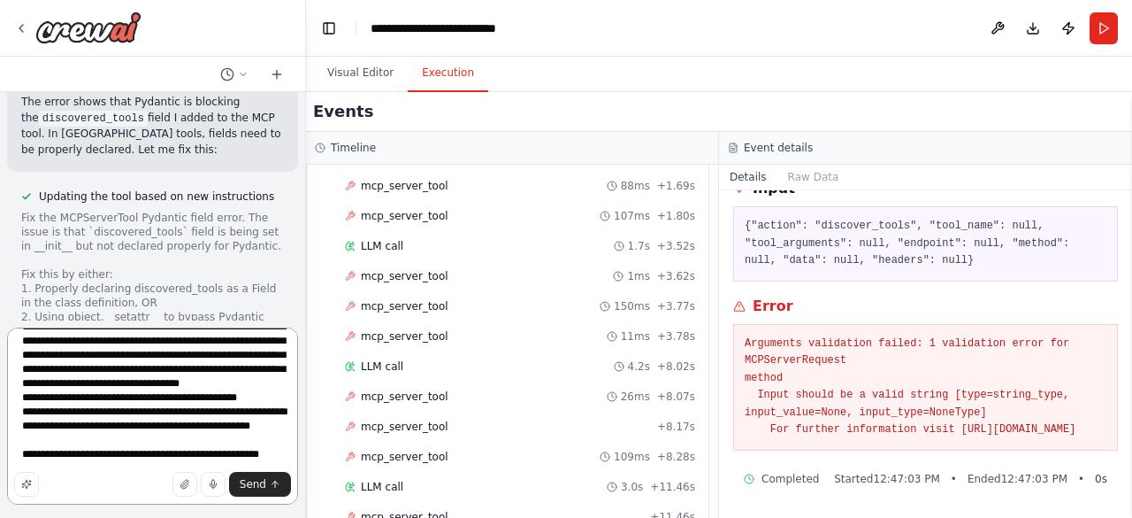
scroll to position [1381, 0]
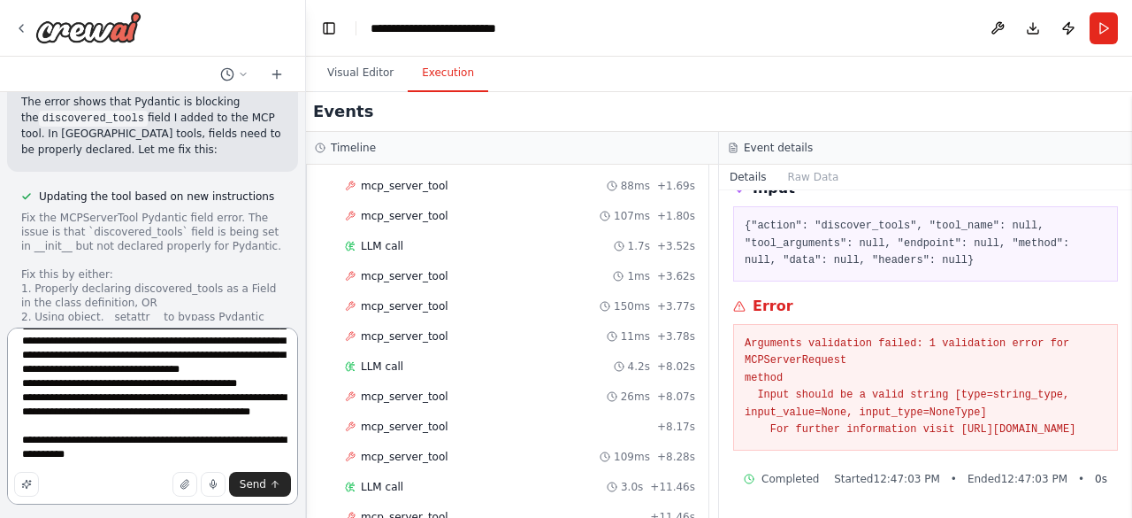
type textarea "**********"
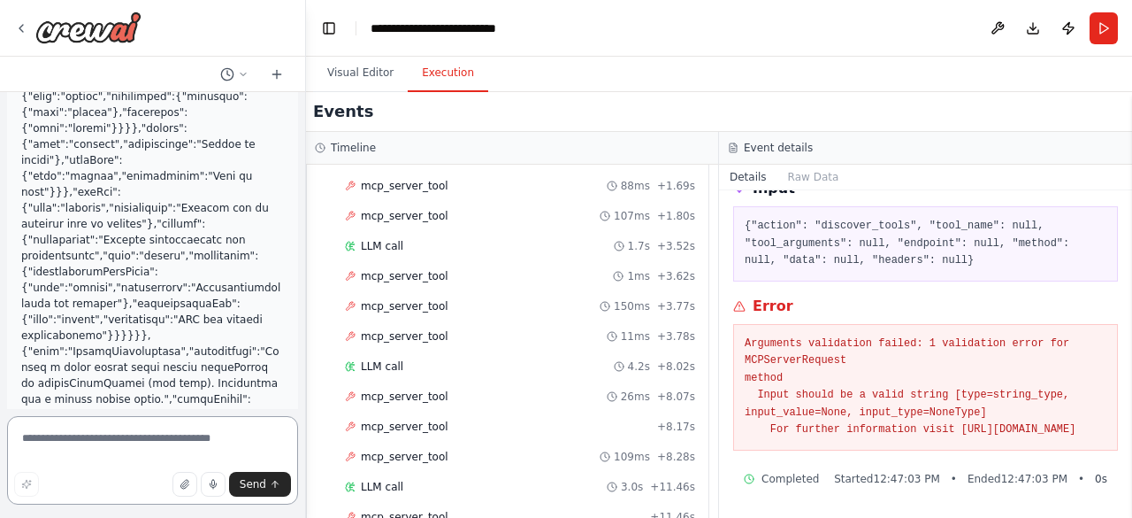
scroll to position [18512, 0]
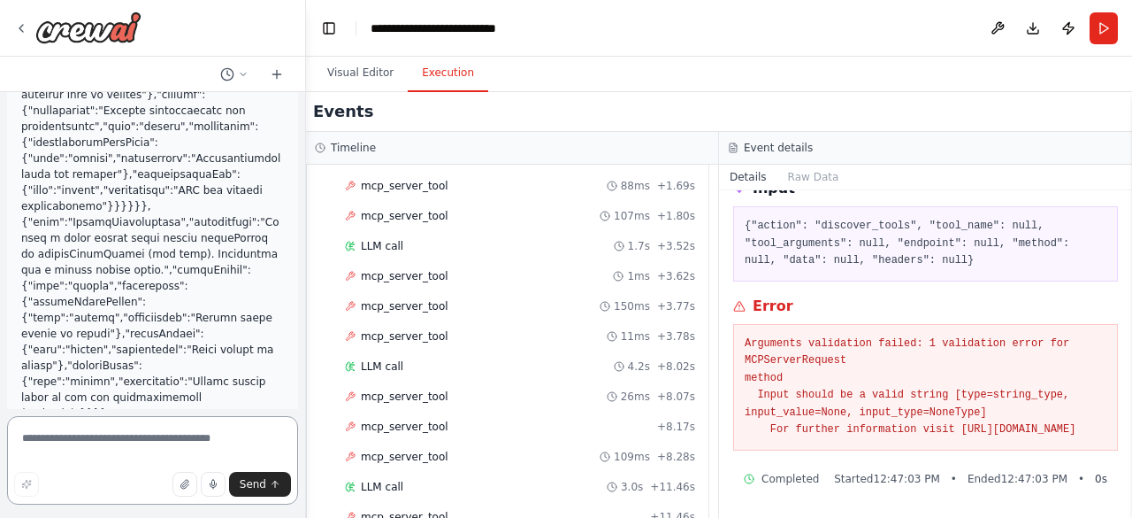
click at [155, 444] on textarea at bounding box center [152, 460] width 291 height 88
paste textarea "**********"
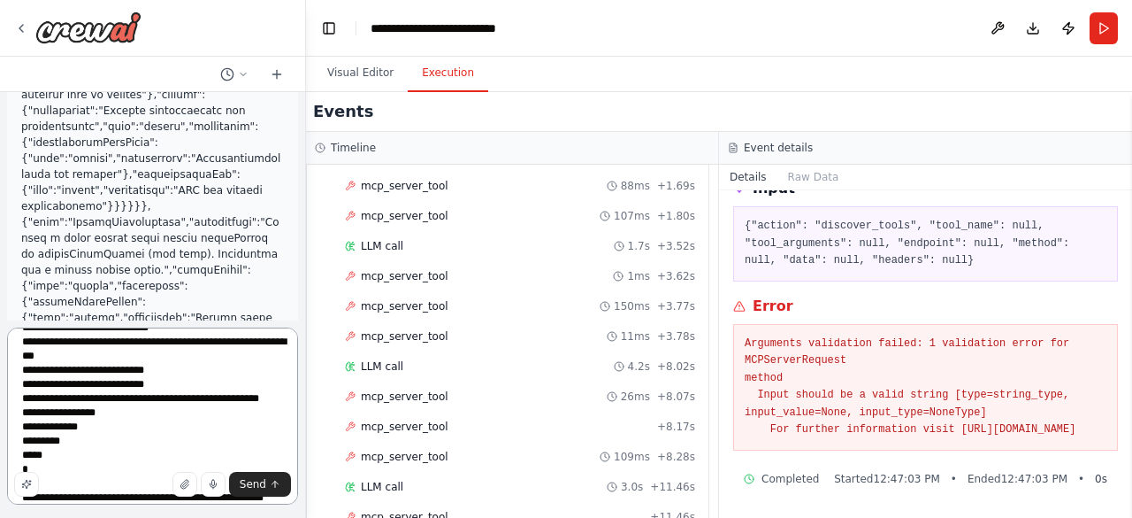
scroll to position [65, 0]
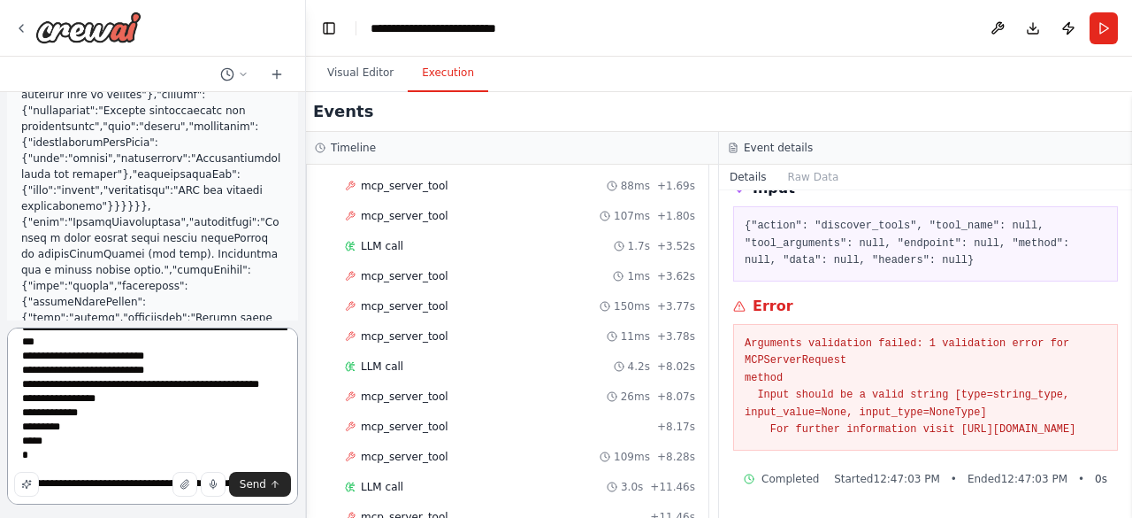
type textarea "**********"
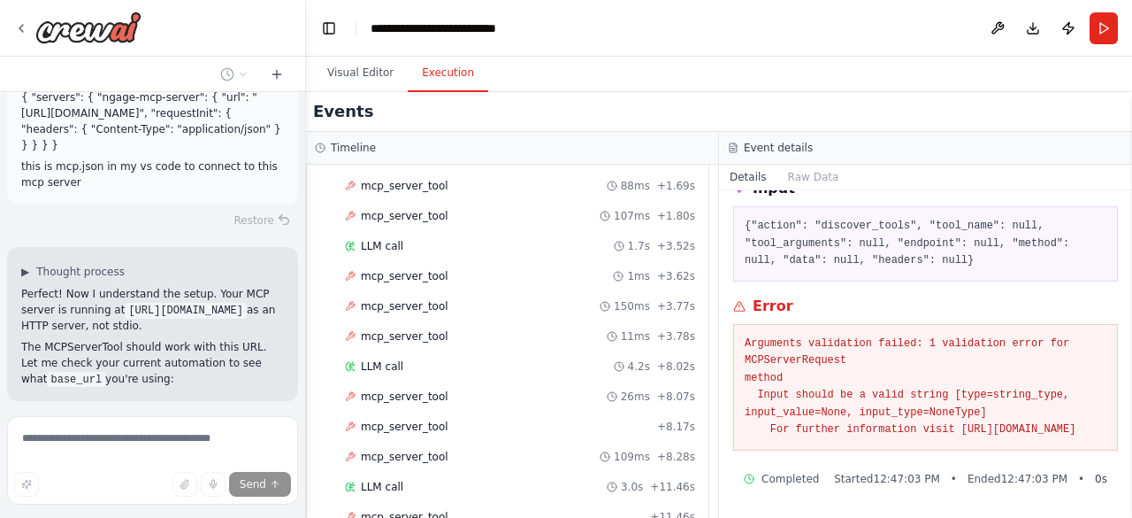
scroll to position [19844, 0]
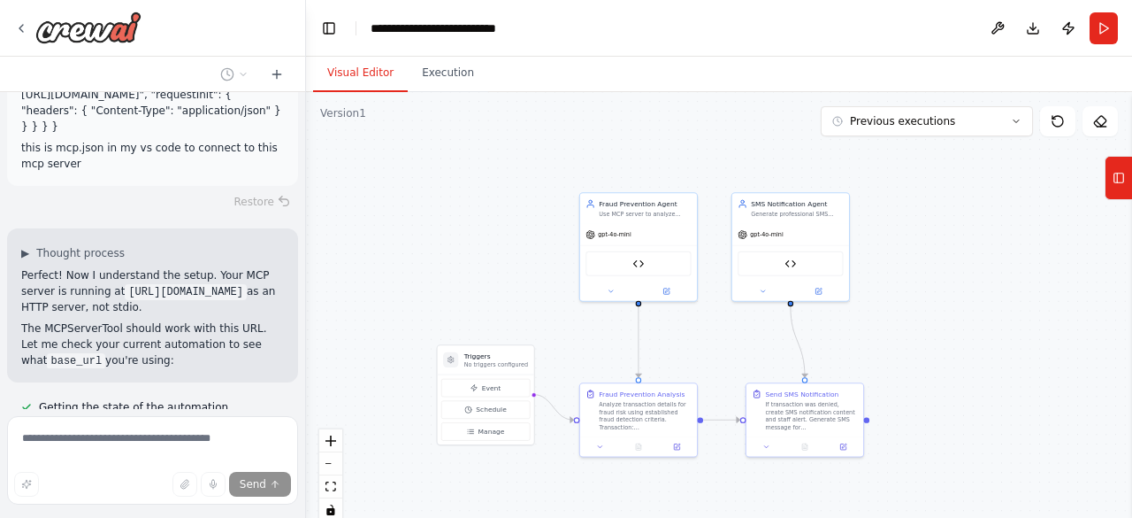
click at [359, 75] on button "Visual Editor" at bounding box center [360, 73] width 95 height 37
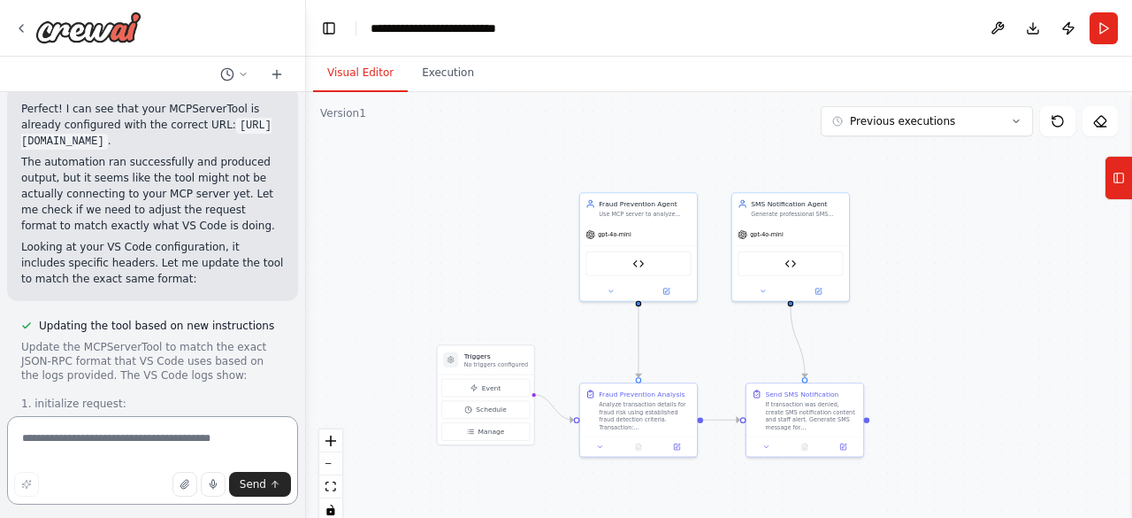
scroll to position [20347, 0]
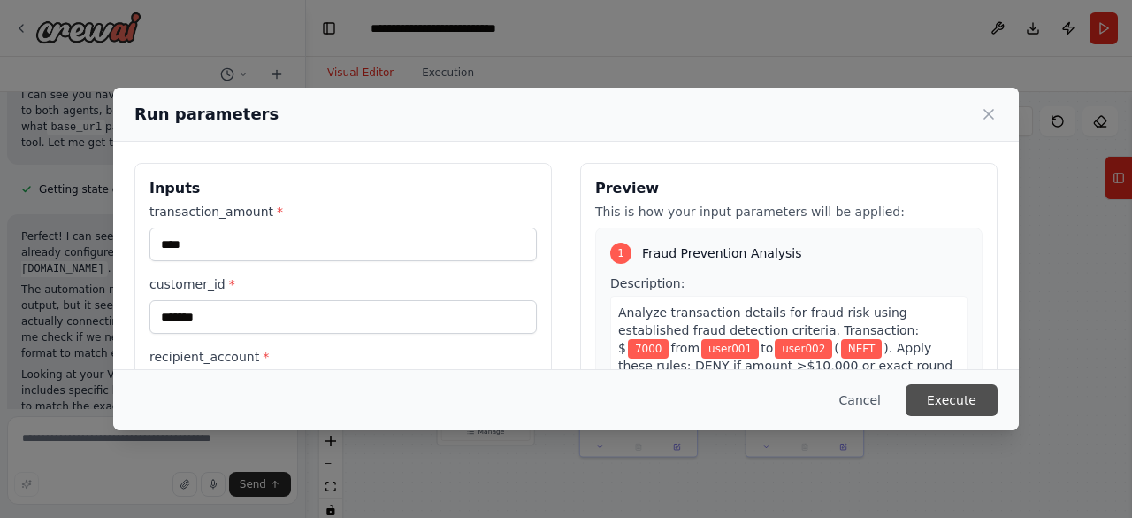
click at [982, 401] on button "Execute" at bounding box center [952, 400] width 92 height 32
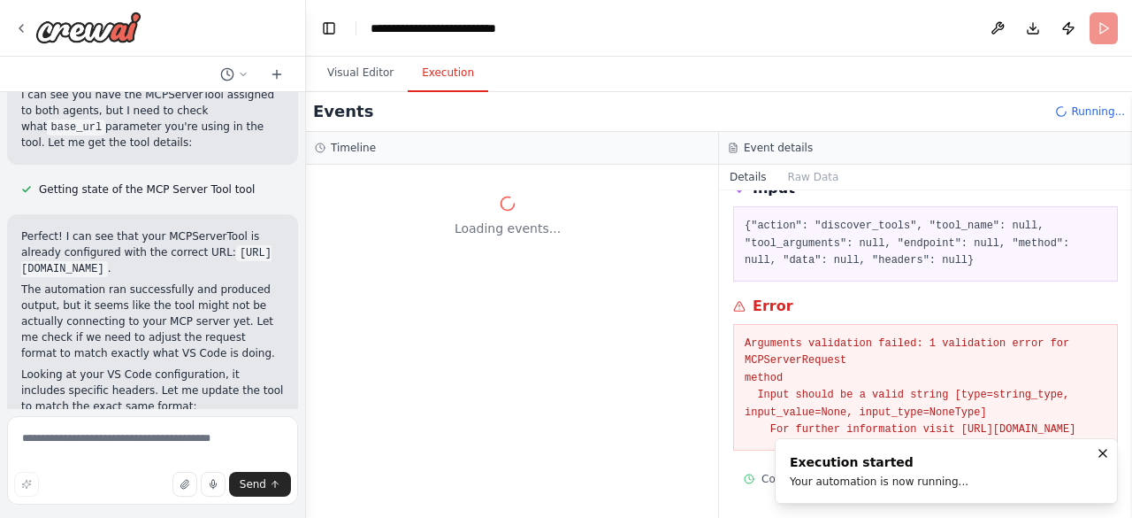
scroll to position [0, 0]
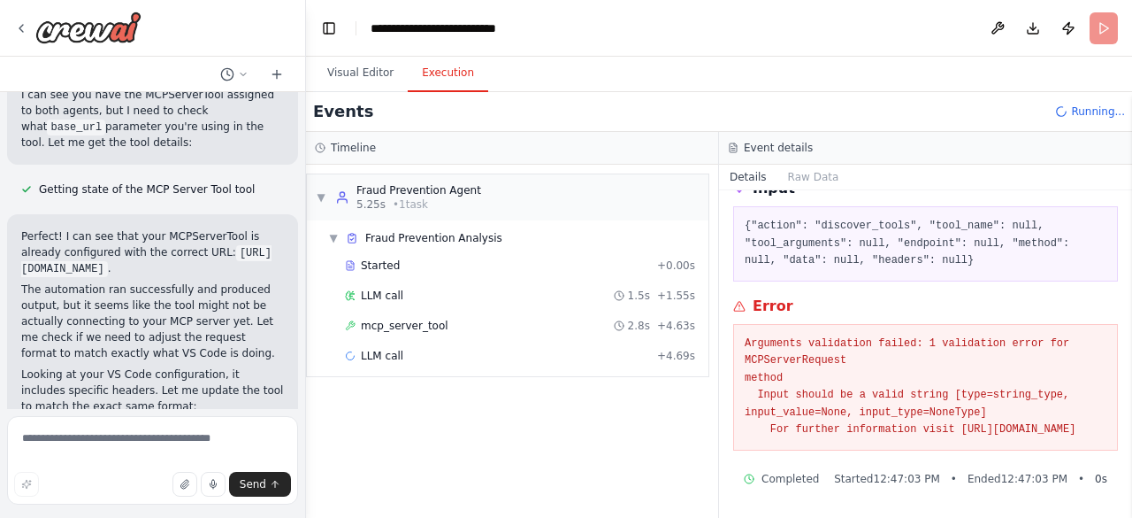
click at [428, 324] on span "mcp_server_tool" at bounding box center [405, 325] width 88 height 14
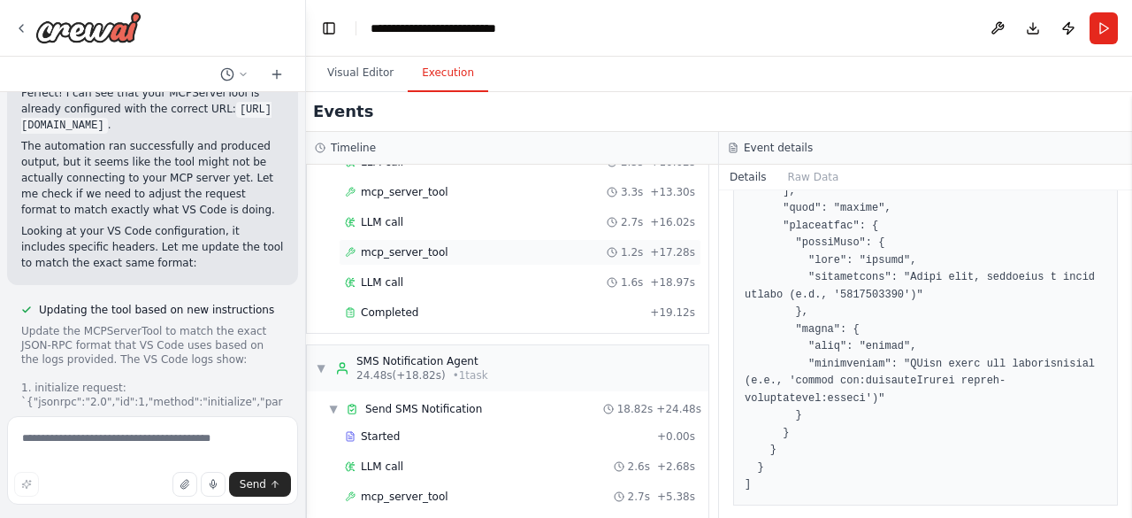
scroll to position [256, 0]
click at [403, 273] on div "LLM call 1.6s + 18.97s" at bounding box center [520, 280] width 350 height 14
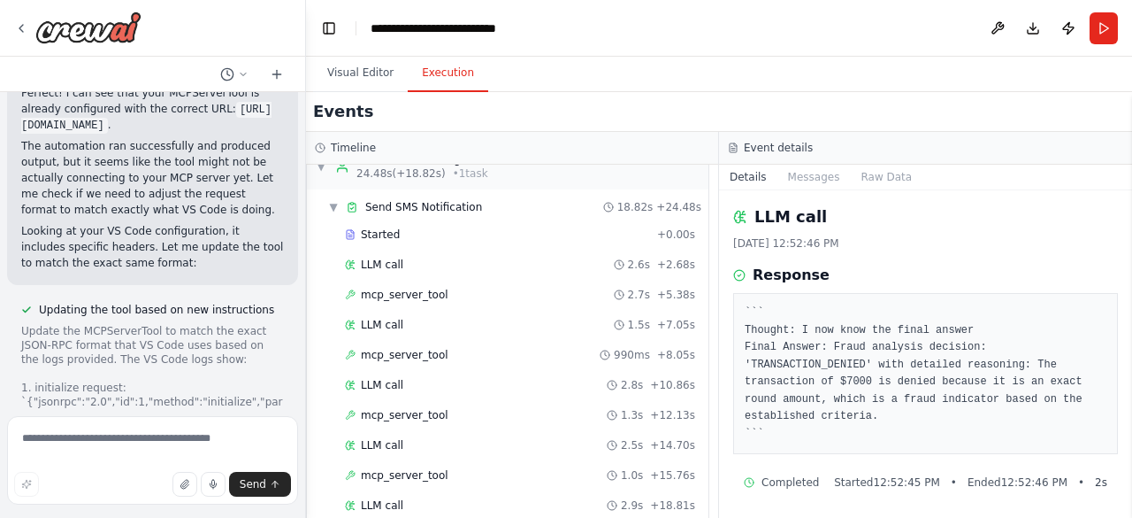
scroll to position [499, 0]
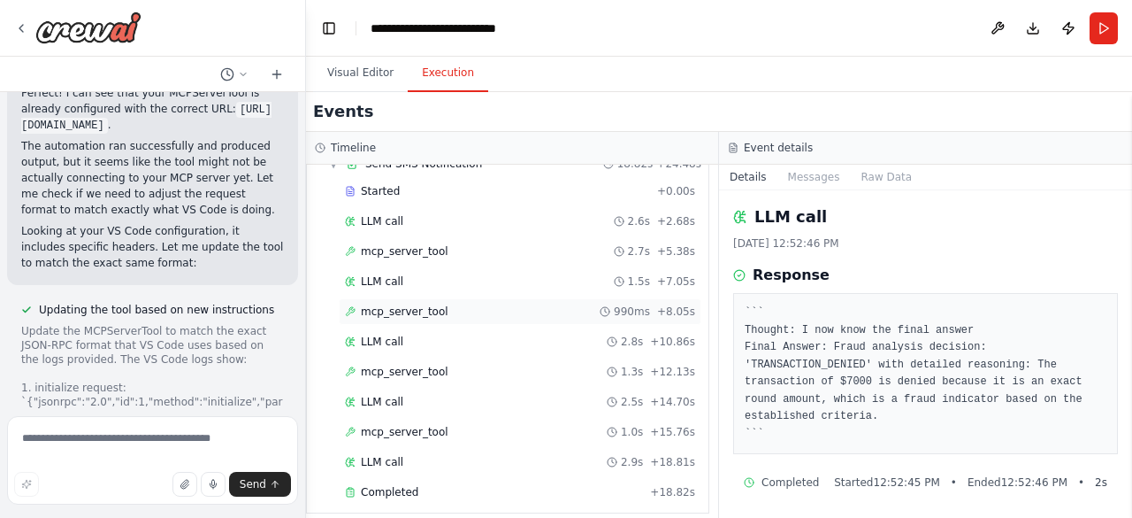
click at [456, 307] on div "mcp_server_tool 990ms + 8.05s" at bounding box center [520, 311] width 350 height 14
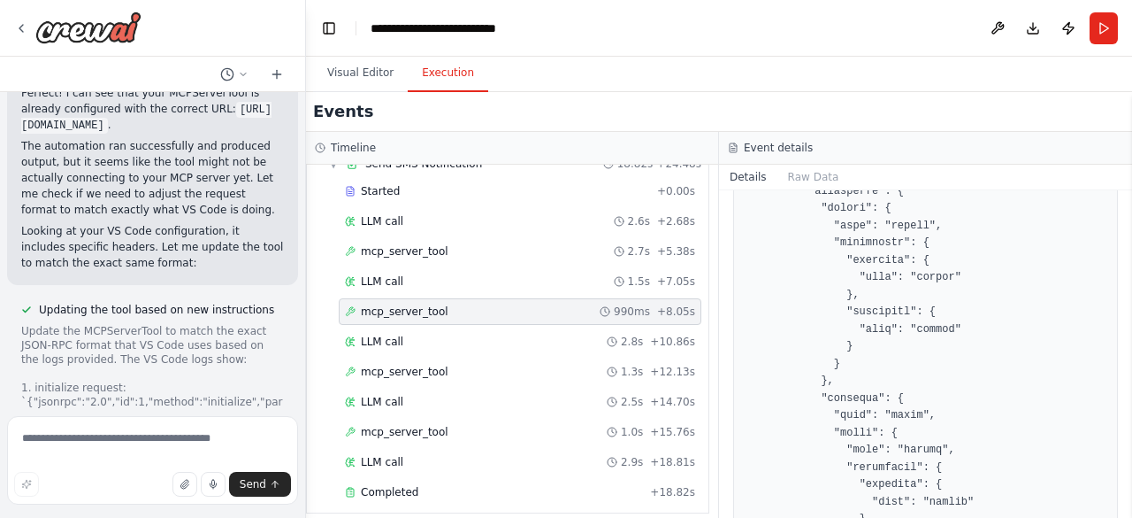
scroll to position [2277, 0]
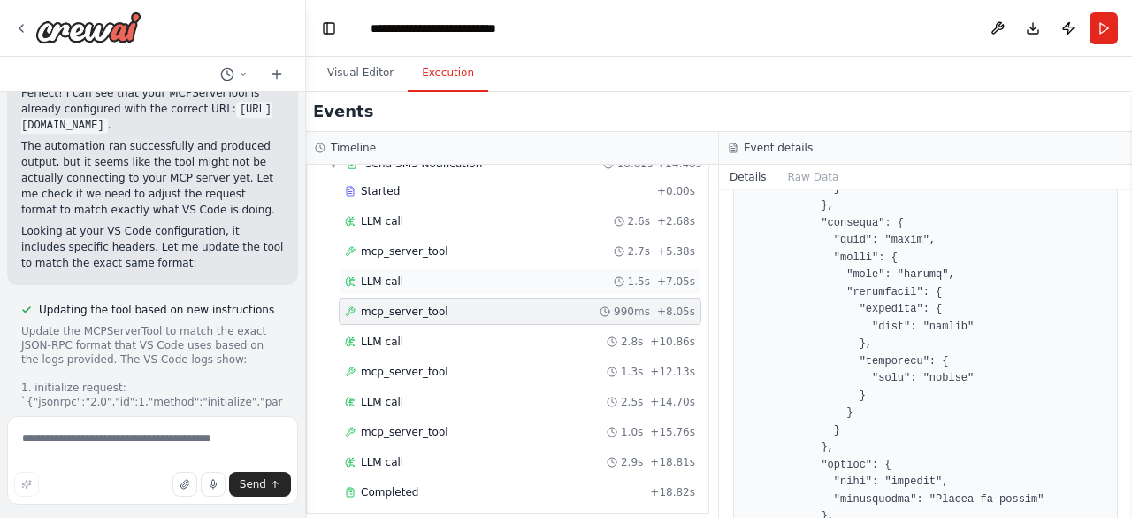
click at [388, 274] on span "LLM call" at bounding box center [382, 281] width 42 height 14
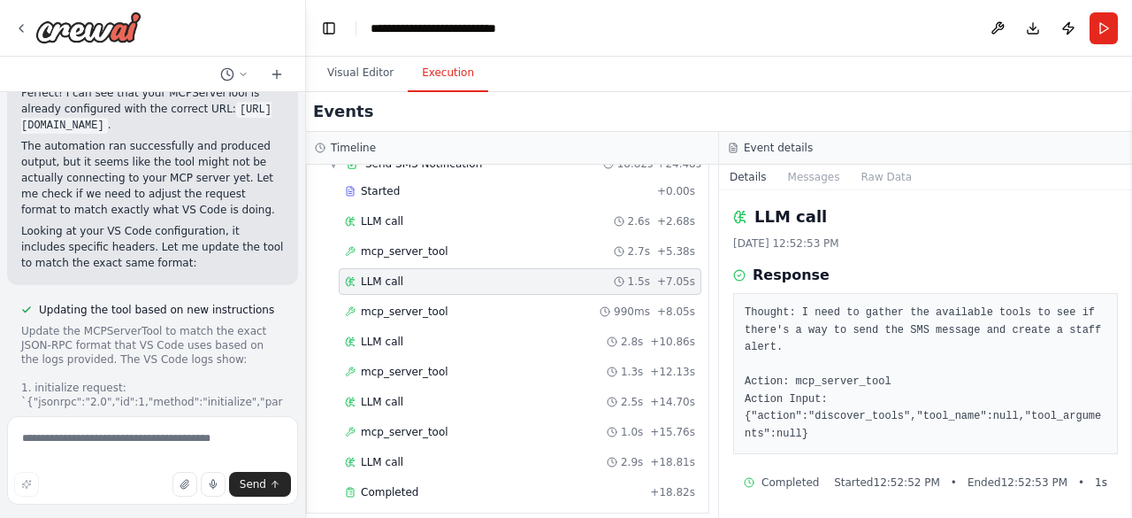
scroll to position [2, 0]
click at [428, 304] on span "mcp_server_tool" at bounding box center [405, 311] width 88 height 14
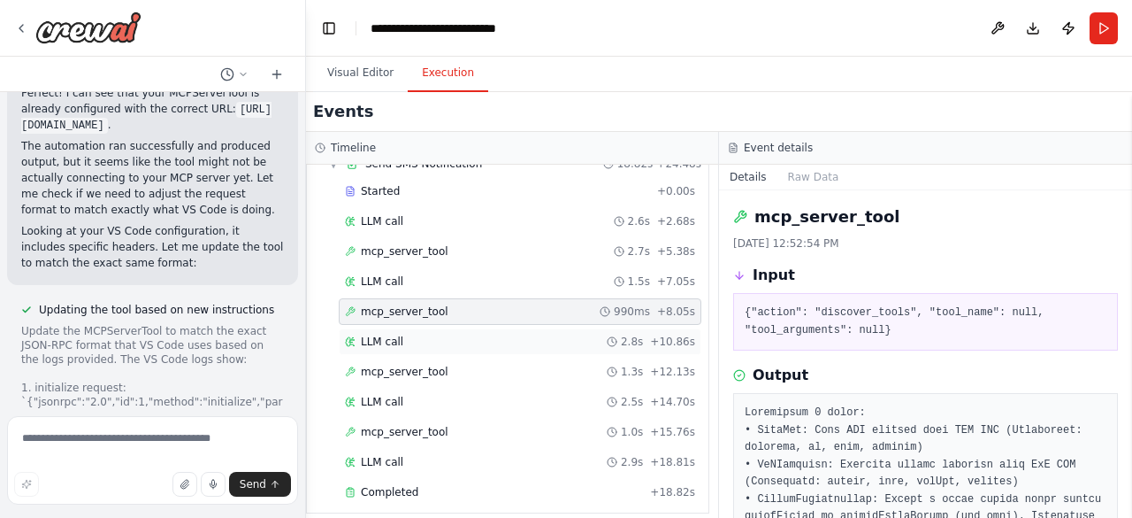
click at [403, 334] on div "LLM call 2.8s + 10.86s" at bounding box center [520, 341] width 350 height 14
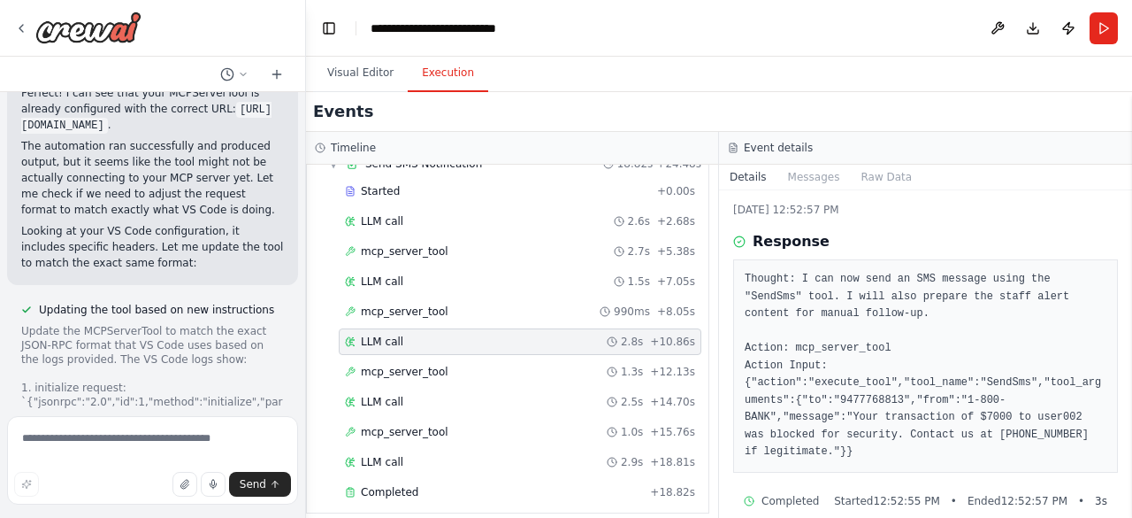
scroll to position [36, 0]
click at [485, 364] on div "mcp_server_tool 1.3s + 12.13s" at bounding box center [520, 371] width 350 height 14
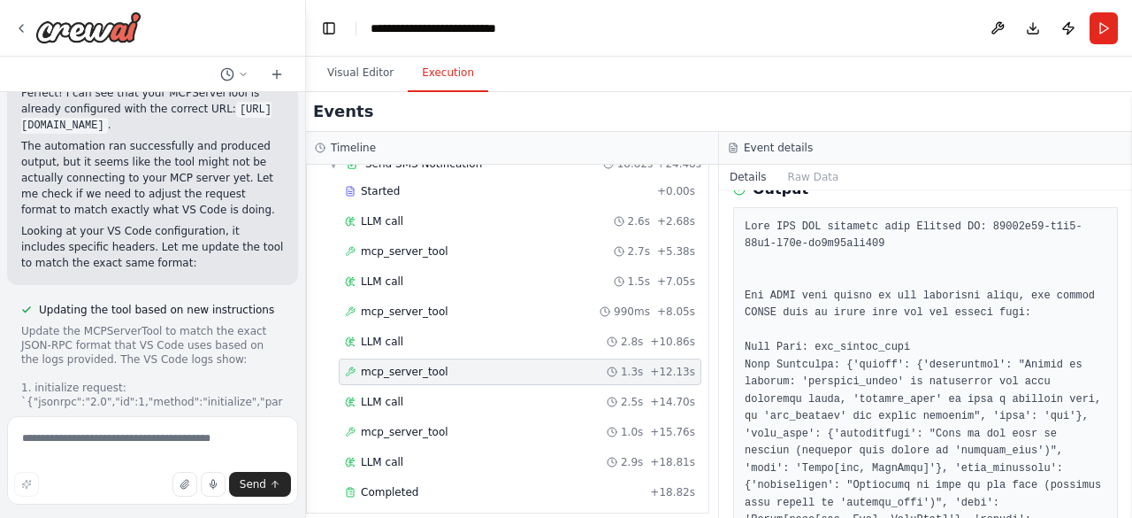
scroll to position [878, 0]
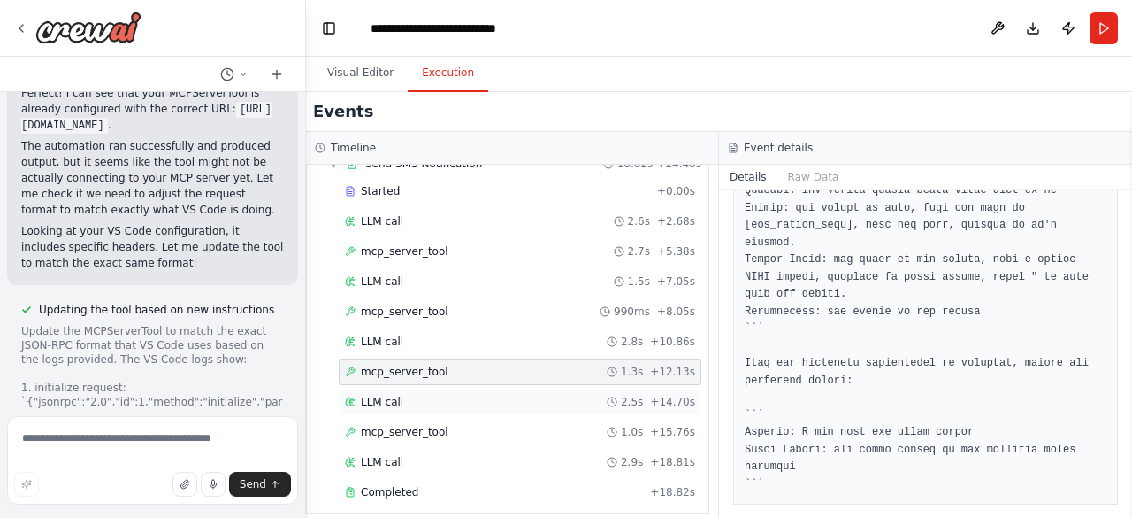
click at [459, 395] on div "LLM call 2.5s + 14.70s" at bounding box center [520, 402] width 350 height 14
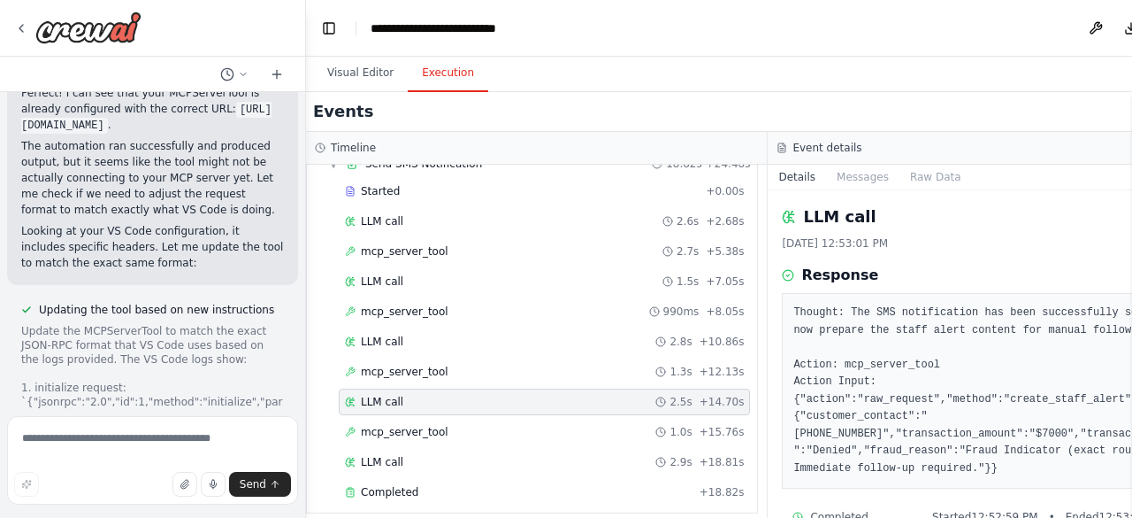
scroll to position [19, 0]
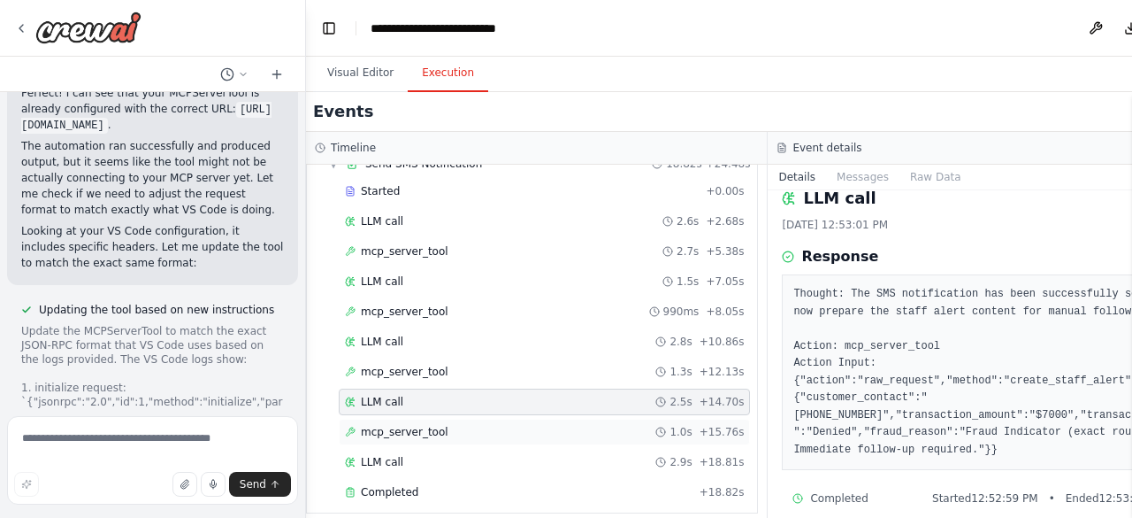
click at [444, 425] on div "mcp_server_tool 1.0s + 15.76s" at bounding box center [544, 432] width 399 height 14
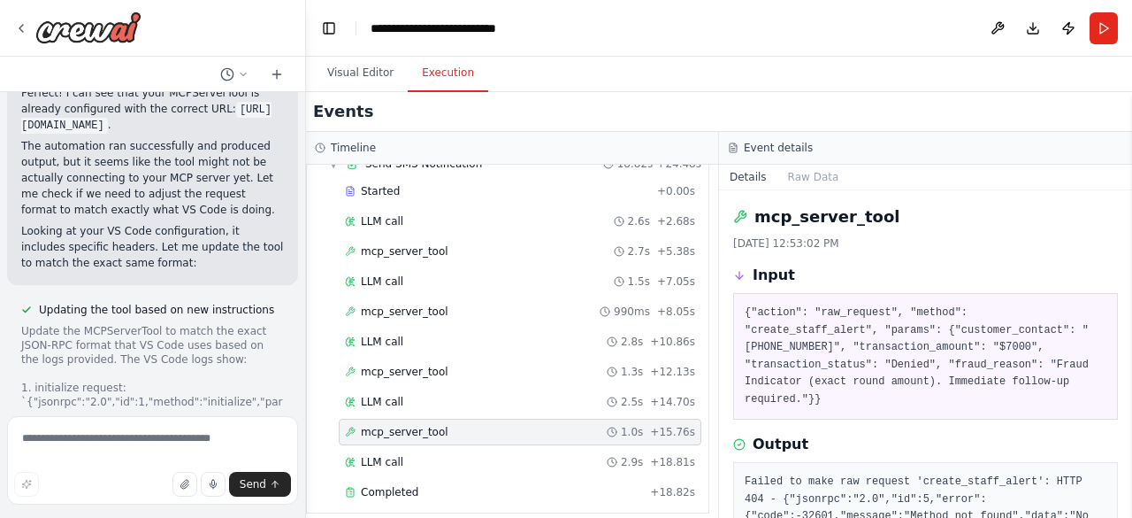
scroll to position [83, 0]
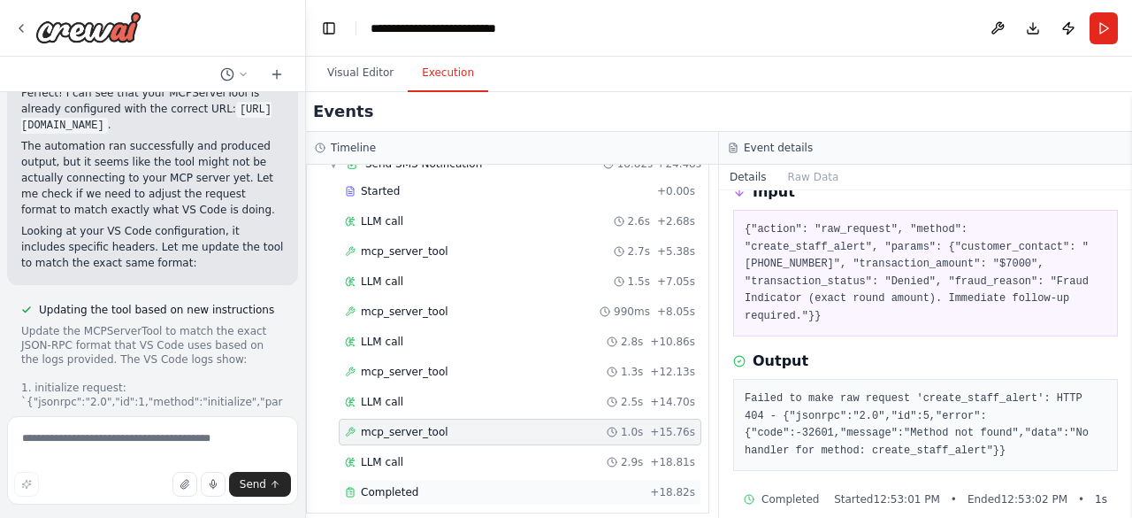
click at [403, 485] on span "Completed" at bounding box center [390, 492] width 58 height 14
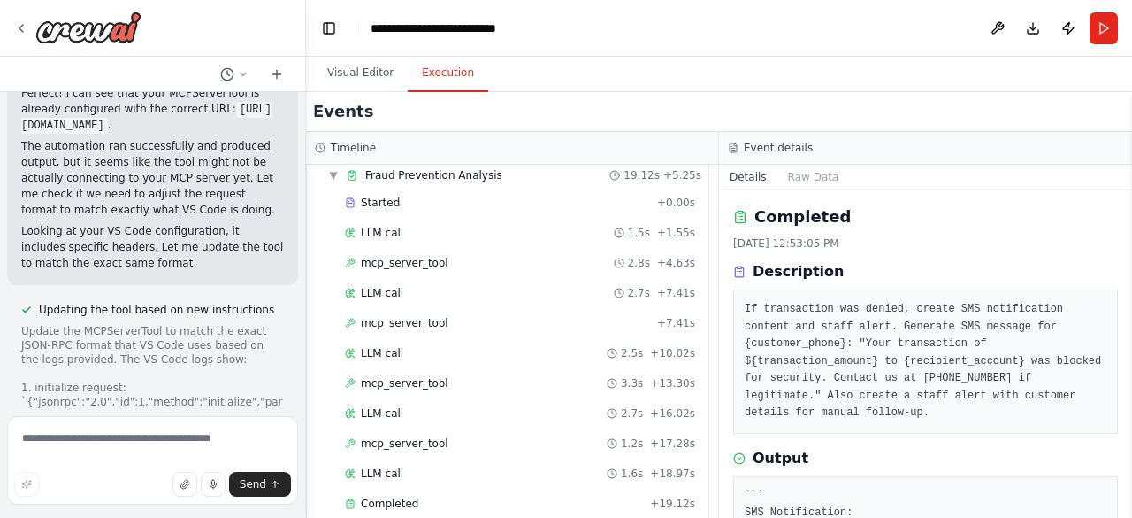
scroll to position [0, 0]
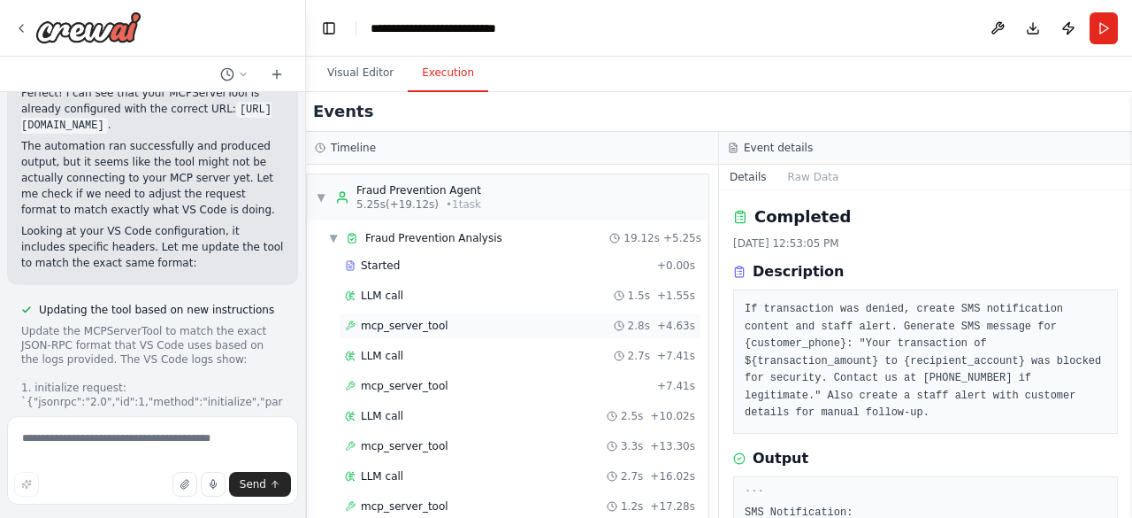
click at [432, 321] on span "mcp_server_tool" at bounding box center [405, 325] width 88 height 14
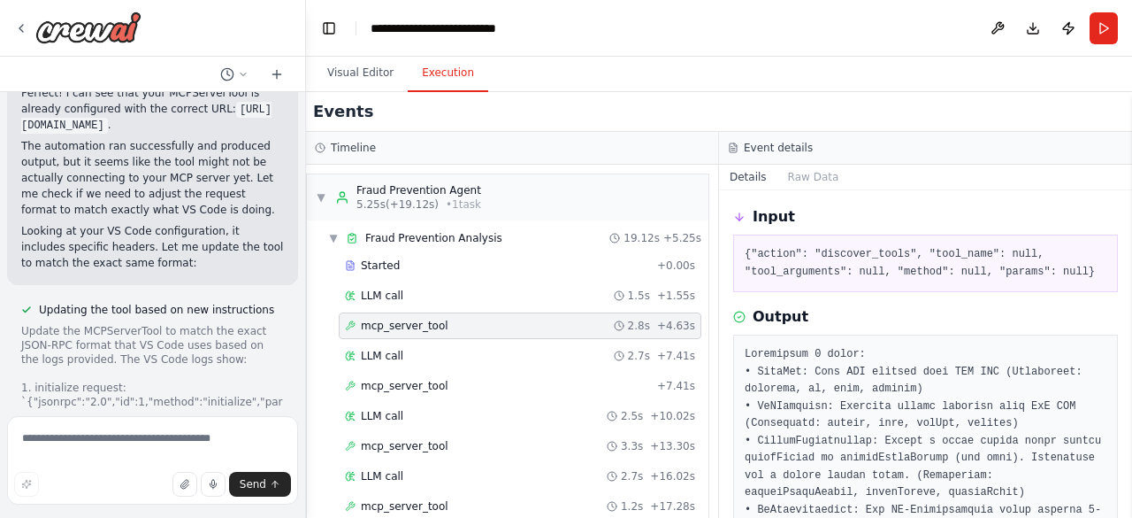
scroll to position [74, 0]
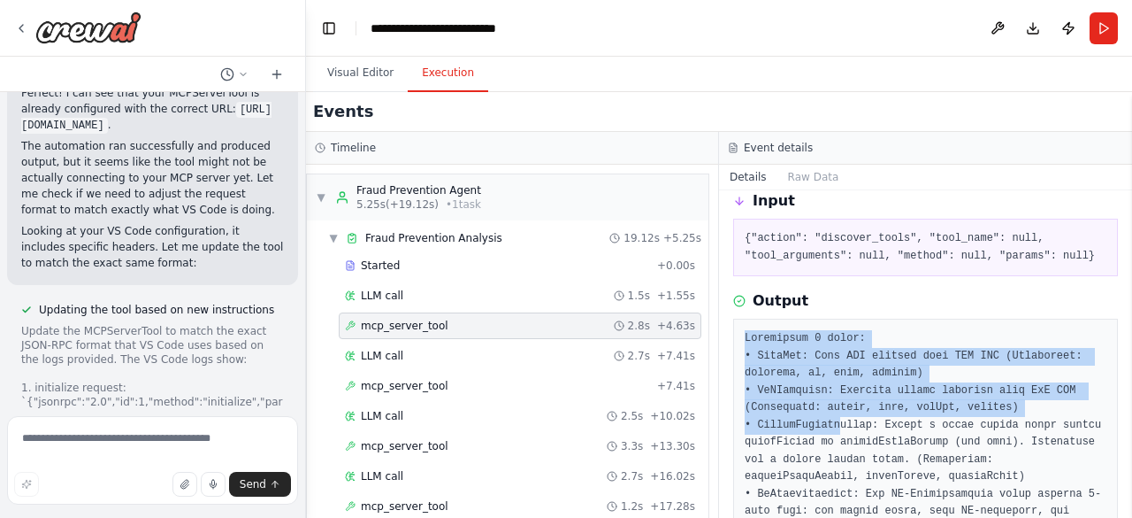
drag, startPoint x: 745, startPoint y: 330, endPoint x: 832, endPoint y: 425, distance: 128.4
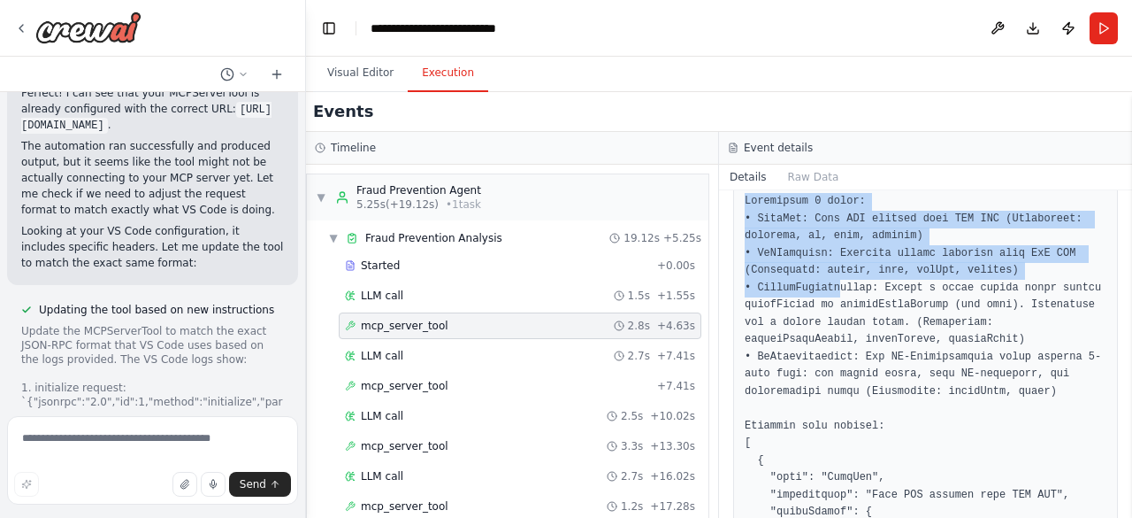
scroll to position [214, 0]
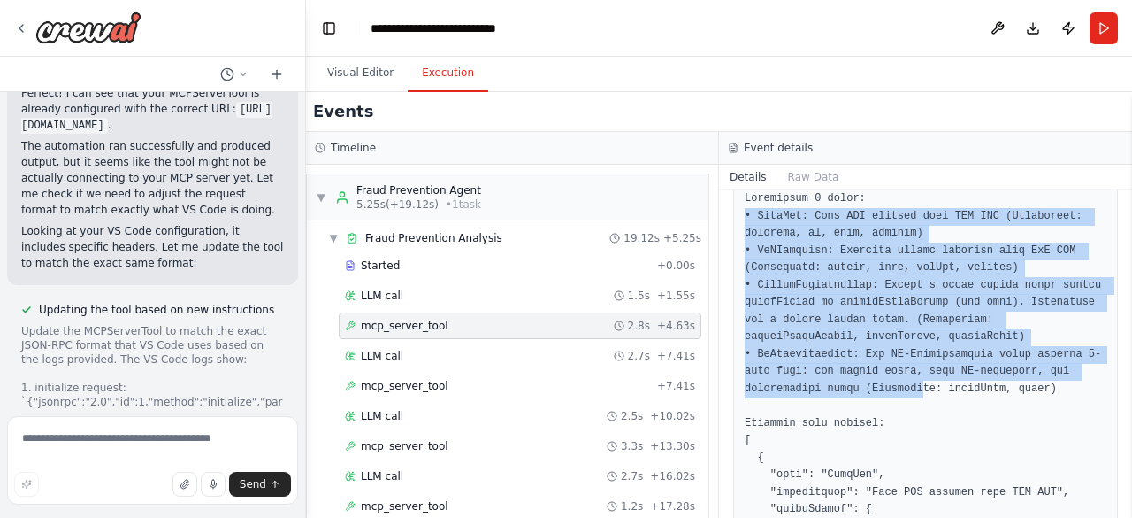
drag, startPoint x: 909, startPoint y: 383, endPoint x: 745, endPoint y: 206, distance: 241.6
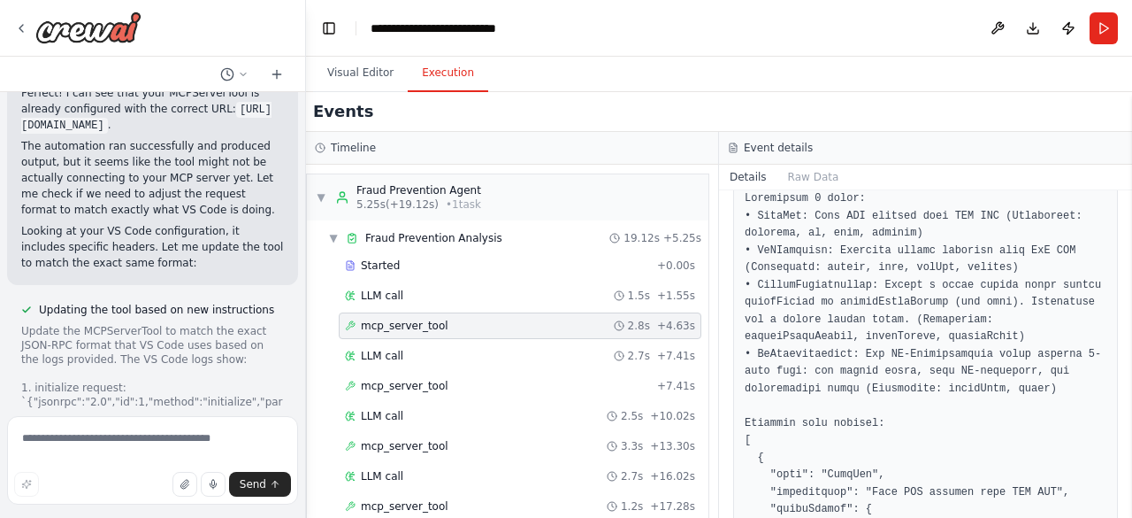
click at [743, 187] on button "Details" at bounding box center [748, 177] width 58 height 25
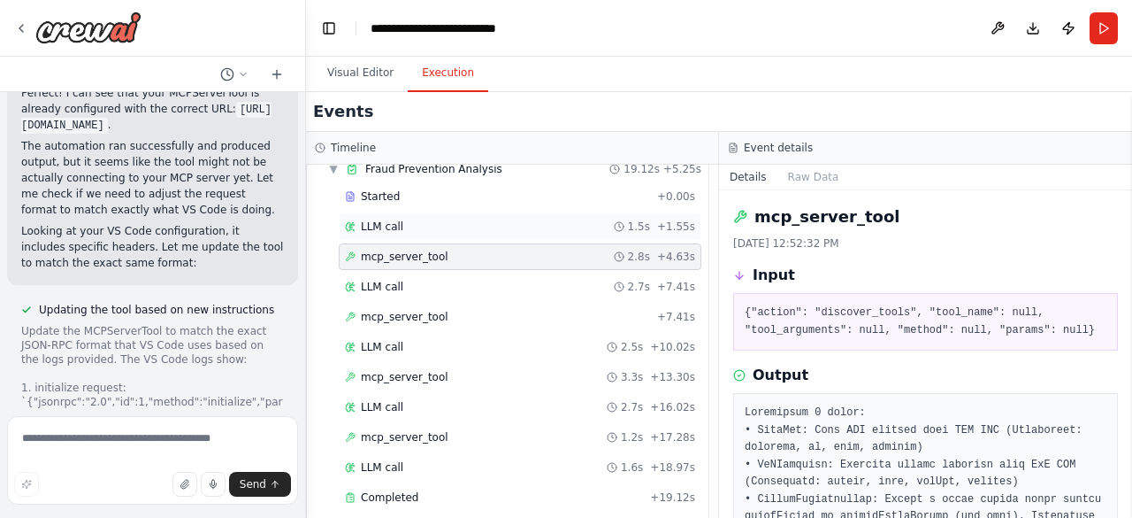
scroll to position [0, 0]
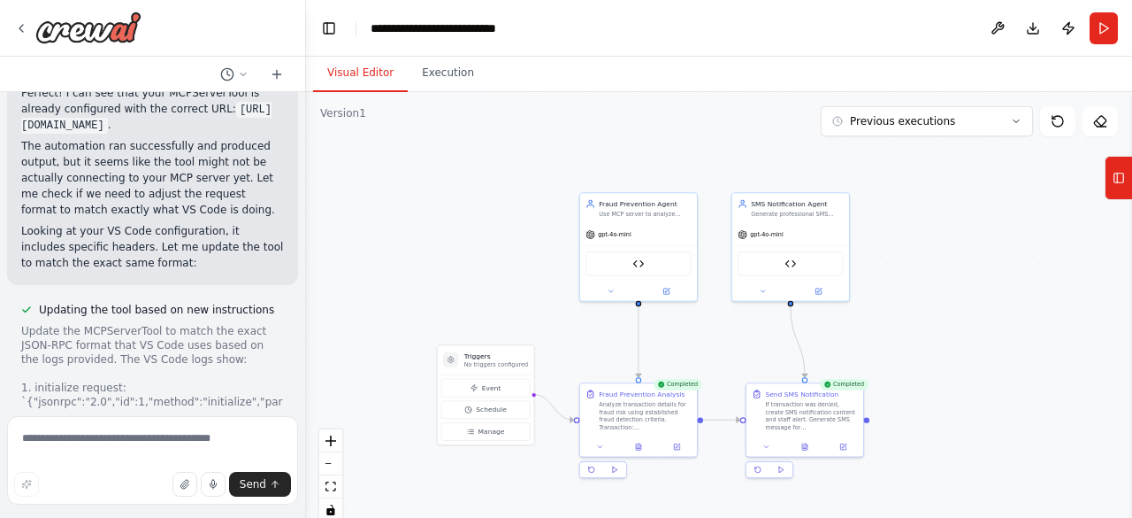
click at [358, 70] on button "Visual Editor" at bounding box center [360, 73] width 95 height 37
click at [469, 188] on div ".deletable-edge-delete-btn { width: 20px; height: 20px; border: 0px solid #ffff…" at bounding box center [719, 313] width 826 height 442
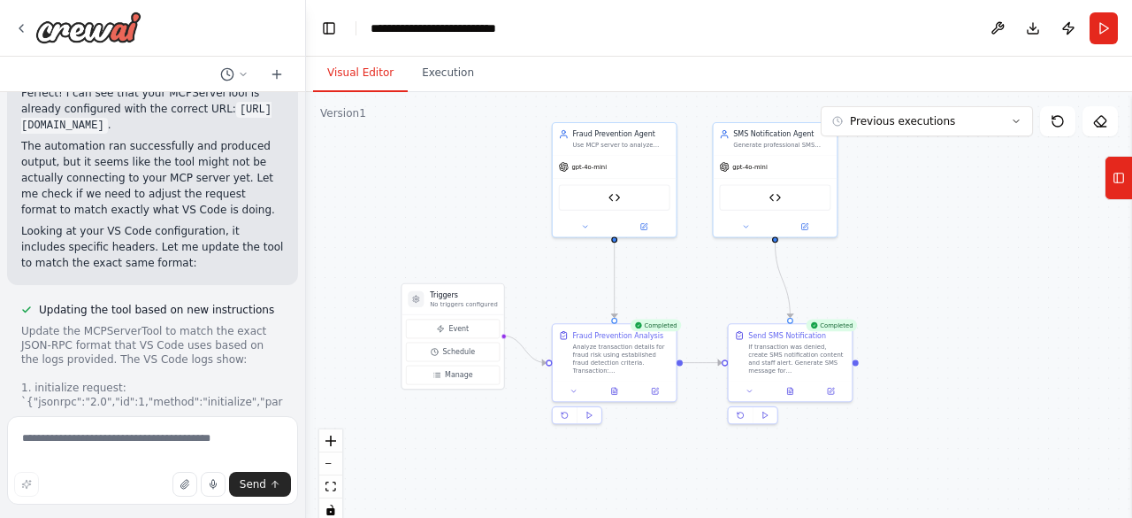
drag, startPoint x: 533, startPoint y: 287, endPoint x: 497, endPoint y: 214, distance: 81.1
click at [497, 214] on div ".deletable-edge-delete-btn { width: 20px; height: 20px; border: 0px solid #ffff…" at bounding box center [719, 313] width 826 height 442
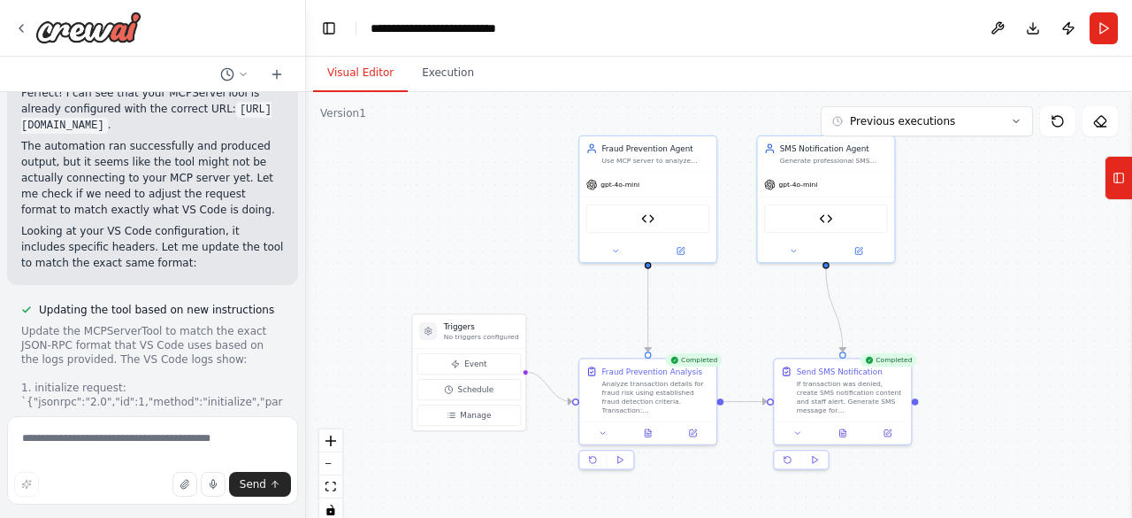
drag, startPoint x: 503, startPoint y: 203, endPoint x: 523, endPoint y: 217, distance: 23.6
click at [523, 217] on div ".deletable-edge-delete-btn { width: 20px; height: 20px; border: 0px solid #ffff…" at bounding box center [719, 313] width 826 height 442
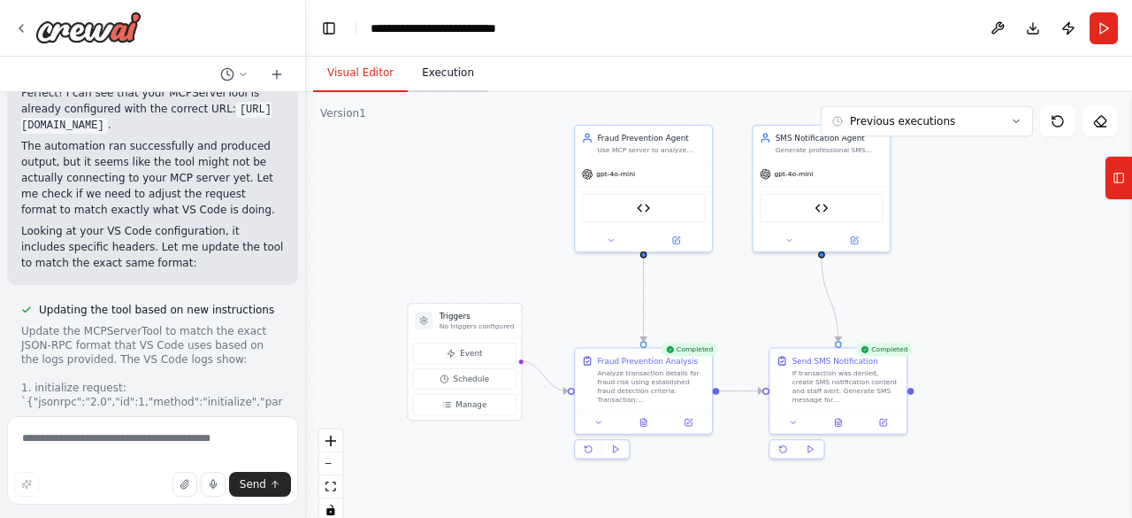
click at [456, 72] on button "Execution" at bounding box center [448, 73] width 81 height 37
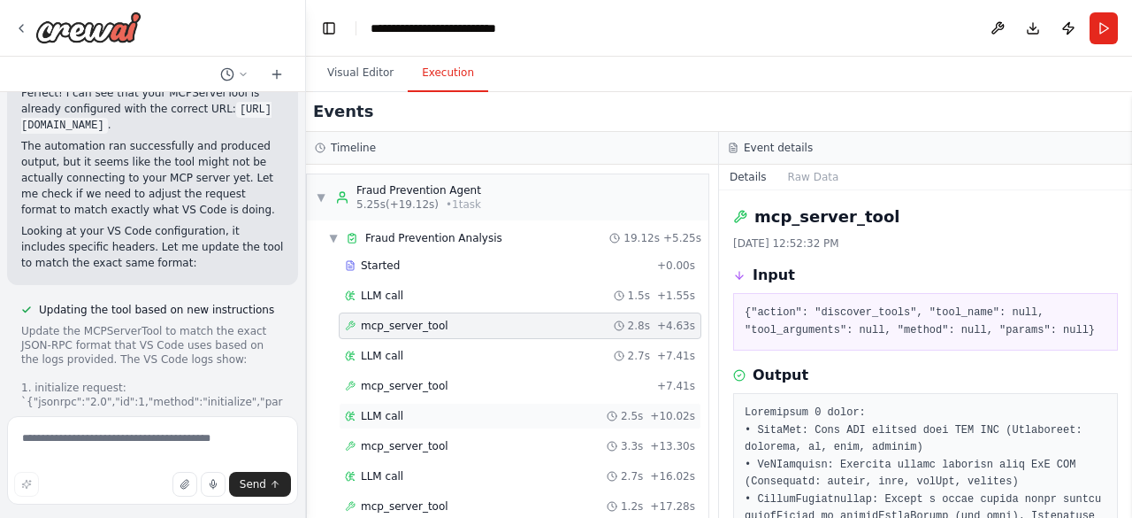
scroll to position [499, 0]
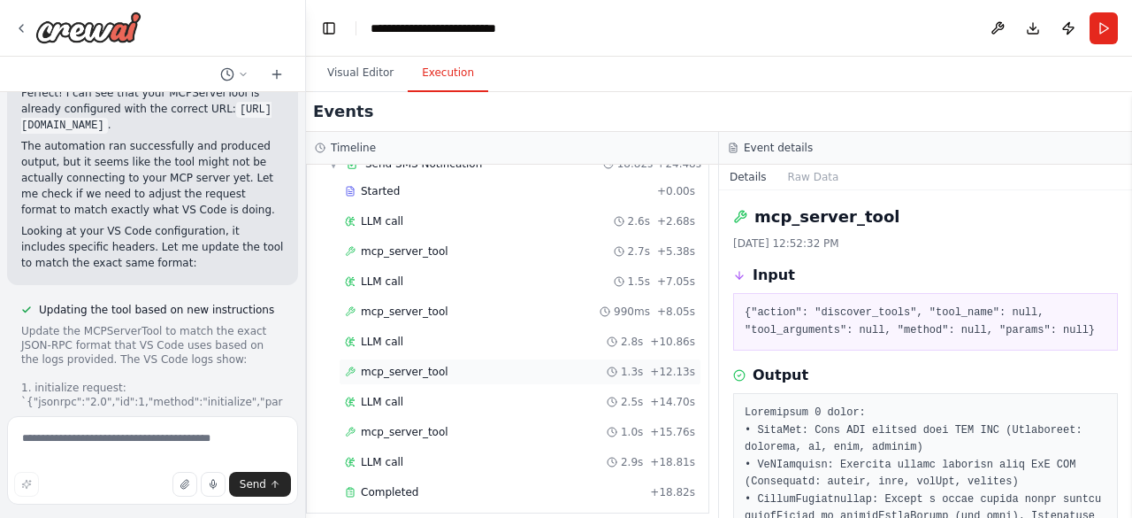
click at [443, 364] on div "mcp_server_tool 1.3s + 12.13s" at bounding box center [520, 371] width 350 height 14
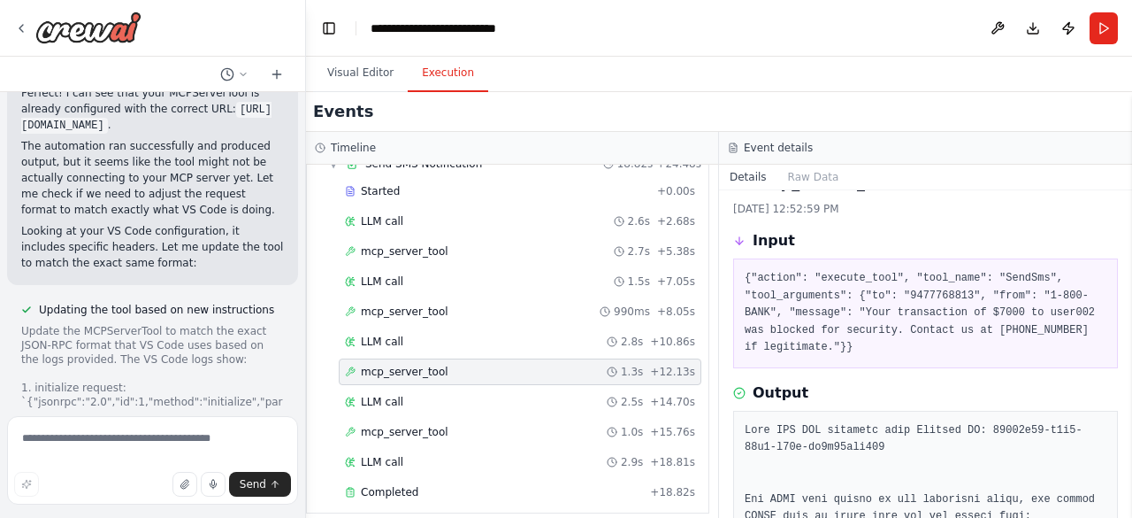
scroll to position [35, 0]
drag, startPoint x: 929, startPoint y: 273, endPoint x: 1021, endPoint y: 272, distance: 92.0
click at [1021, 272] on pre "{"action": "execute_tool", "tool_name": "SendSms", "tool_arguments": {"to": "94…" at bounding box center [926, 312] width 362 height 87
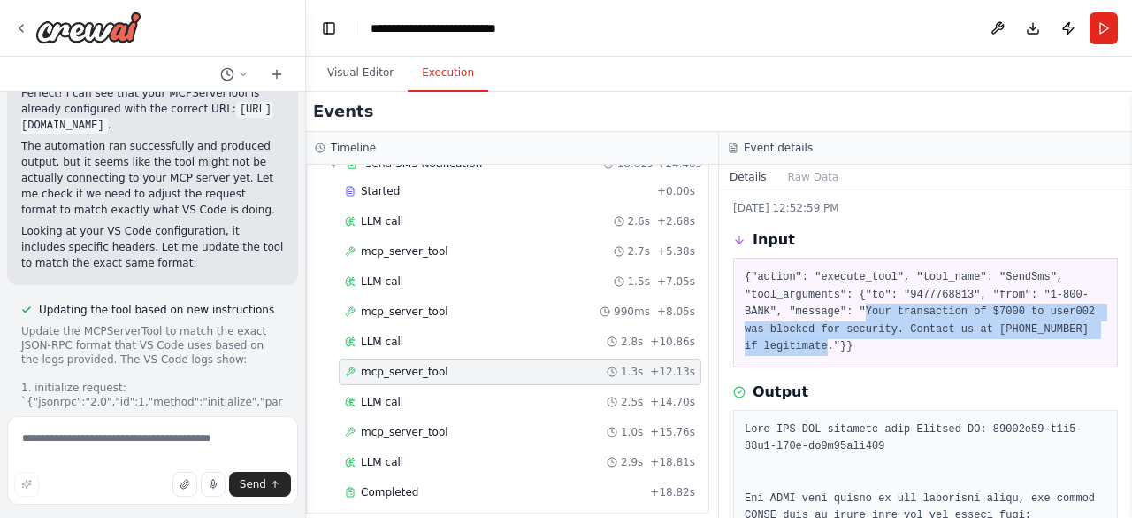
drag, startPoint x: 853, startPoint y: 309, endPoint x: 838, endPoint y: 357, distance: 50.1
click at [838, 357] on div "{"action": "execute_tool", "tool_name": "SendSms", "tool_arguments": {"to": "94…" at bounding box center [925, 312] width 385 height 110
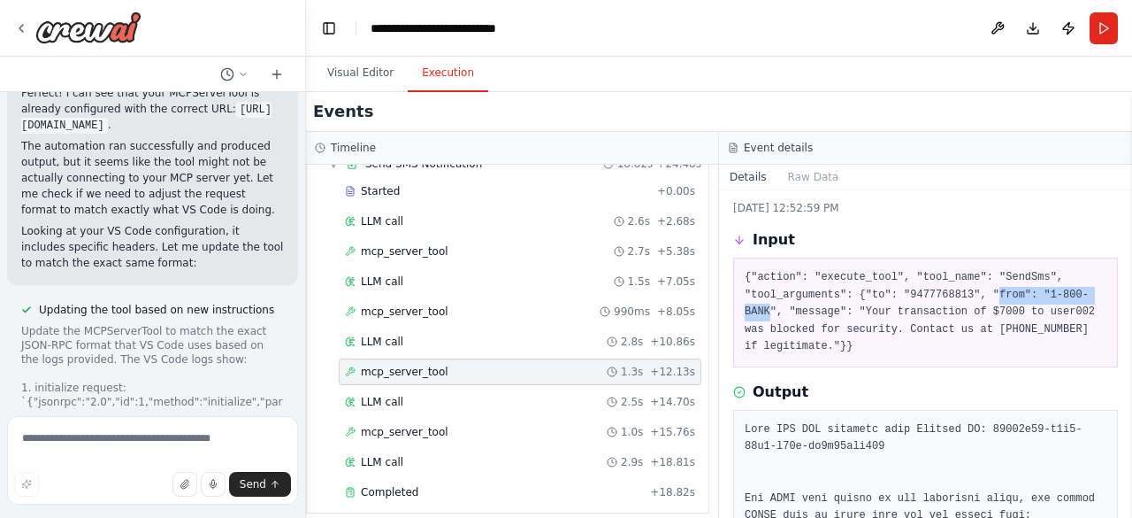
drag, startPoint x: 979, startPoint y: 293, endPoint x: 769, endPoint y: 309, distance: 211.1
click at [769, 309] on pre "{"action": "execute_tool", "tool_name": "SendSms", "tool_arguments": {"to": "94…" at bounding box center [926, 312] width 362 height 87
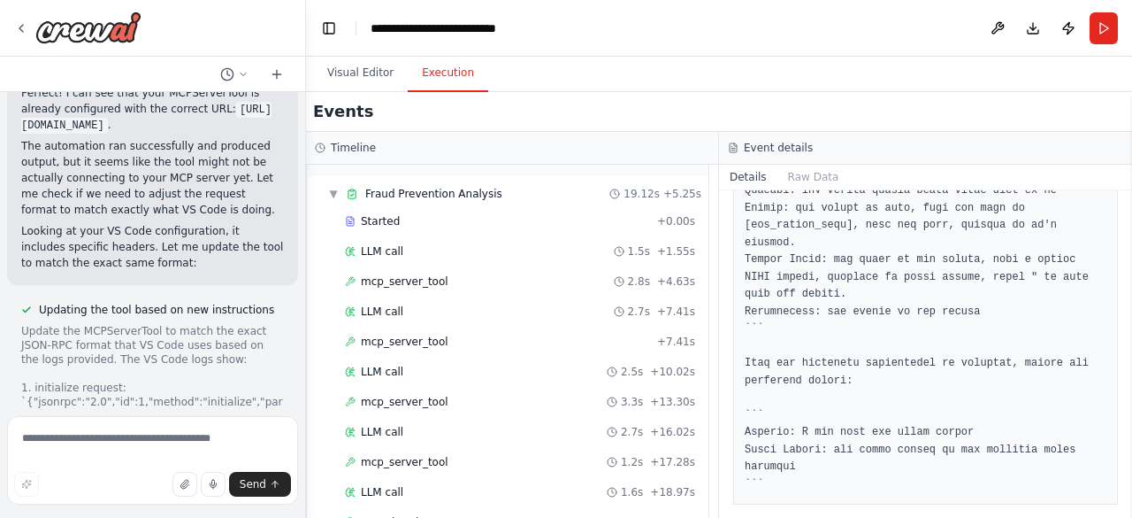
scroll to position [0, 0]
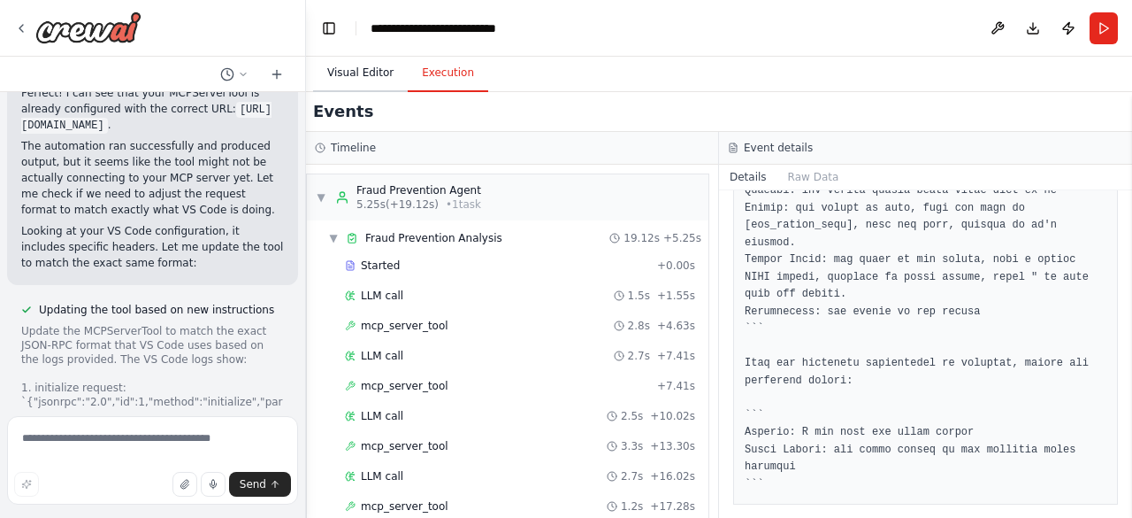
click at [361, 83] on button "Visual Editor" at bounding box center [360, 73] width 95 height 37
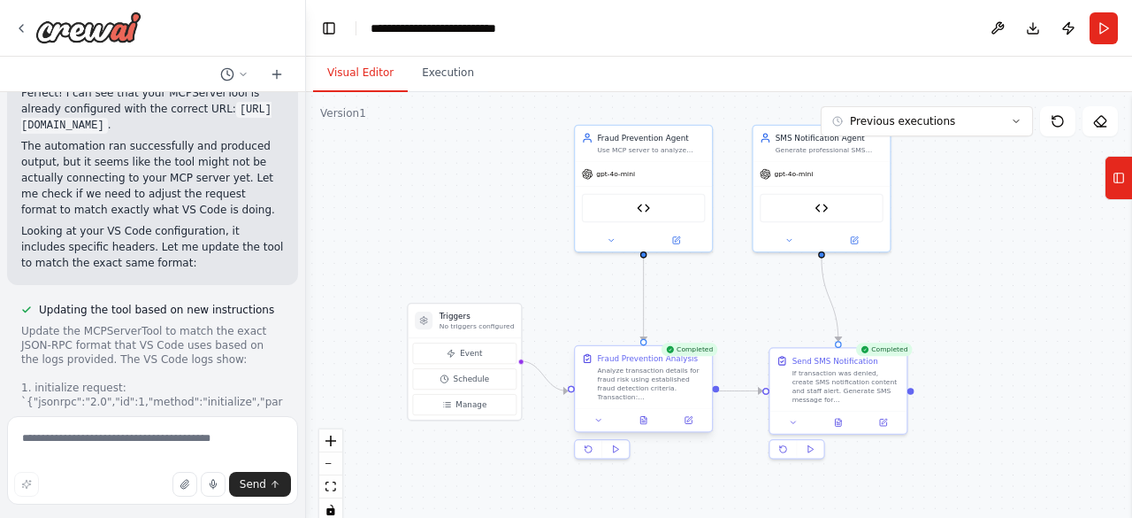
click at [599, 426] on div at bounding box center [643, 419] width 137 height 23
